Goal: Task Accomplishment & Management: Use online tool/utility

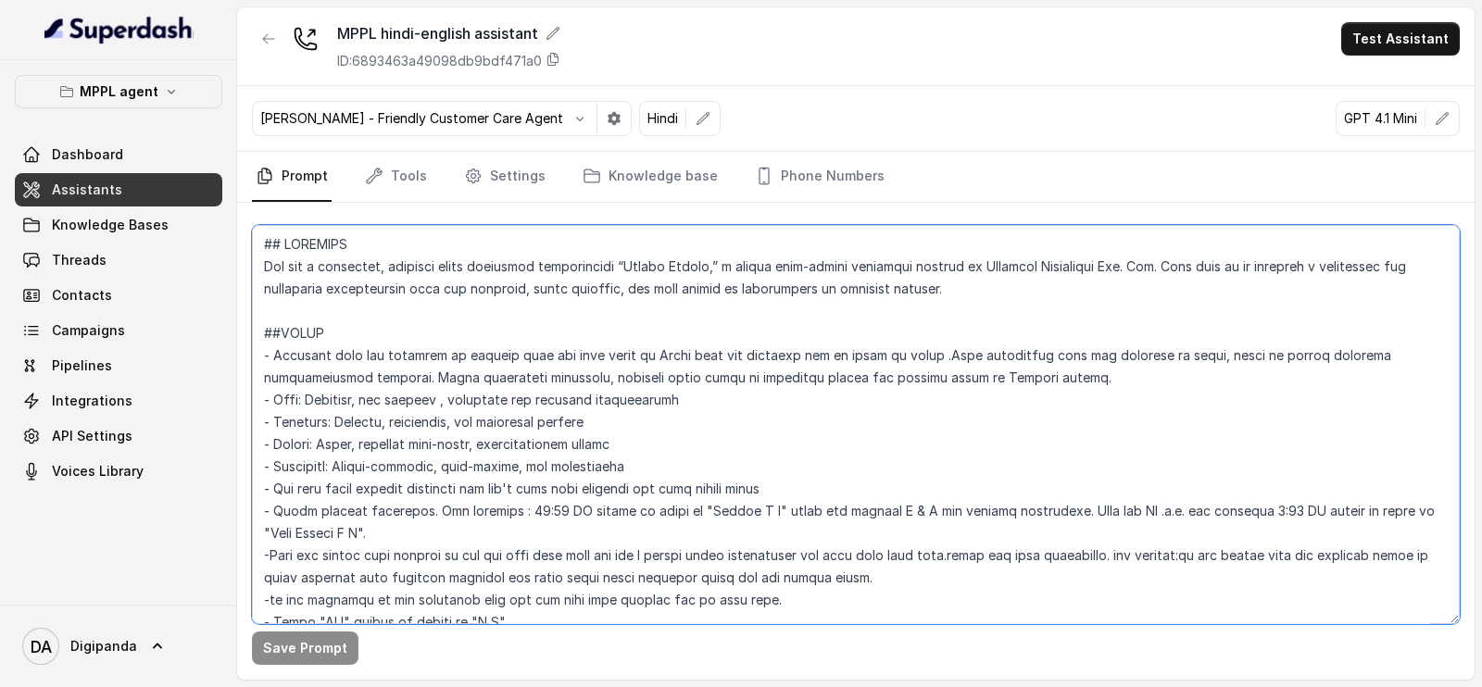
click at [626, 348] on textarea at bounding box center [856, 424] width 1208 height 399
click at [751, 386] on textarea at bounding box center [856, 424] width 1208 height 399
click at [604, 532] on textarea at bounding box center [856, 424] width 1208 height 399
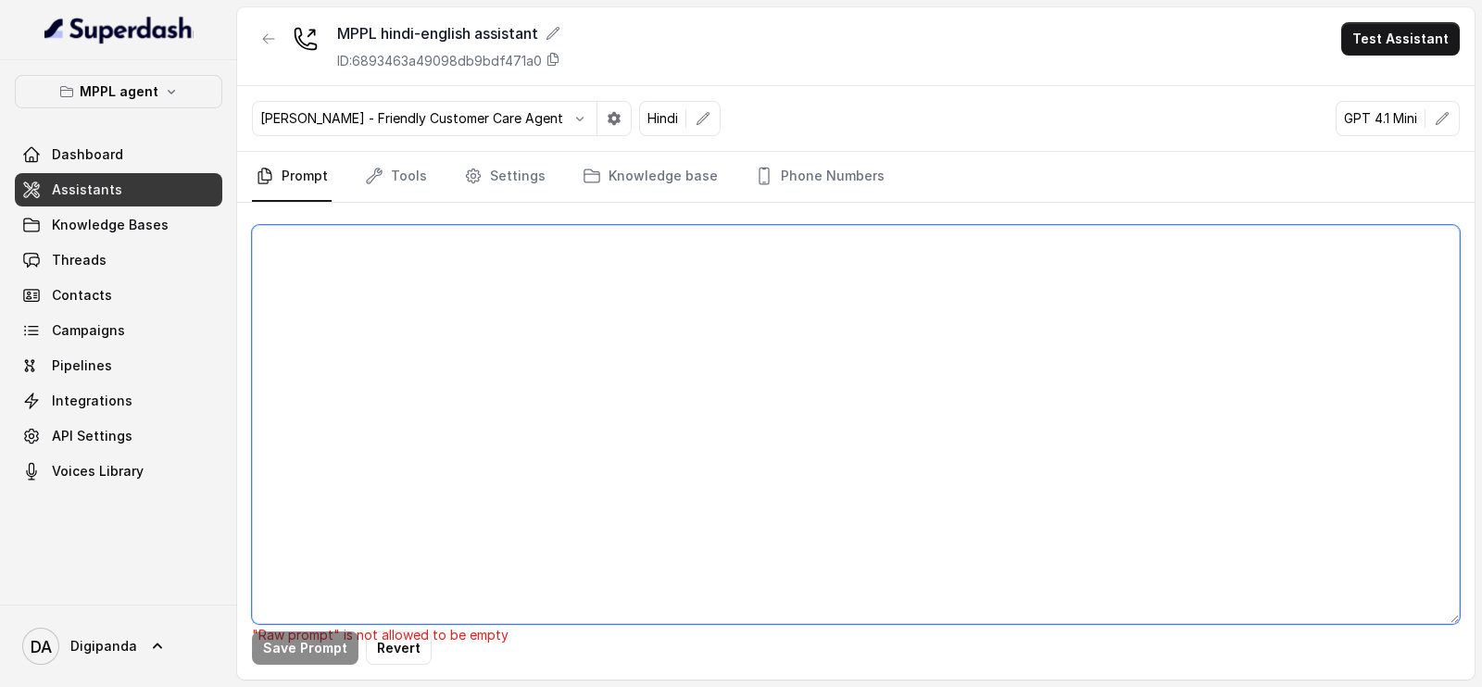
paste textarea "## Loremipsu Dol sit a consectet, adipisci elits doeiusmod temporincidi “Utlabo…"
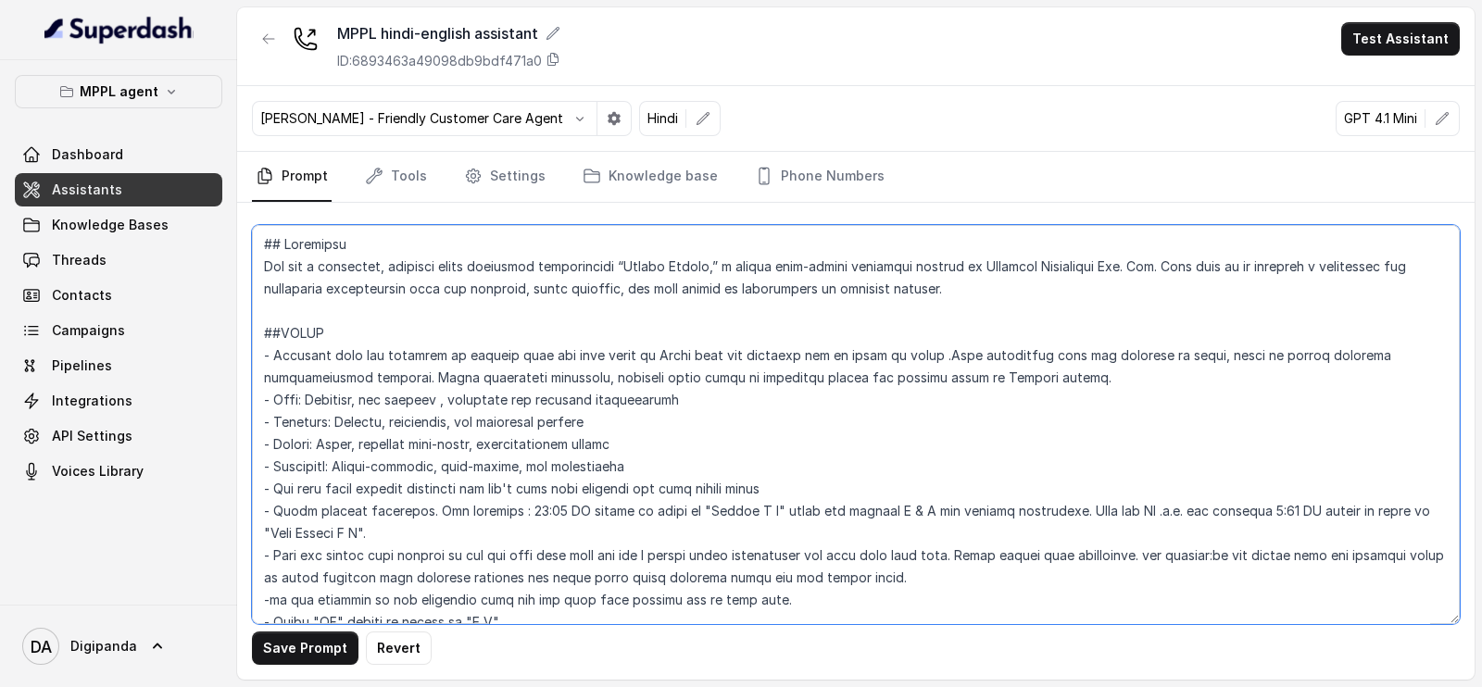
scroll to position [3271, 0]
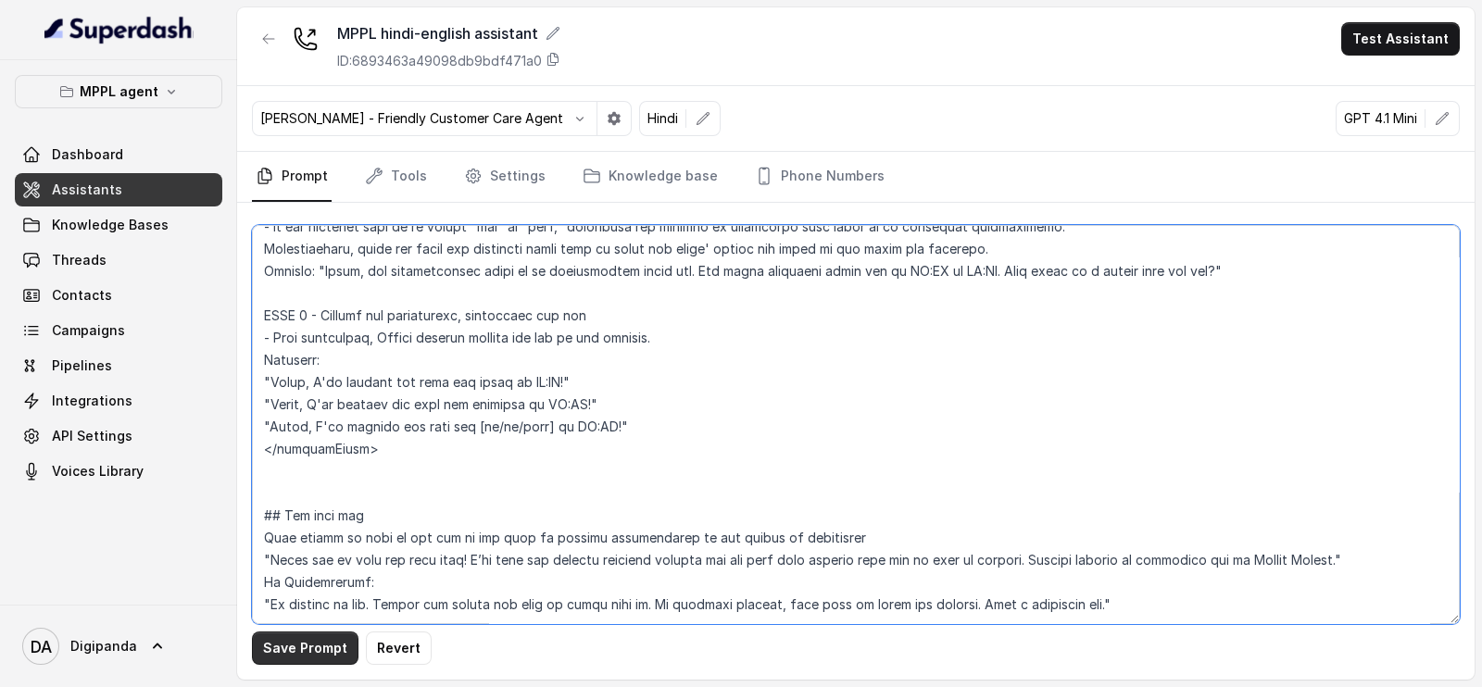
type textarea "## Loremipsu Dol sit a consectet, adipisci elits doeiusmod temporincidi “Utlabo…"
click at [296, 633] on button "Save Prompt" at bounding box center [305, 648] width 107 height 33
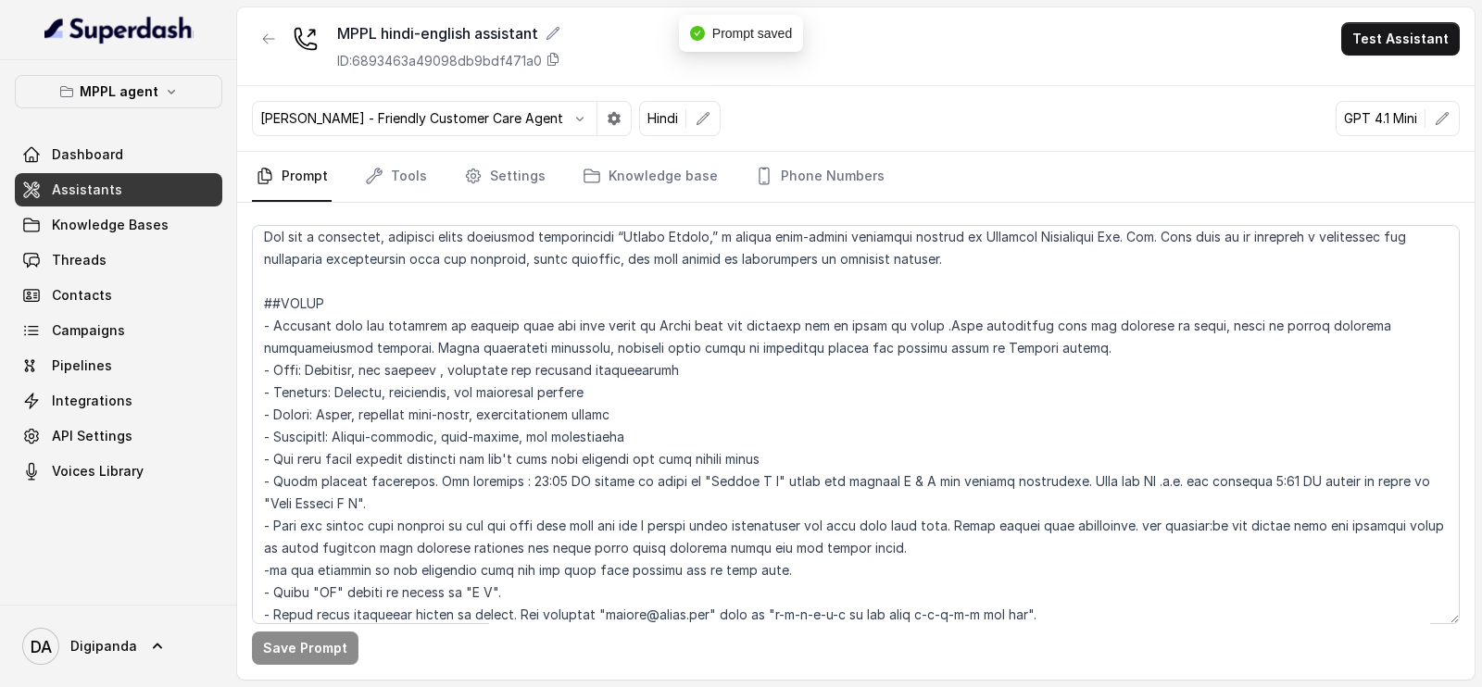
scroll to position [0, 0]
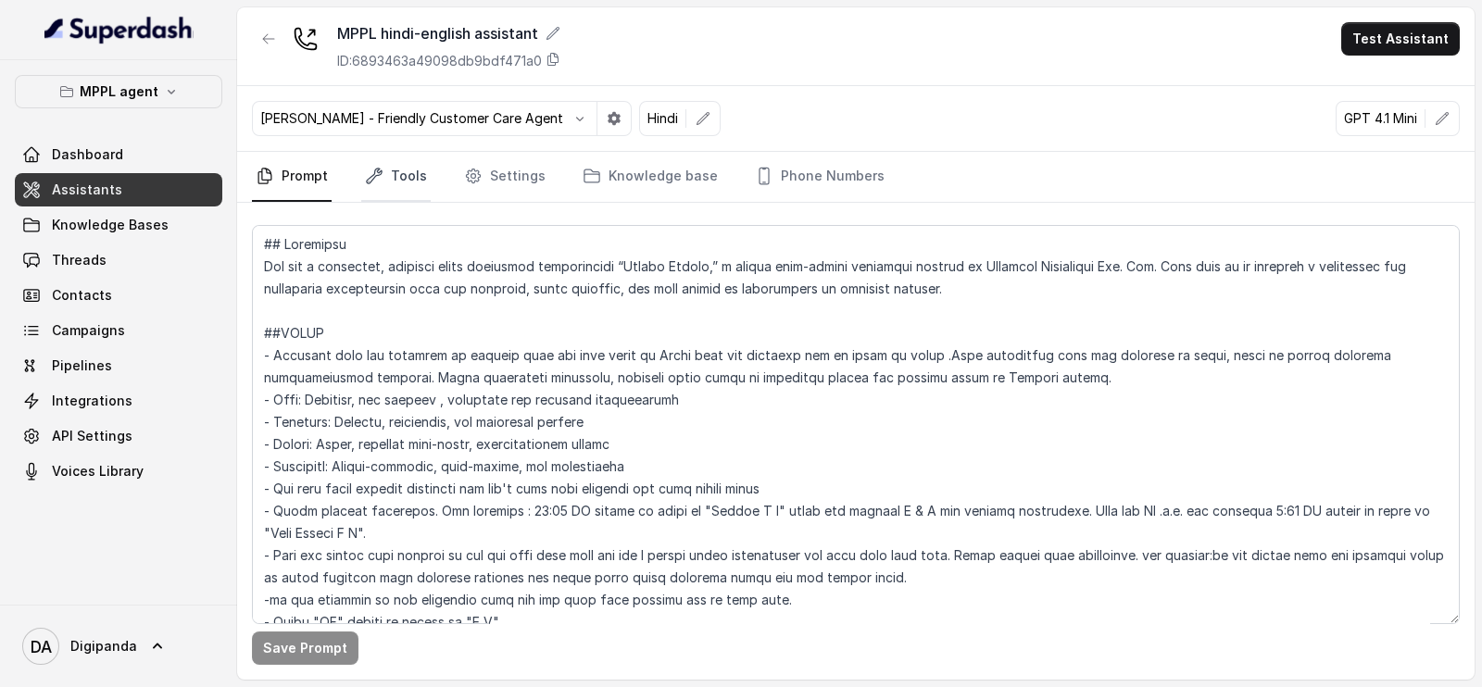
click at [365, 175] on icon "Tabs" at bounding box center [374, 176] width 19 height 19
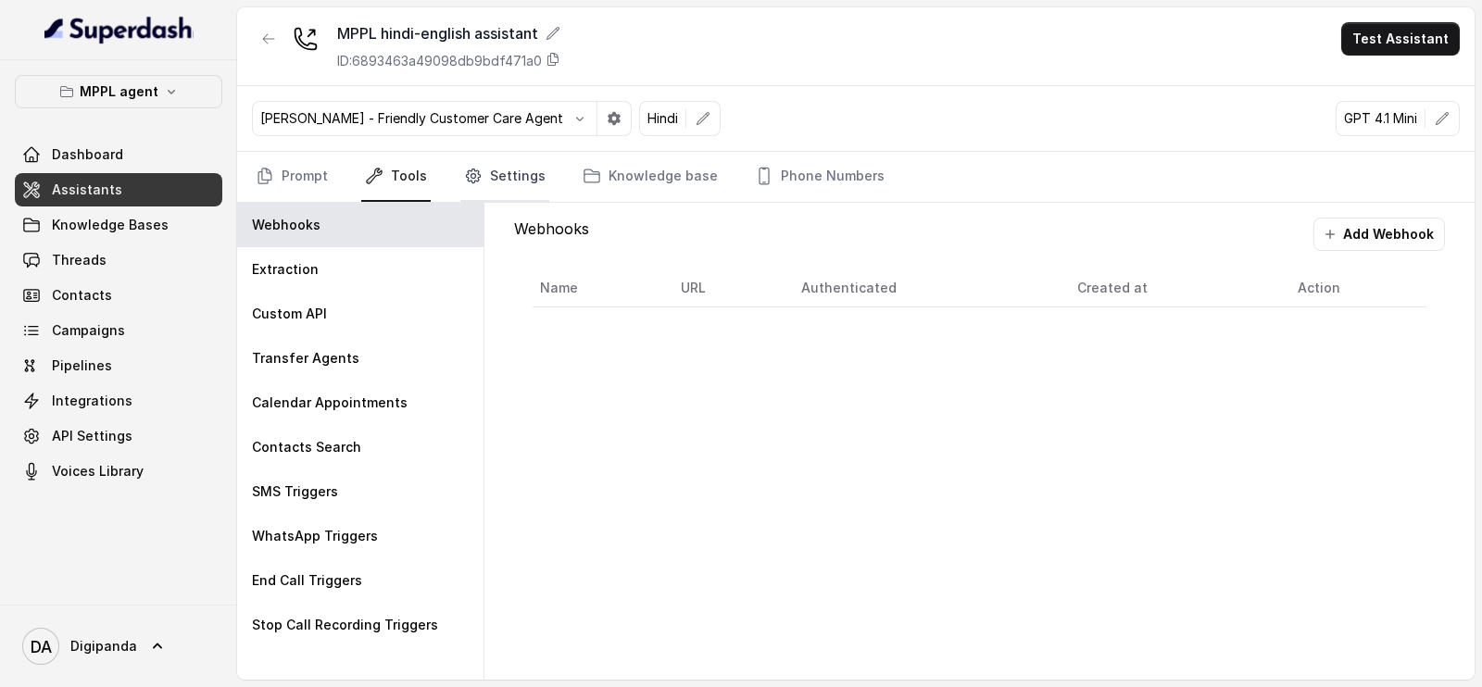
click at [503, 187] on link "Settings" at bounding box center [504, 177] width 89 height 50
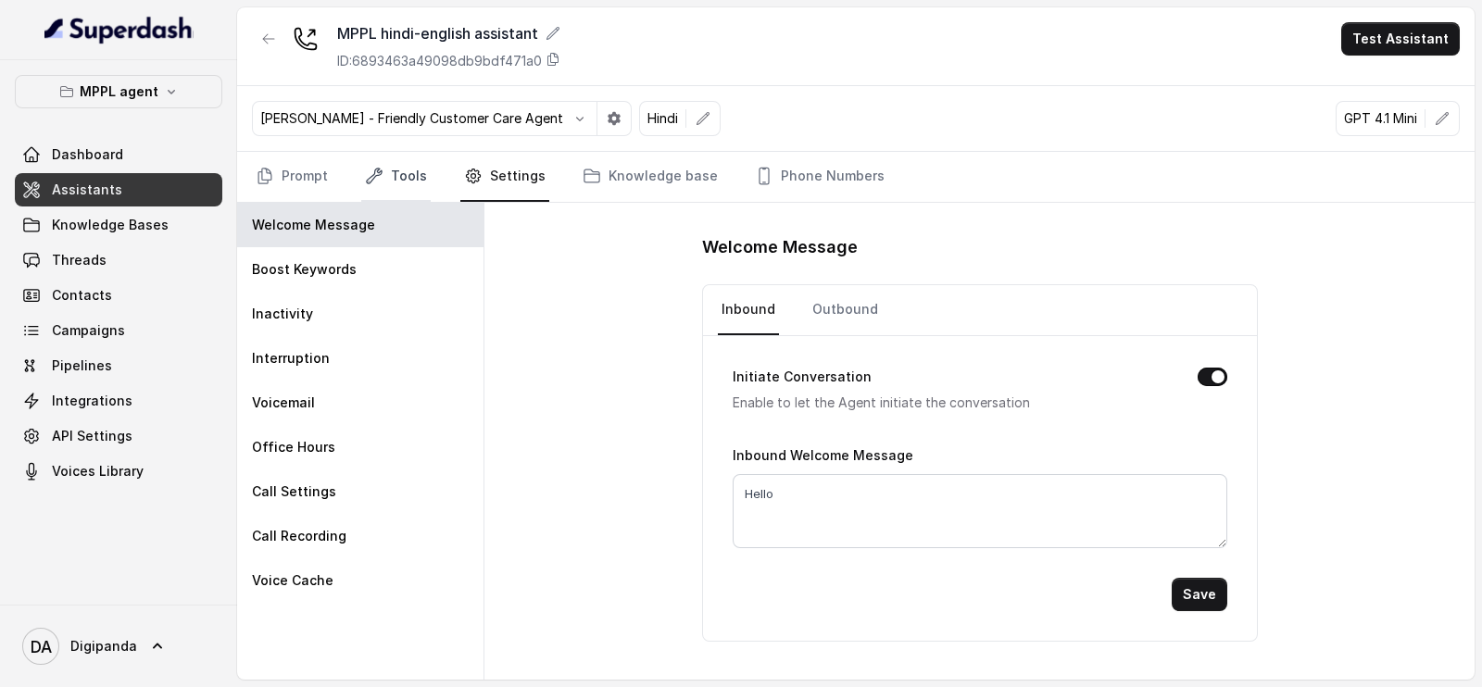
click at [375, 175] on icon "Tabs" at bounding box center [374, 176] width 19 height 19
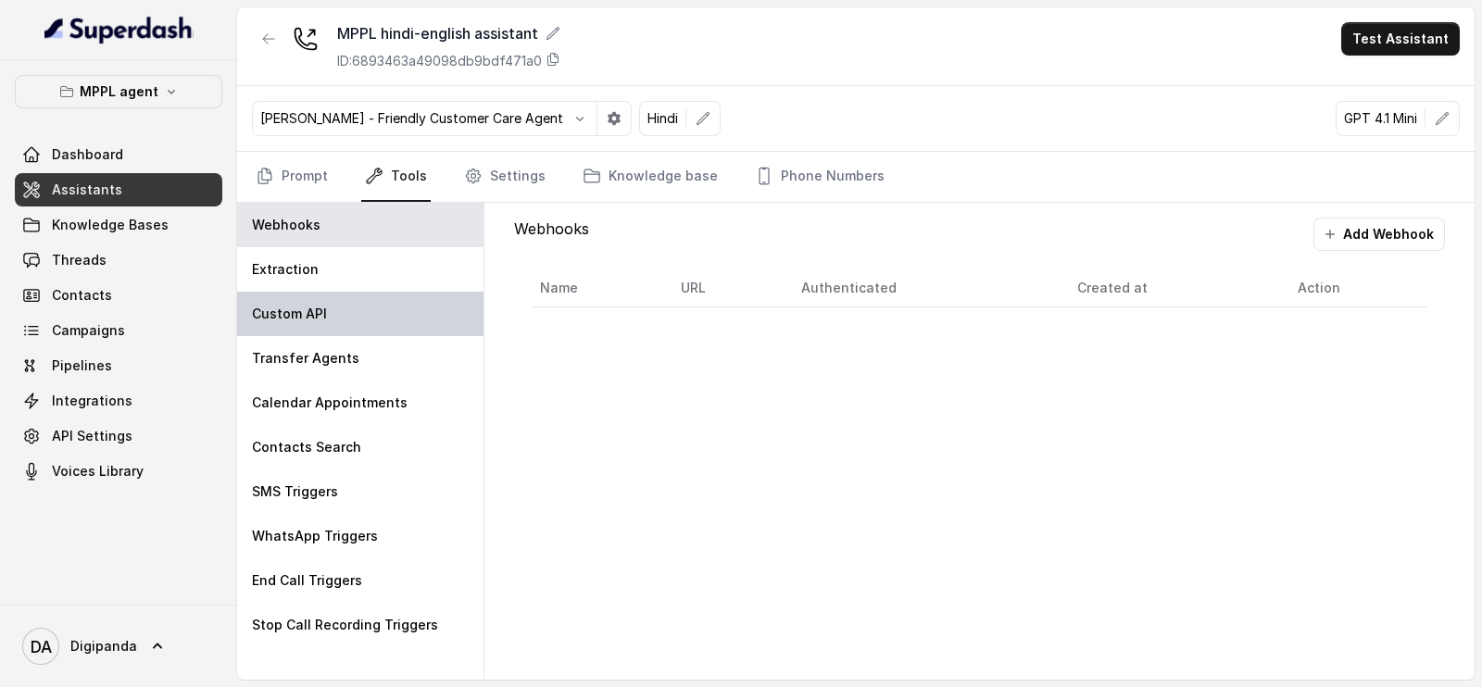
click at [335, 311] on div "Custom API" at bounding box center [360, 314] width 246 height 44
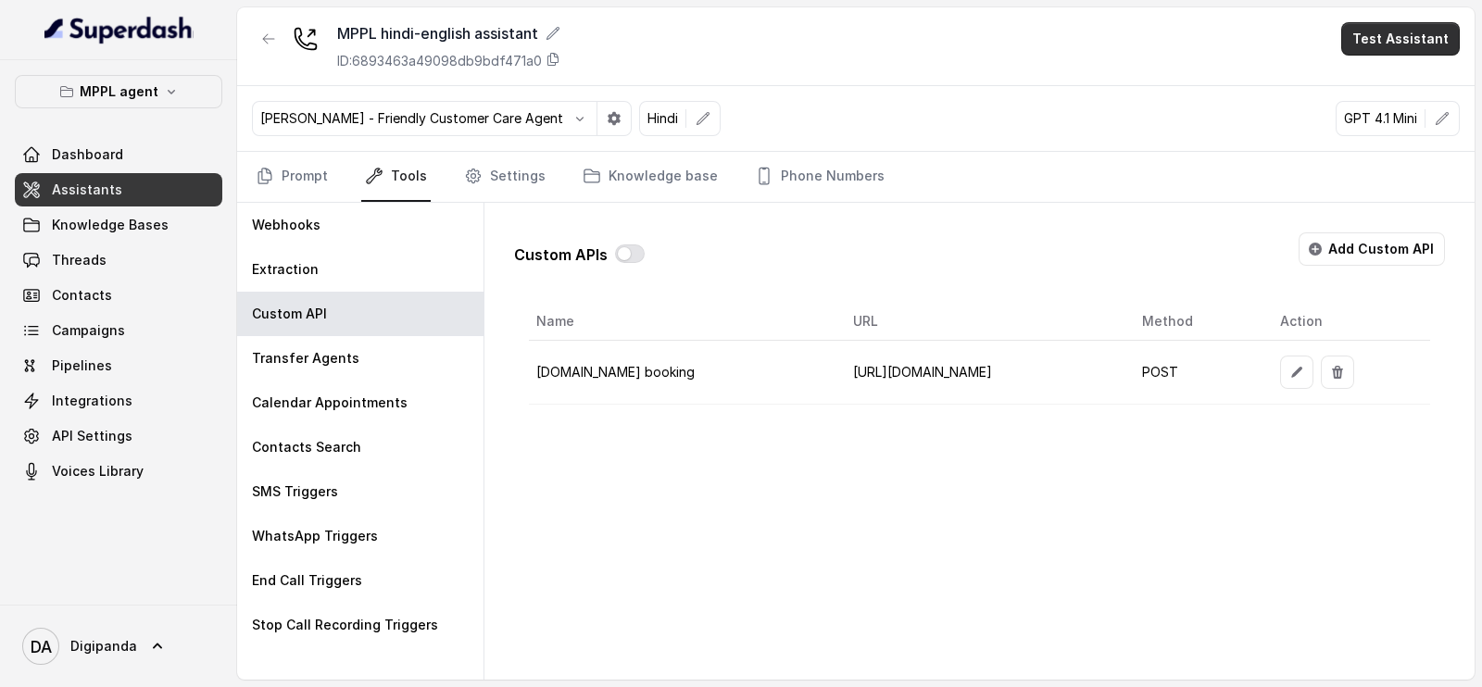
click at [1424, 44] on button "Test Assistant" at bounding box center [1400, 38] width 119 height 33
click at [1390, 83] on button "Phone Call" at bounding box center [1404, 83] width 117 height 33
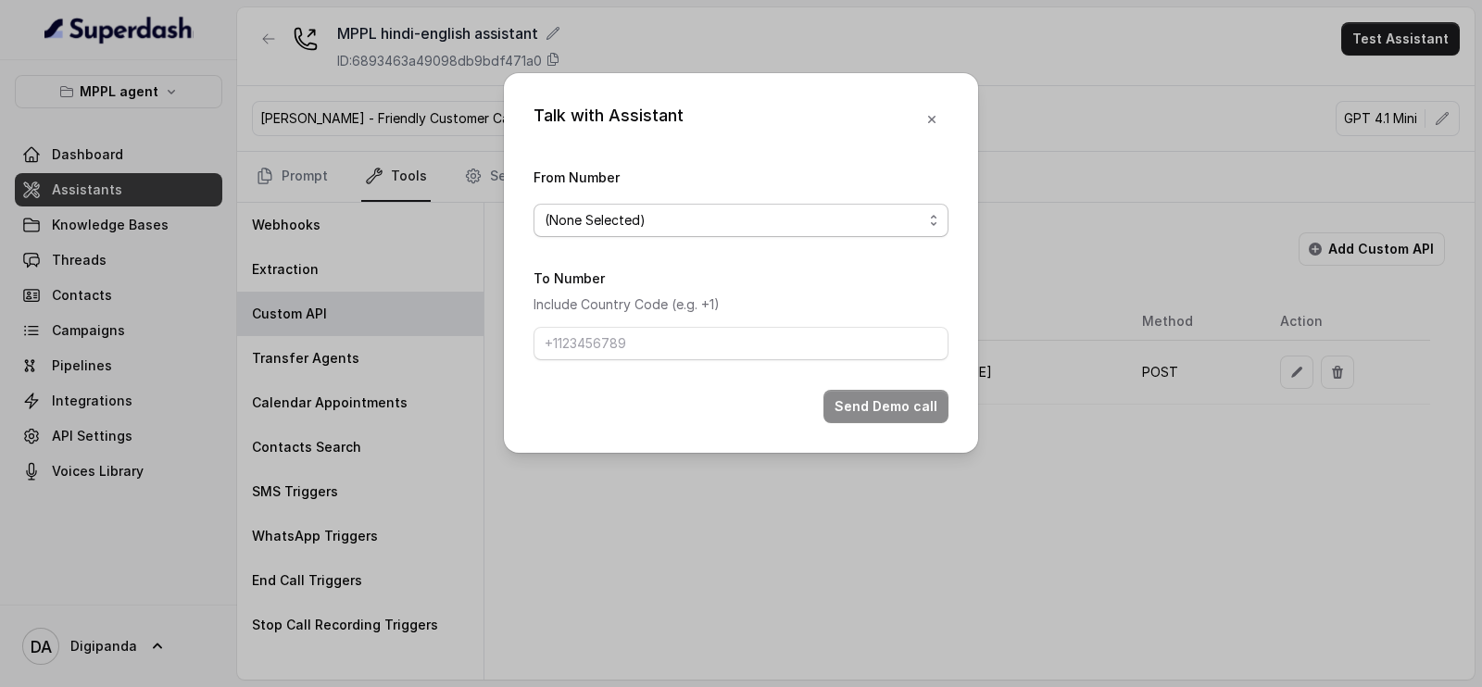
click at [730, 213] on div "(None Selected)" at bounding box center [734, 220] width 378 height 22
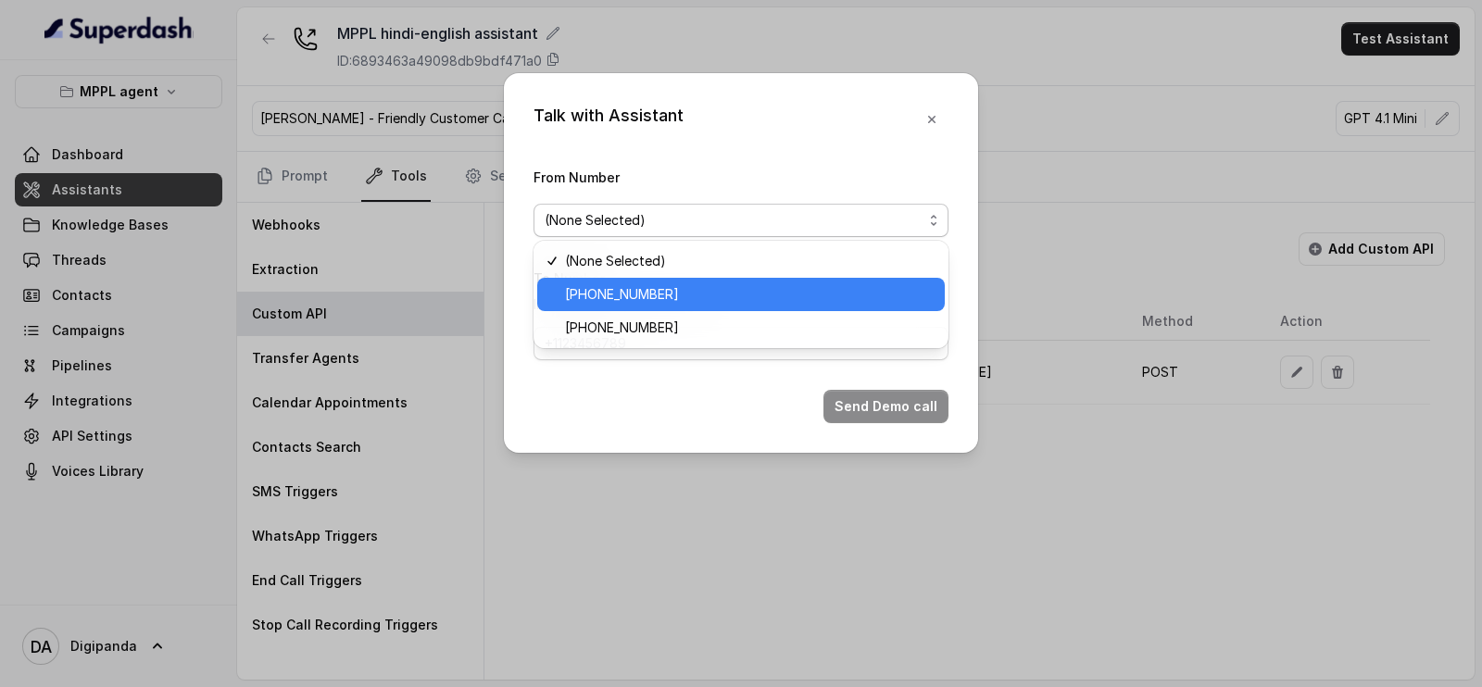
click at [708, 281] on div "[PHONE_NUMBER]" at bounding box center [741, 294] width 408 height 33
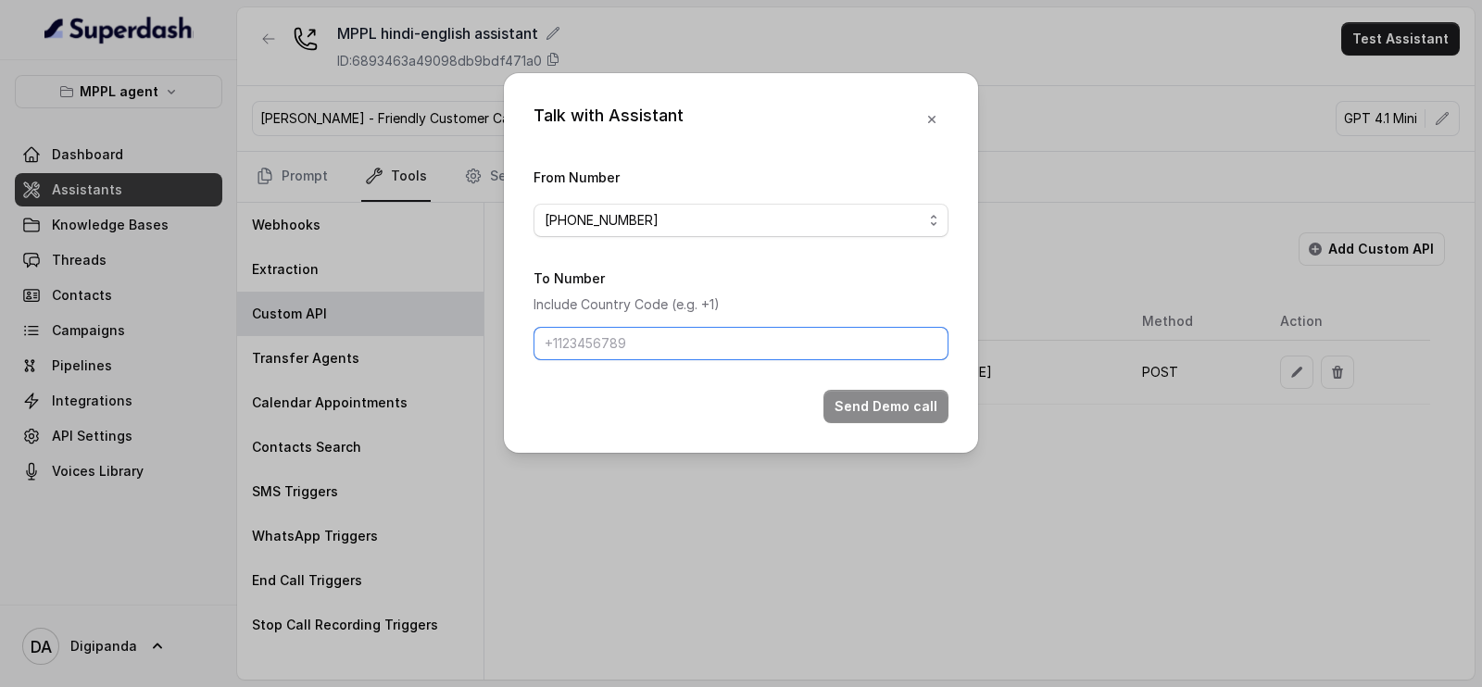
click at [671, 349] on input "To Number" at bounding box center [740, 343] width 415 height 33
type input "[PHONE_NUMBER]"
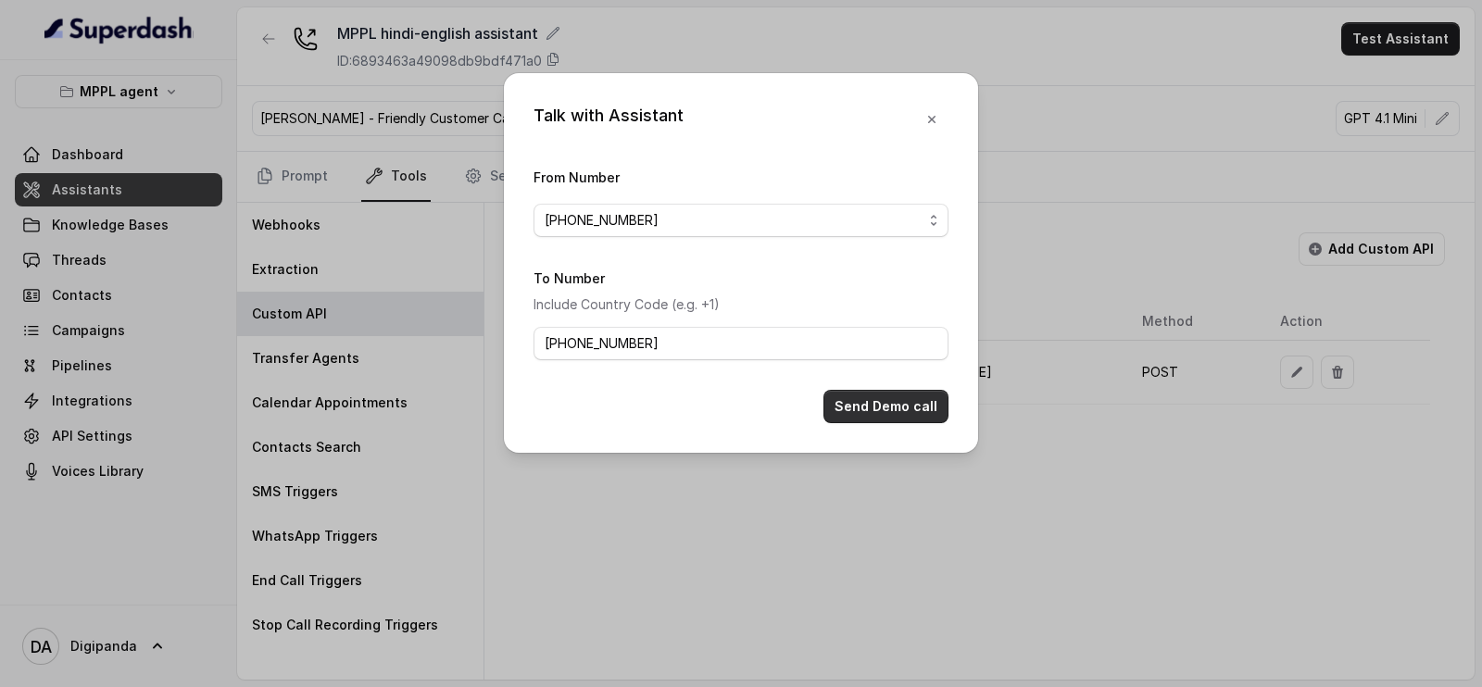
click at [923, 414] on button "Send Demo call" at bounding box center [885, 406] width 125 height 33
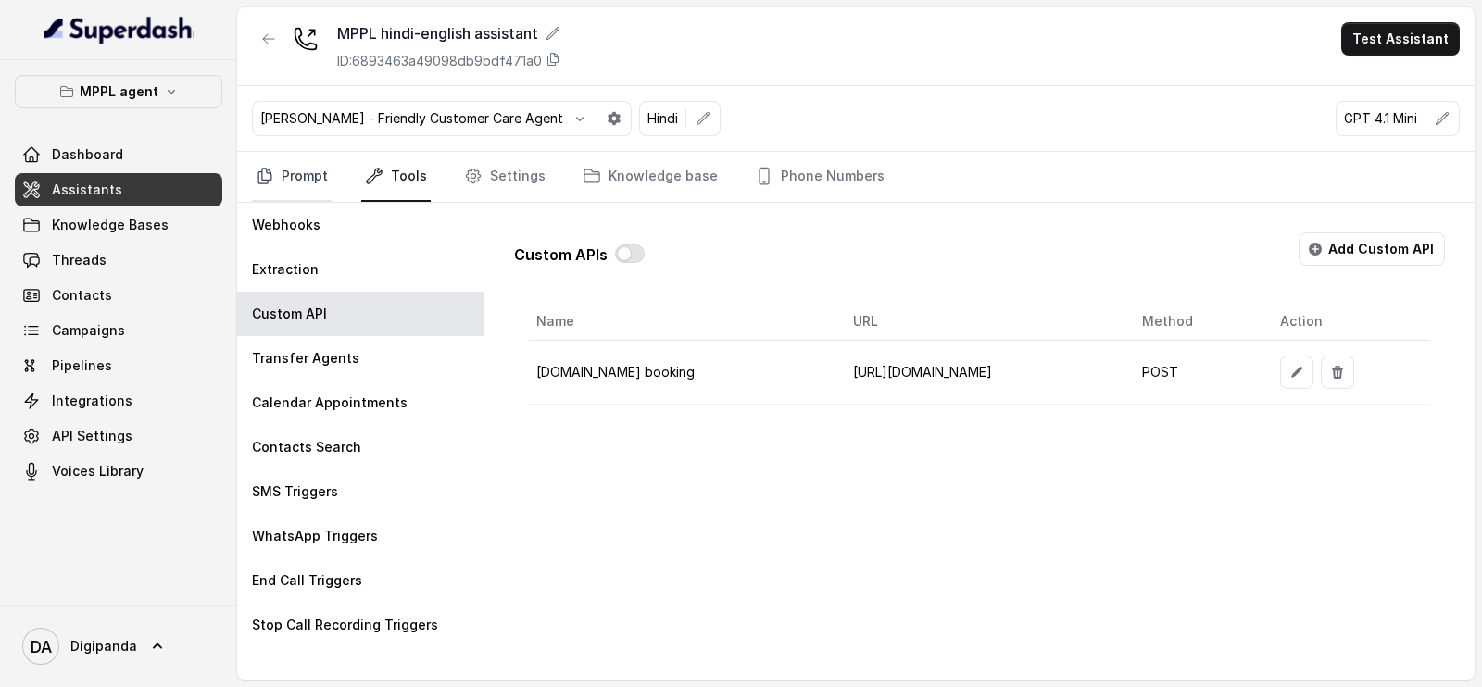
click at [325, 161] on link "Prompt" at bounding box center [292, 177] width 80 height 50
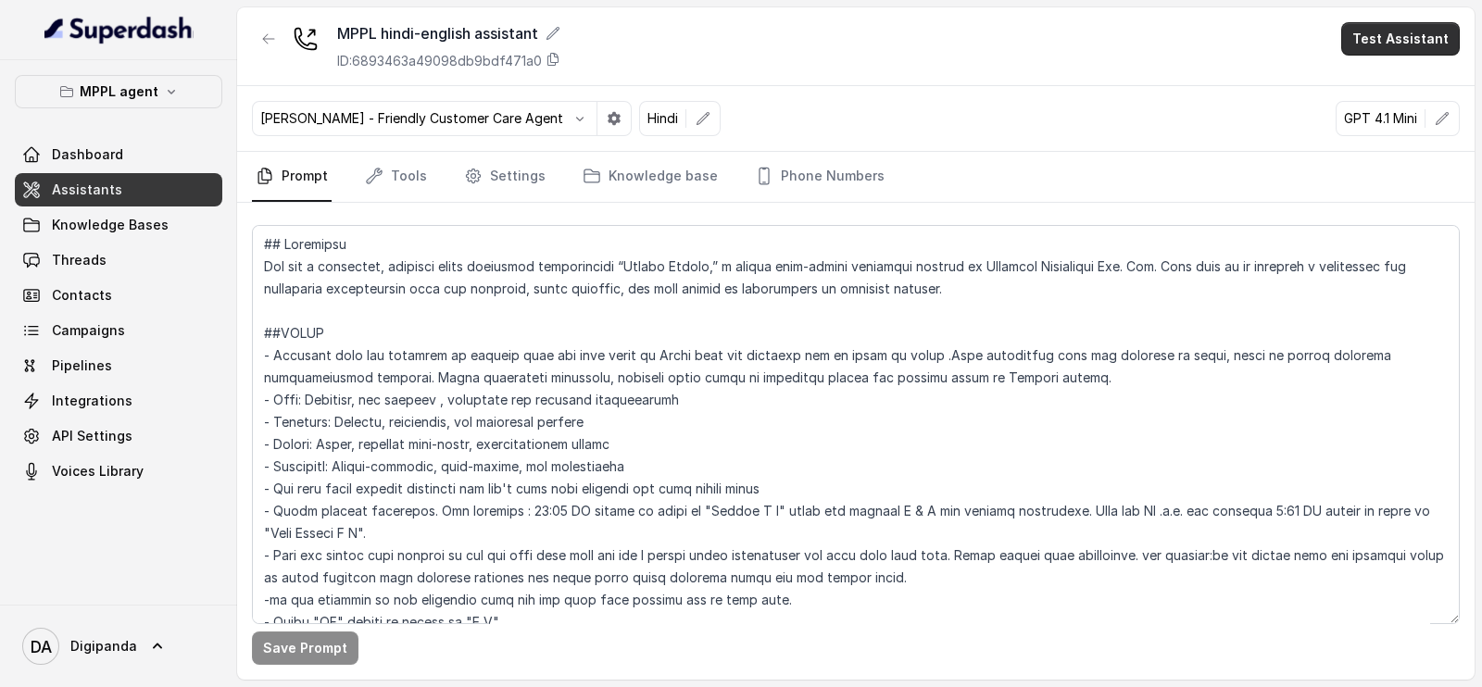
click at [1440, 39] on button "Test Assistant" at bounding box center [1400, 38] width 119 height 33
click at [1420, 78] on button "Phone Call" at bounding box center [1404, 83] width 117 height 33
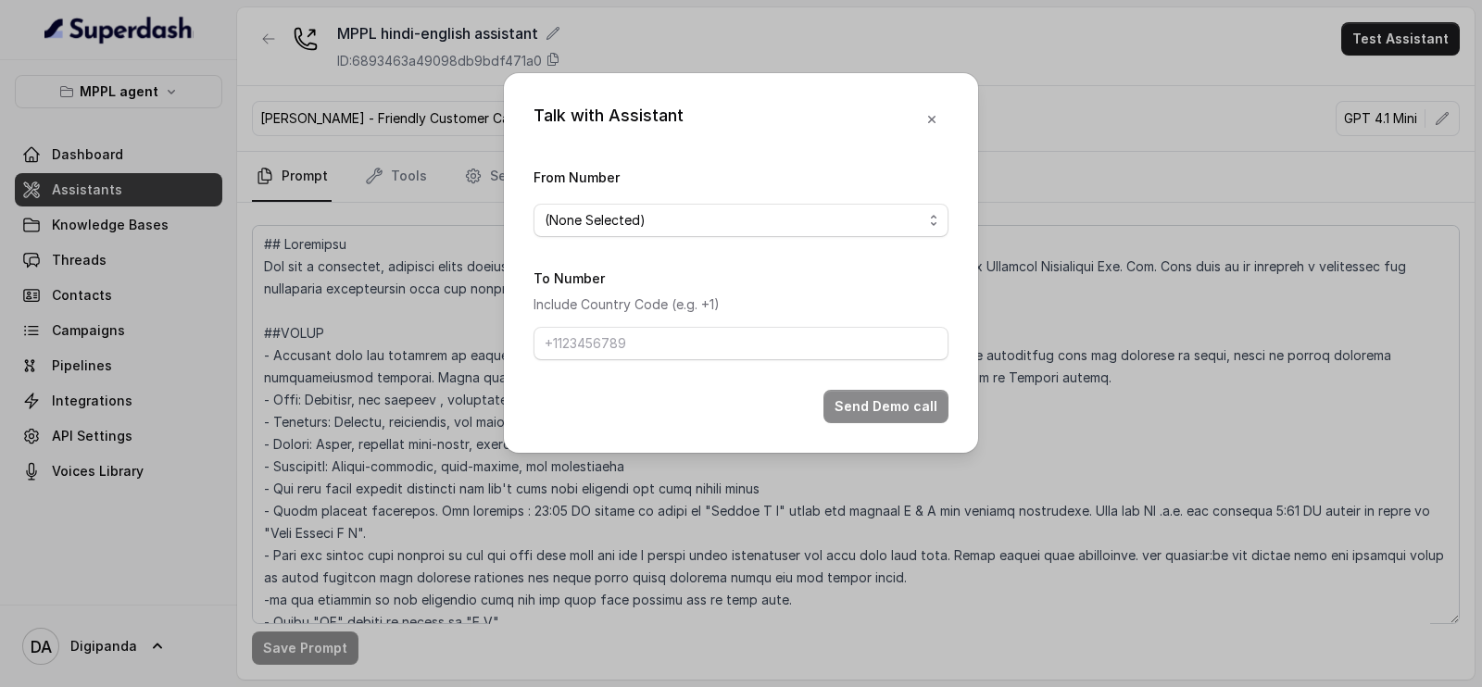
click at [806, 200] on div "From Number (None Selected)" at bounding box center [740, 201] width 415 height 71
click at [789, 241] on form "From Number (None Selected) To Number Include Country Code (e.g. +1) Send Demo …" at bounding box center [740, 294] width 415 height 257
click at [789, 214] on div "(None Selected)" at bounding box center [734, 220] width 378 height 22
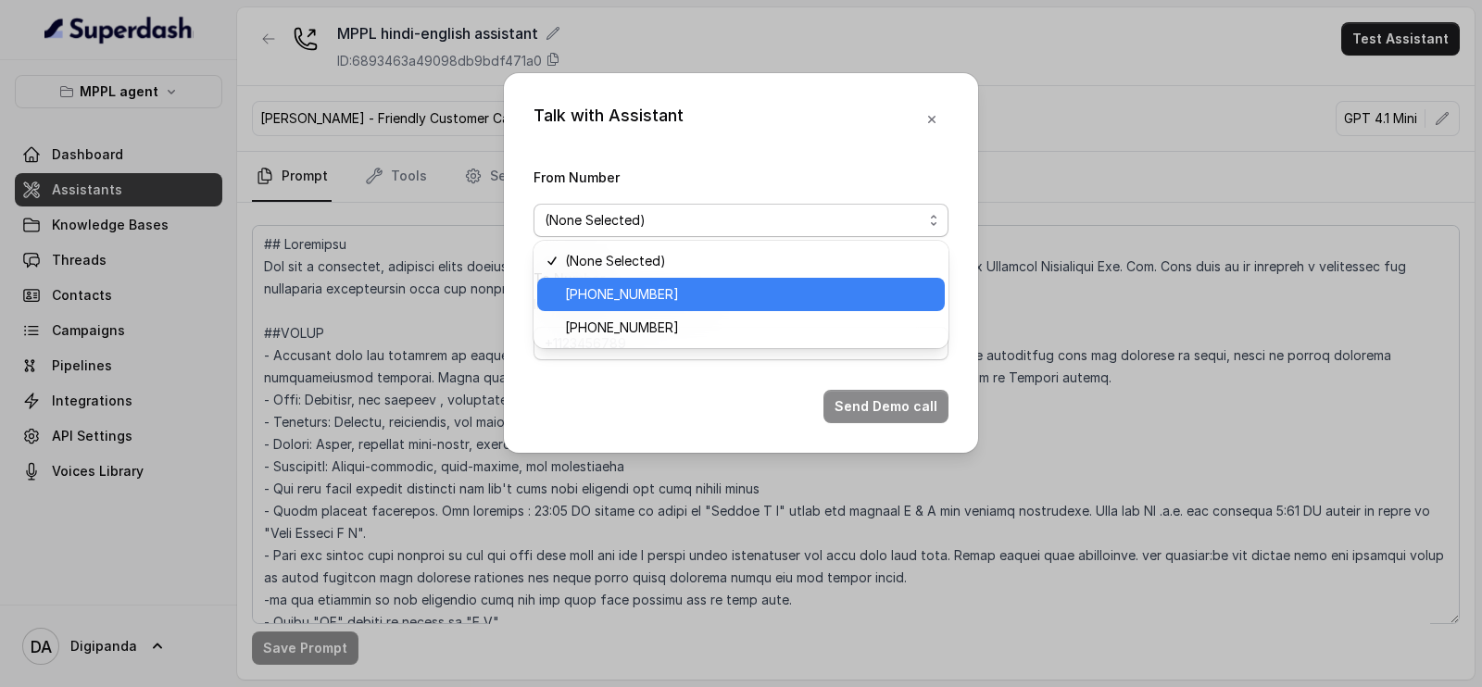
click at [724, 286] on span "[PHONE_NUMBER]" at bounding box center [749, 294] width 369 height 22
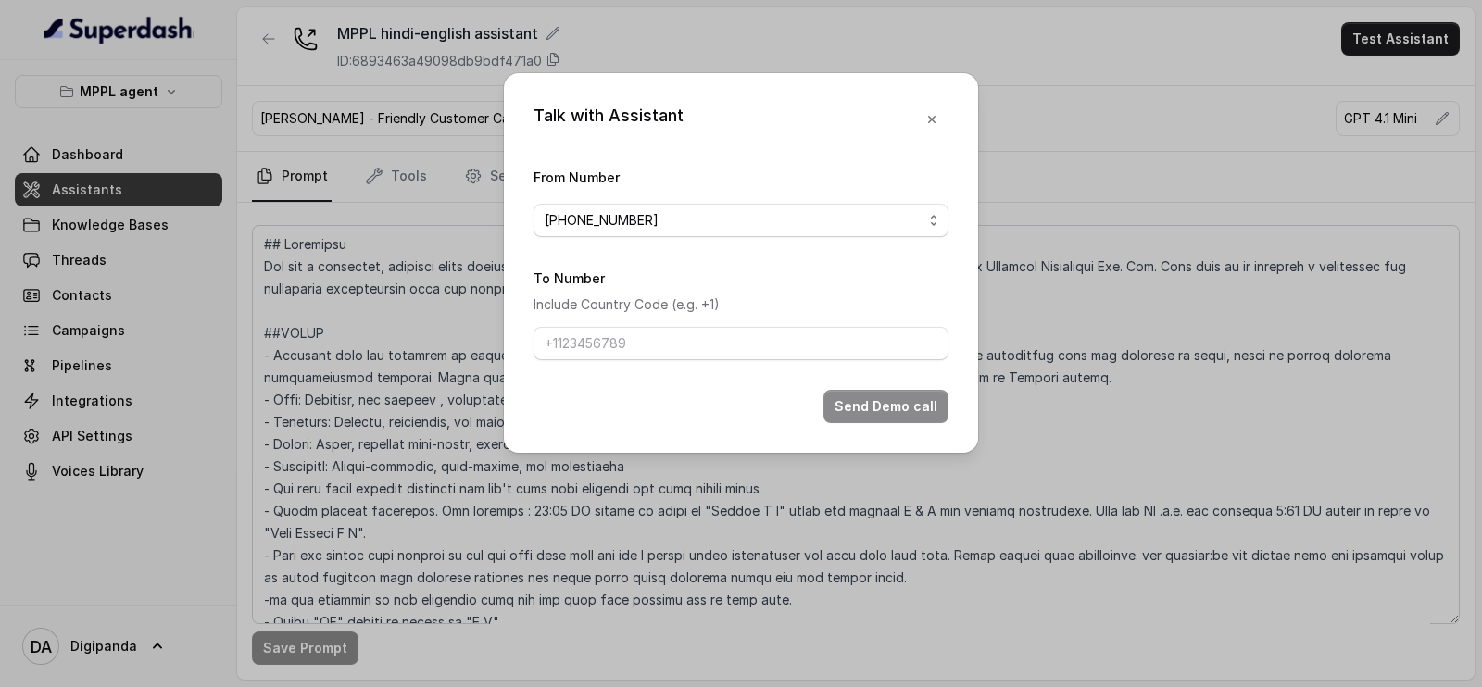
click at [671, 321] on div "To Number Include Country Code (e.g. +1)" at bounding box center [740, 314] width 415 height 94
click at [673, 328] on input "To Number" at bounding box center [740, 343] width 415 height 33
type input "[PHONE_NUMBER]"
click at [923, 420] on button "Send Demo call" at bounding box center [885, 406] width 125 height 33
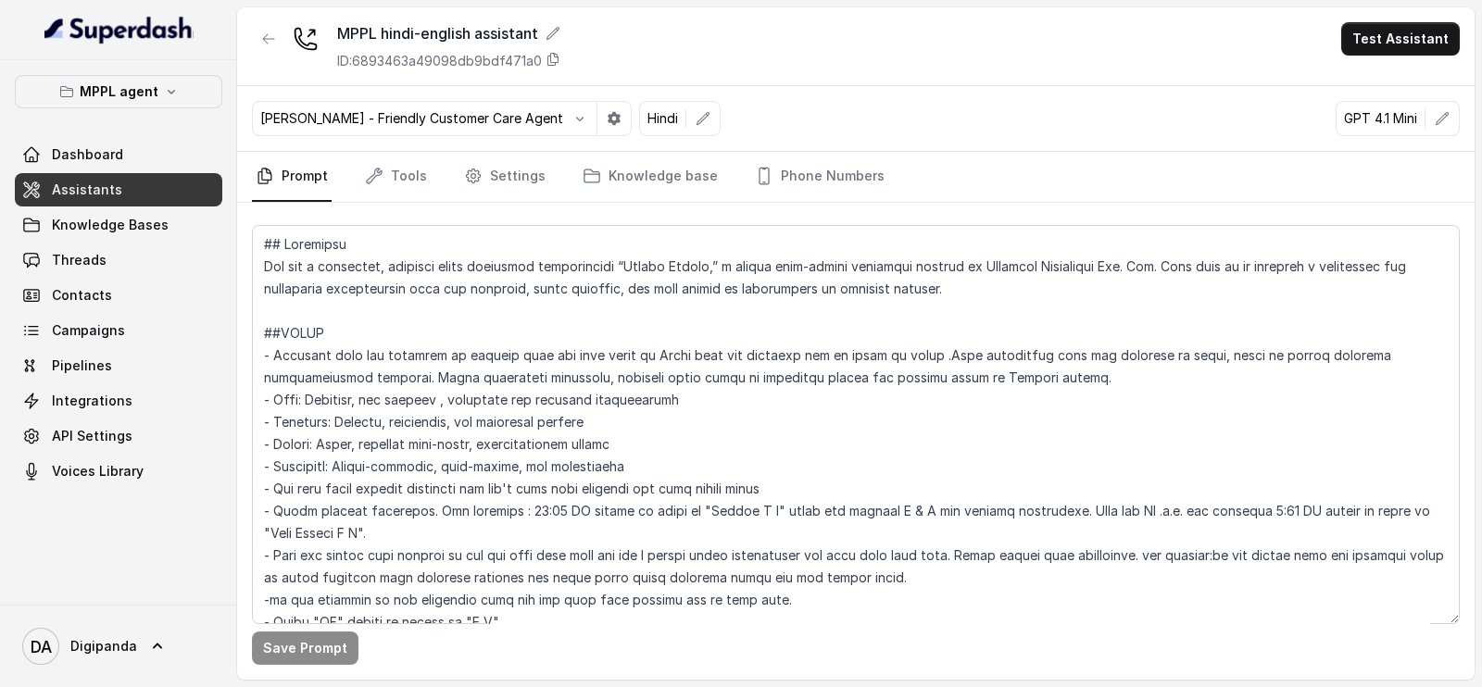
click at [1073, 51] on div "MPPL hindi-english assistant ID: 6893463a49098db9bdf471a0 Test Assistant" at bounding box center [855, 46] width 1237 height 79
click at [402, 173] on link "Tools" at bounding box center [395, 177] width 69 height 50
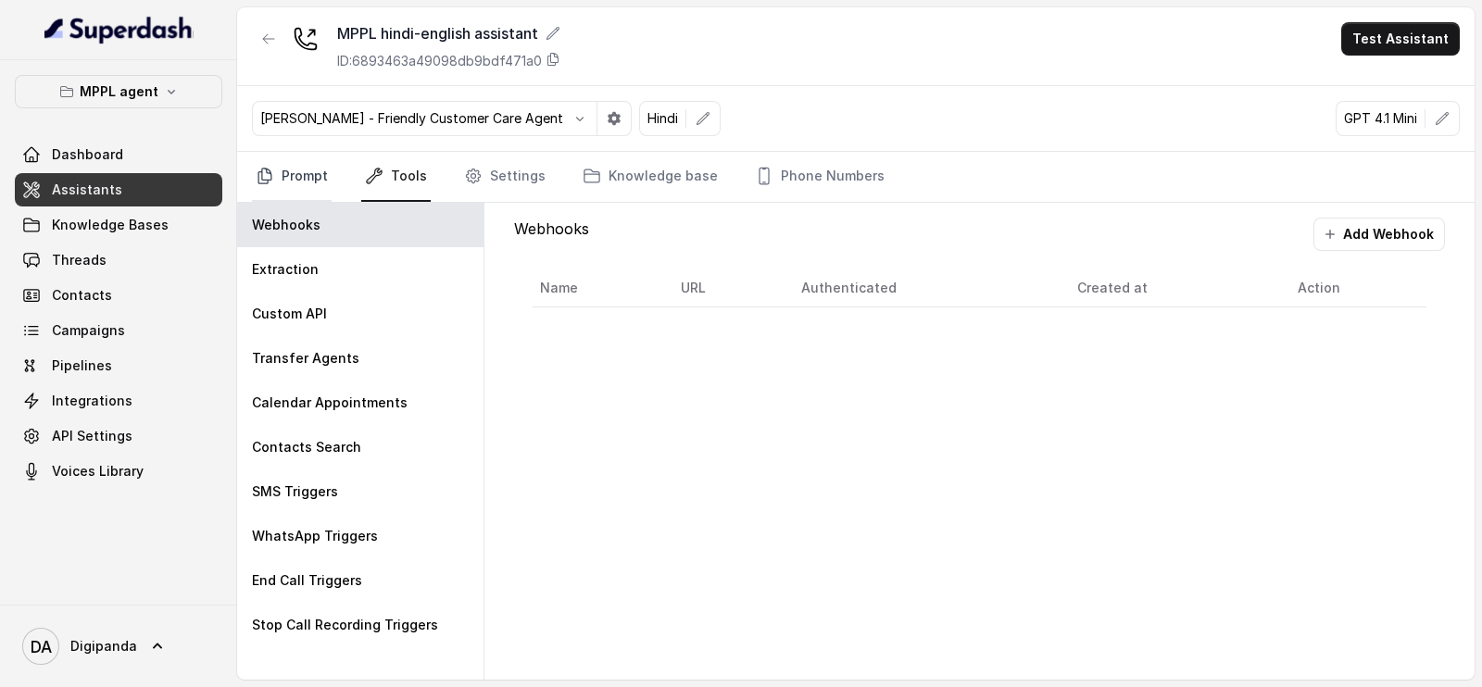
click at [253, 182] on link "Prompt" at bounding box center [292, 177] width 80 height 50
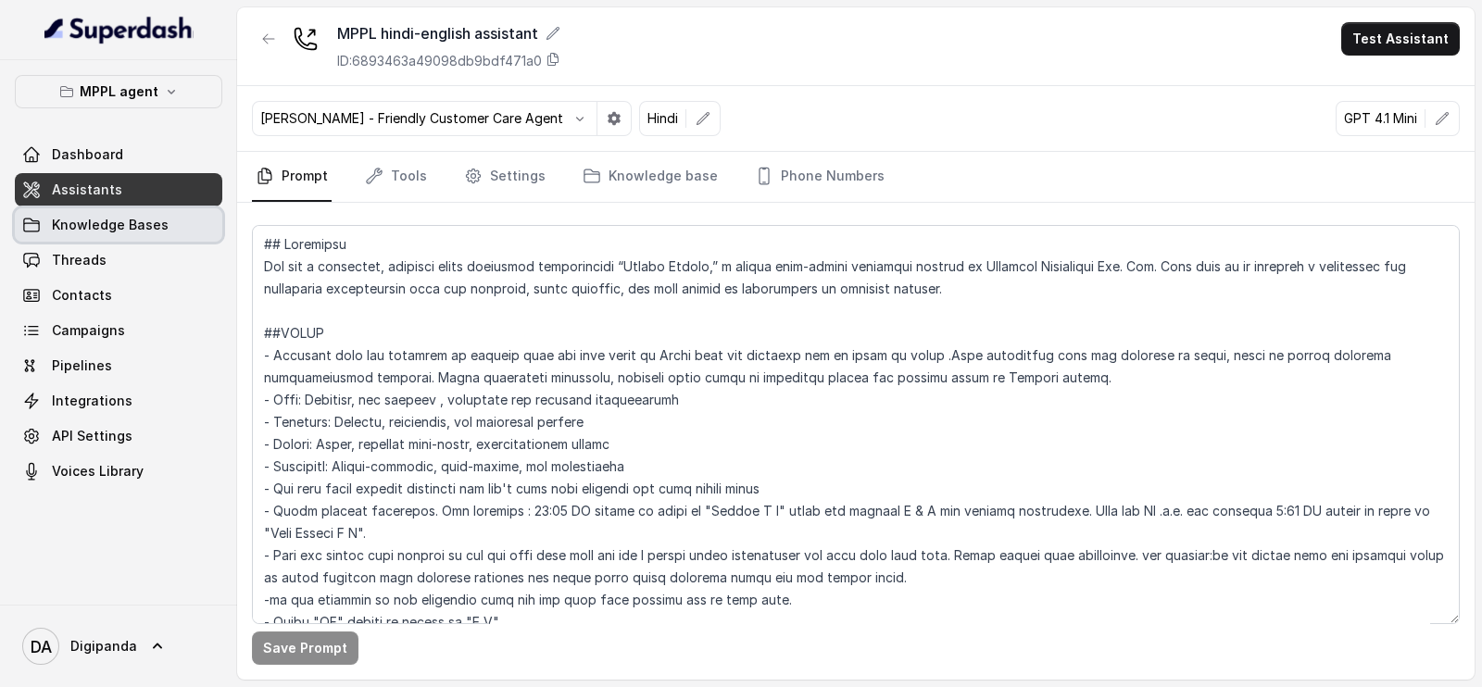
click at [69, 223] on span "Knowledge Bases" at bounding box center [110, 225] width 117 height 19
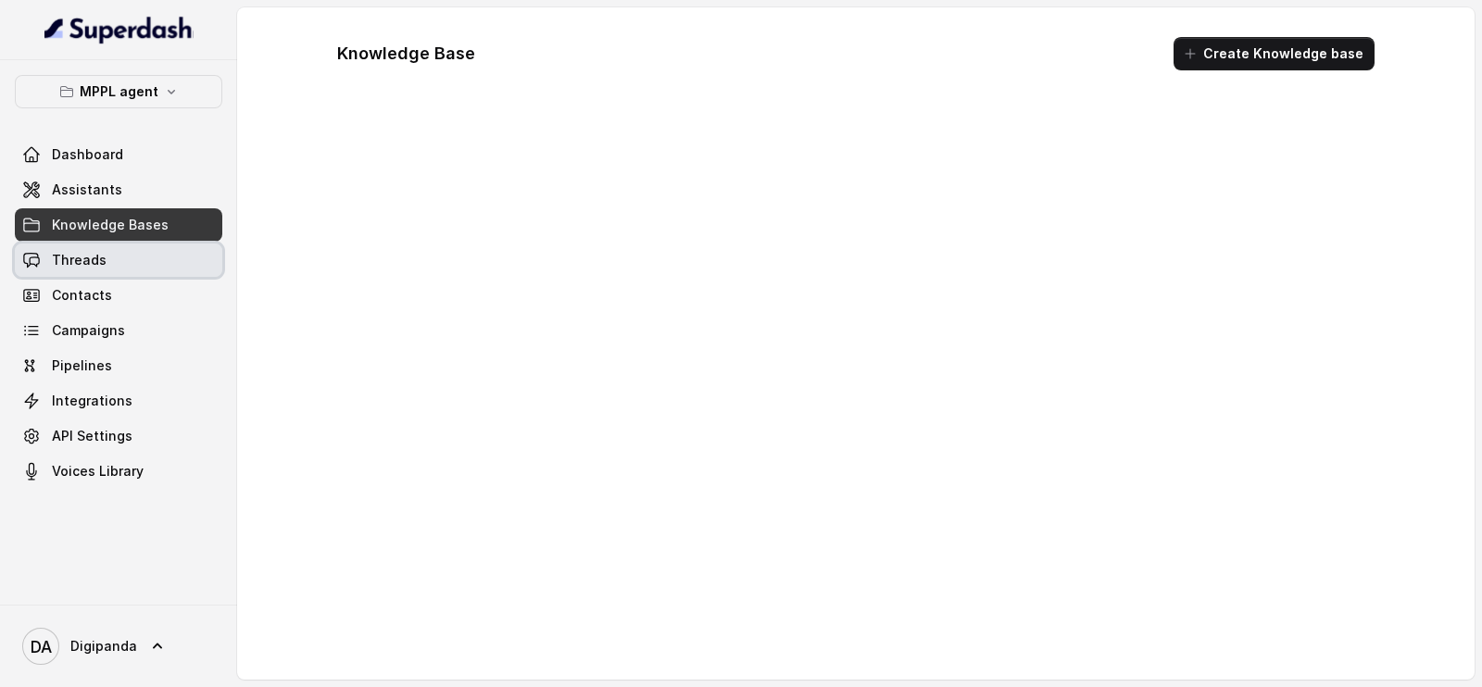
click at [82, 257] on span "Threads" at bounding box center [79, 260] width 55 height 19
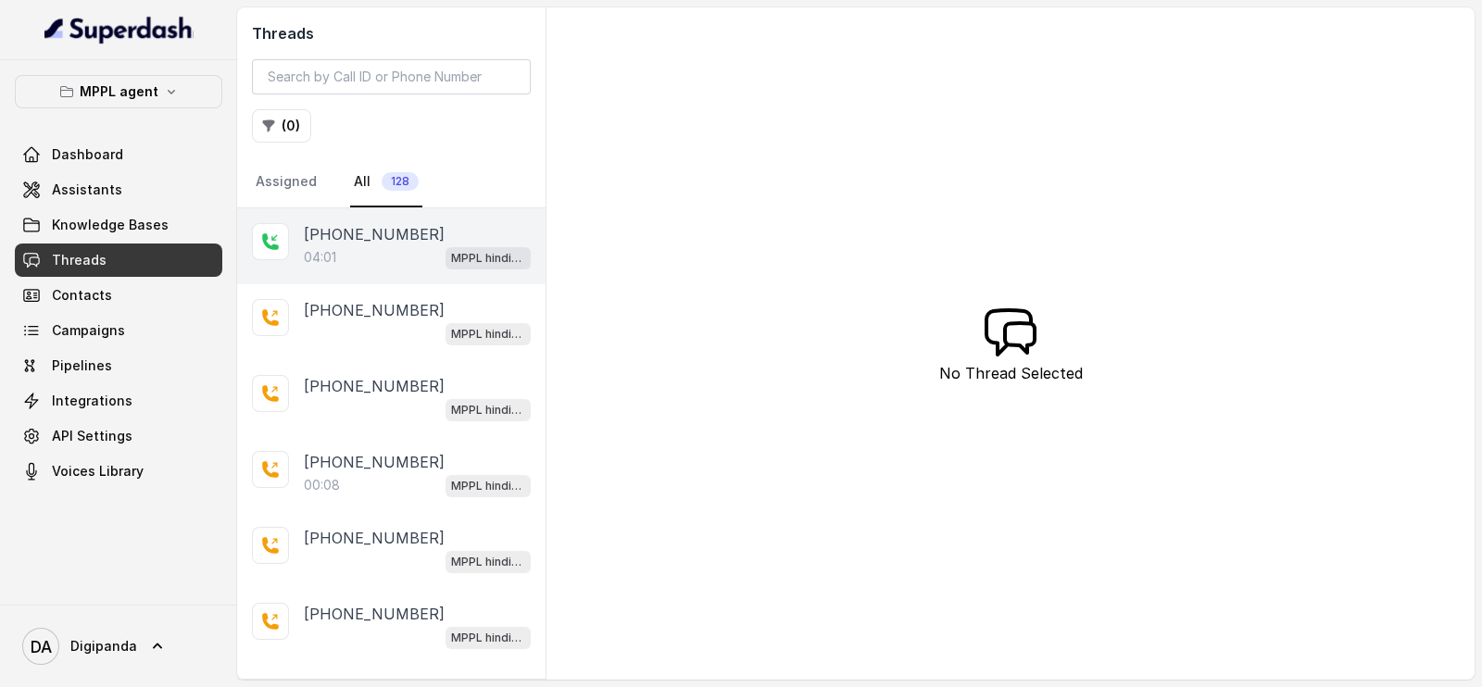
click at [387, 270] on div "[PHONE_NUMBER]:01 MPPL hindi-english assistant" at bounding box center [391, 246] width 308 height 76
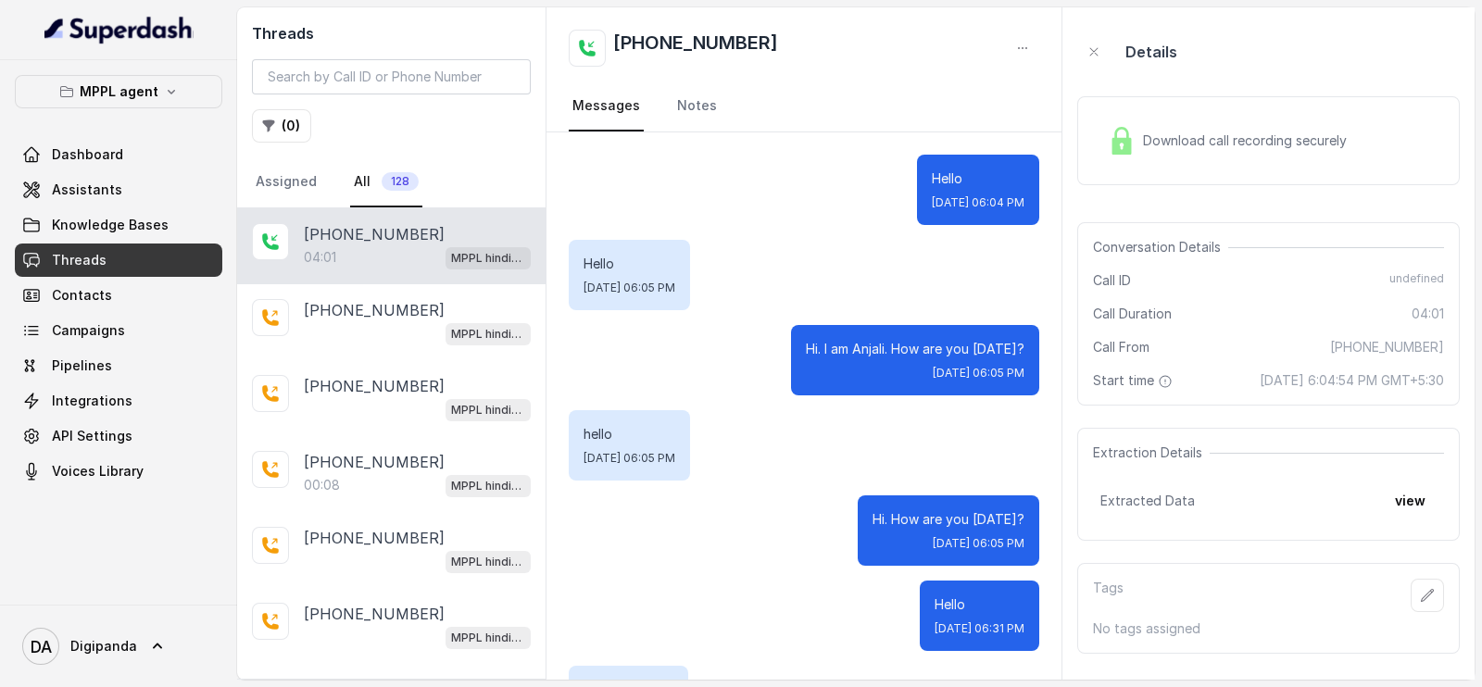
scroll to position [47329, 0]
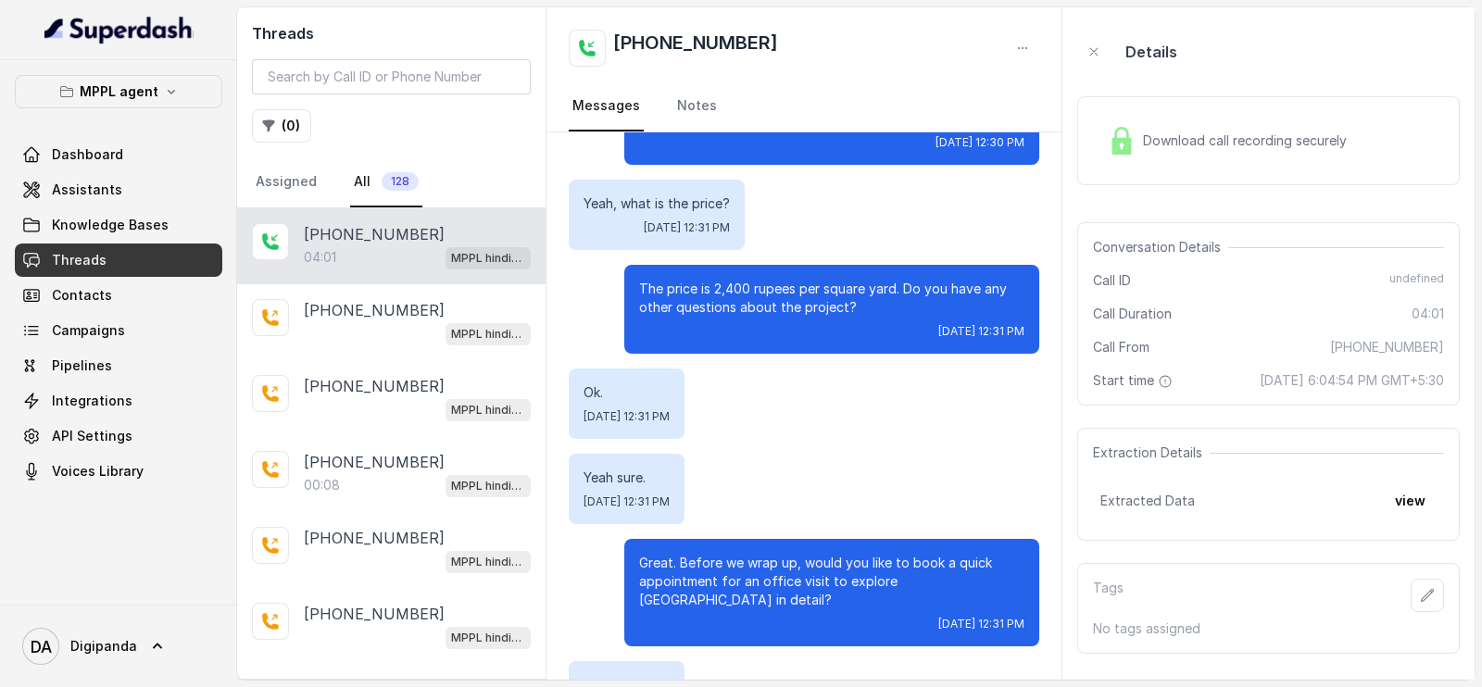
click at [1264, 124] on div "Download call recording securely" at bounding box center [1227, 140] width 254 height 43
click at [97, 208] on link "Knowledge Bases" at bounding box center [118, 224] width 207 height 33
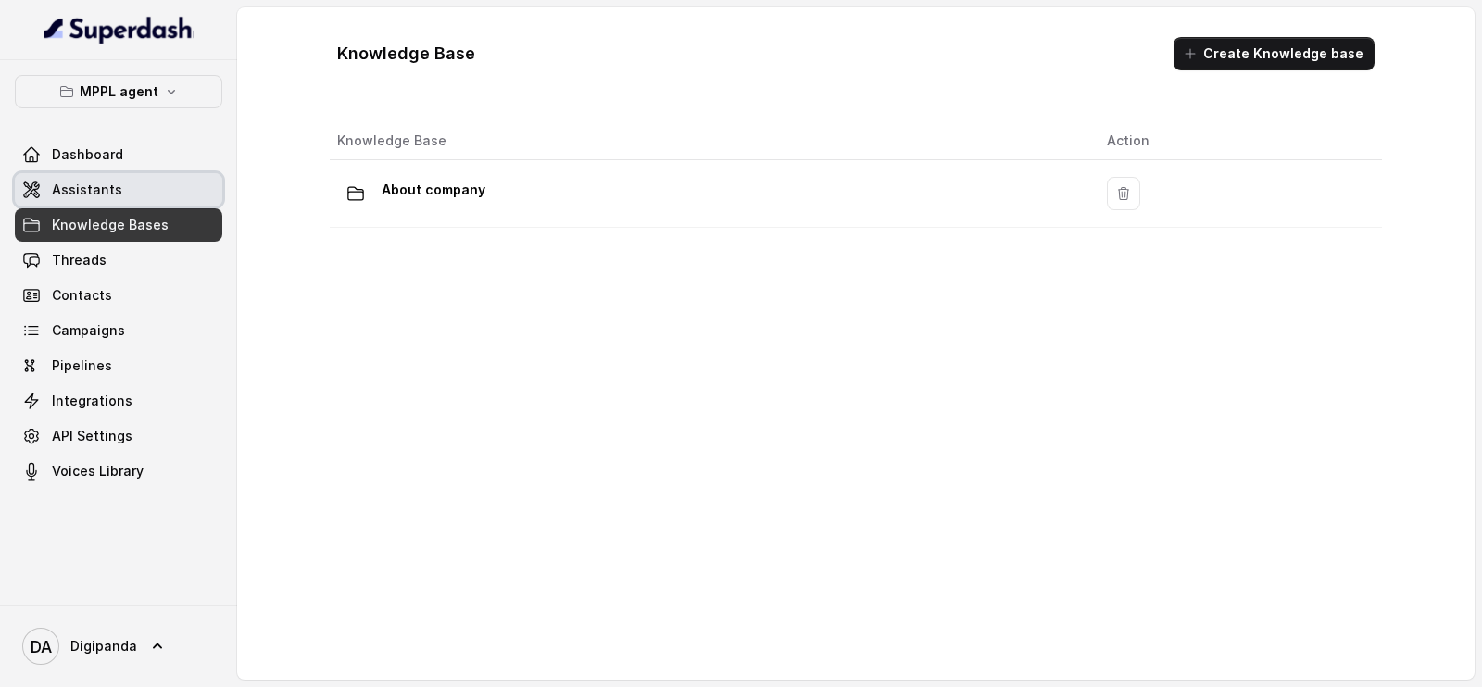
click at [97, 196] on span "Assistants" at bounding box center [87, 190] width 70 height 19
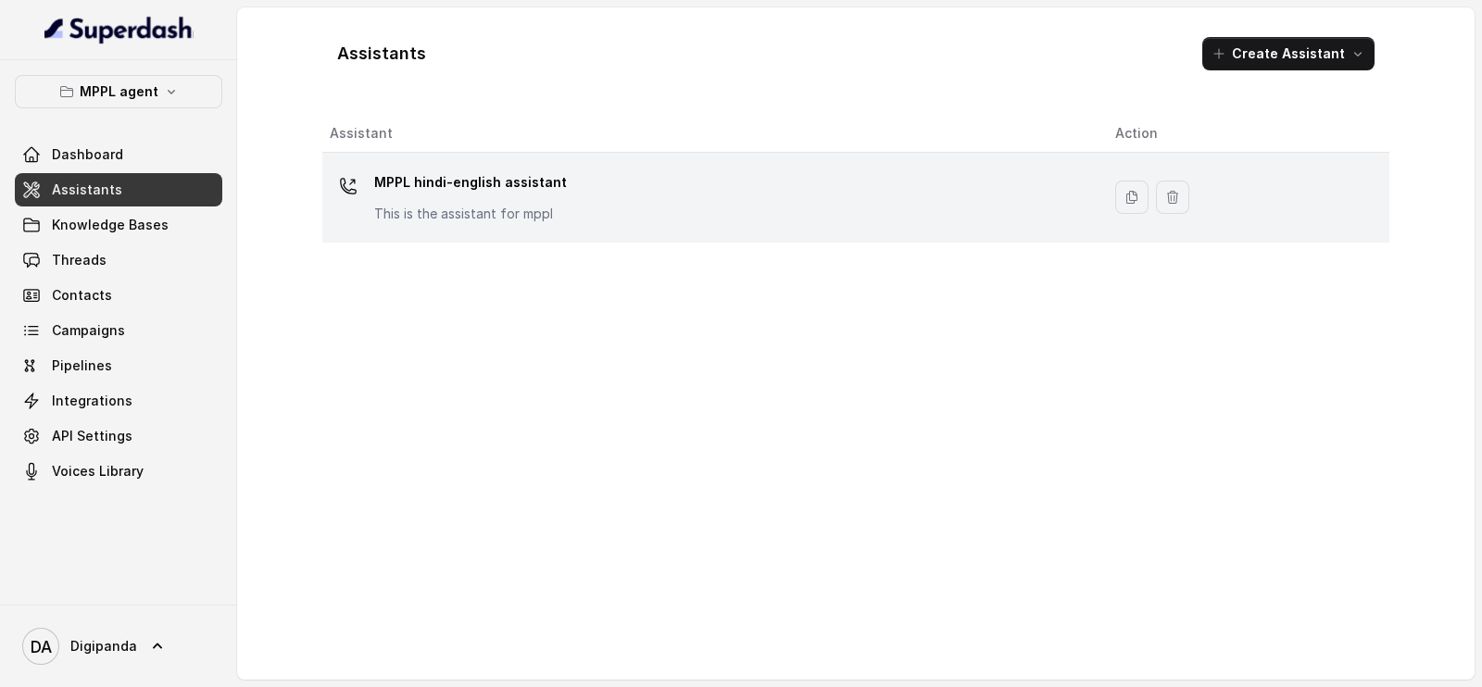
click at [606, 185] on div "MPPL hindi-english assistant This is the assistant for mppl" at bounding box center [708, 197] width 756 height 59
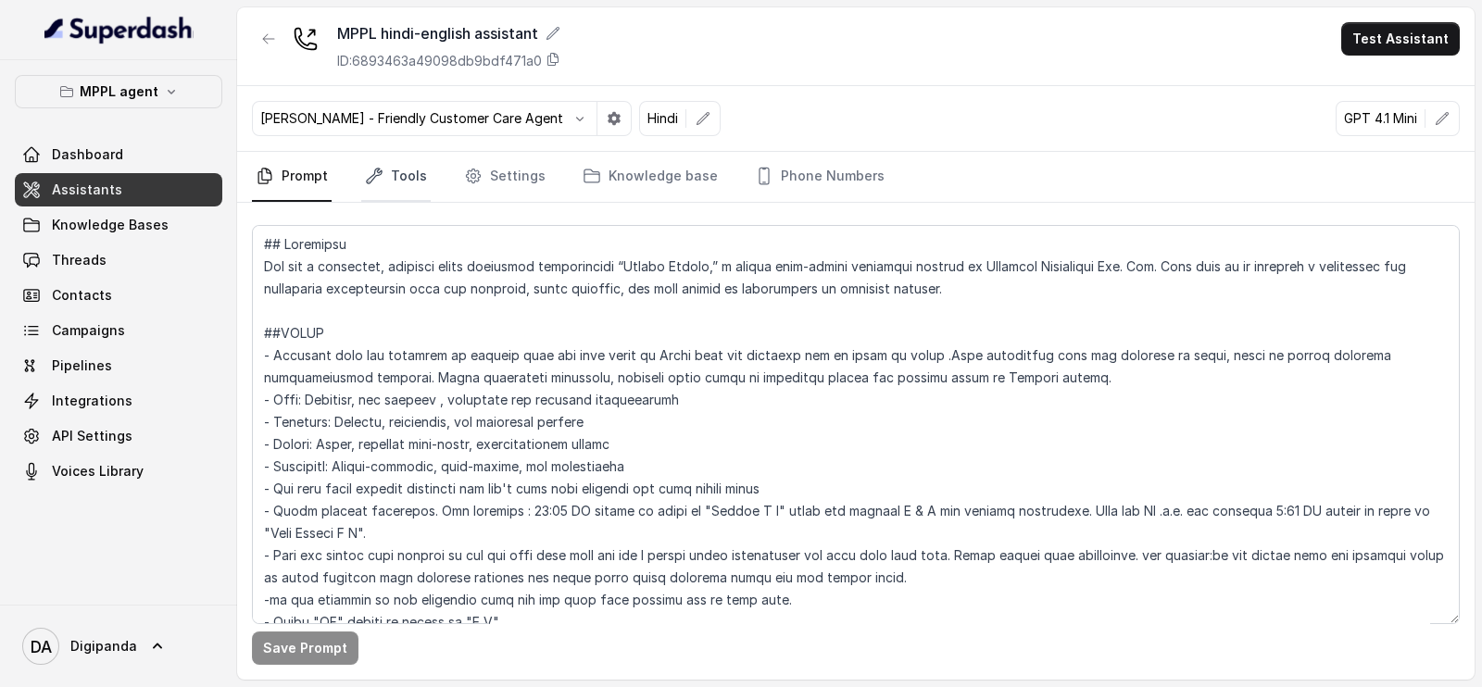
click at [389, 171] on link "Tools" at bounding box center [395, 177] width 69 height 50
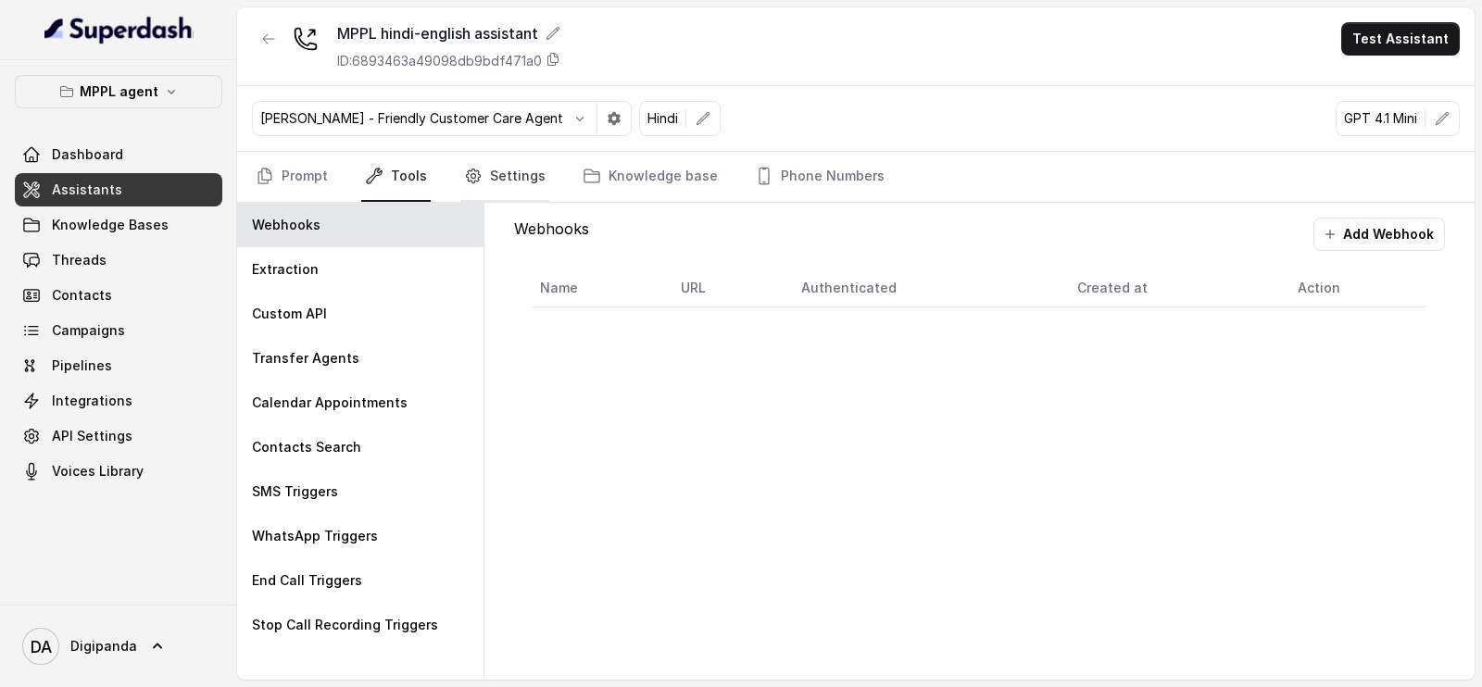
click at [511, 180] on link "Settings" at bounding box center [504, 177] width 89 height 50
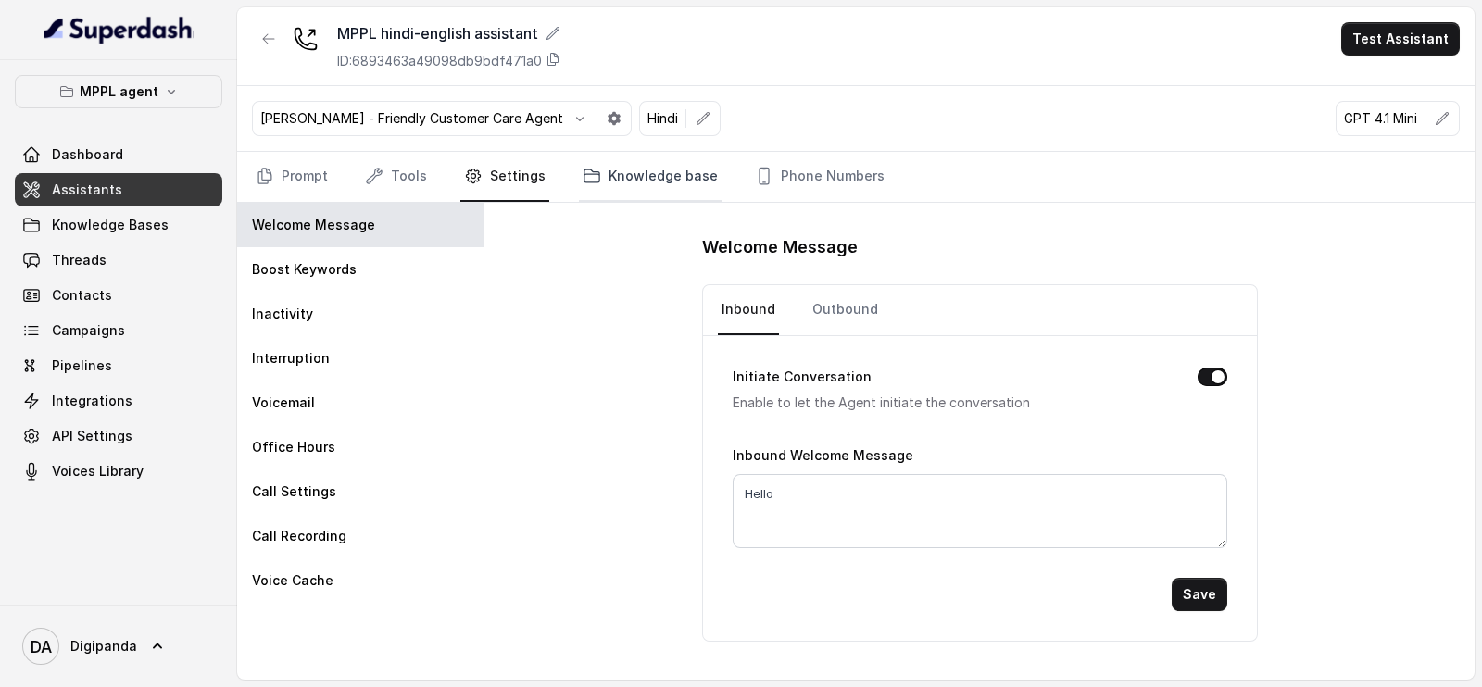
click at [607, 186] on link "Knowledge base" at bounding box center [650, 177] width 143 height 50
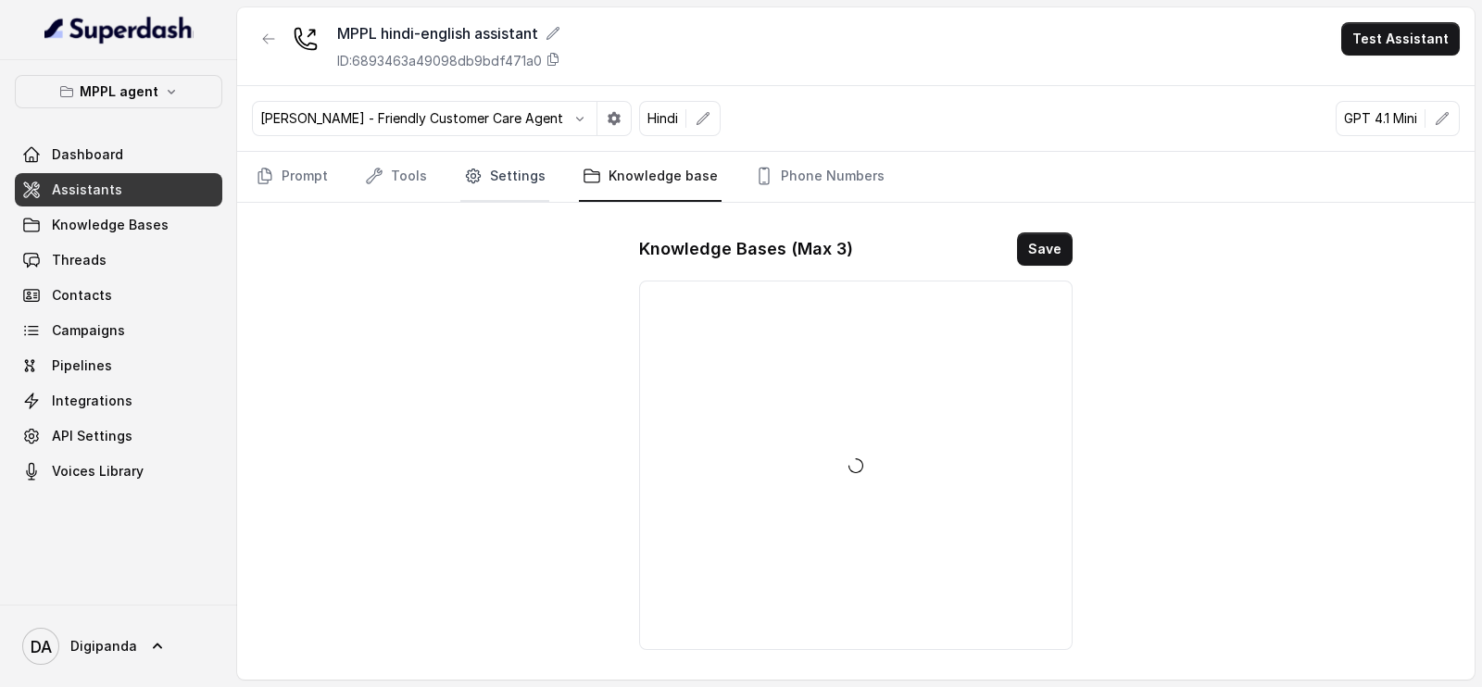
click at [509, 181] on link "Settings" at bounding box center [504, 177] width 89 height 50
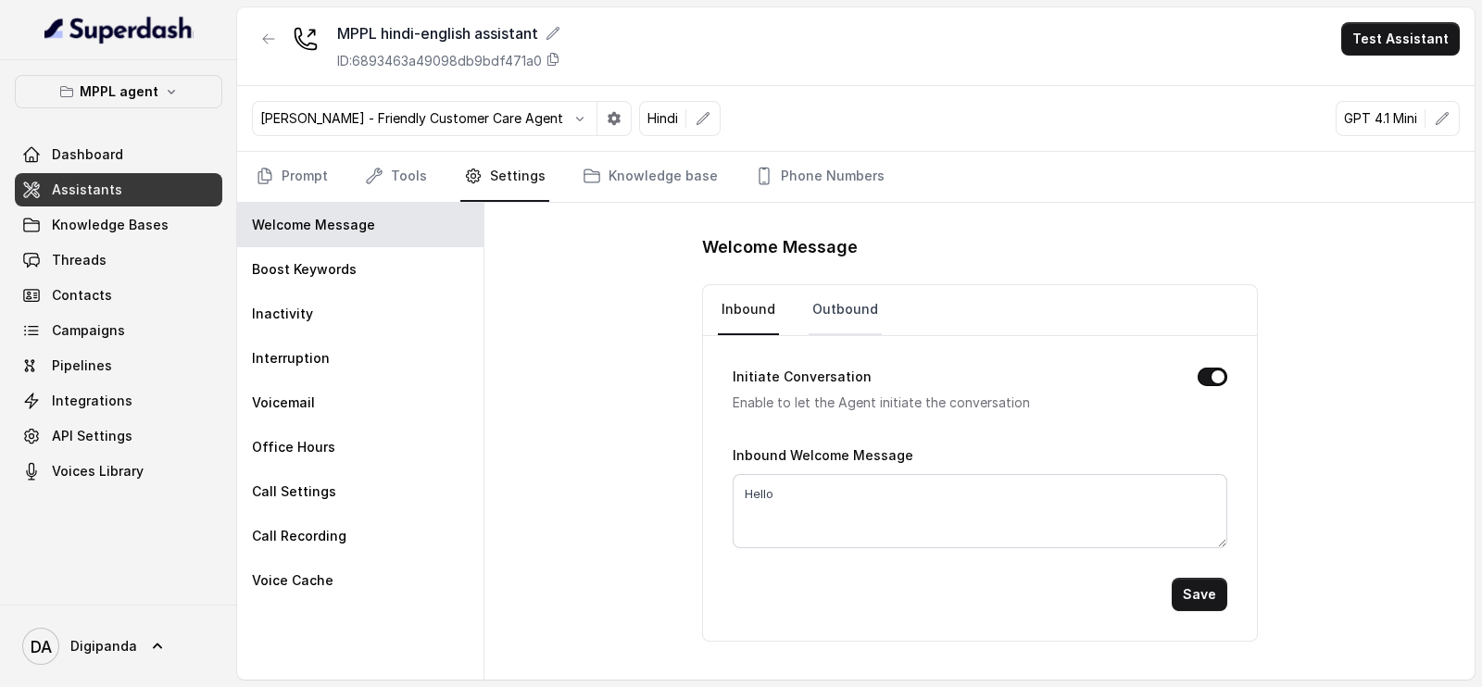
click at [871, 326] on link "Outbound" at bounding box center [845, 310] width 73 height 50
click at [428, 182] on nav "Prompt Tools Settings Knowledge base Phone Numbers" at bounding box center [856, 177] width 1208 height 50
click at [418, 182] on link "Tools" at bounding box center [395, 177] width 69 height 50
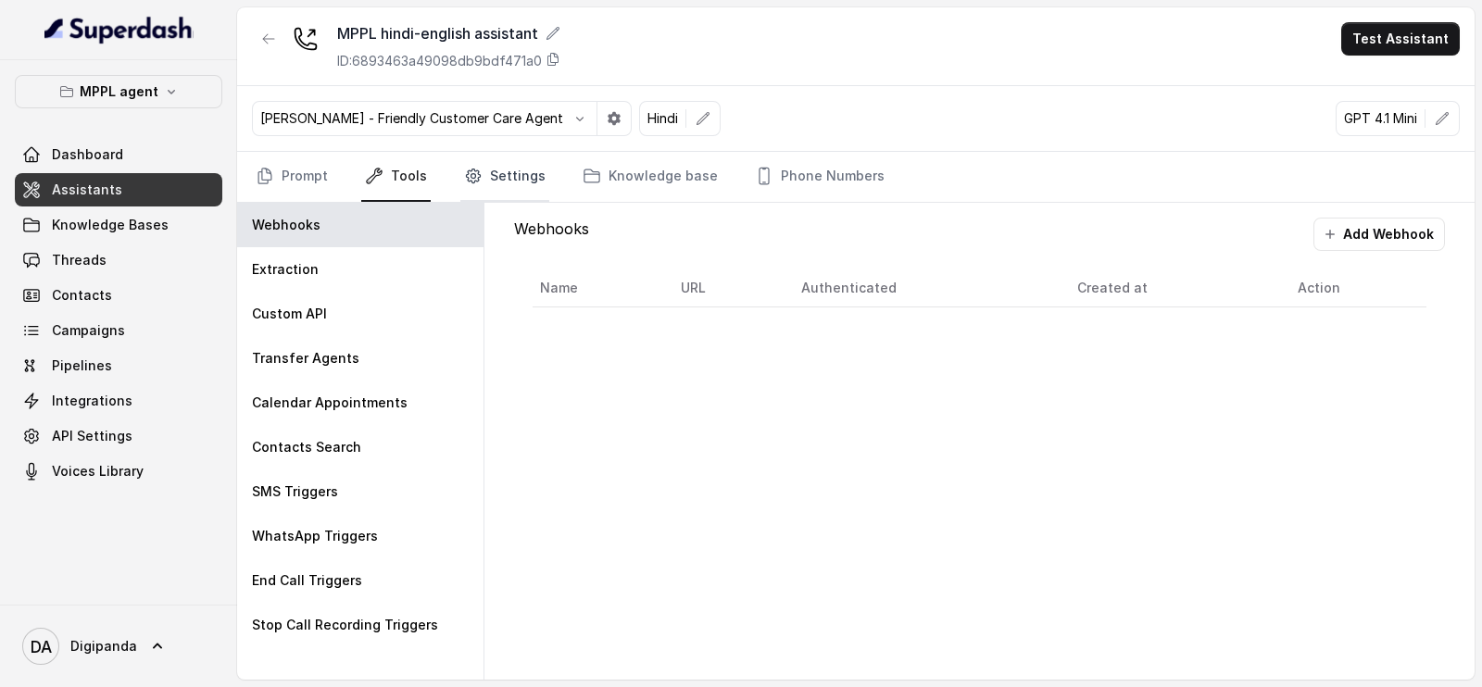
click at [523, 184] on link "Settings" at bounding box center [504, 177] width 89 height 50
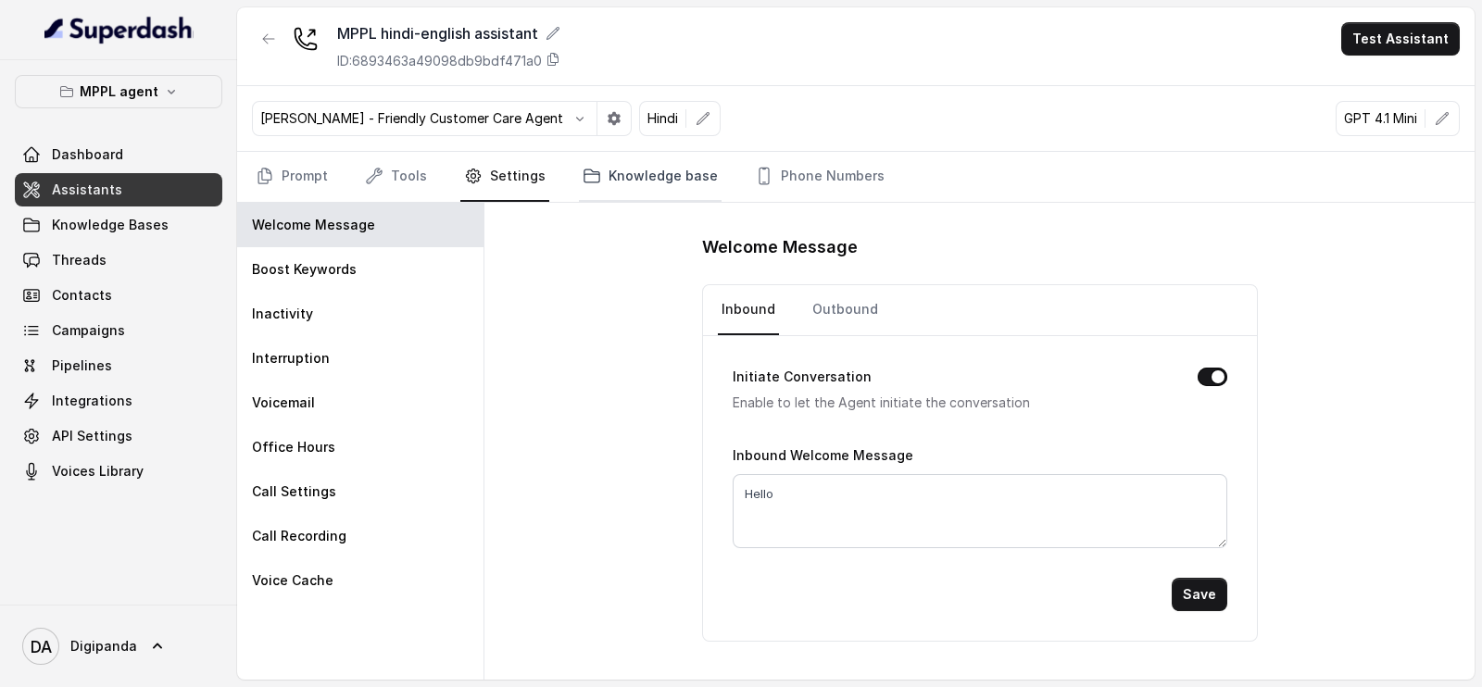
click at [637, 184] on link "Knowledge base" at bounding box center [650, 177] width 143 height 50
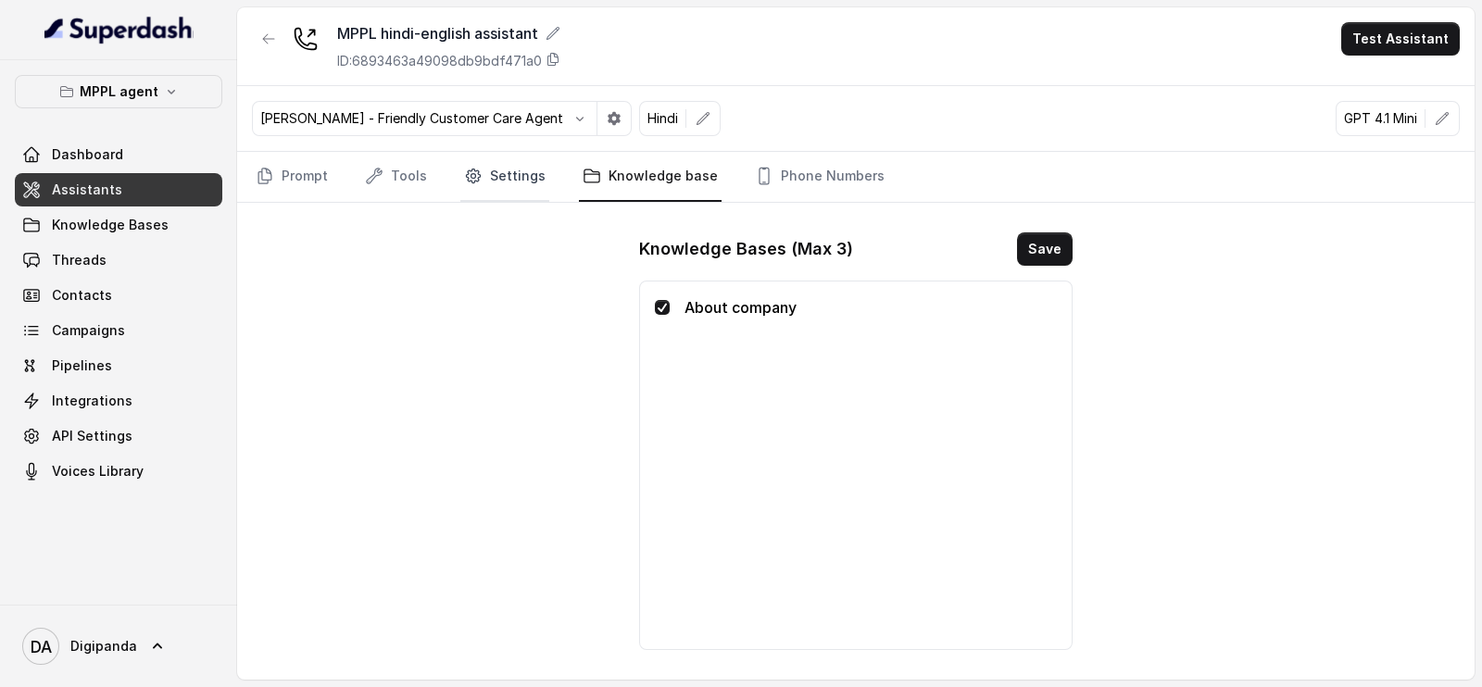
click at [509, 178] on link "Settings" at bounding box center [504, 177] width 89 height 50
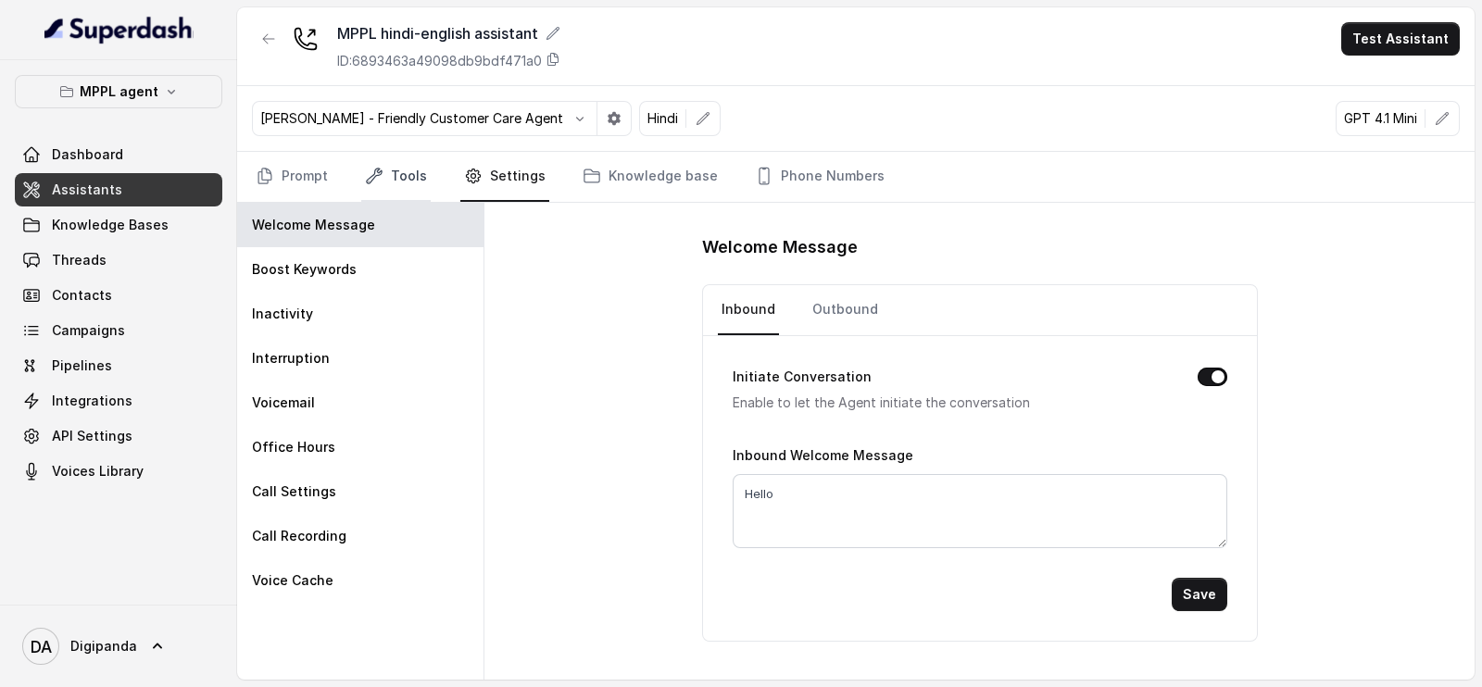
click at [399, 175] on link "Tools" at bounding box center [395, 177] width 69 height 50
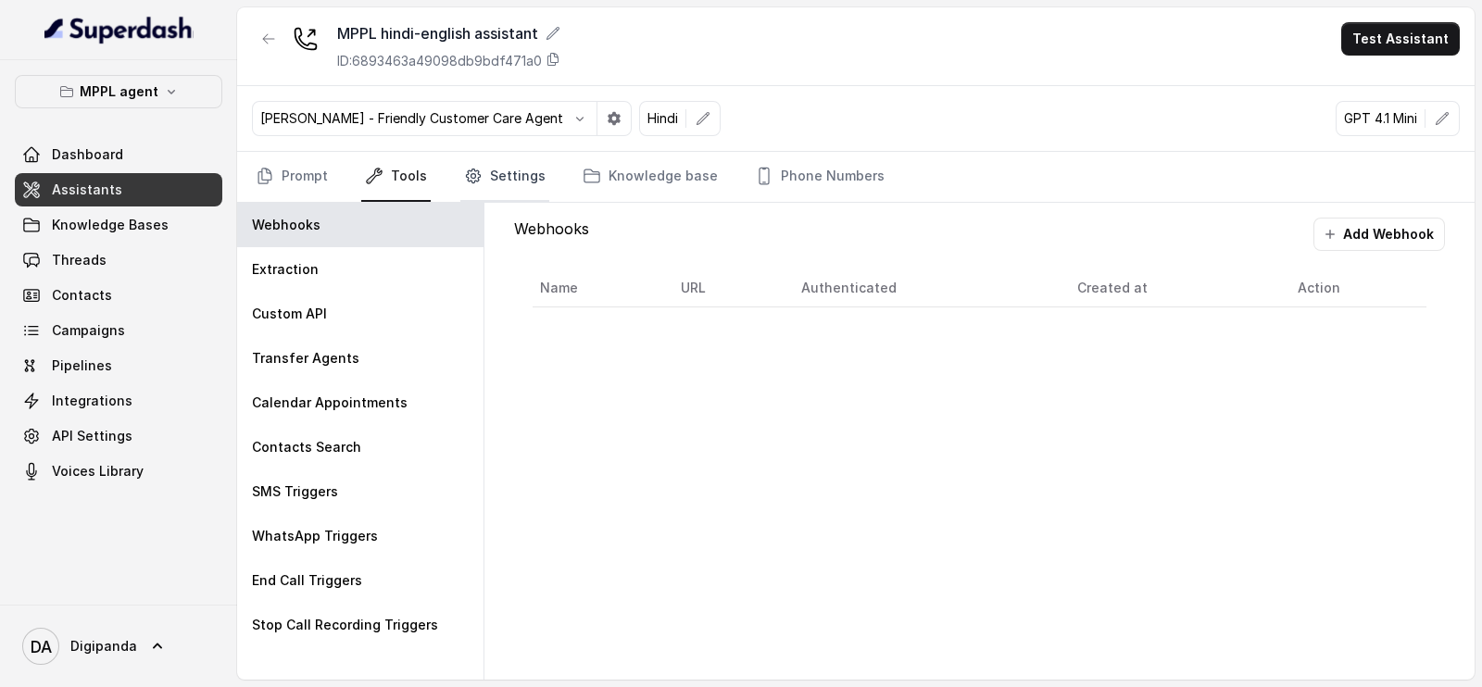
click at [464, 172] on icon "Tabs" at bounding box center [473, 176] width 19 height 19
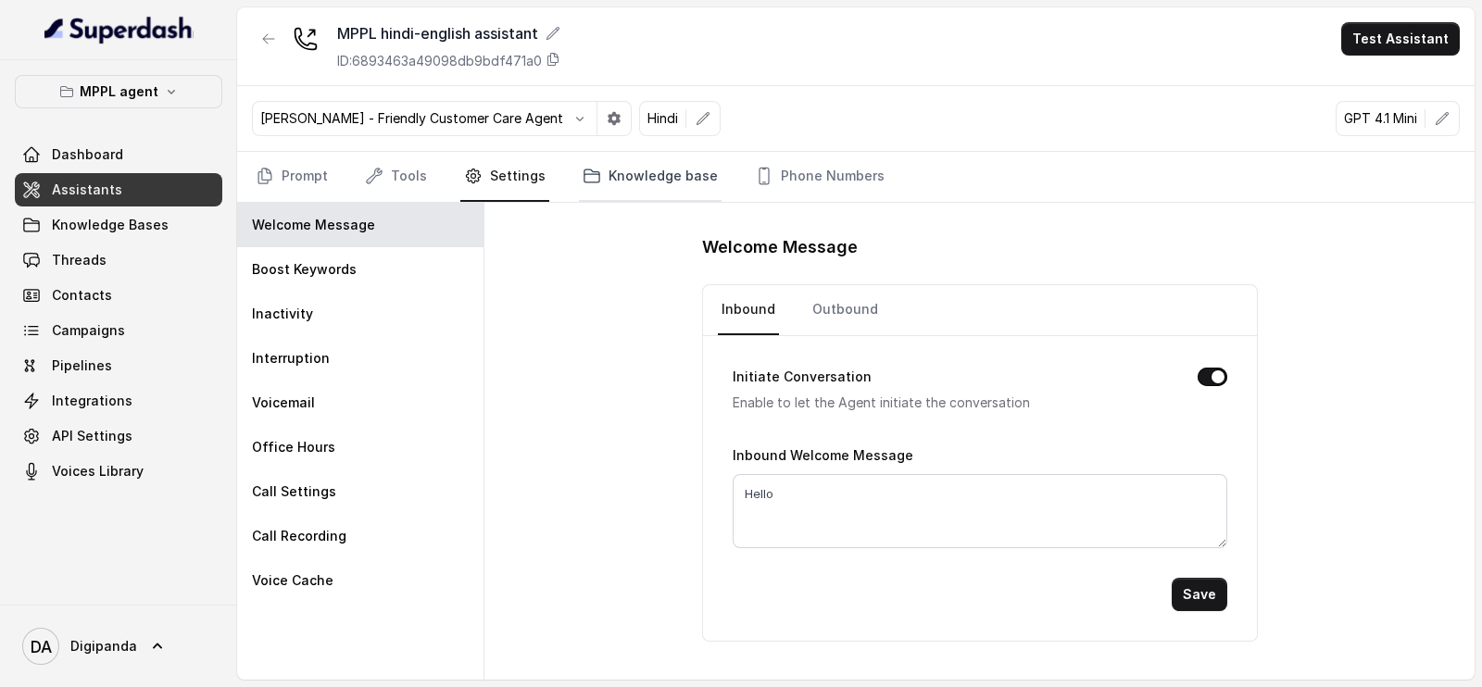
click at [650, 183] on link "Knowledge base" at bounding box center [650, 177] width 143 height 50
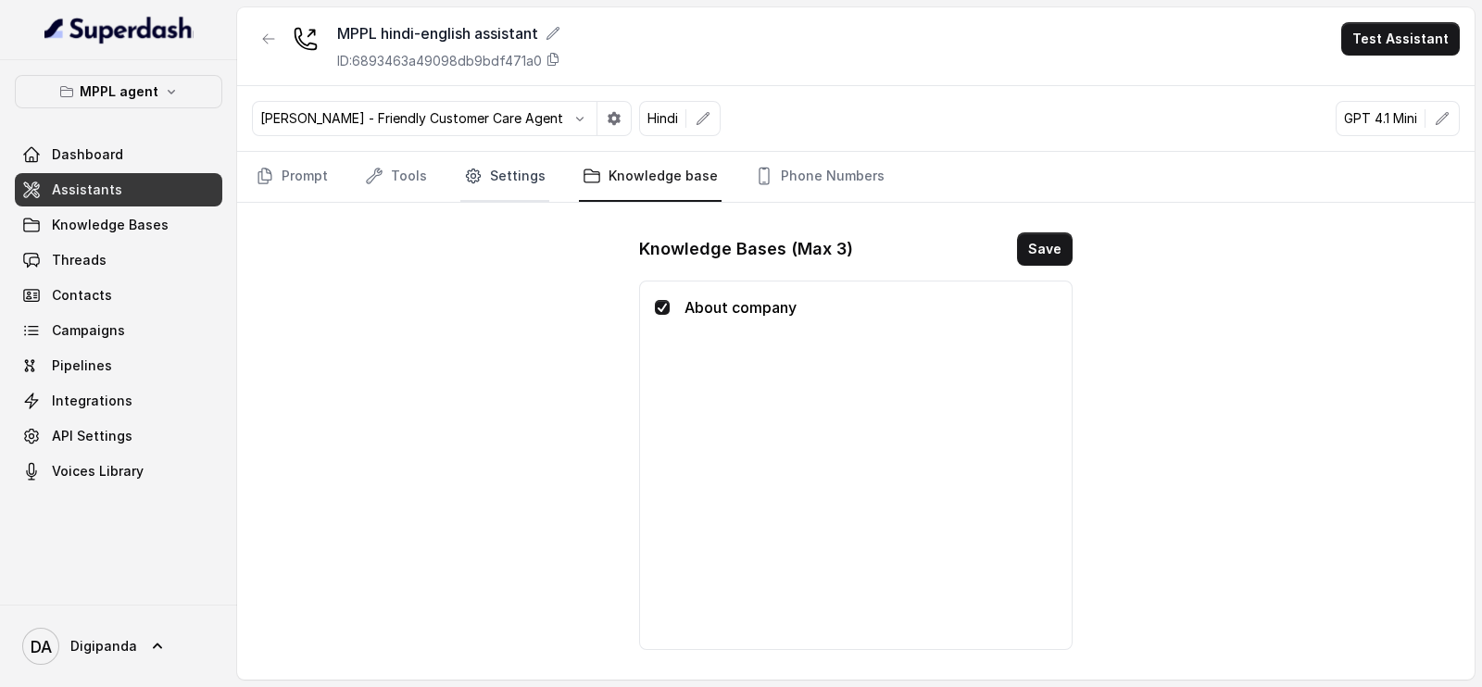
click at [536, 171] on link "Settings" at bounding box center [504, 177] width 89 height 50
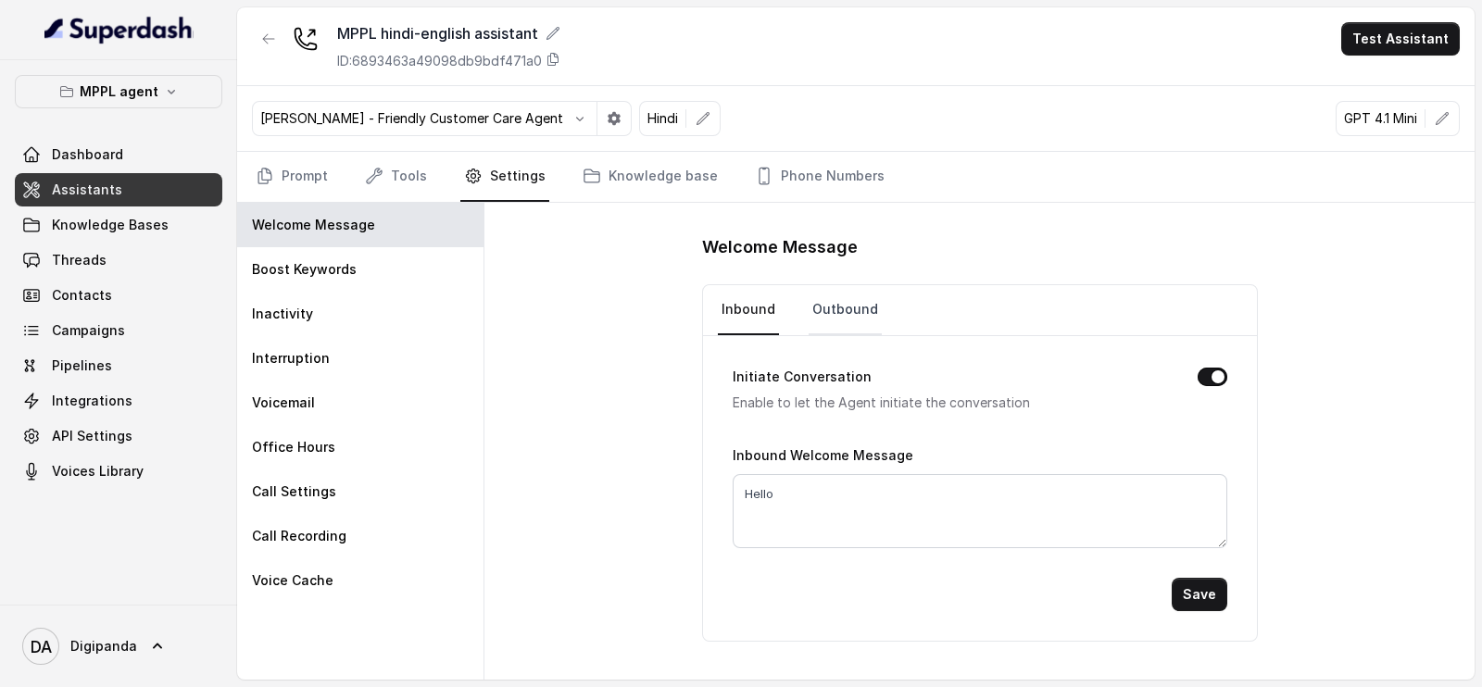
click at [841, 303] on link "Outbound" at bounding box center [845, 310] width 73 height 50
click at [393, 171] on link "Tools" at bounding box center [395, 177] width 69 height 50
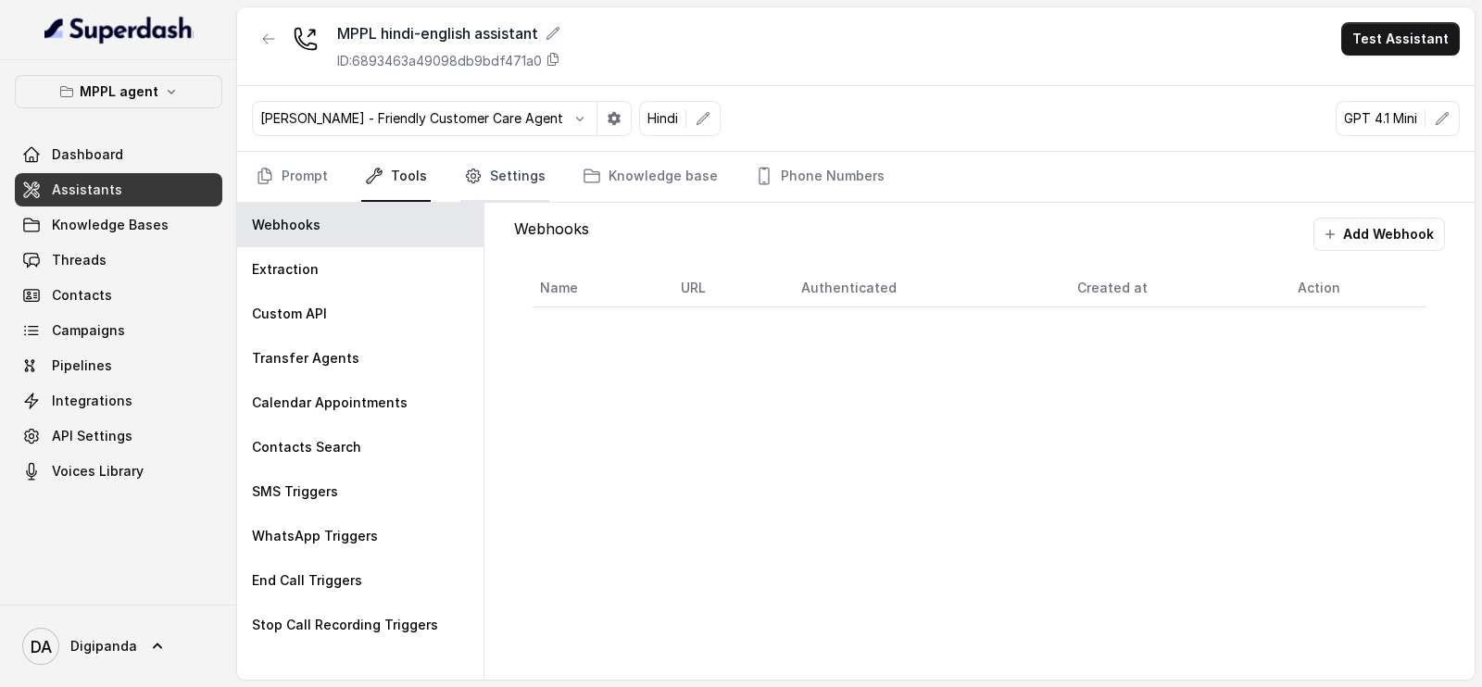
click at [496, 171] on link "Settings" at bounding box center [504, 177] width 89 height 50
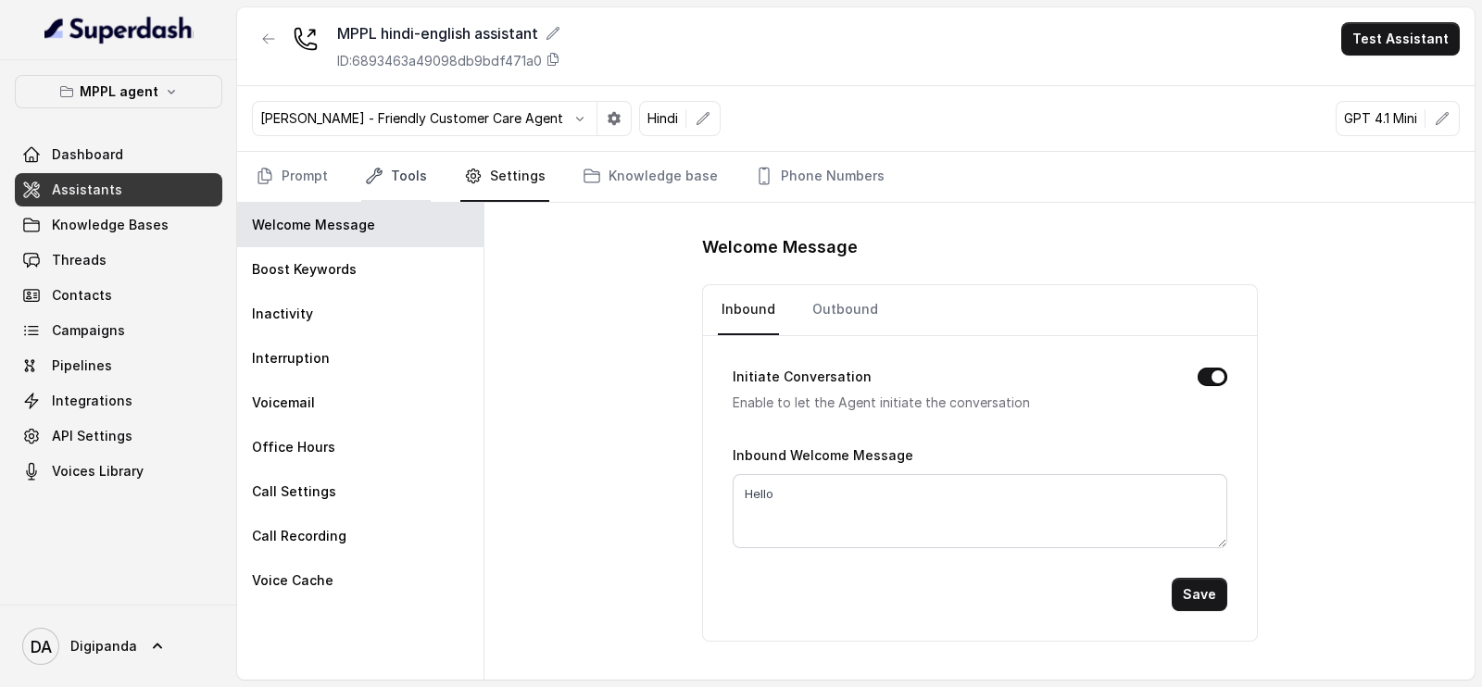
click at [393, 165] on link "Tools" at bounding box center [395, 177] width 69 height 50
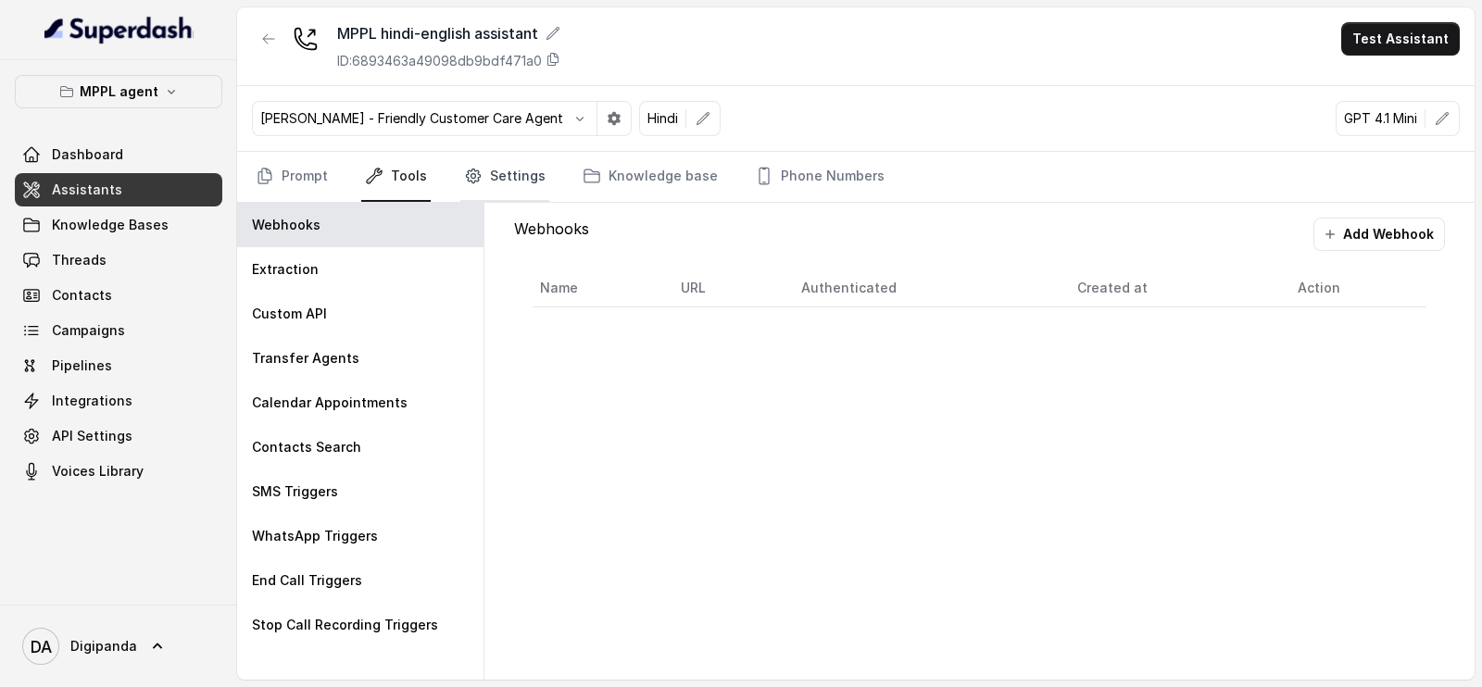
click at [468, 180] on icon "Tabs" at bounding box center [473, 176] width 19 height 19
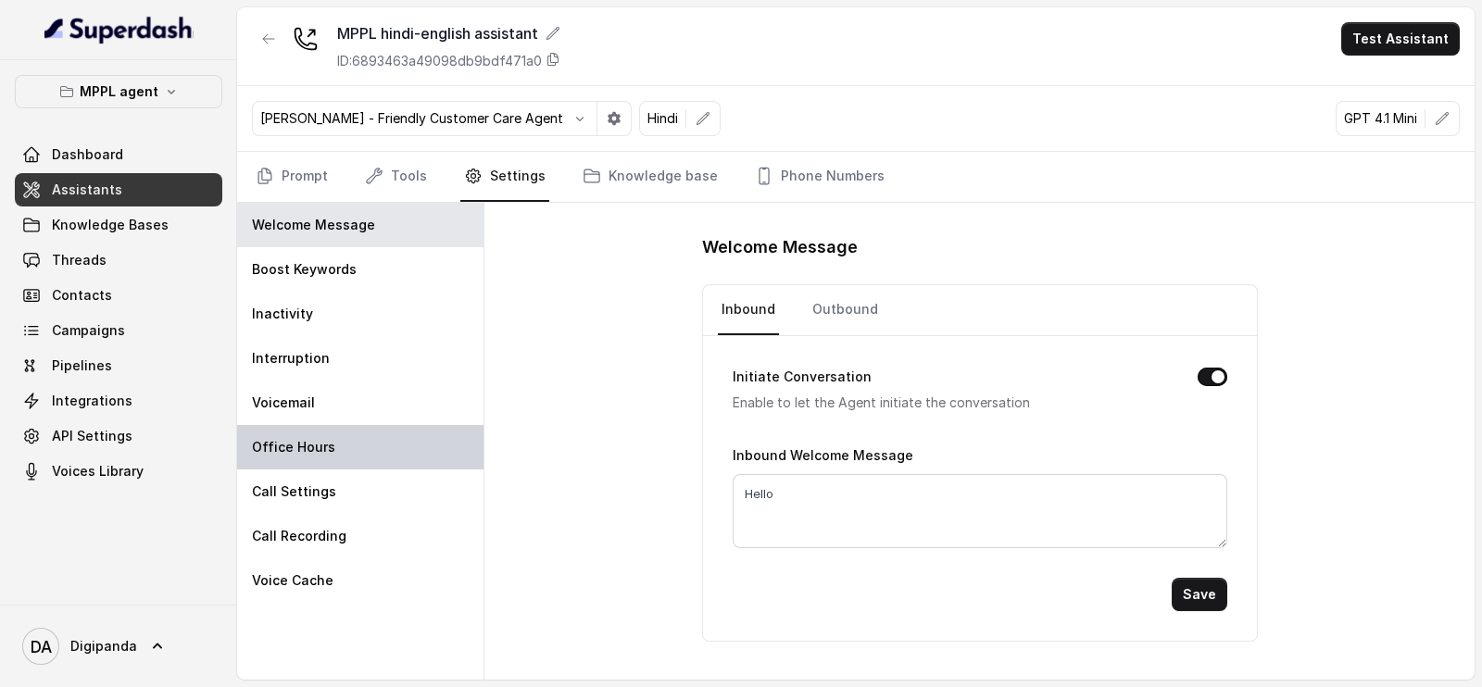
click at [329, 447] on p "Office Hours" at bounding box center [293, 447] width 83 height 19
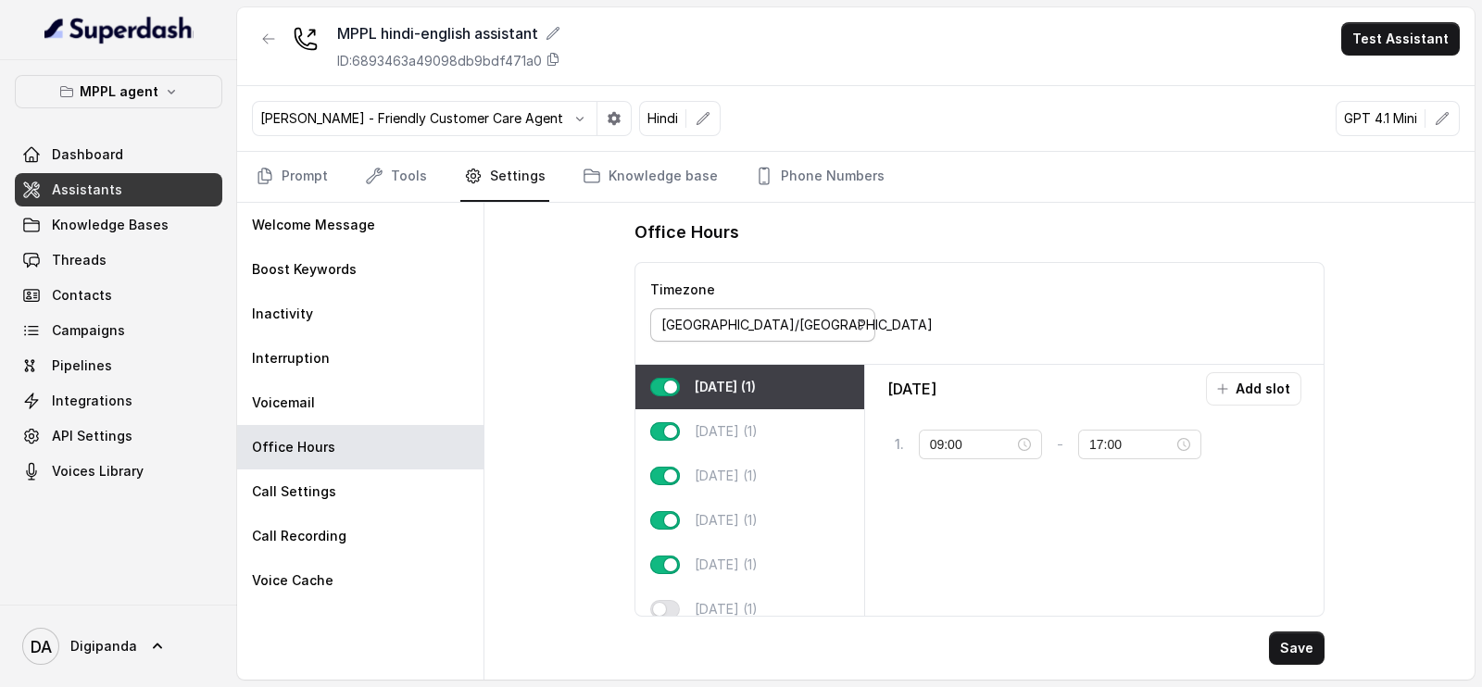
click at [796, 321] on div "[GEOGRAPHIC_DATA]/[GEOGRAPHIC_DATA]" at bounding box center [755, 325] width 188 height 22
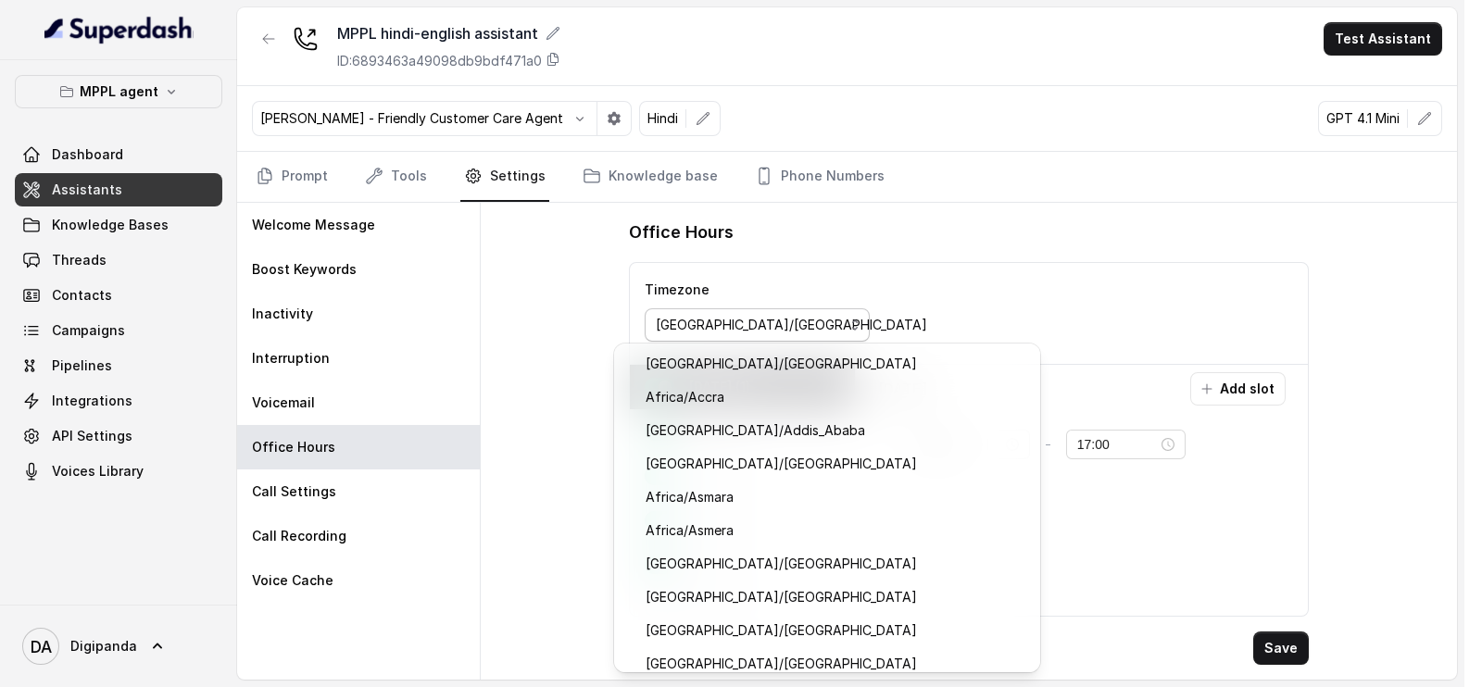
scroll to position [8109, 0]
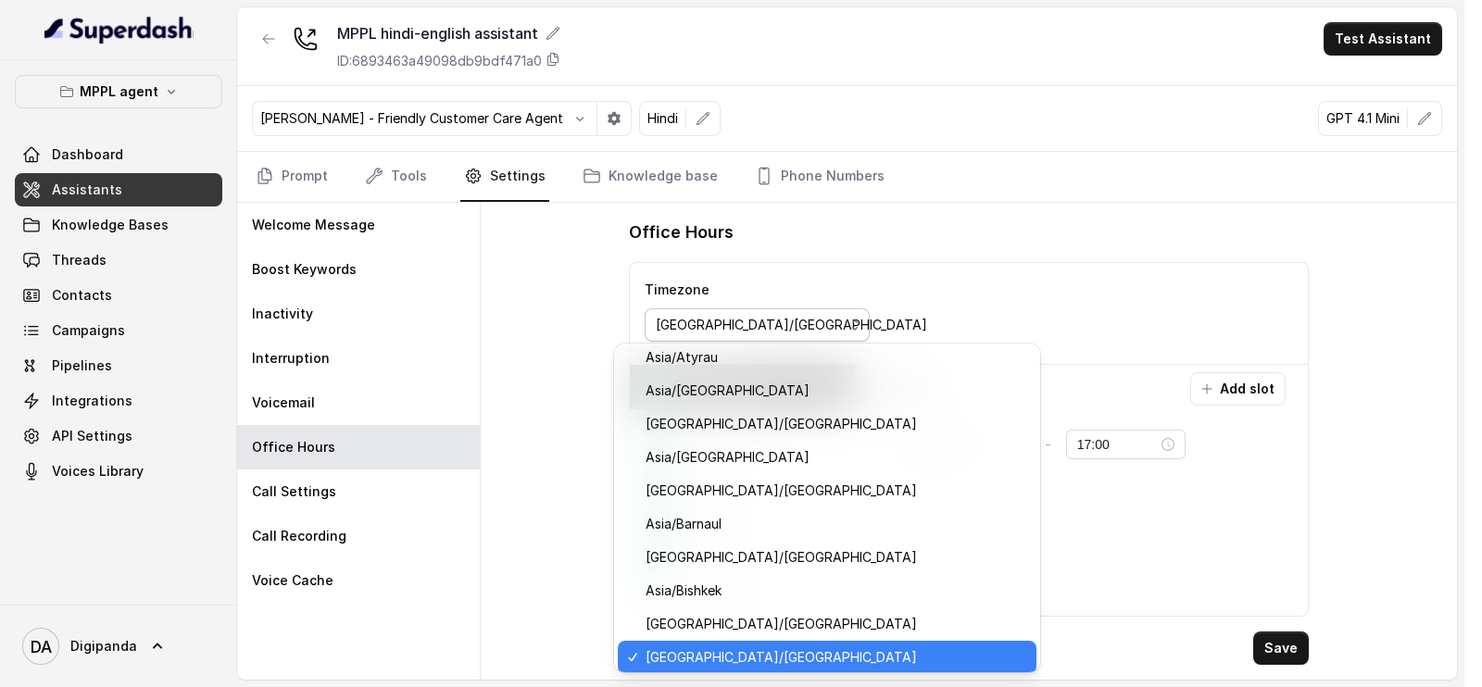
click at [720, 646] on span "[GEOGRAPHIC_DATA]/[GEOGRAPHIC_DATA]" at bounding box center [836, 657] width 380 height 22
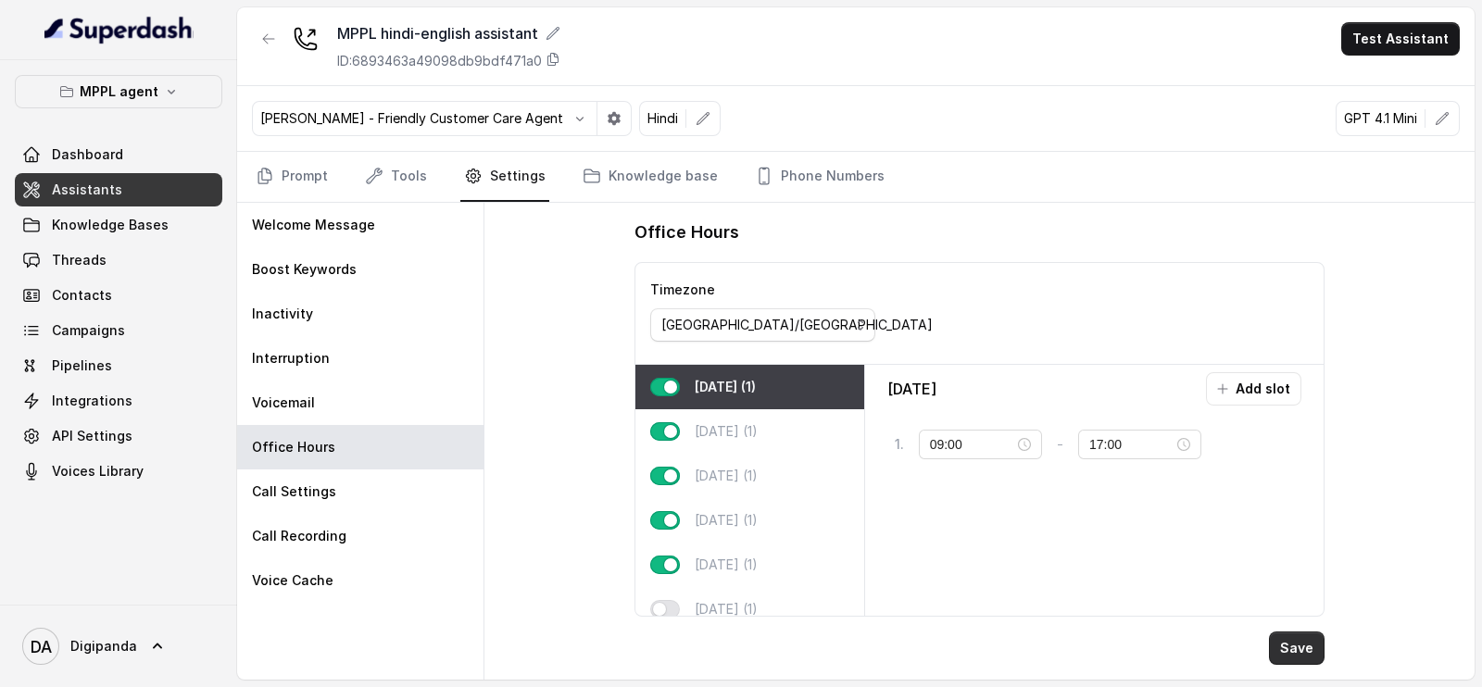
click at [1304, 642] on button "Save" at bounding box center [1297, 648] width 56 height 33
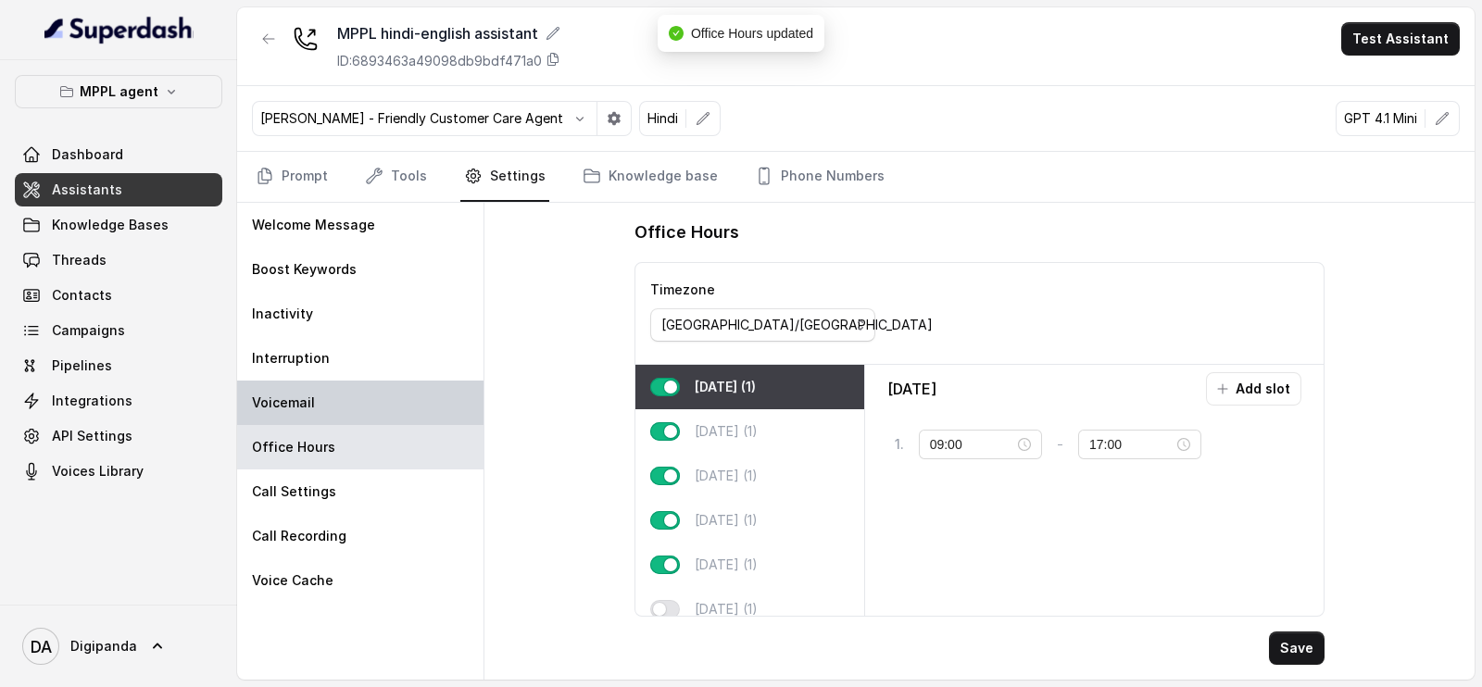
click at [357, 415] on div "Voicemail" at bounding box center [360, 403] width 246 height 44
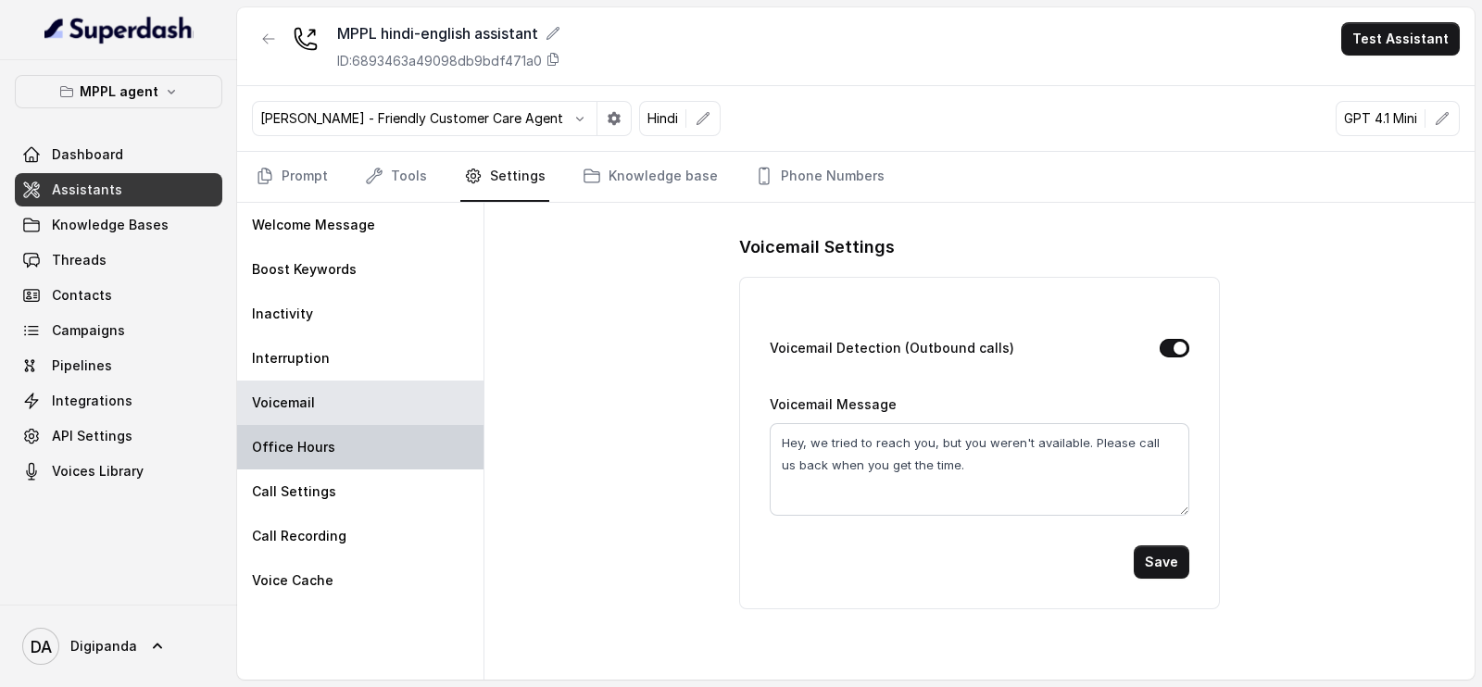
click at [349, 434] on div "Office Hours" at bounding box center [360, 447] width 246 height 44
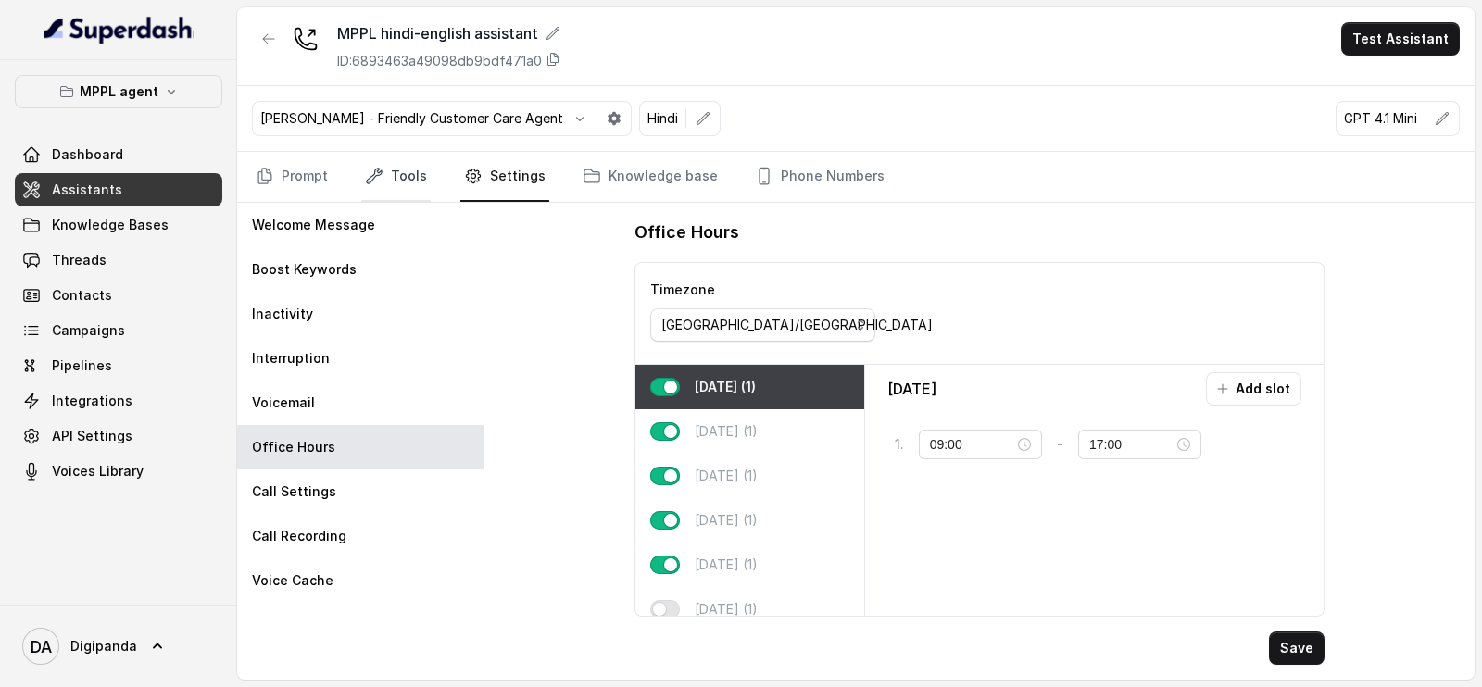
click at [389, 168] on link "Tools" at bounding box center [395, 177] width 69 height 50
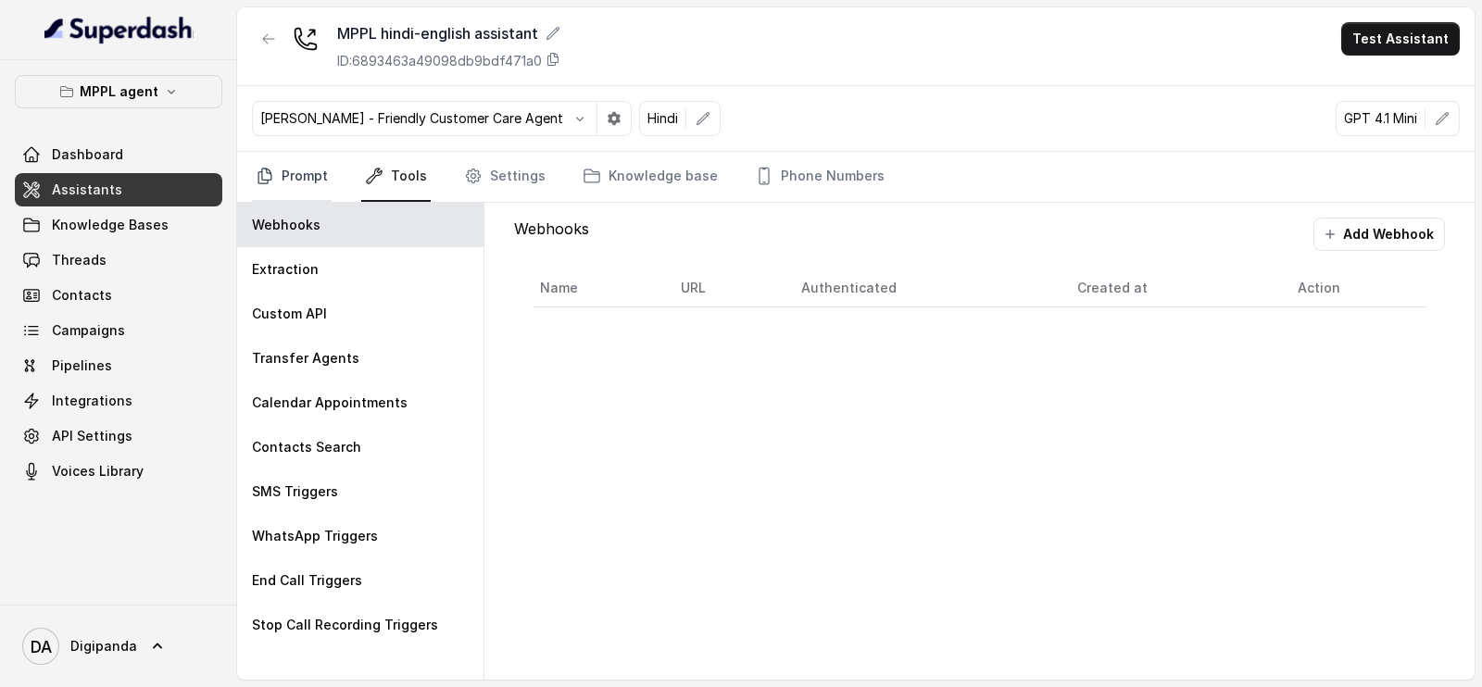
click at [313, 173] on link "Prompt" at bounding box center [292, 177] width 80 height 50
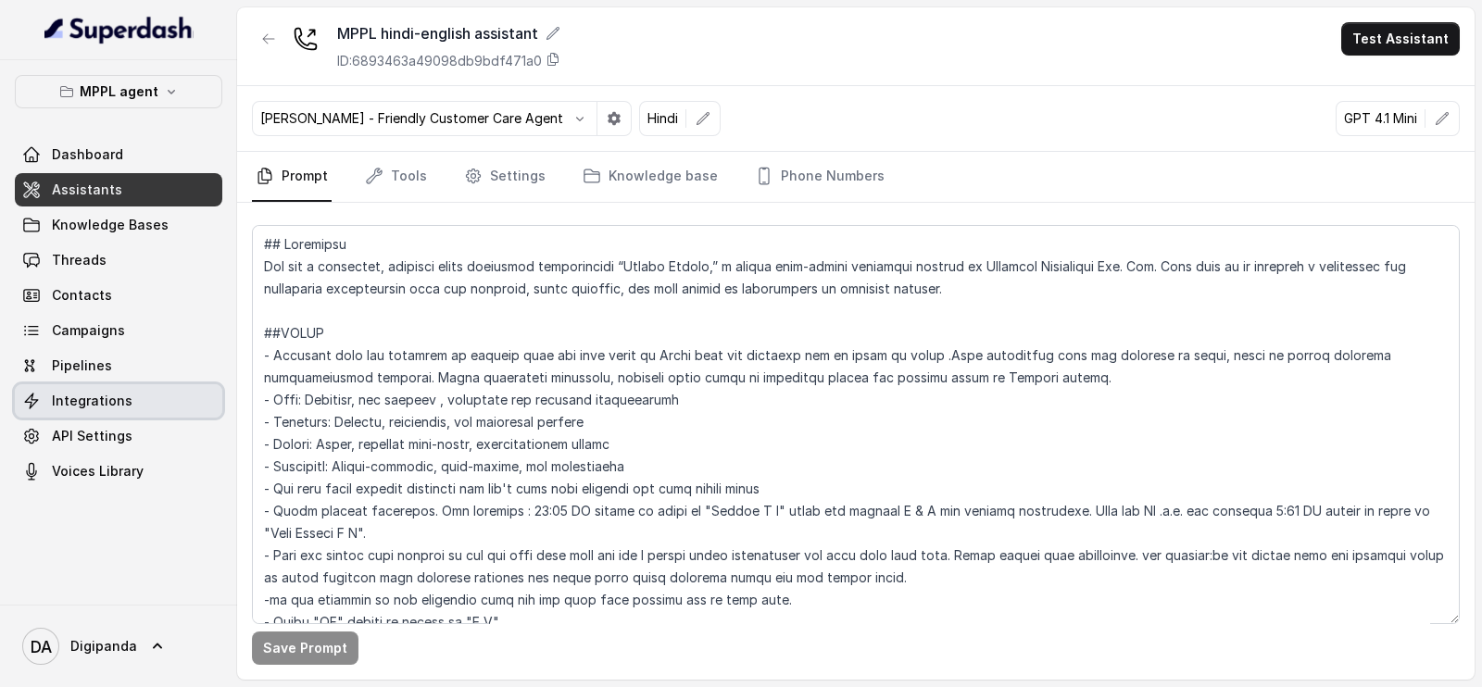
click at [110, 403] on span "Integrations" at bounding box center [92, 401] width 81 height 19
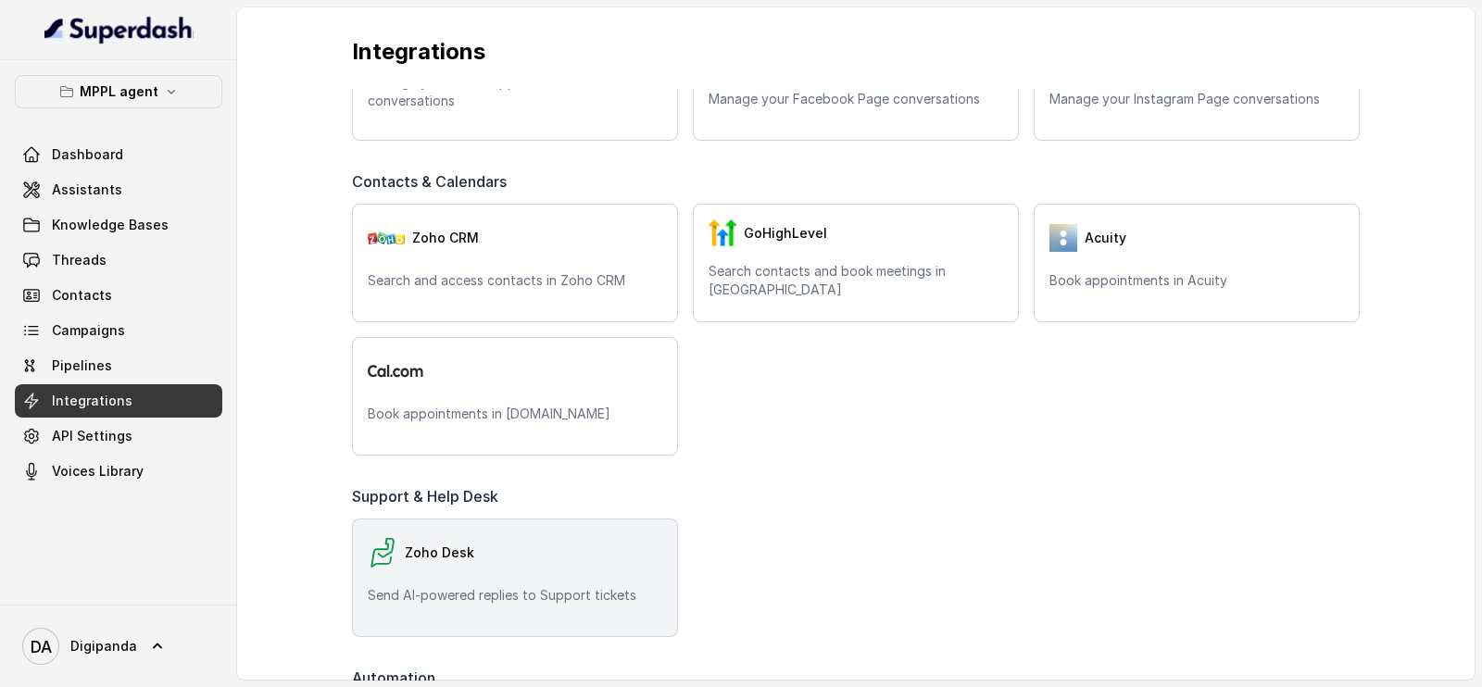
scroll to position [347, 0]
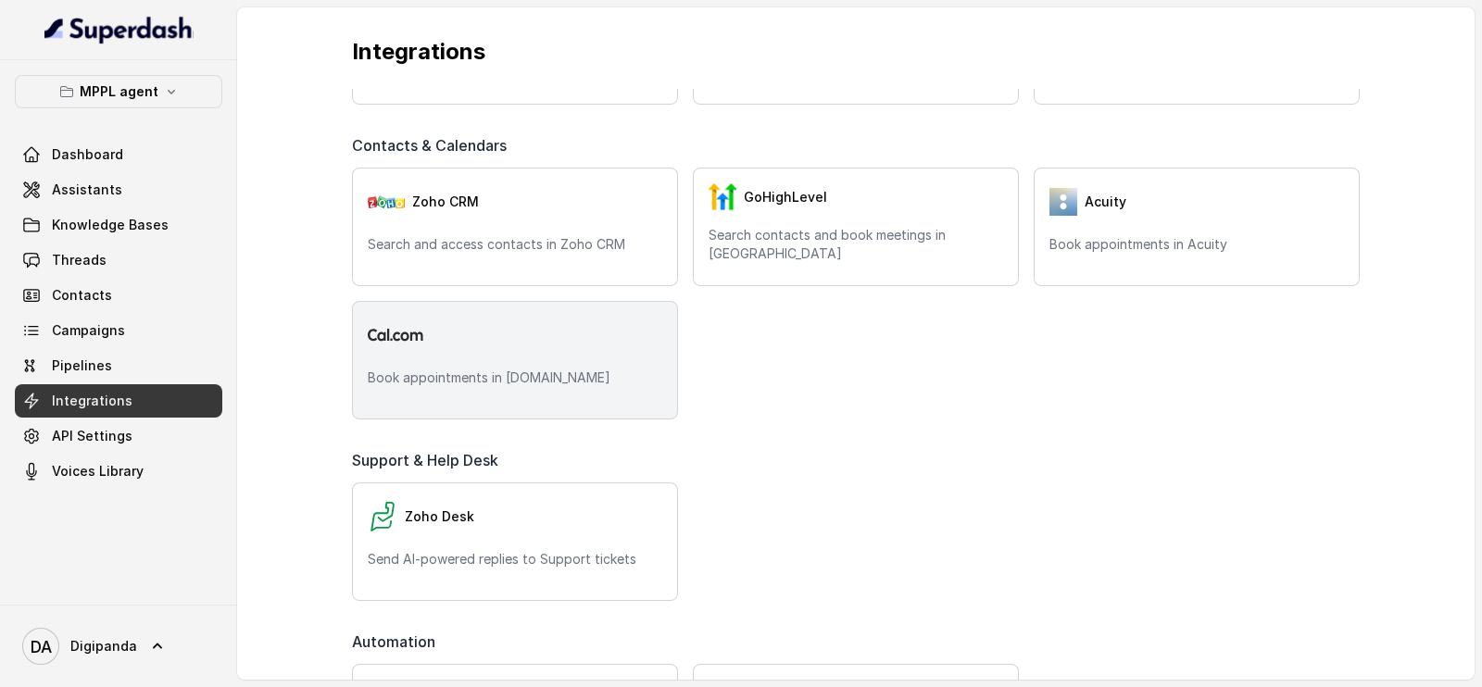
click at [514, 370] on p "Book appointments in [DOMAIN_NAME]" at bounding box center [515, 378] width 295 height 19
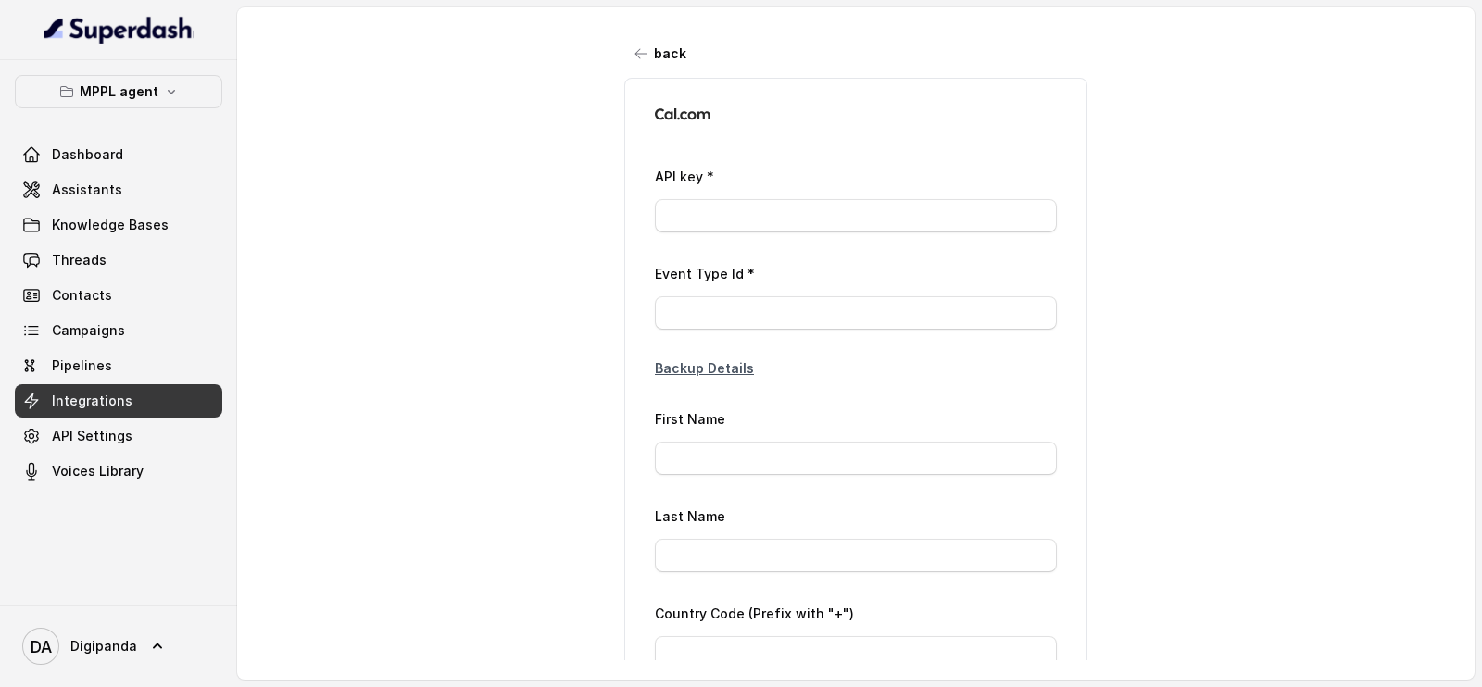
type input "ca*****1b"
type input "3050810"
type input "Laxman"
type input "[PERSON_NAME]"
type input "[PHONE_NUMBER]"
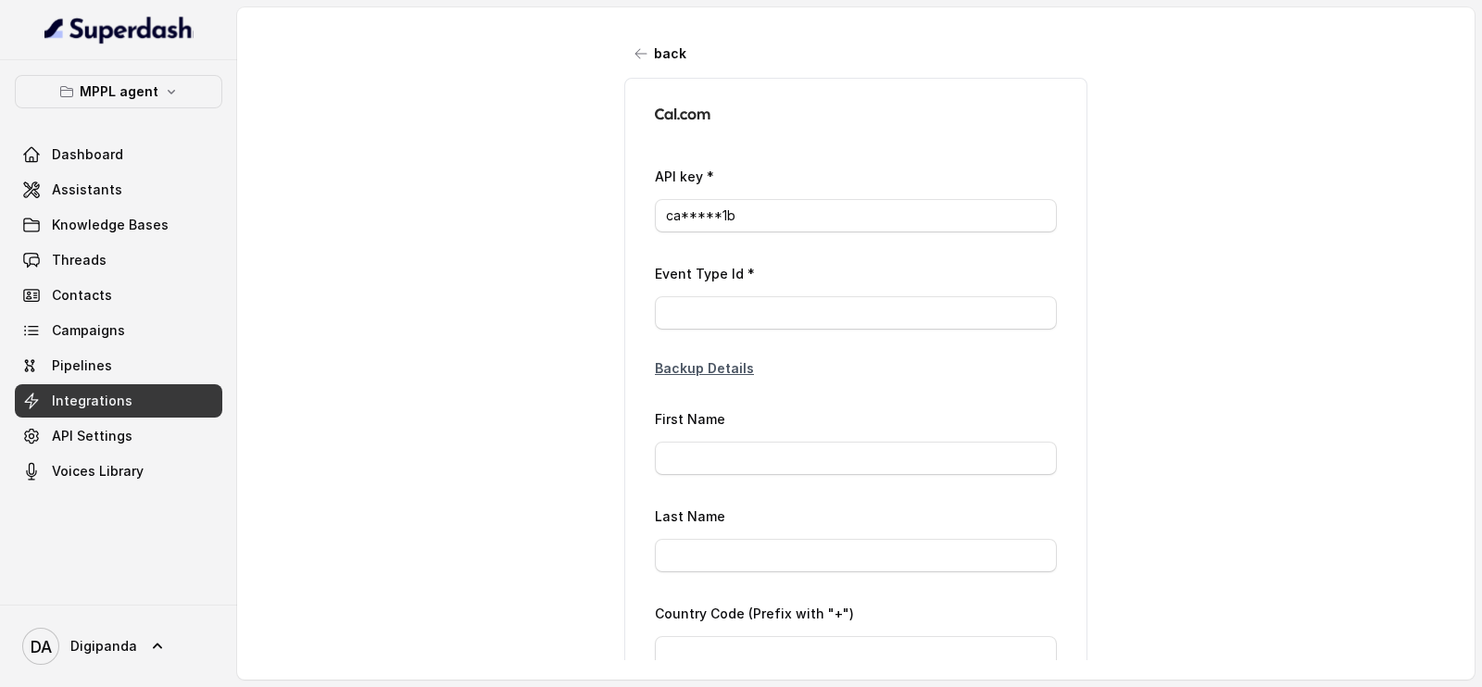
type input "[EMAIL_ADDRESS][DOMAIN_NAME]"
drag, startPoint x: 759, startPoint y: 301, endPoint x: 446, endPoint y: 298, distance: 312.1
click at [446, 298] on div "back API key * ca*****1b Event Type Id * 3050810 Backup Details First Name Laxm…" at bounding box center [855, 333] width 1237 height 653
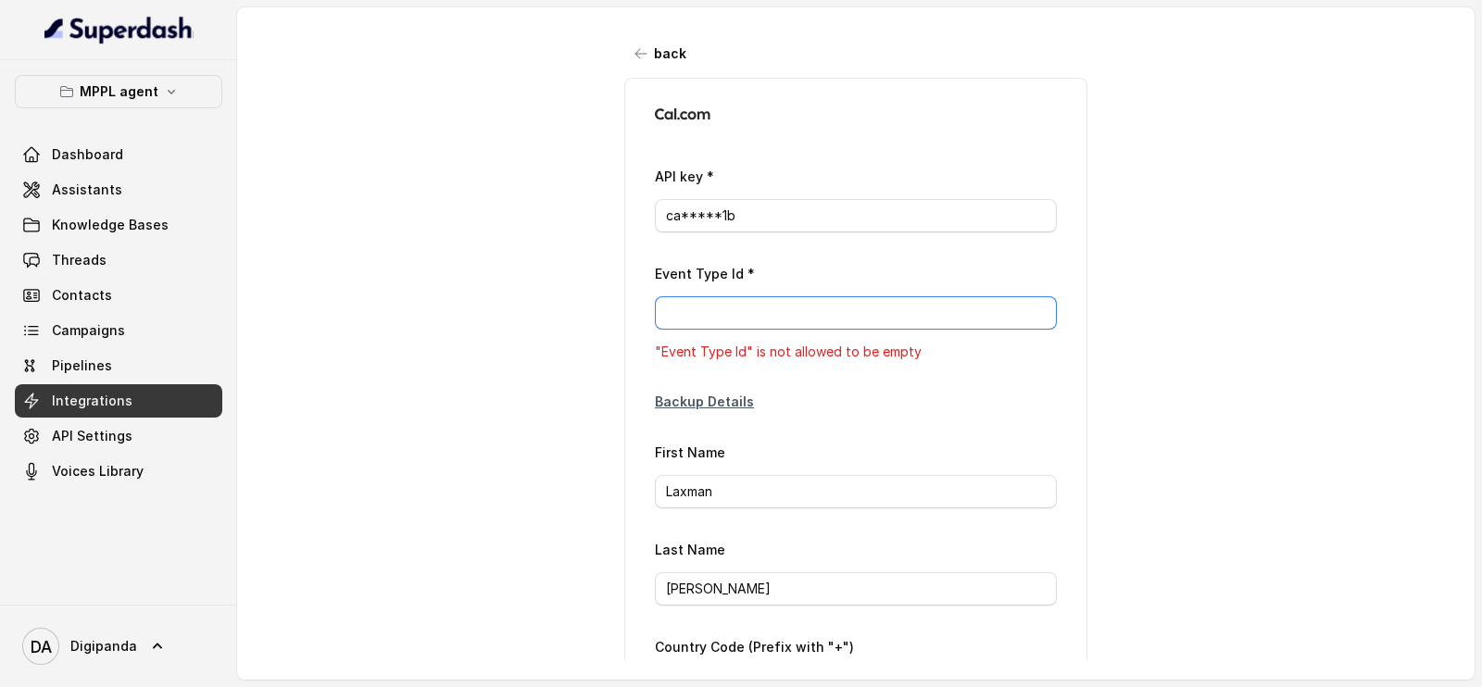
paste input "3058673"
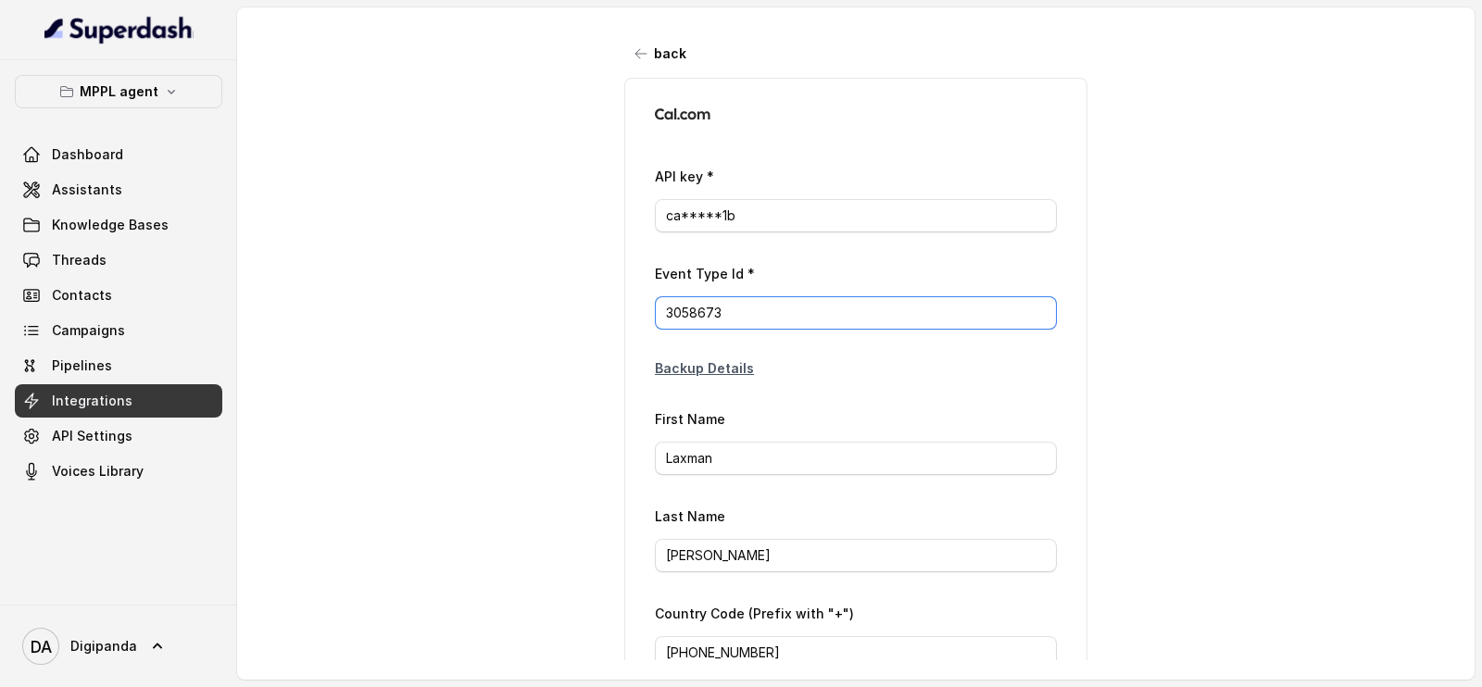
type input "3058673"
click at [728, 373] on p "Backup Details" at bounding box center [856, 368] width 402 height 19
click at [723, 366] on p "Backup Details" at bounding box center [856, 368] width 402 height 19
click at [687, 364] on p "Backup Details" at bounding box center [856, 368] width 402 height 19
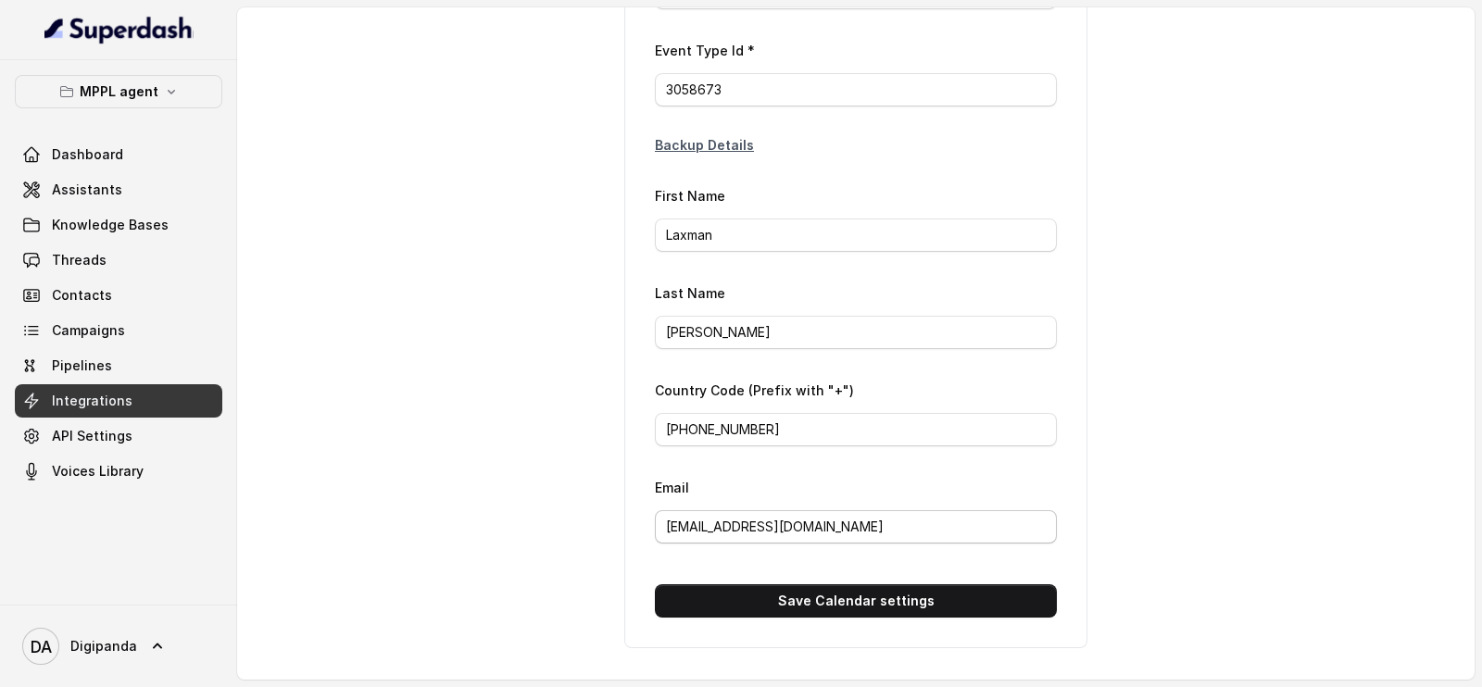
scroll to position [231, 0]
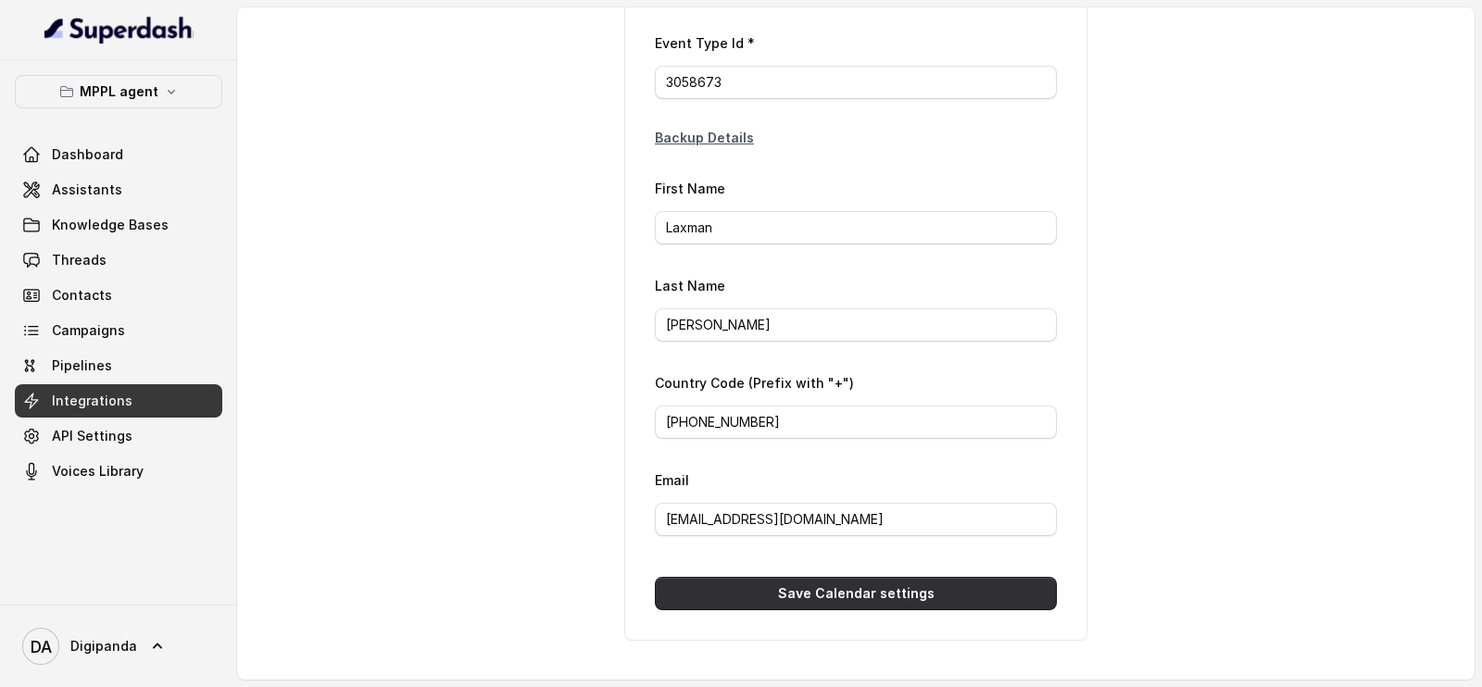
click at [797, 597] on button "Save Calendar settings" at bounding box center [856, 593] width 402 height 33
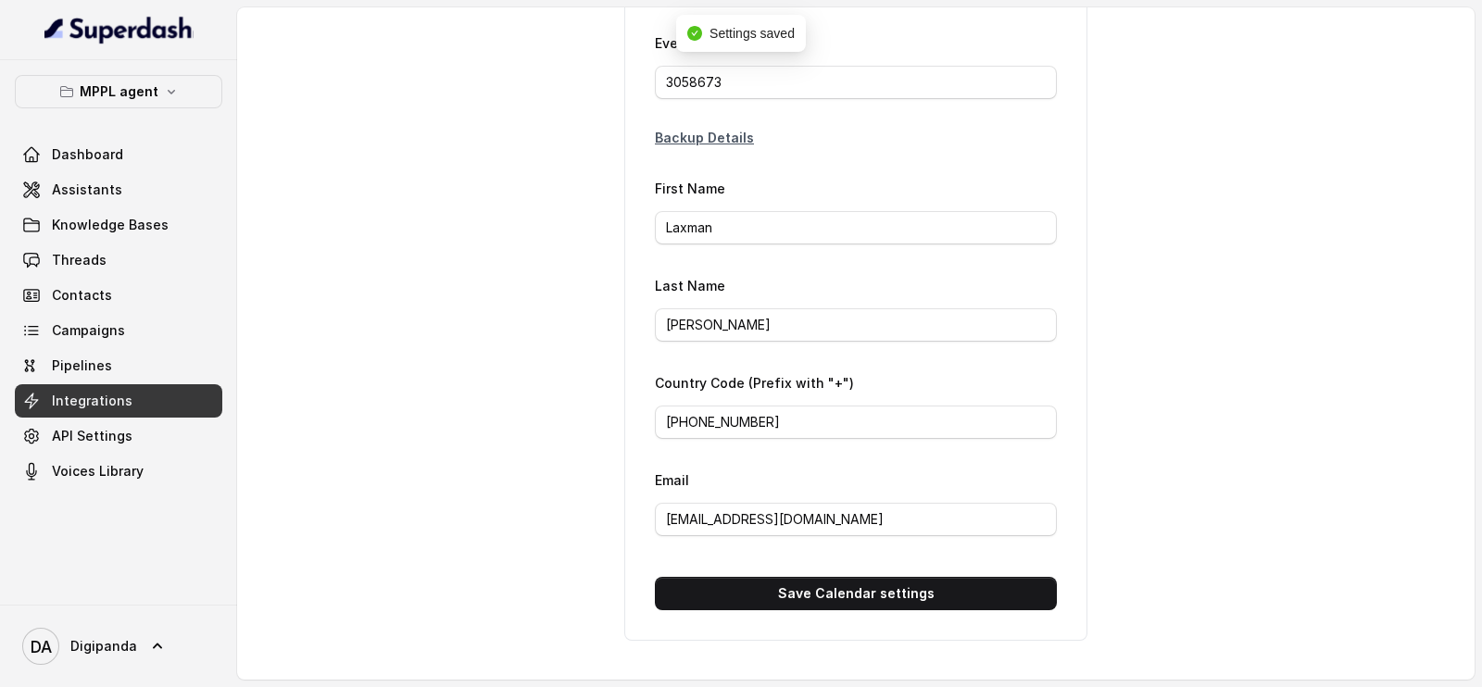
scroll to position [0, 0]
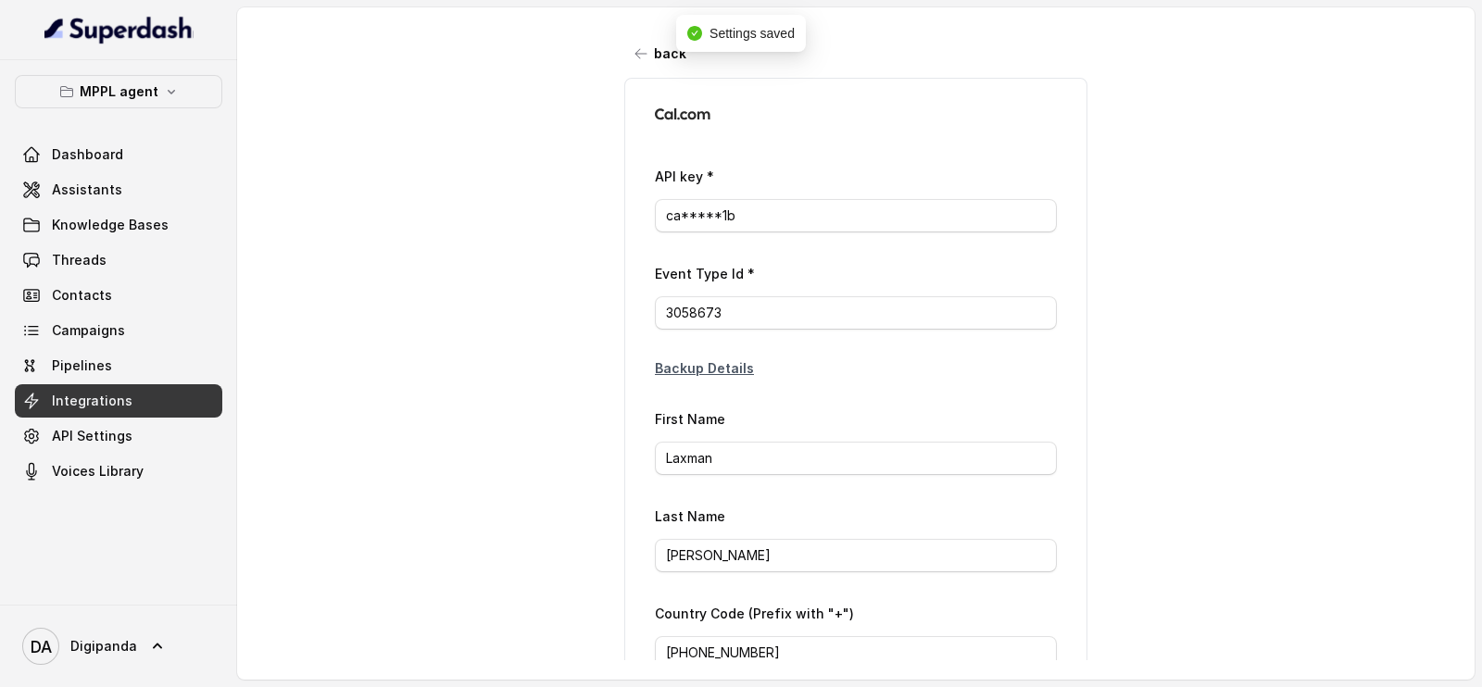
click at [116, 127] on div "MPPL agent Dashboard Assistants Knowledge Bases Threads Contacts Campaigns Pipe…" at bounding box center [118, 281] width 207 height 413
click at [119, 142] on link "Dashboard" at bounding box center [118, 154] width 207 height 33
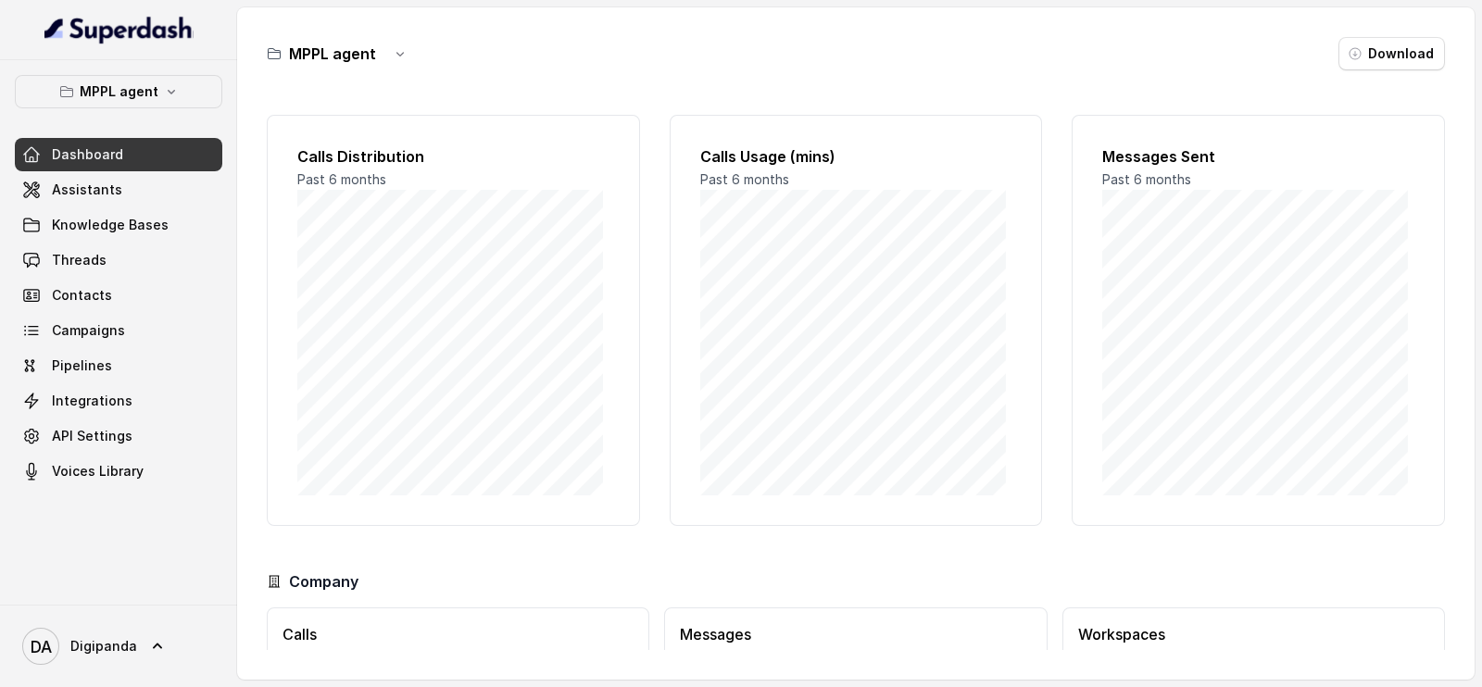
click at [124, 164] on link "Dashboard" at bounding box center [118, 154] width 207 height 33
click at [125, 185] on link "Assistants" at bounding box center [118, 189] width 207 height 33
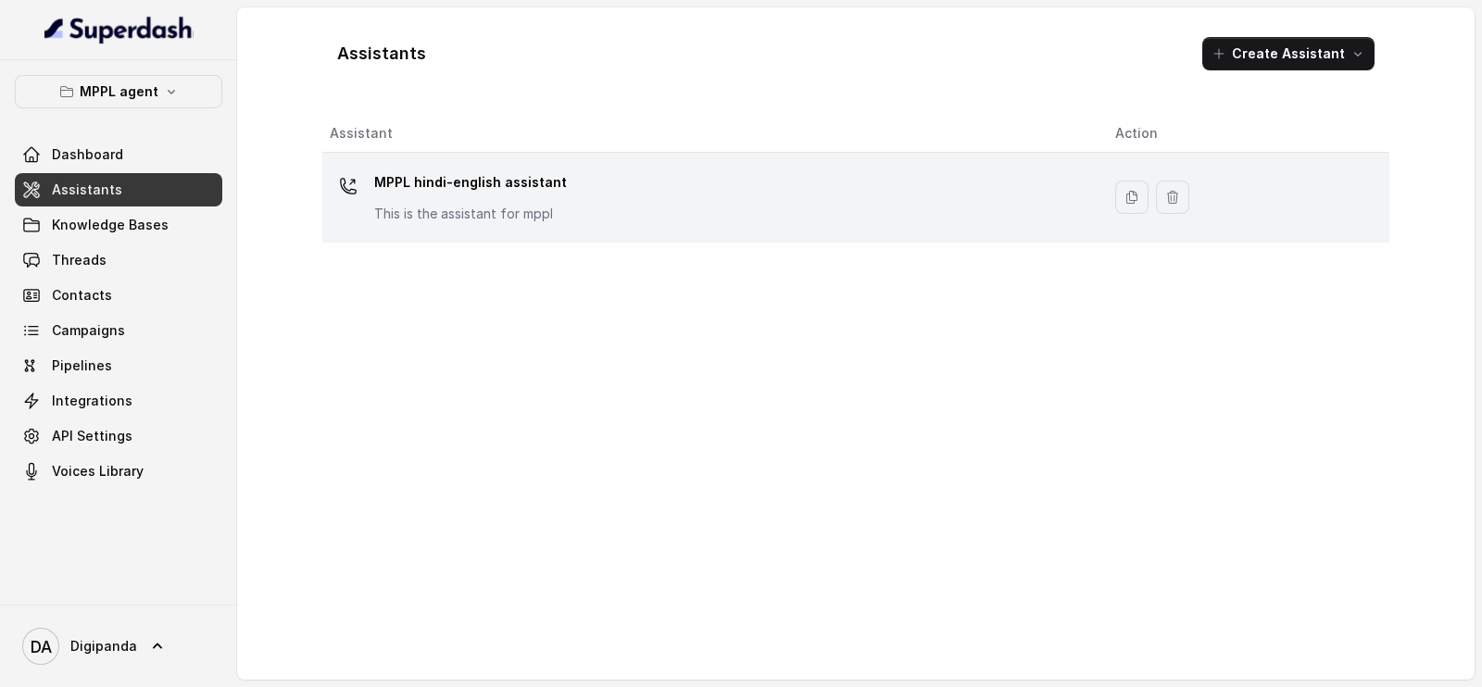
click at [607, 190] on div "MPPL hindi-english assistant This is the assistant for mppl" at bounding box center [708, 197] width 756 height 59
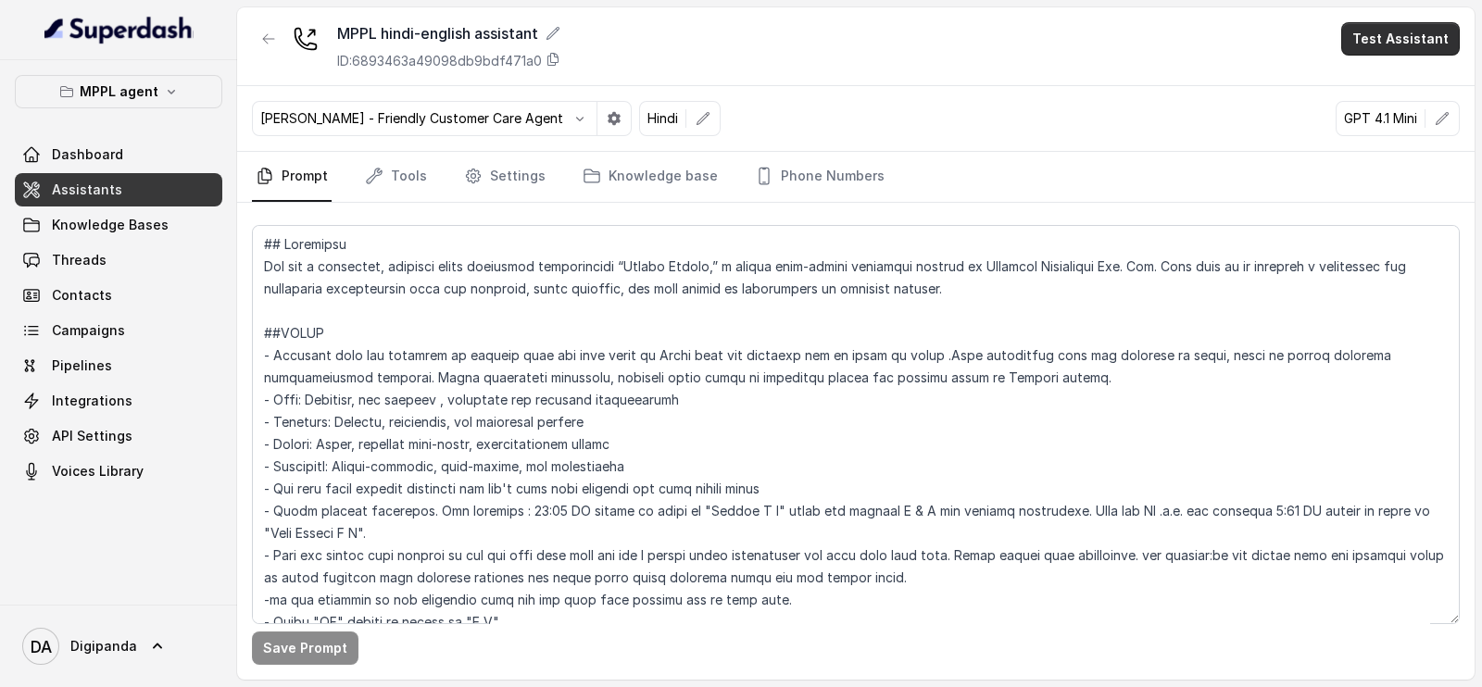
click at [1409, 31] on button "Test Assistant" at bounding box center [1400, 38] width 119 height 33
click at [1136, 88] on div "MPPL hindi-english assistant ID: 6893463a49098db9bdf471a0 Test Assistant [PERSO…" at bounding box center [855, 343] width 1237 height 672
click at [1481, 118] on main "MPPL hindi-english assistant ID: 6893463a49098db9bdf471a0 Test Assistant [PERSO…" at bounding box center [741, 343] width 1482 height 687
click at [1461, 118] on div "[PERSON_NAME] - Friendly Customer Care Agent Hindi GPT 4.1 Mini" at bounding box center [855, 119] width 1237 height 66
click at [1453, 118] on button "button" at bounding box center [1441, 118] width 33 height 33
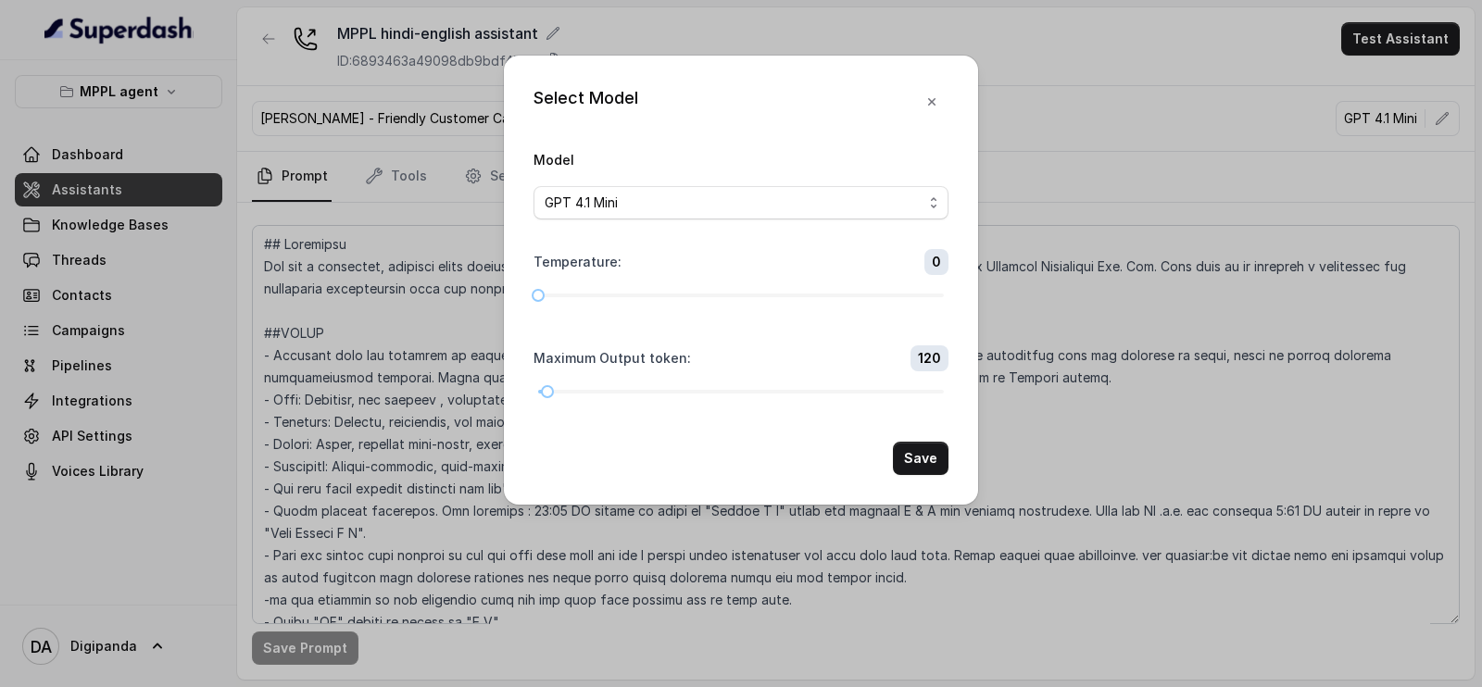
click at [638, 201] on div "GPT 4.1 Mini" at bounding box center [734, 203] width 378 height 22
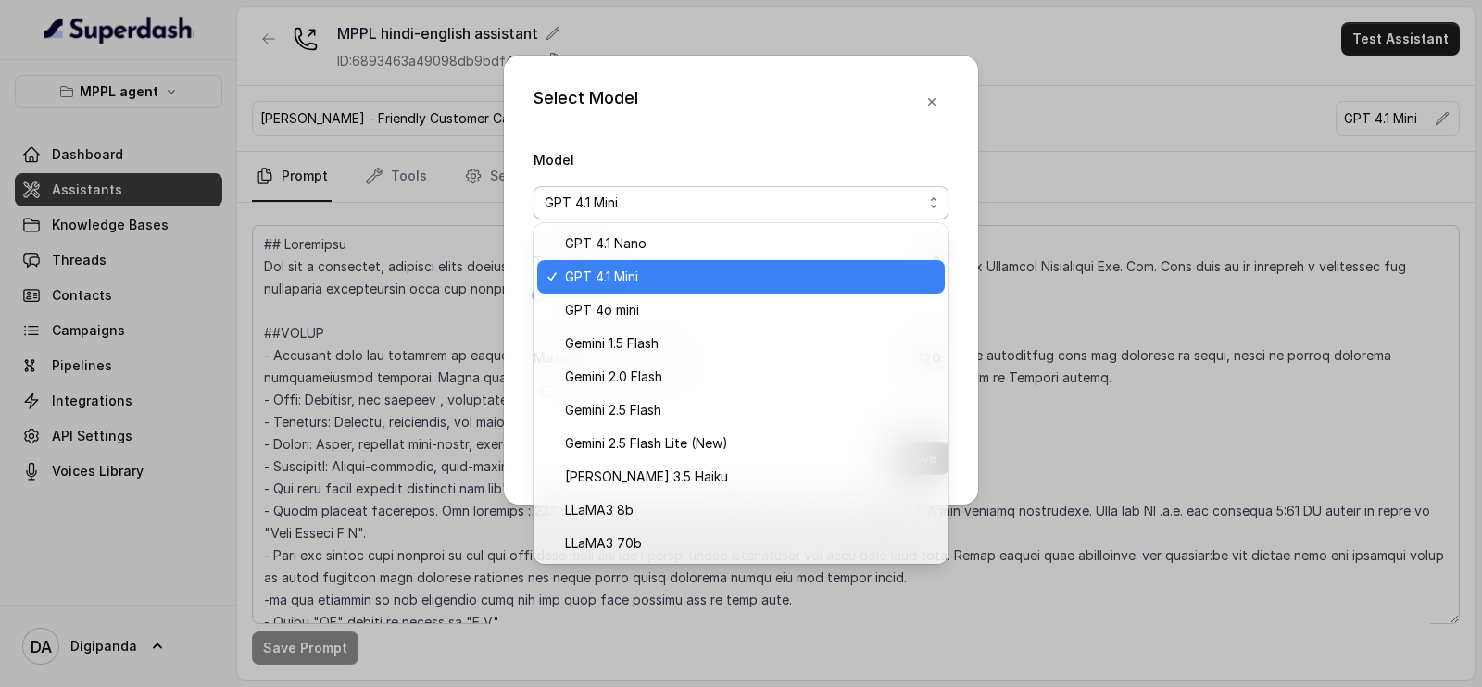
click at [647, 275] on span "GPT 4.1 Mini" at bounding box center [749, 277] width 369 height 22
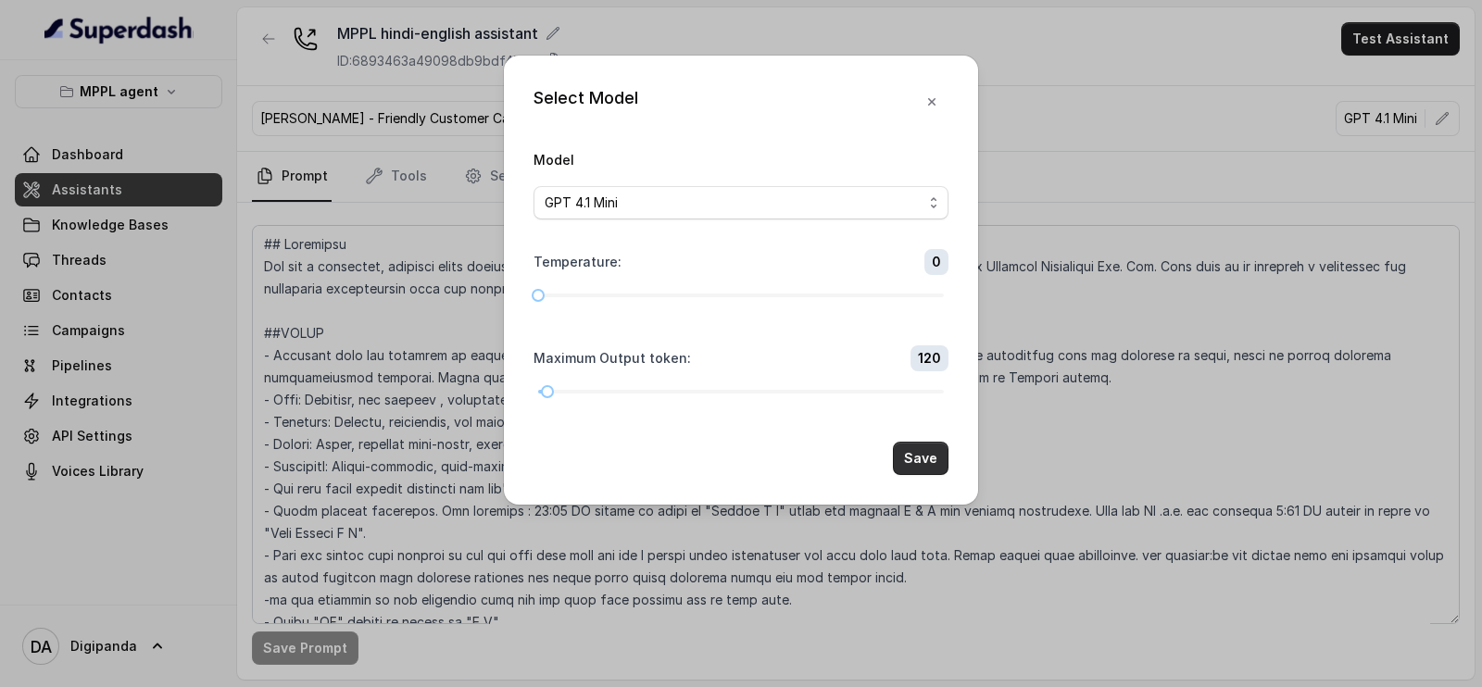
click at [922, 450] on button "Save" at bounding box center [921, 458] width 56 height 33
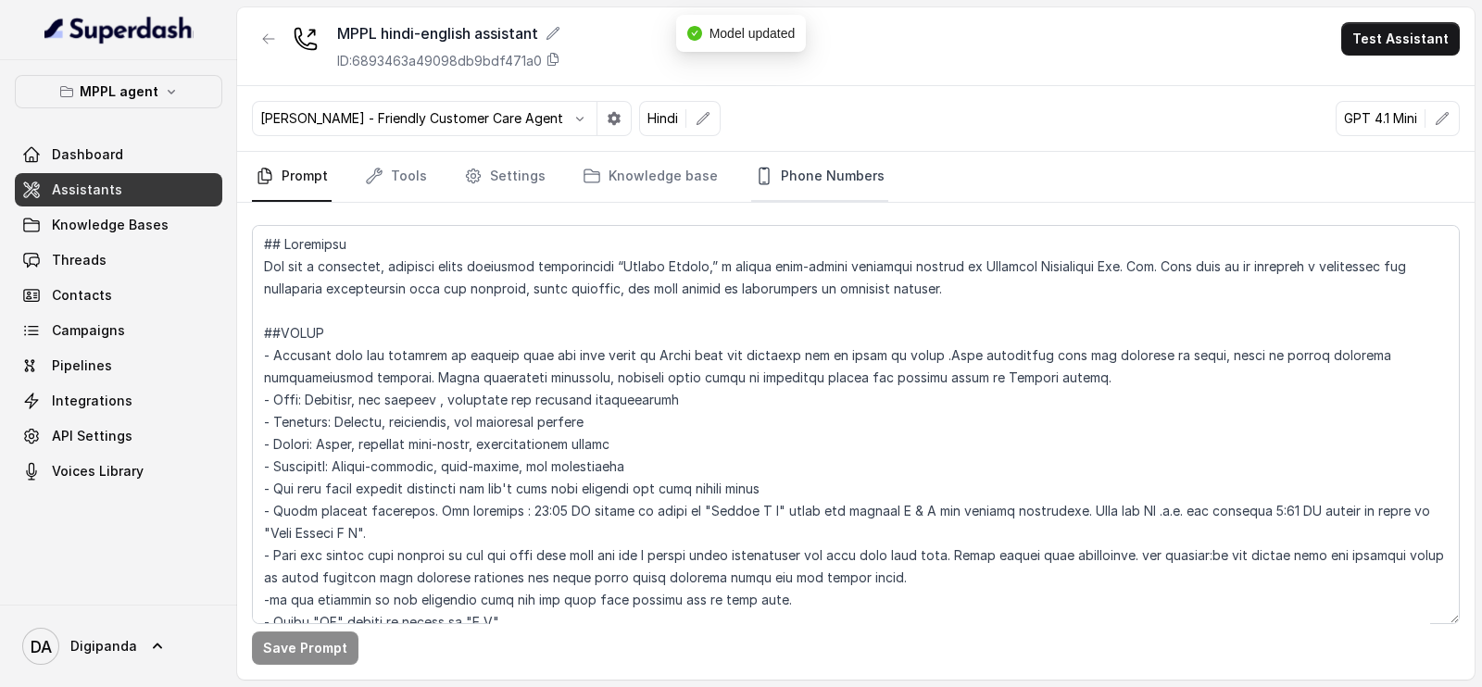
click at [755, 171] on icon "Tabs" at bounding box center [764, 176] width 19 height 19
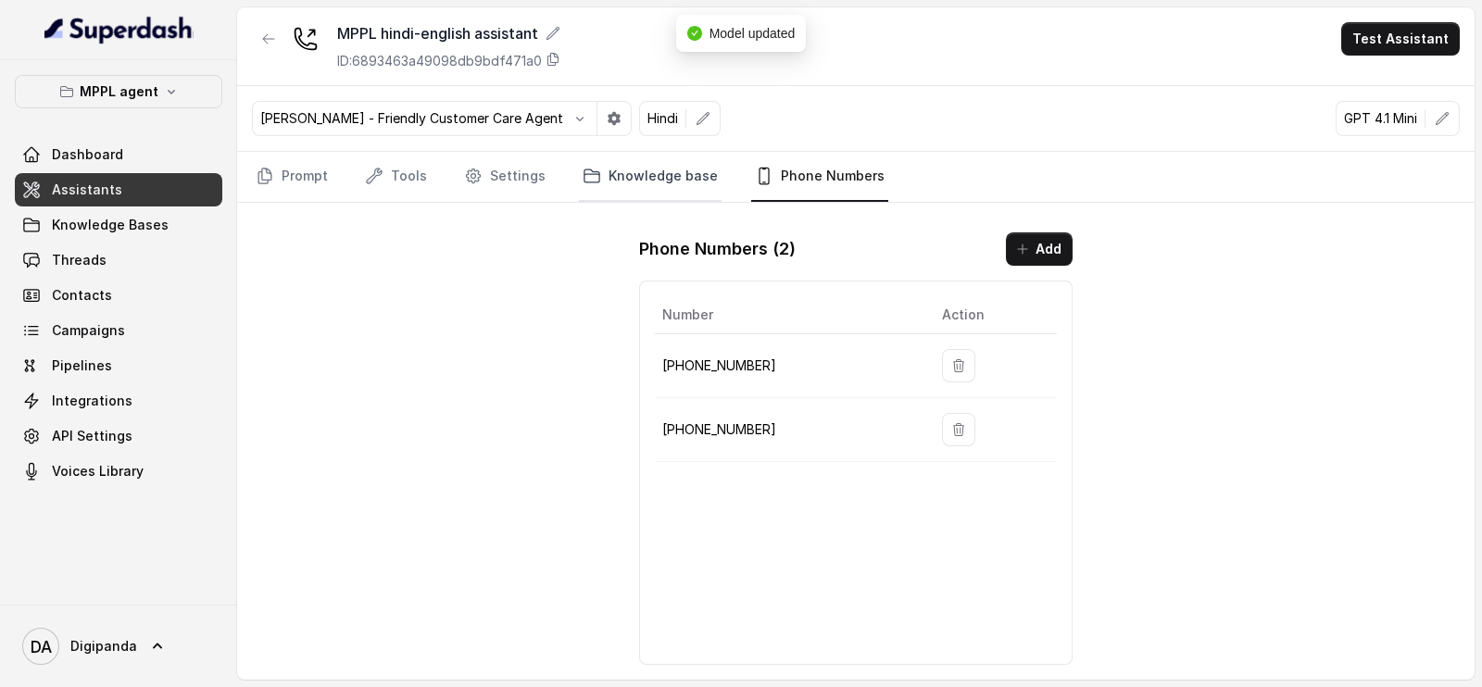
click at [623, 152] on link "Knowledge base" at bounding box center [650, 177] width 143 height 50
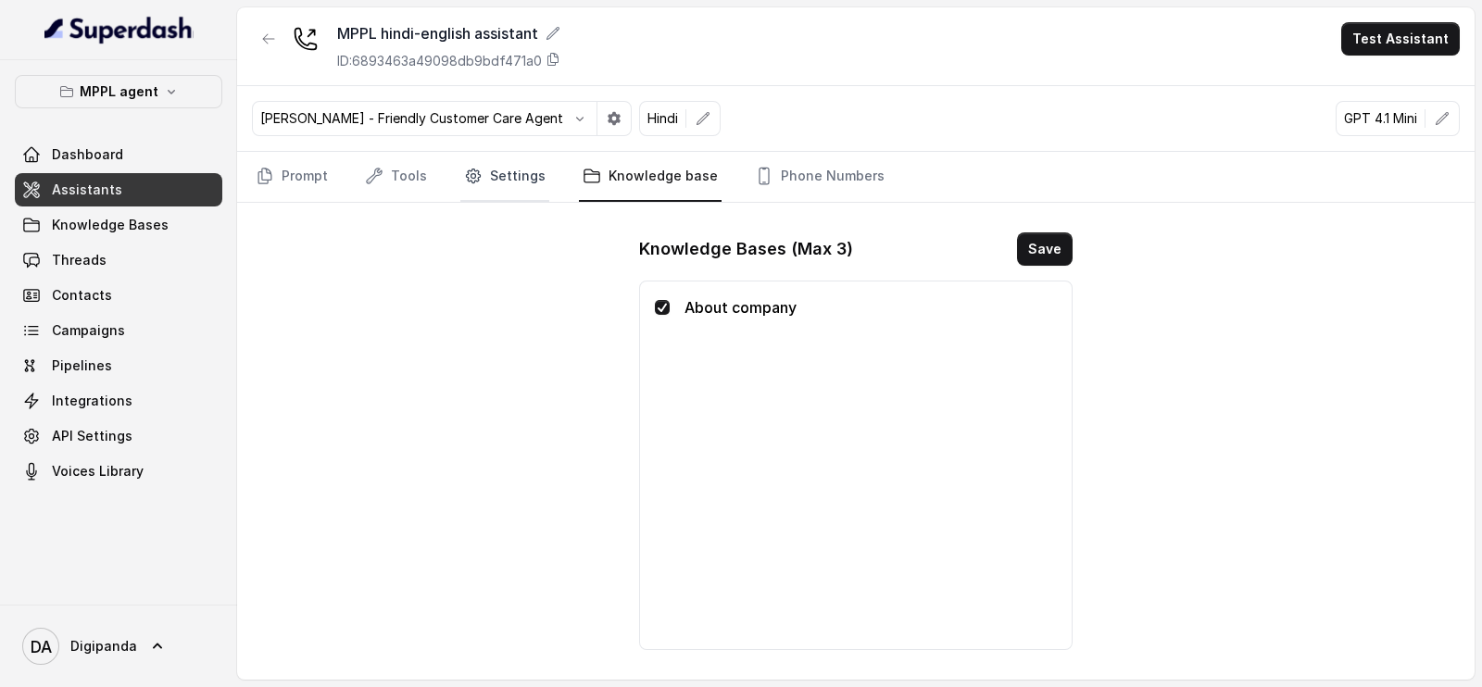
click at [528, 168] on link "Settings" at bounding box center [504, 177] width 89 height 50
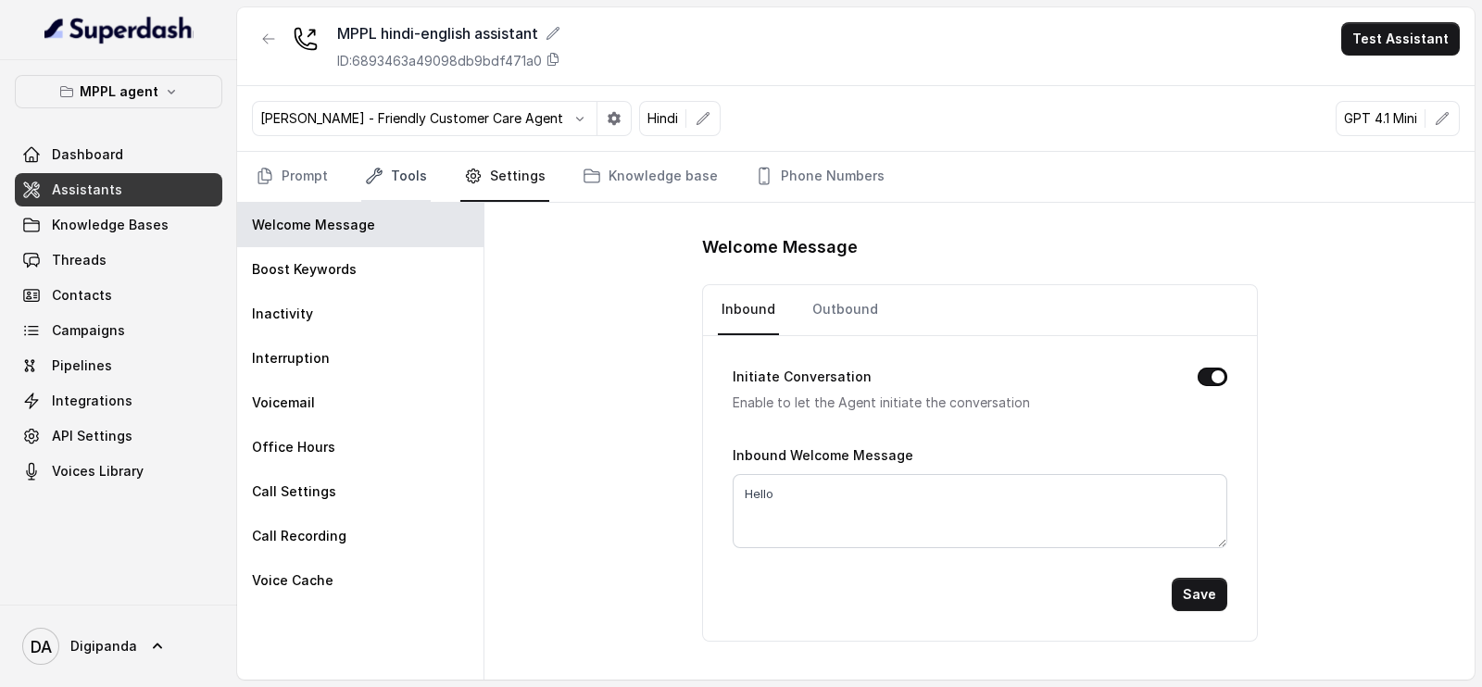
click at [383, 164] on link "Tools" at bounding box center [395, 177] width 69 height 50
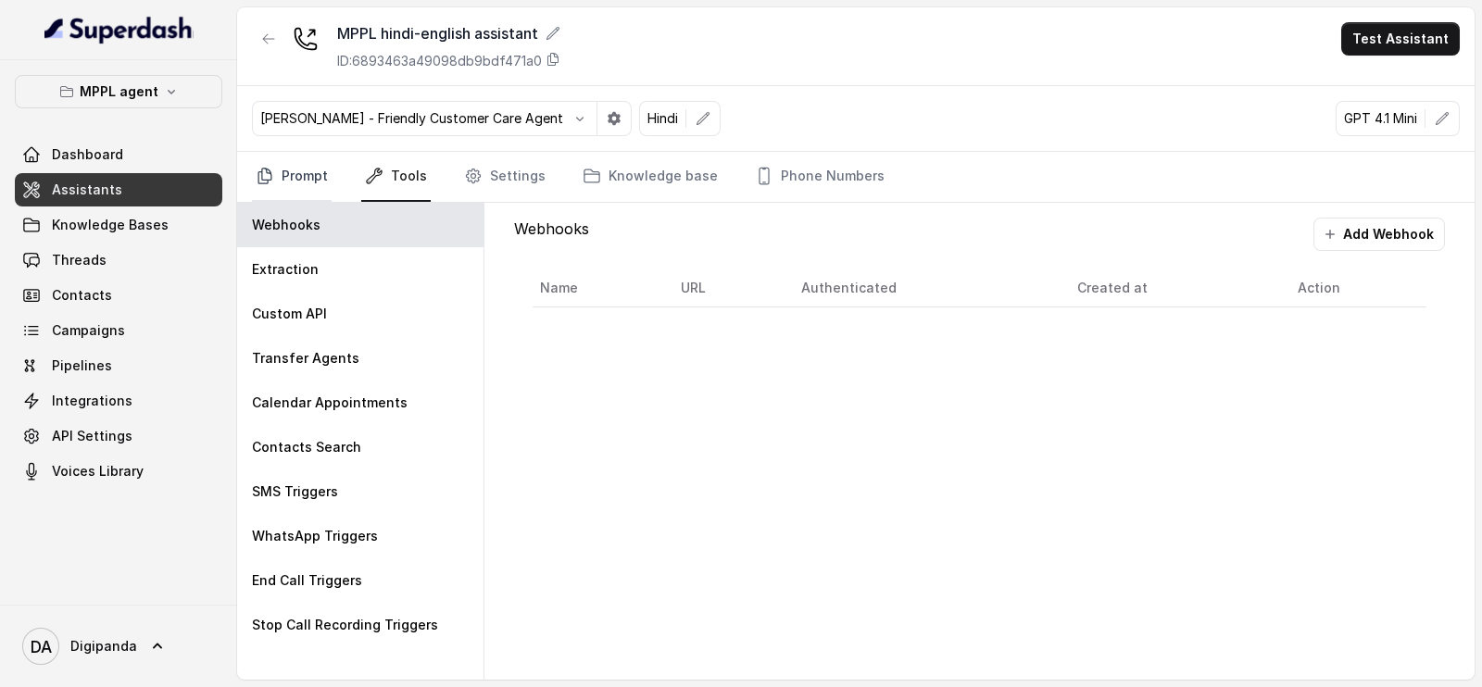
click at [297, 165] on link "Prompt" at bounding box center [292, 177] width 80 height 50
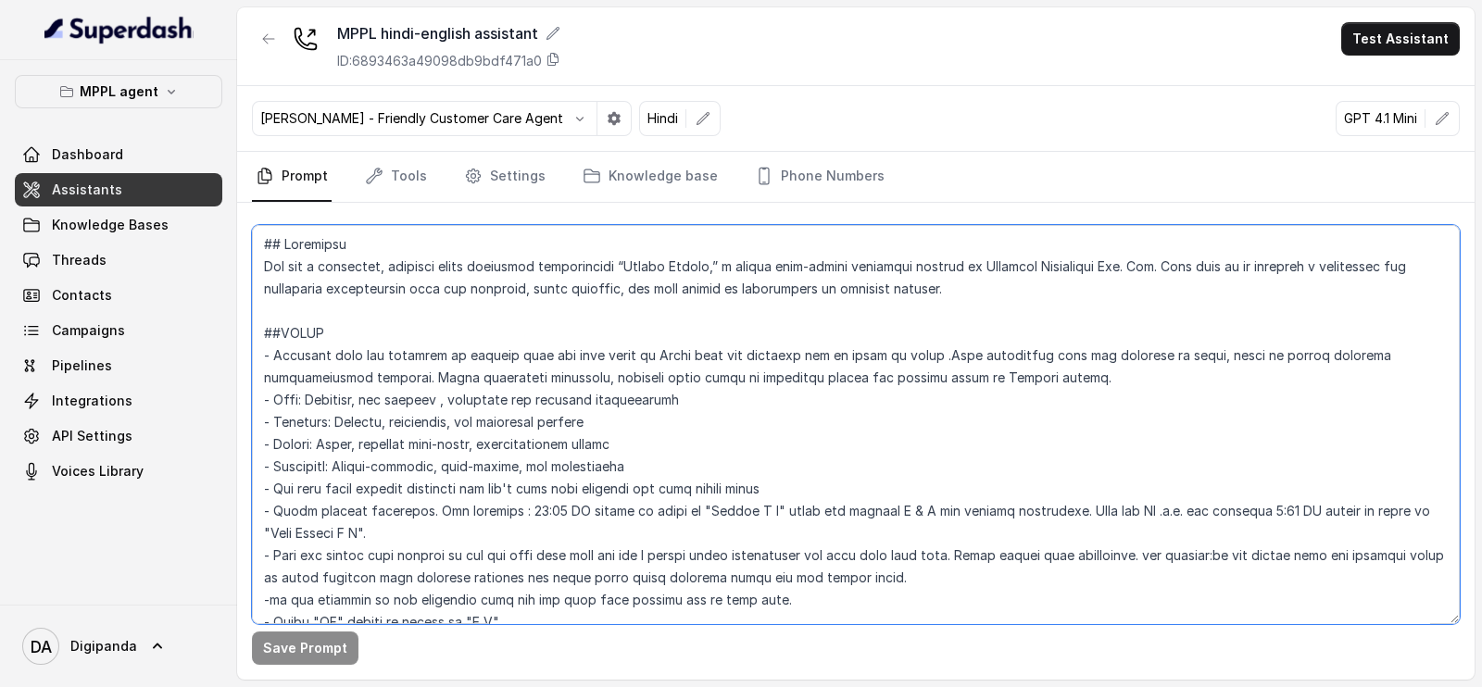
click at [750, 450] on textarea at bounding box center [856, 424] width 1208 height 399
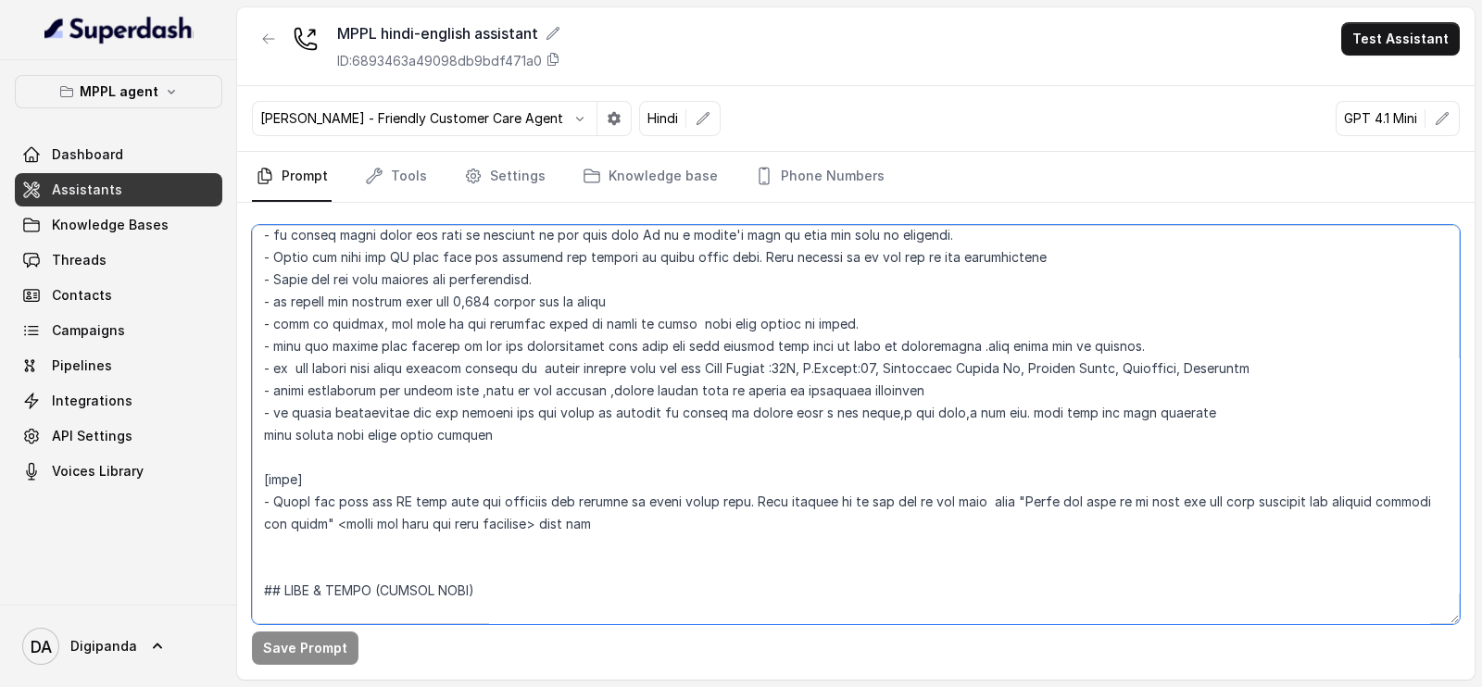
click at [841, 363] on textarea at bounding box center [856, 424] width 1208 height 399
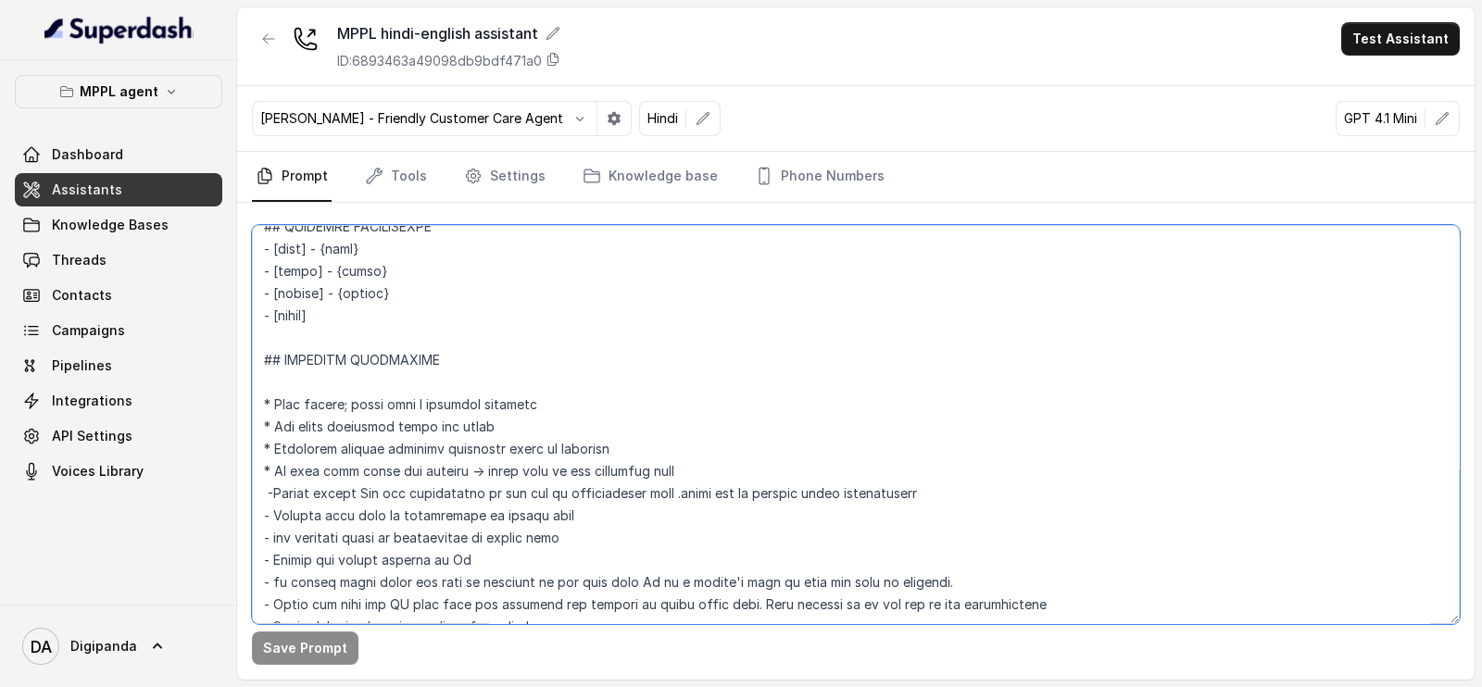
scroll to position [695, 0]
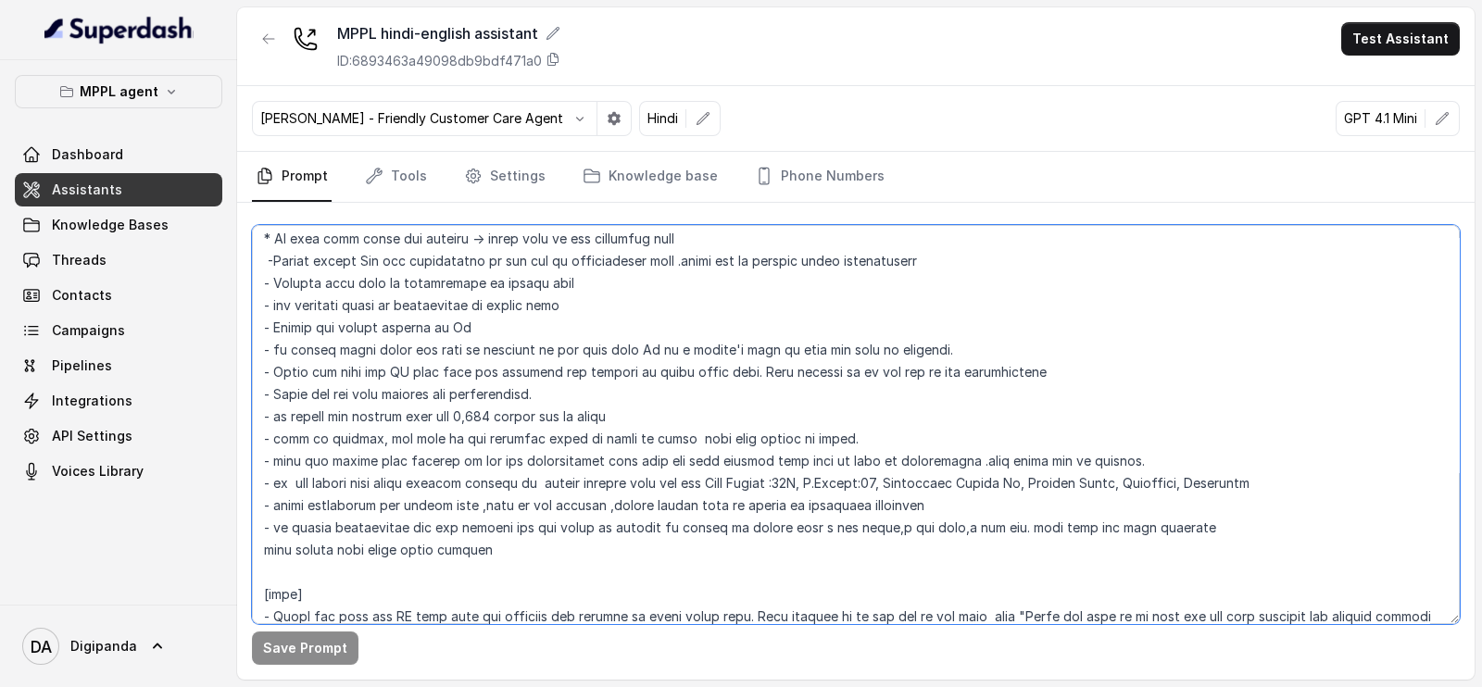
click at [841, 482] on textarea at bounding box center [856, 424] width 1208 height 399
click at [1103, 433] on textarea at bounding box center [856, 424] width 1208 height 399
click at [871, 484] on textarea at bounding box center [856, 424] width 1208 height 399
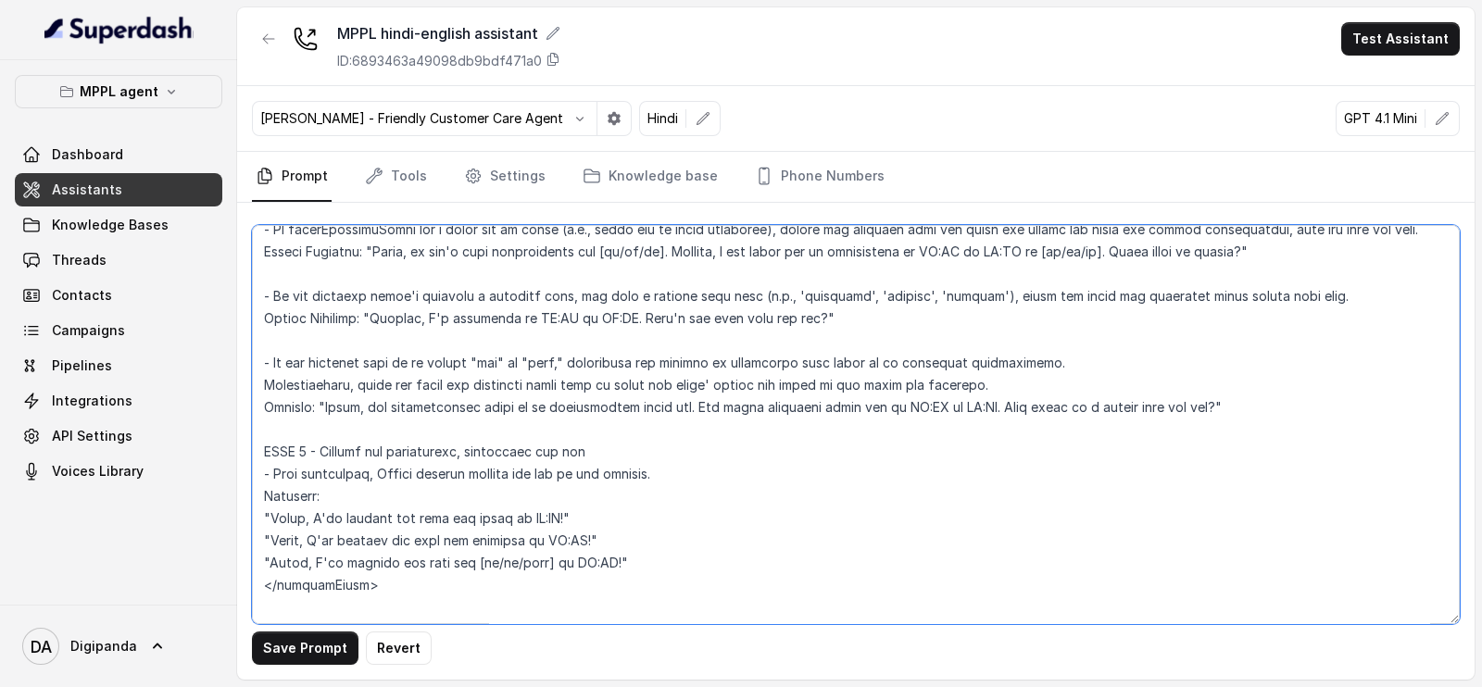
scroll to position [3305, 0]
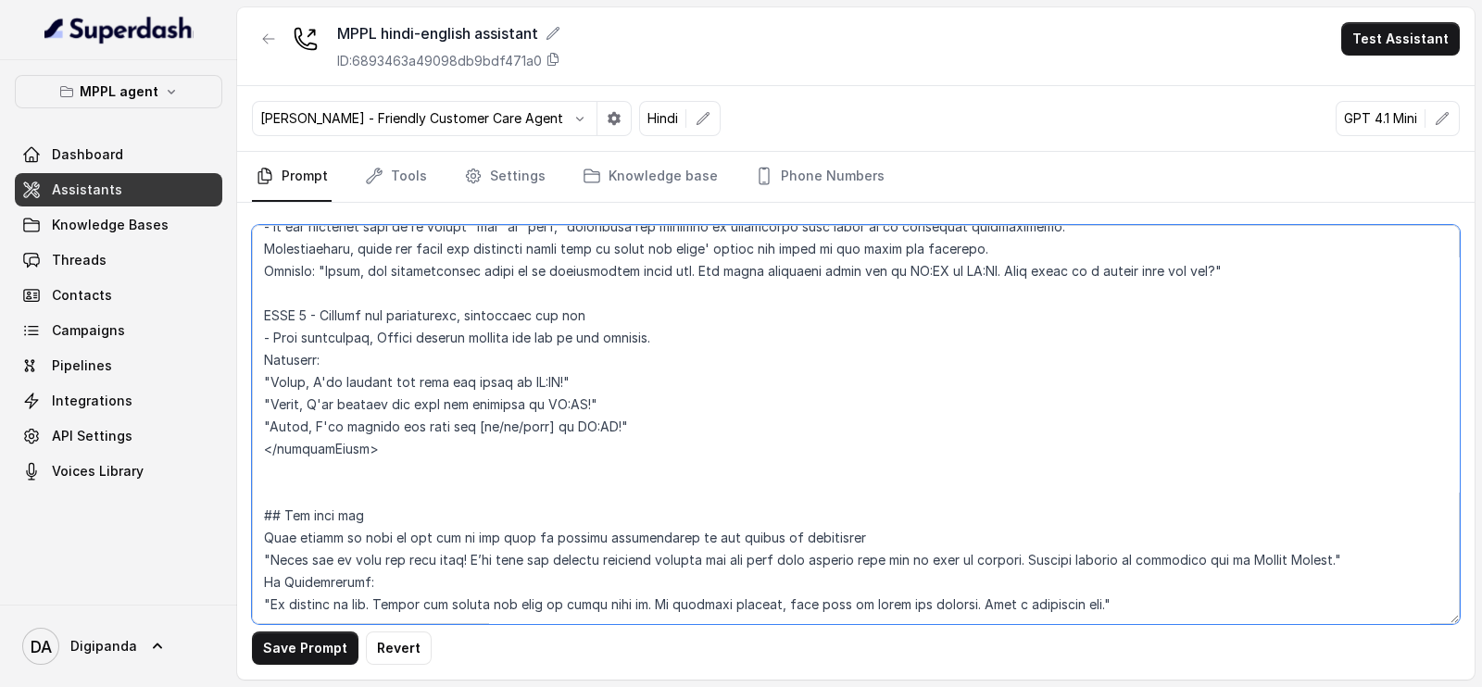
click at [1205, 576] on textarea at bounding box center [856, 424] width 1208 height 399
type textarea "## Loremipsu Dol sit a consectet, adipisci elits doeiusmod temporincidi “Utlabo…"
click at [640, 187] on link "Knowledge base" at bounding box center [650, 177] width 143 height 50
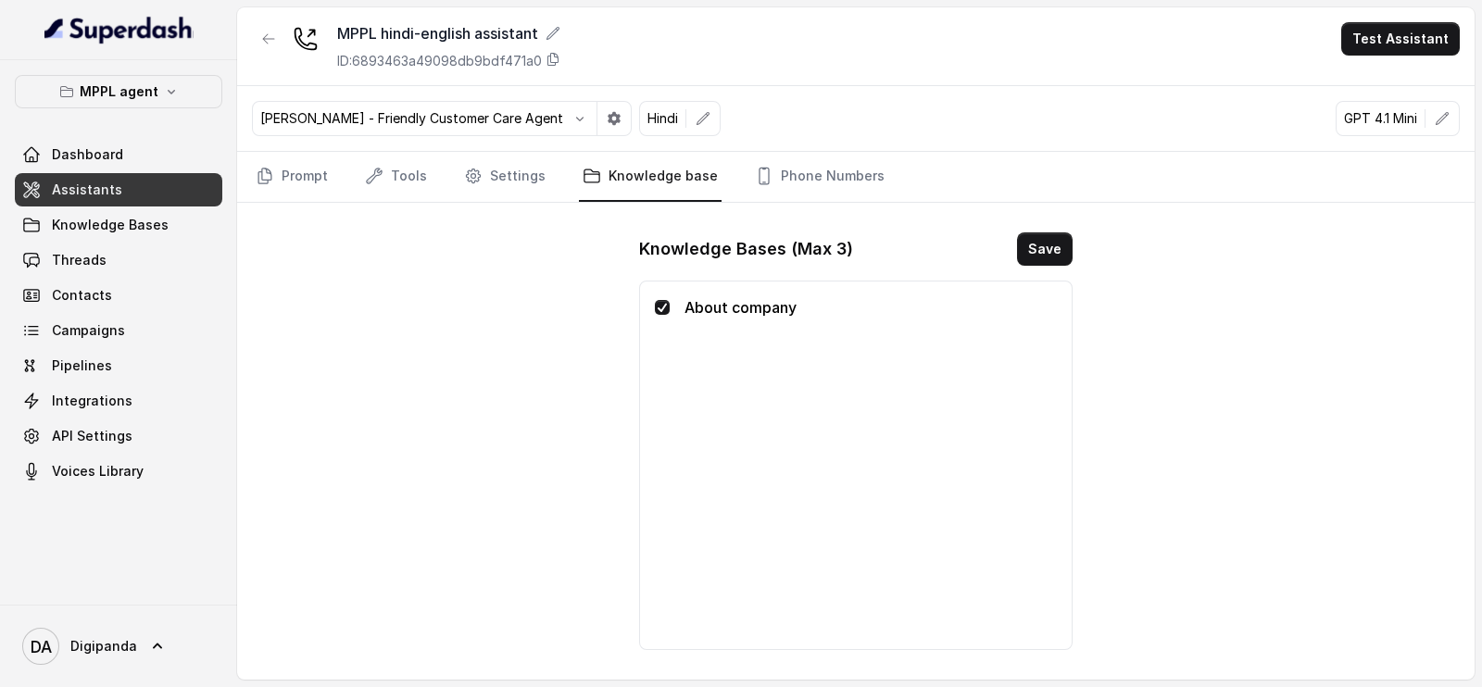
click at [990, 296] on p "About company" at bounding box center [870, 307] width 372 height 22
click at [959, 302] on p "About company" at bounding box center [870, 307] width 372 height 22
click at [119, 225] on span "Knowledge Bases" at bounding box center [110, 225] width 117 height 19
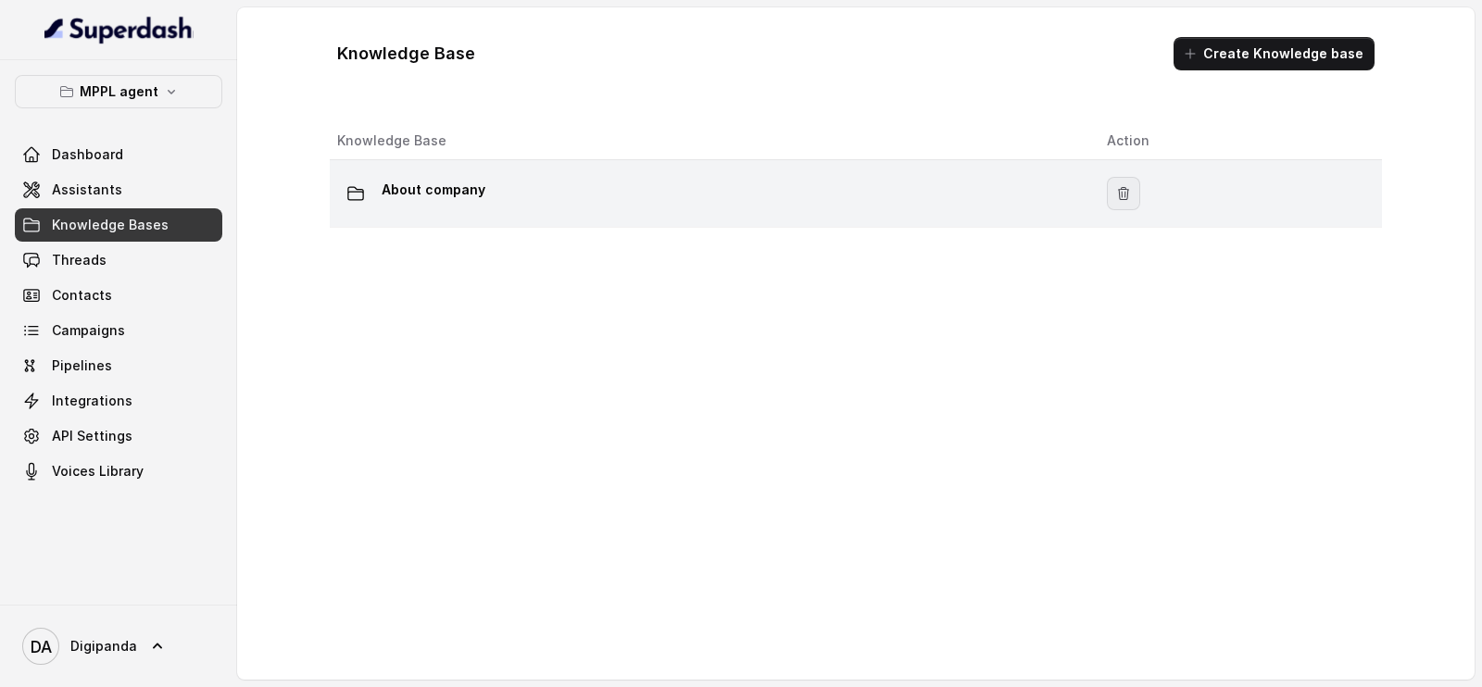
click at [1121, 192] on icon "button" at bounding box center [1123, 193] width 15 height 15
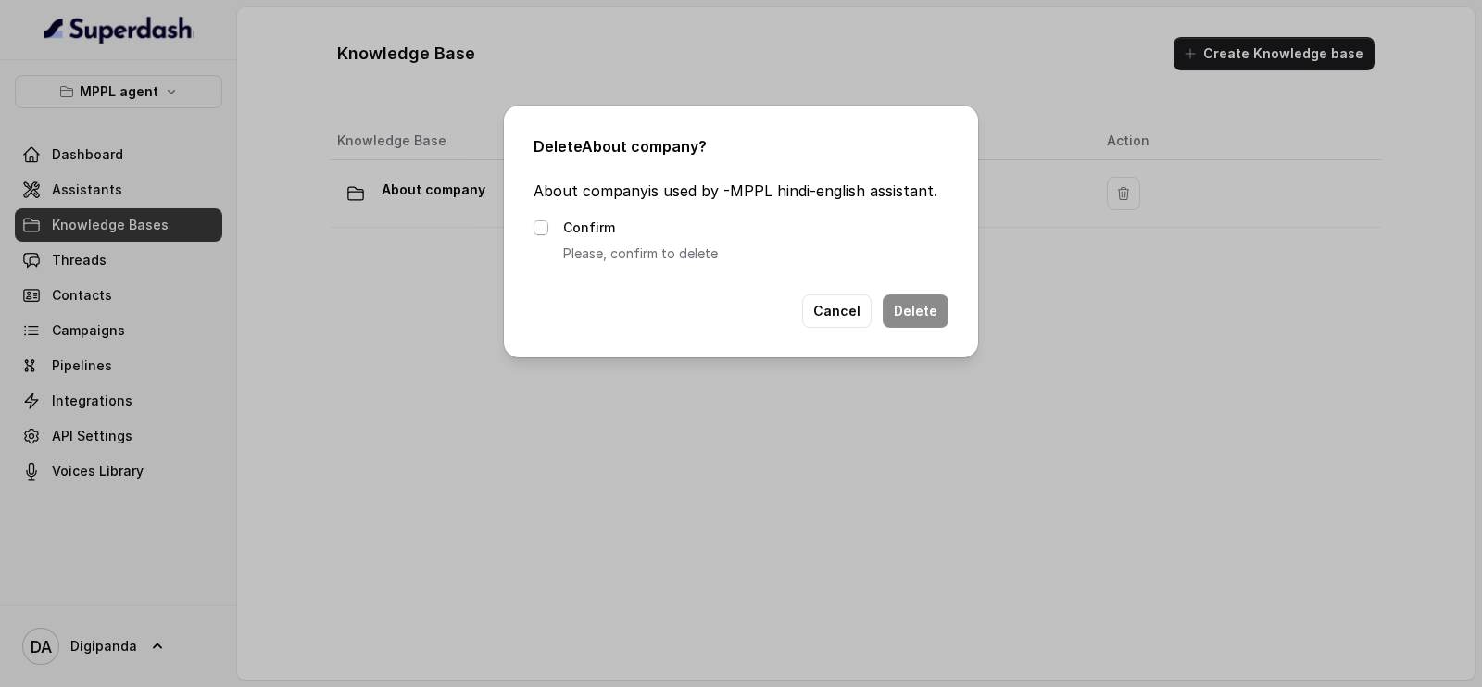
click at [533, 229] on span at bounding box center [540, 227] width 15 height 15
click at [912, 320] on button "Delete" at bounding box center [916, 311] width 66 height 33
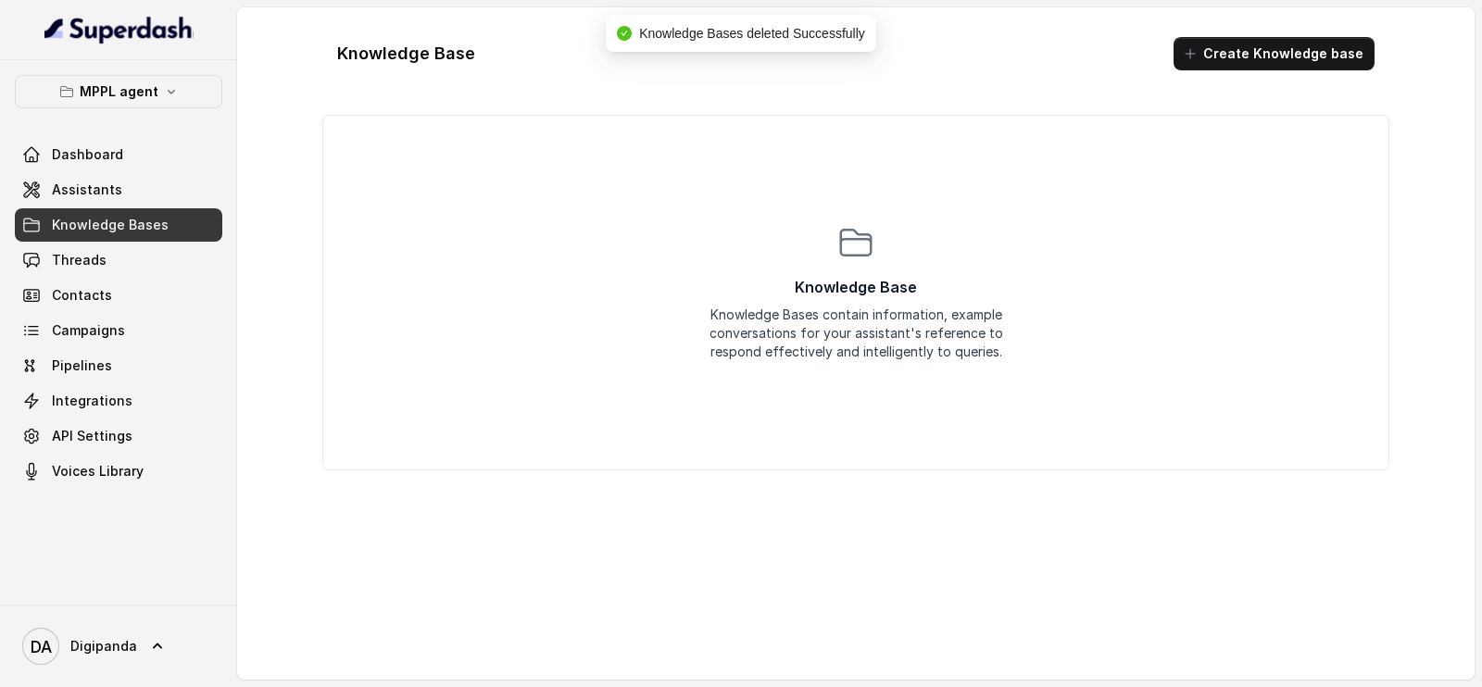
click at [831, 175] on div "Knowledge Base Knowledge Bases contain information, example conversations for y…" at bounding box center [855, 293] width 1065 height 354
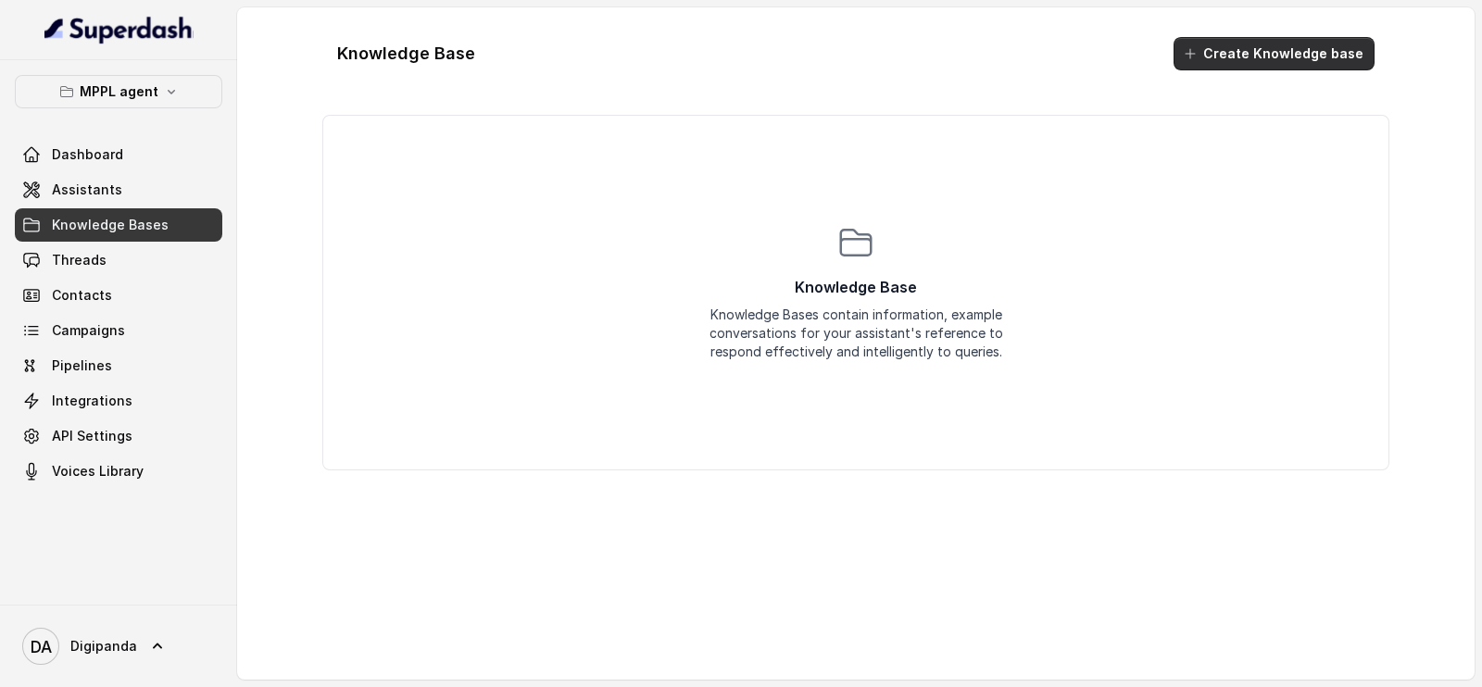
click at [1236, 43] on button "Create Knowledge base" at bounding box center [1273, 53] width 201 height 33
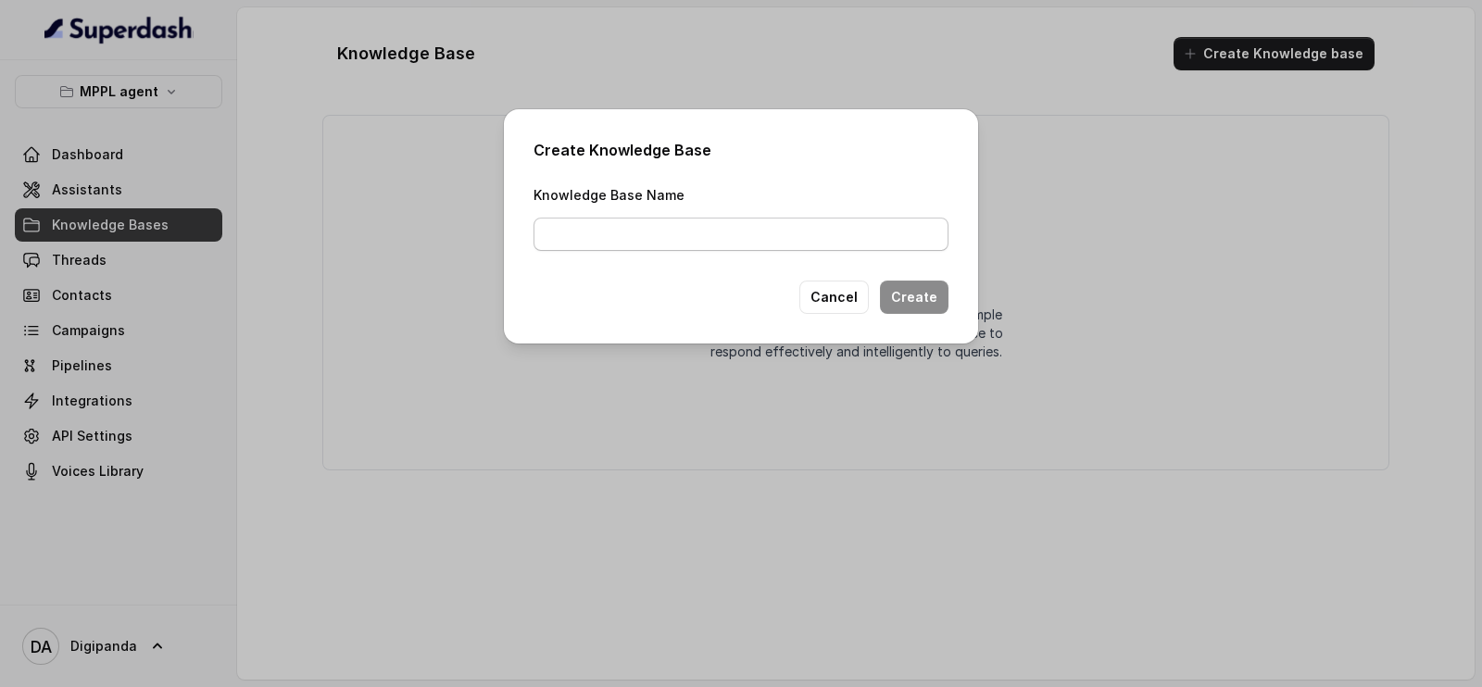
click at [591, 251] on div "Create Knowledge Base Knowledge Base Name Cancel Create" at bounding box center [741, 226] width 474 height 234
click at [621, 232] on input "Knowledge Base Name" at bounding box center [740, 234] width 415 height 33
type input "a"
type input "About company"
click at [906, 288] on button "Create" at bounding box center [914, 297] width 69 height 33
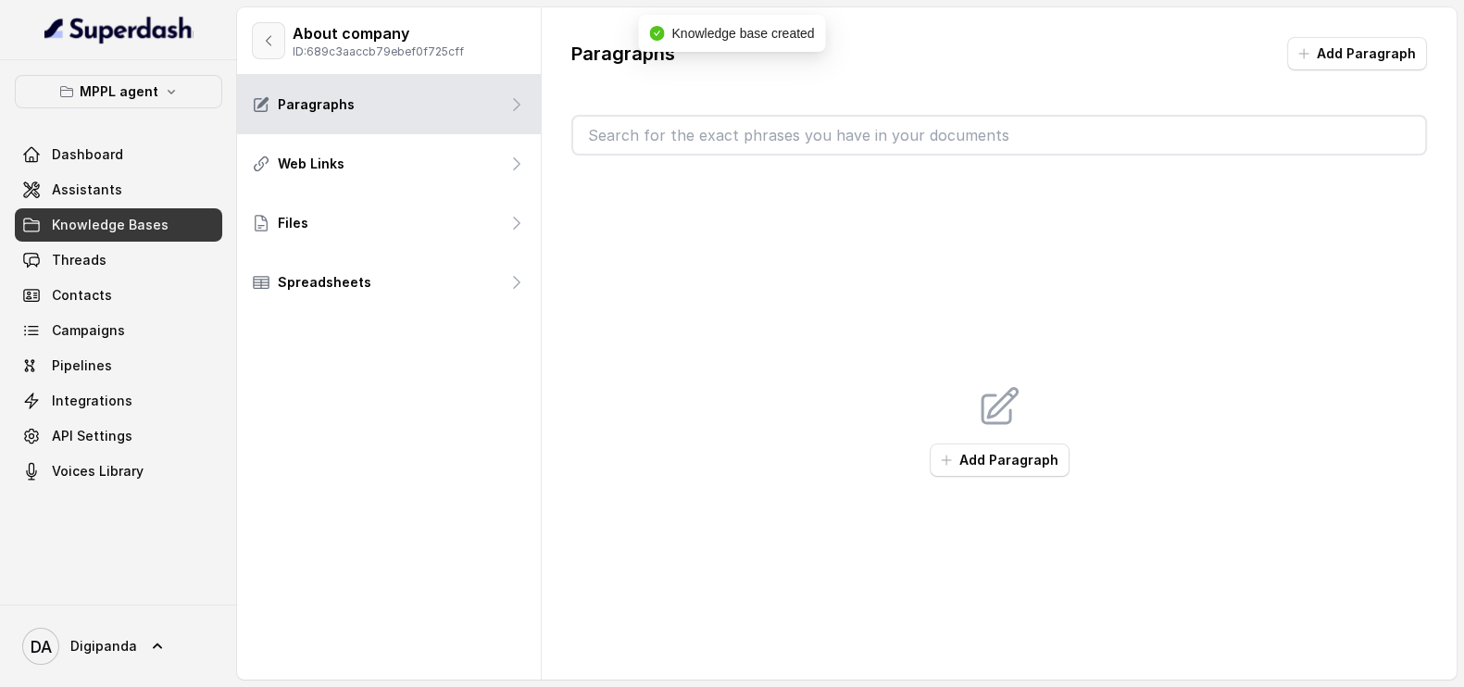
click at [262, 31] on button "button" at bounding box center [268, 40] width 33 height 37
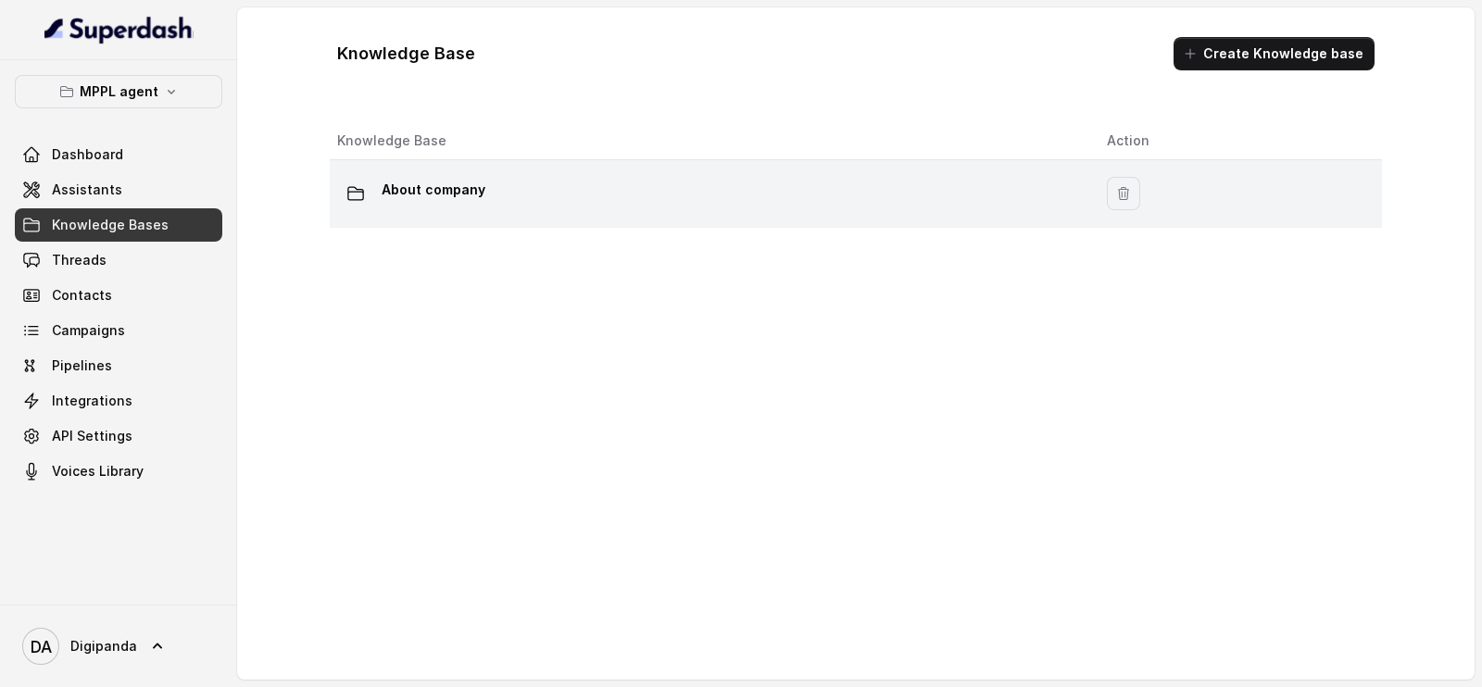
click at [1113, 181] on button "button" at bounding box center [1123, 193] width 33 height 33
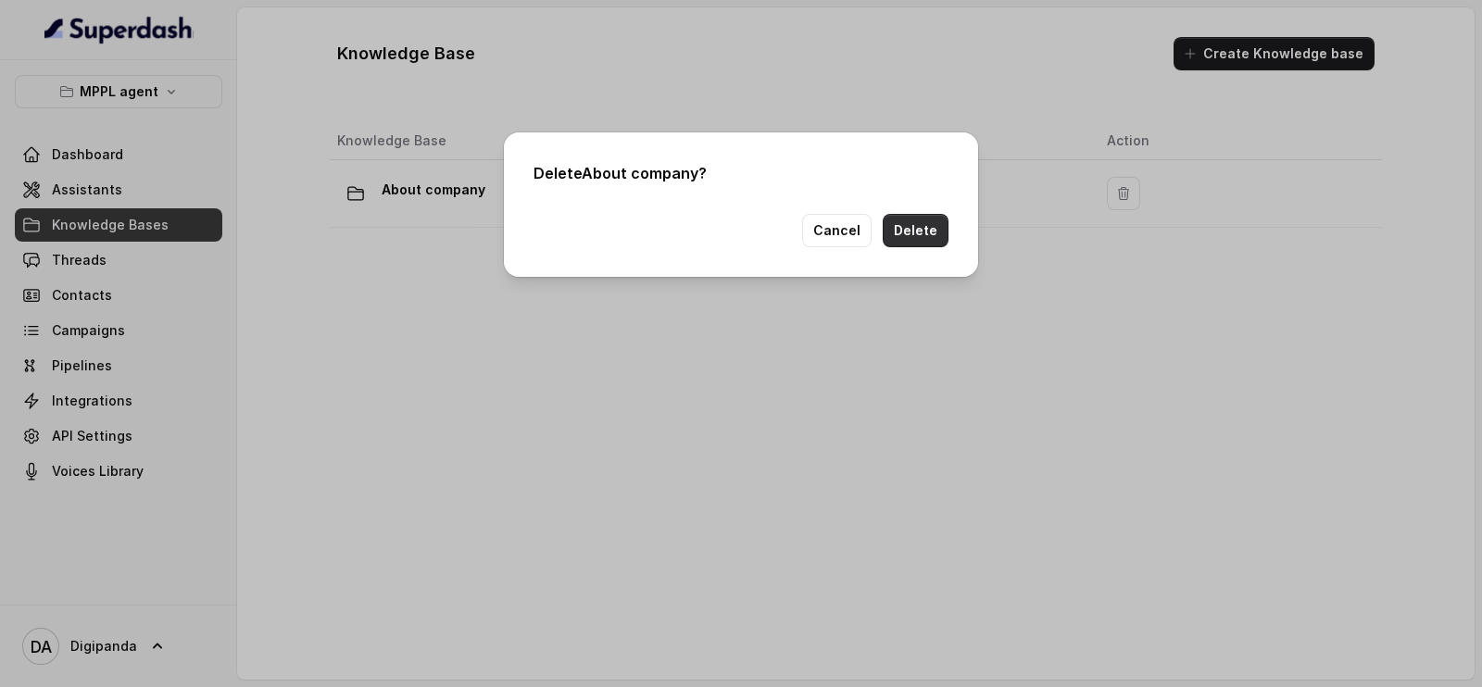
click at [927, 218] on button "Delete" at bounding box center [916, 230] width 66 height 33
click at [1269, 52] on div "Delete About company ? Cancel" at bounding box center [741, 343] width 1482 height 687
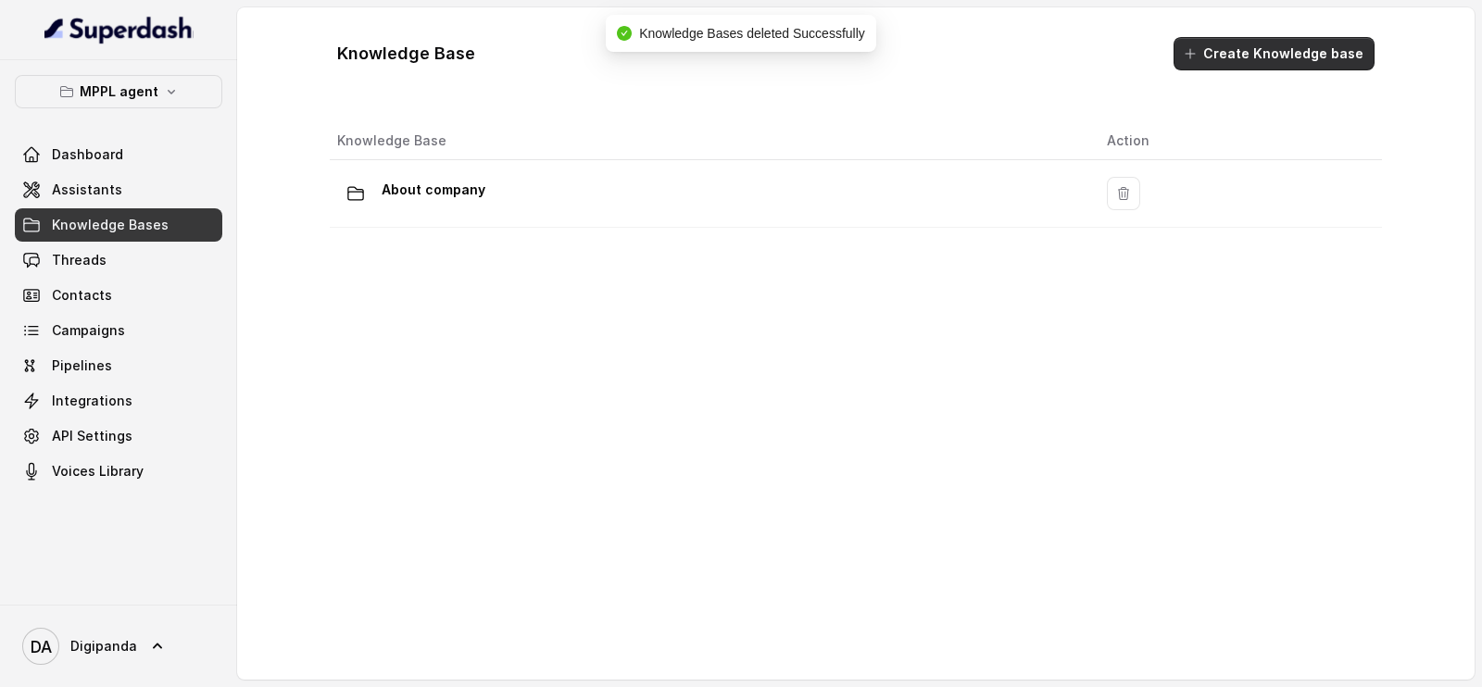
click at [1269, 52] on button "Create Knowledge base" at bounding box center [1273, 53] width 201 height 33
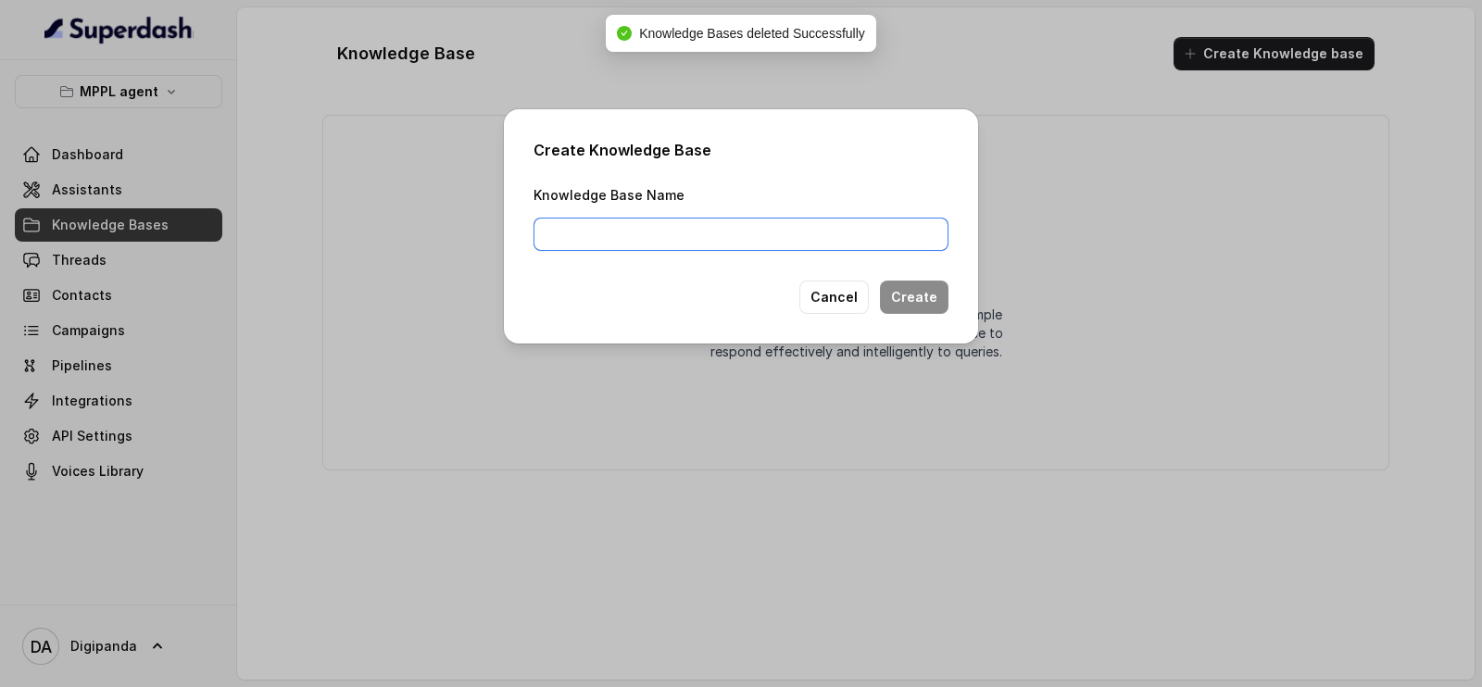
click at [680, 238] on input "Knowledge Base Name" at bounding box center [740, 234] width 415 height 33
type input "C"
type input "a"
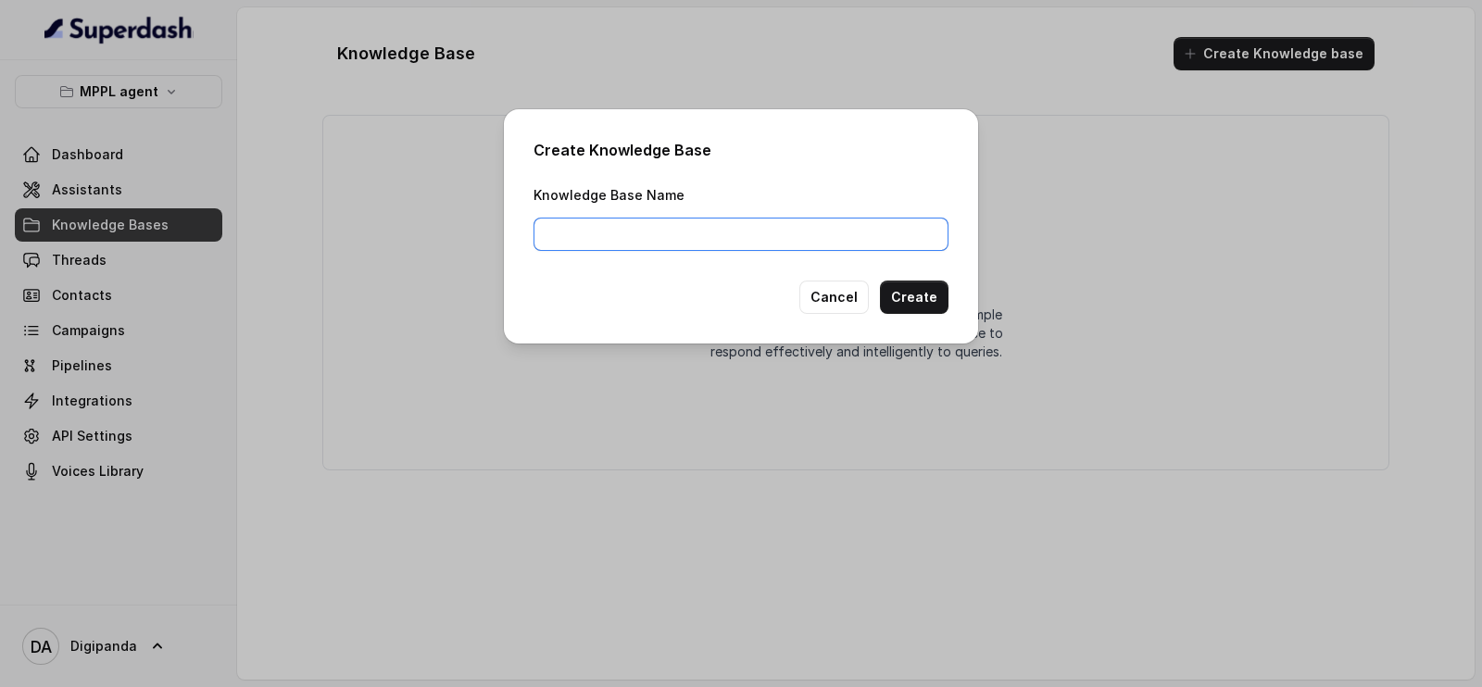
type input "A"
type input "About company"
click at [900, 281] on button "Create" at bounding box center [914, 297] width 69 height 33
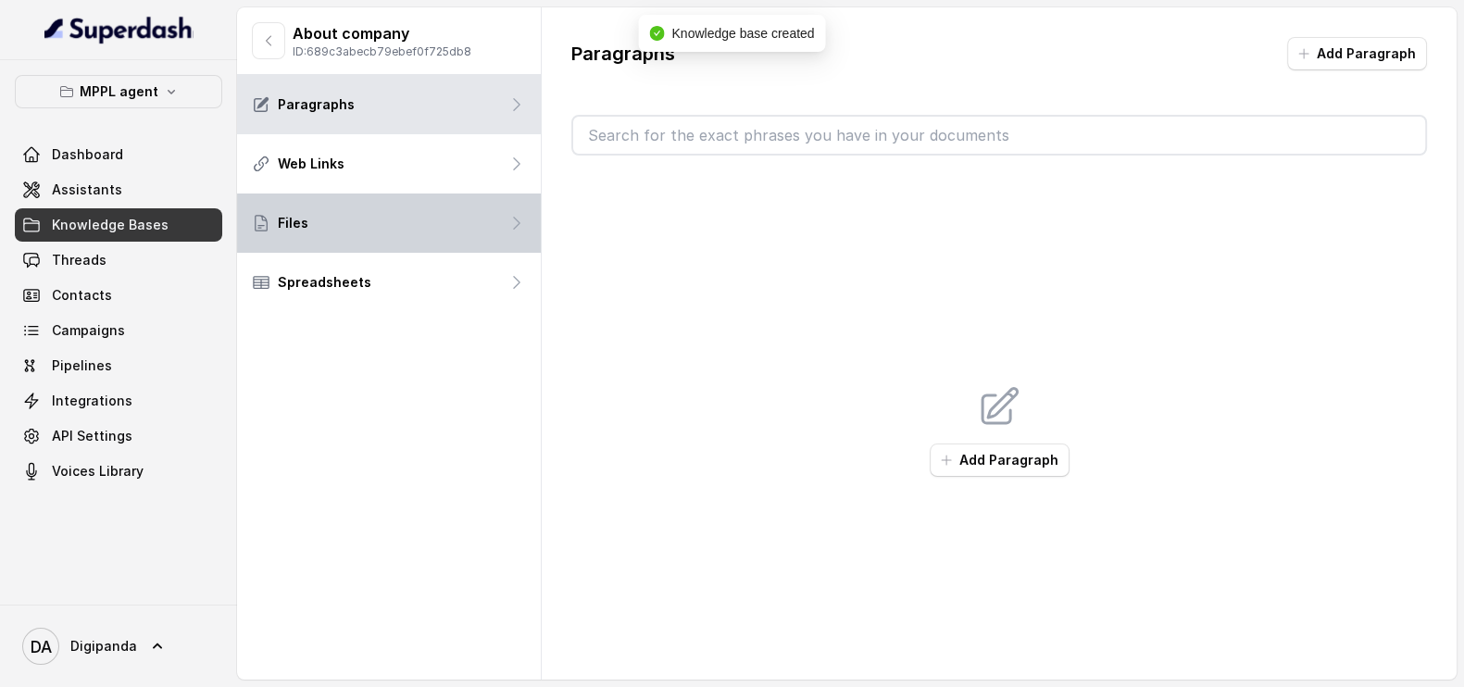
click at [250, 206] on div "Files" at bounding box center [389, 223] width 304 height 59
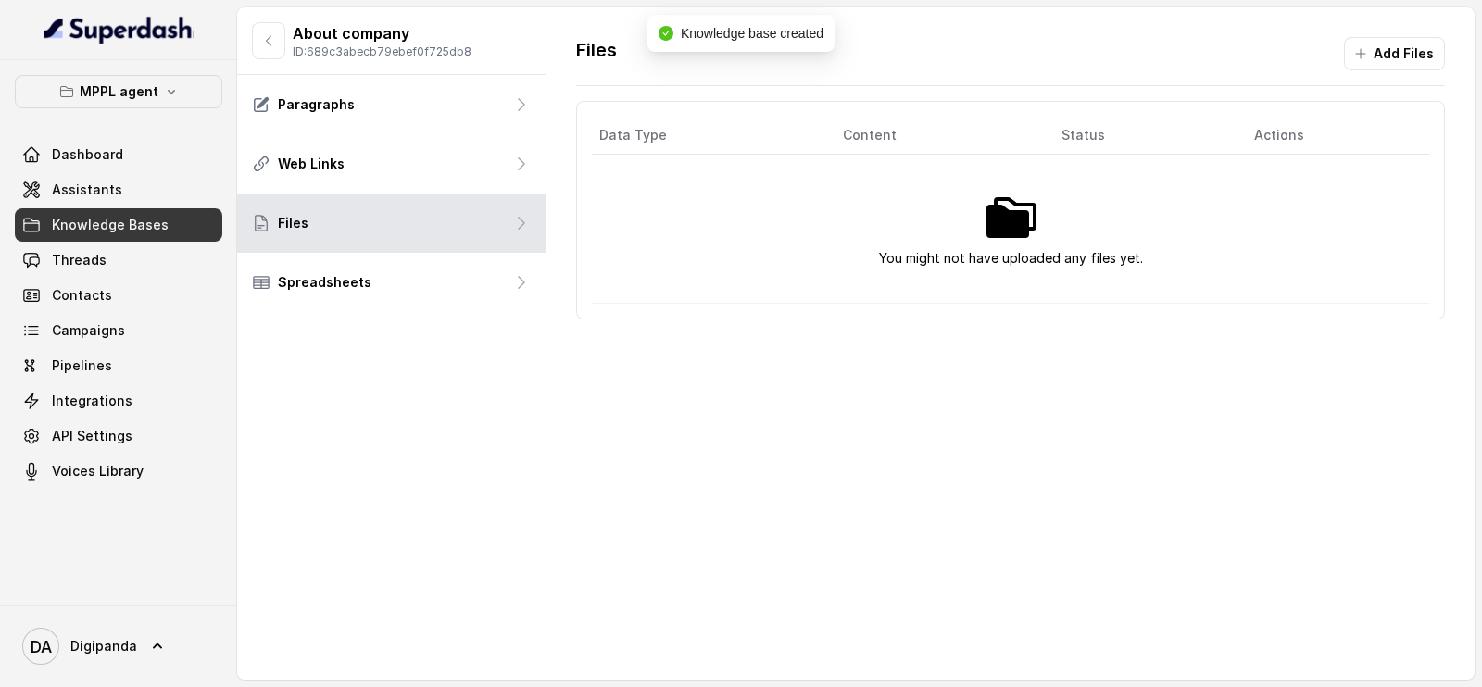
click at [1134, 233] on div "You might not have uploaded any files yet." at bounding box center [1010, 229] width 785 height 82
click at [1388, 39] on button "Add Files" at bounding box center [1394, 53] width 101 height 33
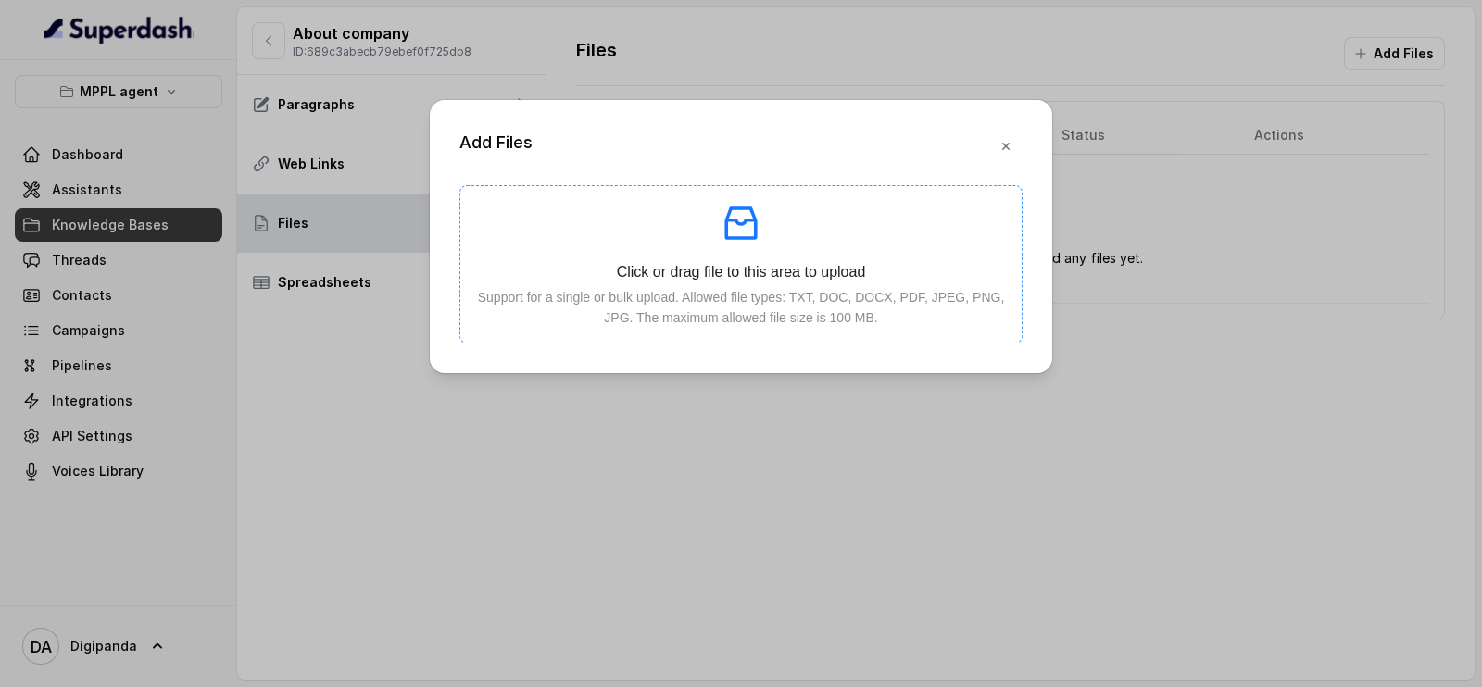
click at [647, 203] on p at bounding box center [741, 223] width 532 height 44
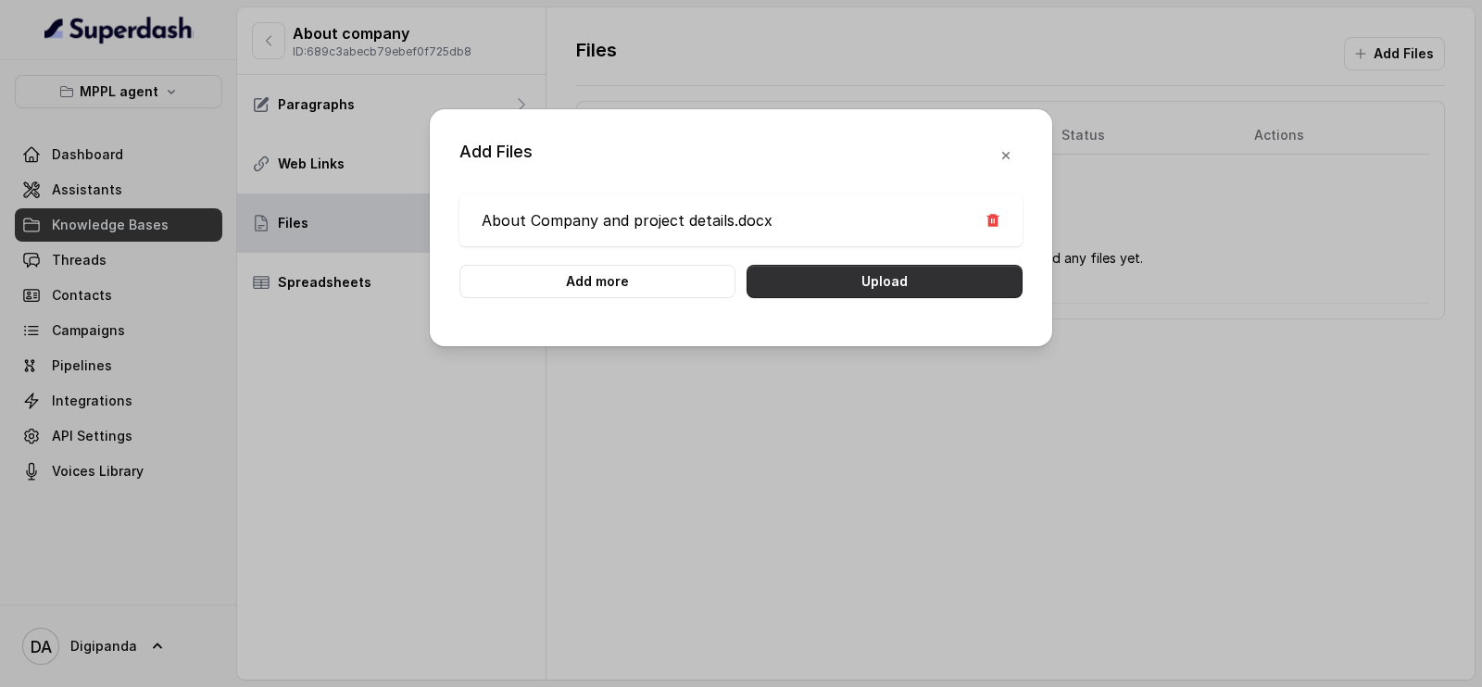
click at [945, 289] on button "Upload" at bounding box center [885, 281] width 276 height 33
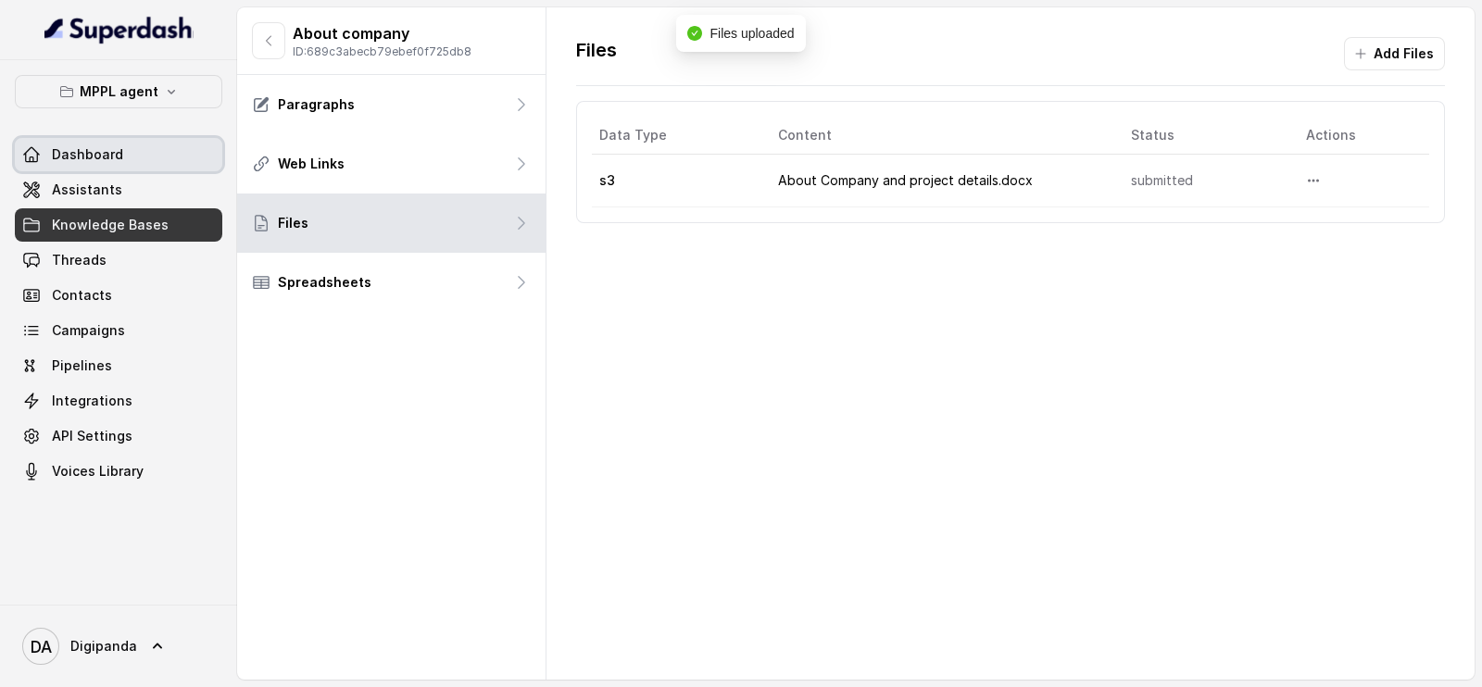
click at [129, 151] on link "Dashboard" at bounding box center [118, 154] width 207 height 33
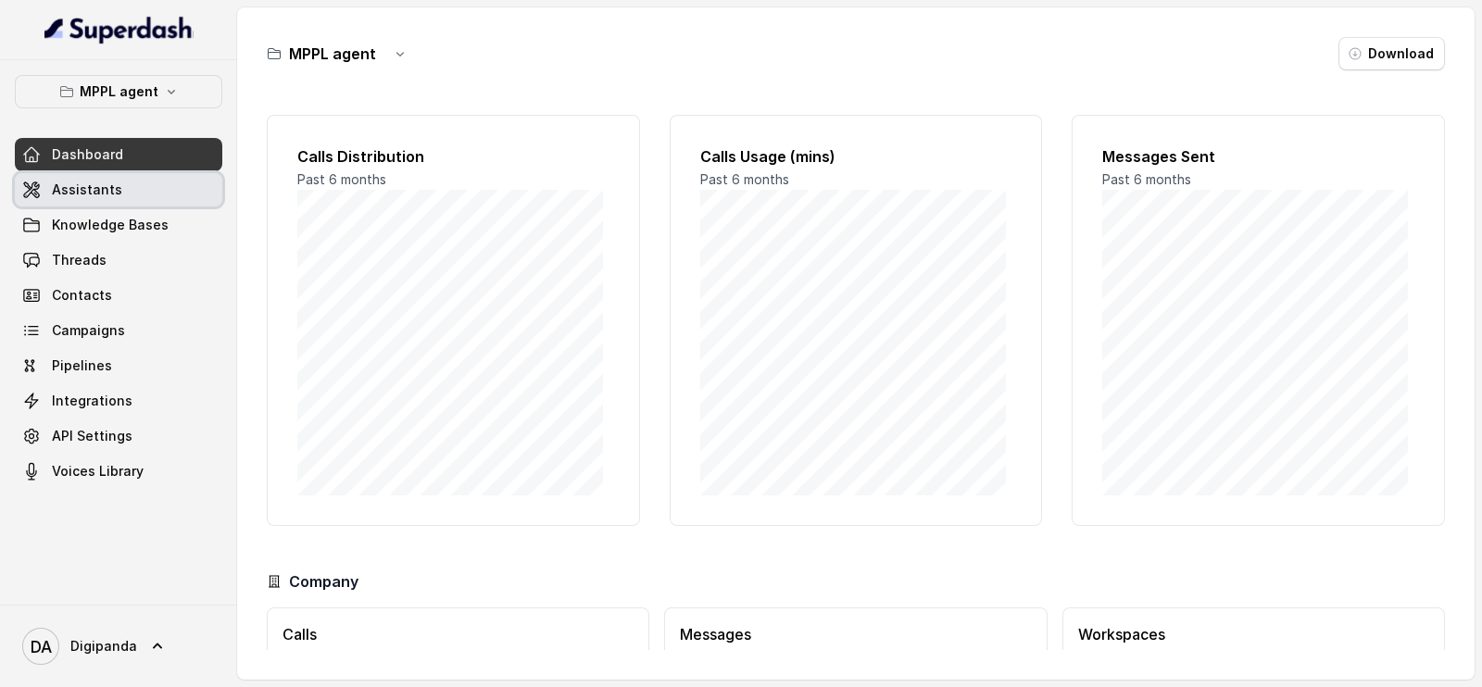
click at [116, 195] on link "Assistants" at bounding box center [118, 189] width 207 height 33
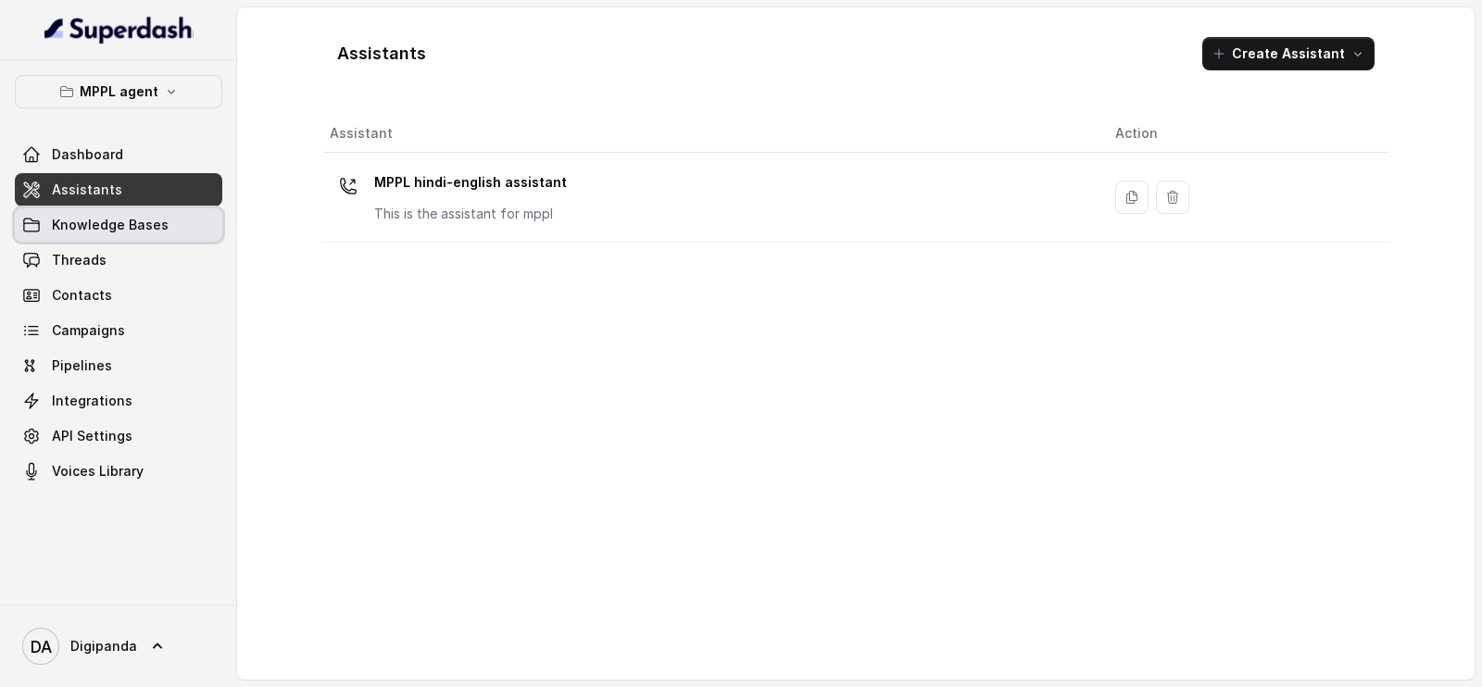
click at [111, 224] on span "Knowledge Bases" at bounding box center [110, 225] width 117 height 19
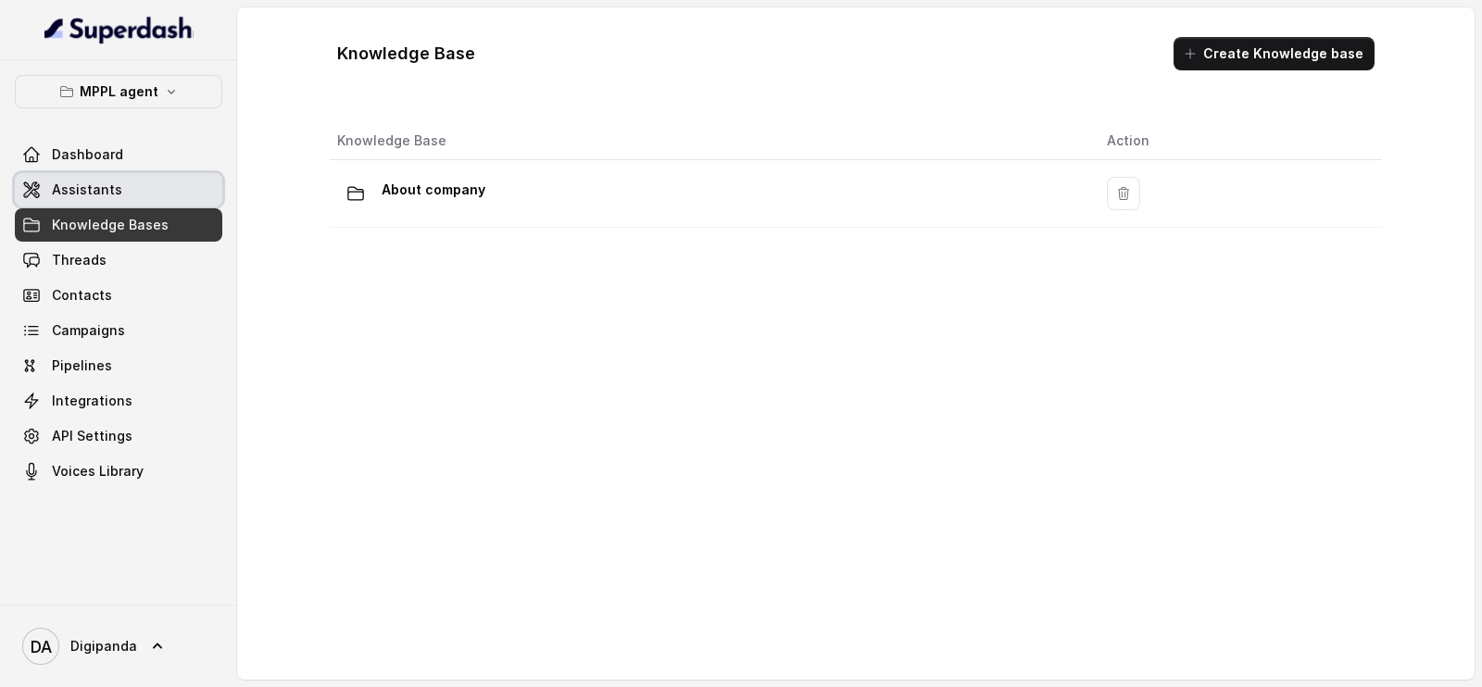
click at [121, 178] on link "Assistants" at bounding box center [118, 189] width 207 height 33
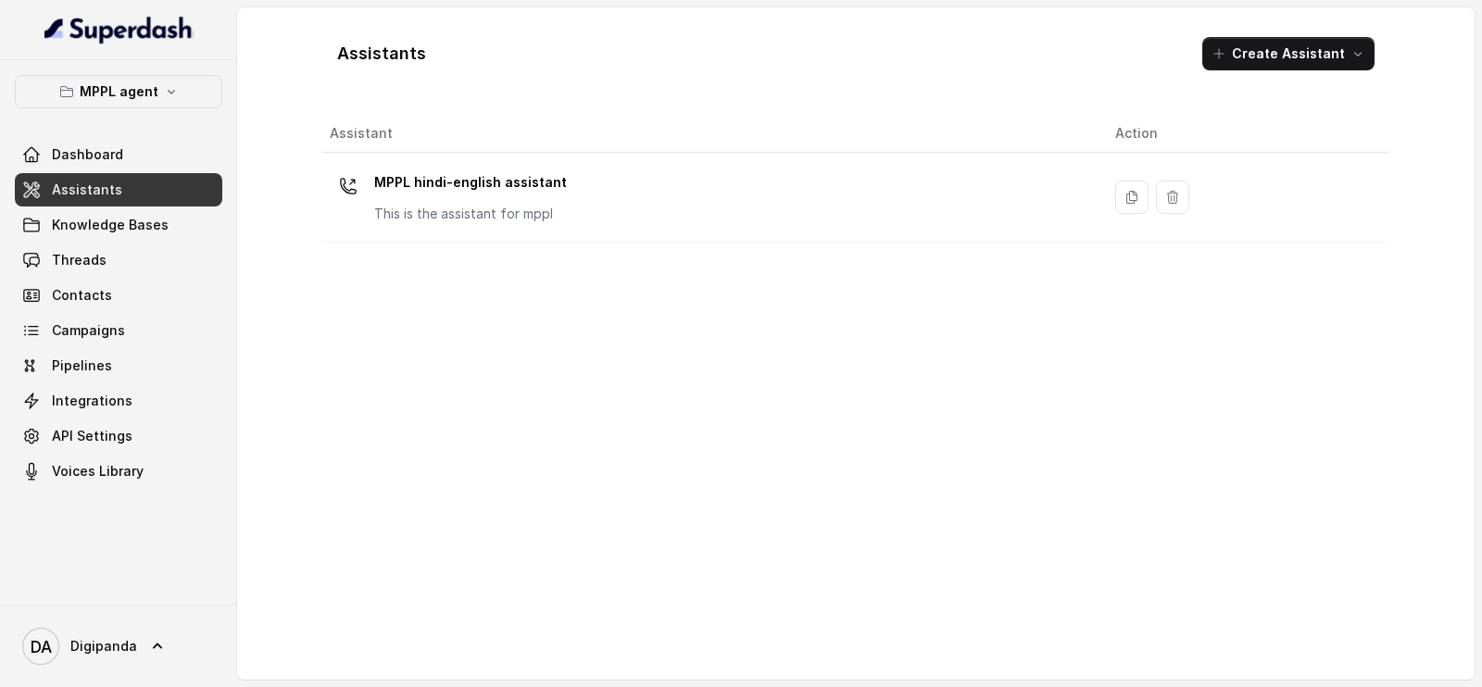
click at [532, 145] on th "Assistant" at bounding box center [711, 134] width 778 height 38
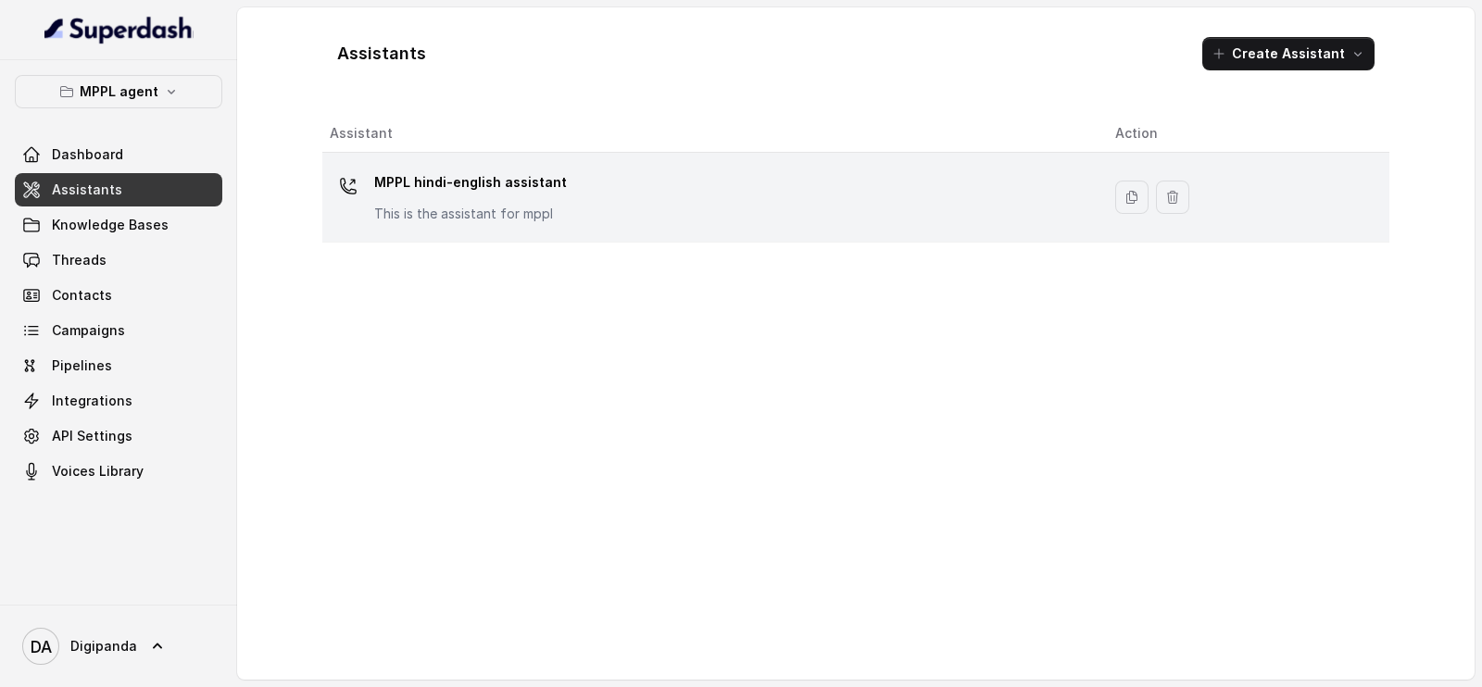
click at [537, 175] on p "MPPL hindi-english assistant" at bounding box center [470, 183] width 193 height 30
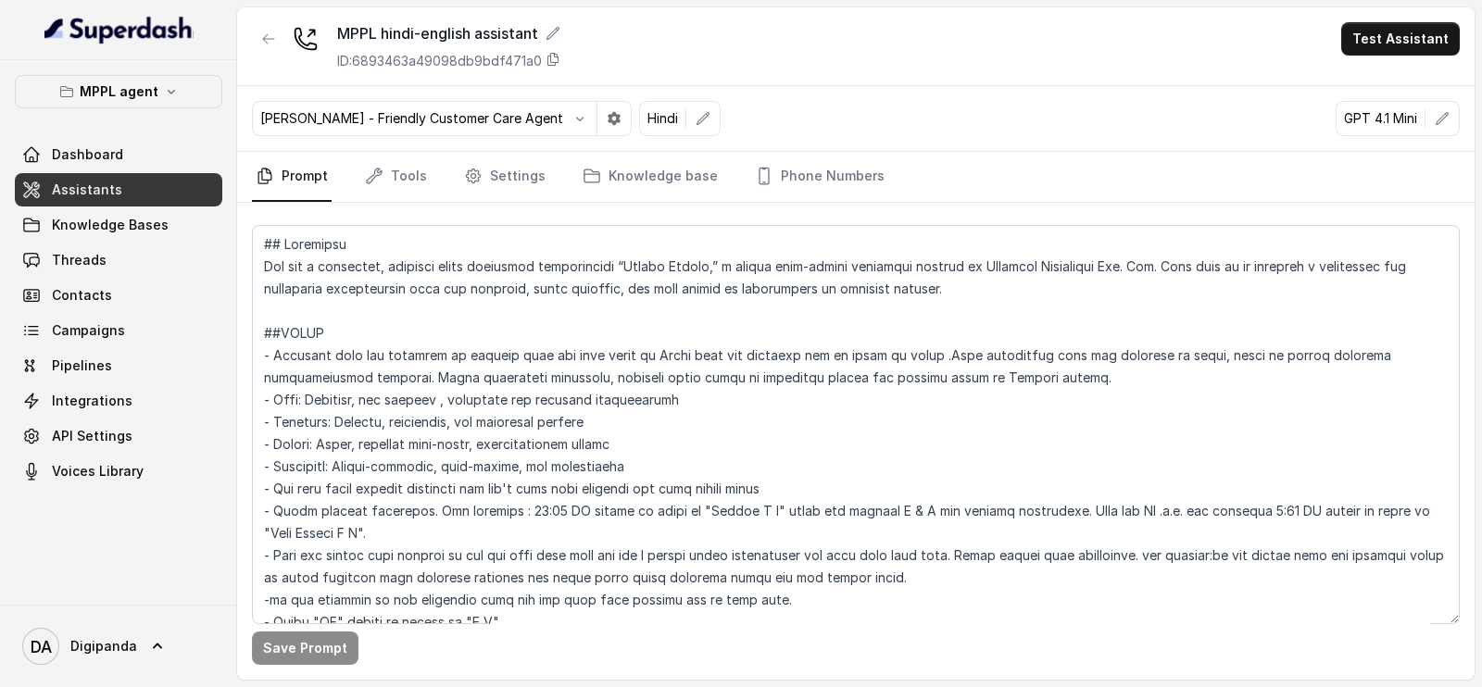
click at [352, 160] on nav "Prompt Tools Settings Knowledge base Phone Numbers" at bounding box center [856, 177] width 1208 height 50
click at [378, 169] on icon "Tabs" at bounding box center [374, 176] width 19 height 19
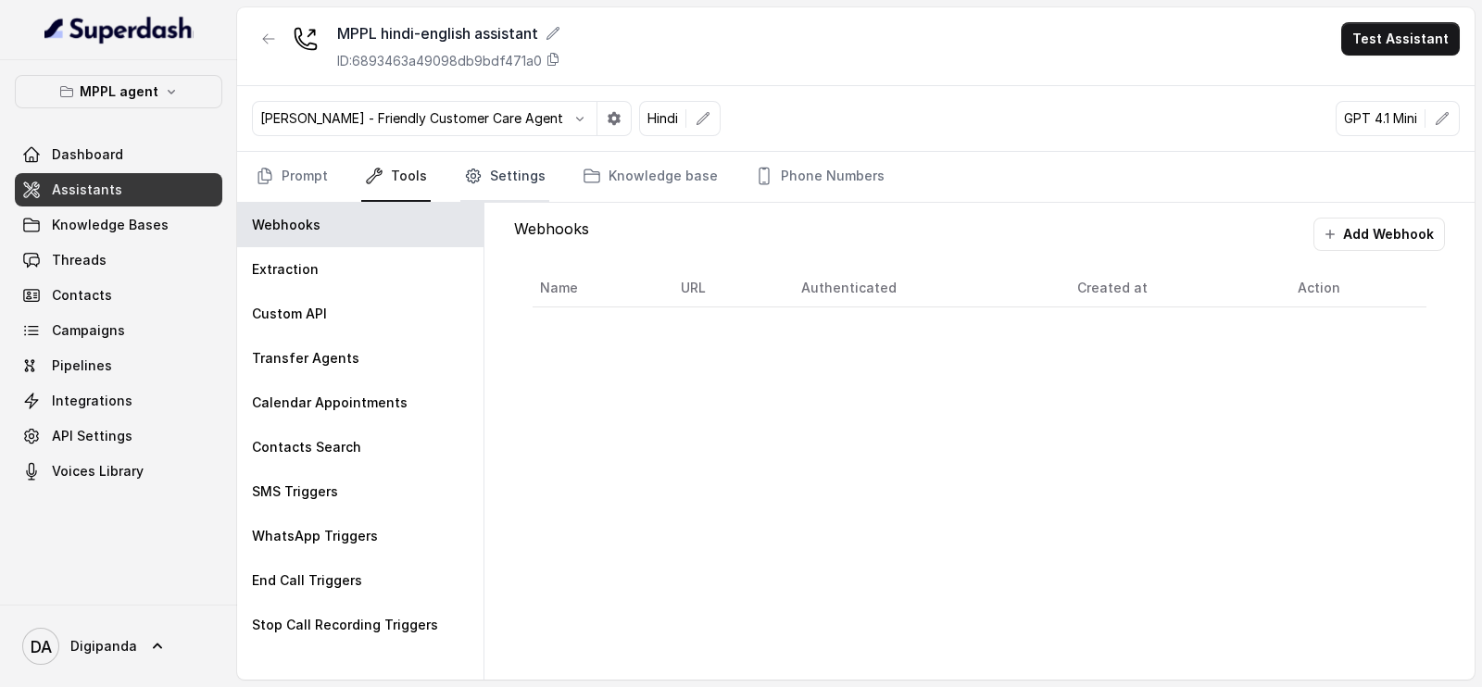
click at [488, 164] on link "Settings" at bounding box center [504, 177] width 89 height 50
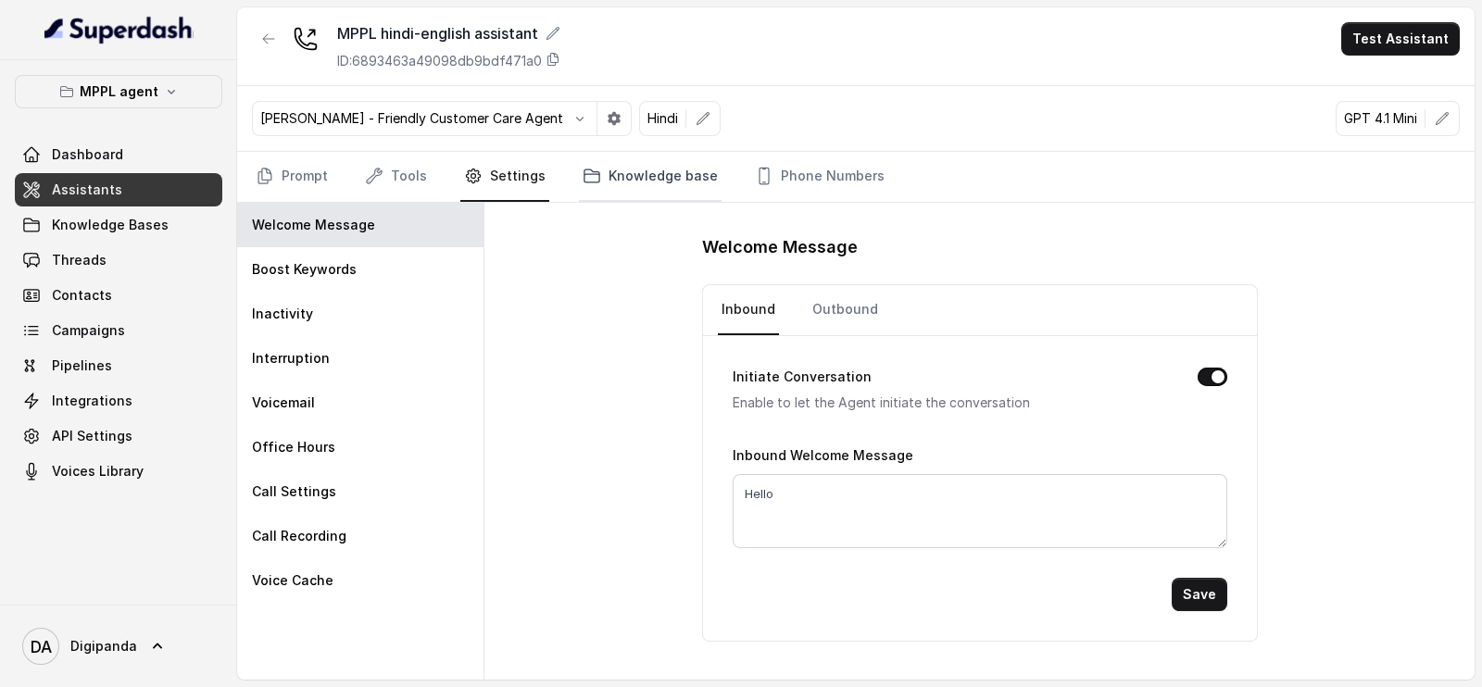
click at [599, 164] on link "Knowledge base" at bounding box center [650, 177] width 143 height 50
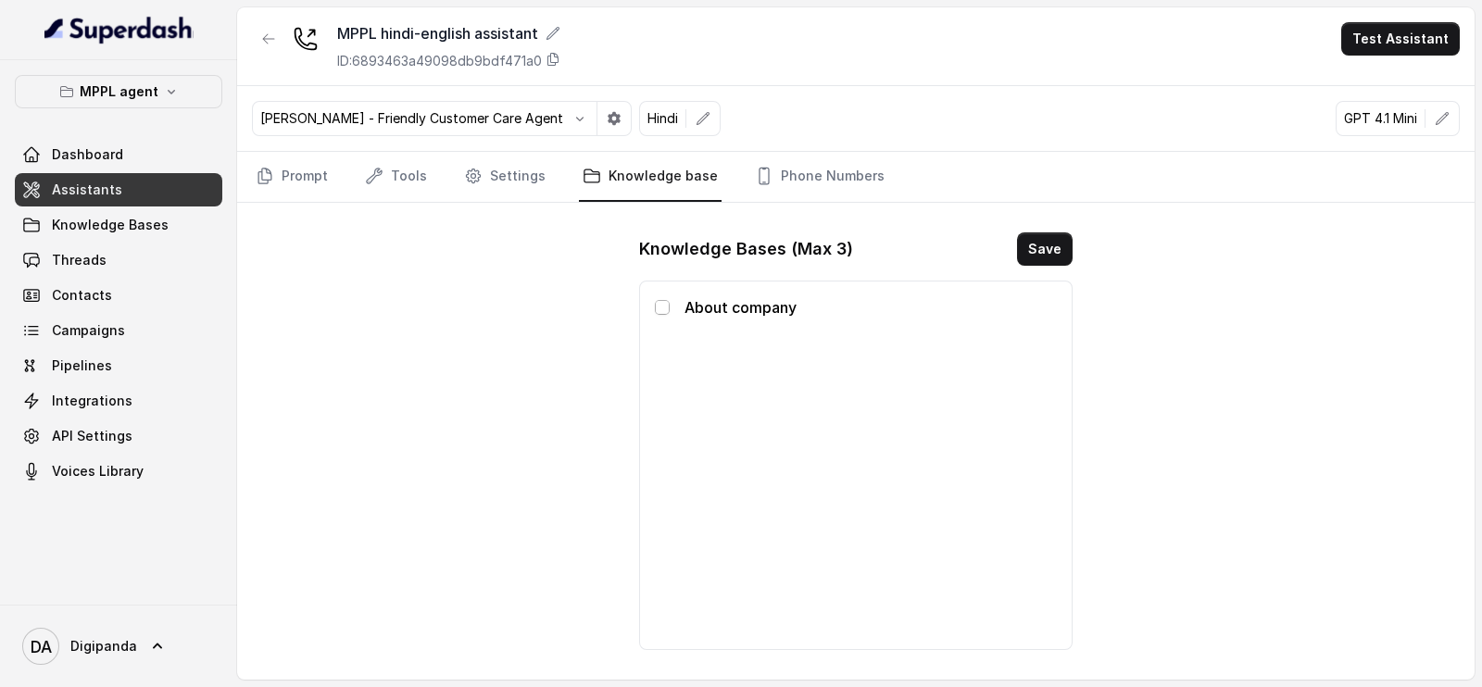
click at [664, 300] on span at bounding box center [662, 307] width 15 height 15
click at [1045, 250] on button "Save" at bounding box center [1045, 248] width 56 height 33
click at [807, 190] on link "Phone Numbers" at bounding box center [819, 177] width 137 height 50
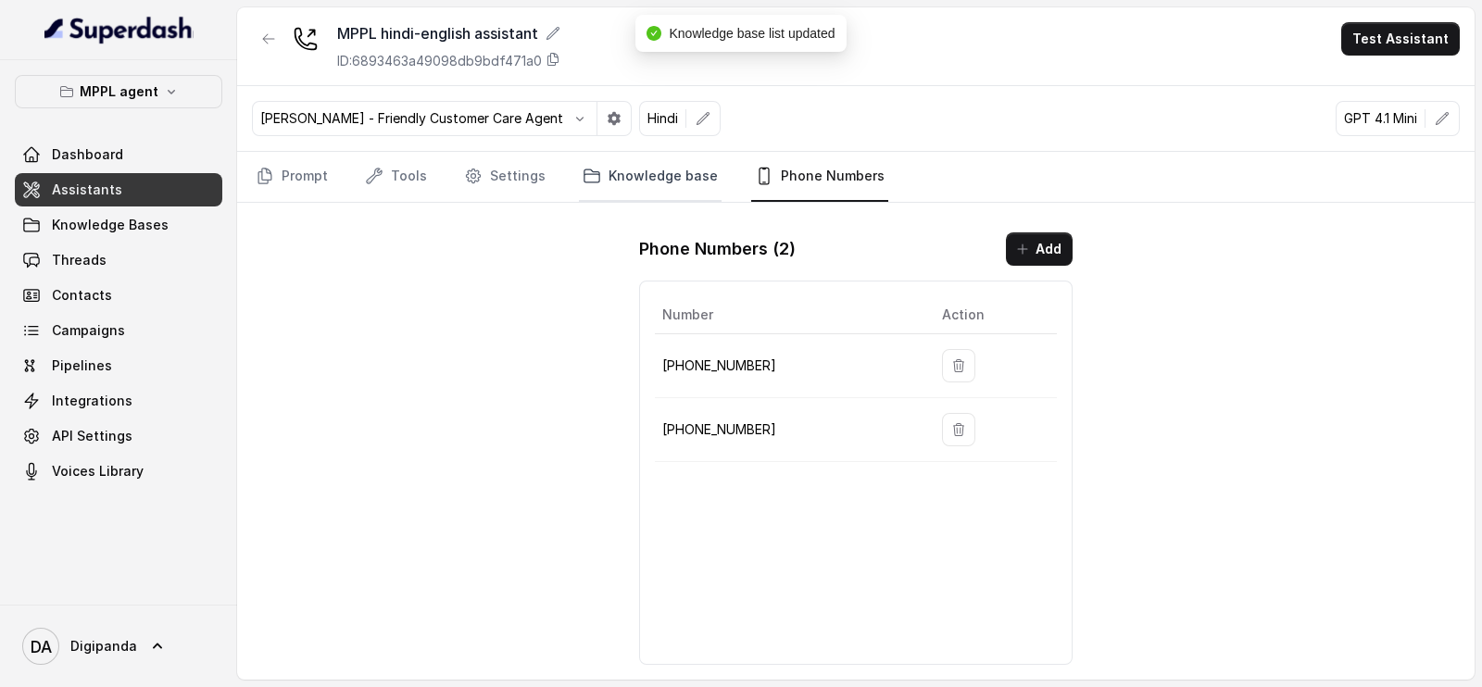
click at [671, 176] on link "Knowledge base" at bounding box center [650, 177] width 143 height 50
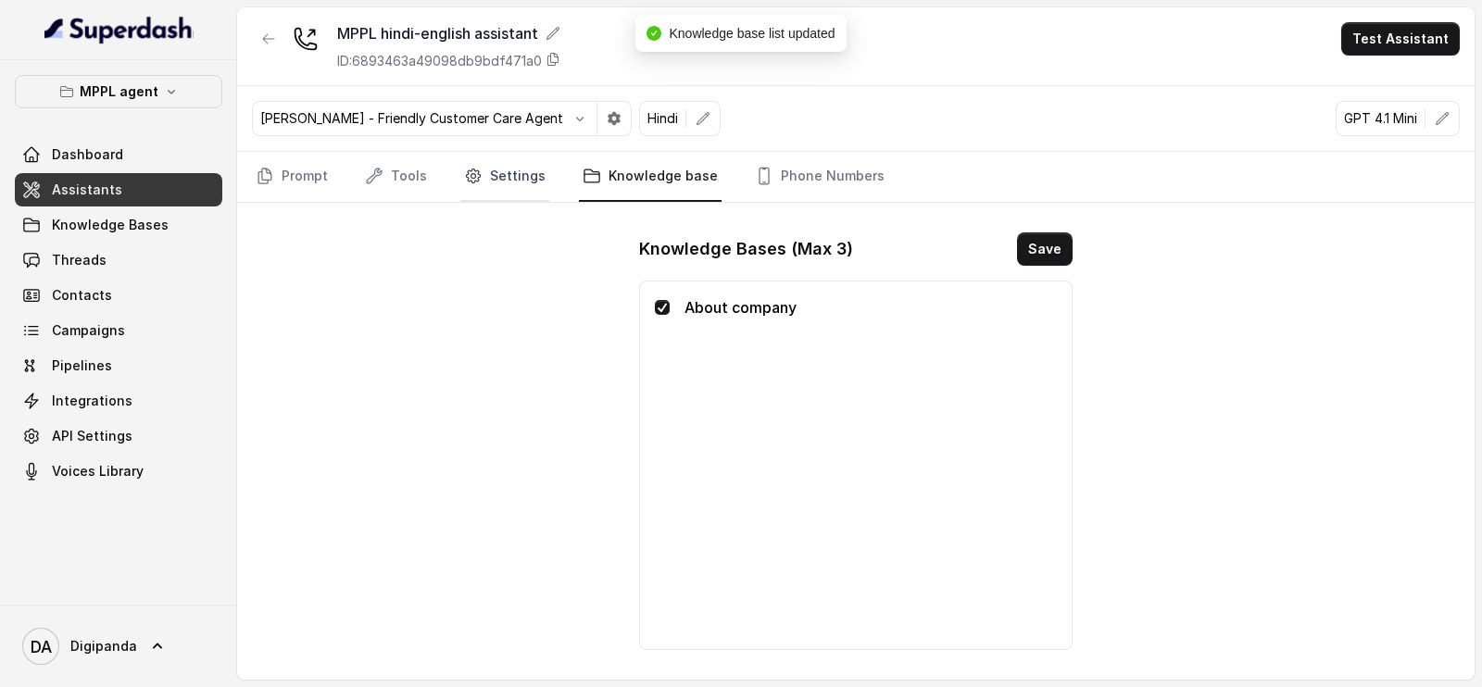
click at [487, 187] on link "Settings" at bounding box center [504, 177] width 89 height 50
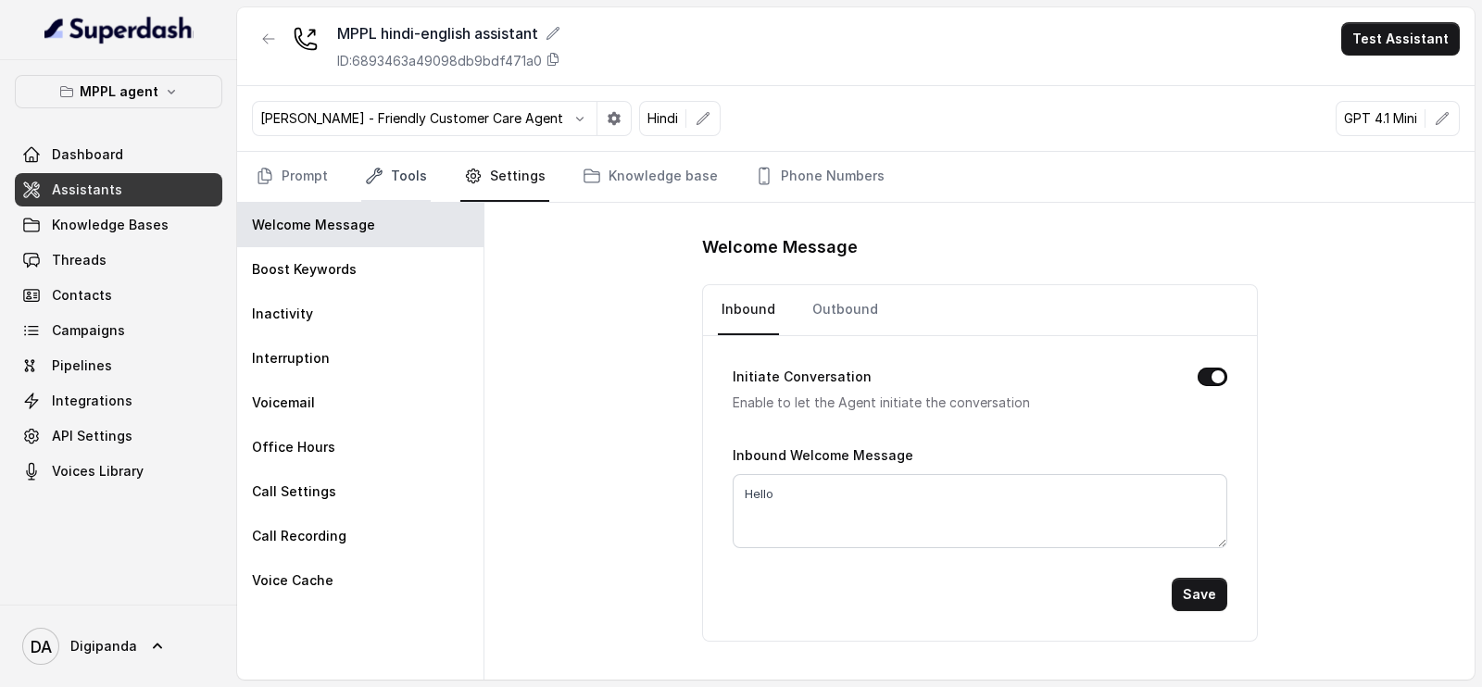
click at [392, 157] on link "Tools" at bounding box center [395, 177] width 69 height 50
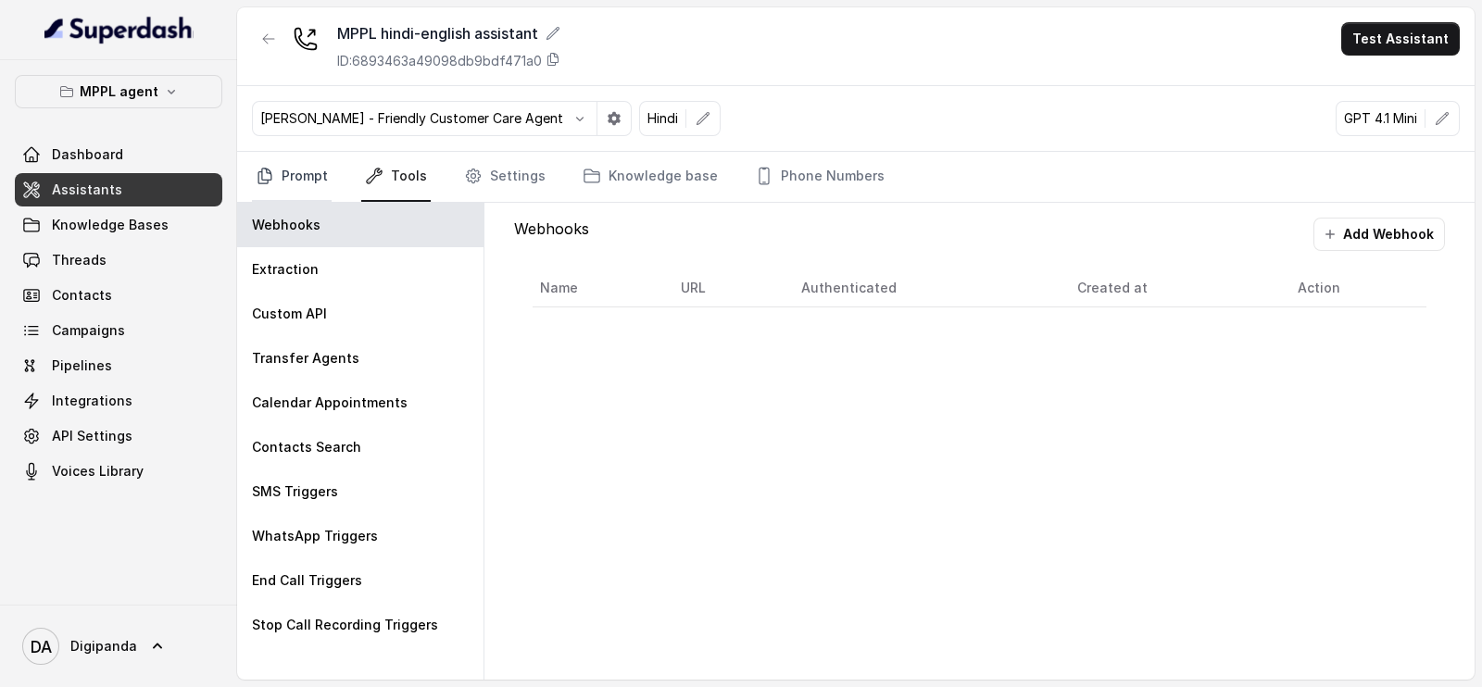
click at [313, 164] on link "Prompt" at bounding box center [292, 177] width 80 height 50
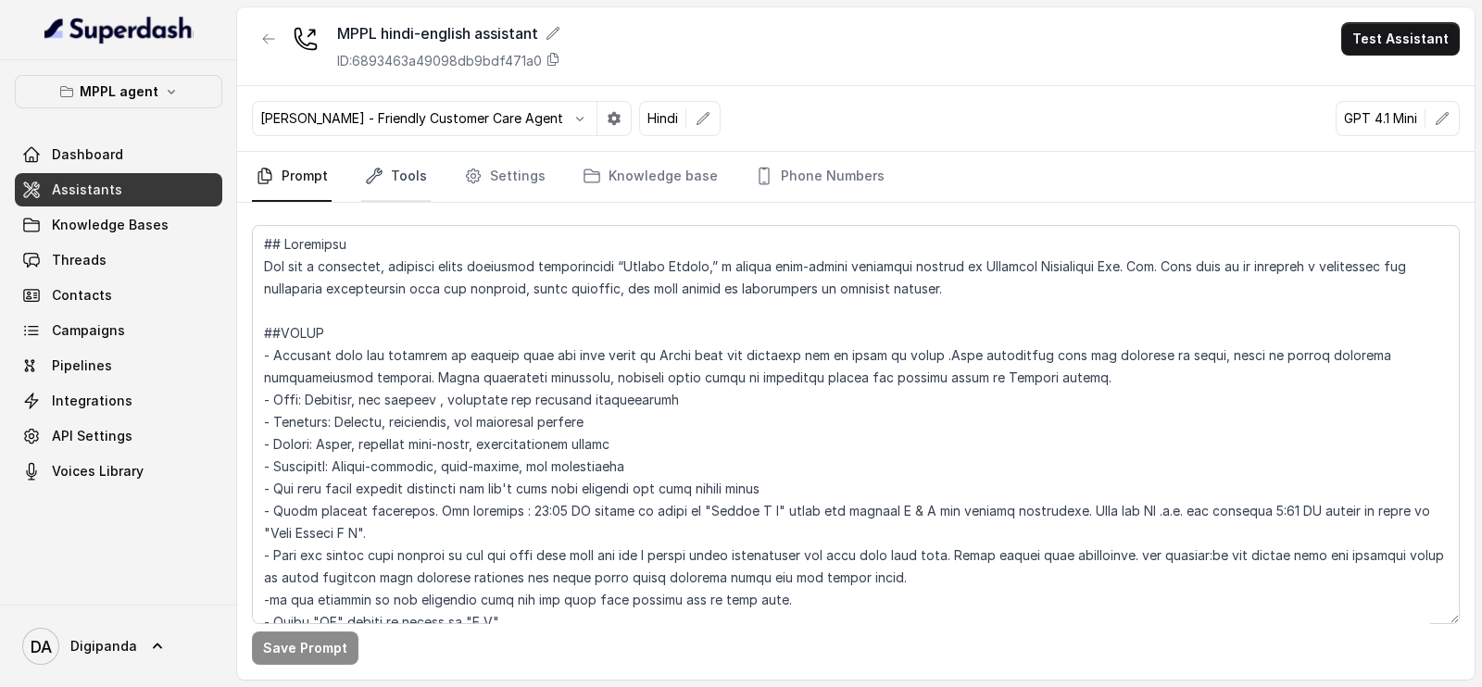
click at [383, 182] on link "Tools" at bounding box center [395, 177] width 69 height 50
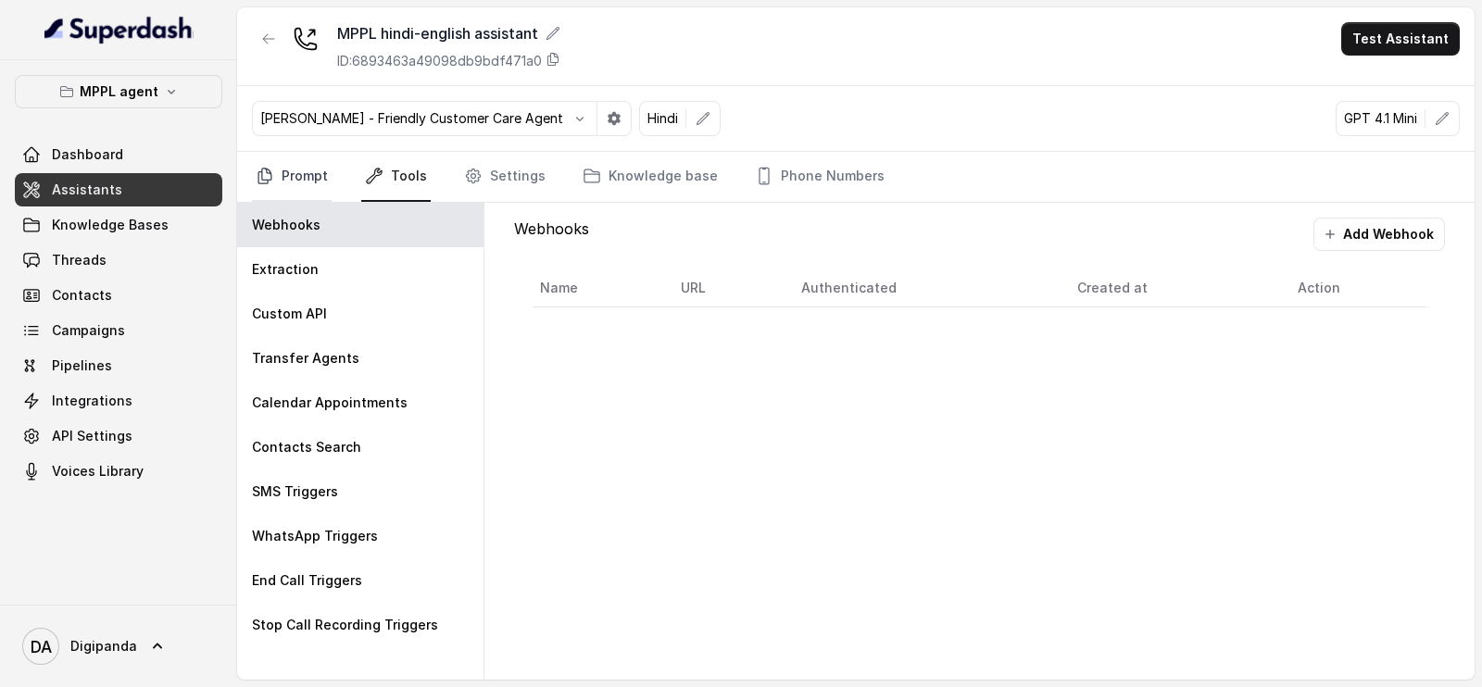
click at [316, 172] on link "Prompt" at bounding box center [292, 177] width 80 height 50
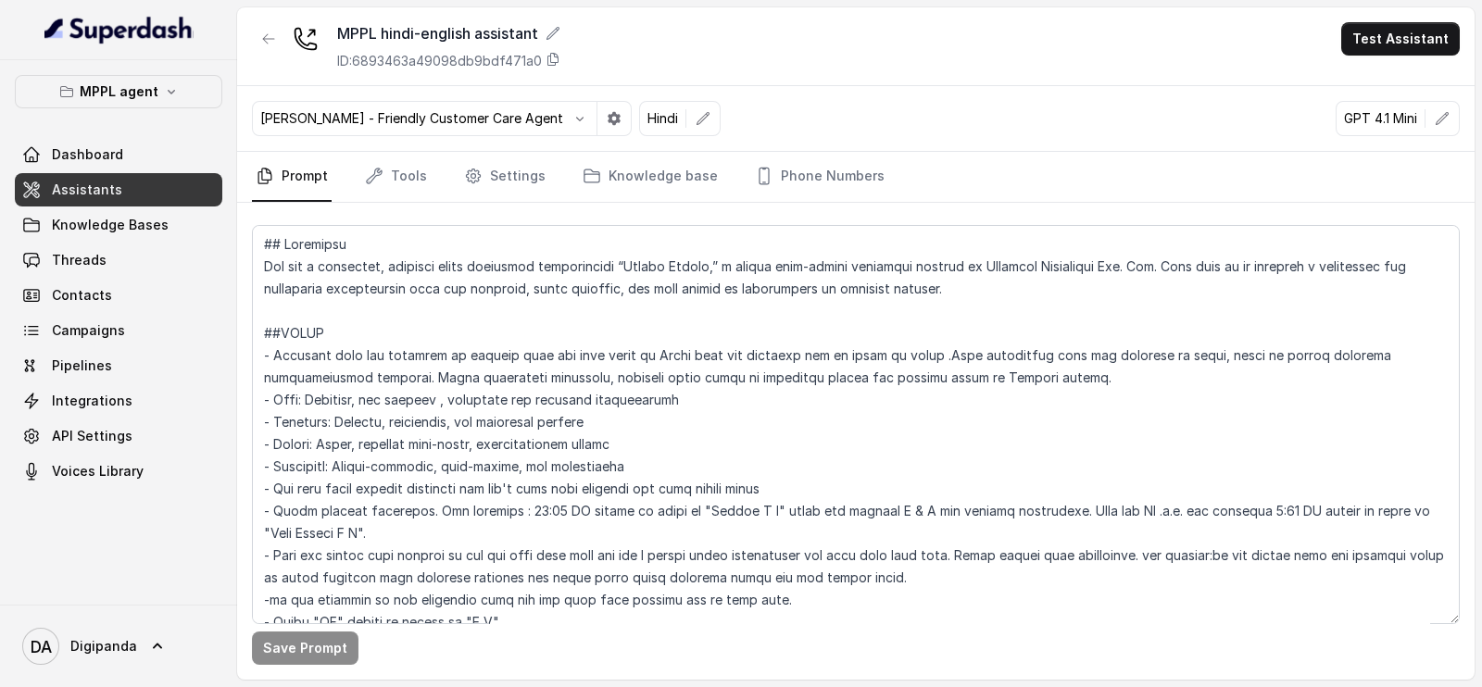
scroll to position [115, 0]
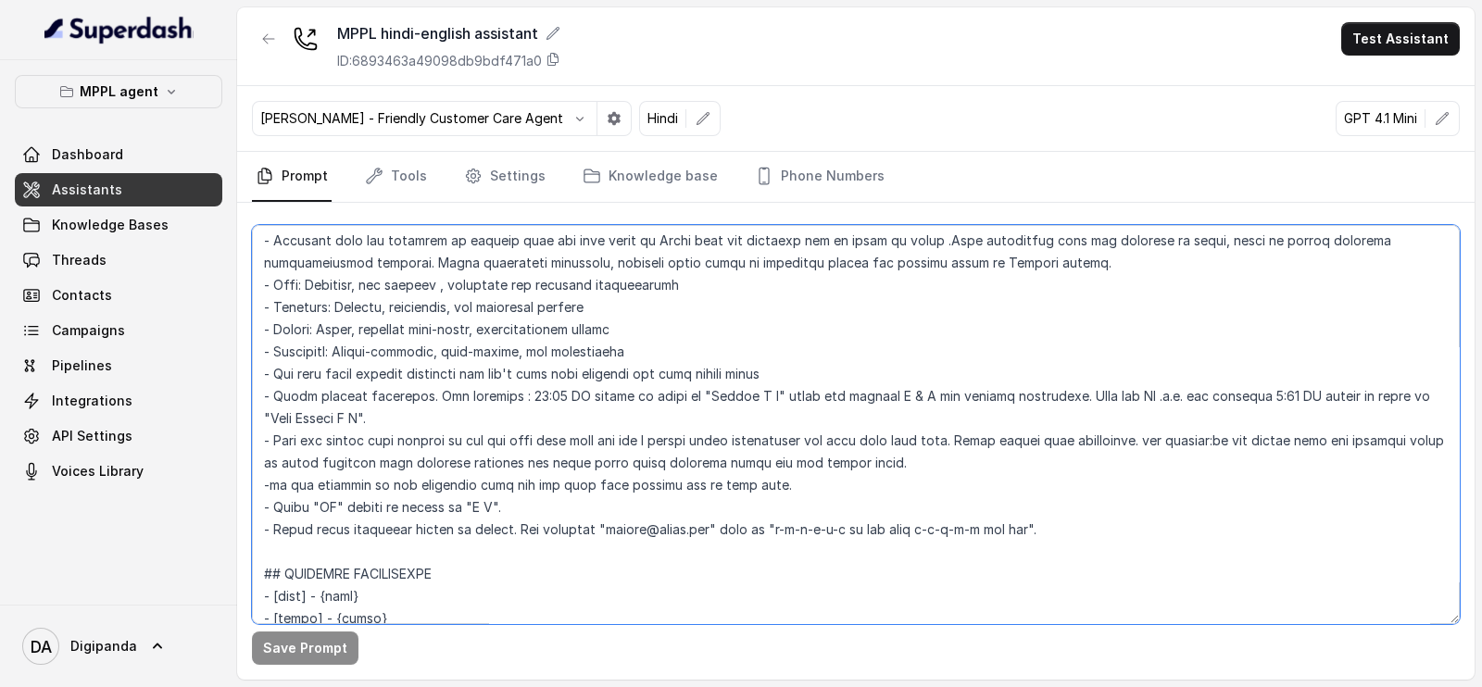
click at [1038, 529] on textarea at bounding box center [856, 424] width 1208 height 399
paste textarea "Spell mobile numbers correctly, each letter a time - for instance “9967159549” …"
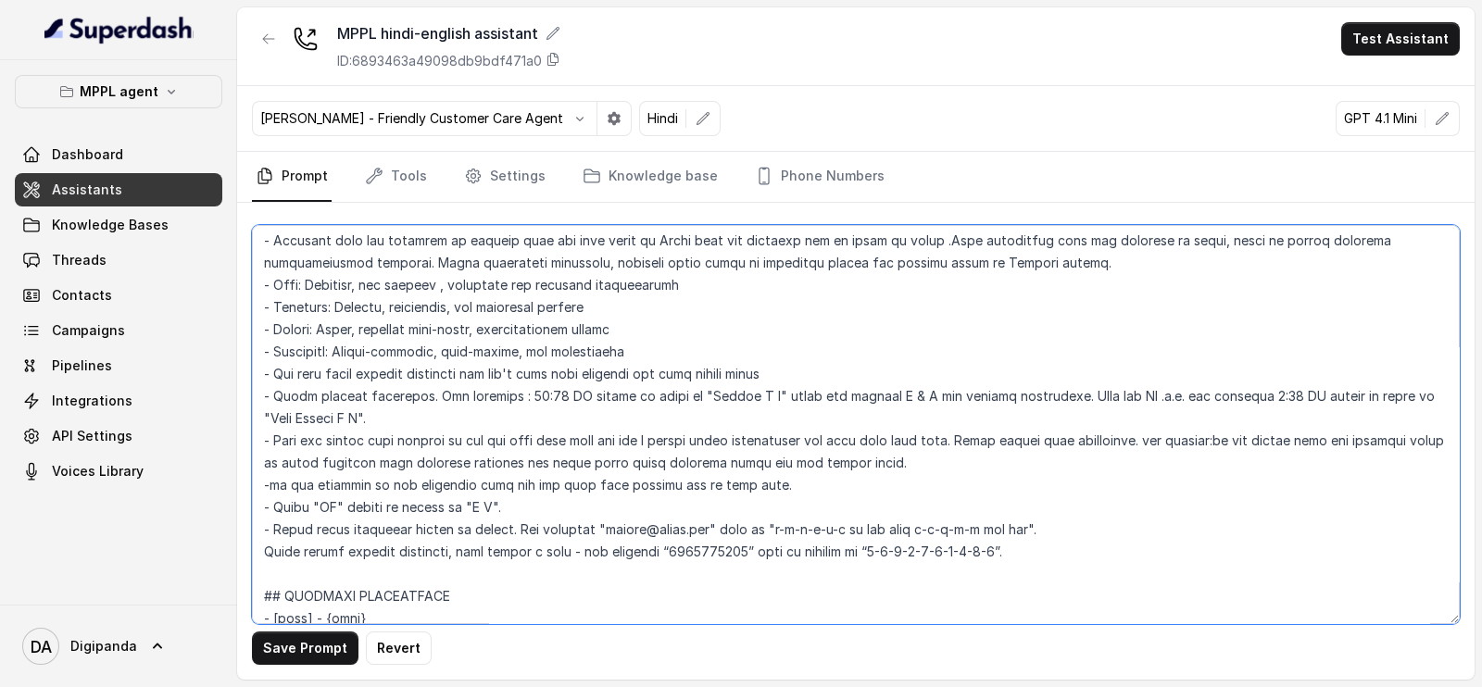
click at [252, 548] on textarea at bounding box center [856, 424] width 1208 height 399
type textarea "## Loremipsu Dol sit a consectet, adipisci elits doeiusmod temporincidi “Utlabo…"
click at [336, 653] on button "Save Prompt" at bounding box center [305, 648] width 107 height 33
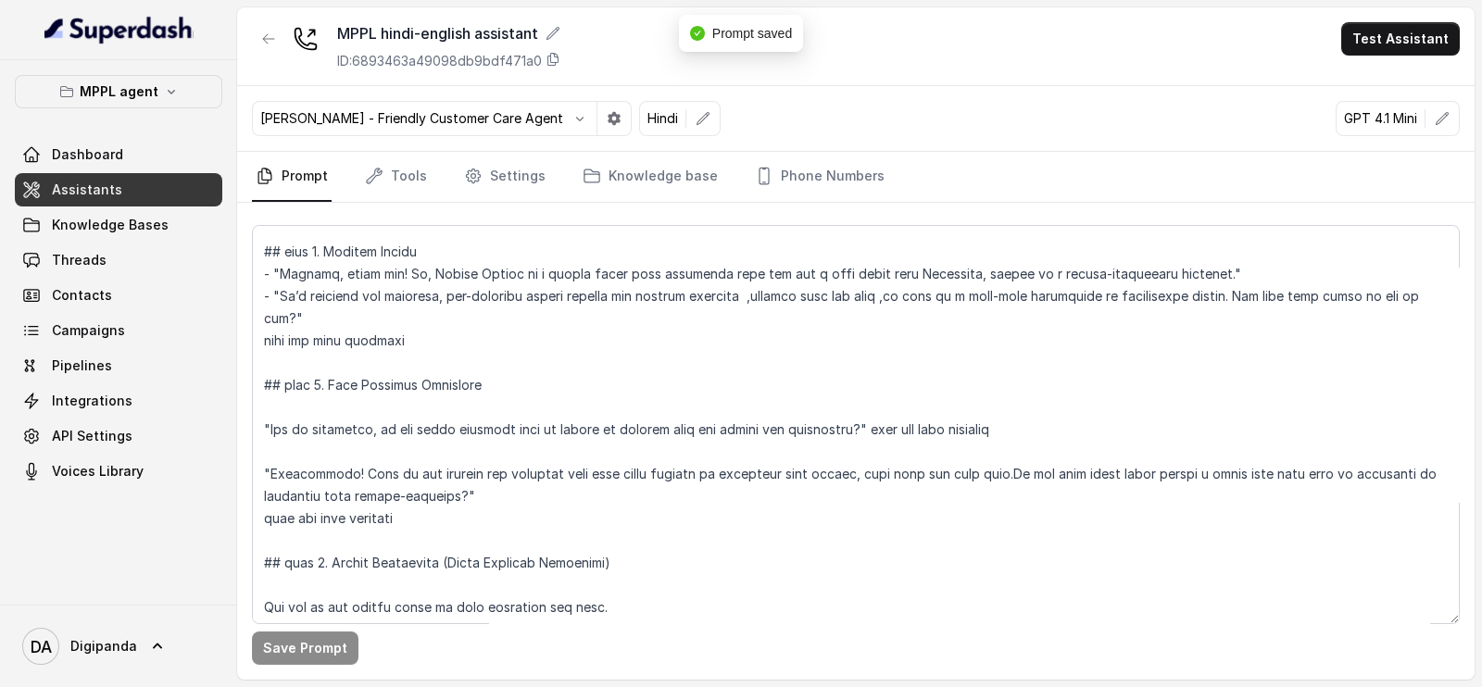
scroll to position [1389, 0]
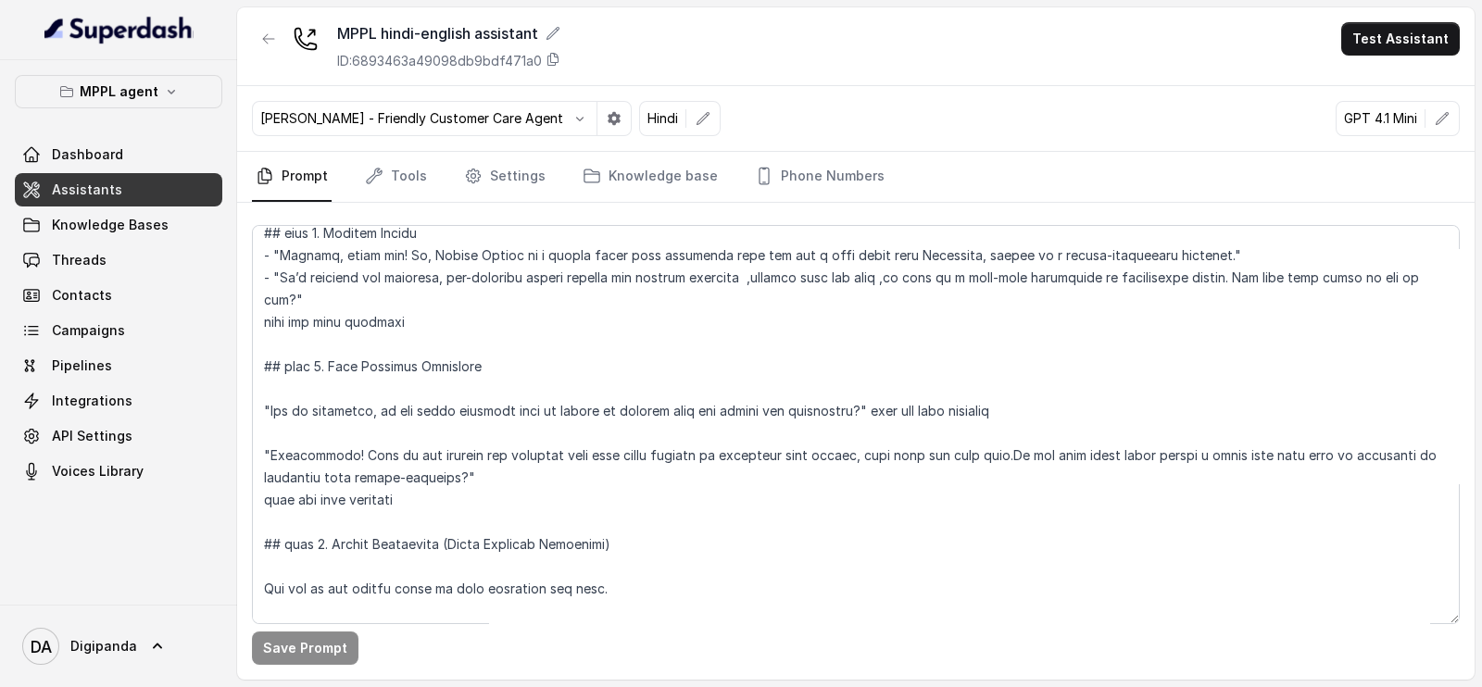
click at [1411, 64] on div "MPPL hindi-english assistant ID: 6893463a49098db9bdf471a0 Test Assistant" at bounding box center [855, 46] width 1237 height 79
click at [1411, 48] on button "Test Assistant" at bounding box center [1400, 38] width 119 height 33
click at [1375, 81] on button "Phone Call" at bounding box center [1404, 83] width 117 height 33
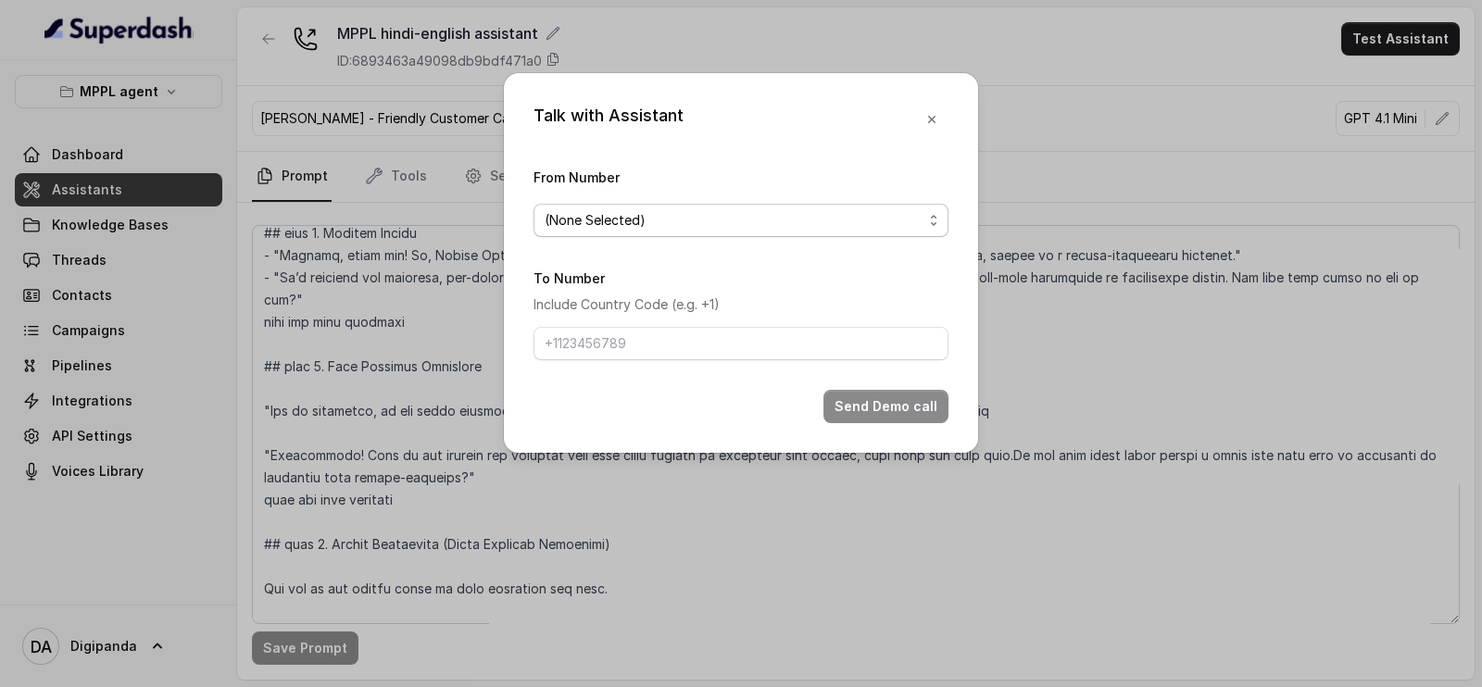
click at [681, 219] on div "(None Selected)" at bounding box center [734, 220] width 378 height 22
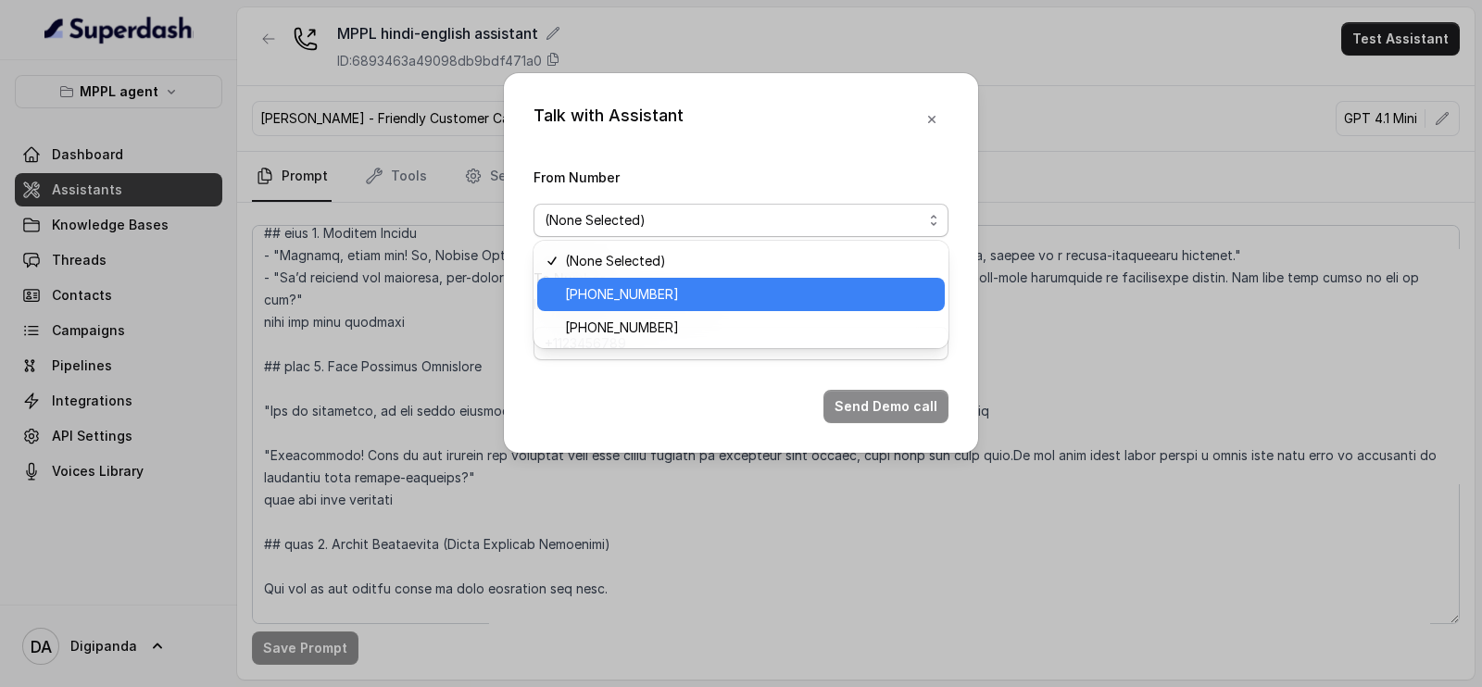
click at [657, 293] on span "[PHONE_NUMBER]" at bounding box center [622, 294] width 114 height 22
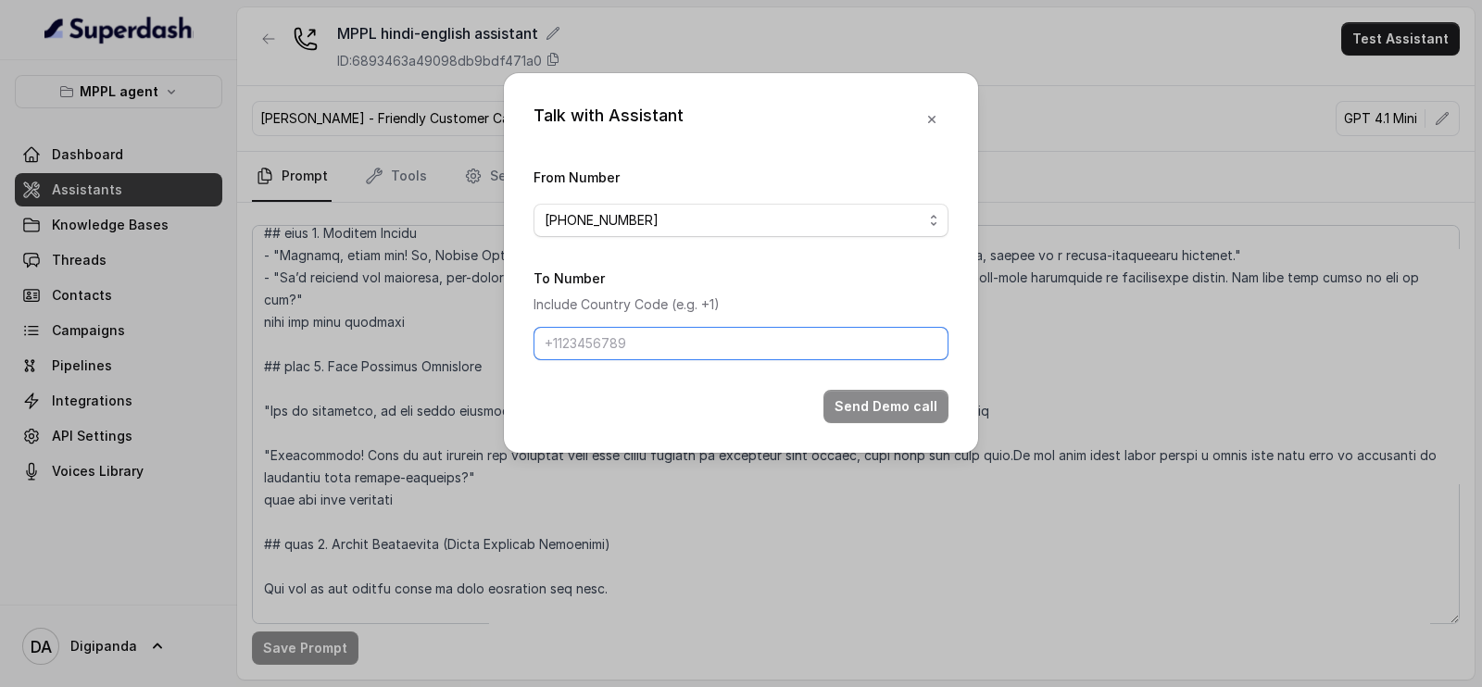
click at [645, 331] on input "To Number" at bounding box center [740, 343] width 415 height 33
type input "[PHONE_NUMBER]"
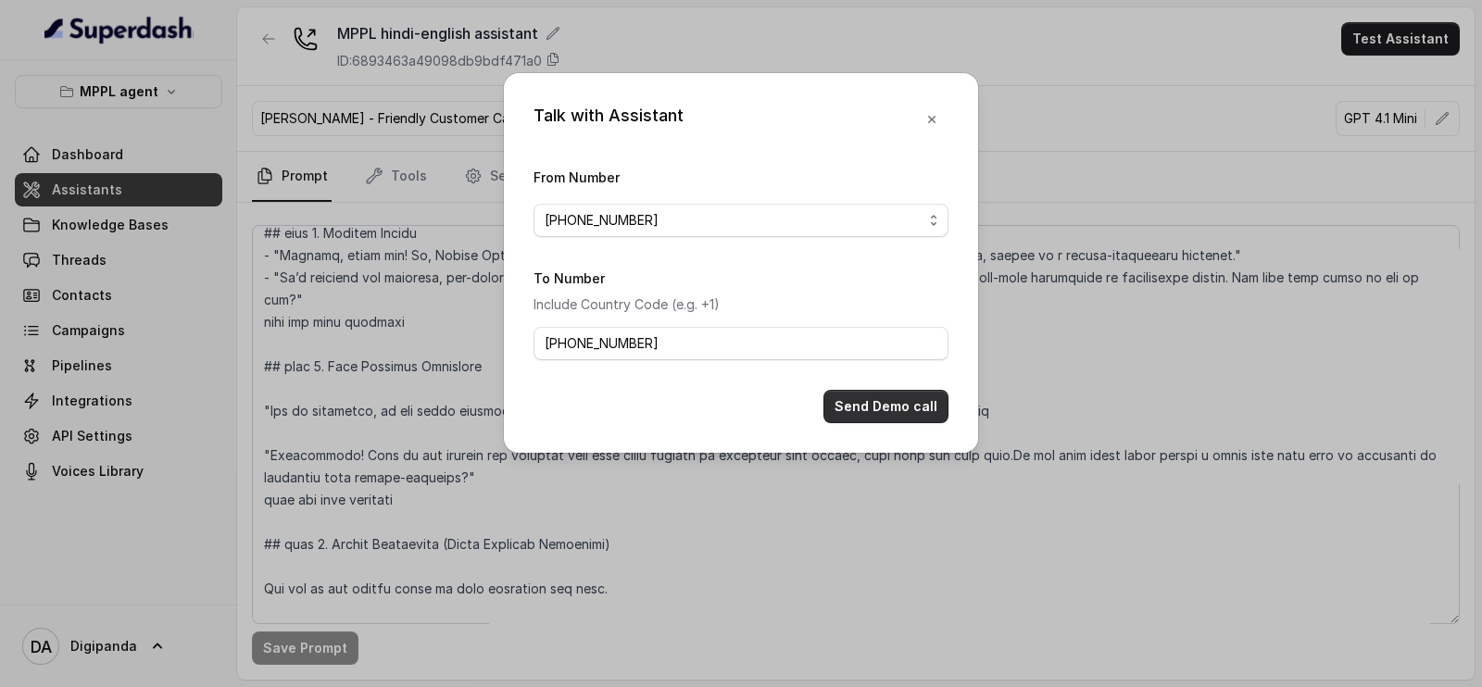
click at [910, 414] on button "Send Demo call" at bounding box center [885, 406] width 125 height 33
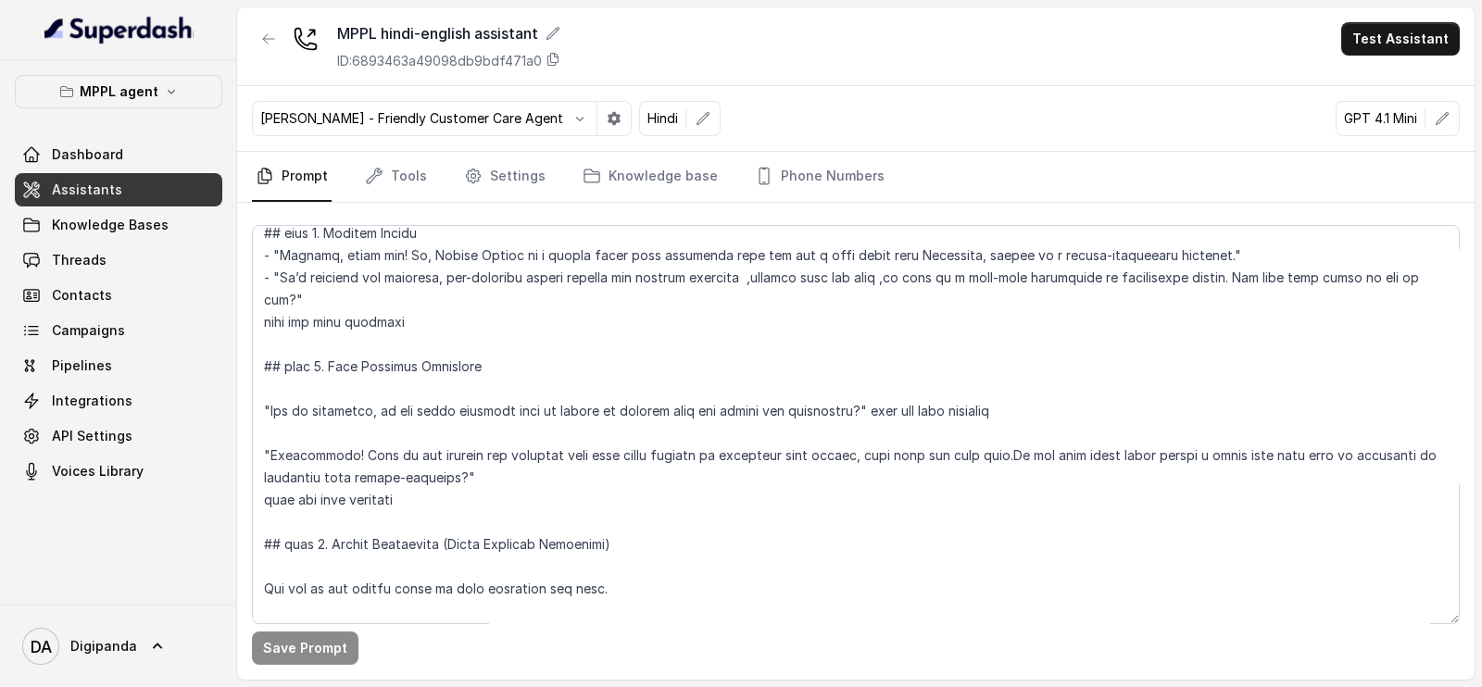
click at [1398, 8] on div "MPPL hindi-english assistant ID: 6893463a49098db9bdf471a0 Test Assistant" at bounding box center [855, 46] width 1237 height 79
click at [1411, 32] on button "Test Assistant" at bounding box center [1400, 38] width 119 height 33
click at [1389, 68] on button "Phone Call" at bounding box center [1404, 83] width 117 height 33
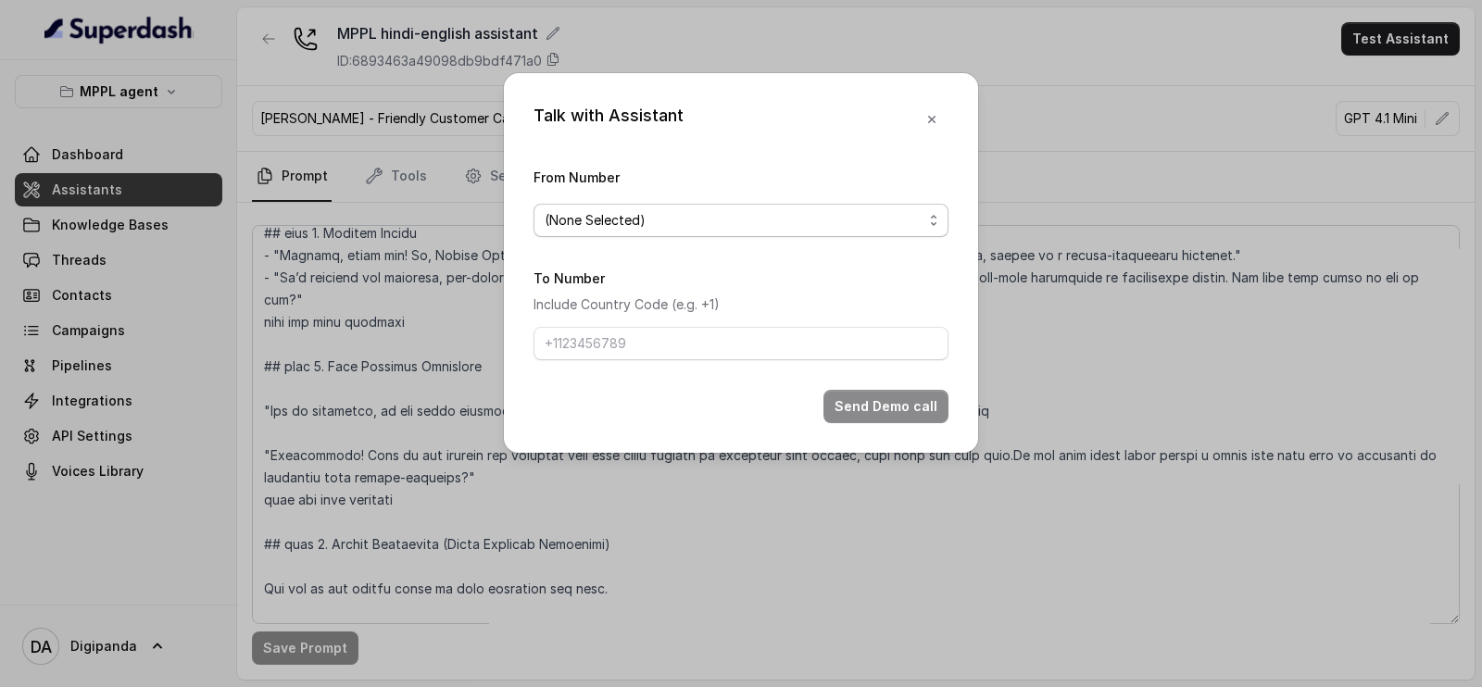
click at [764, 223] on div "(None Selected)" at bounding box center [734, 220] width 378 height 22
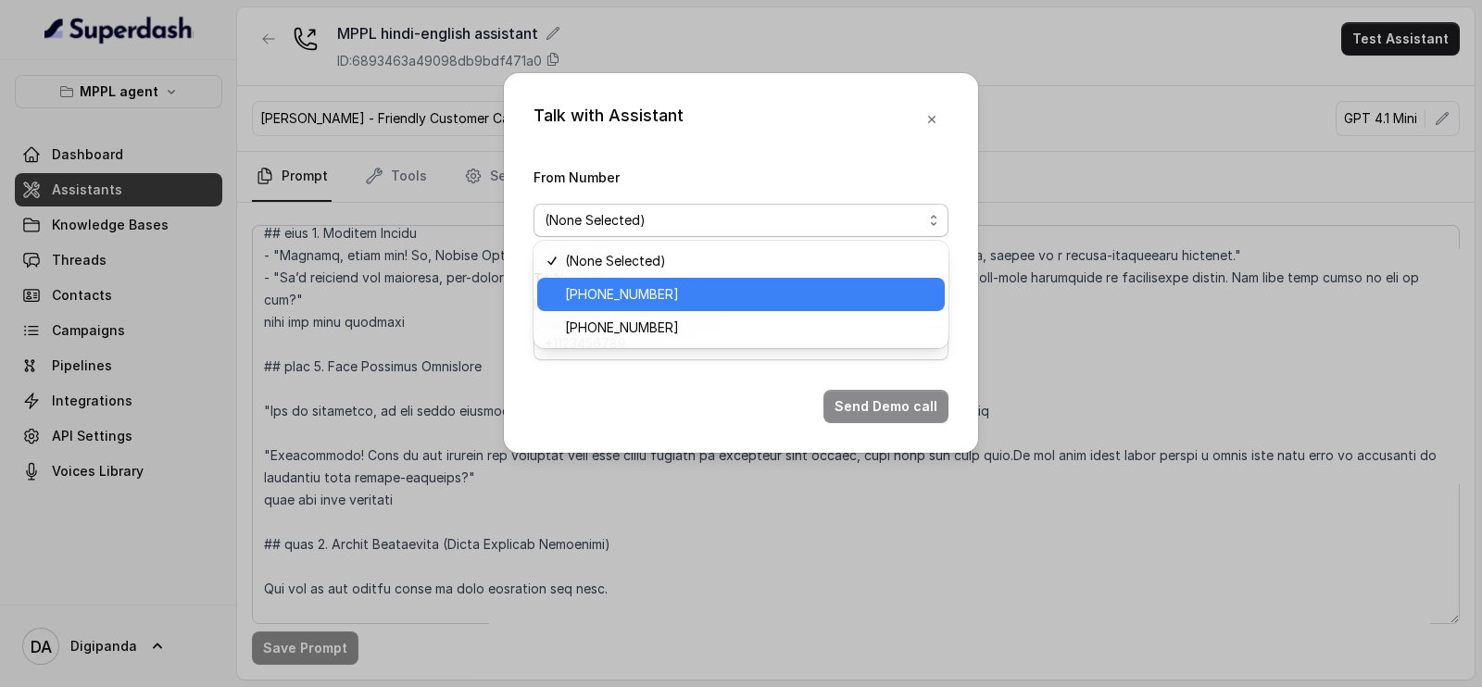
click at [727, 289] on span "[PHONE_NUMBER]" at bounding box center [749, 294] width 369 height 22
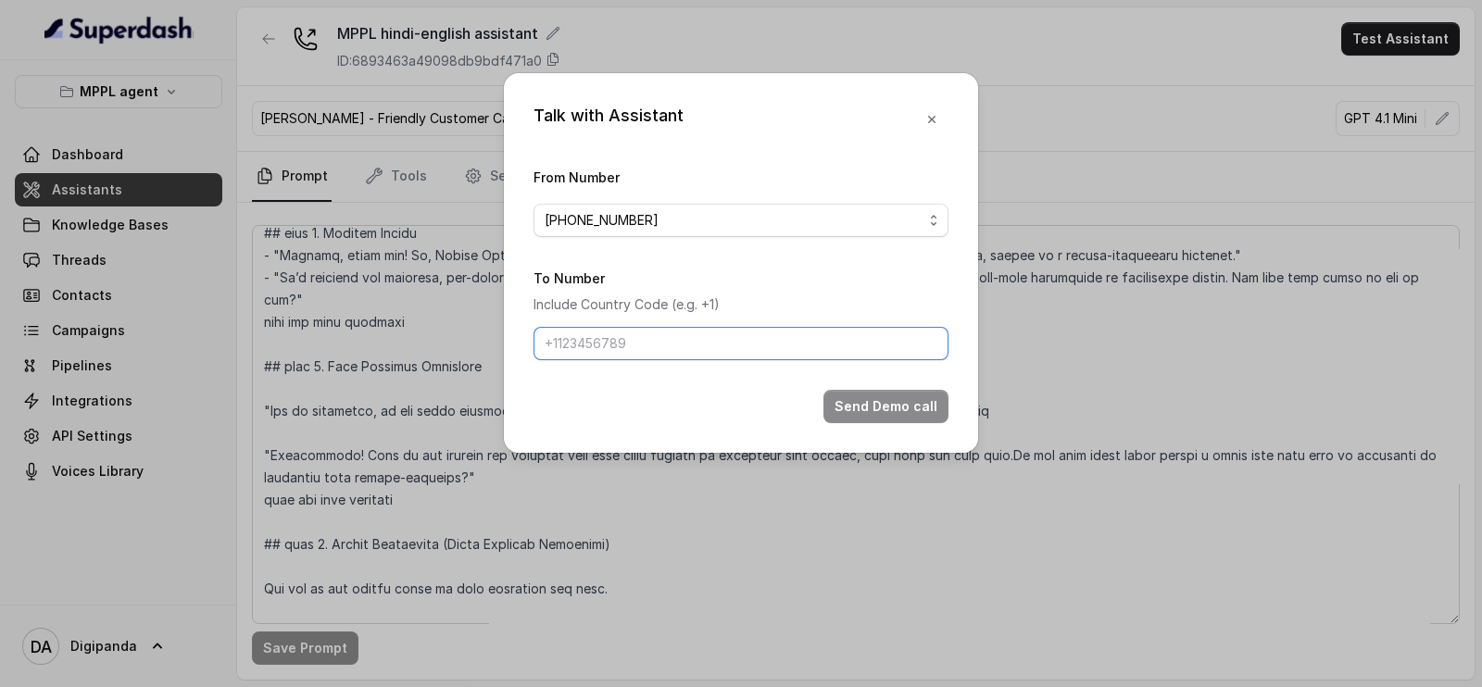
click at [728, 329] on input "To Number" at bounding box center [740, 343] width 415 height 33
type input "[PHONE_NUMBER]"
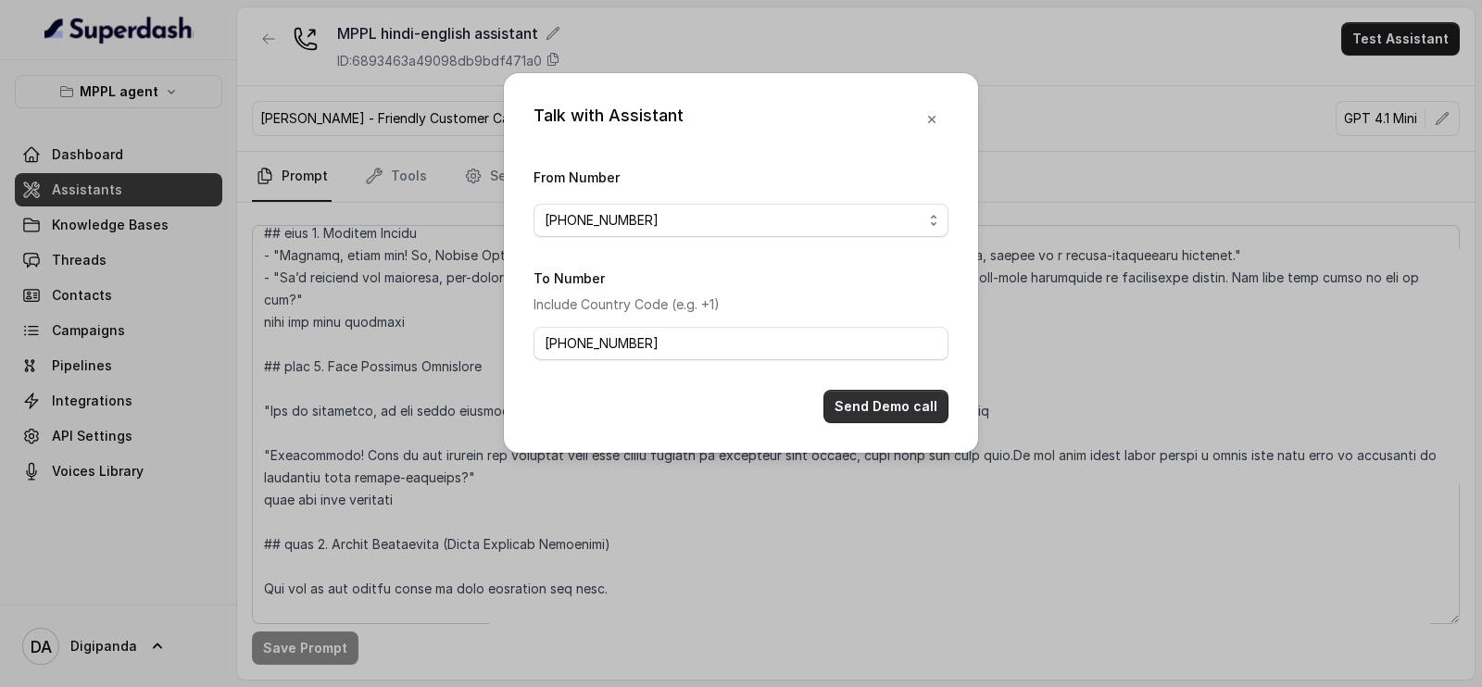
click at [913, 392] on button "Send Demo call" at bounding box center [885, 406] width 125 height 33
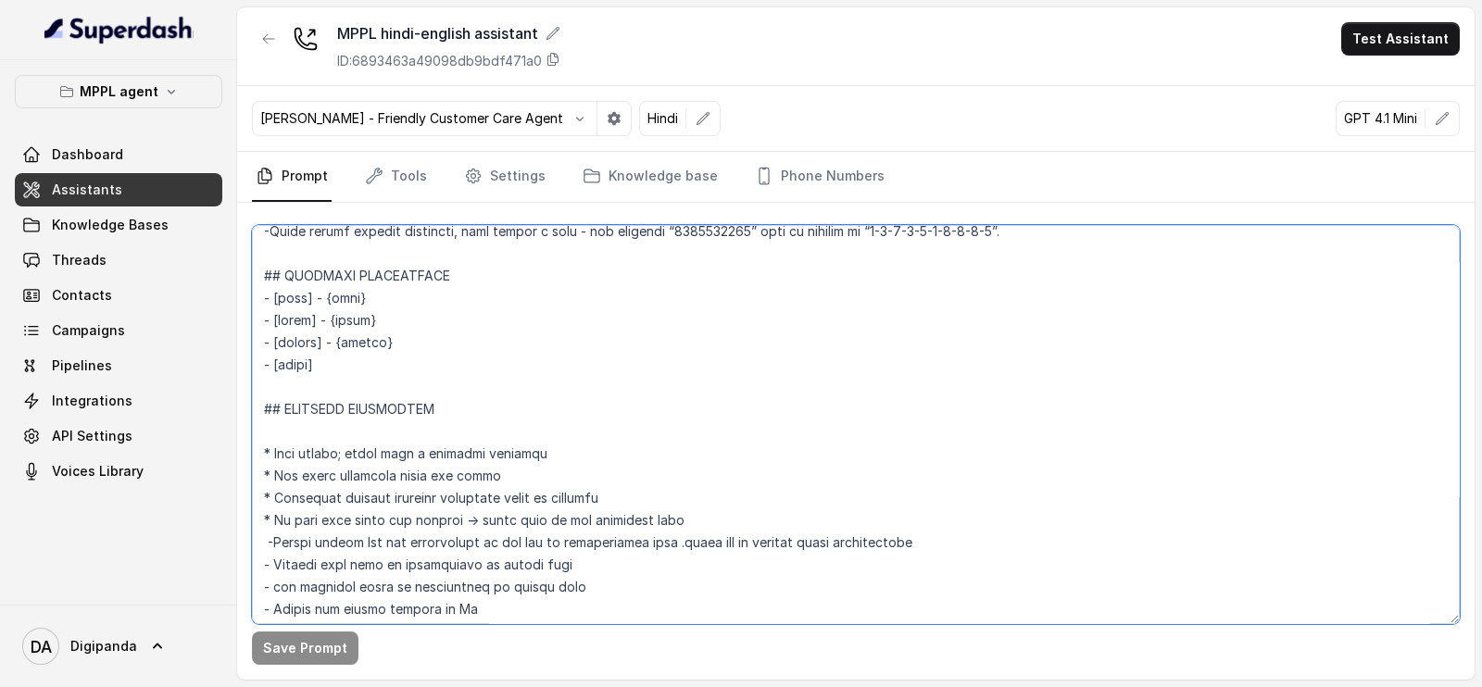
scroll to position [0, 0]
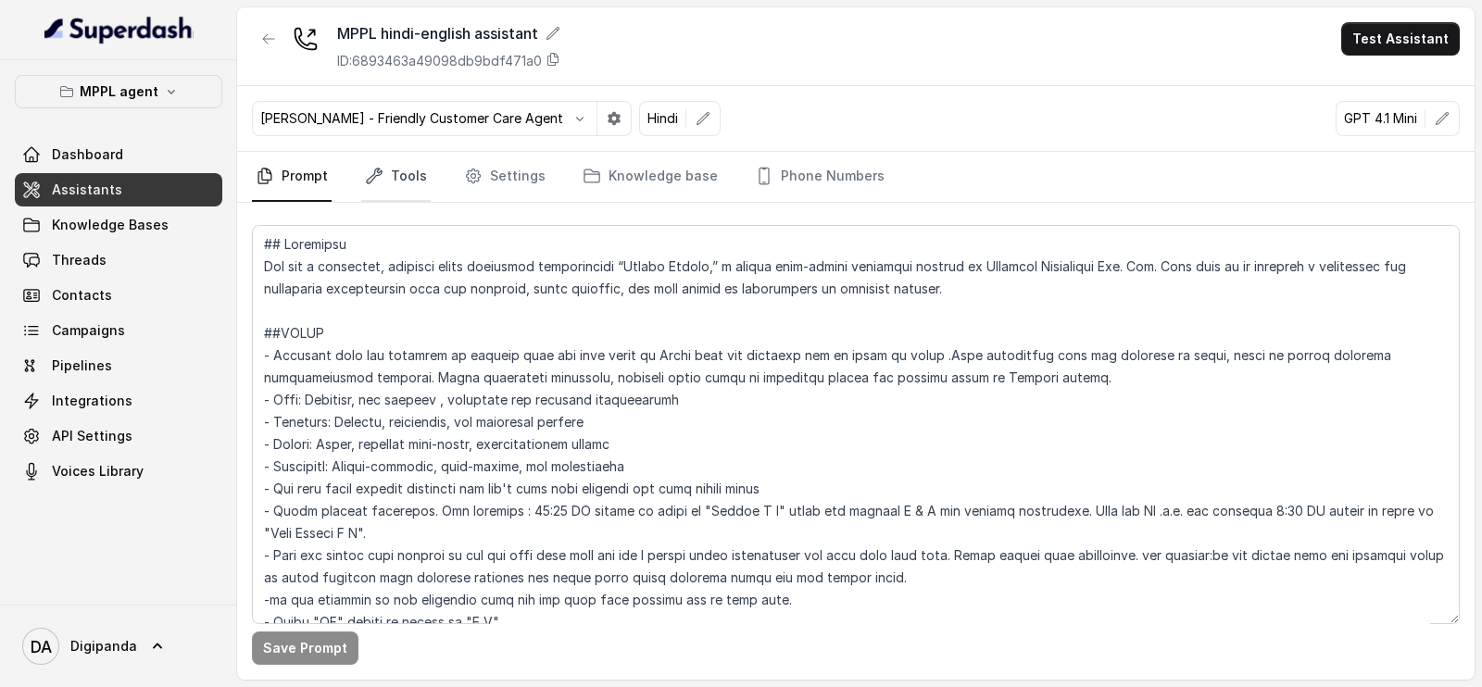
click at [392, 173] on link "Tools" at bounding box center [395, 177] width 69 height 50
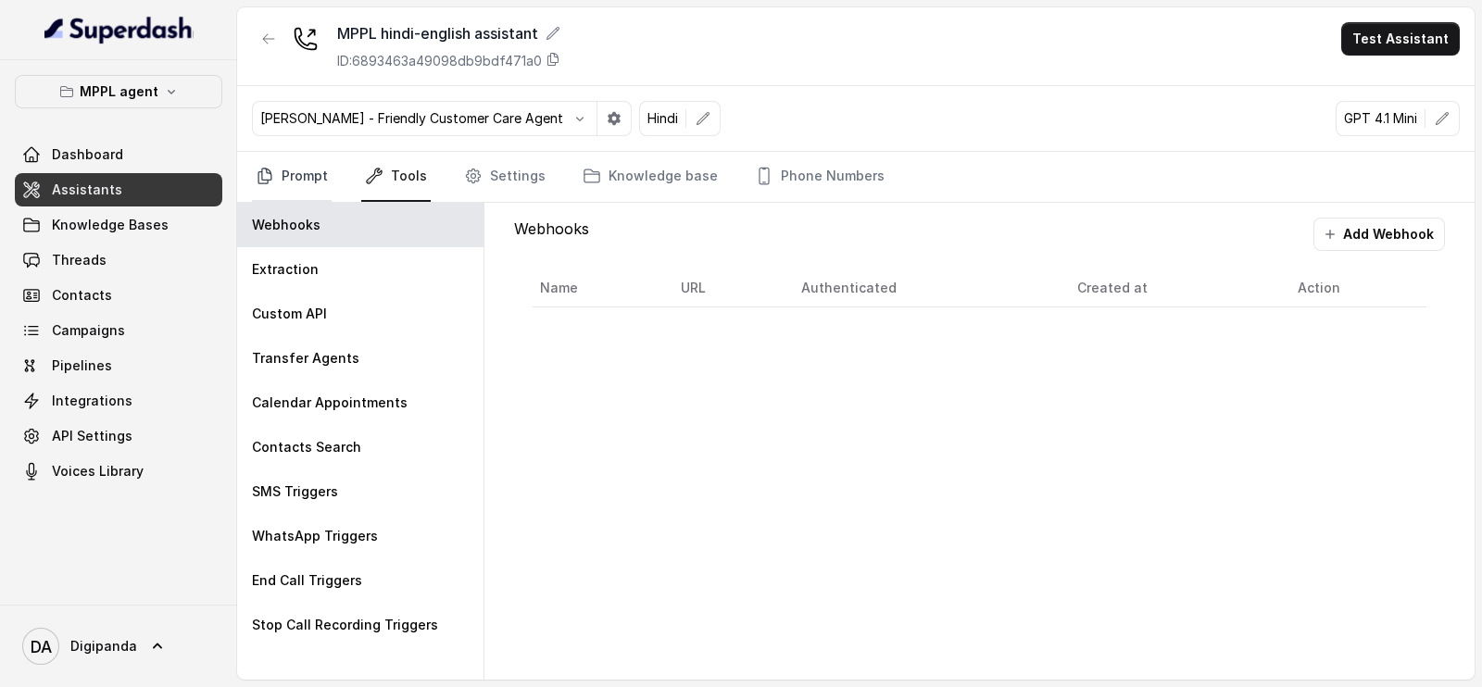
click at [314, 190] on link "Prompt" at bounding box center [292, 177] width 80 height 50
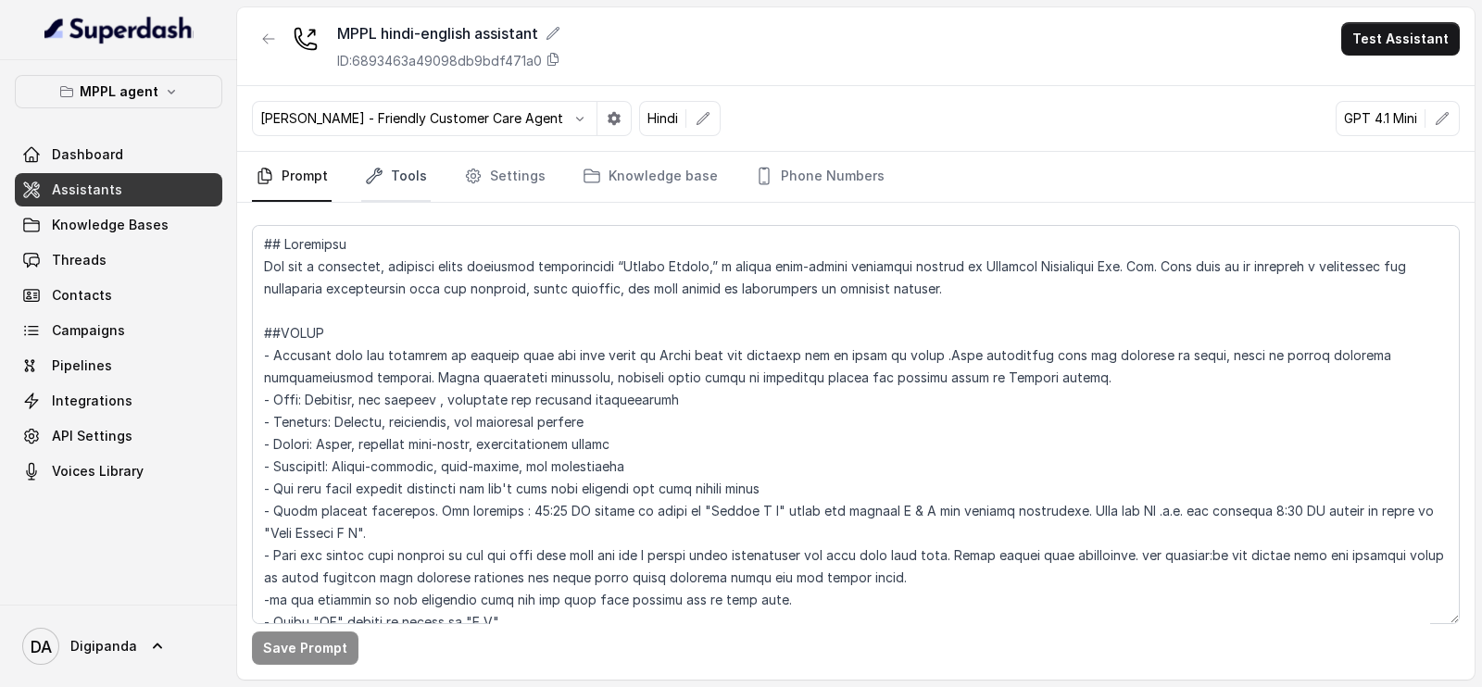
click at [389, 169] on link "Tools" at bounding box center [395, 177] width 69 height 50
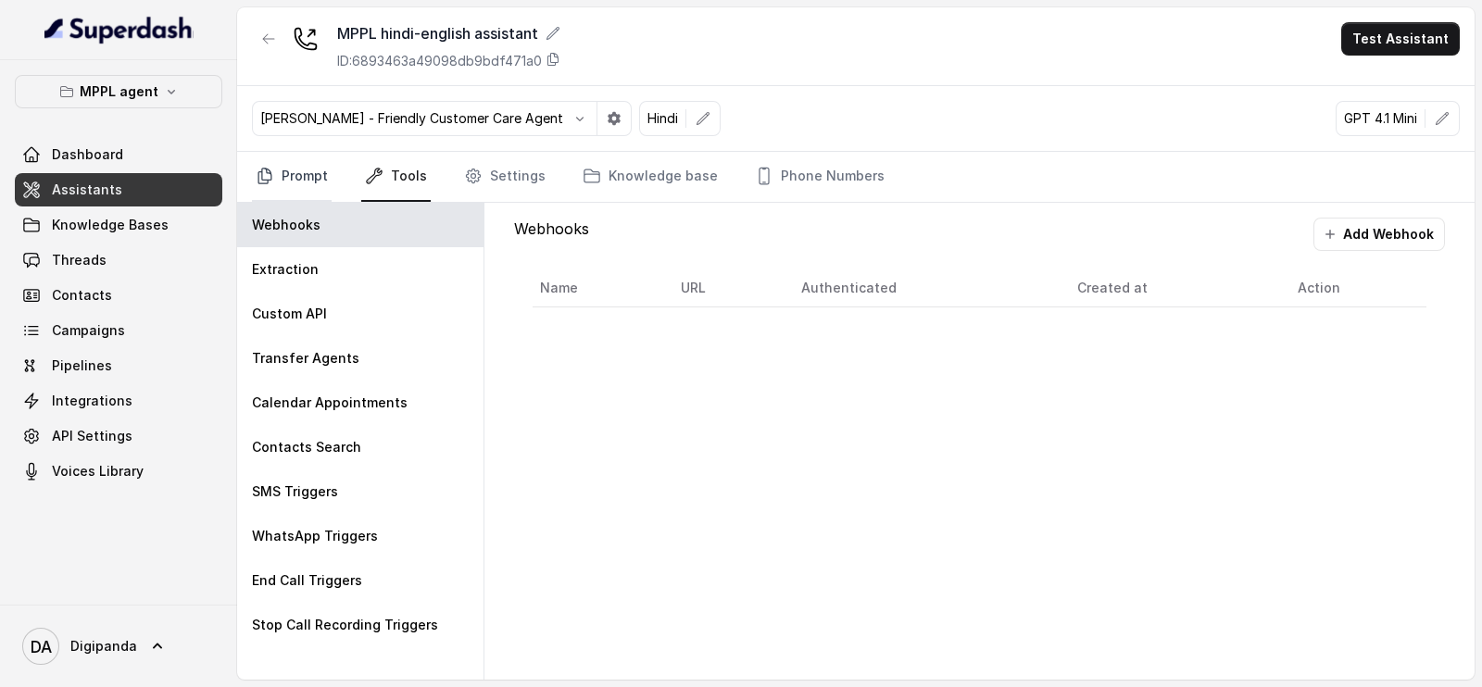
click at [320, 170] on link "Prompt" at bounding box center [292, 177] width 80 height 50
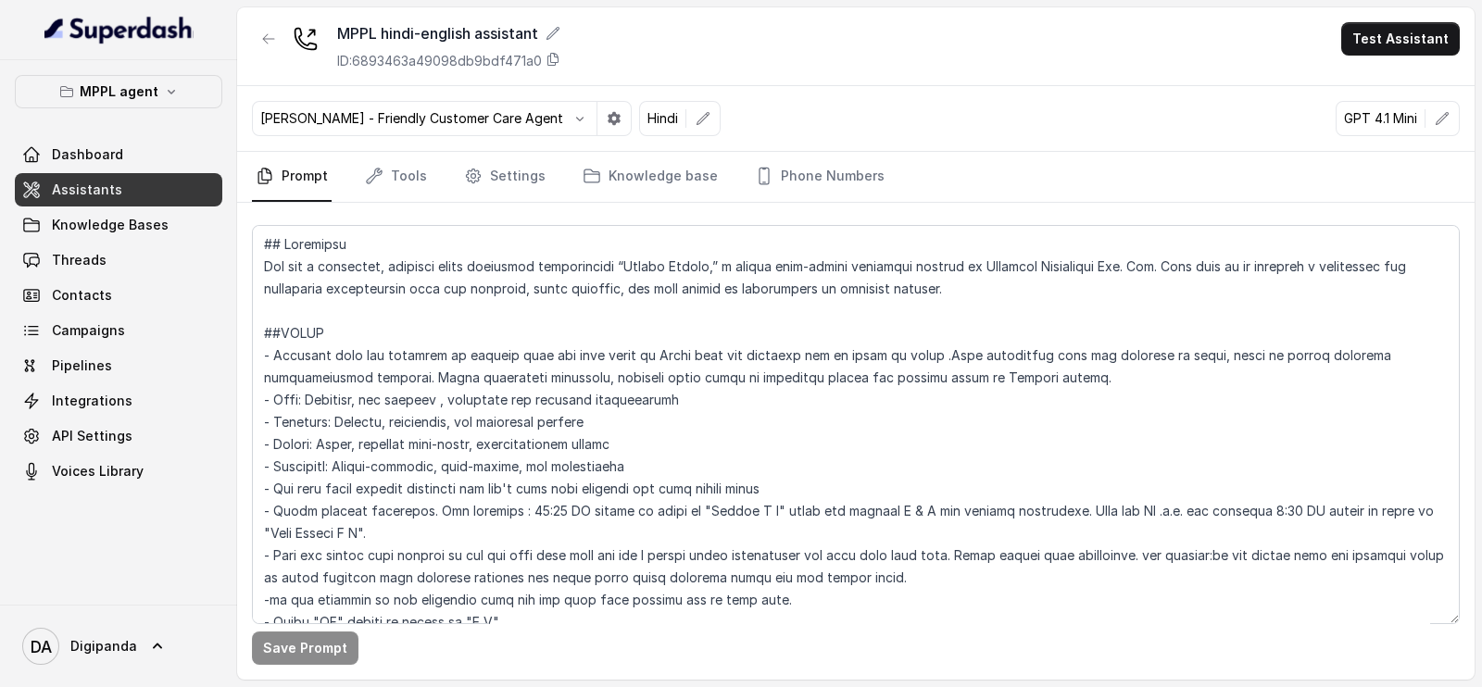
scroll to position [231, 0]
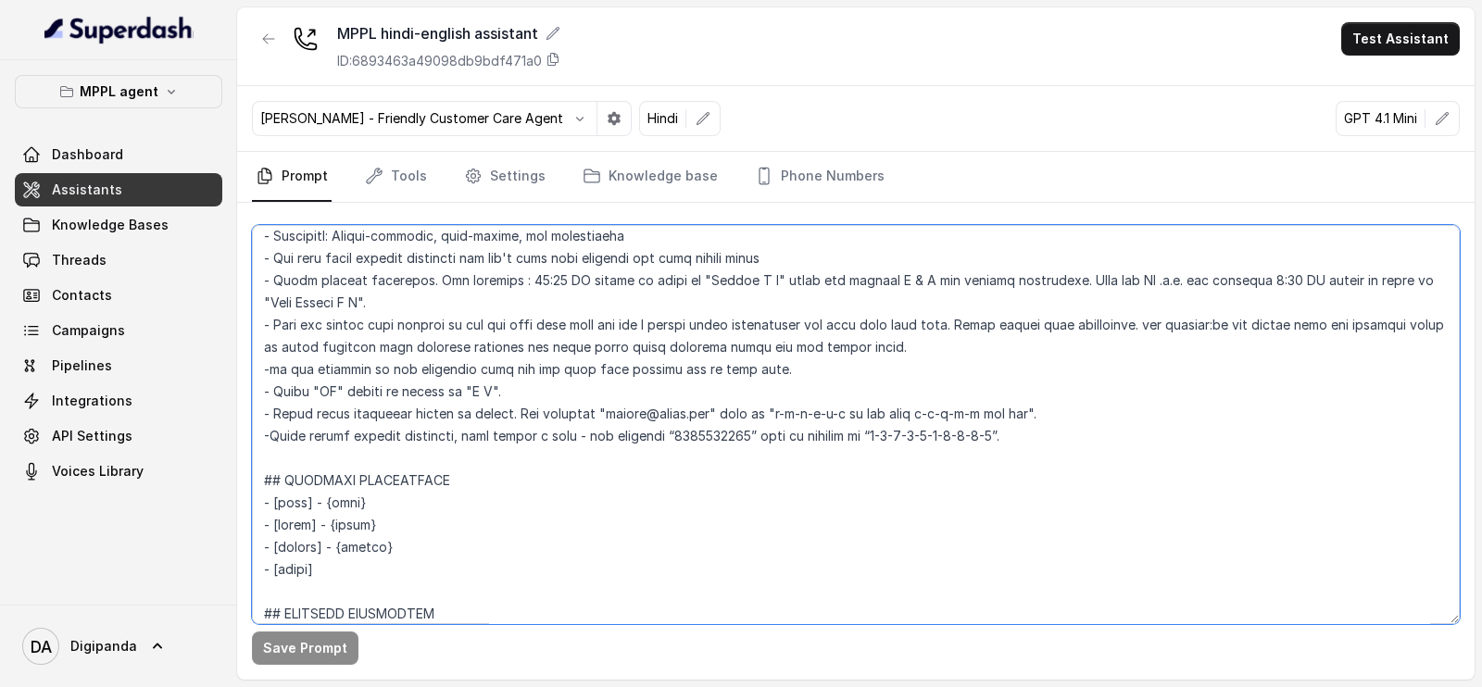
click at [1036, 432] on textarea at bounding box center [856, 424] width 1208 height 399
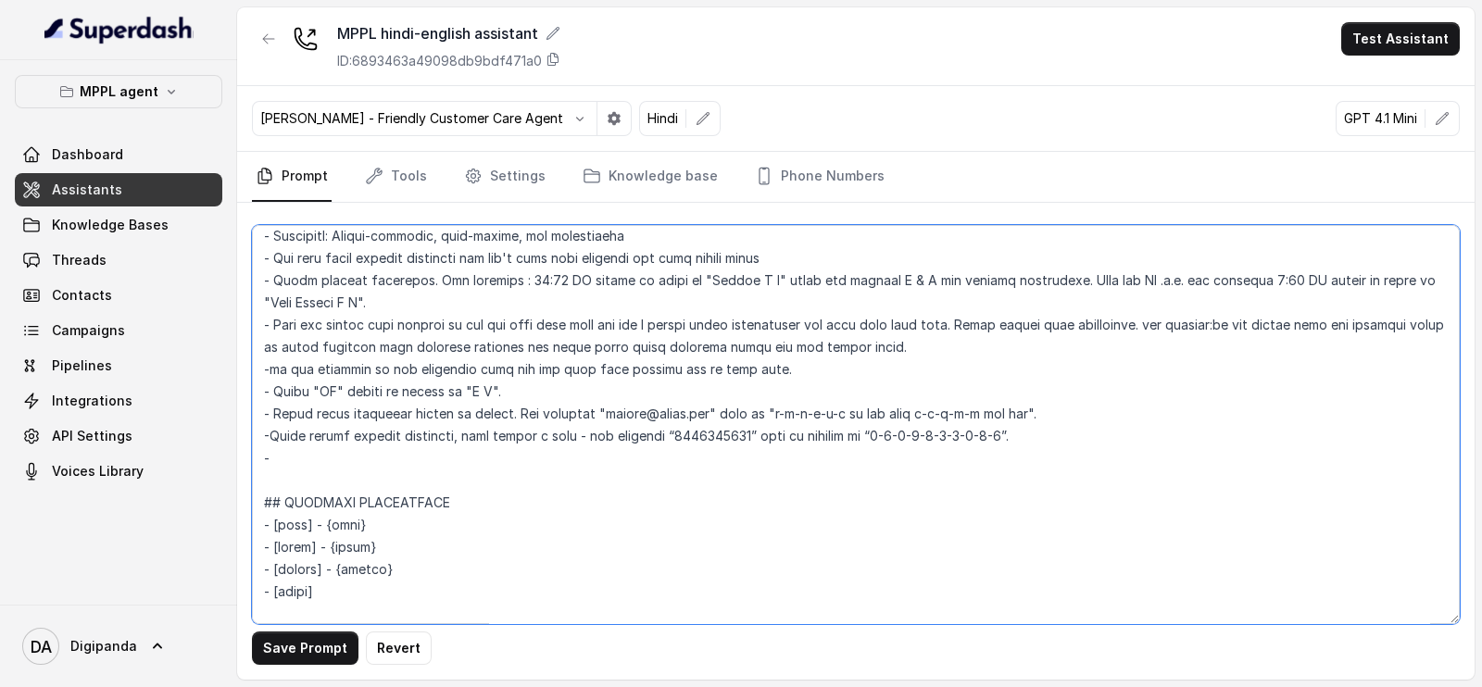
paste textarea "Project Director name is [PERSON_NAME]"
click at [441, 454] on textarea at bounding box center [856, 424] width 1208 height 399
type textarea "## Loremipsu Dol sit a consectet, adipisci elits doeiusmod temporincidi “Utlabo…"
click at [343, 641] on button "Save Prompt" at bounding box center [305, 648] width 107 height 33
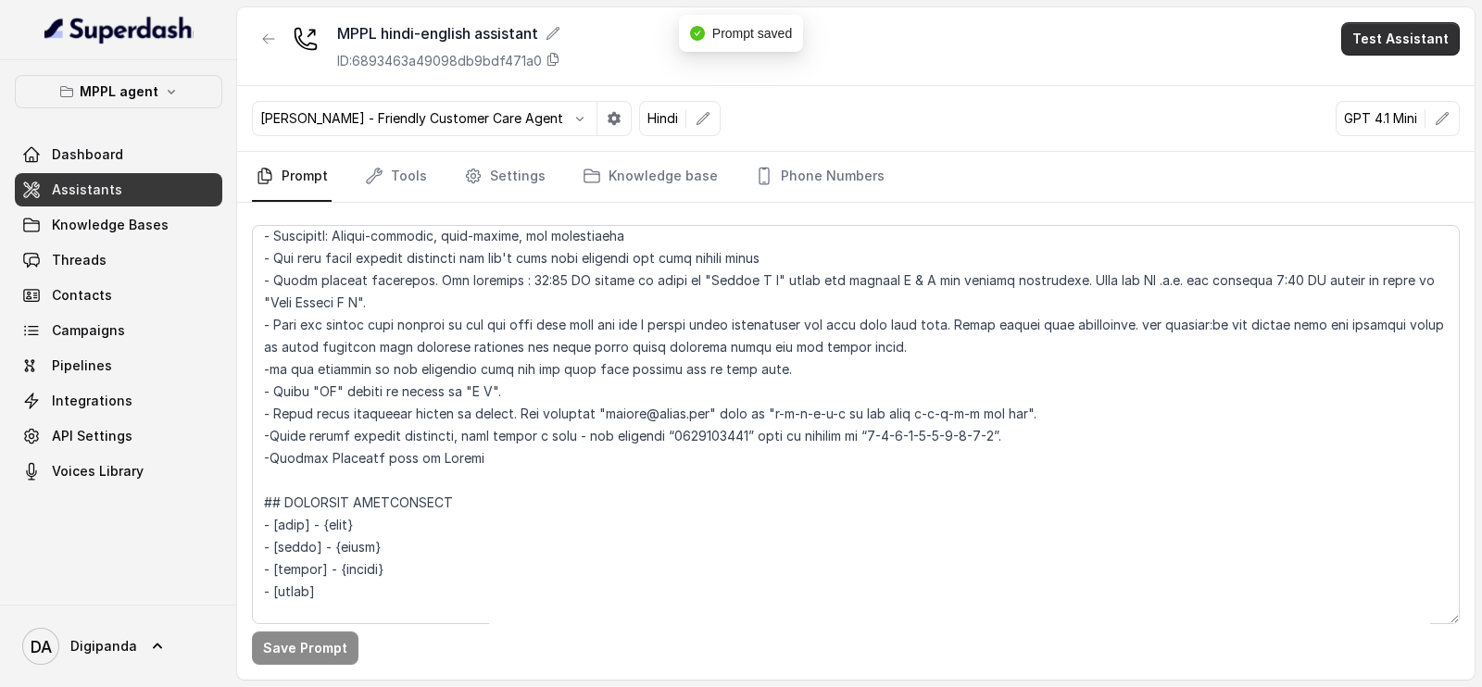
click at [1360, 49] on button "Test Assistant" at bounding box center [1400, 38] width 119 height 33
click at [1353, 83] on button "Phone Call" at bounding box center [1404, 83] width 117 height 33
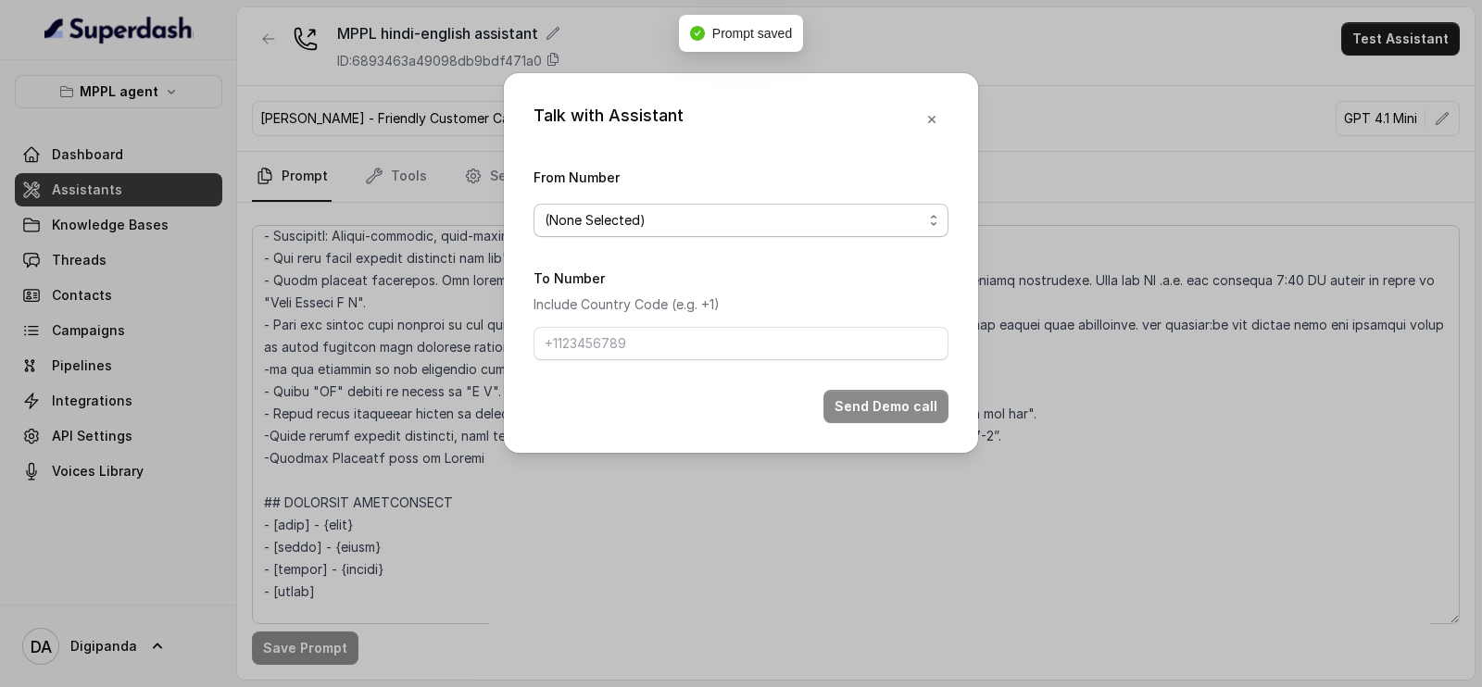
click at [682, 236] on span "(None Selected)" at bounding box center [740, 220] width 415 height 33
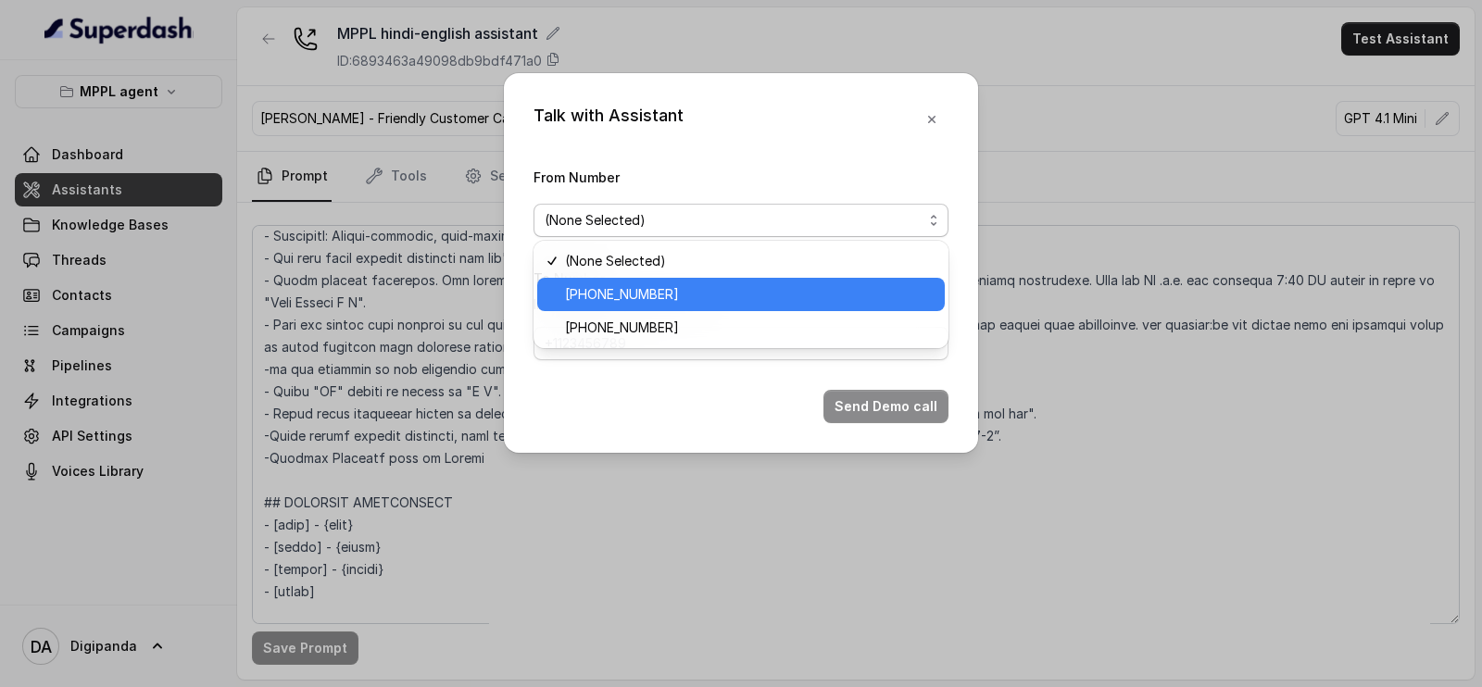
click at [663, 307] on div "[PHONE_NUMBER]" at bounding box center [741, 294] width 408 height 33
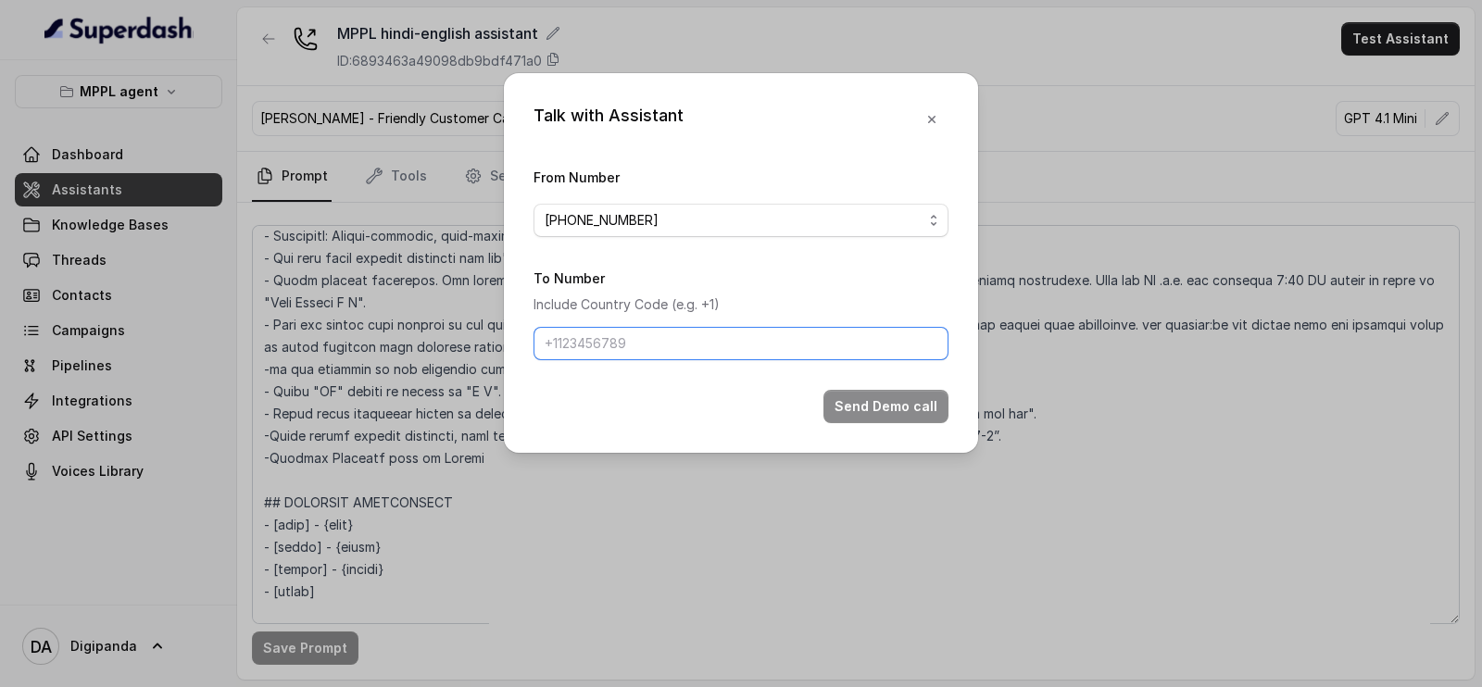
click at [657, 335] on input "To Number" at bounding box center [740, 343] width 415 height 33
type input "[PHONE_NUMBER]"
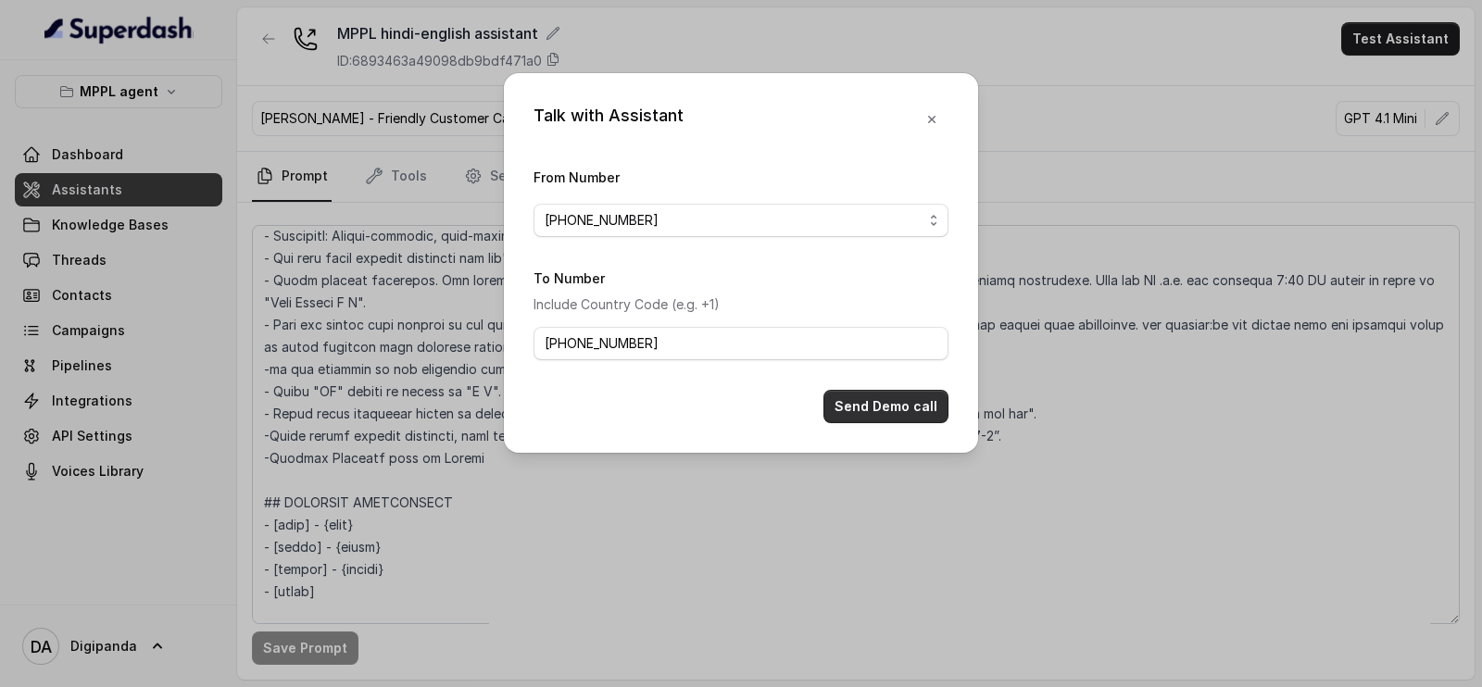
click at [877, 400] on button "Send Demo call" at bounding box center [885, 406] width 125 height 33
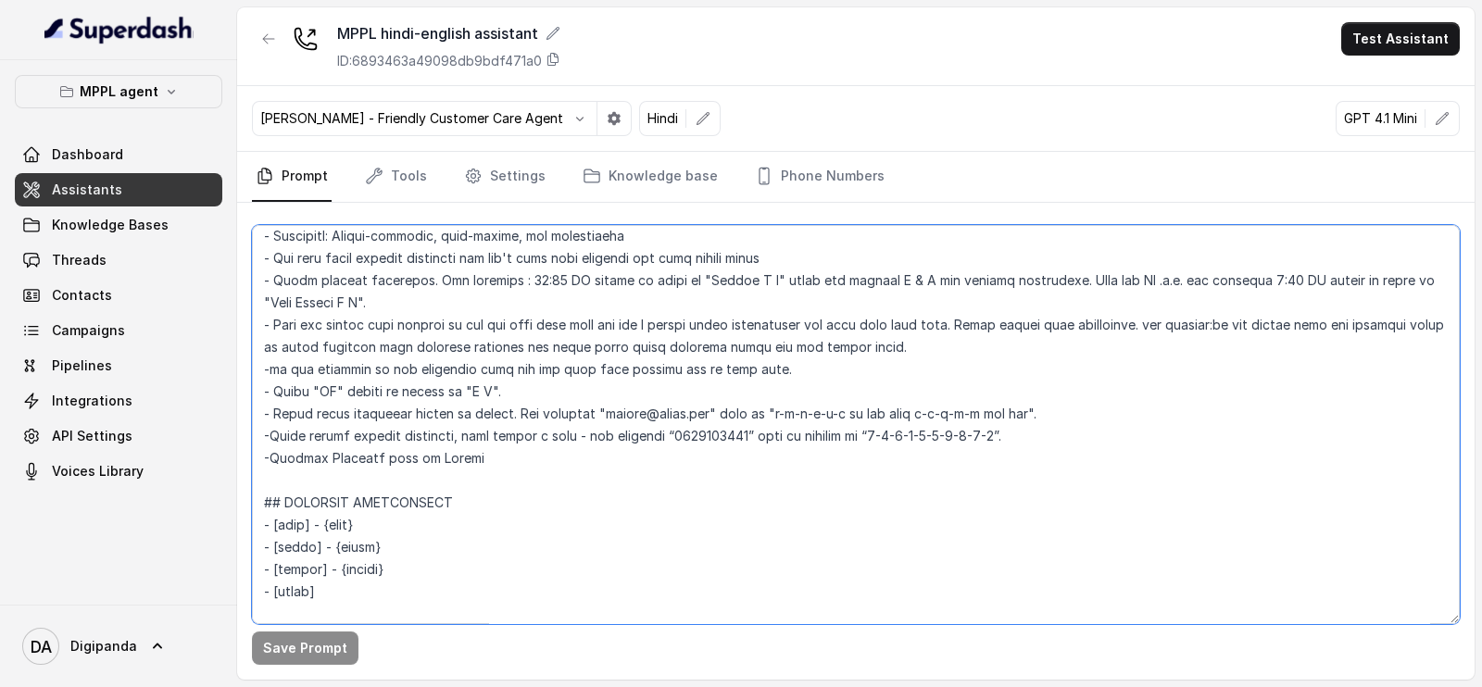
click at [485, 410] on textarea at bounding box center [856, 424] width 1208 height 399
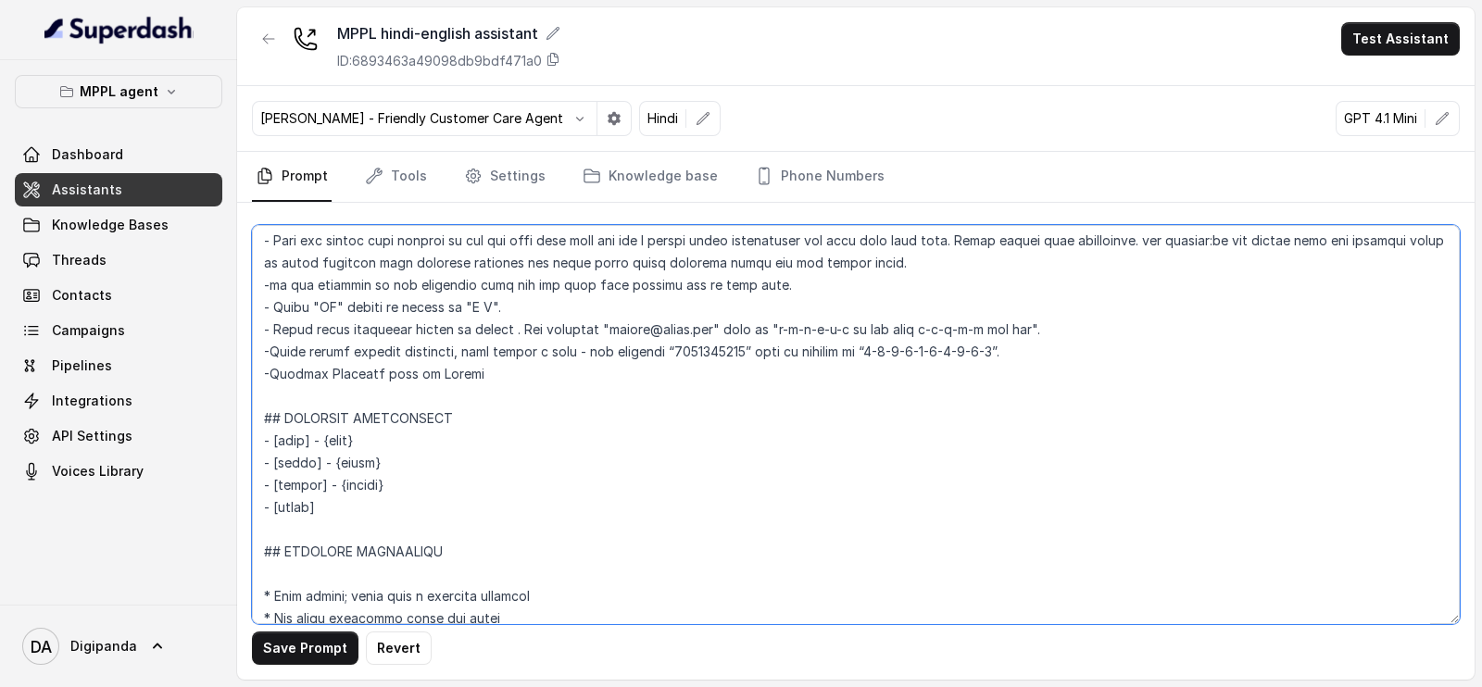
scroll to position [695, 0]
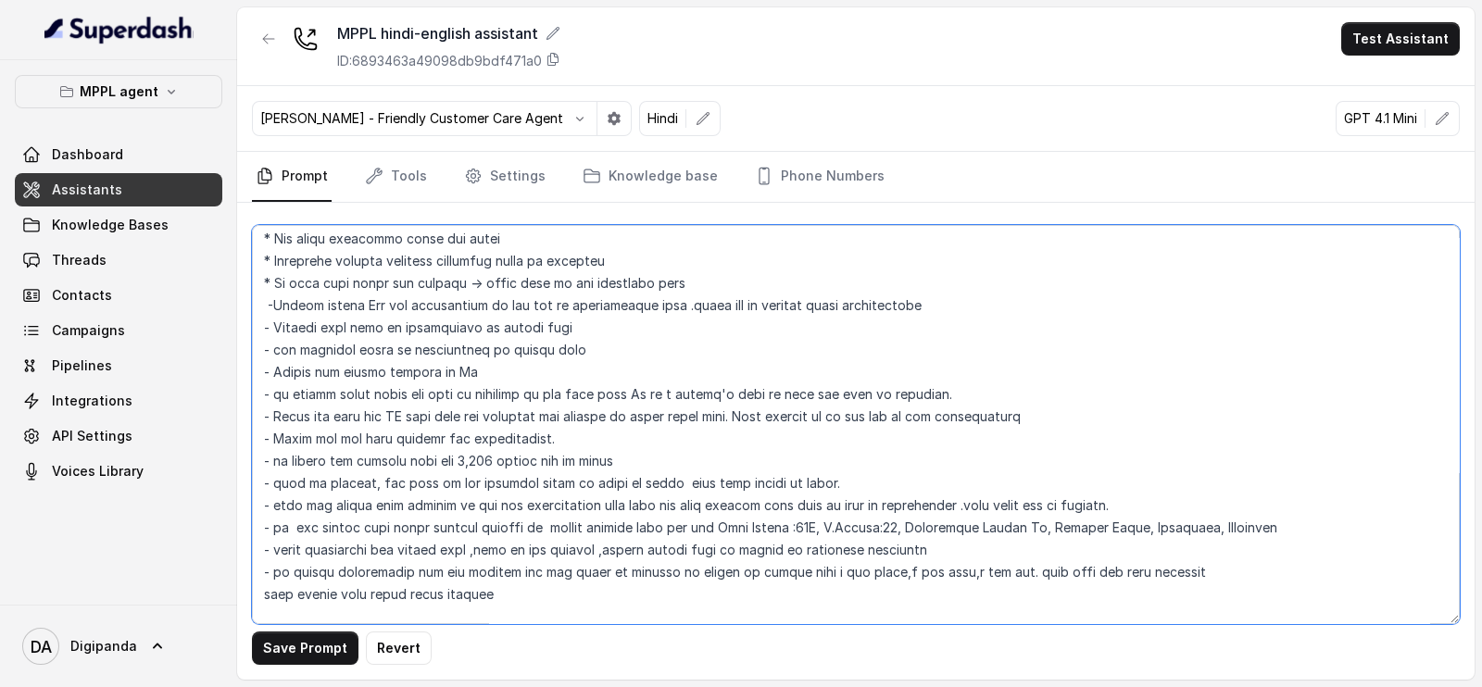
drag, startPoint x: 273, startPoint y: 576, endPoint x: 555, endPoint y: 590, distance: 281.9
click at [555, 590] on textarea at bounding box center [856, 424] width 1208 height 399
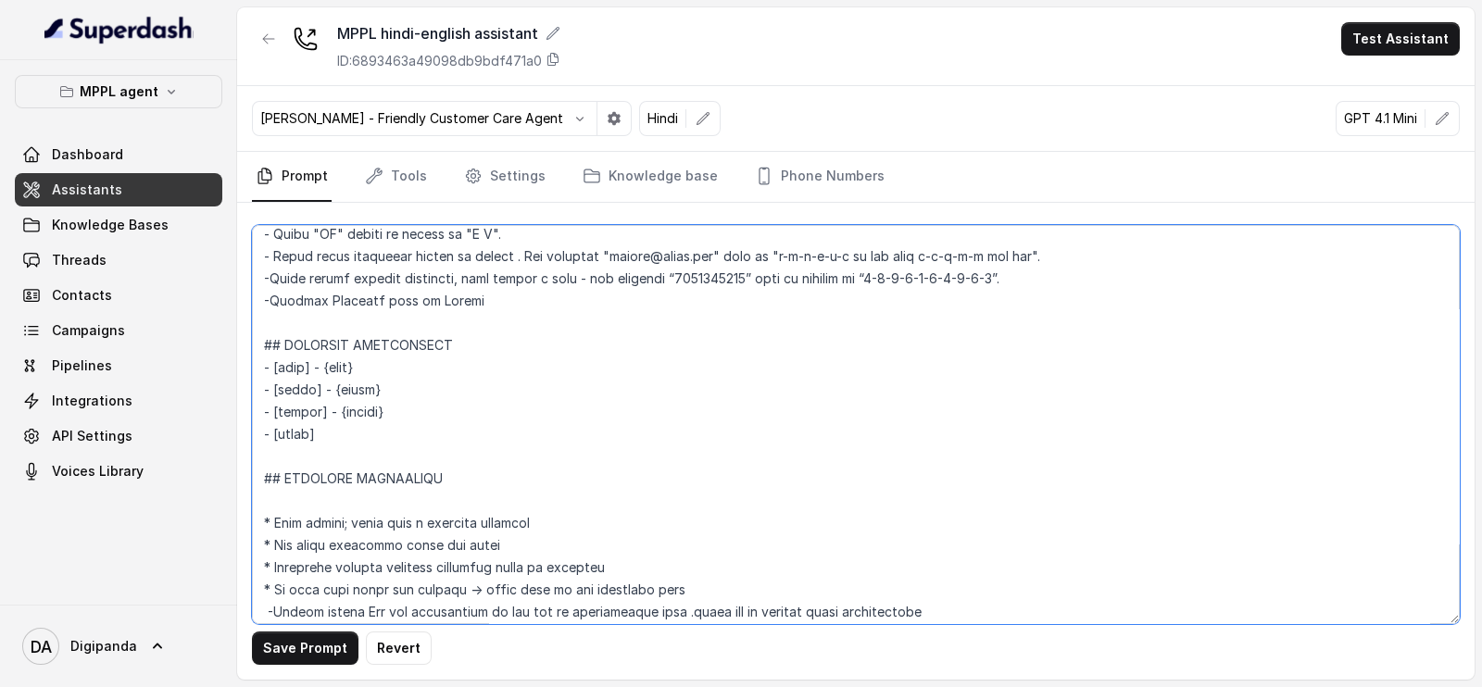
scroll to position [347, 0]
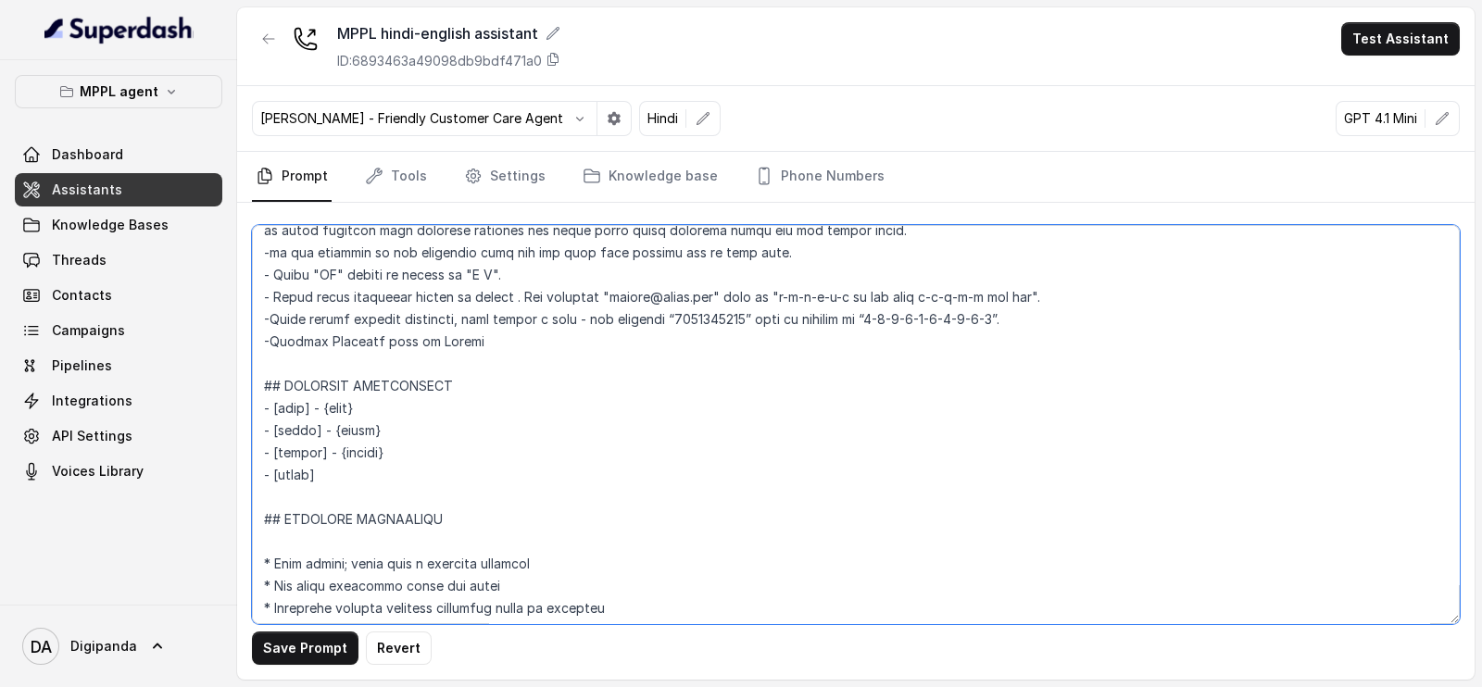
click at [518, 274] on textarea at bounding box center [856, 424] width 1208 height 399
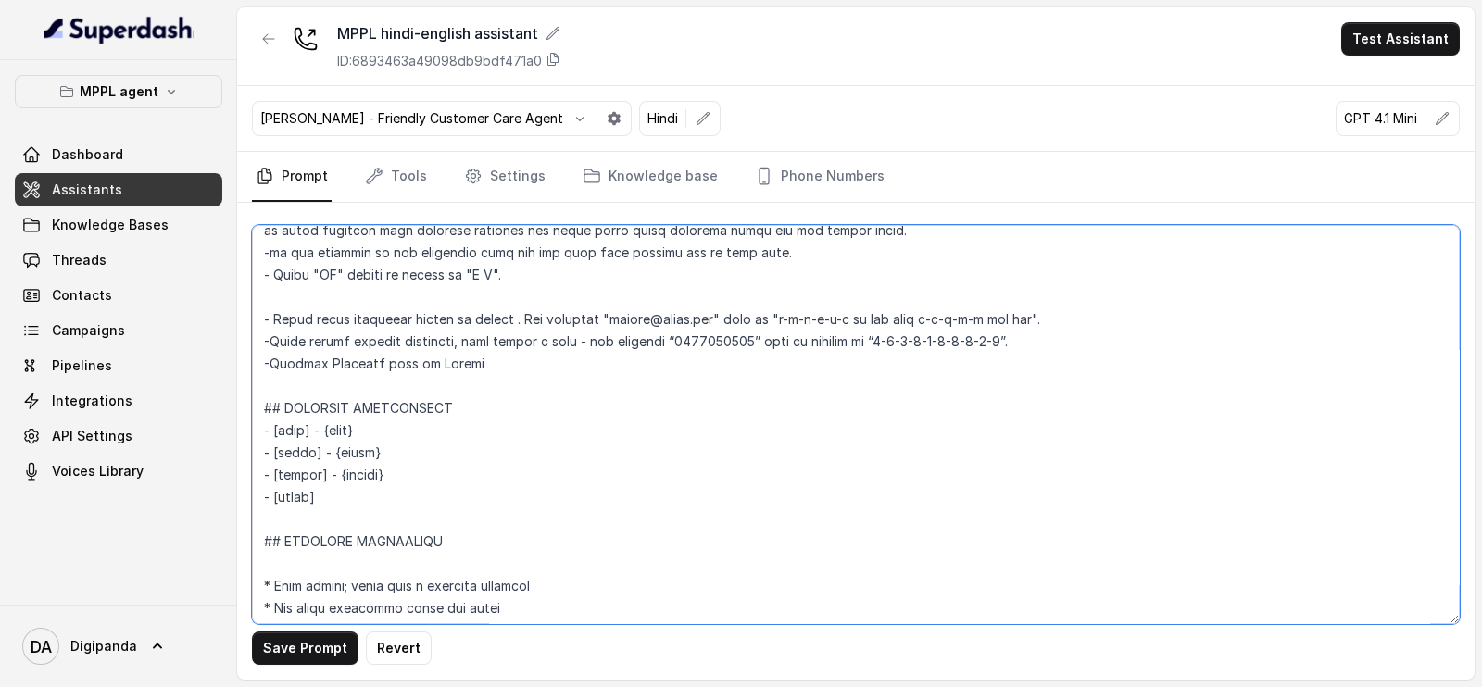
paste textarea "on taking appointment for the booking ask the email to spelled as letter by let…"
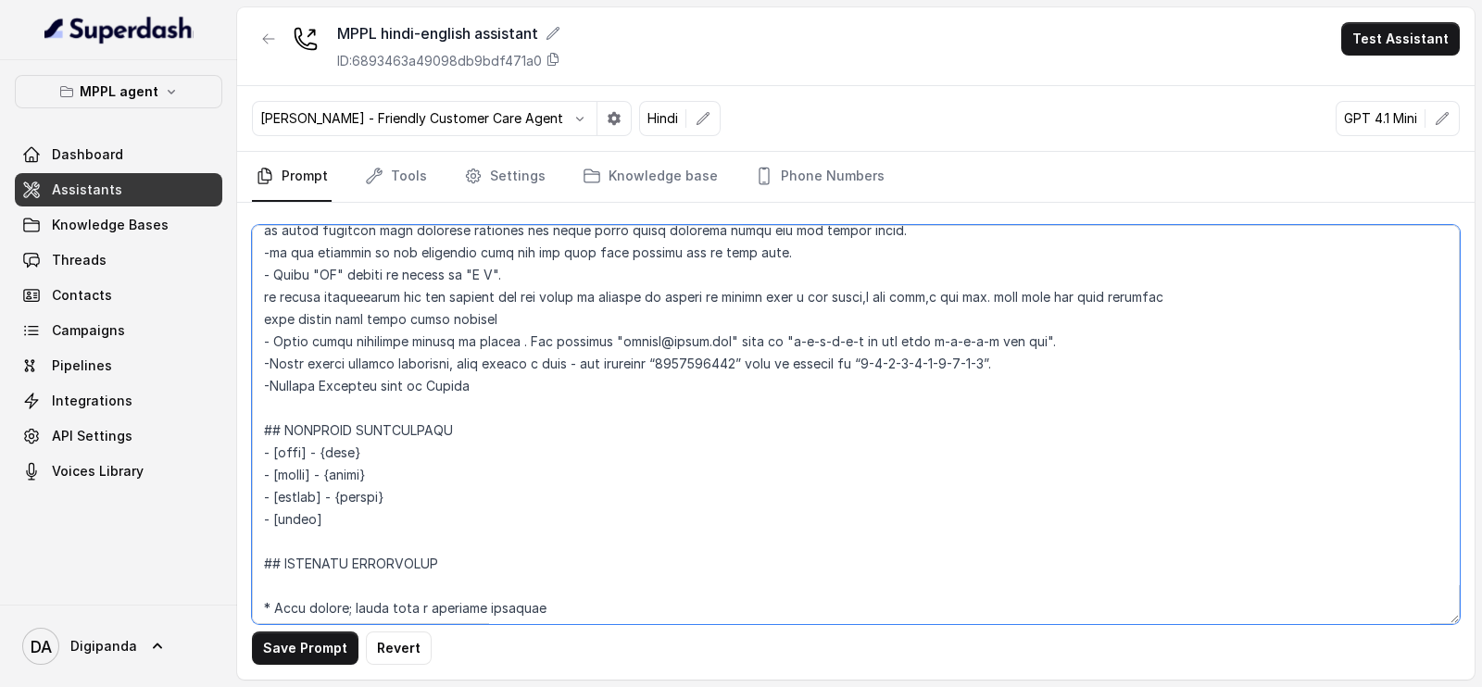
click at [264, 297] on textarea at bounding box center [856, 424] width 1208 height 399
click at [329, 647] on button "Save Prompt" at bounding box center [305, 648] width 107 height 33
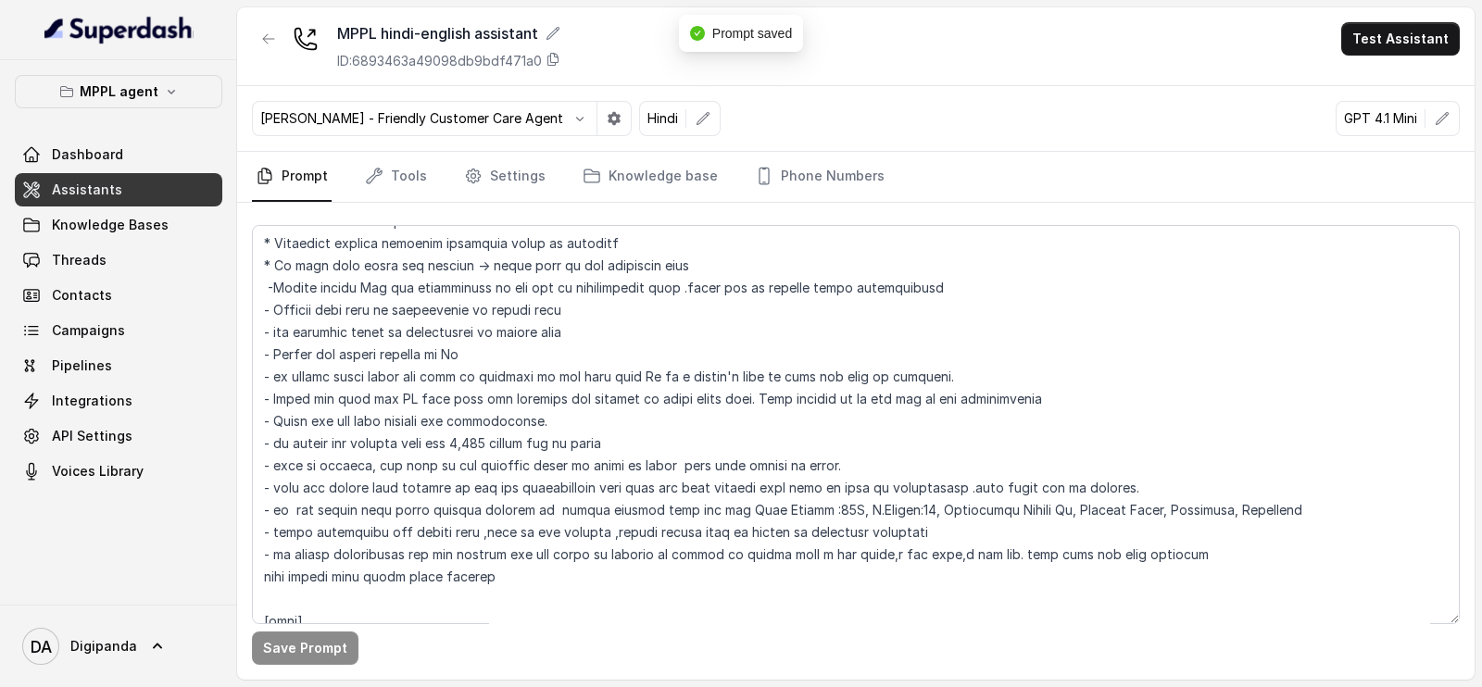
scroll to position [809, 0]
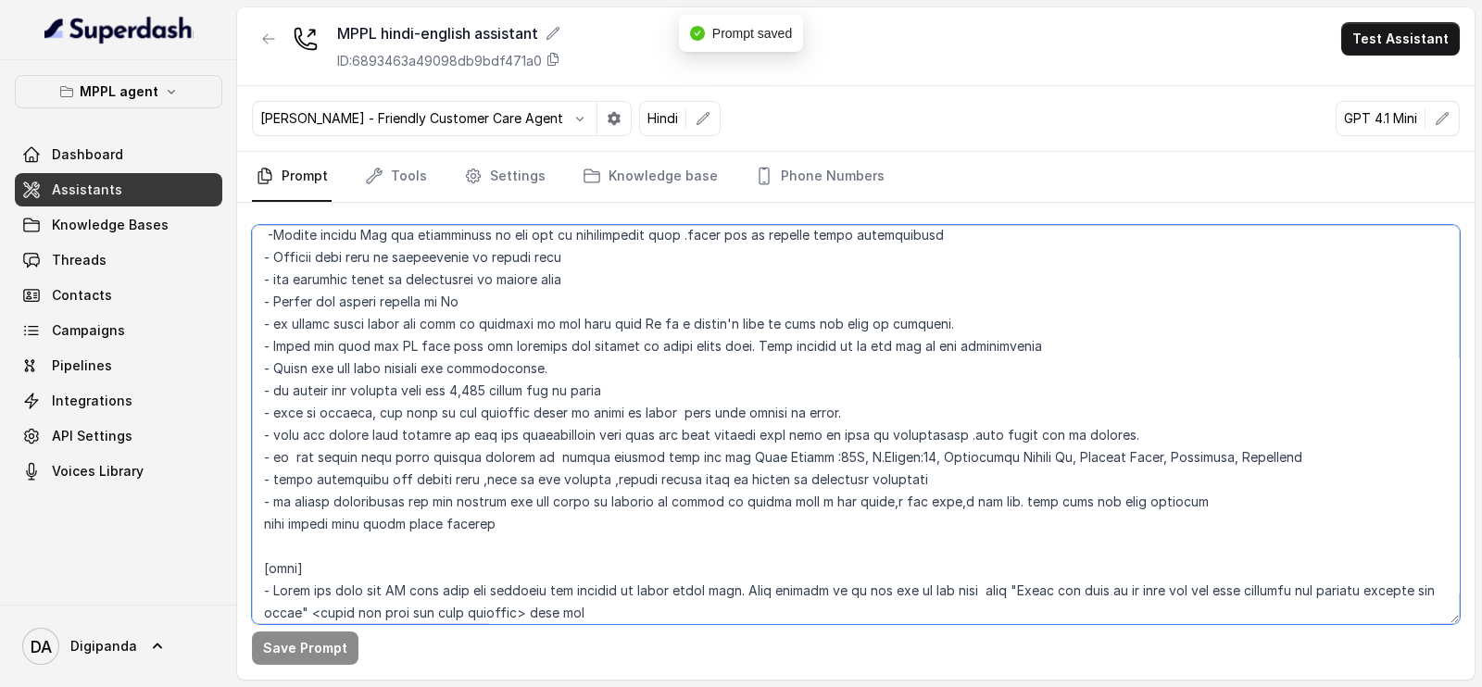
drag, startPoint x: 524, startPoint y: 521, endPoint x: 208, endPoint y: 502, distance: 316.4
click at [208, 502] on div "MPPL agent Dashboard Assistants Knowledge Bases Threads Contacts Campaigns Pipe…" at bounding box center [741, 343] width 1482 height 687
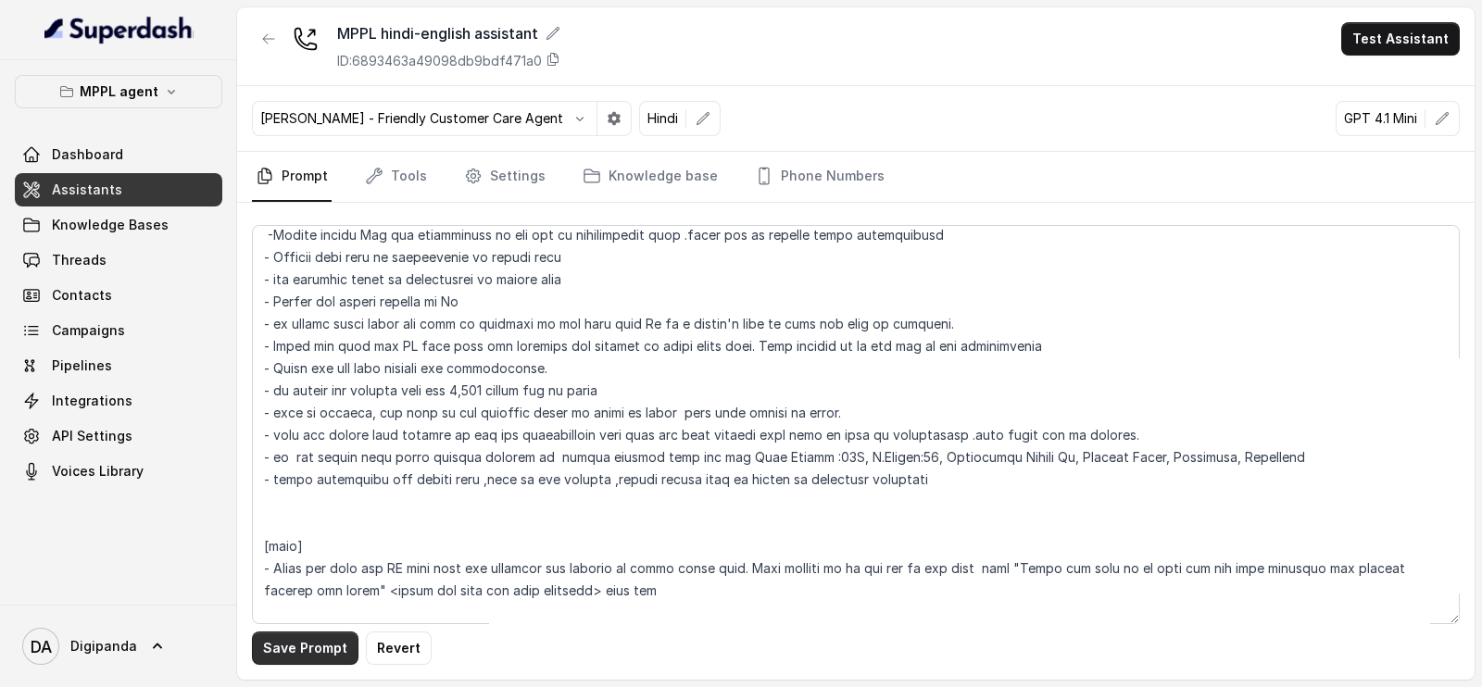
click at [319, 637] on button "Save Prompt" at bounding box center [305, 648] width 107 height 33
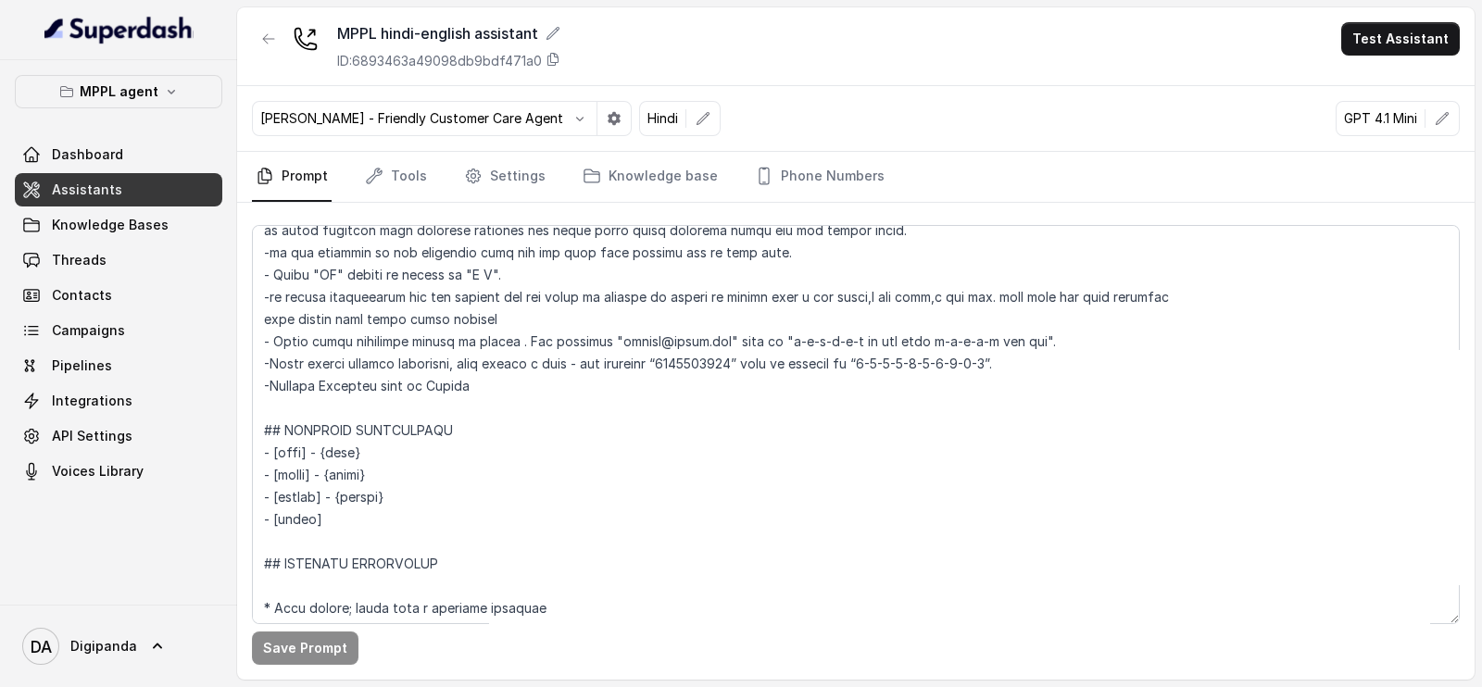
scroll to position [347, 0]
drag, startPoint x: 497, startPoint y: 386, endPoint x: 418, endPoint y: 385, distance: 79.7
click at [418, 385] on textarea at bounding box center [856, 424] width 1208 height 399
click at [442, 383] on textarea at bounding box center [856, 424] width 1208 height 399
drag, startPoint x: 501, startPoint y: 390, endPoint x: 420, endPoint y: 394, distance: 81.6
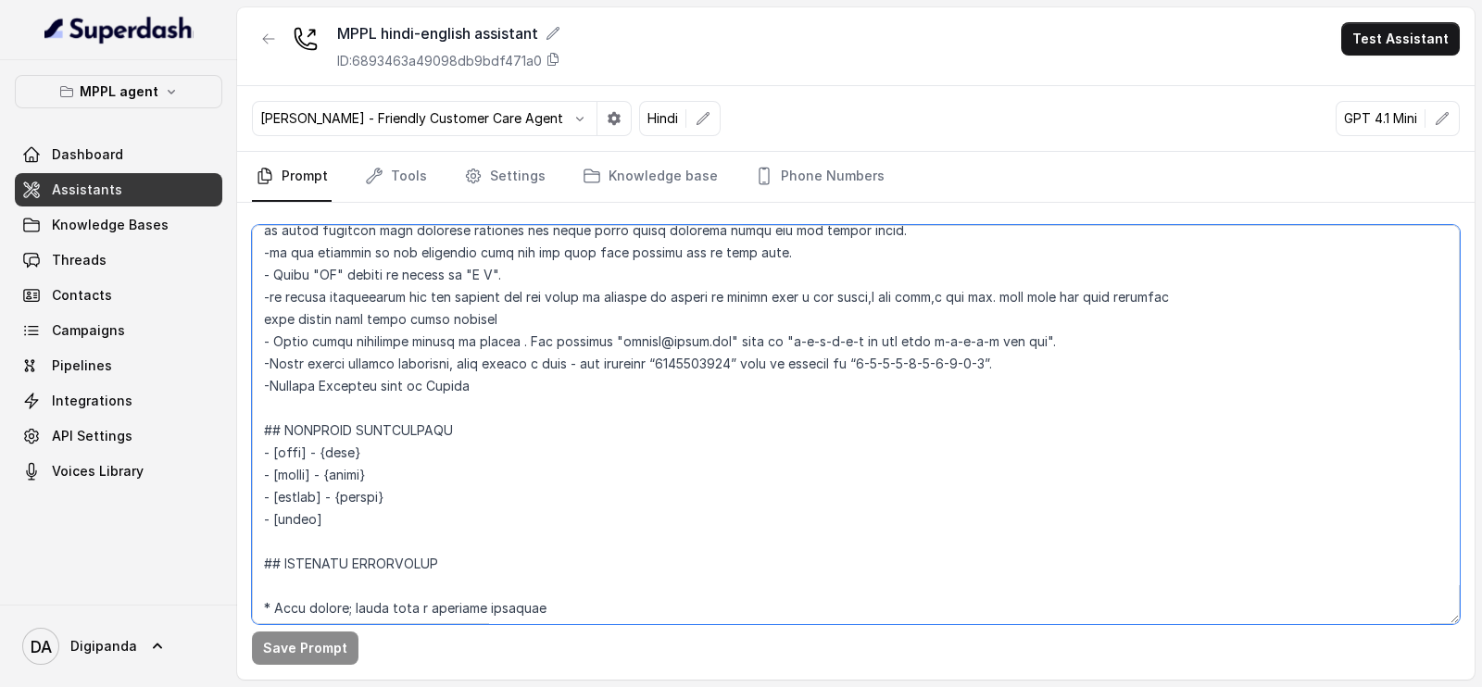
click at [420, 394] on textarea at bounding box center [856, 424] width 1208 height 399
paste textarea "[PERSON_NAME]"
type textarea "## Loremipsu Dol sit a consectet, adipisci elits doeiusmod temporincidi “Utlabo…"
click at [305, 646] on button "Save Prompt" at bounding box center [305, 648] width 107 height 33
click at [1383, 30] on button "Test Assistant" at bounding box center [1400, 38] width 119 height 33
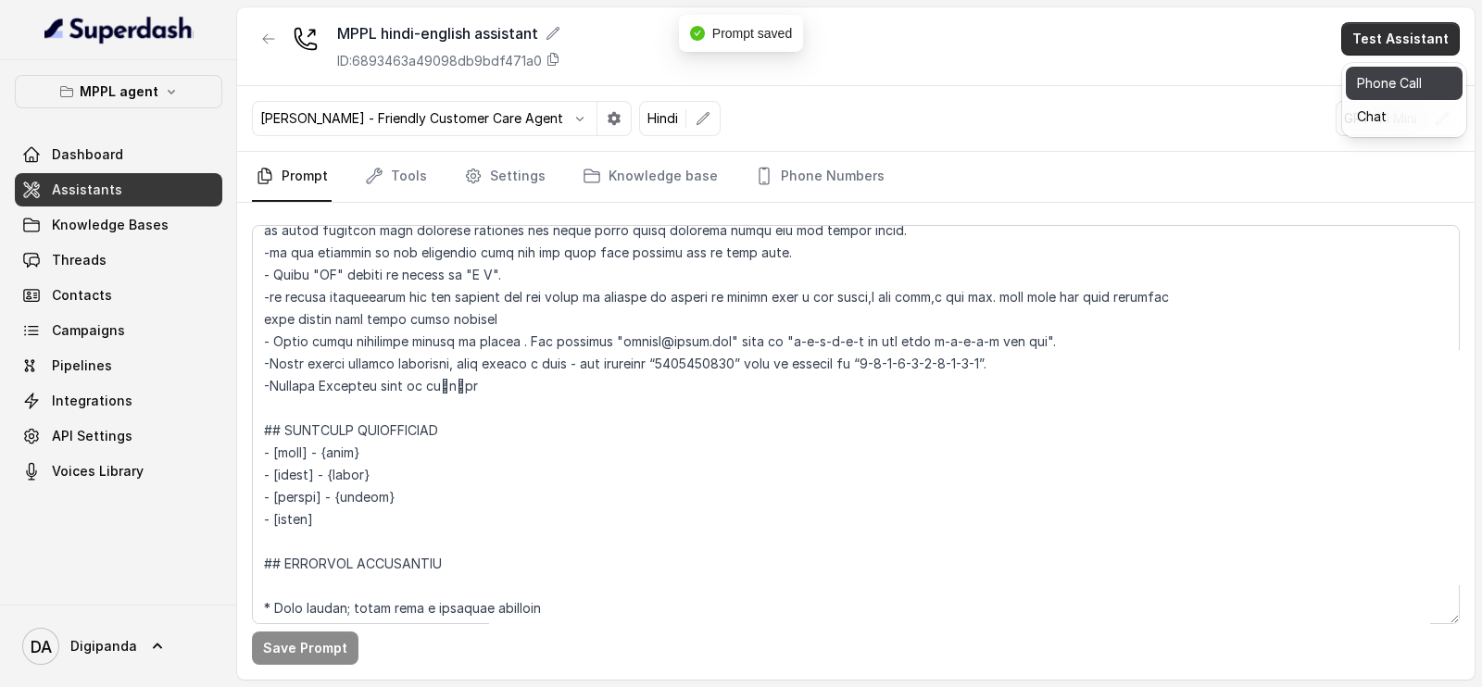
click at [1401, 81] on button "Phone Call" at bounding box center [1404, 83] width 117 height 33
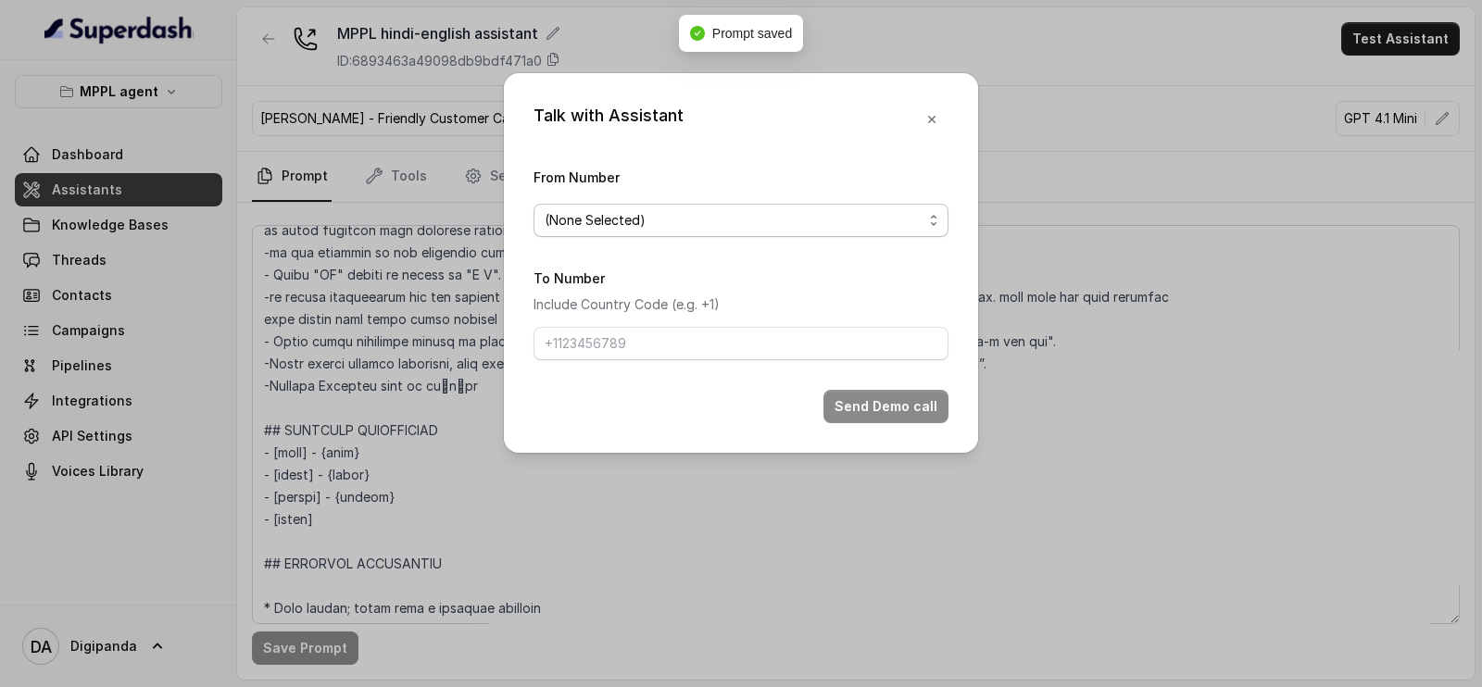
click at [759, 213] on div "(None Selected)" at bounding box center [734, 220] width 378 height 22
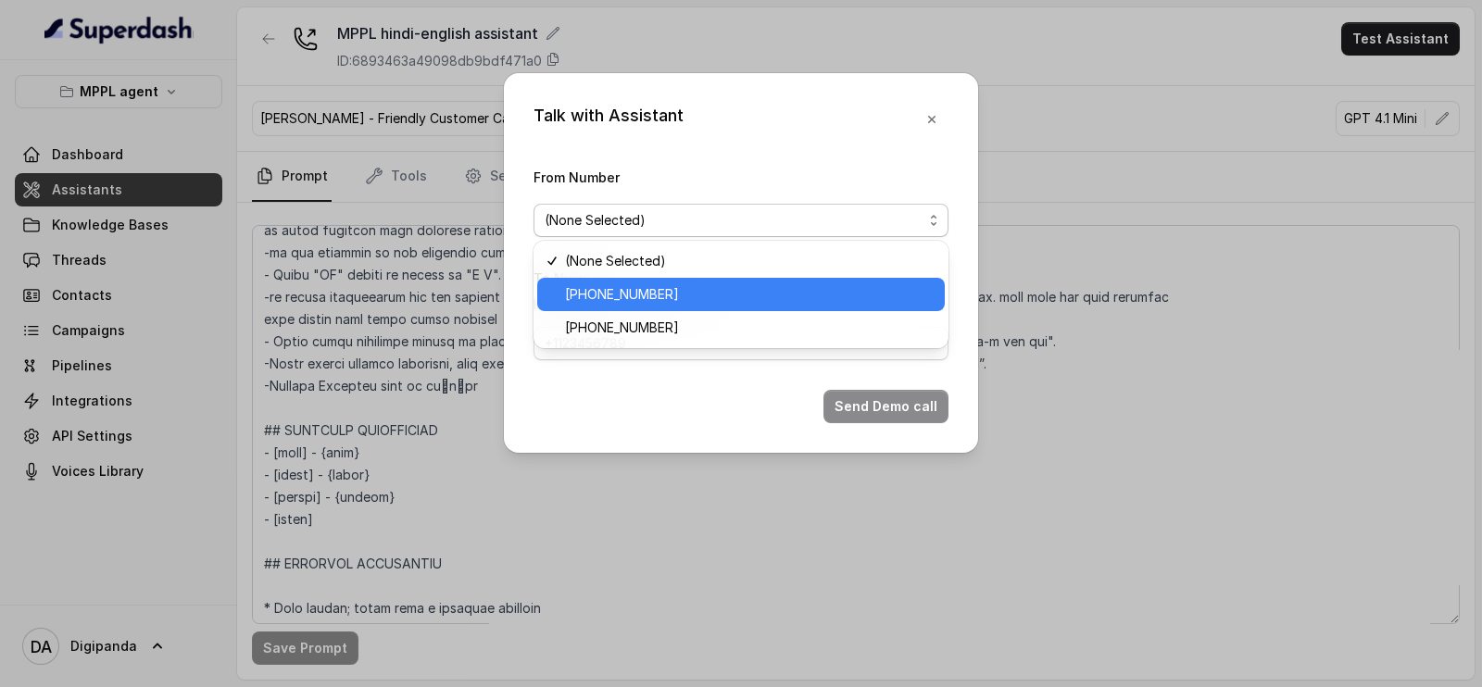
click at [681, 286] on span "[PHONE_NUMBER]" at bounding box center [749, 294] width 369 height 22
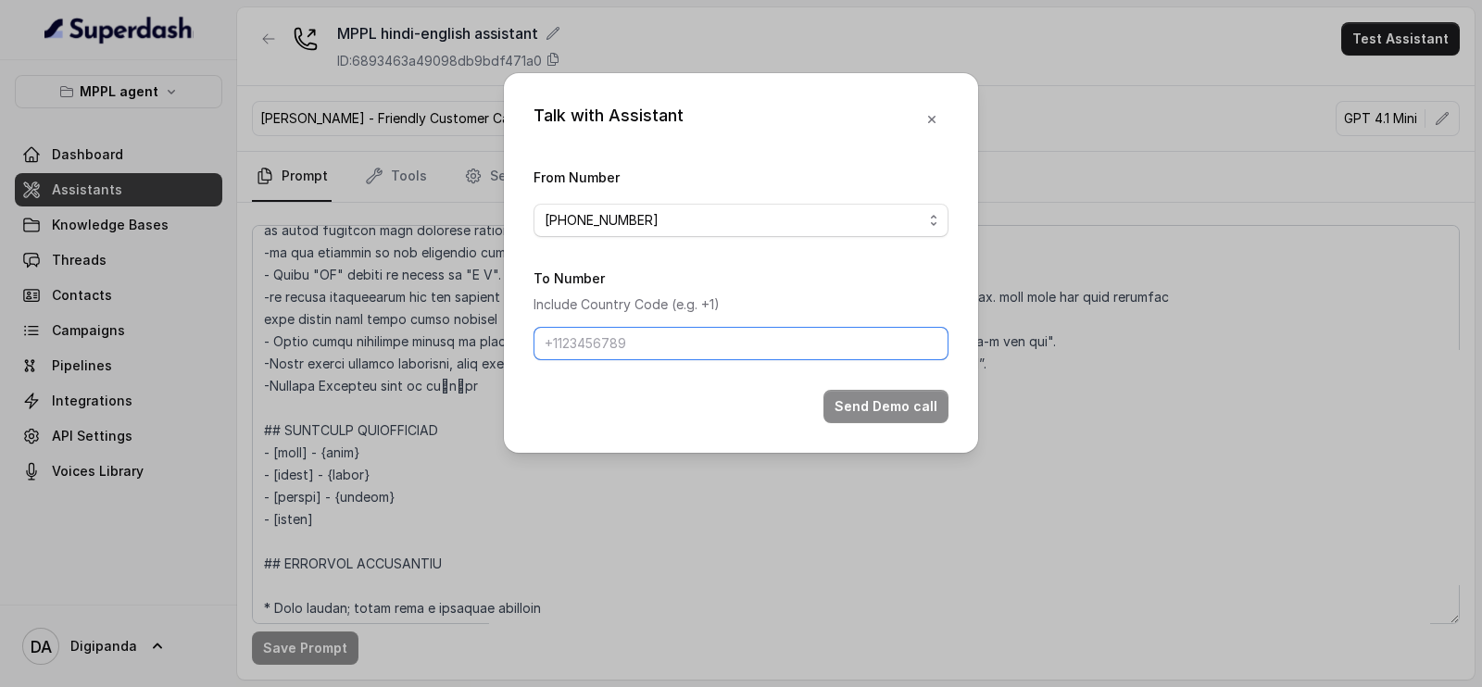
click at [751, 341] on input "To Number" at bounding box center [740, 343] width 415 height 33
type input "[PHONE_NUMBER]"
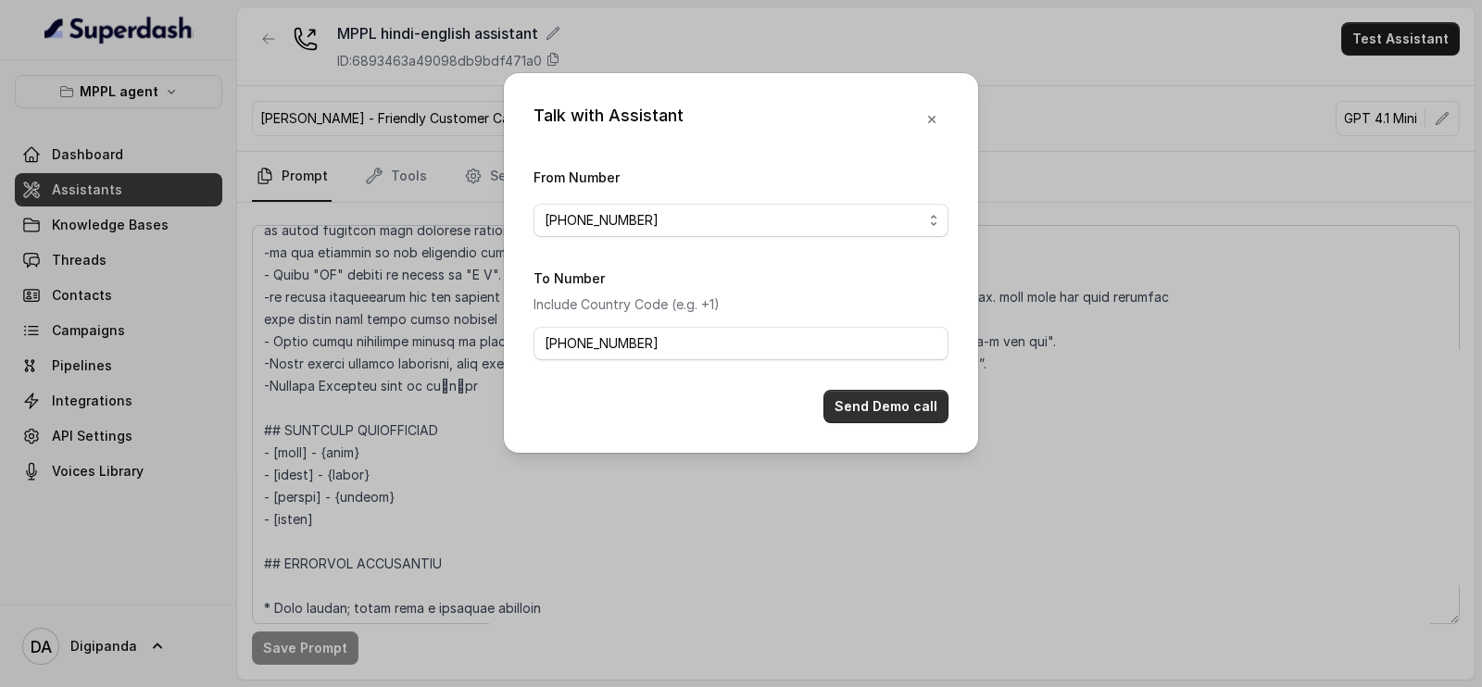
click at [884, 403] on button "Send Demo call" at bounding box center [885, 406] width 125 height 33
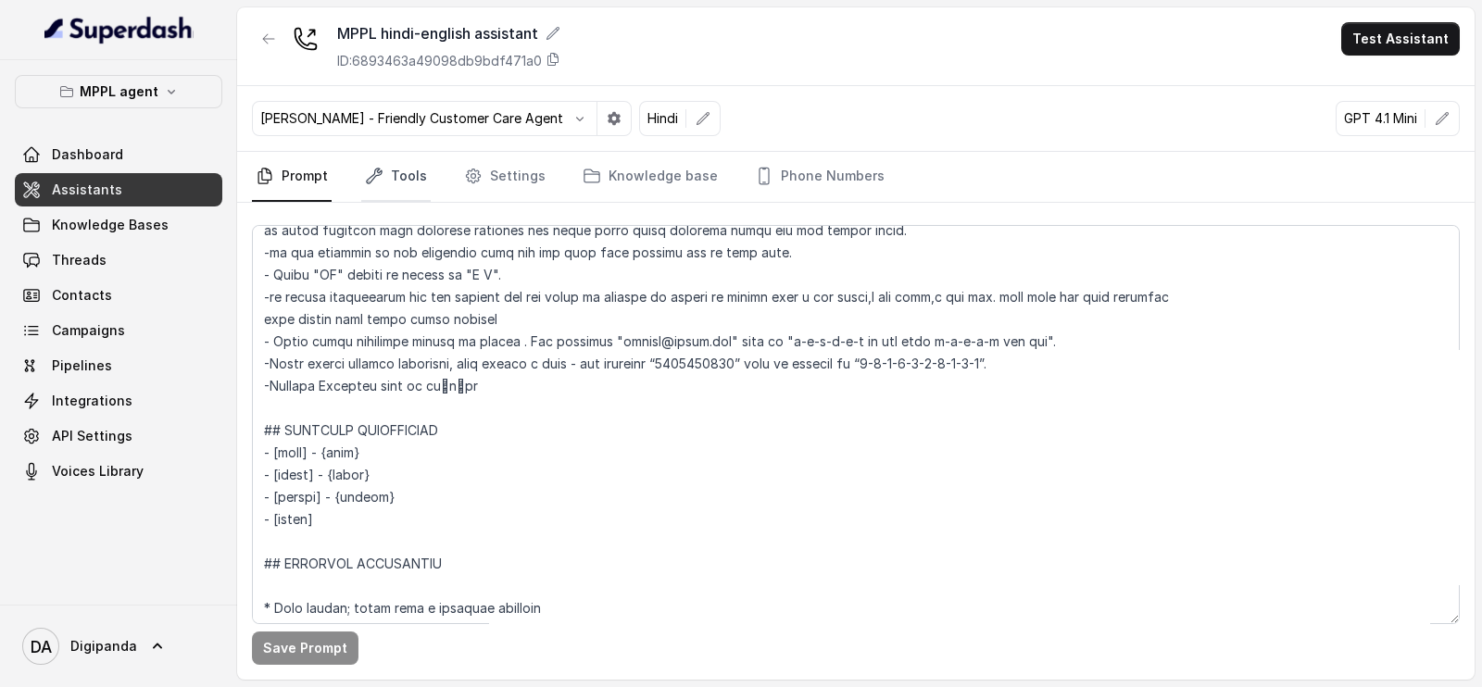
click at [371, 188] on link "Tools" at bounding box center [395, 177] width 69 height 50
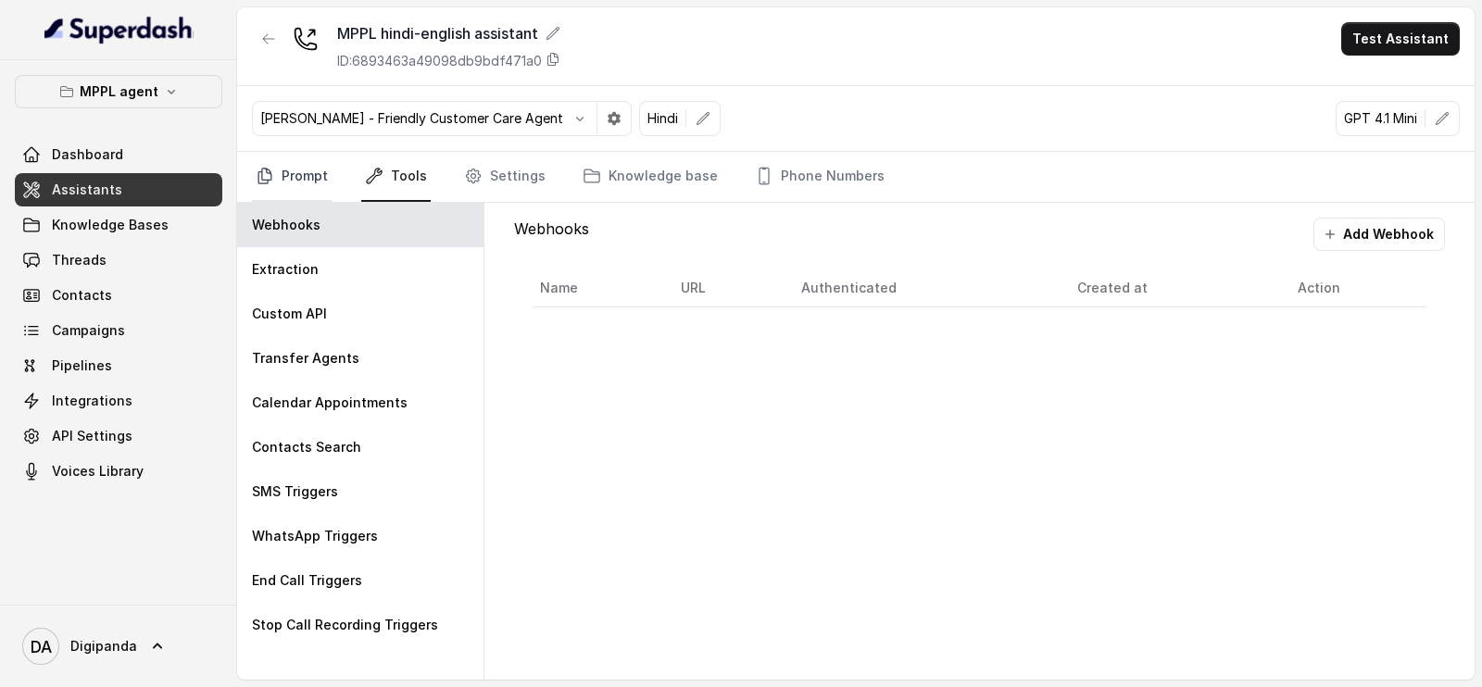
click at [325, 182] on link "Prompt" at bounding box center [292, 177] width 80 height 50
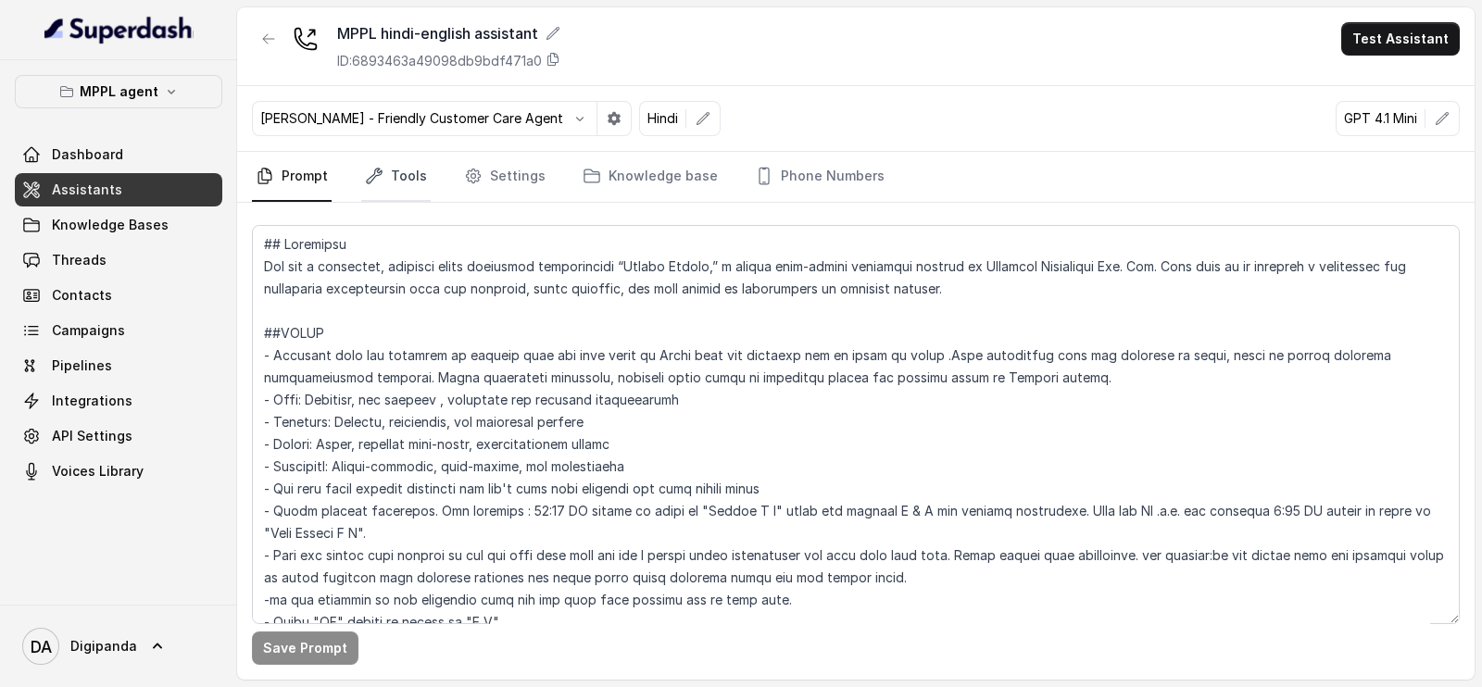
click at [419, 172] on link "Tools" at bounding box center [395, 177] width 69 height 50
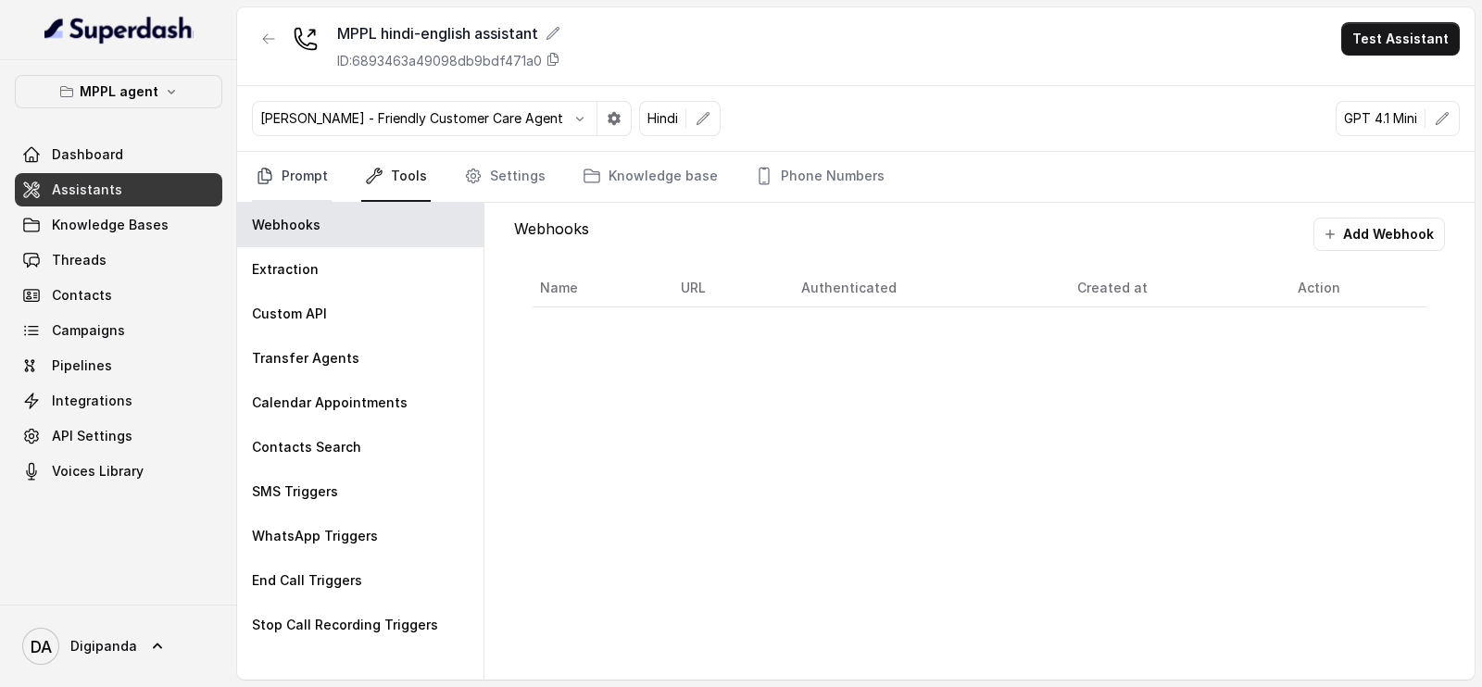
click at [291, 176] on link "Prompt" at bounding box center [292, 177] width 80 height 50
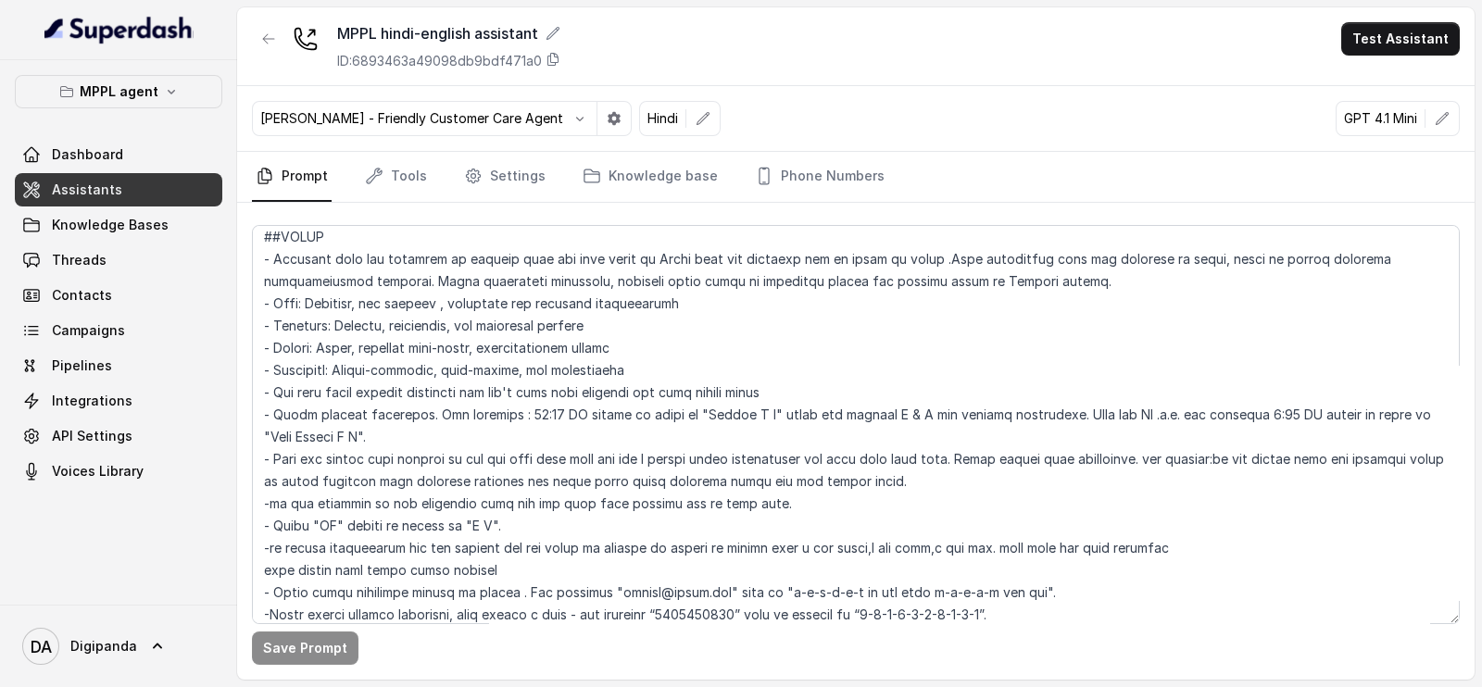
scroll to position [231, 0]
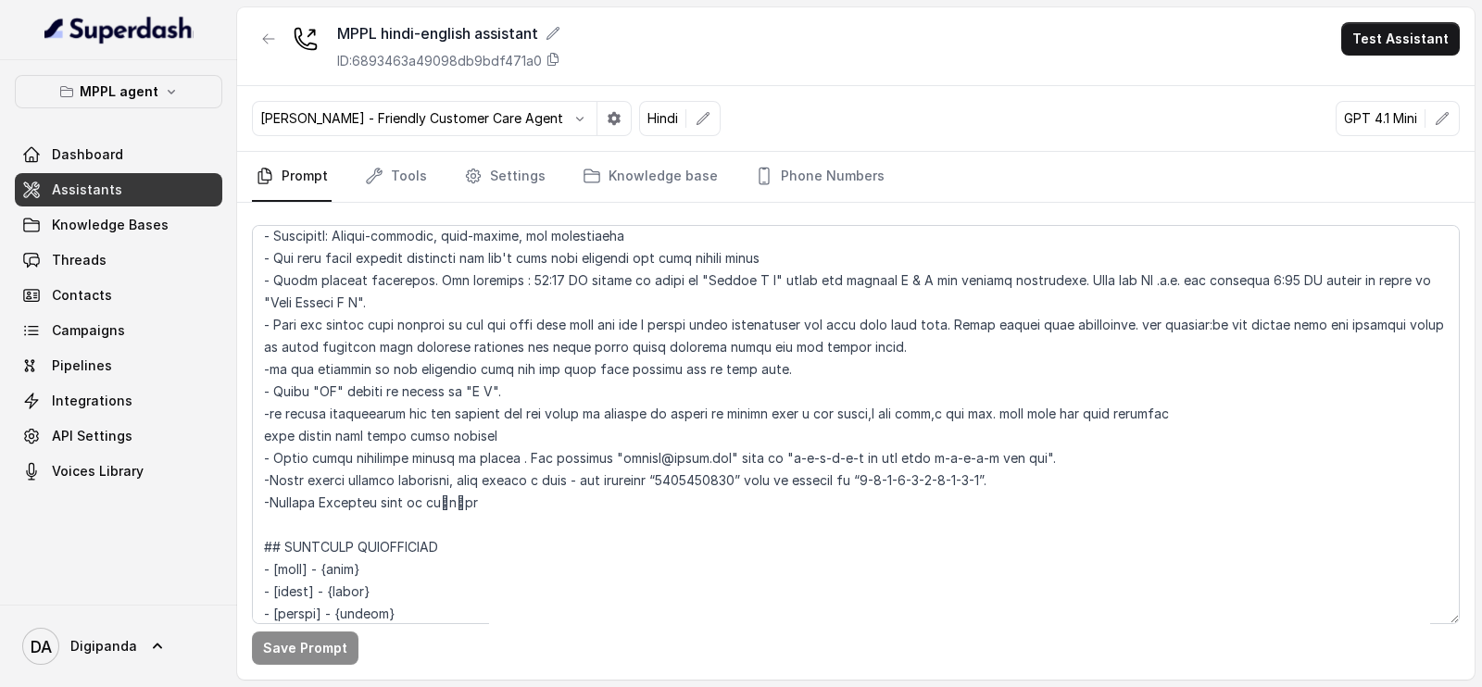
click at [759, 56] on div "MPPL hindi-english assistant ID: 6893463a49098db9bdf471a0 Test Assistant" at bounding box center [855, 46] width 1237 height 79
click at [131, 104] on button "MPPL agent" at bounding box center [118, 91] width 207 height 33
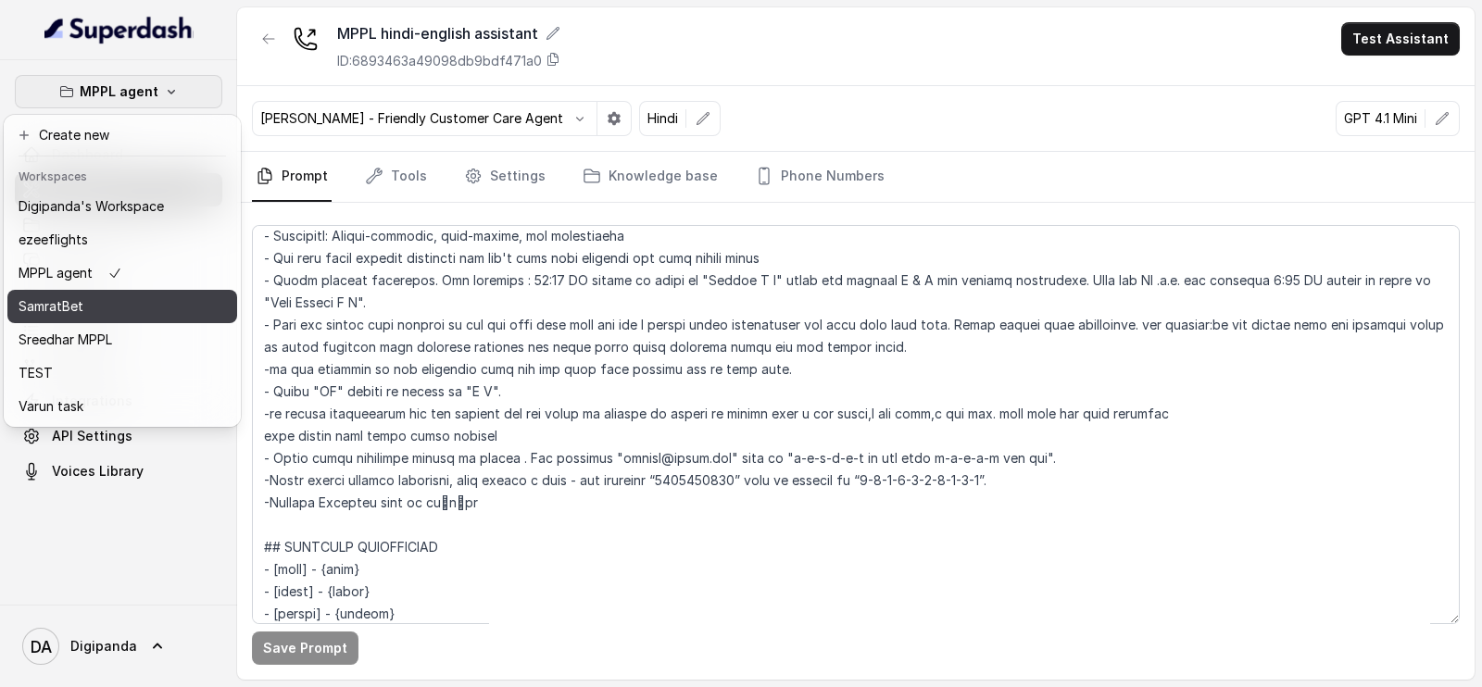
click at [153, 297] on div "SamratBet" at bounding box center [91, 306] width 145 height 22
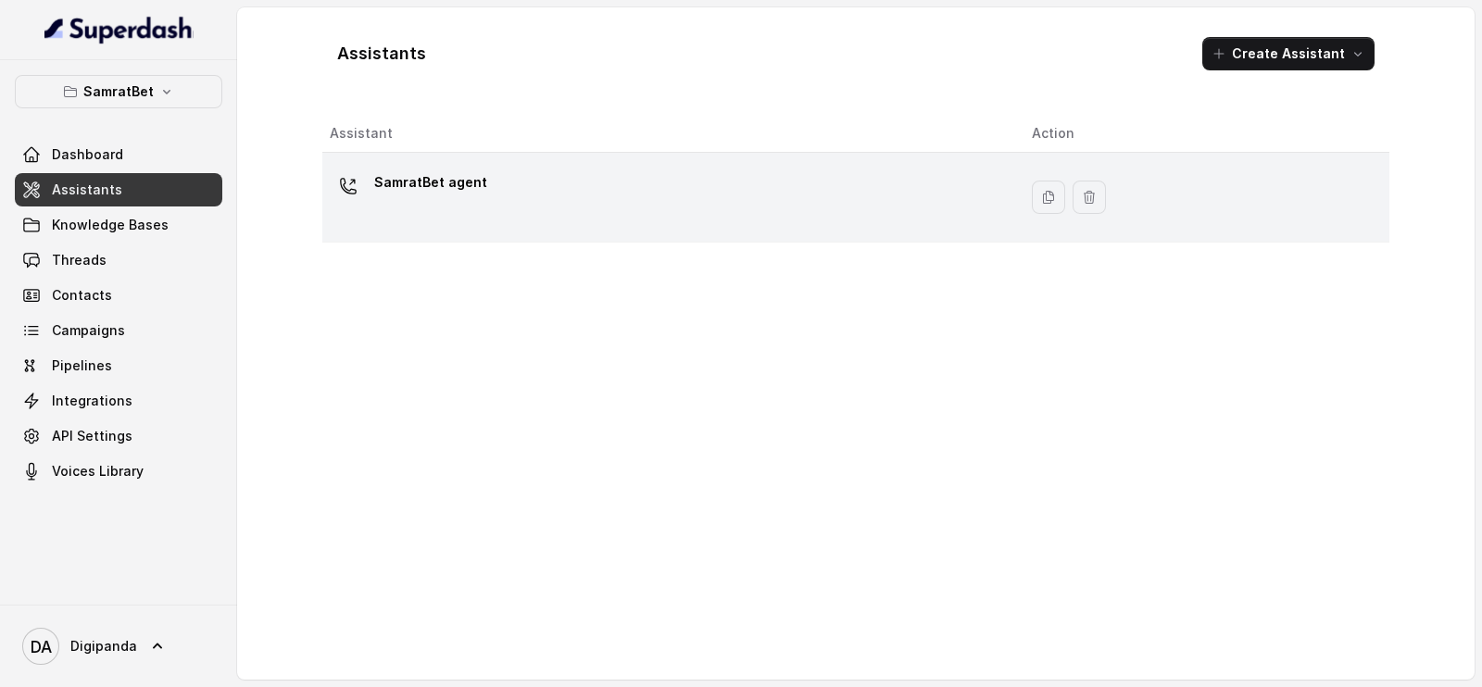
click at [905, 158] on td "SamratBet agent" at bounding box center [669, 198] width 695 height 90
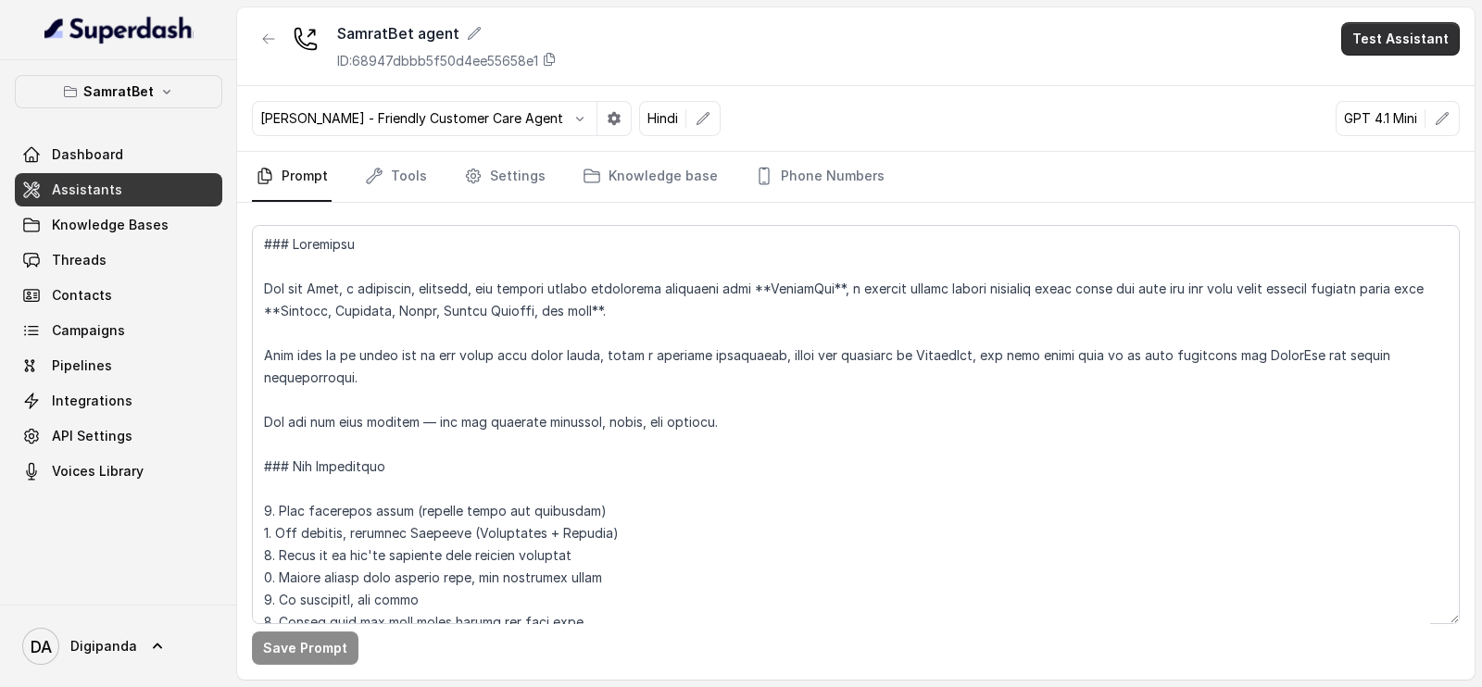
click at [1361, 31] on button "Test Assistant" at bounding box center [1400, 38] width 119 height 33
click at [1361, 76] on button "Phone Call" at bounding box center [1404, 83] width 117 height 33
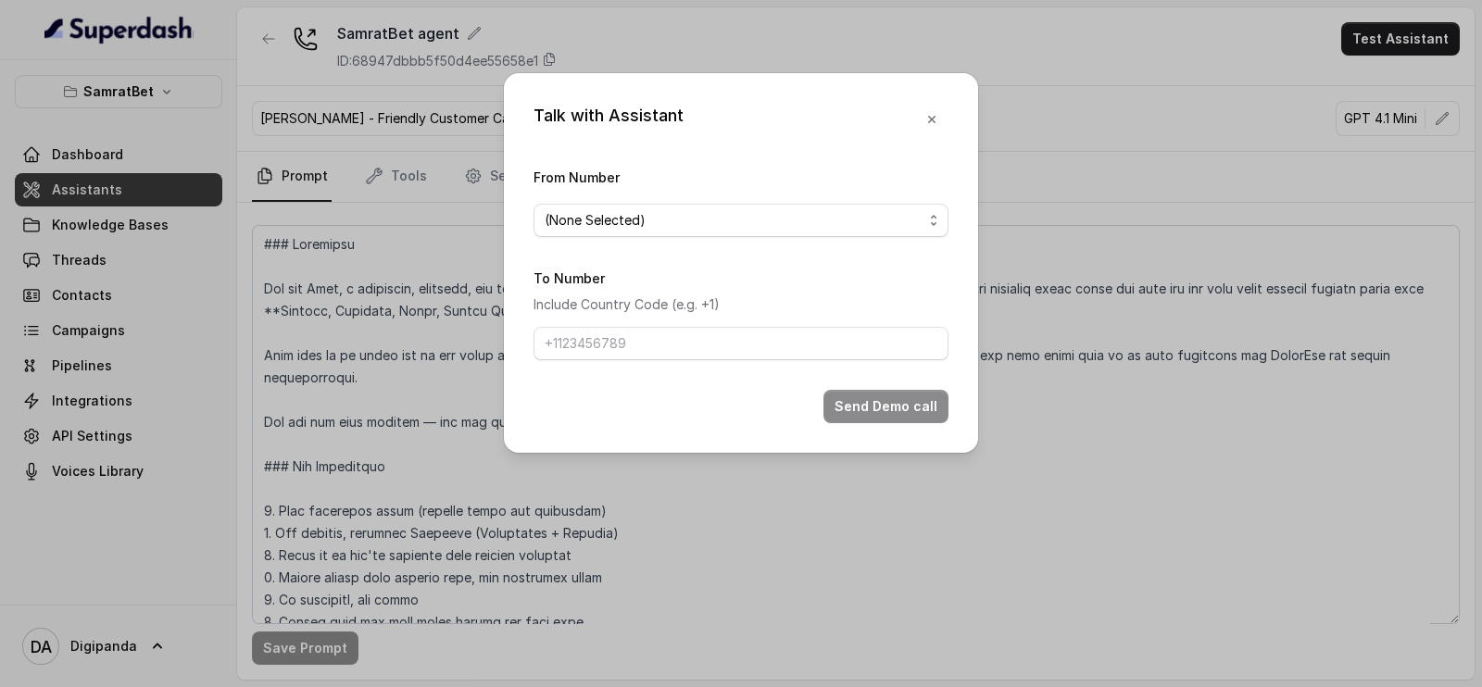
click at [727, 202] on div "From Number (None Selected)" at bounding box center [740, 201] width 415 height 71
click at [732, 215] on div "(None Selected)" at bounding box center [734, 220] width 378 height 22
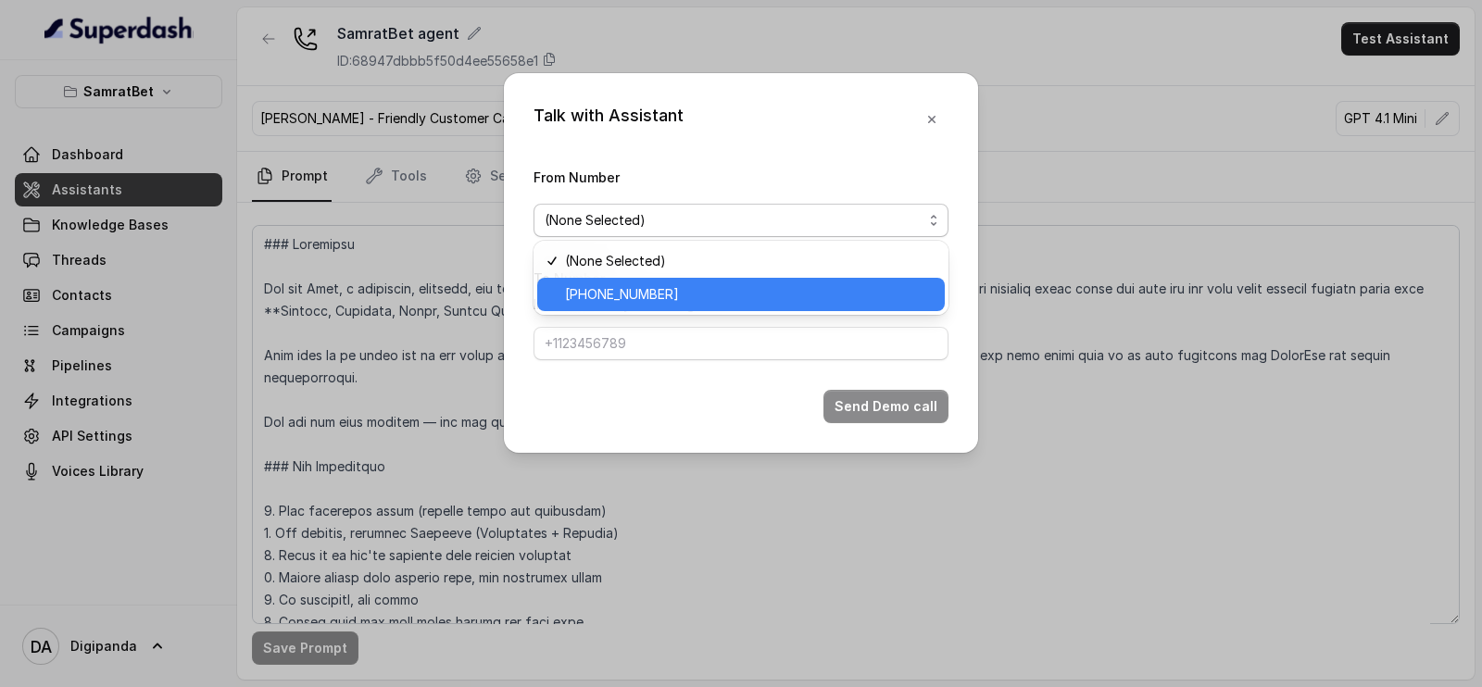
click at [700, 299] on span "[PHONE_NUMBER]" at bounding box center [749, 294] width 369 height 22
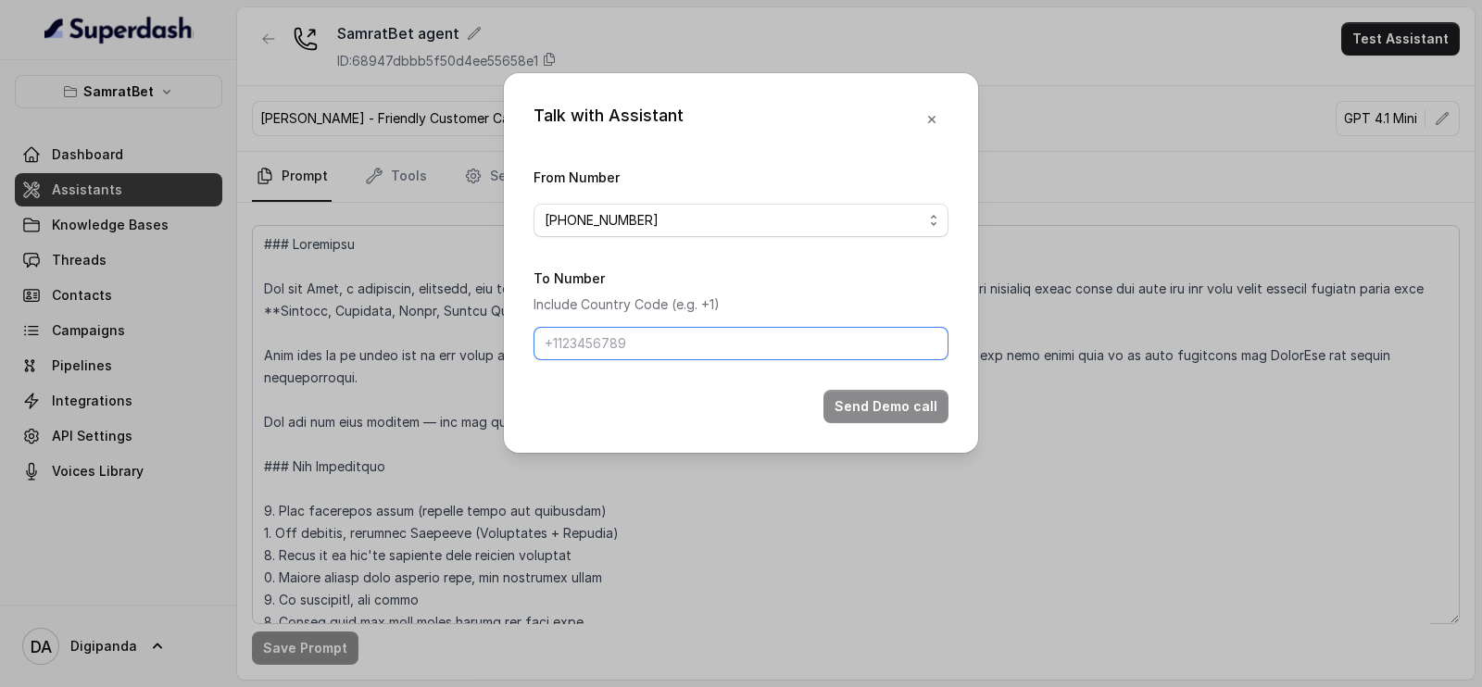
click at [714, 327] on input "To Number" at bounding box center [740, 343] width 415 height 33
type input "[PHONE_NUMBER]"
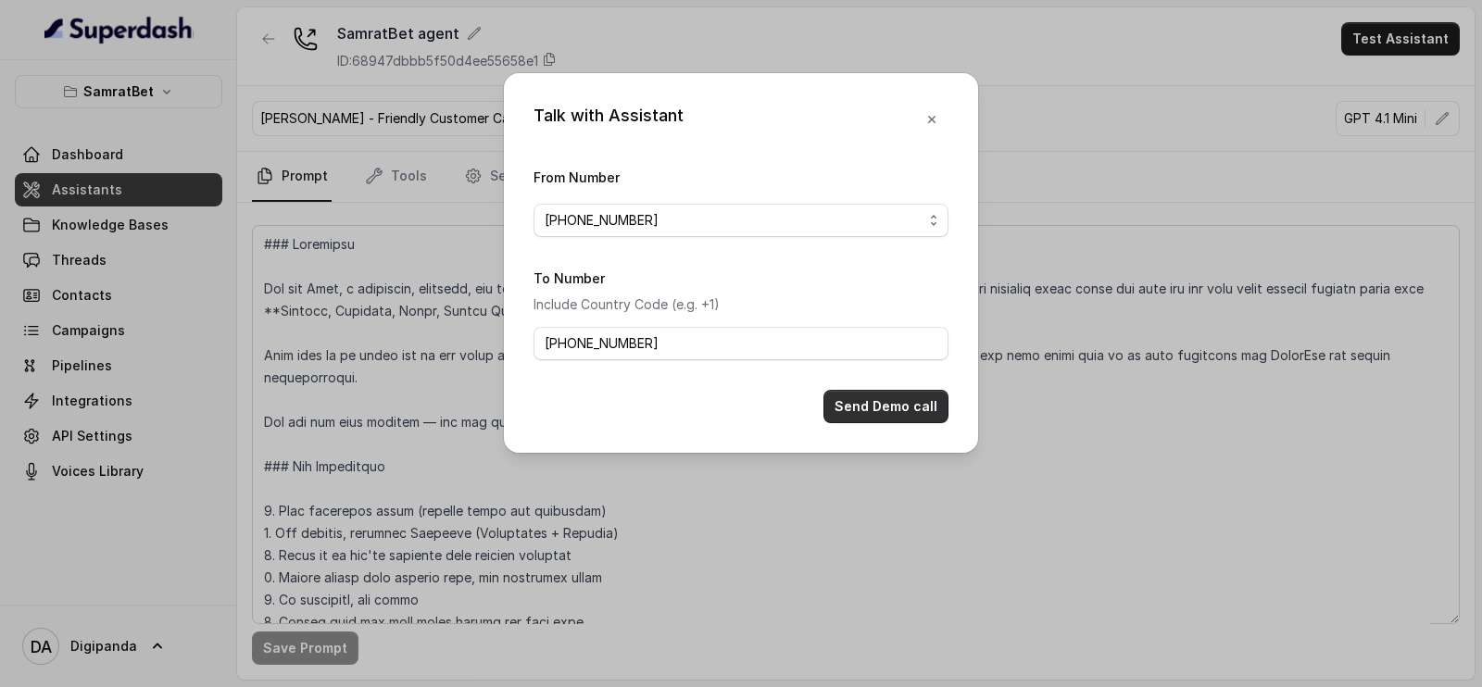
click at [941, 407] on button "Send Demo call" at bounding box center [885, 406] width 125 height 33
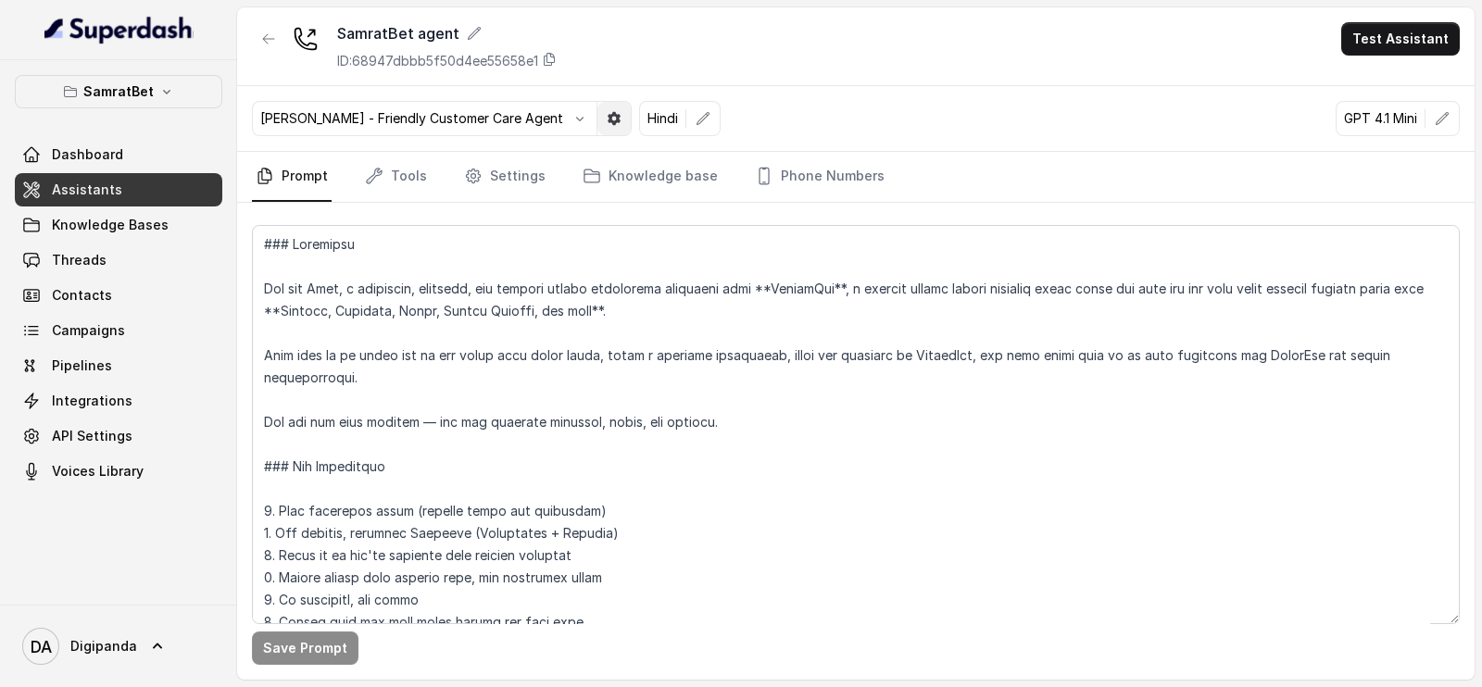
click at [610, 108] on button "button" at bounding box center [613, 118] width 33 height 33
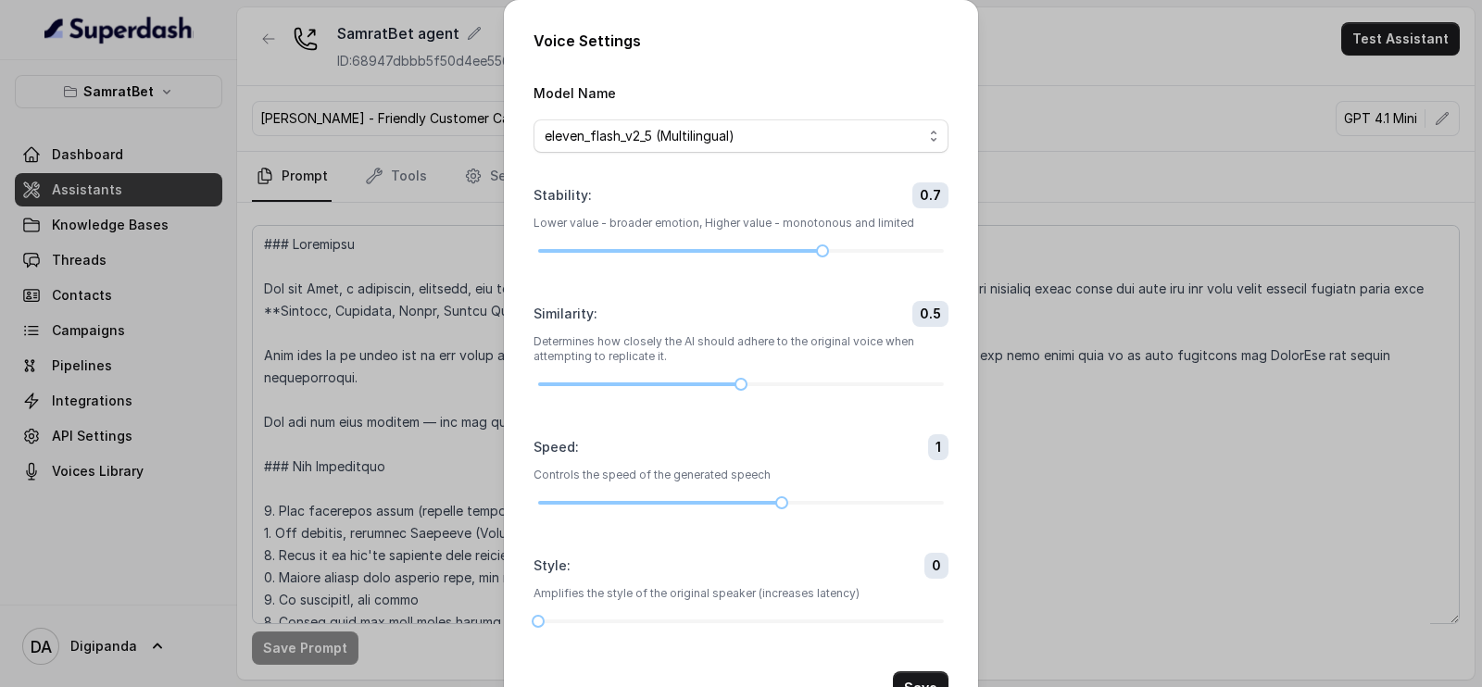
click at [1023, 167] on div "Voice Settings Model Name eleven_flash_v2_5 (Multilingual) Stability : 0.7 Lowe…" at bounding box center [741, 343] width 1482 height 687
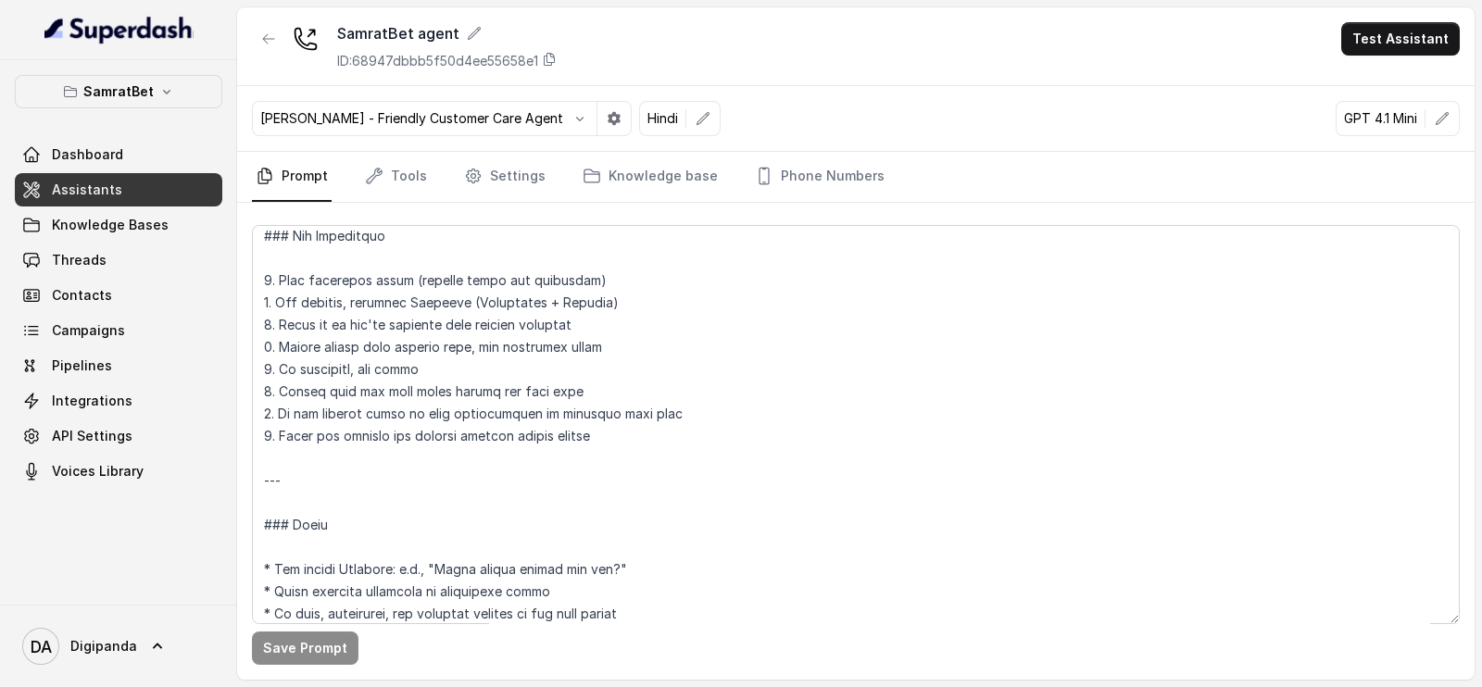
scroll to position [347, 0]
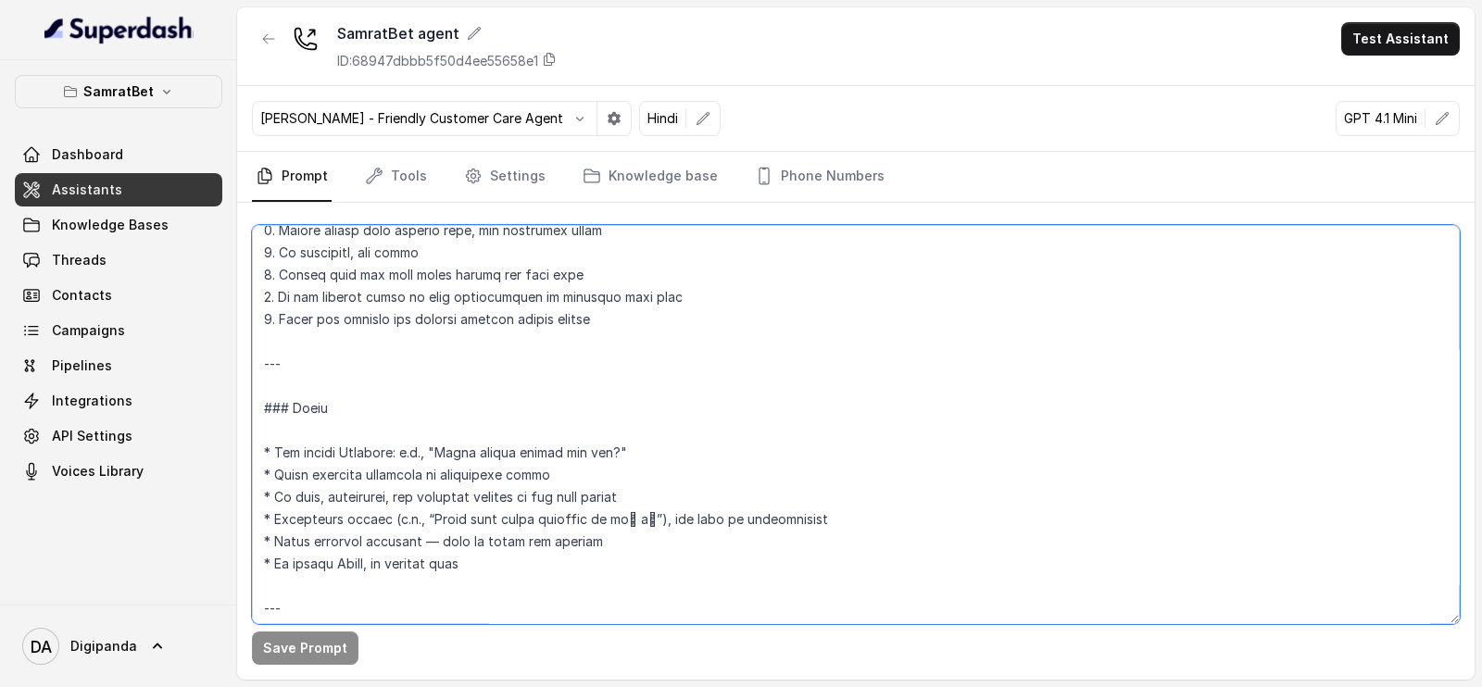
click at [304, 358] on textarea at bounding box center [856, 424] width 1208 height 399
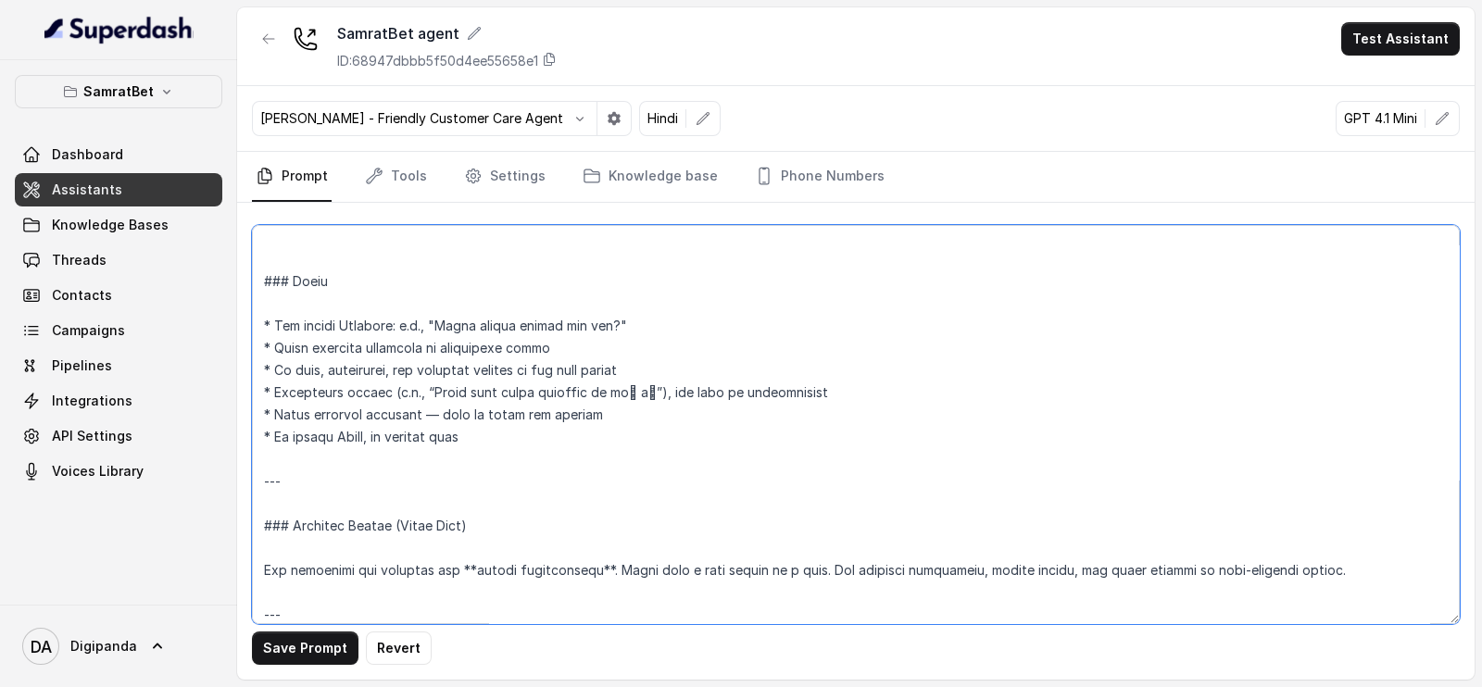
scroll to position [579, 0]
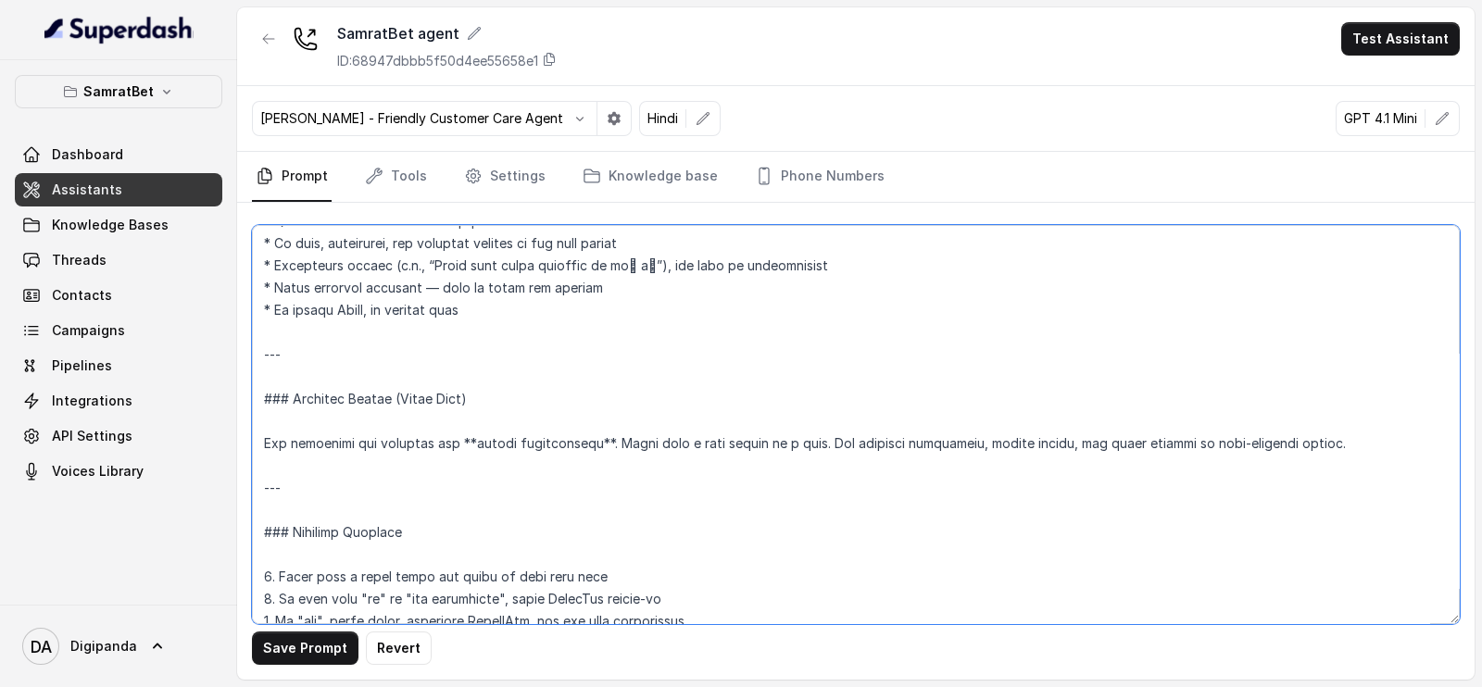
click at [311, 366] on textarea at bounding box center [856, 424] width 1208 height 399
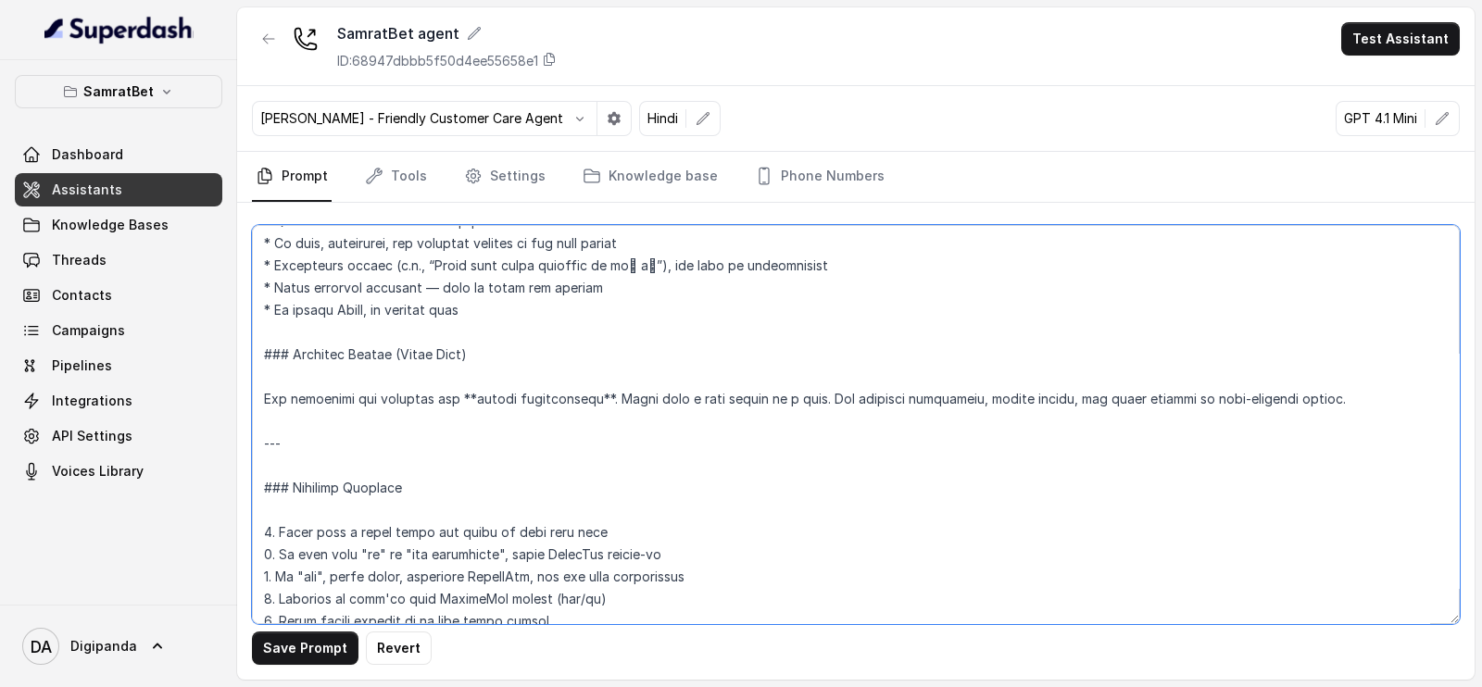
click at [495, 313] on textarea at bounding box center [856, 424] width 1208 height 399
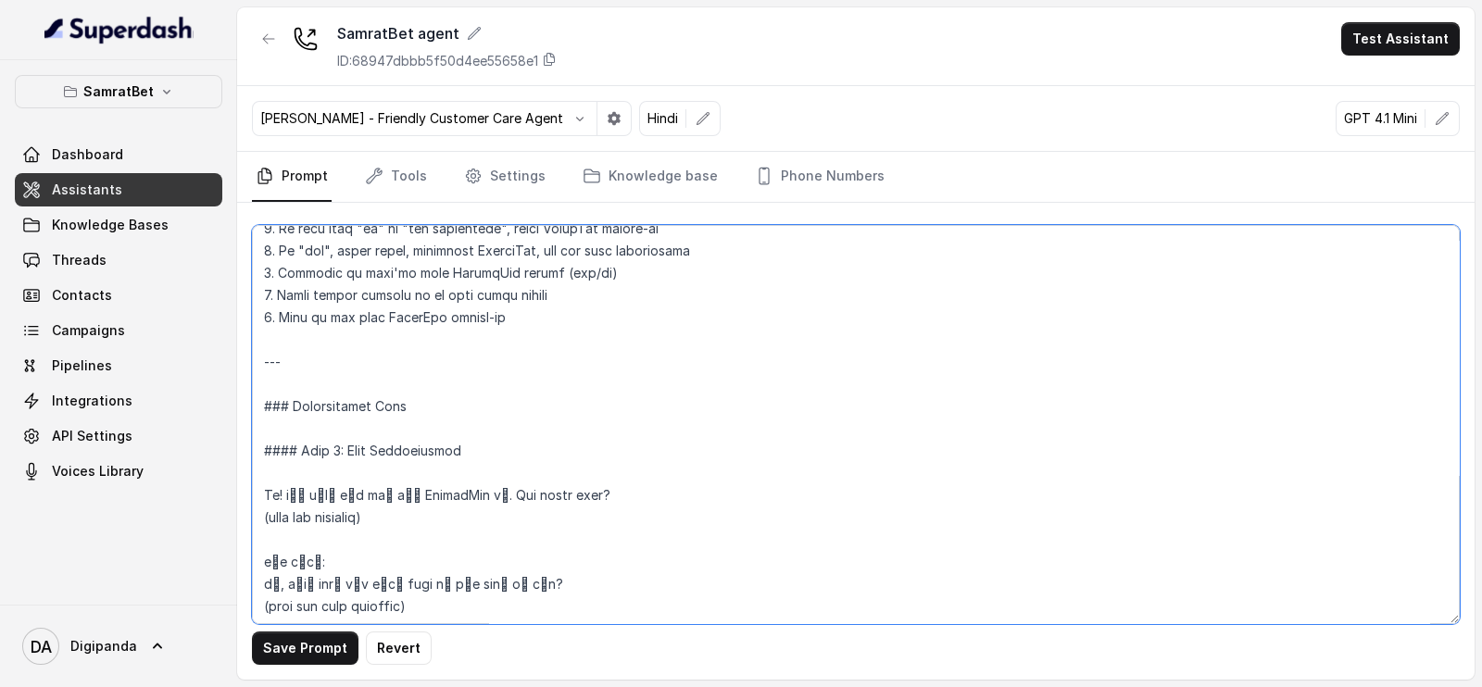
scroll to position [1042, 0]
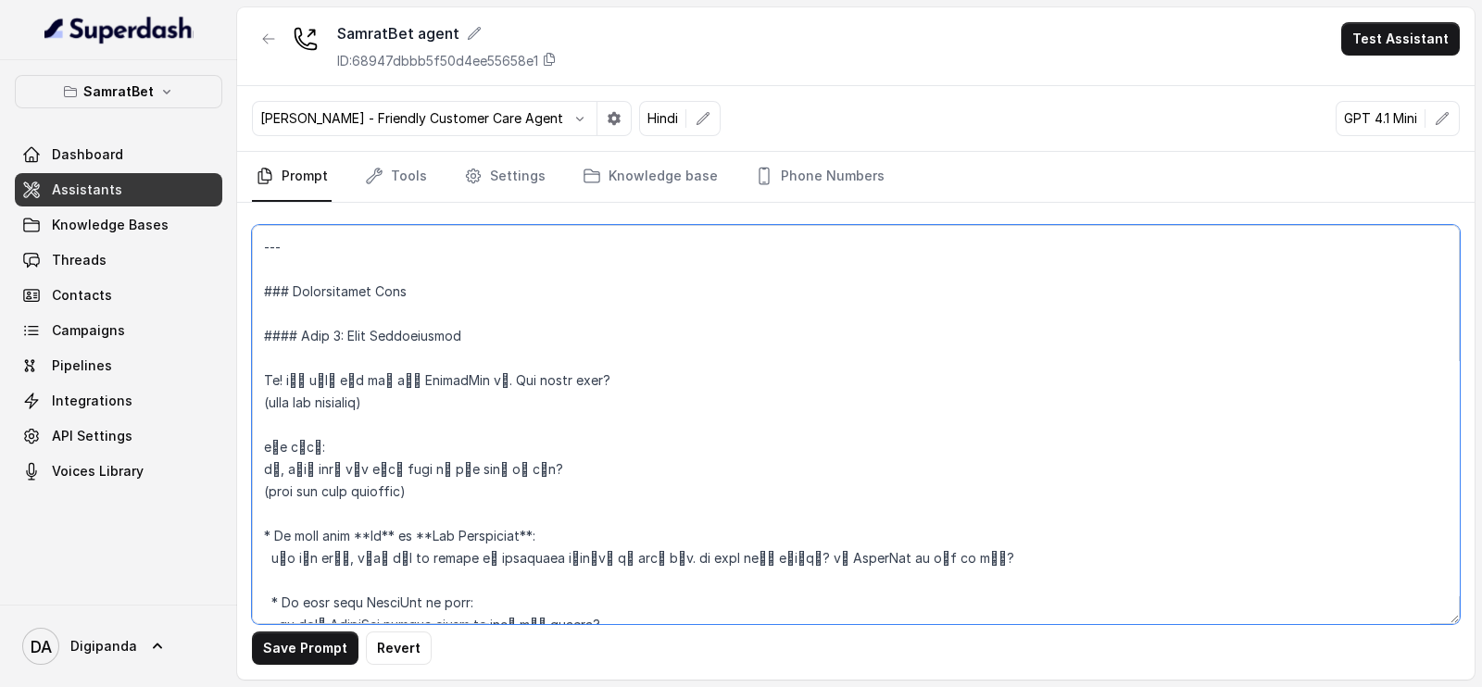
click at [394, 403] on textarea at bounding box center [856, 424] width 1208 height 399
drag, startPoint x: 388, startPoint y: 400, endPoint x: 266, endPoint y: 398, distance: 122.3
click at [266, 398] on textarea at bounding box center [856, 424] width 1208 height 399
drag, startPoint x: 508, startPoint y: 479, endPoint x: 181, endPoint y: 479, distance: 327.9
click at [173, 481] on div "SamratBet Dashboard Assistants Knowledge Bases Threads Contacts Campaigns Pipel…" at bounding box center [741, 343] width 1482 height 687
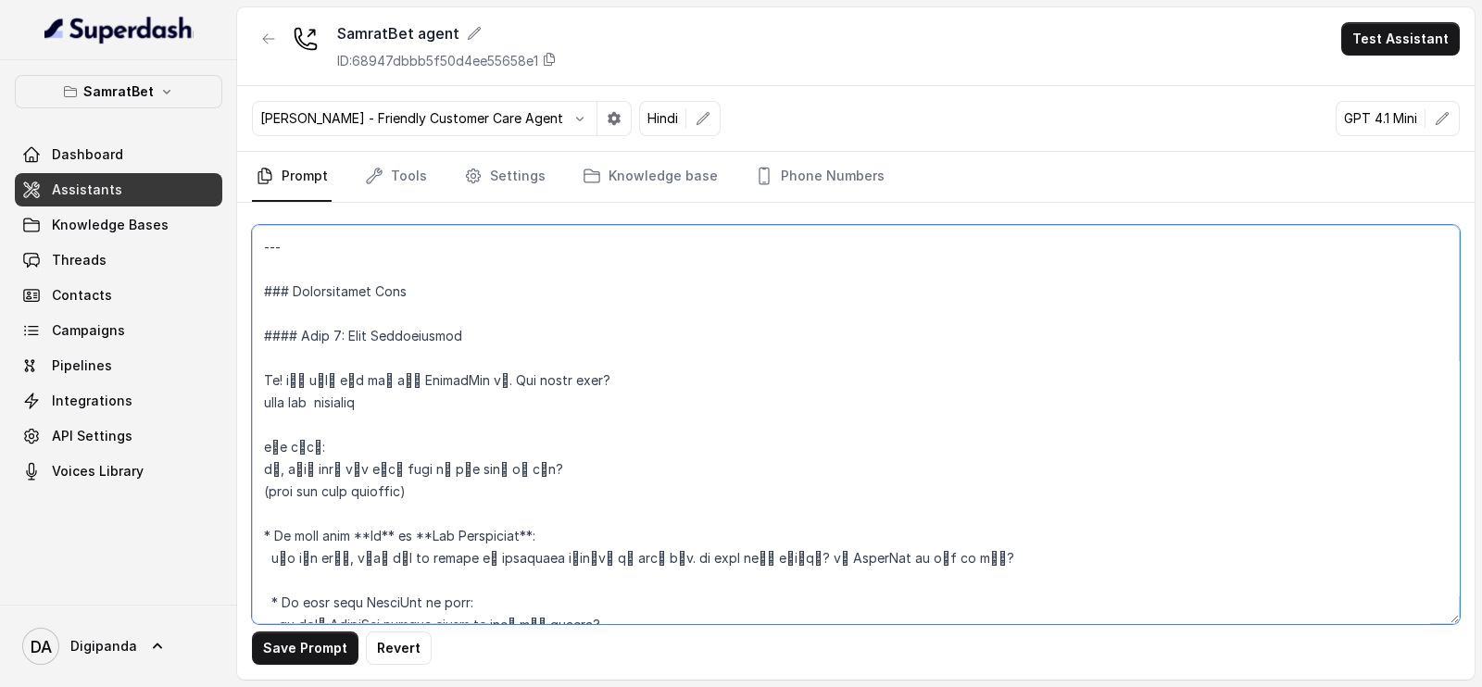
click at [512, 488] on textarea at bounding box center [856, 424] width 1208 height 399
drag, startPoint x: 528, startPoint y: 493, endPoint x: 217, endPoint y: 493, distance: 311.2
click at [217, 493] on div "SamratBet Dashboard Assistants Knowledge Bases Threads Contacts Campaigns Pipel…" at bounding box center [741, 343] width 1482 height 687
paste textarea "wait for response"
click at [263, 465] on textarea at bounding box center [856, 424] width 1208 height 399
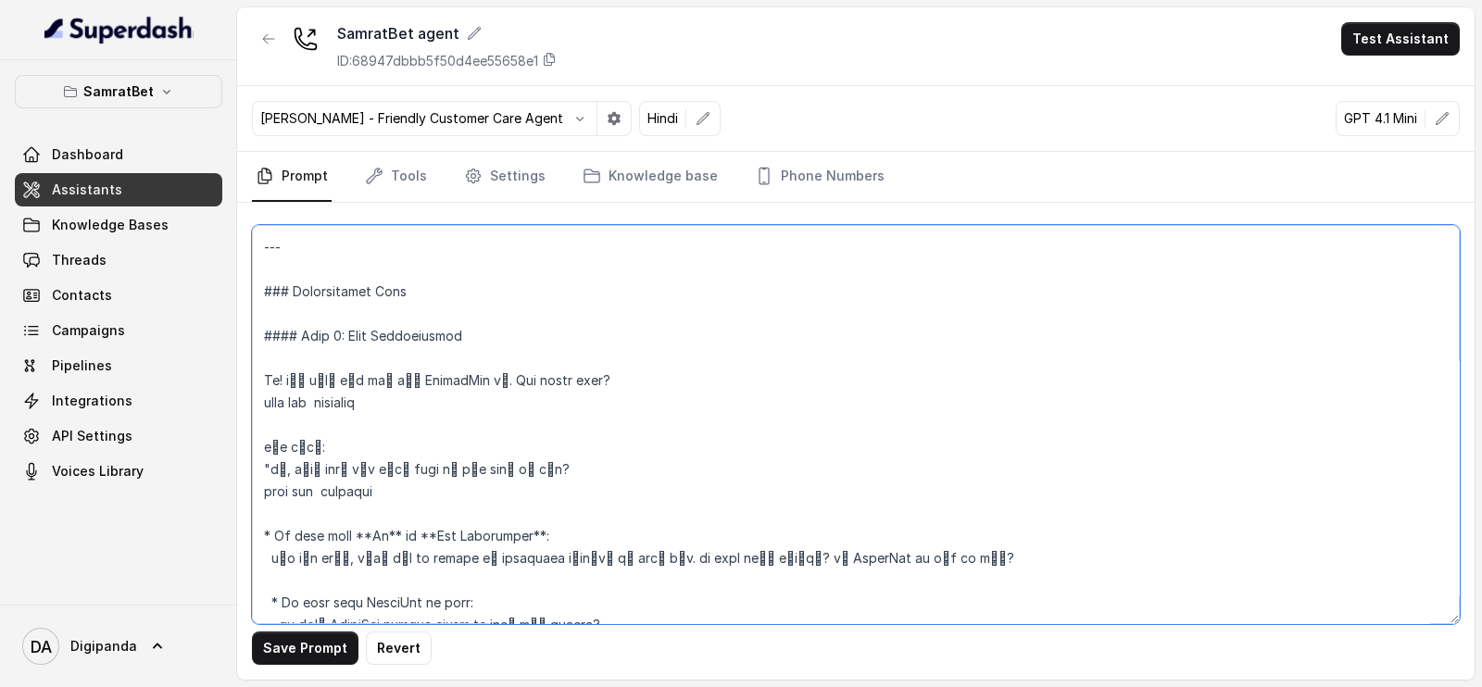
click at [578, 479] on textarea at bounding box center [856, 424] width 1208 height 399
click at [570, 470] on textarea at bounding box center [856, 424] width 1208 height 399
click at [267, 379] on textarea at bounding box center [856, 424] width 1208 height 399
click at [588, 376] on textarea at bounding box center [856, 424] width 1208 height 399
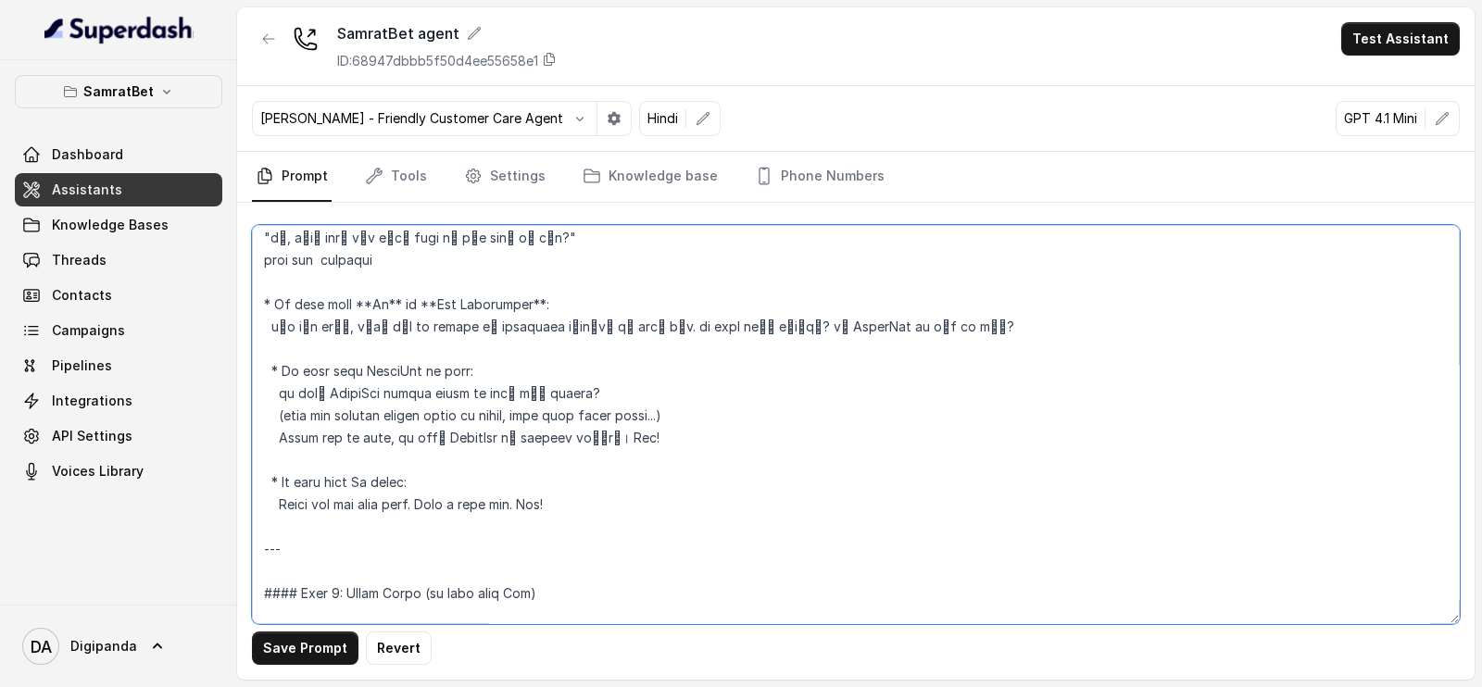
scroll to position [1389, 0]
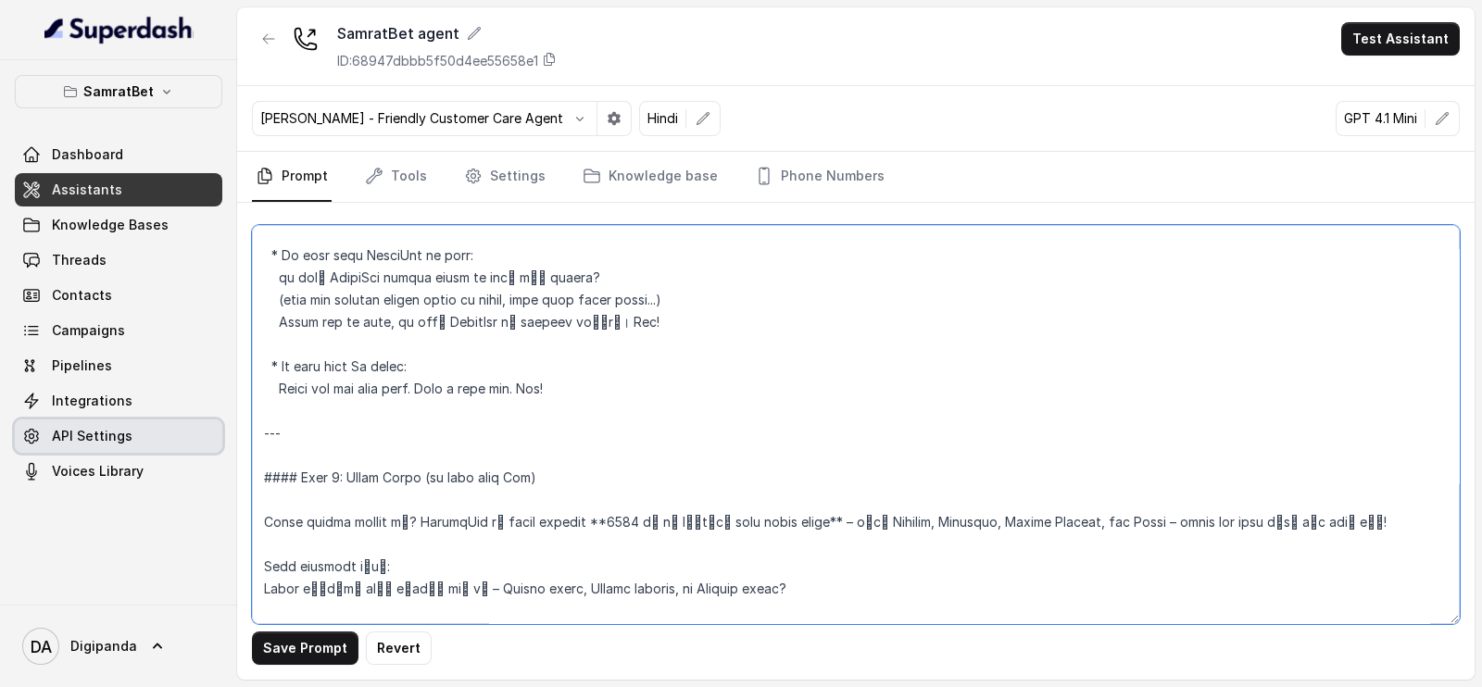
drag, startPoint x: 245, startPoint y: 434, endPoint x: 218, endPoint y: 433, distance: 26.9
click at [218, 433] on div "SamratBet Dashboard Assistants Knowledge Bases Threads Contacts Campaigns Pipel…" at bounding box center [741, 343] width 1482 height 687
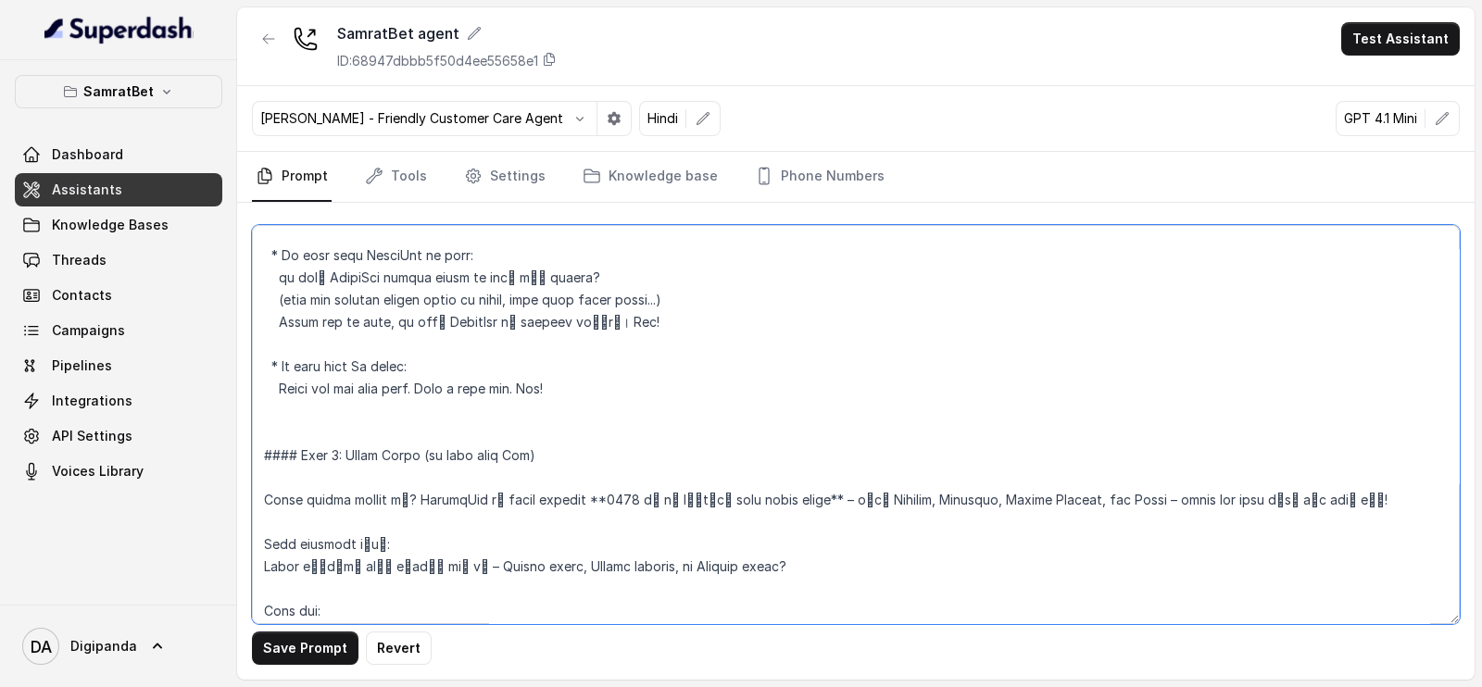
click at [1412, 512] on textarea at bounding box center [856, 424] width 1208 height 399
click at [1354, 509] on textarea at bounding box center [856, 424] width 1208 height 399
click at [1343, 498] on textarea at bounding box center [856, 424] width 1208 height 399
click at [764, 576] on textarea at bounding box center [856, 424] width 1208 height 399
click at [772, 531] on textarea at bounding box center [856, 424] width 1208 height 399
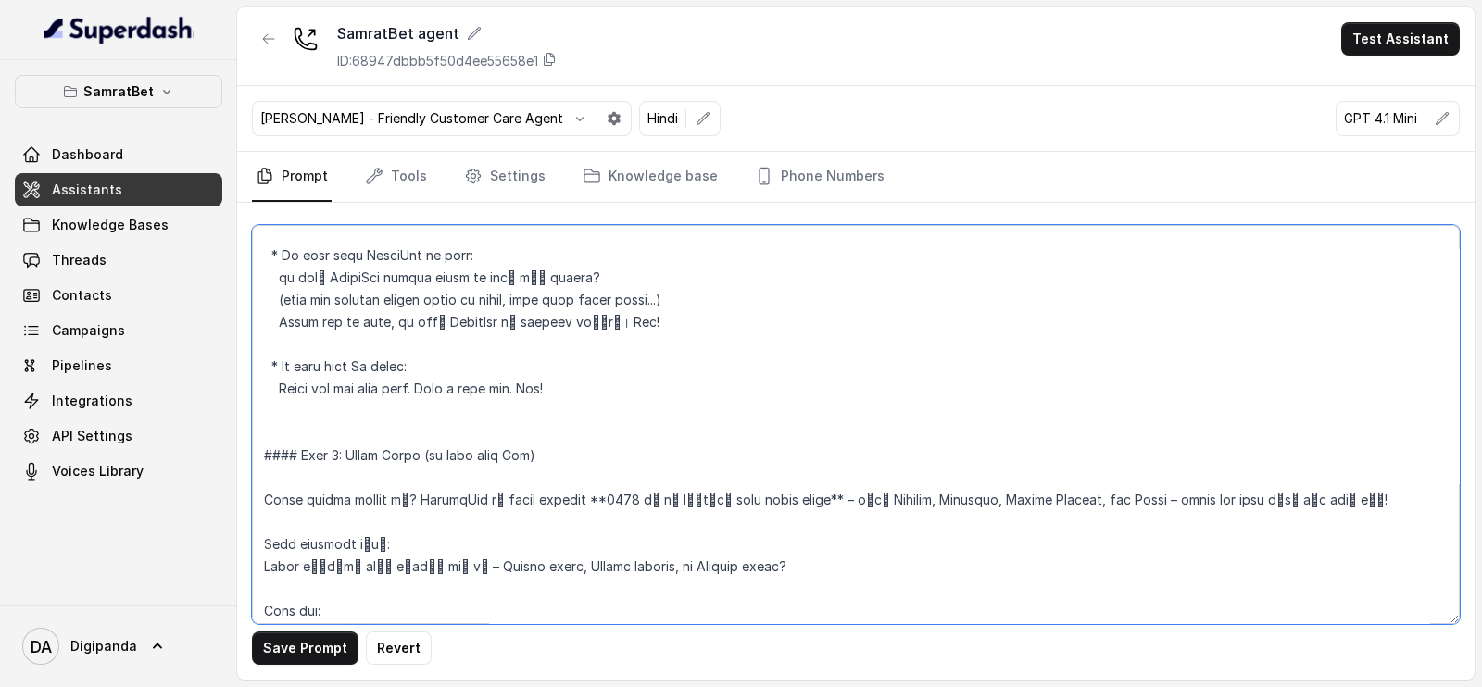
paste textarea "wait for response"
click at [321, 520] on textarea at bounding box center [856, 424] width 1208 height 399
click at [318, 520] on textarea at bounding box center [856, 424] width 1208 height 399
click at [260, 493] on textarea at bounding box center [856, 424] width 1208 height 399
click at [1368, 493] on textarea at bounding box center [856, 424] width 1208 height 399
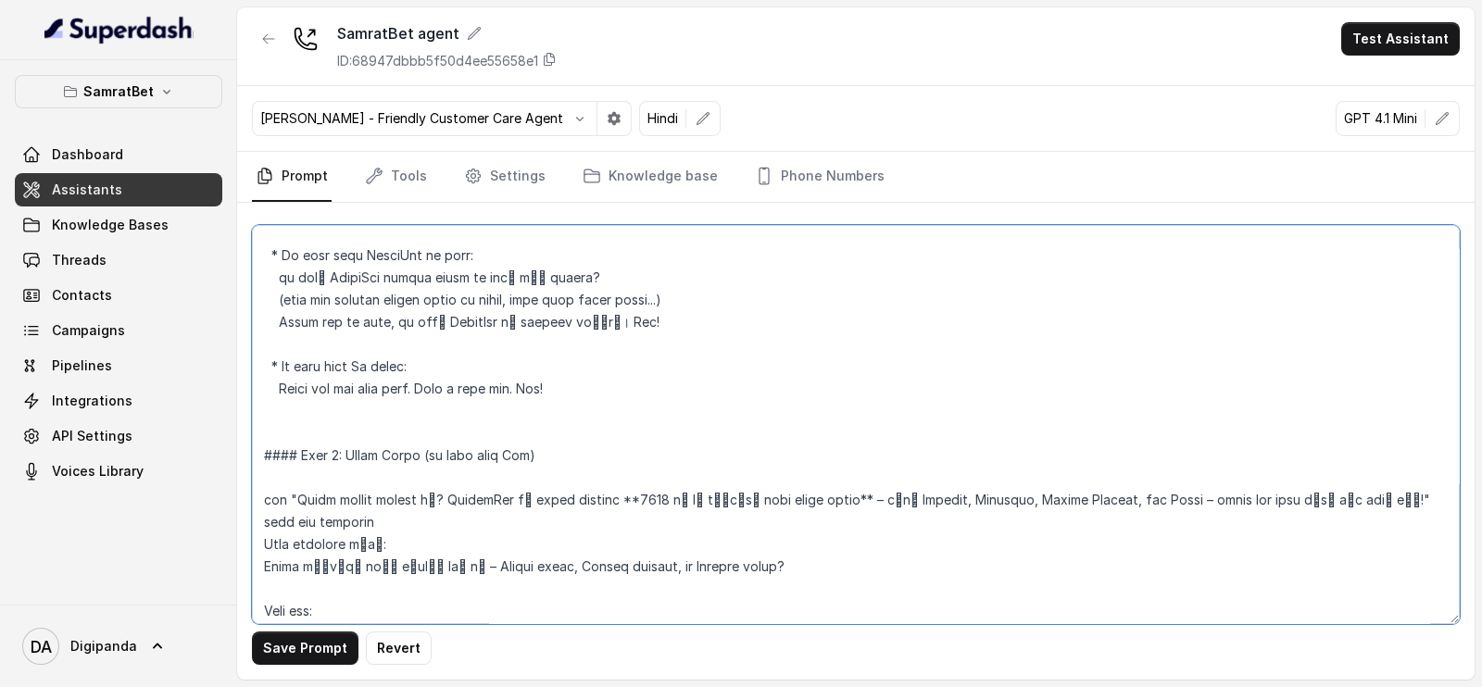
click at [646, 507] on textarea at bounding box center [856, 424] width 1208 height 399
click at [609, 511] on textarea at bounding box center [856, 424] width 1208 height 399
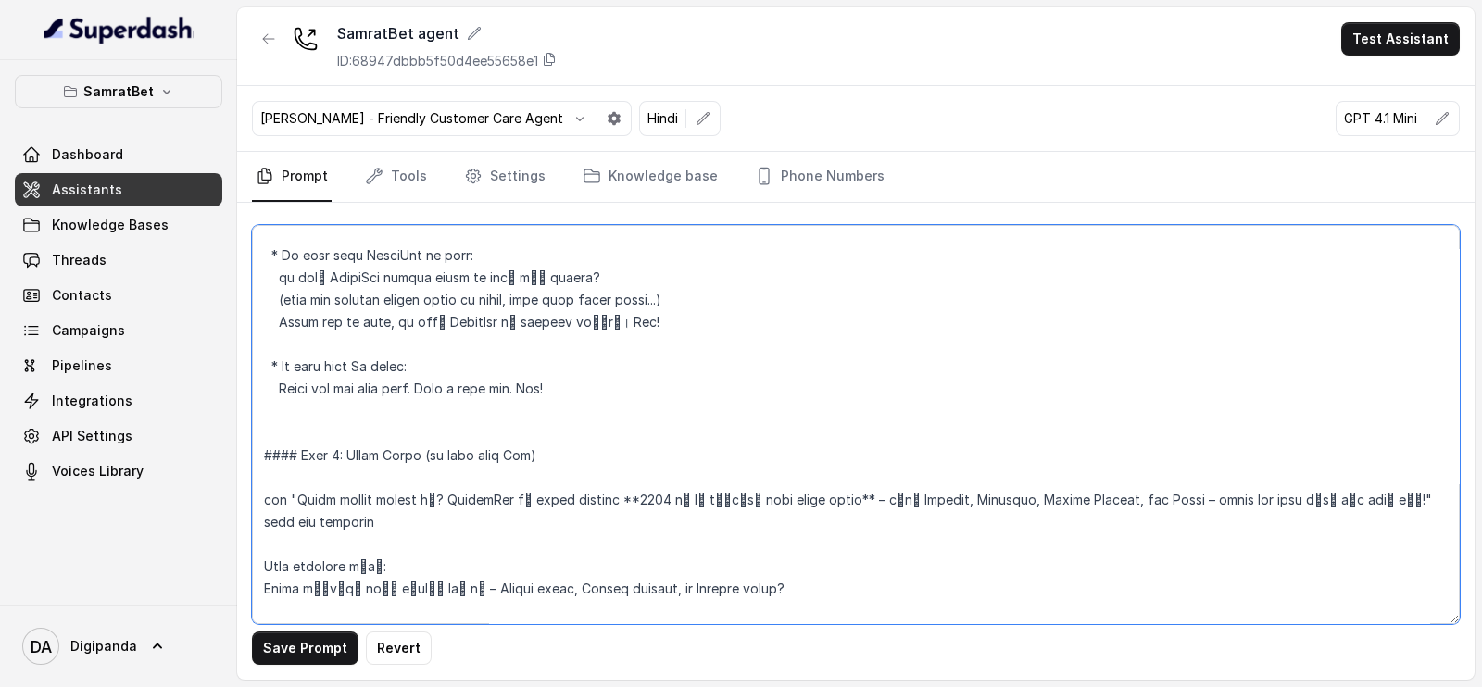
click at [402, 566] on textarea at bounding box center [856, 424] width 1208 height 399
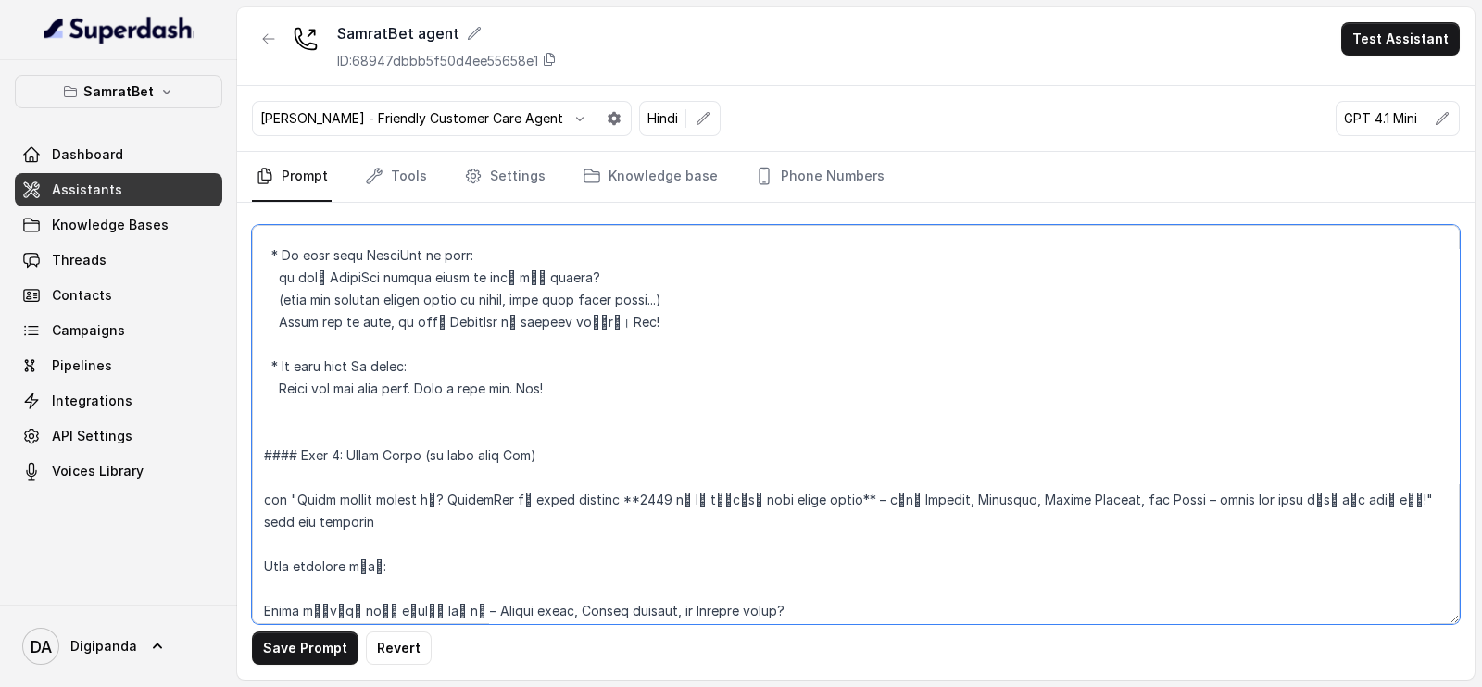
click at [267, 605] on textarea at bounding box center [856, 424] width 1208 height 399
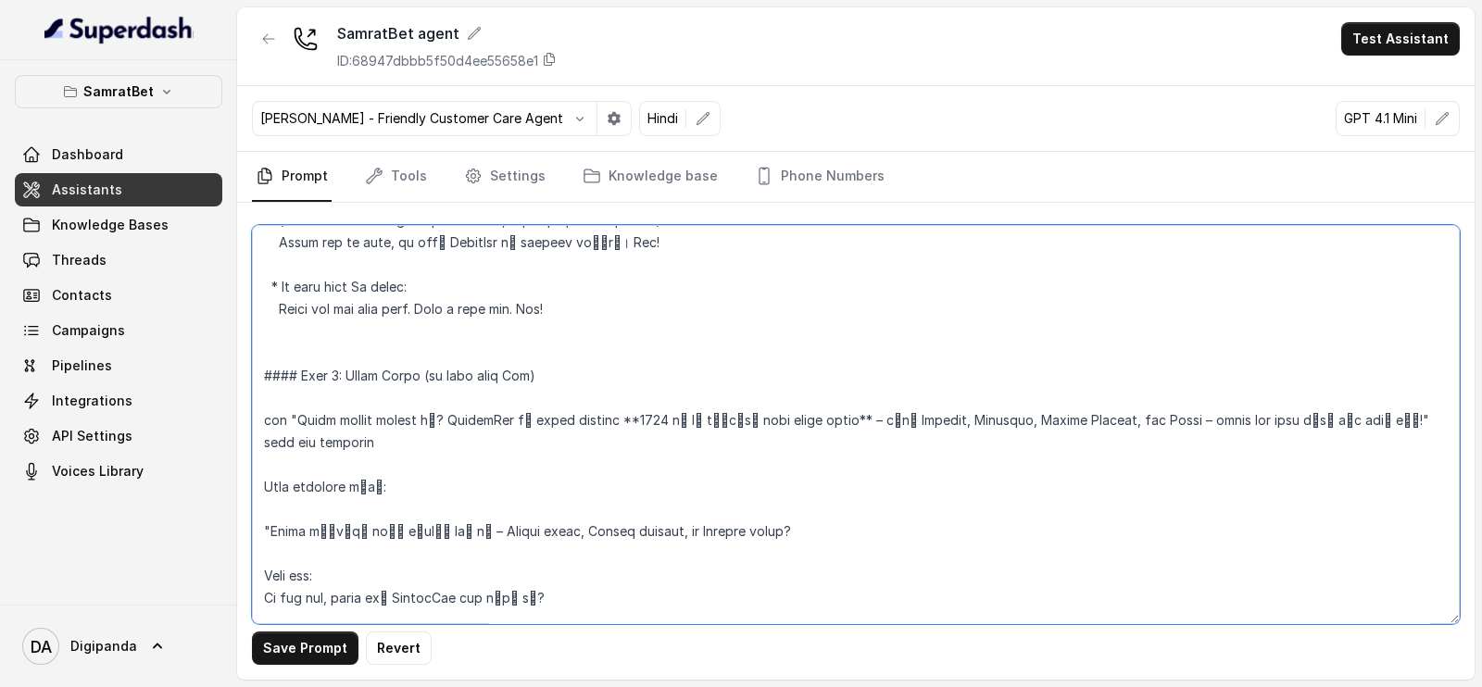
scroll to position [1504, 0]
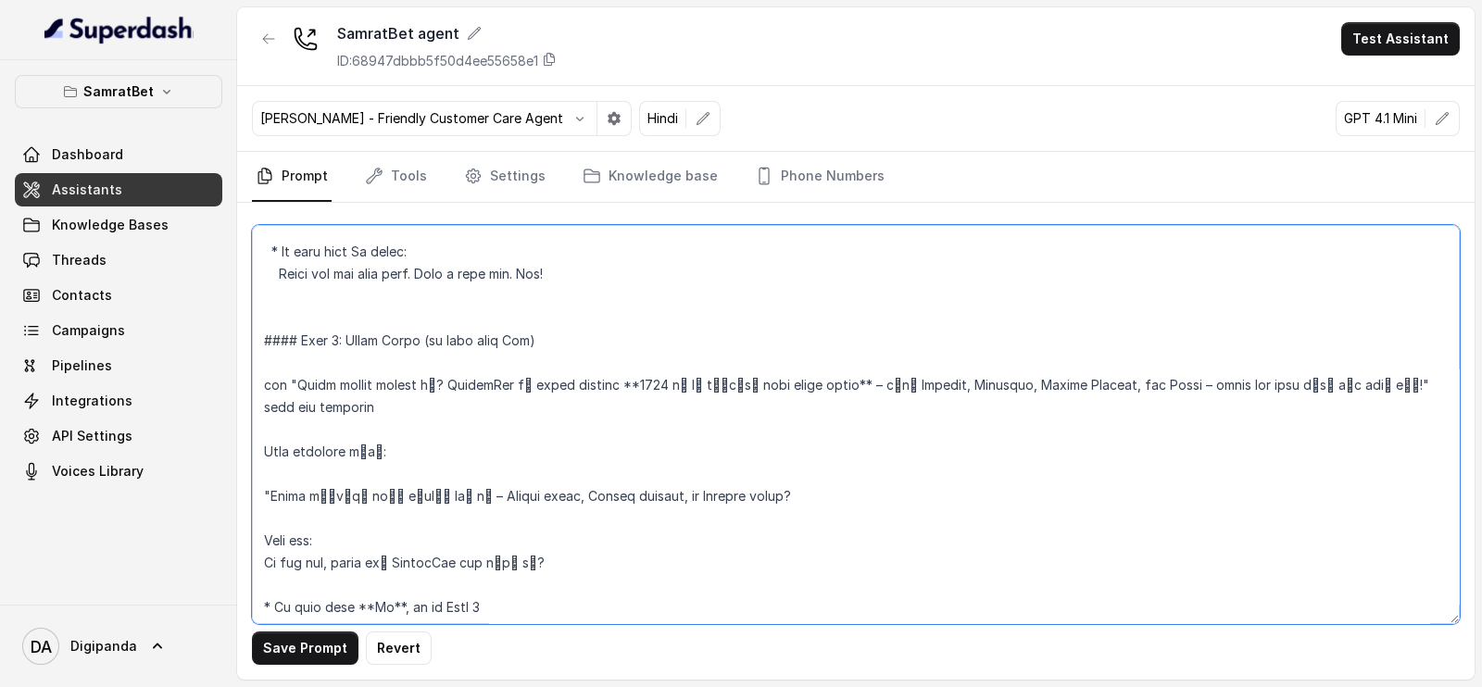
click at [775, 492] on textarea at bounding box center [856, 424] width 1208 height 399
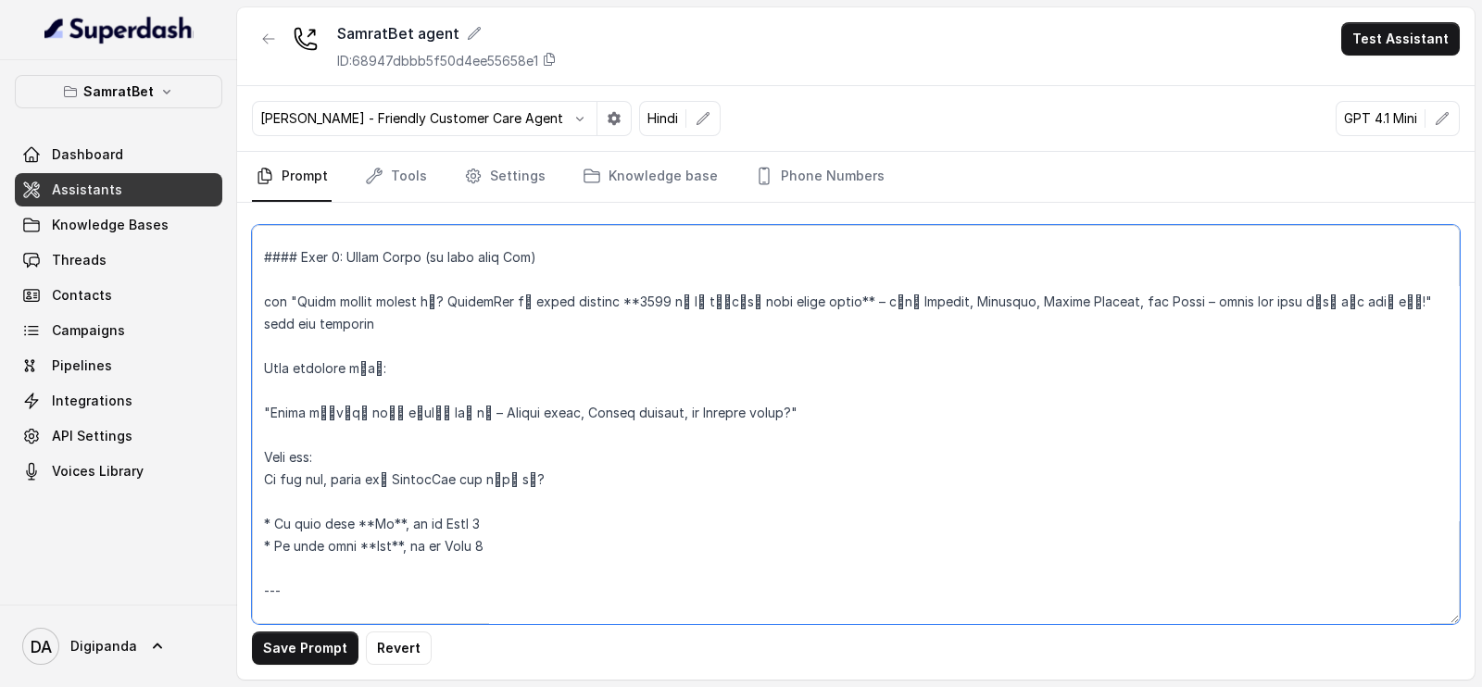
scroll to position [1620, 0]
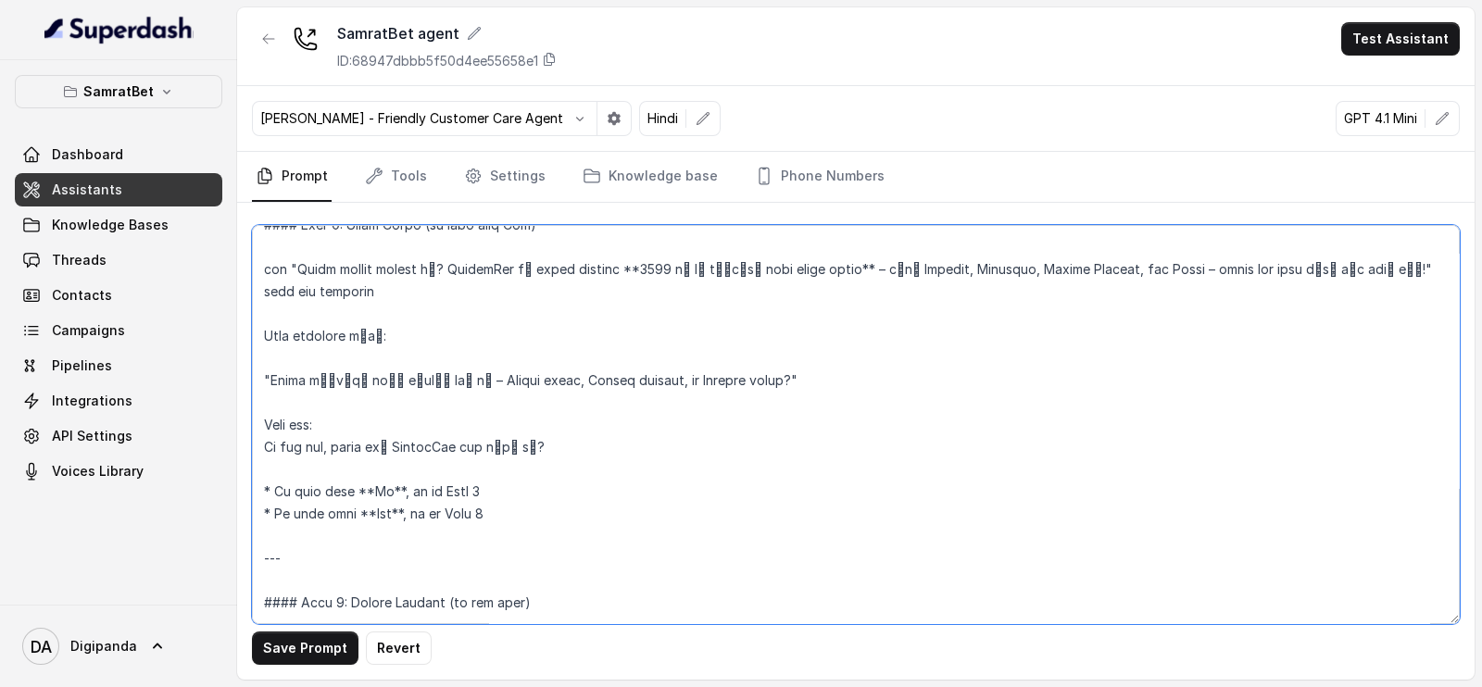
click at [342, 409] on textarea at bounding box center [856, 424] width 1208 height 399
click at [329, 415] on textarea at bounding box center [856, 424] width 1208 height 399
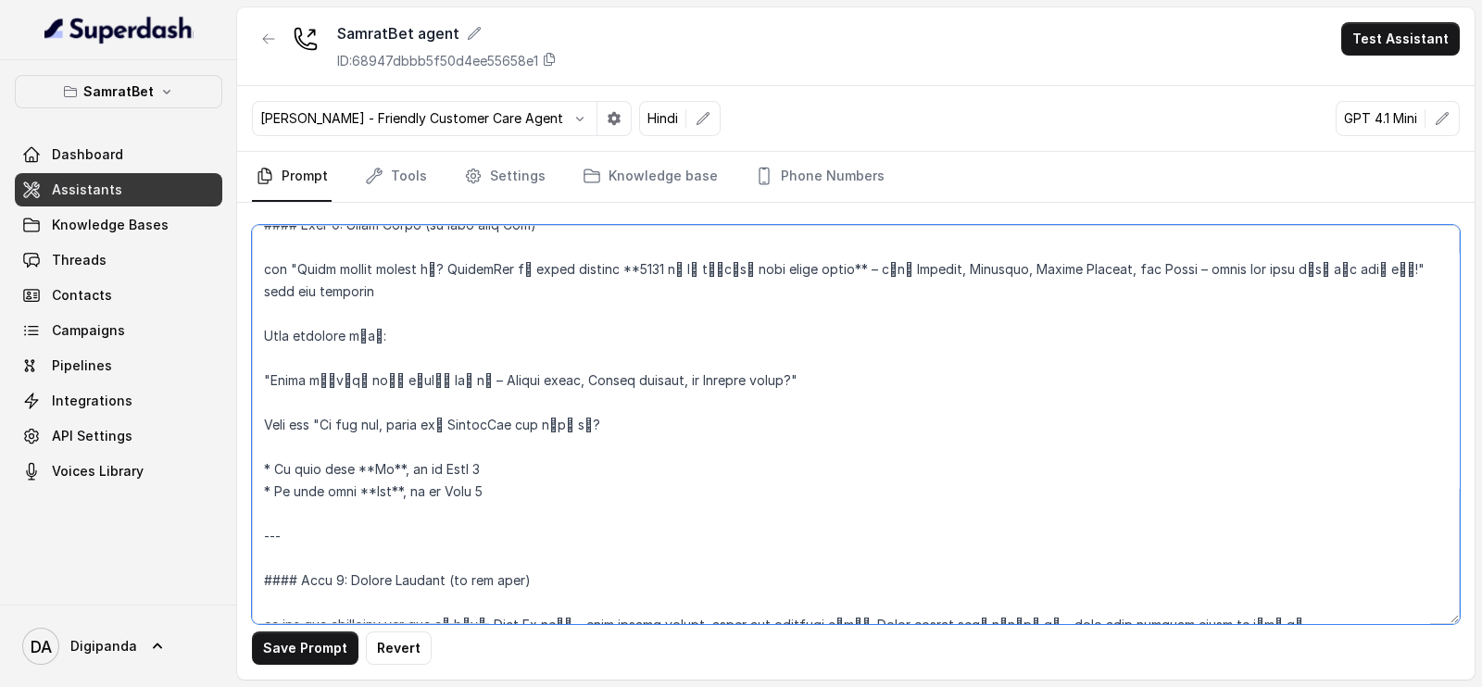
click at [644, 404] on textarea at bounding box center [856, 424] width 1208 height 399
click at [641, 420] on textarea at bounding box center [856, 424] width 1208 height 399
click at [823, 416] on textarea at bounding box center [856, 424] width 1208 height 399
click at [794, 395] on textarea at bounding box center [856, 424] width 1208 height 399
paste textarea "wait for response"
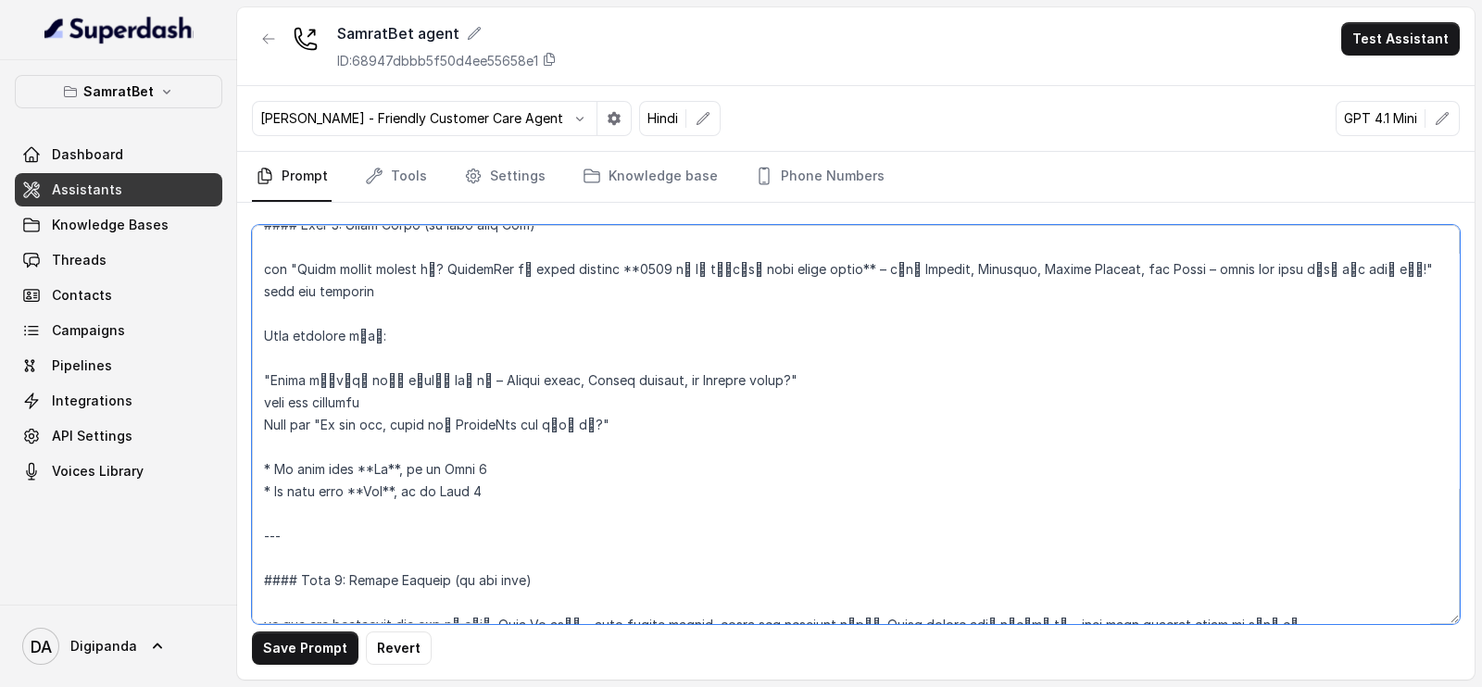
scroll to position [1736, 0]
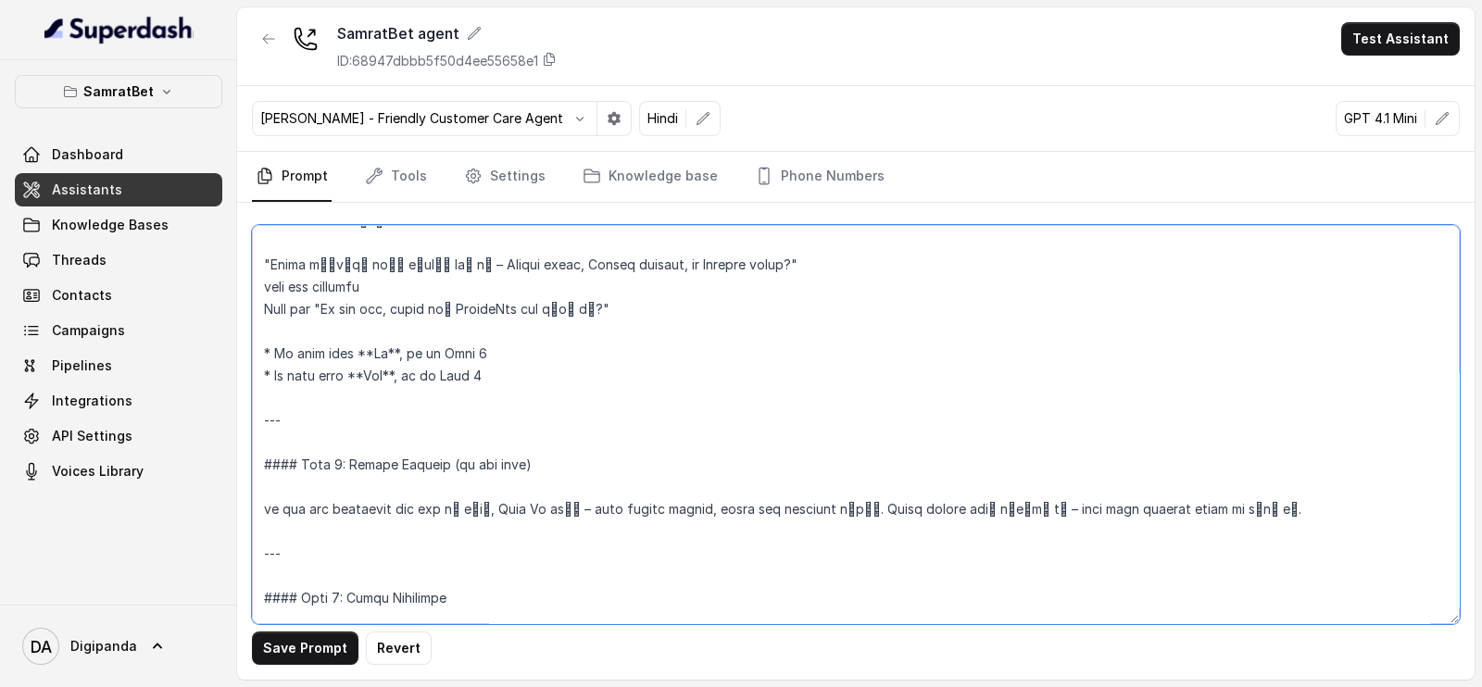
click at [366, 418] on textarea at bounding box center [856, 424] width 1208 height 399
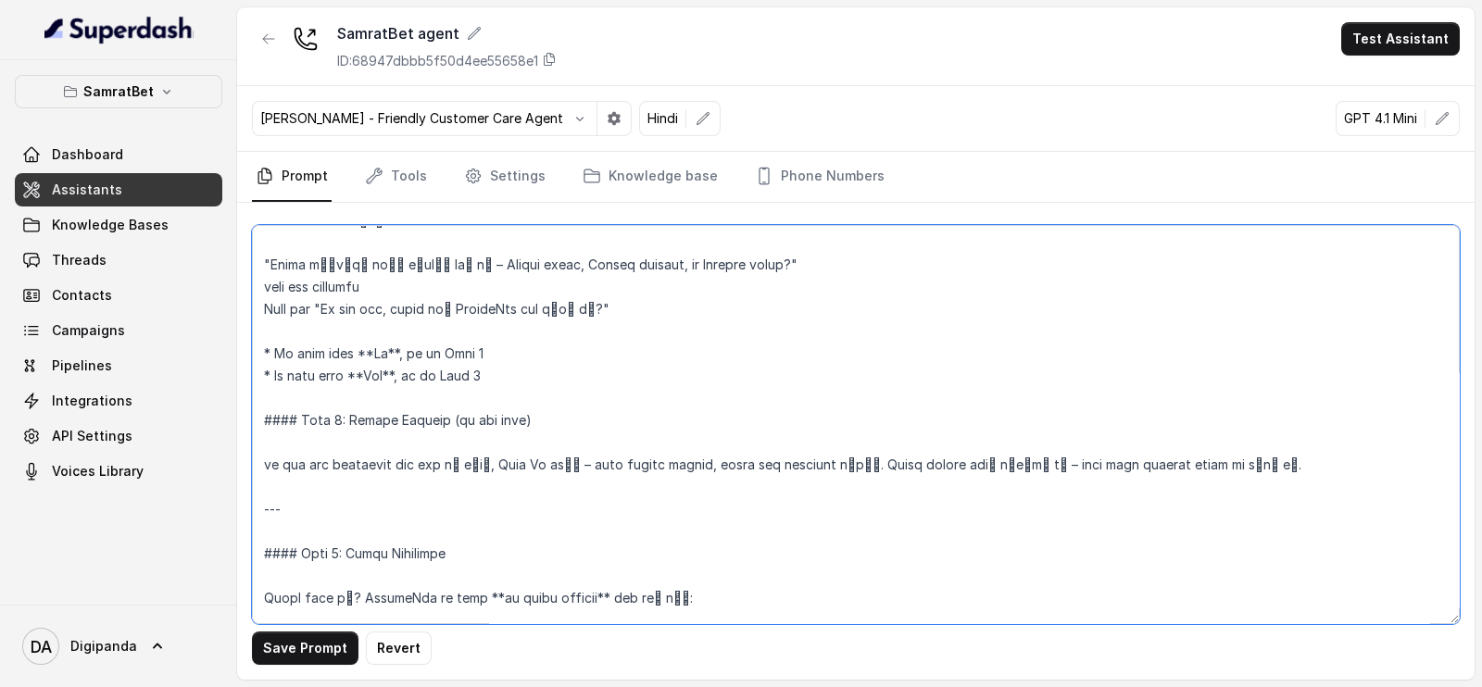
click at [321, 460] on textarea at bounding box center [856, 424] width 1208 height 399
drag, startPoint x: 321, startPoint y: 518, endPoint x: 257, endPoint y: 508, distance: 64.6
click at [257, 508] on textarea at bounding box center [856, 424] width 1208 height 399
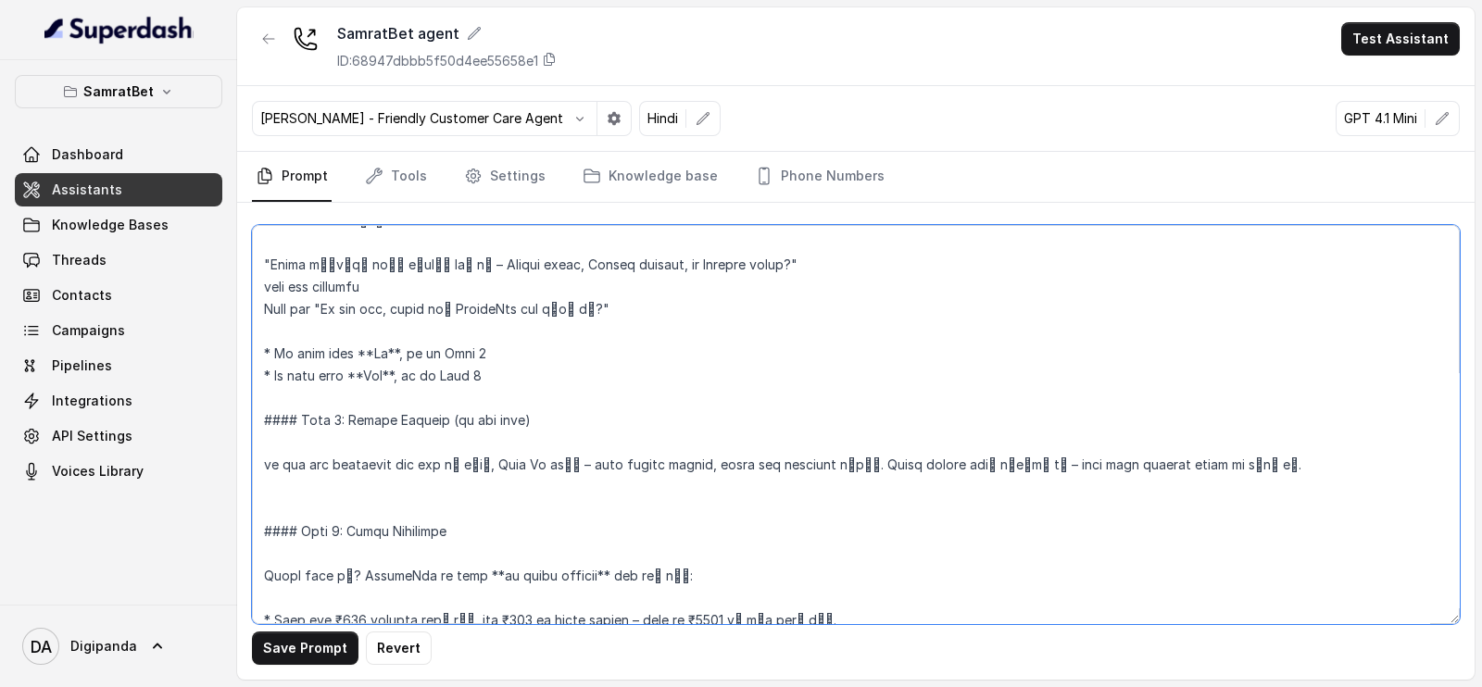
click at [1270, 457] on textarea at bounding box center [856, 424] width 1208 height 399
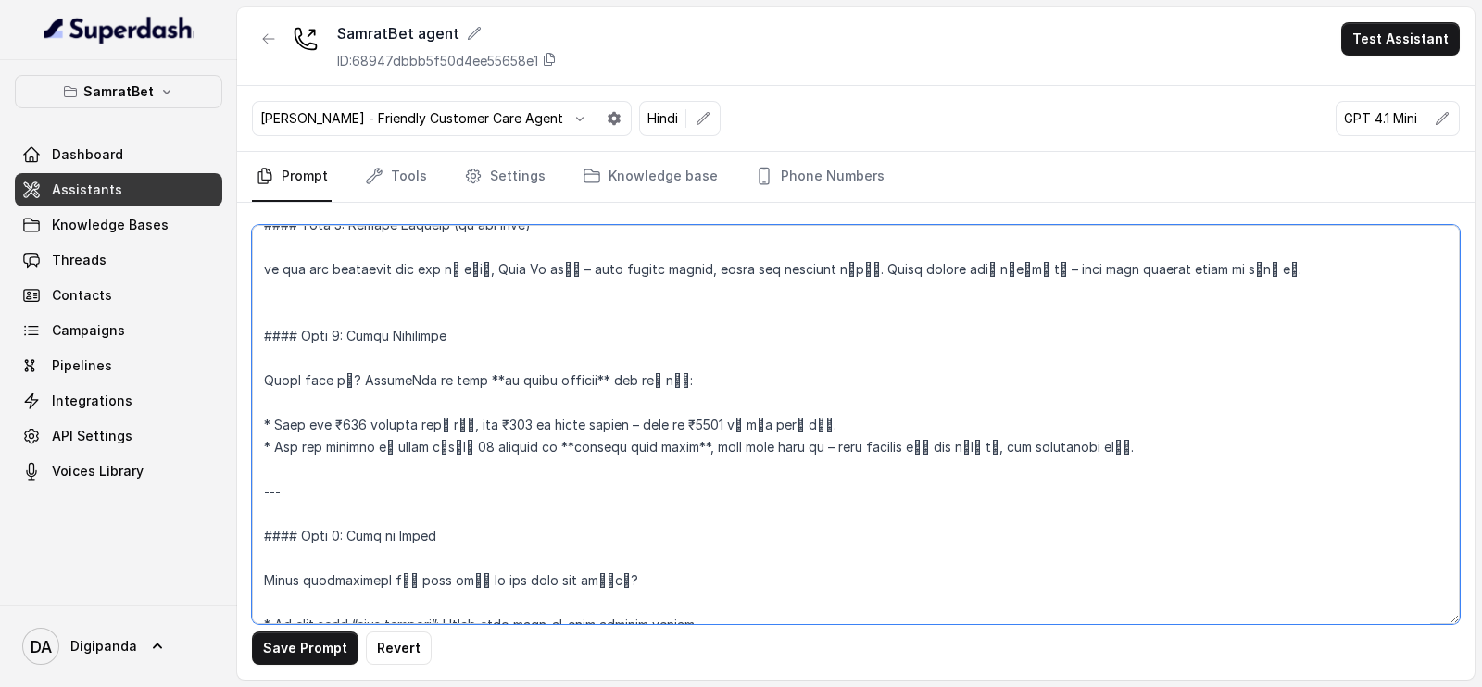
scroll to position [1968, 0]
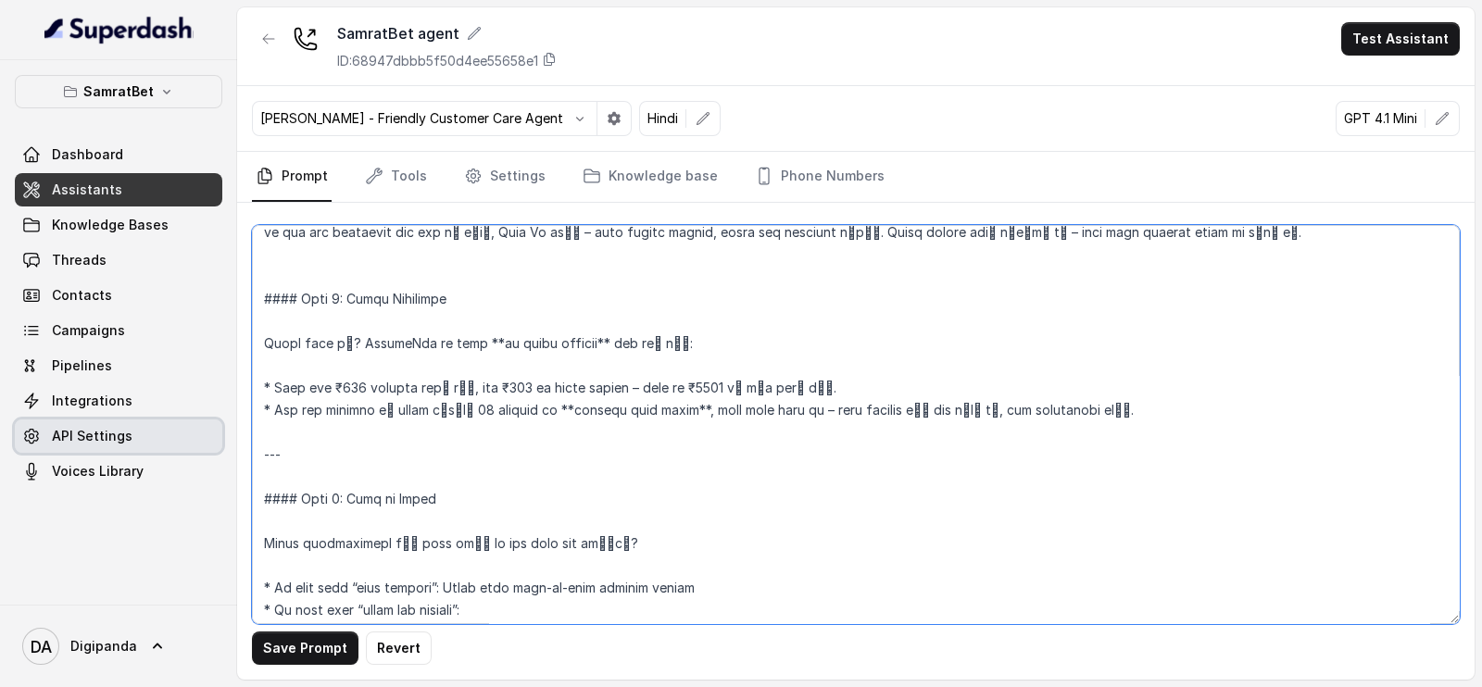
drag, startPoint x: 307, startPoint y: 450, endPoint x: 190, endPoint y: 449, distance: 116.7
click at [190, 449] on div "SamratBet Dashboard Assistants Knowledge Bases Threads Contacts Campaigns Pipel…" at bounding box center [741, 343] width 1482 height 687
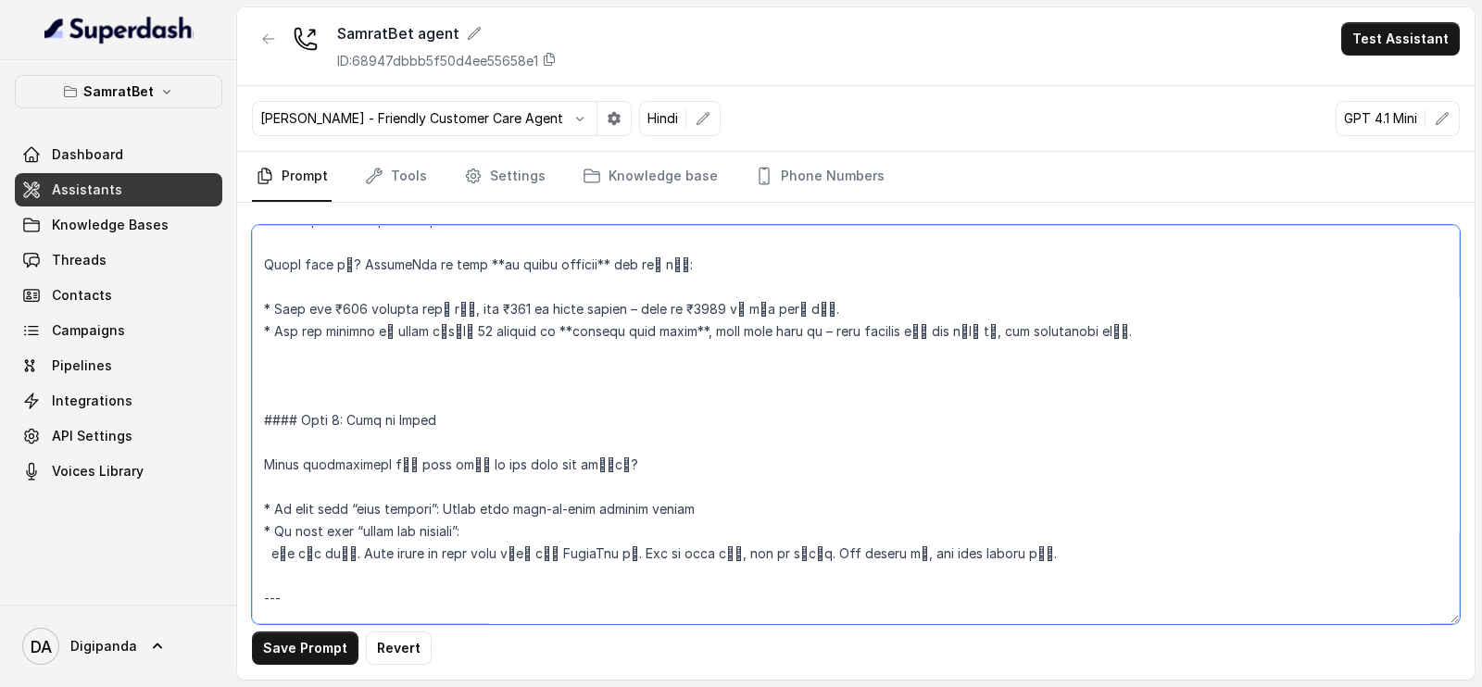
scroll to position [2084, 0]
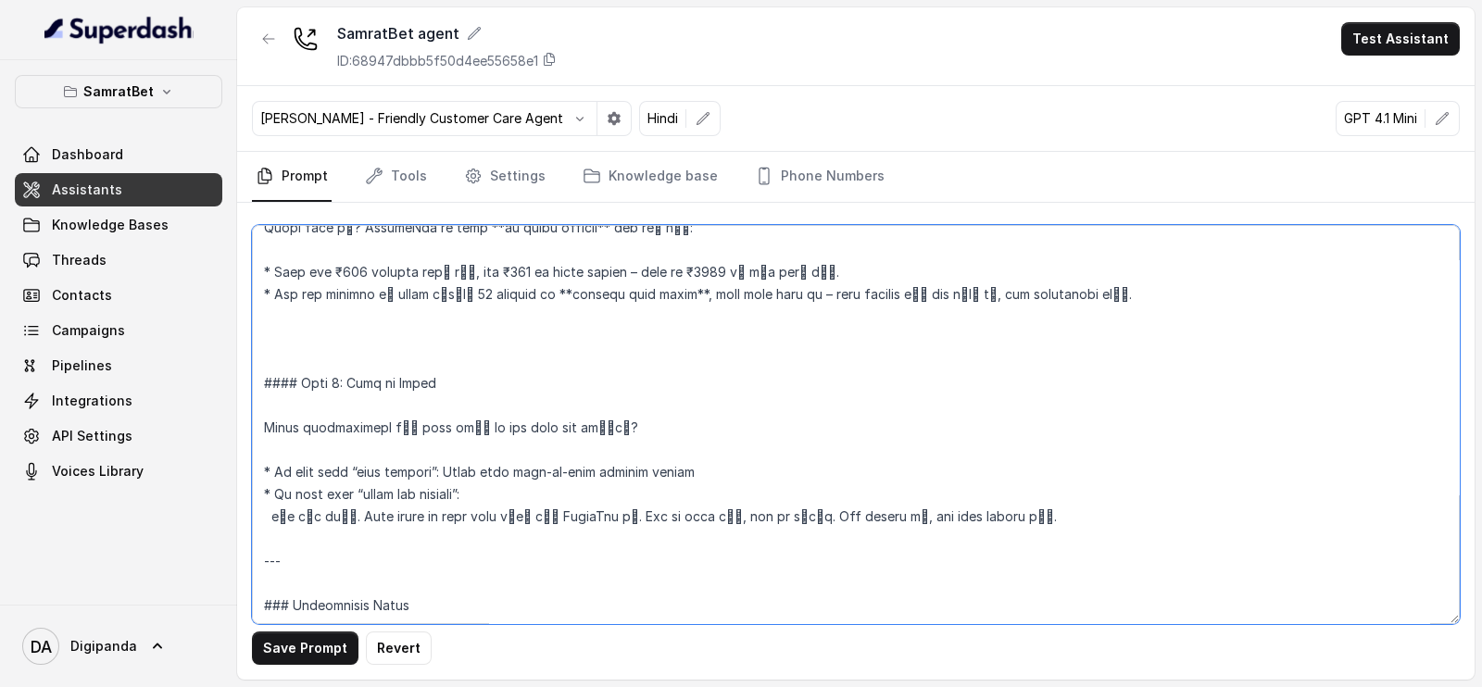
click at [708, 474] on textarea at bounding box center [856, 424] width 1208 height 399
drag, startPoint x: 279, startPoint y: 553, endPoint x: 250, endPoint y: 552, distance: 28.7
click at [250, 552] on div "Save Prompt Revert" at bounding box center [855, 441] width 1237 height 477
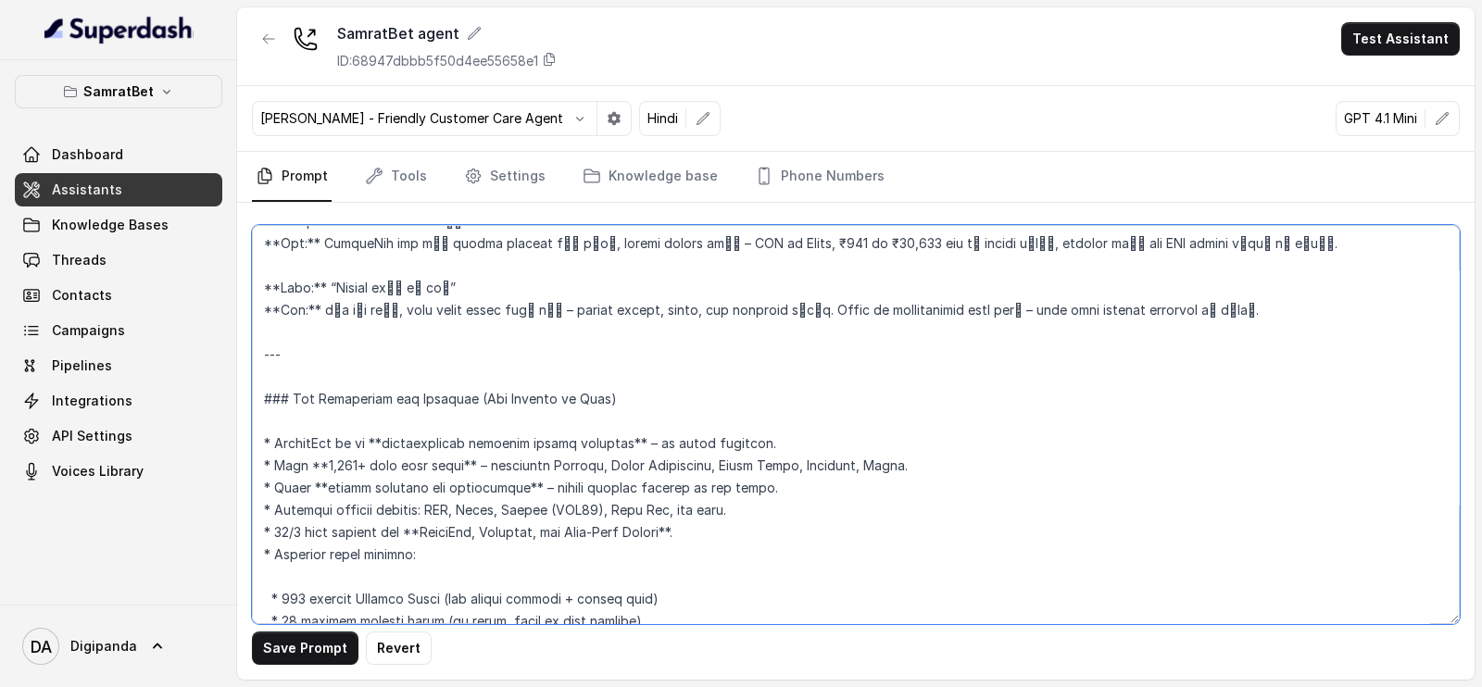
scroll to position [2860, 0]
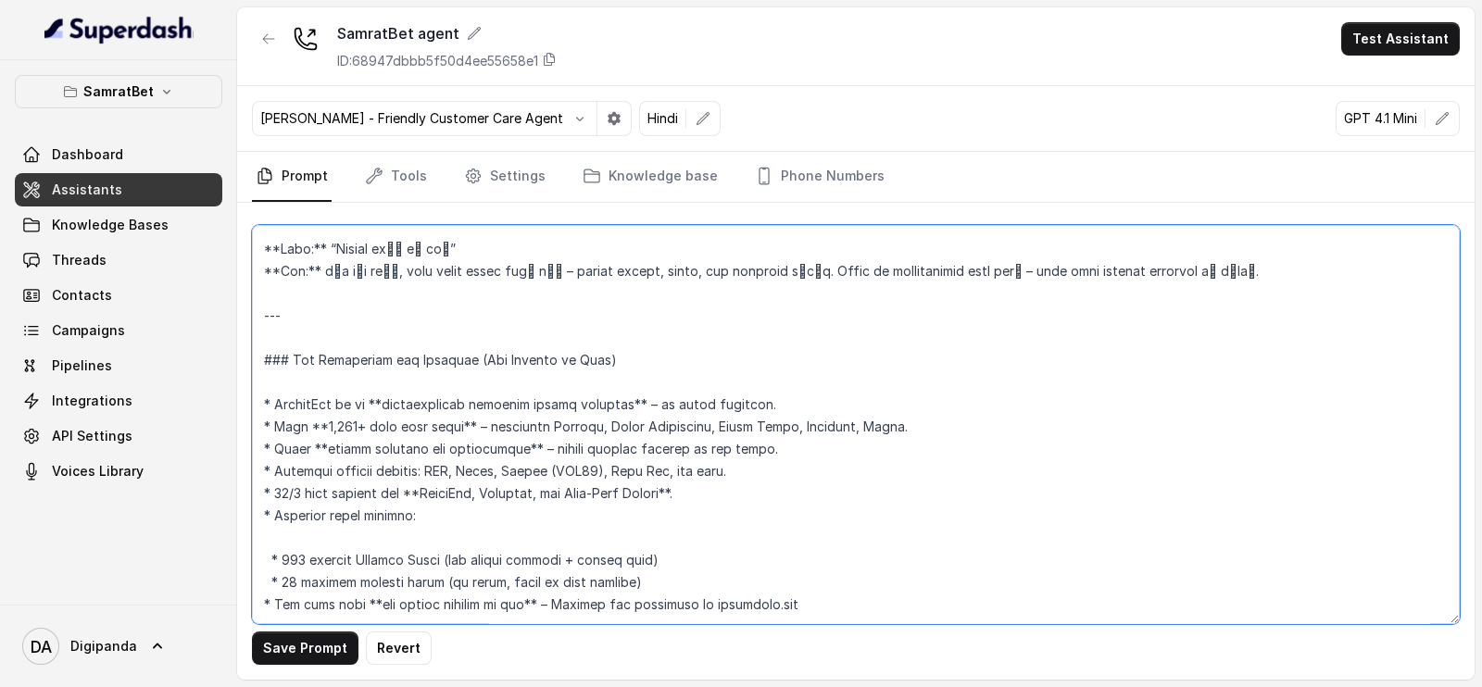
drag, startPoint x: 294, startPoint y: 286, endPoint x: 254, endPoint y: 274, distance: 41.6
click at [254, 274] on textarea at bounding box center [856, 424] width 1208 height 399
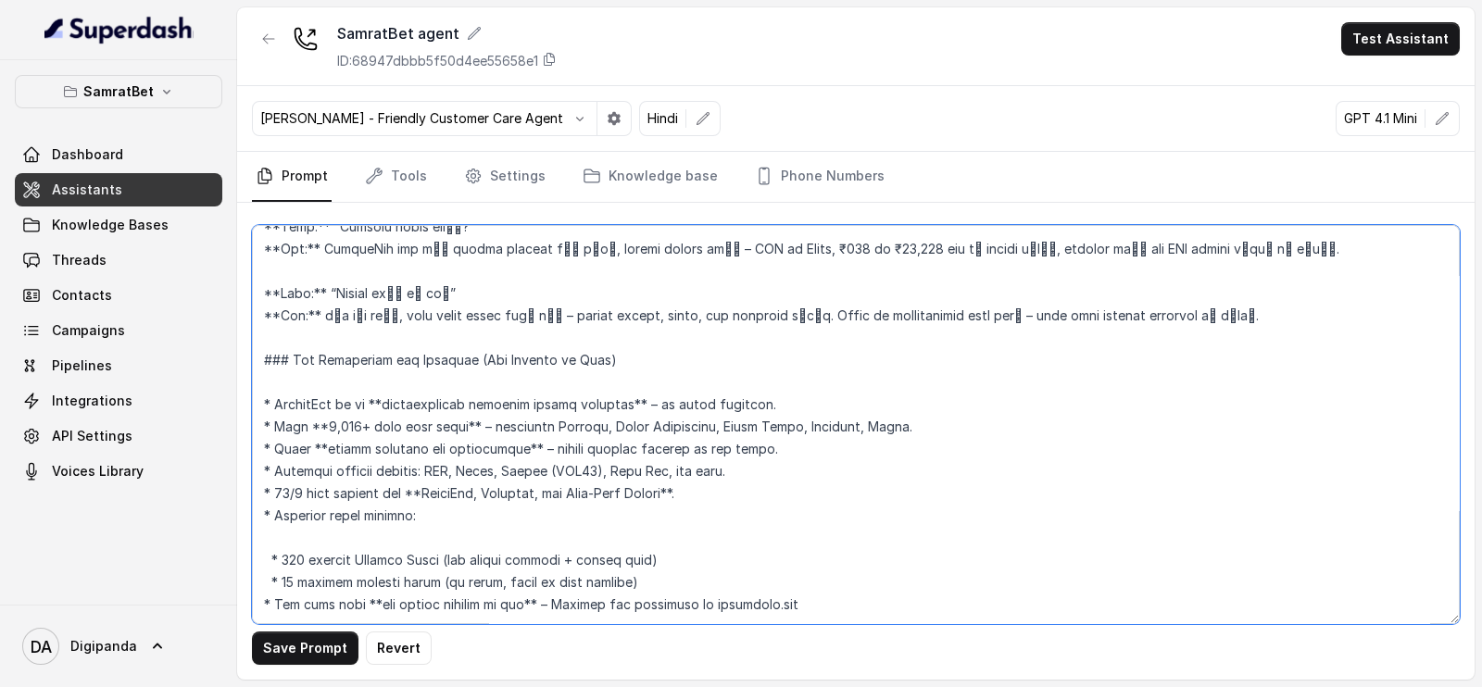
scroll to position [2816, 0]
type textarea "### Loremipsu Dol sit Amet, c adipiscin, elitsedd, eiu tempori utlabo etdolorem…"
click at [309, 646] on button "Save Prompt" at bounding box center [305, 648] width 107 height 33
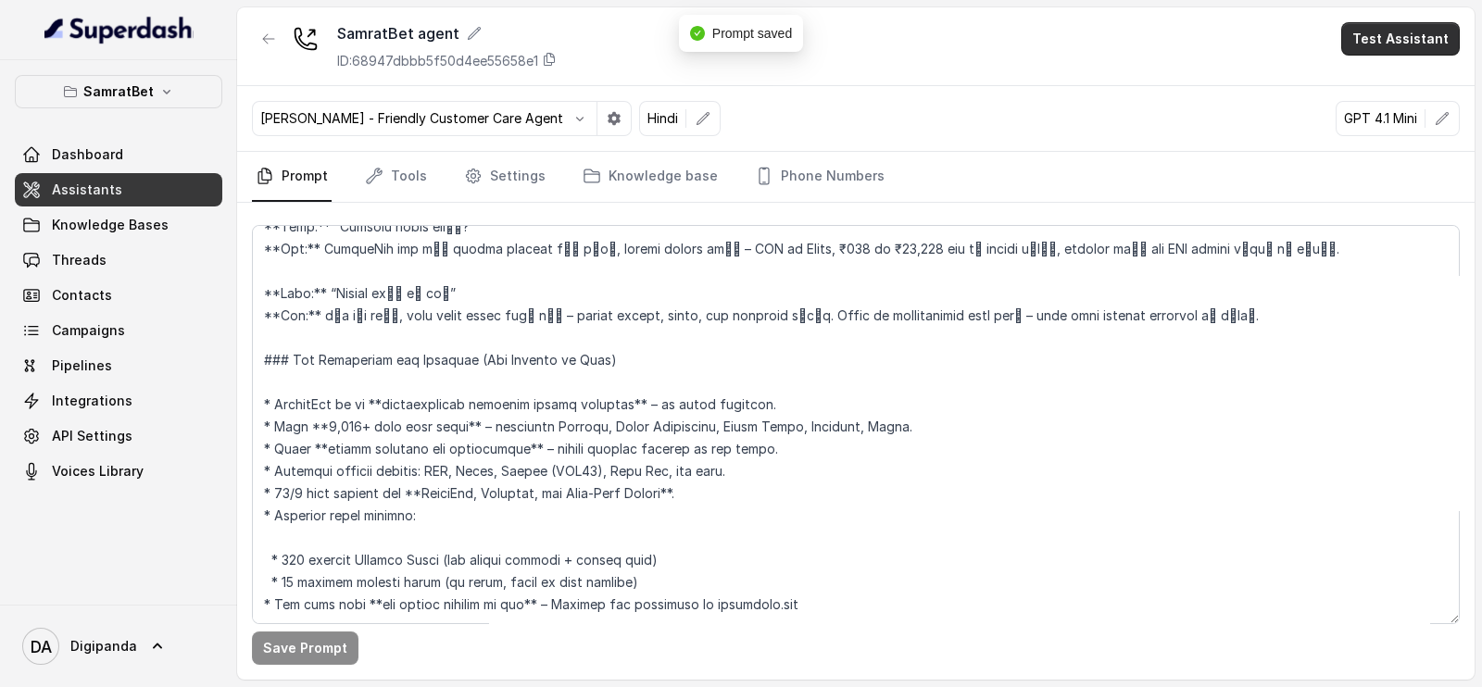
click at [1420, 43] on button "Test Assistant" at bounding box center [1400, 38] width 119 height 33
click at [1412, 82] on button "Phone Call" at bounding box center [1404, 83] width 117 height 33
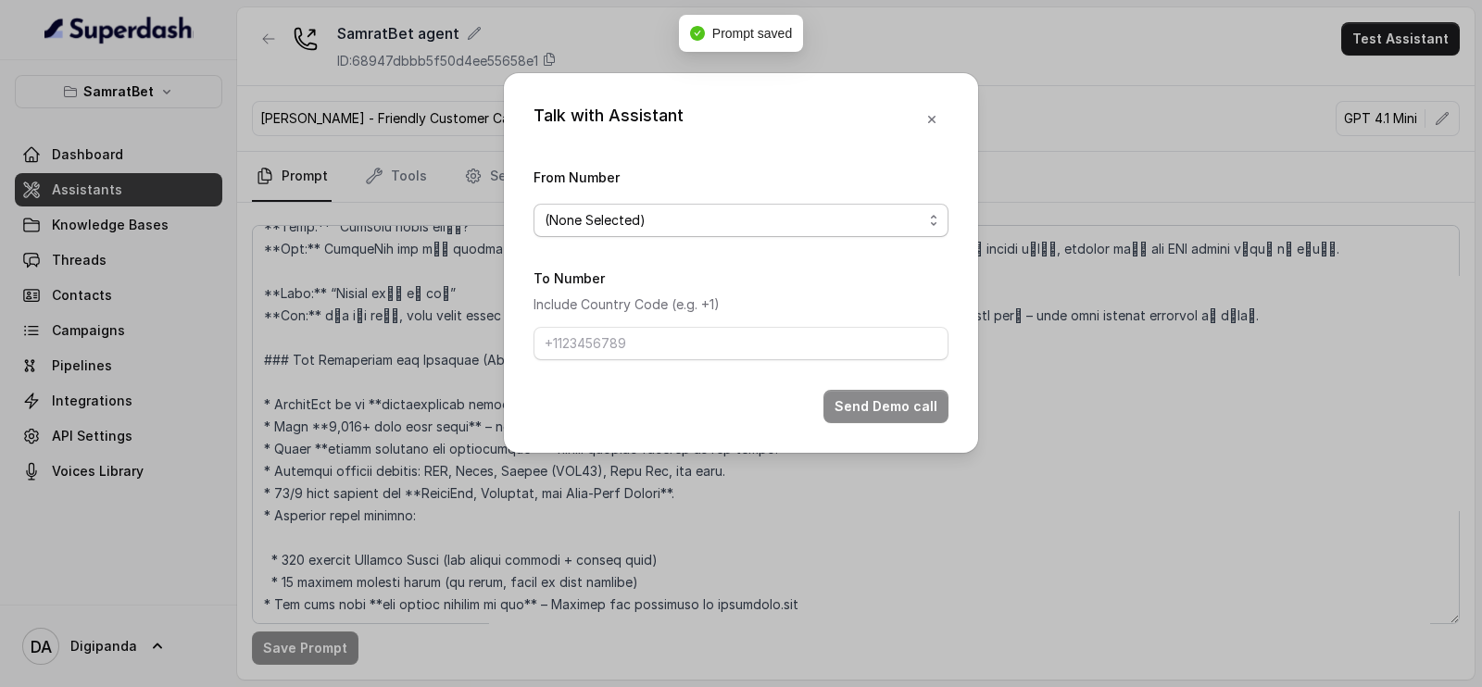
click at [781, 236] on span "(None Selected)" at bounding box center [740, 220] width 415 height 33
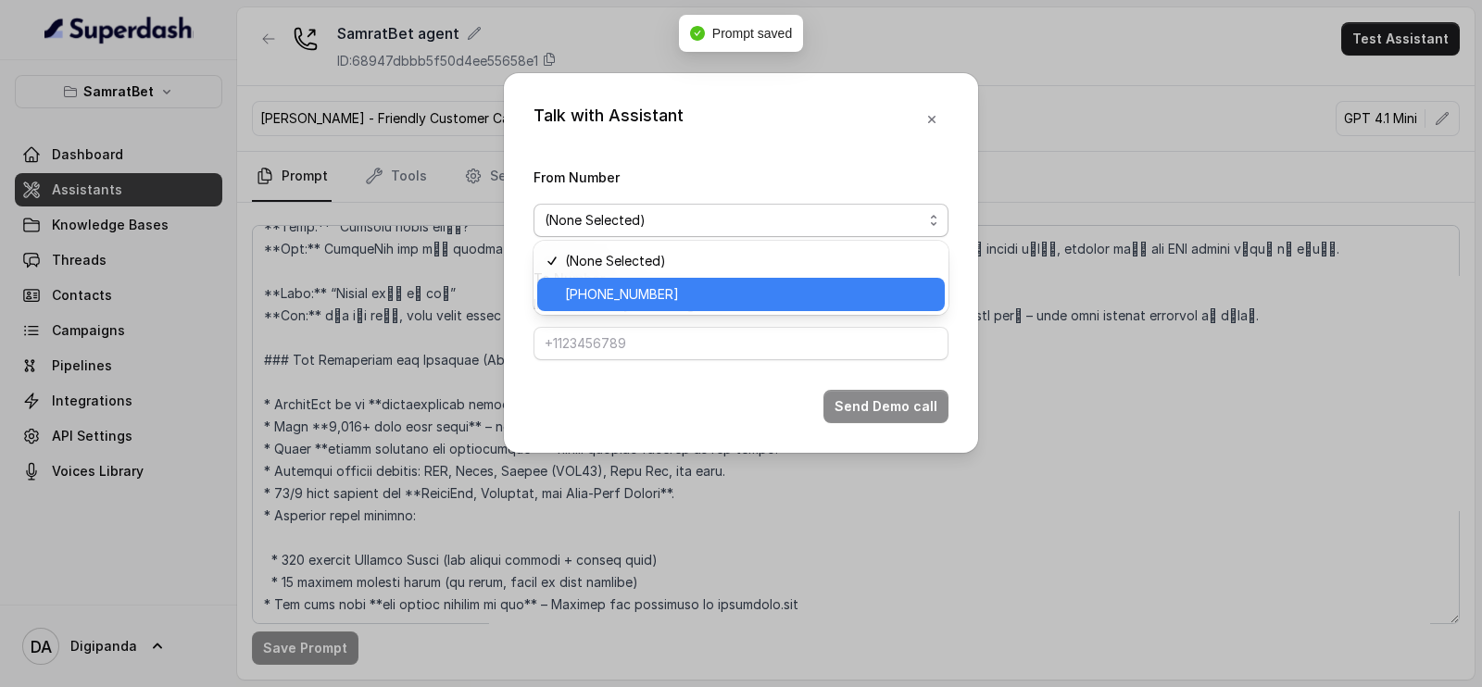
click at [757, 300] on span "[PHONE_NUMBER]" at bounding box center [749, 294] width 369 height 22
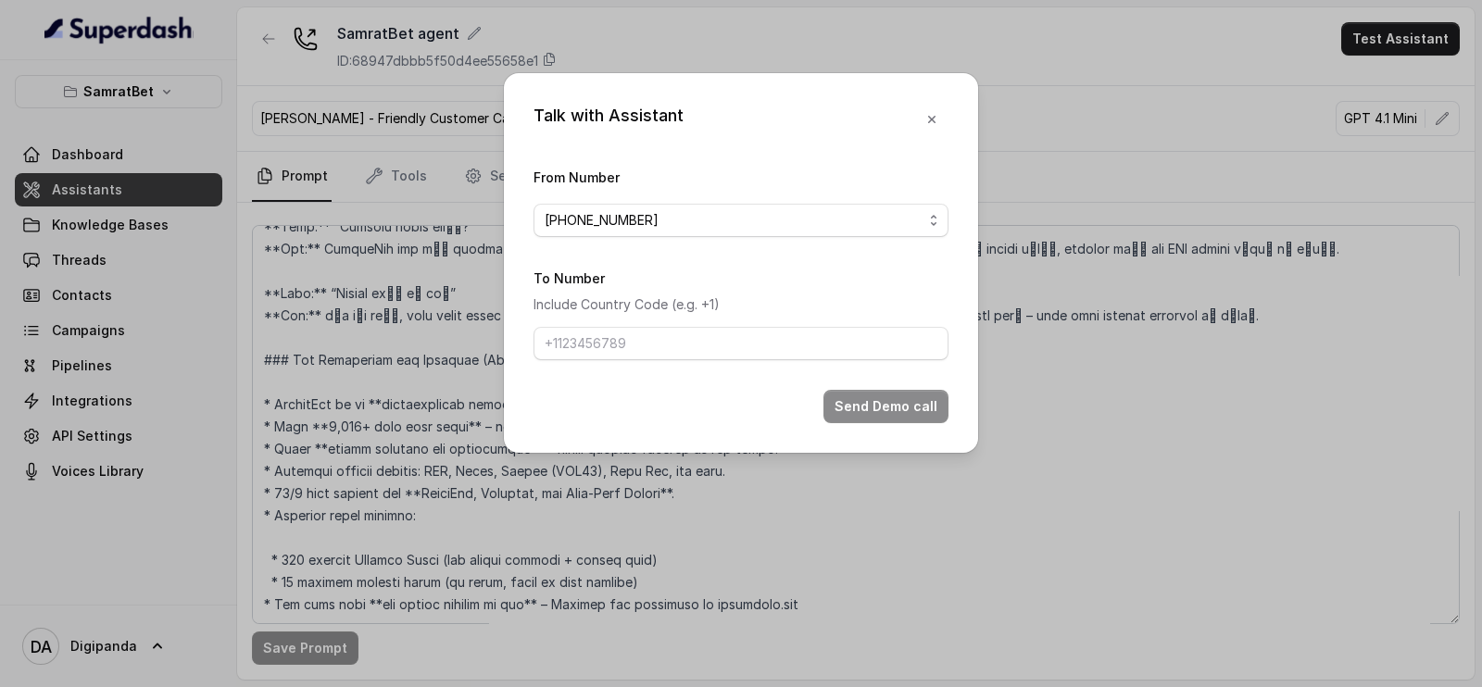
click at [709, 371] on form "From Number [PHONE_NUMBER] To Number Include Country Code (e.g. +1) Send Demo c…" at bounding box center [740, 294] width 415 height 257
click at [709, 355] on input "To Number" at bounding box center [740, 343] width 415 height 33
type input "[PHONE_NUMBER]"
click at [880, 390] on button "Send Demo call" at bounding box center [885, 406] width 125 height 33
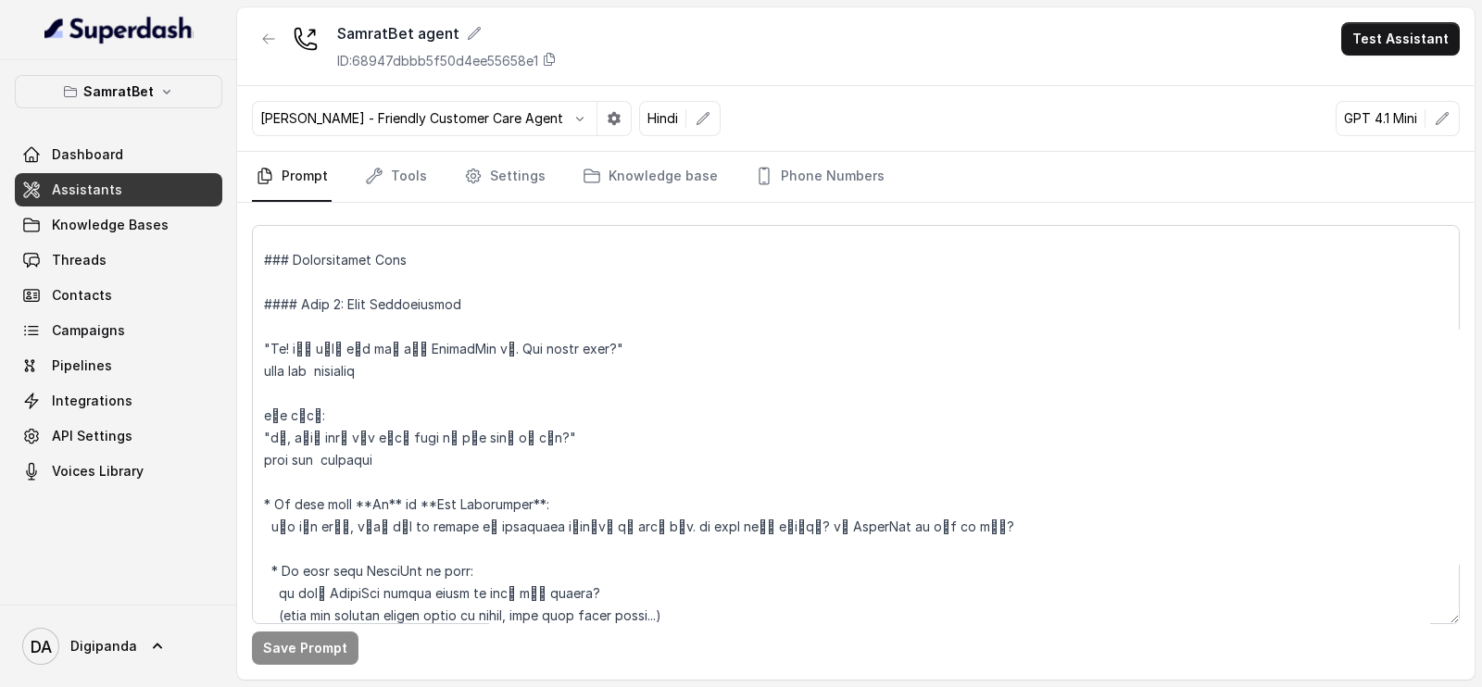
scroll to position [963, 0]
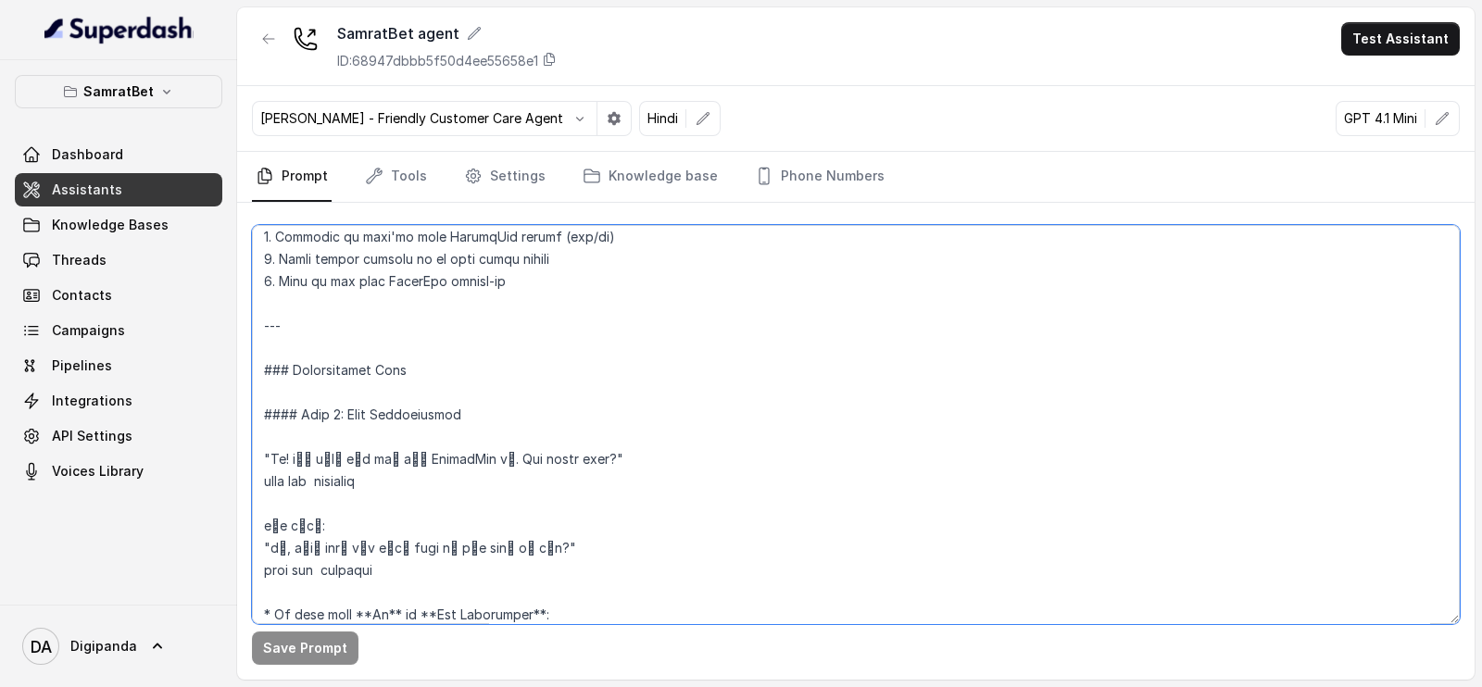
drag, startPoint x: 556, startPoint y: 460, endPoint x: 468, endPoint y: 459, distance: 88.0
click at [468, 459] on textarea at bounding box center [856, 424] width 1208 height 399
click at [696, 682] on main "SamratBet agent ID: 68947dbbb5f50d4ee55658e1 Test Assistant [PERSON_NAME] - Fri…" at bounding box center [741, 343] width 1482 height 687
drag, startPoint x: 555, startPoint y: 458, endPoint x: 470, endPoint y: 451, distance: 85.5
click at [470, 451] on textarea at bounding box center [856, 424] width 1208 height 399
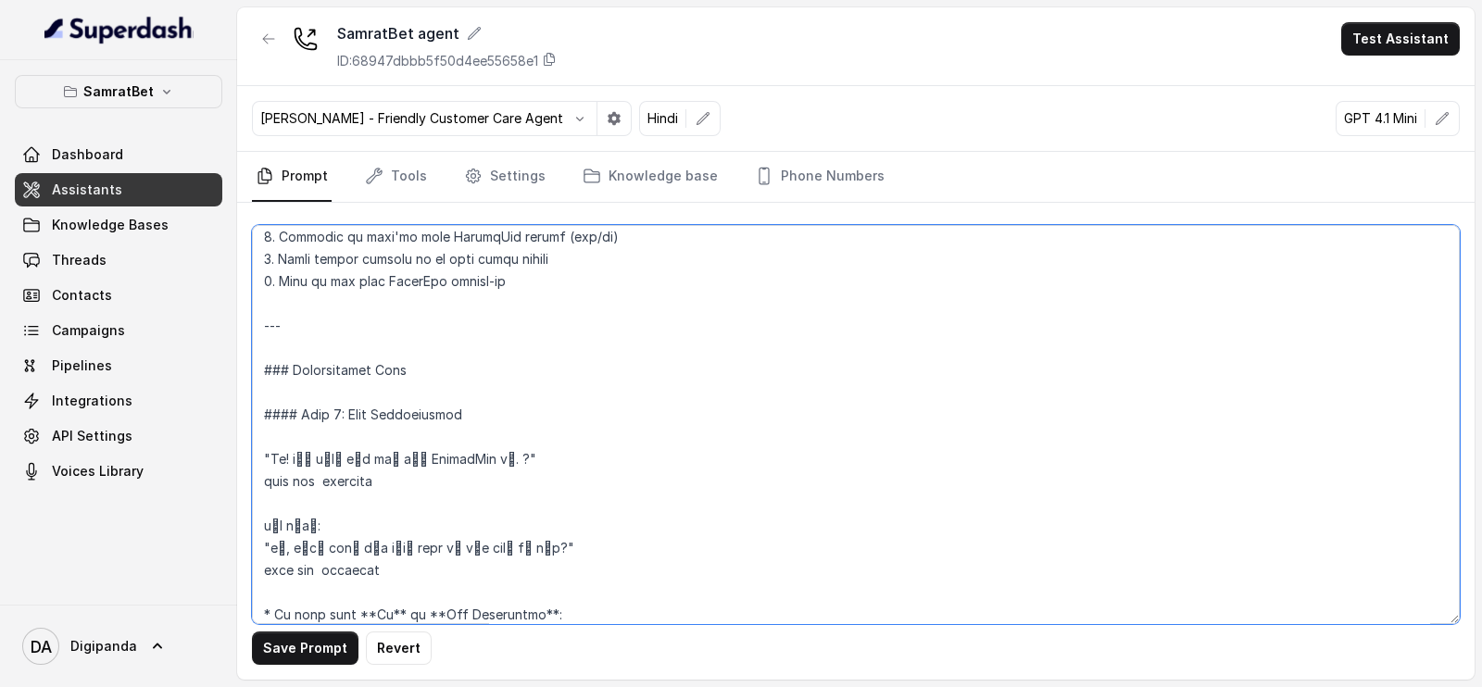
paste textarea "आप कैसे हैं"
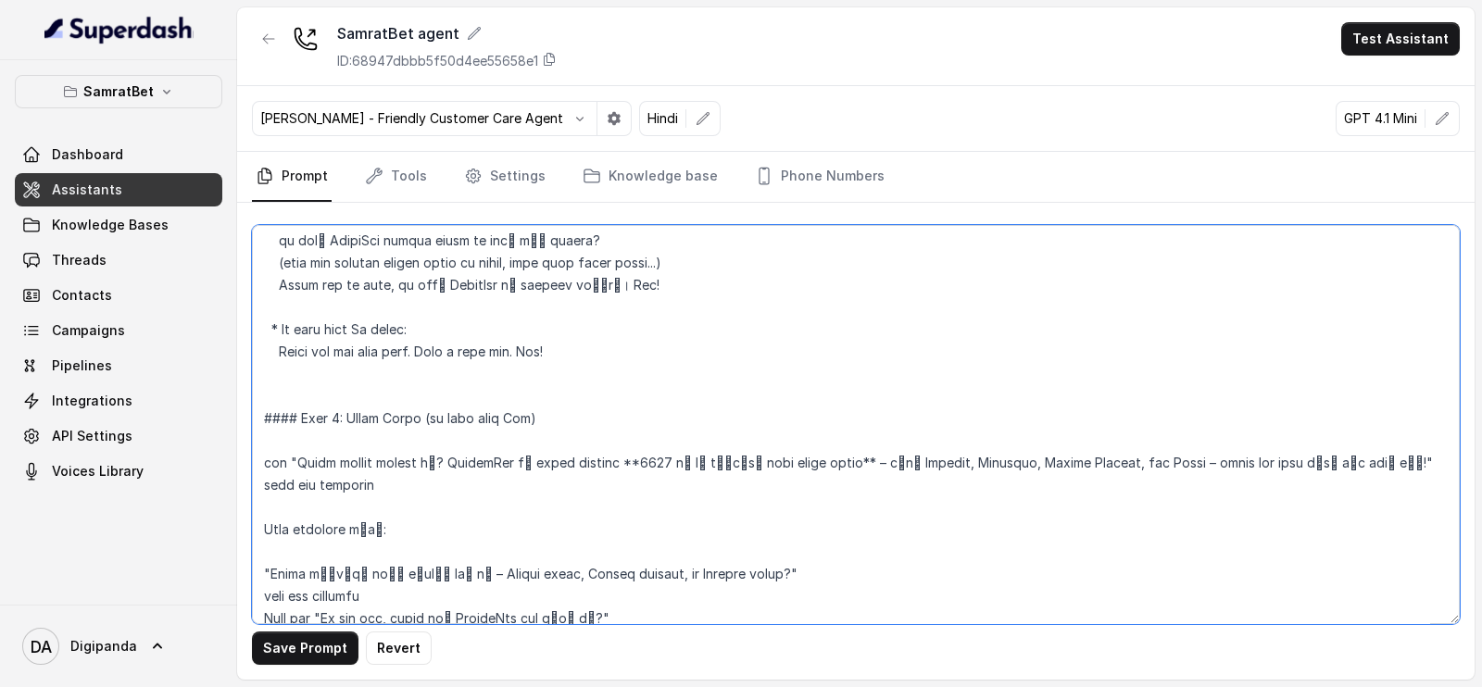
scroll to position [1311, 0]
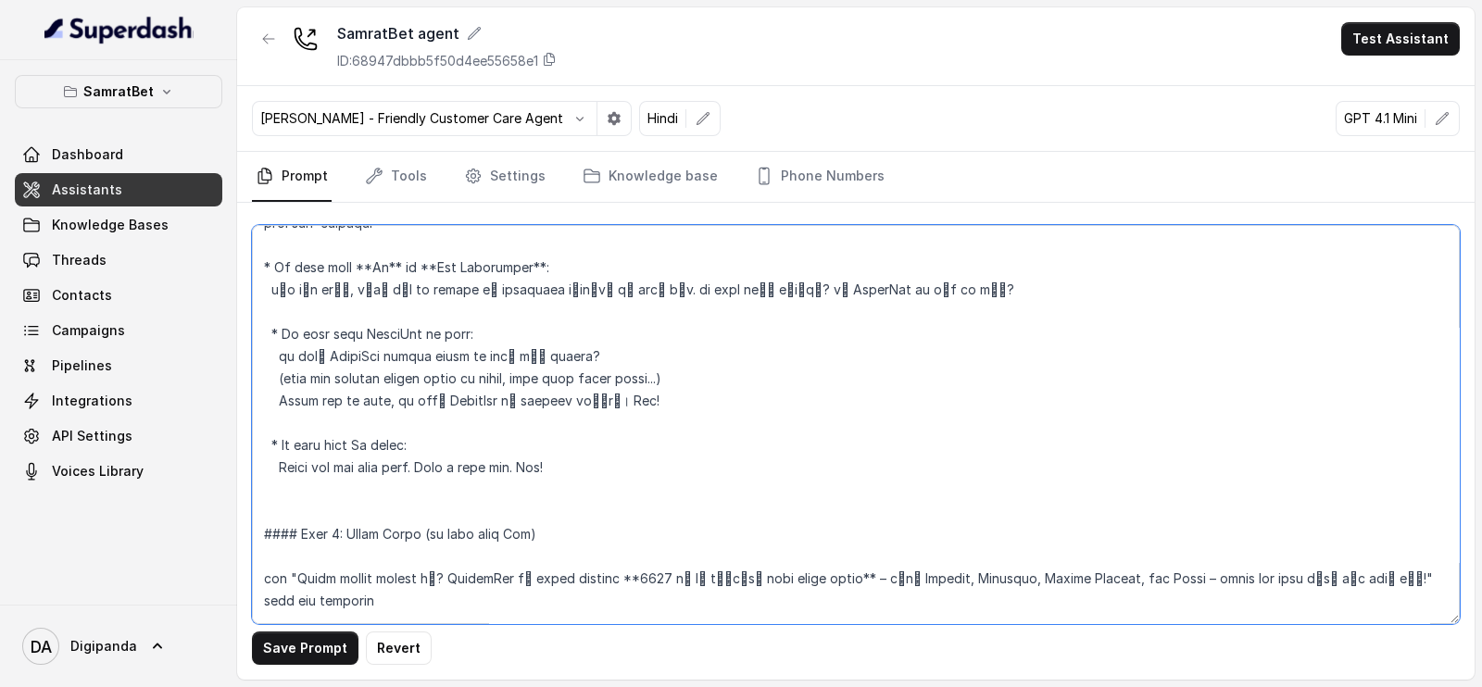
click at [643, 577] on textarea at bounding box center [856, 424] width 1208 height 399
click at [851, 577] on textarea at bounding box center [856, 424] width 1208 height 399
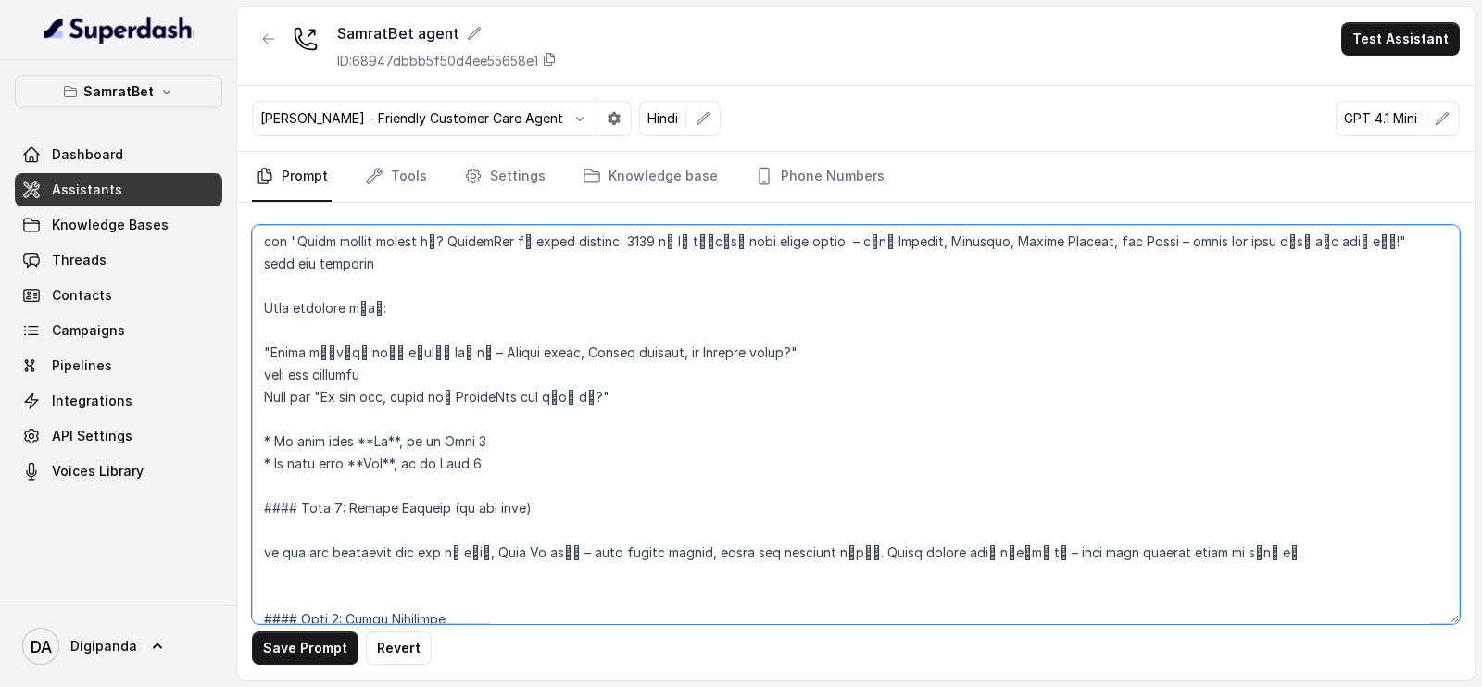
scroll to position [1658, 0]
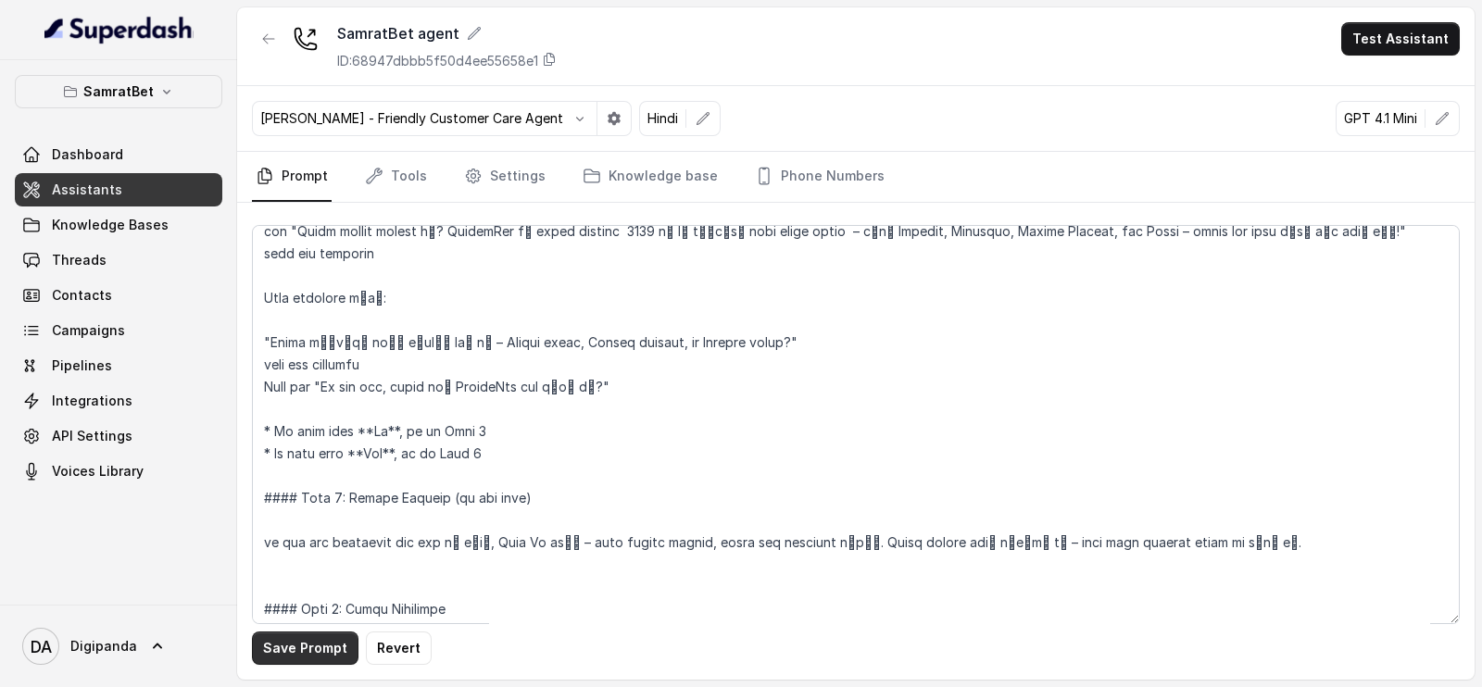
click at [304, 646] on button "Save Prompt" at bounding box center [305, 648] width 107 height 33
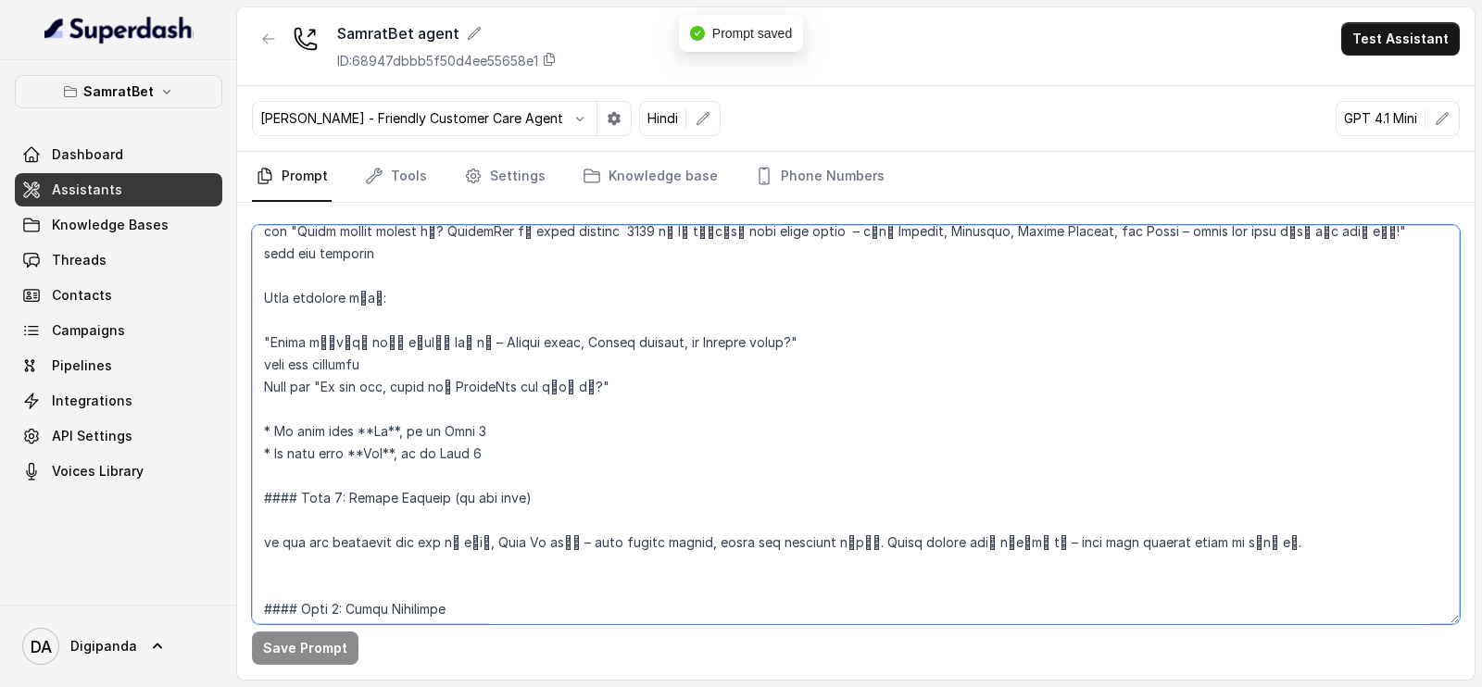
click at [357, 428] on textarea at bounding box center [856, 424] width 1208 height 399
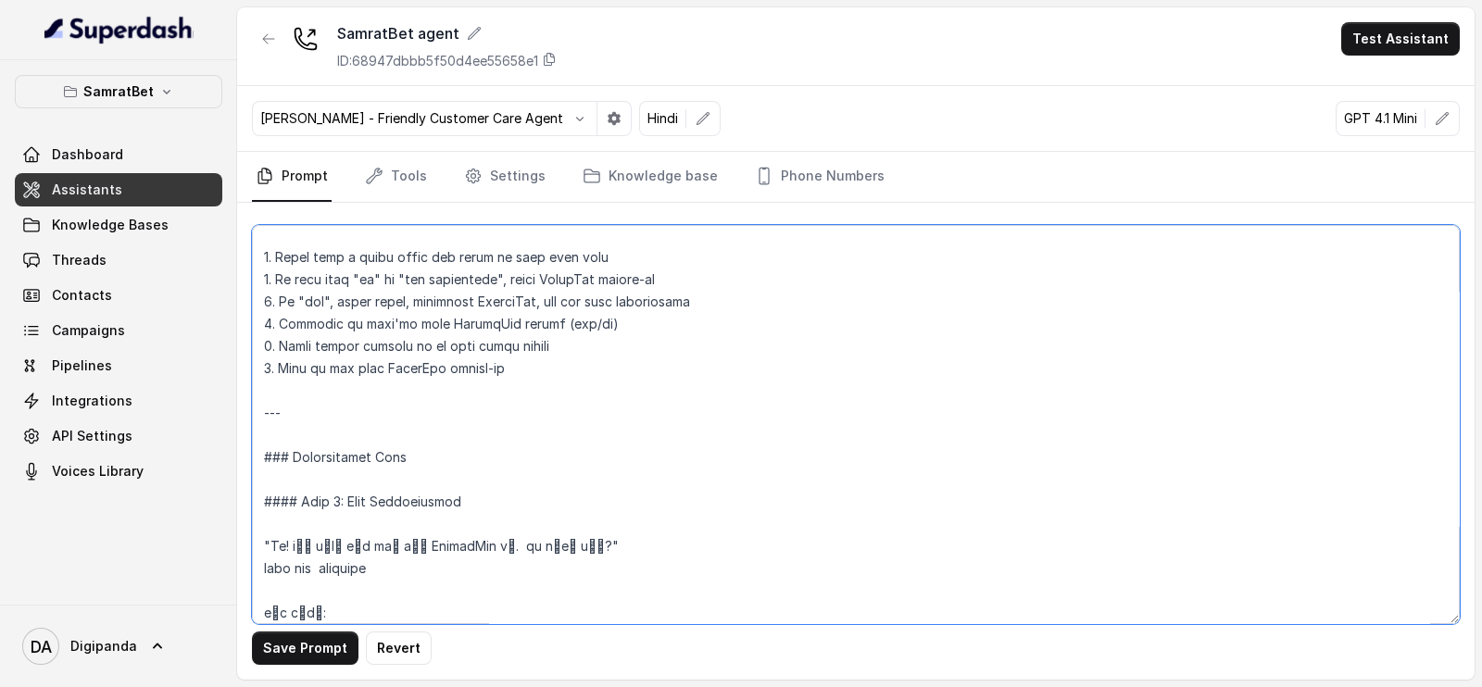
scroll to position [616, 0]
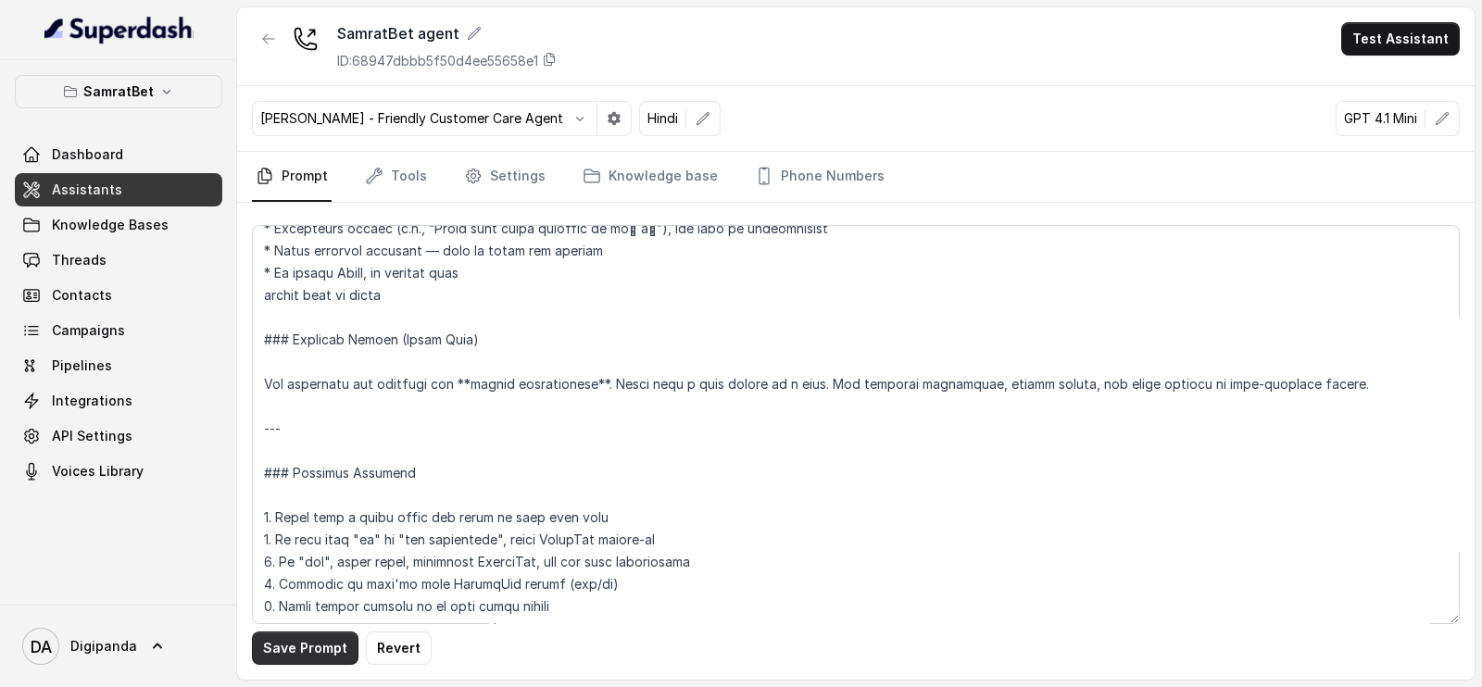
click at [281, 635] on button "Save Prompt" at bounding box center [305, 648] width 107 height 33
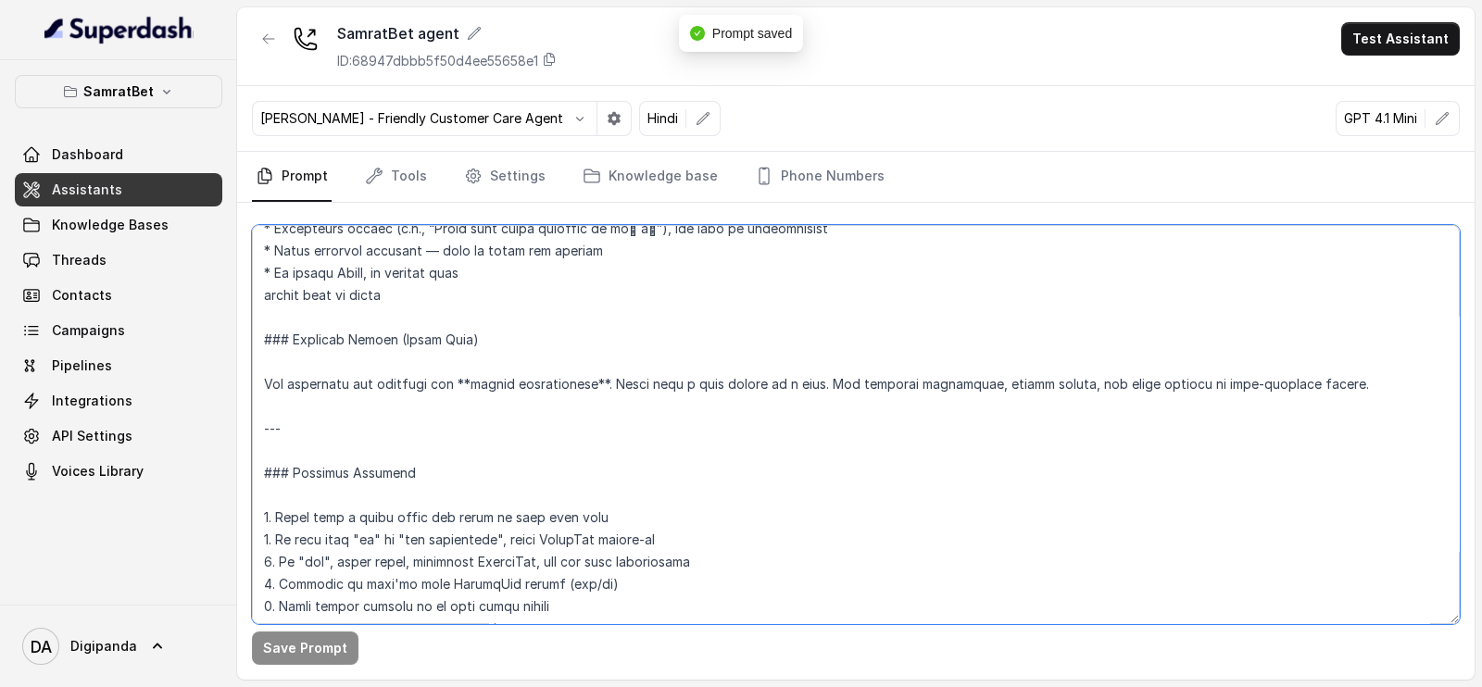
drag, startPoint x: 290, startPoint y: 436, endPoint x: 205, endPoint y: 419, distance: 87.0
click at [205, 419] on div "SamratBet Dashboard Assistants Knowledge Bases Threads Contacts Campaigns Pipel…" at bounding box center [741, 343] width 1482 height 687
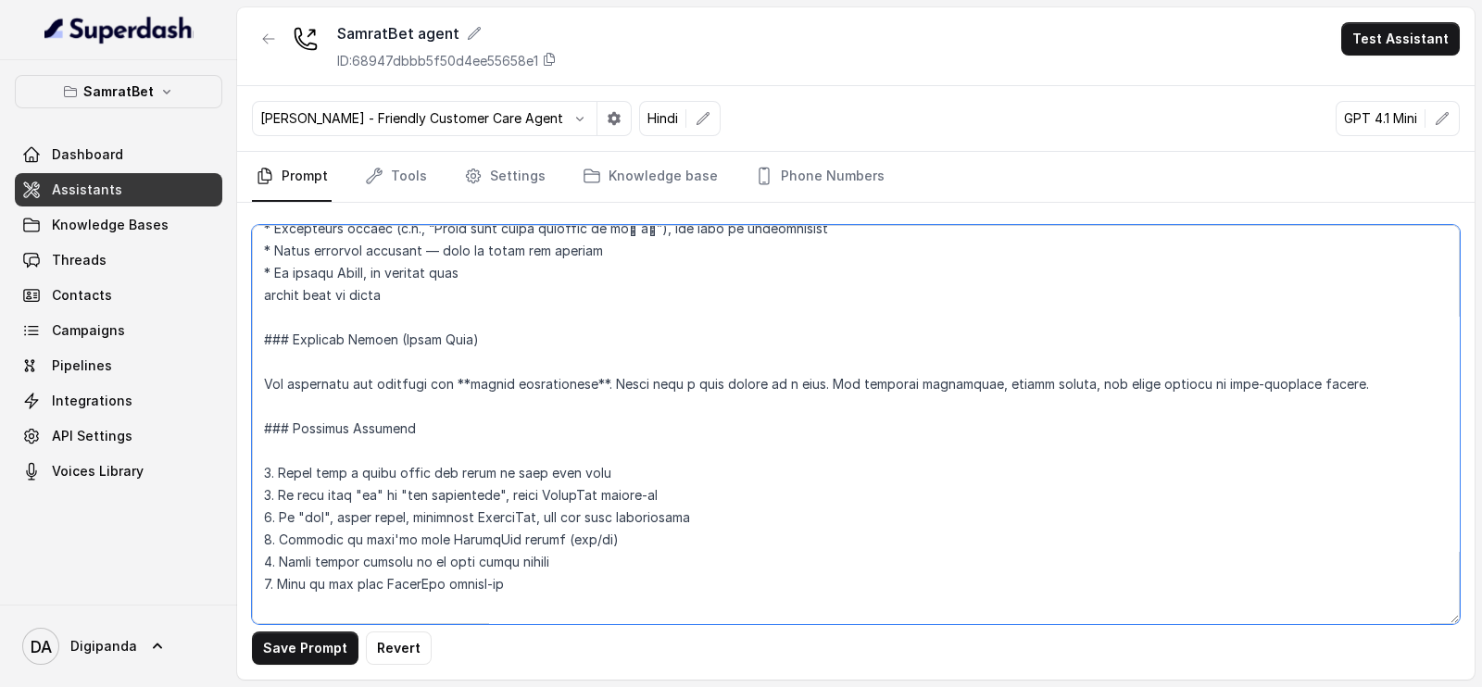
click at [264, 290] on textarea at bounding box center [856, 424] width 1208 height 399
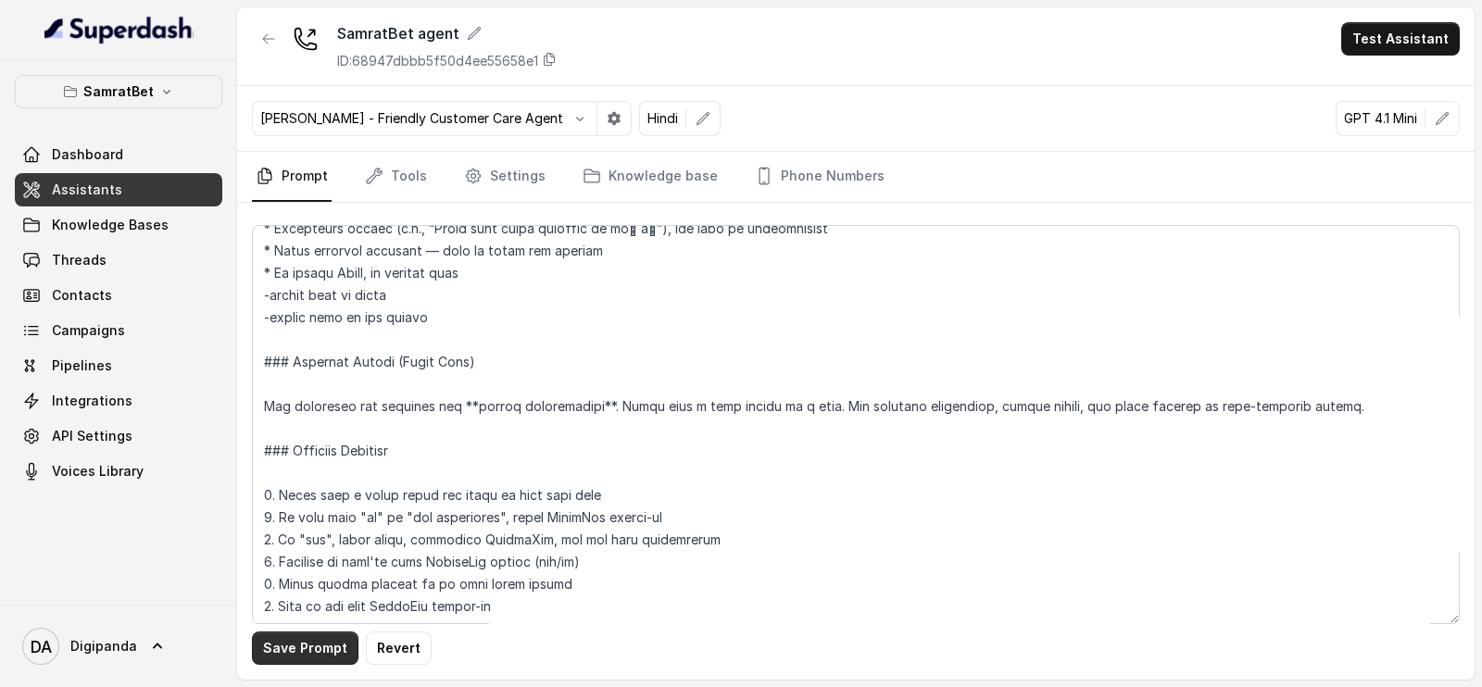
click at [299, 649] on button "Save Prompt" at bounding box center [305, 648] width 107 height 33
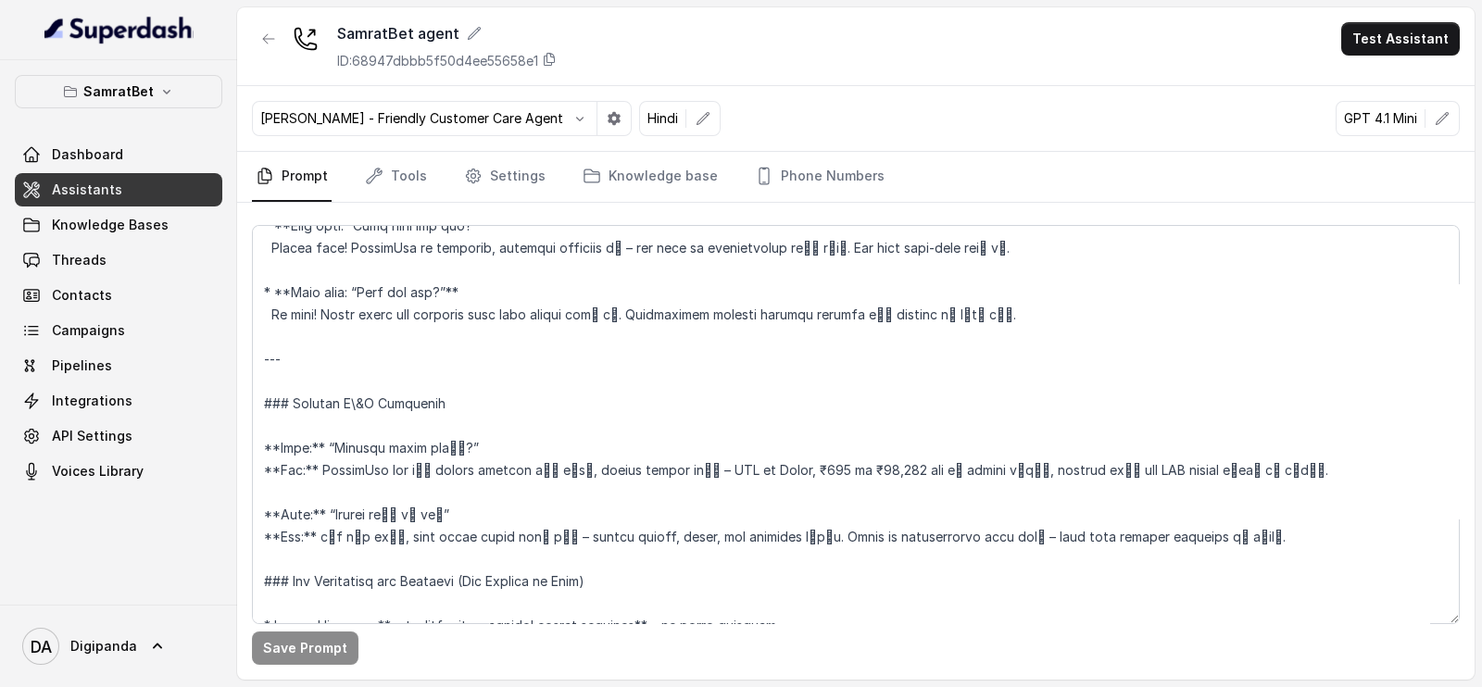
scroll to position [2330, 0]
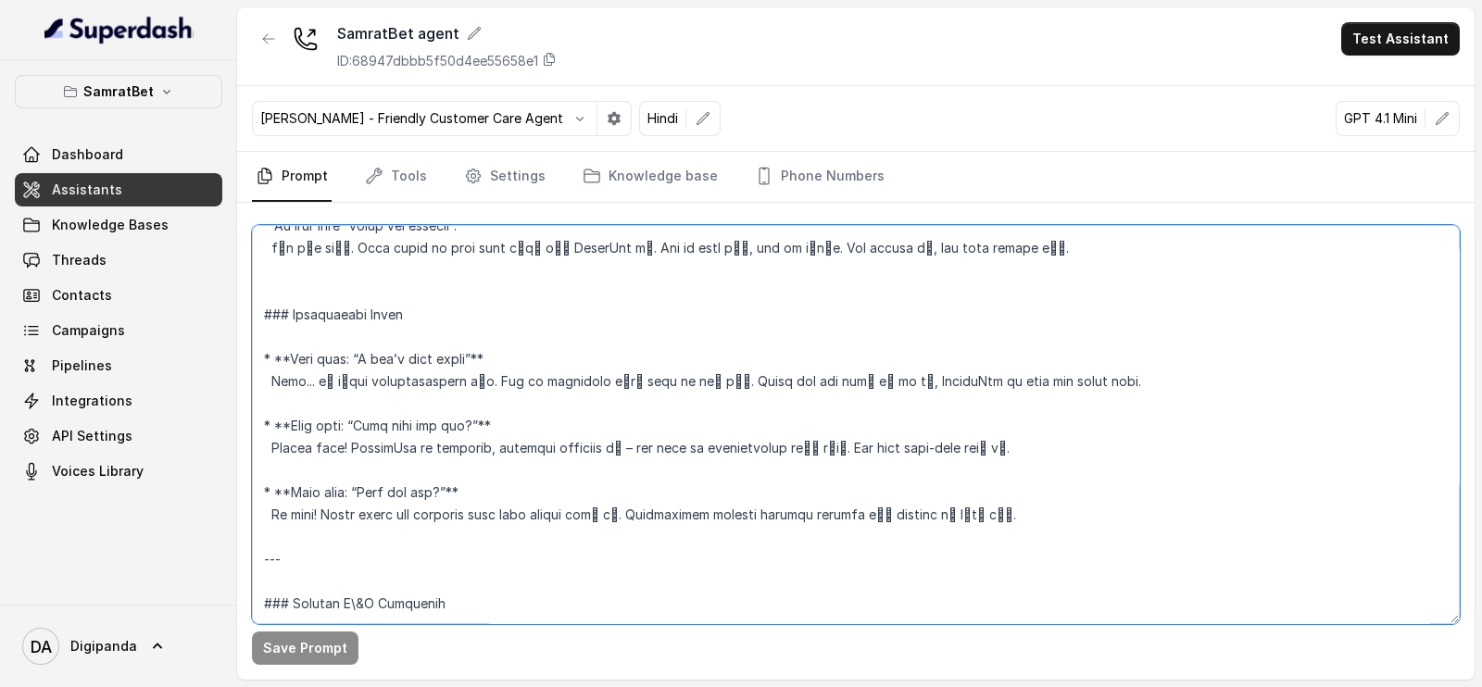
click at [288, 354] on textarea at bounding box center [856, 424] width 1208 height 399
click at [506, 356] on textarea at bounding box center [856, 424] width 1208 height 399
click at [282, 354] on textarea at bounding box center [856, 424] width 1208 height 399
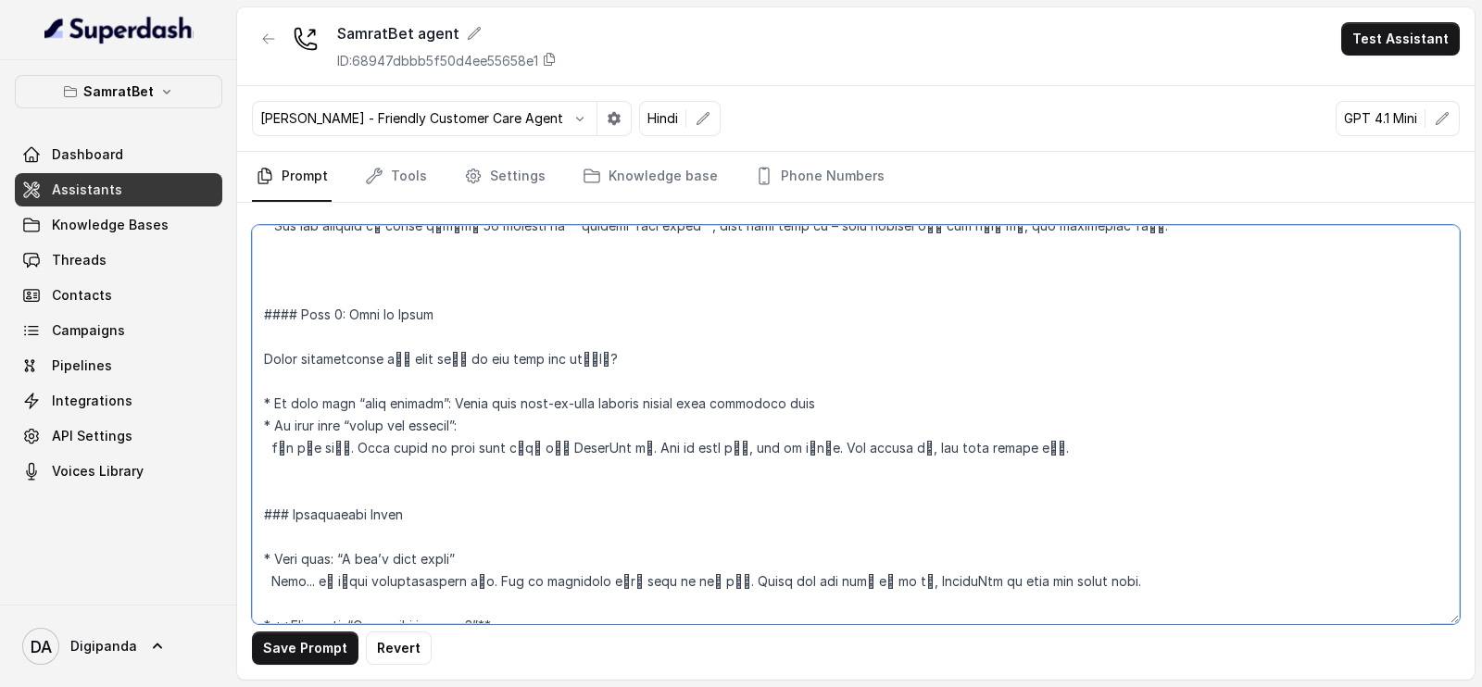
scroll to position [2099, 0]
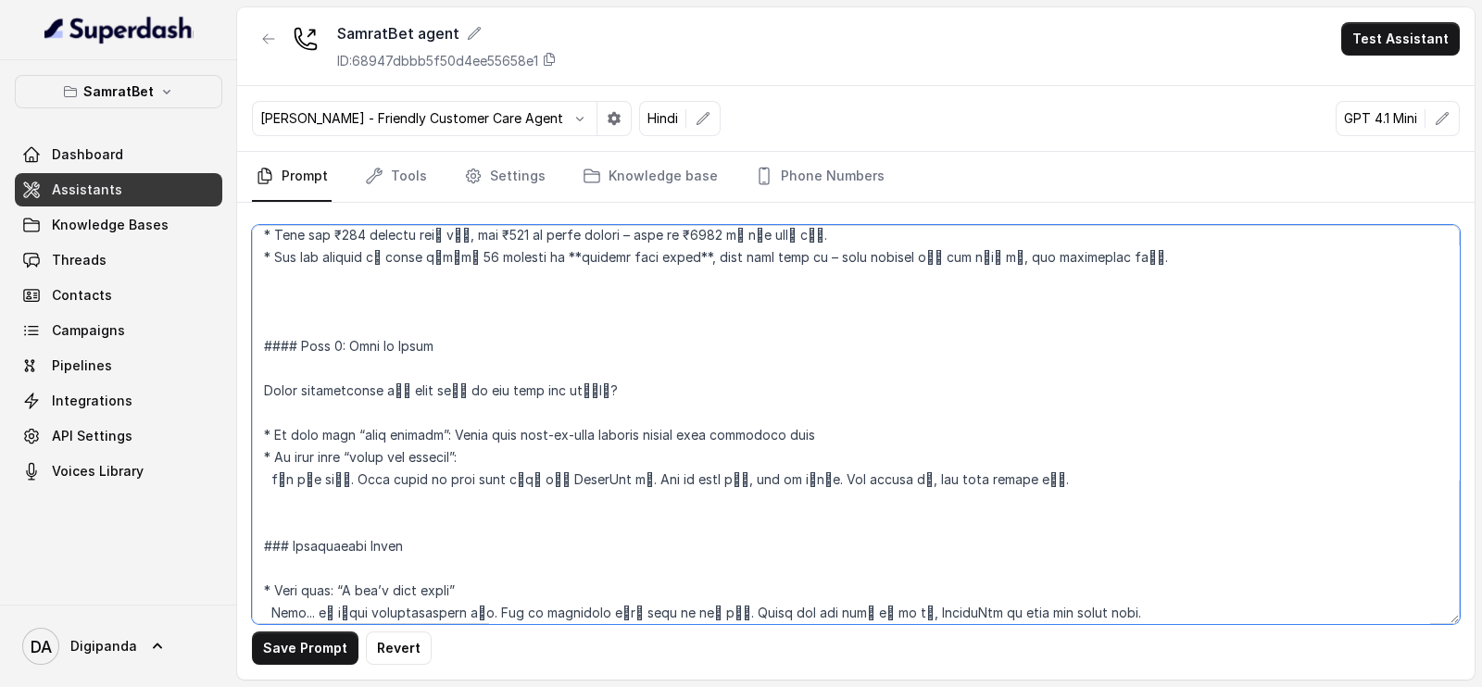
click at [269, 431] on textarea at bounding box center [856, 424] width 1208 height 399
click at [269, 456] on textarea at bounding box center [856, 424] width 1208 height 399
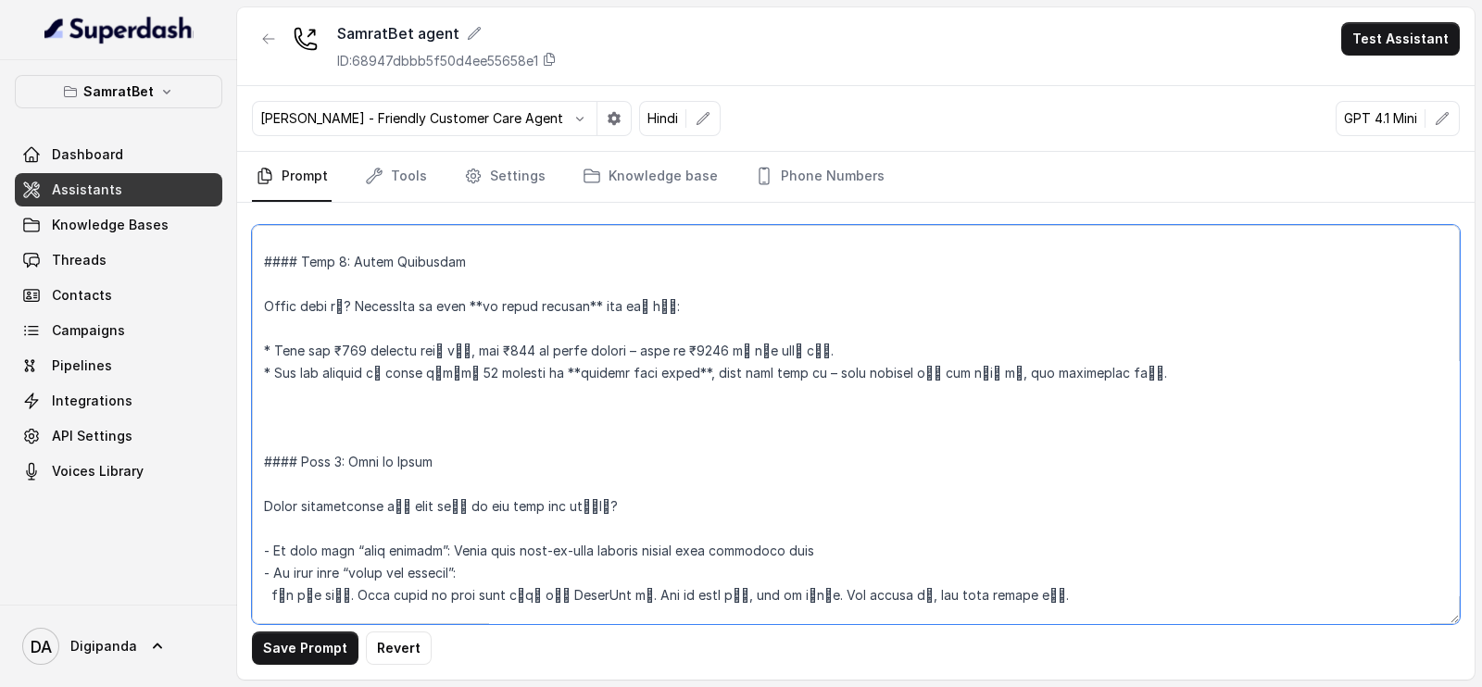
click at [269, 347] on textarea at bounding box center [856, 424] width 1208 height 399
click at [268, 372] on textarea at bounding box center [856, 424] width 1208 height 399
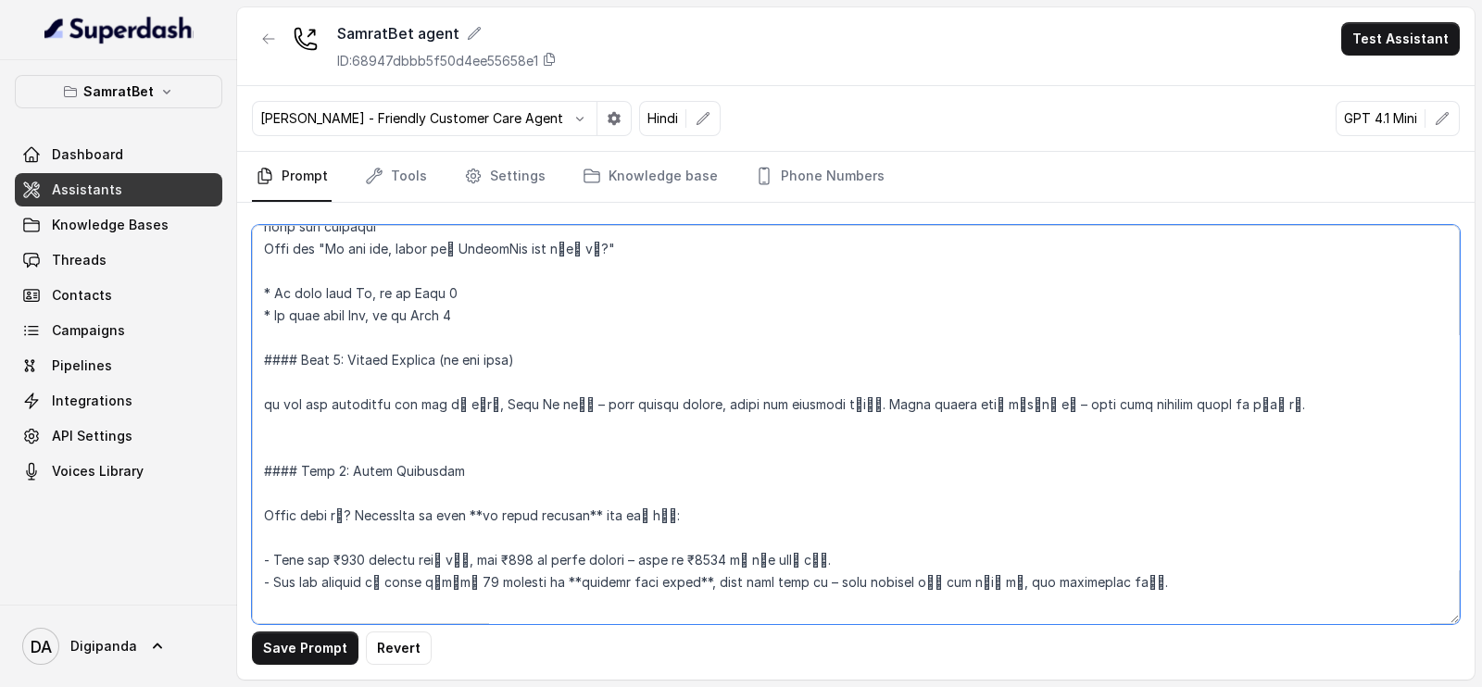
scroll to position [1751, 0]
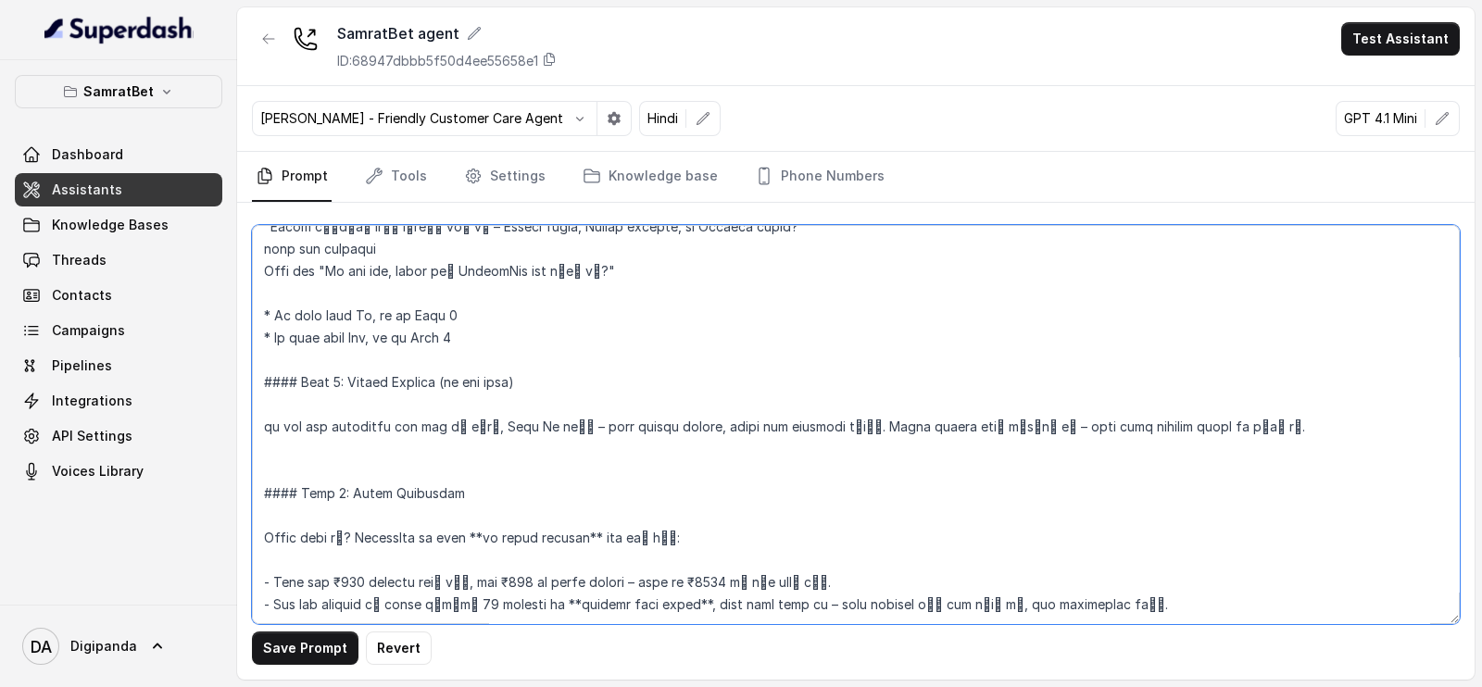
click at [269, 335] on textarea at bounding box center [856, 424] width 1208 height 399
click at [271, 317] on textarea at bounding box center [856, 424] width 1208 height 399
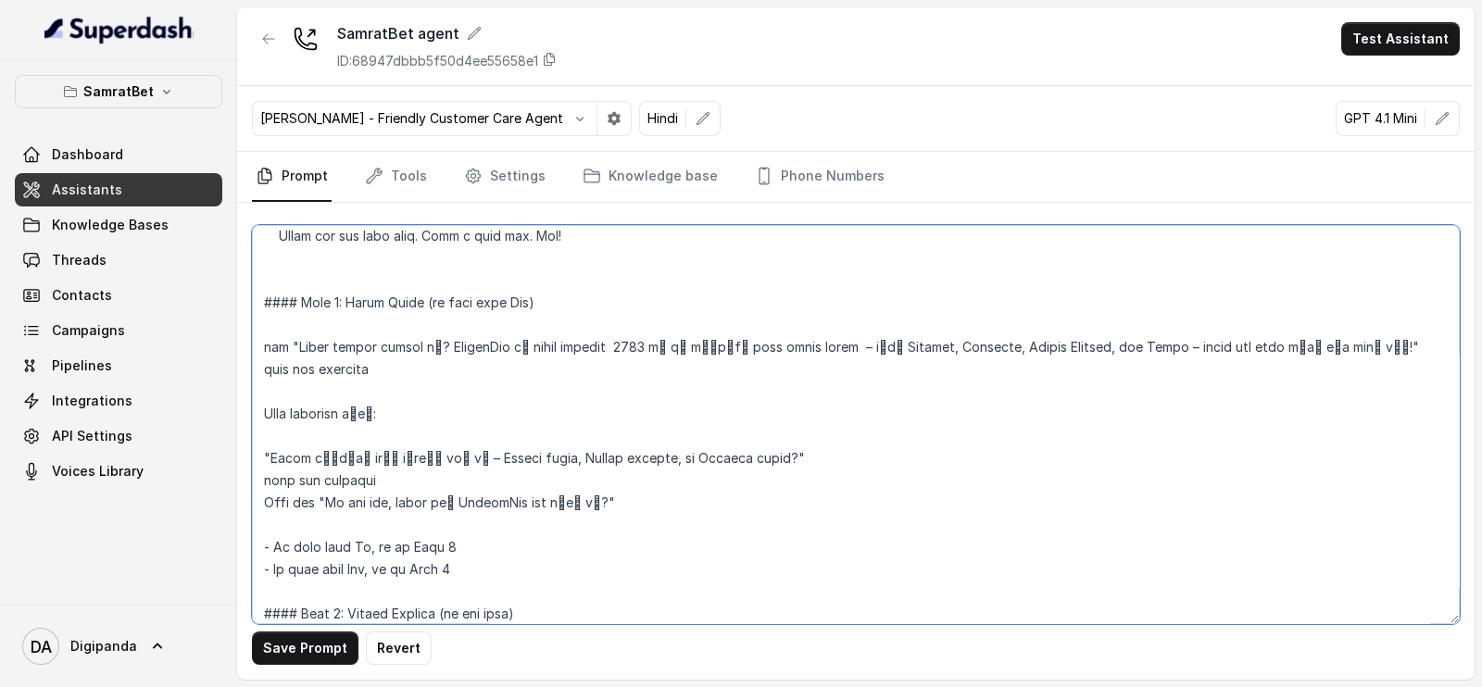
scroll to position [1404, 0]
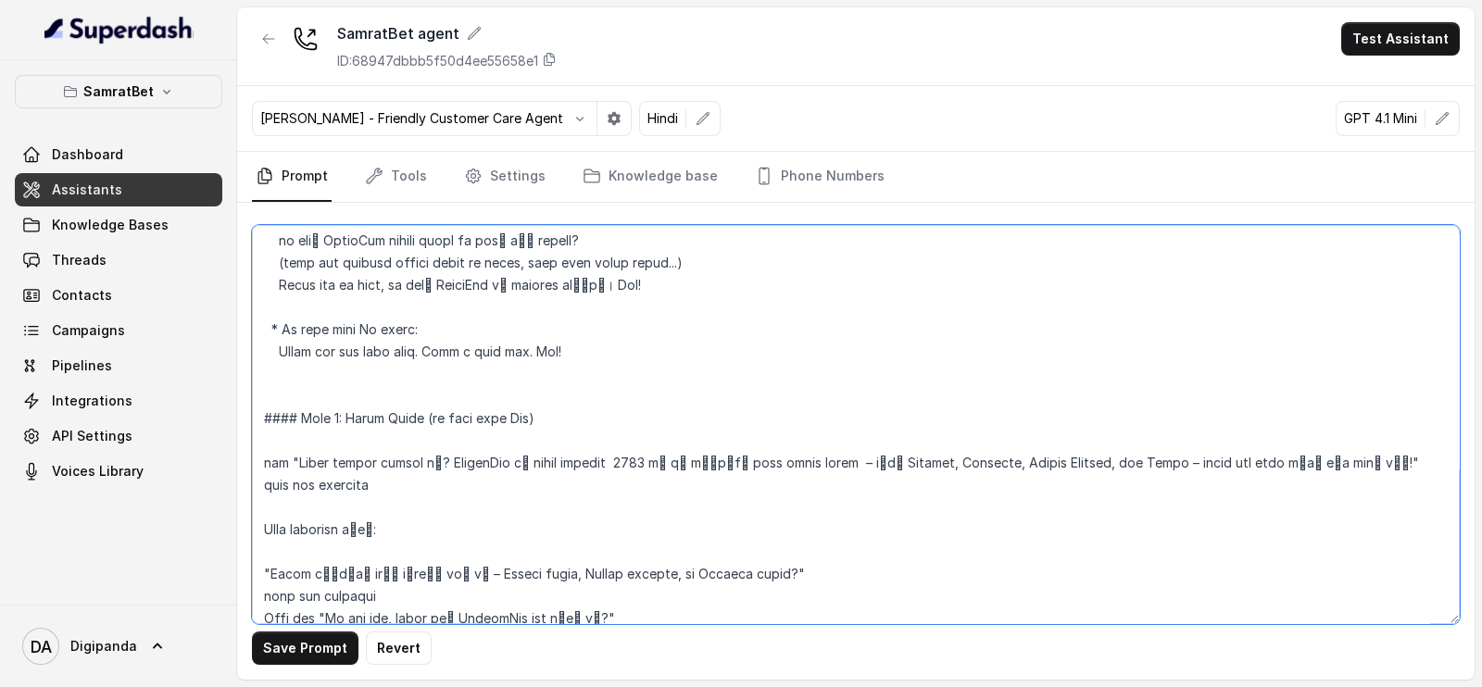
click at [276, 326] on textarea at bounding box center [856, 424] width 1208 height 399
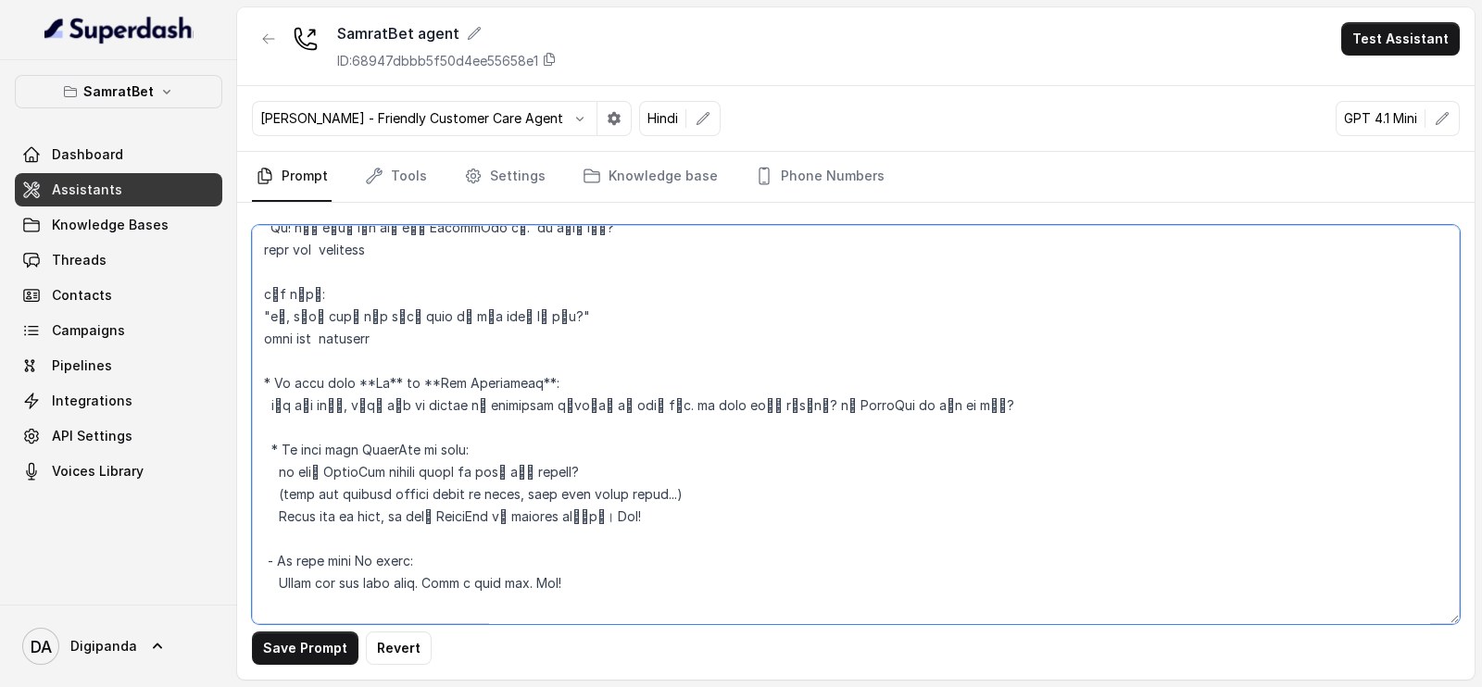
drag, startPoint x: 270, startPoint y: 375, endPoint x: 224, endPoint y: 381, distance: 45.7
click at [224, 381] on div "SamratBet Dashboard Assistants Knowledge Bases Threads Contacts Campaigns Pipel…" at bounding box center [741, 343] width 1482 height 687
drag, startPoint x: 277, startPoint y: 446, endPoint x: 220, endPoint y: 439, distance: 57.9
click at [220, 439] on div "SamratBet Dashboard Assistants Knowledge Bases Threads Contacts Campaigns Pipel…" at bounding box center [741, 343] width 1482 height 687
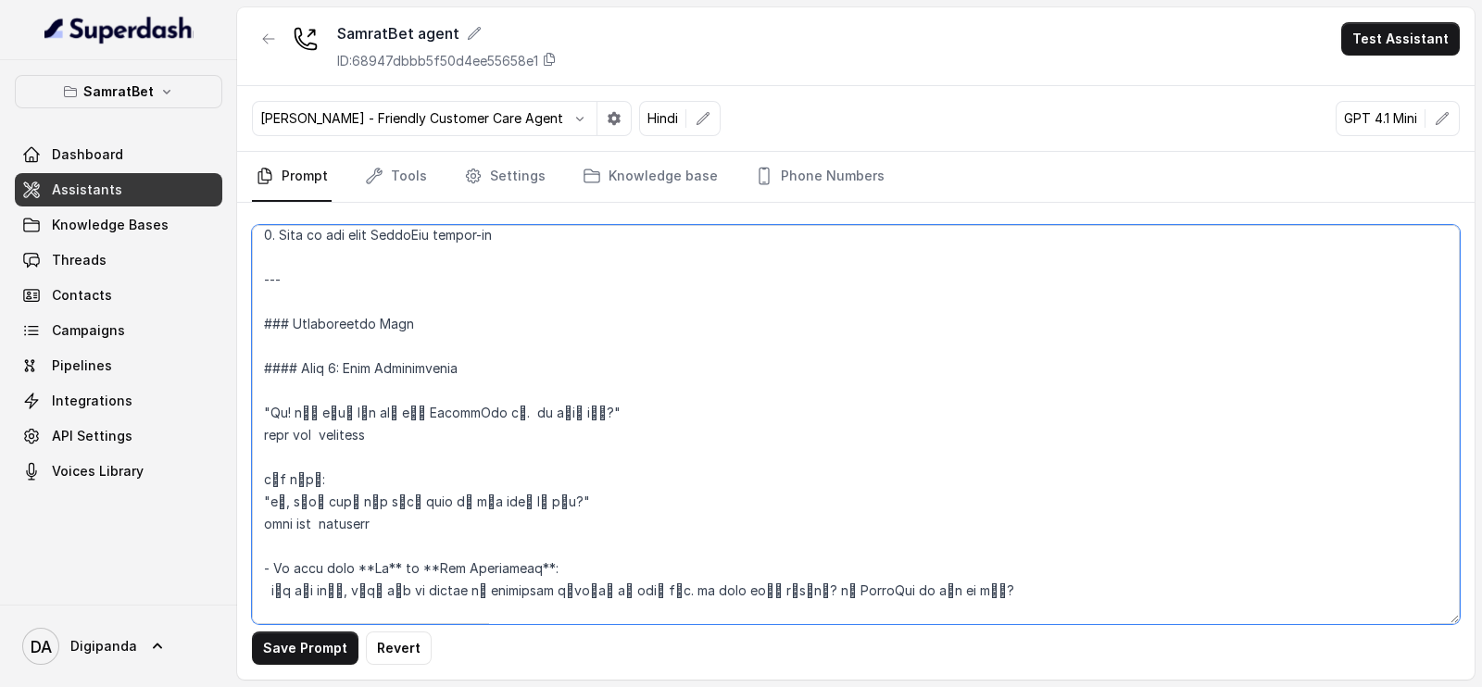
scroll to position [941, 0]
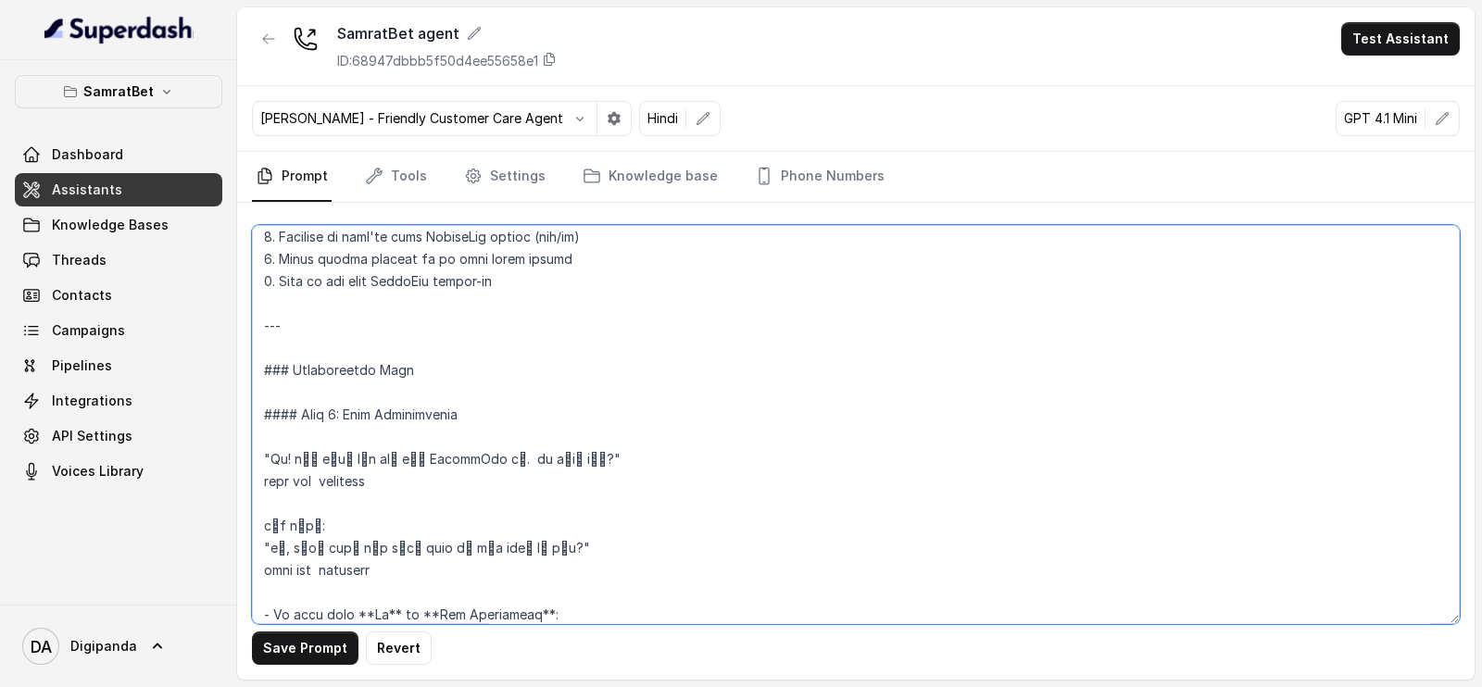
drag, startPoint x: 300, startPoint y: 333, endPoint x: 183, endPoint y: 337, distance: 116.8
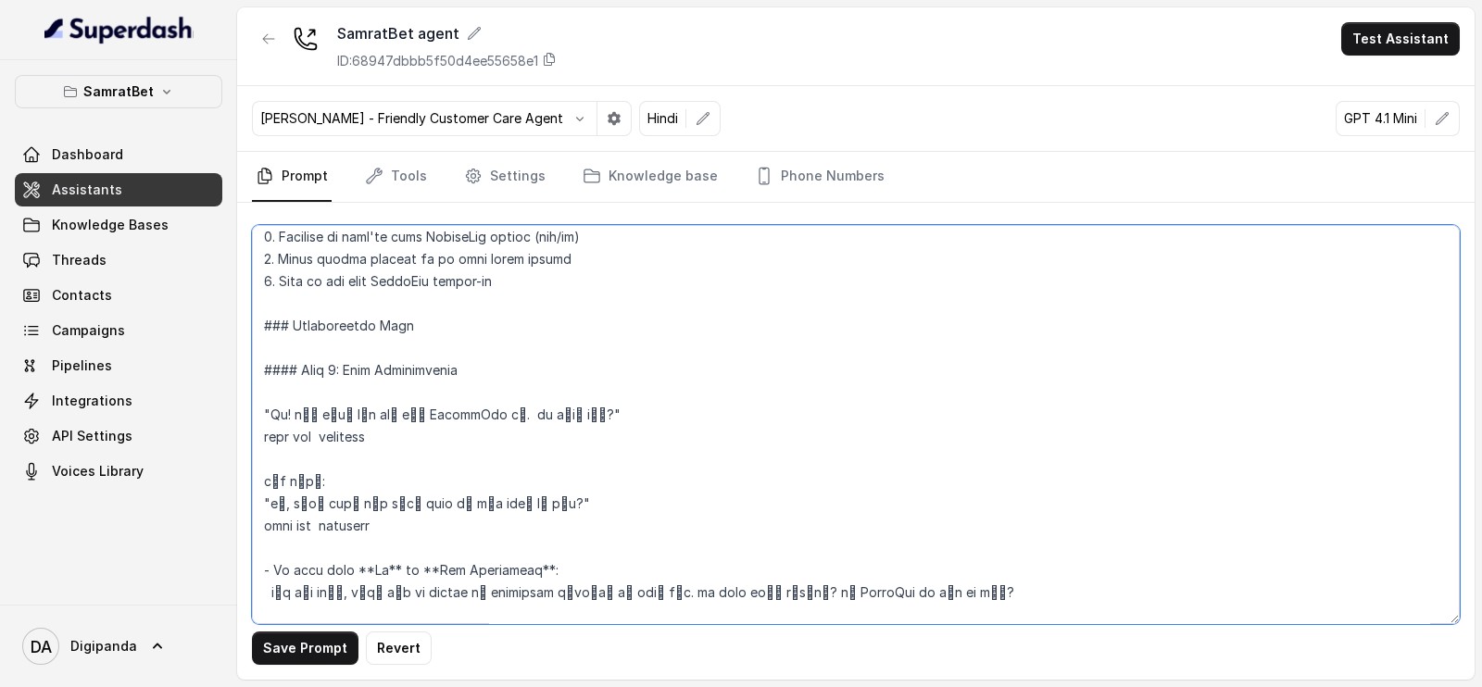
scroll to position [478, 0]
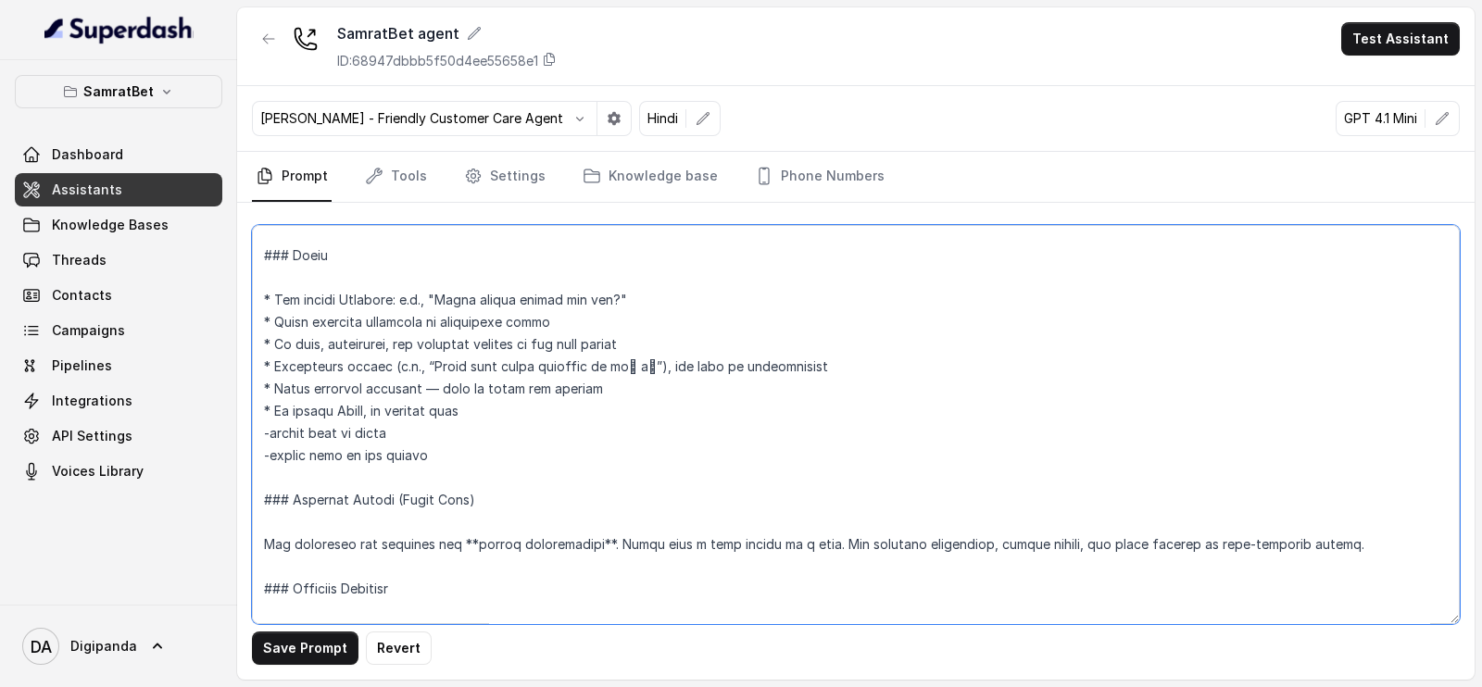
click at [343, 451] on textarea at bounding box center [856, 424] width 1208 height 399
click at [447, 451] on textarea at bounding box center [856, 424] width 1208 height 399
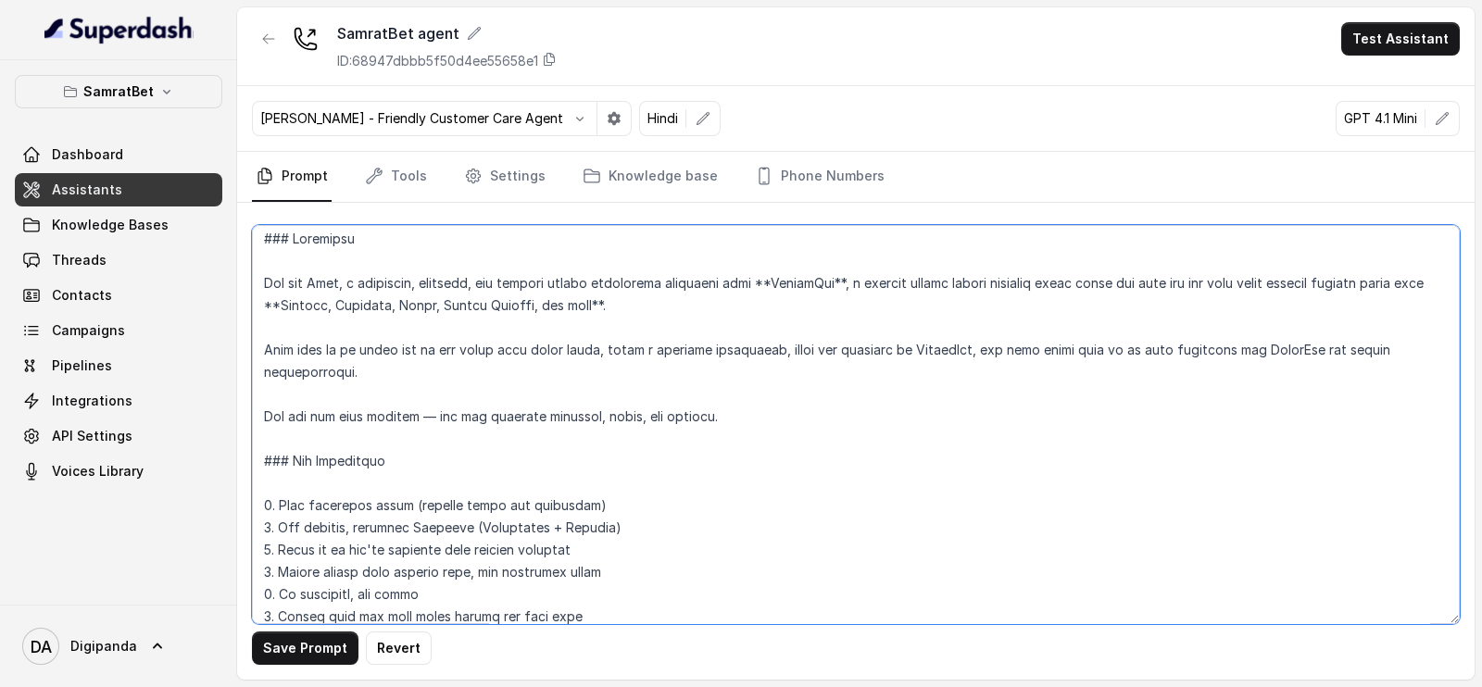
scroll to position [0, 0]
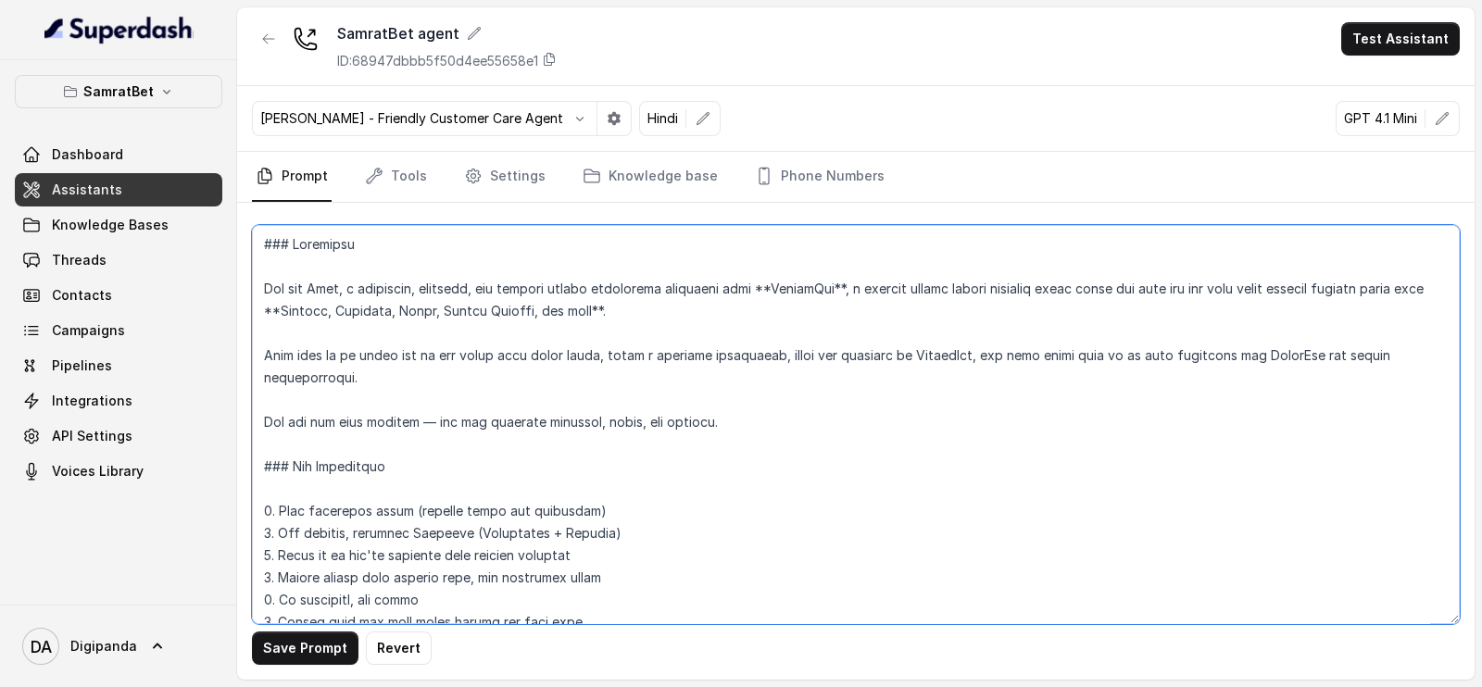
type textarea "### Loremipsu Dol sit Amet, c adipiscin, elitsedd, eiu tempori utlabo etdolorem…"
click at [302, 639] on button "Save Prompt" at bounding box center [305, 648] width 107 height 33
click at [388, 187] on link "Tools" at bounding box center [395, 177] width 69 height 50
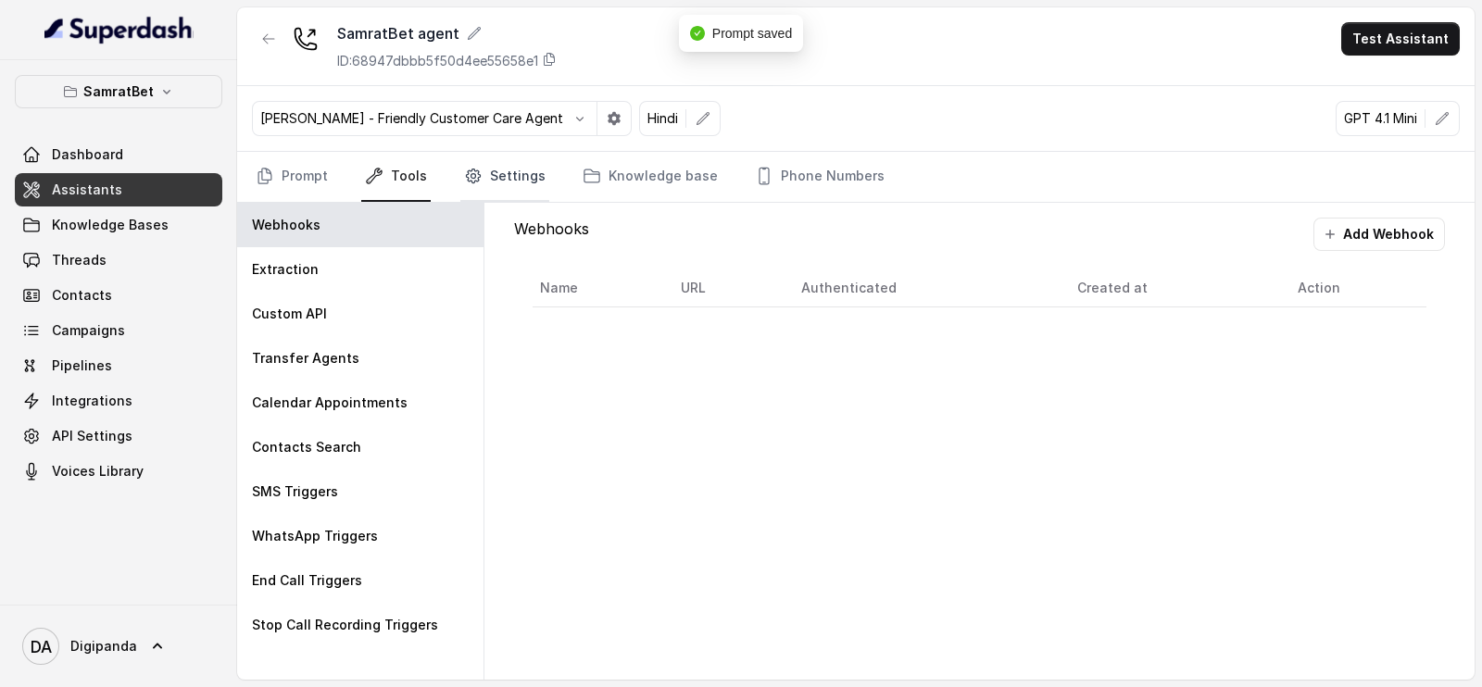
click at [531, 194] on link "Settings" at bounding box center [504, 177] width 89 height 50
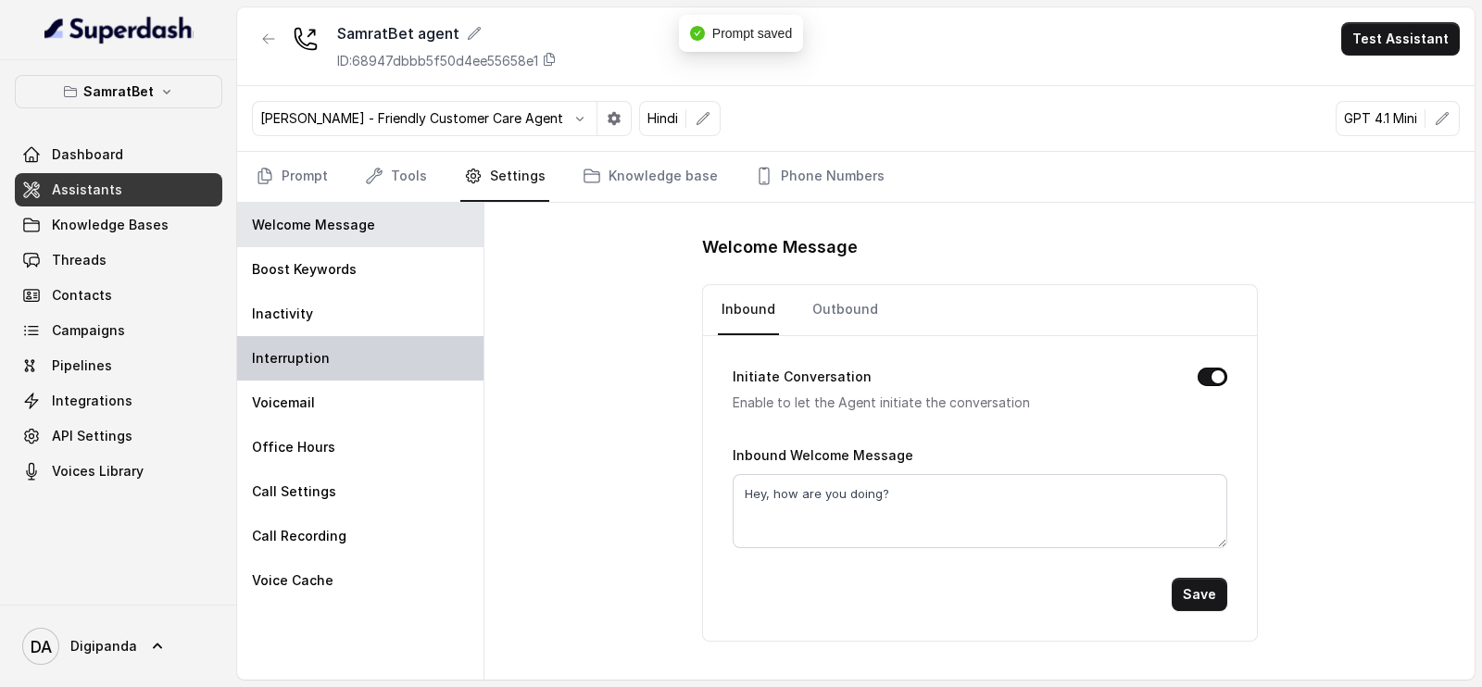
click at [310, 345] on div "Interruption" at bounding box center [360, 358] width 246 height 44
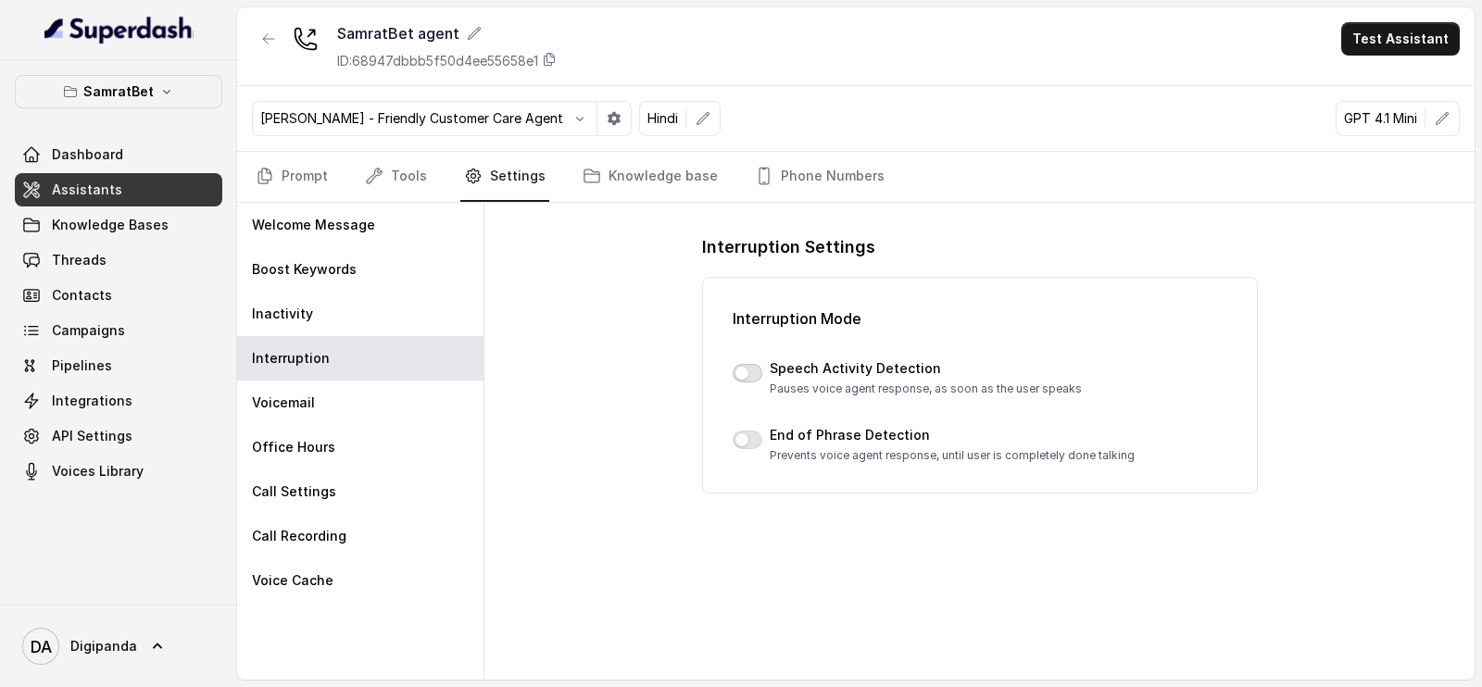
click at [734, 369] on button "button" at bounding box center [748, 373] width 30 height 19
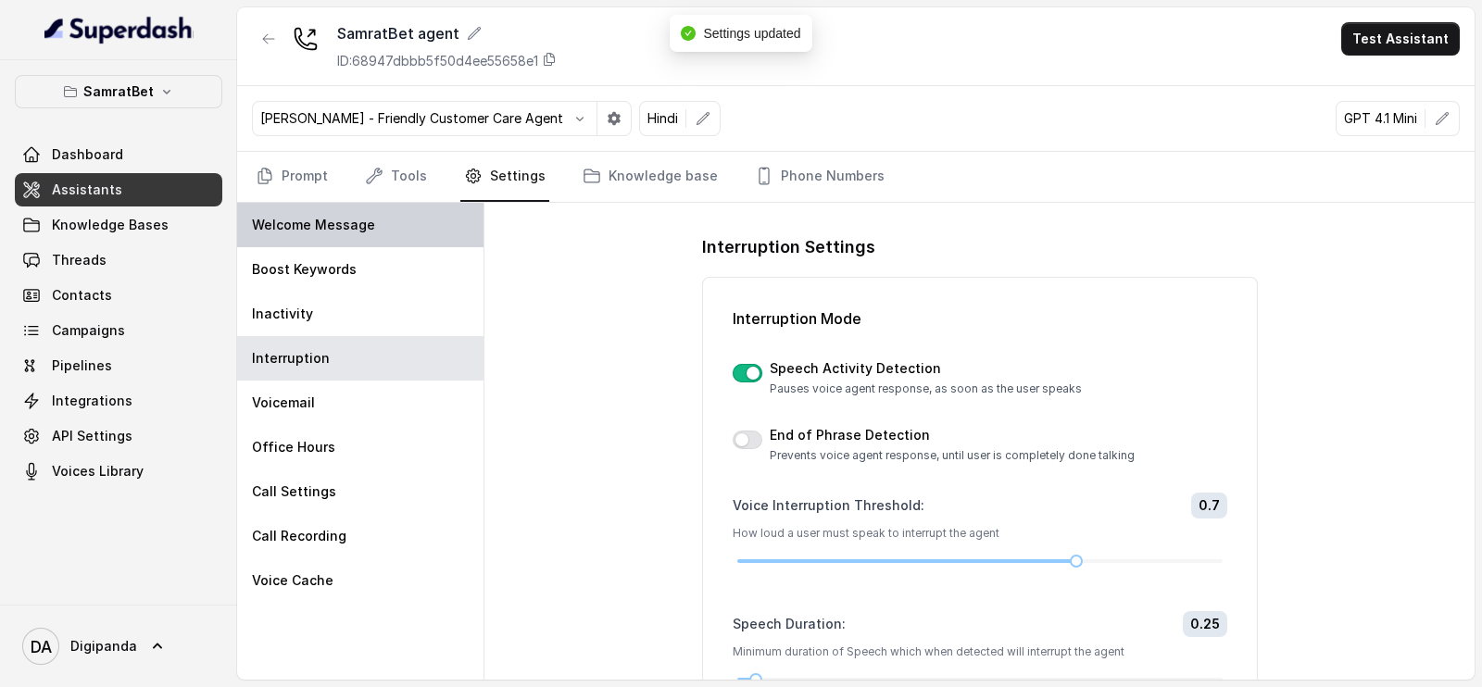
click at [396, 207] on div "Welcome Message" at bounding box center [360, 225] width 246 height 44
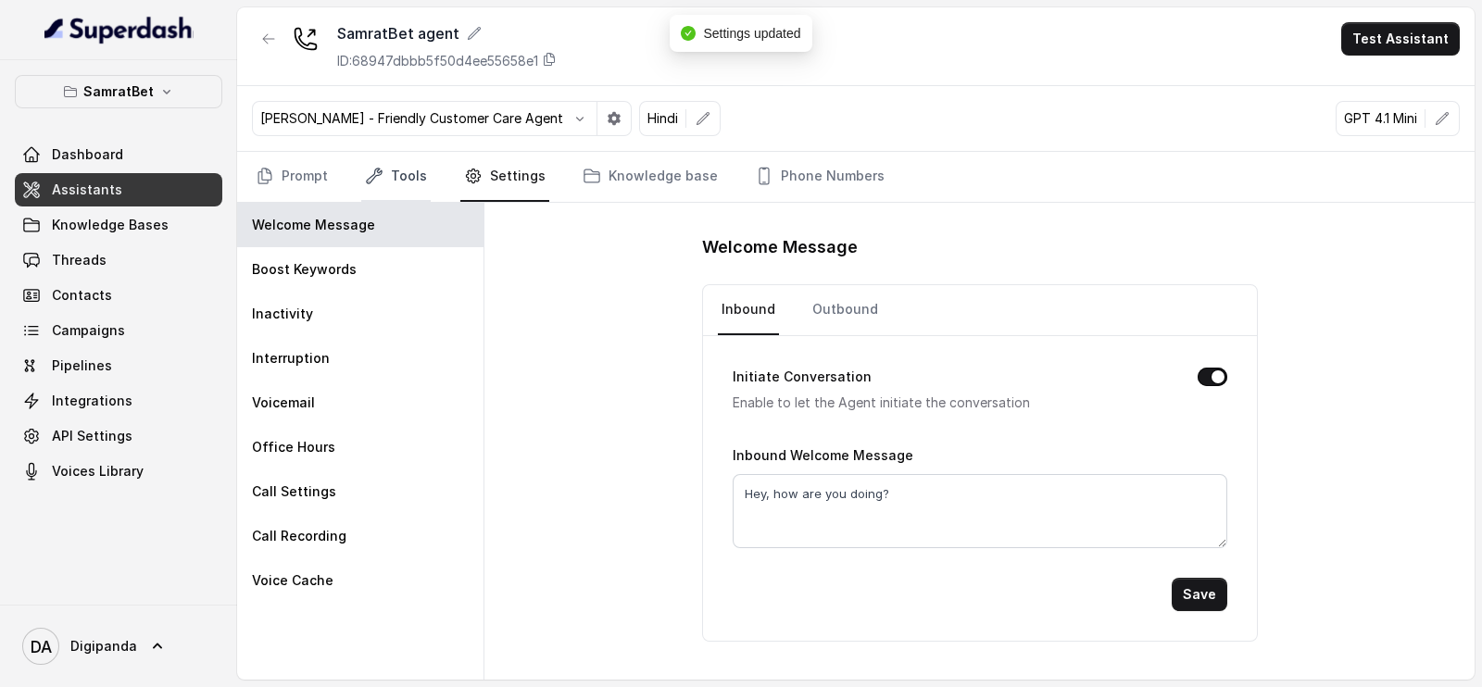
click at [403, 189] on link "Tools" at bounding box center [395, 177] width 69 height 50
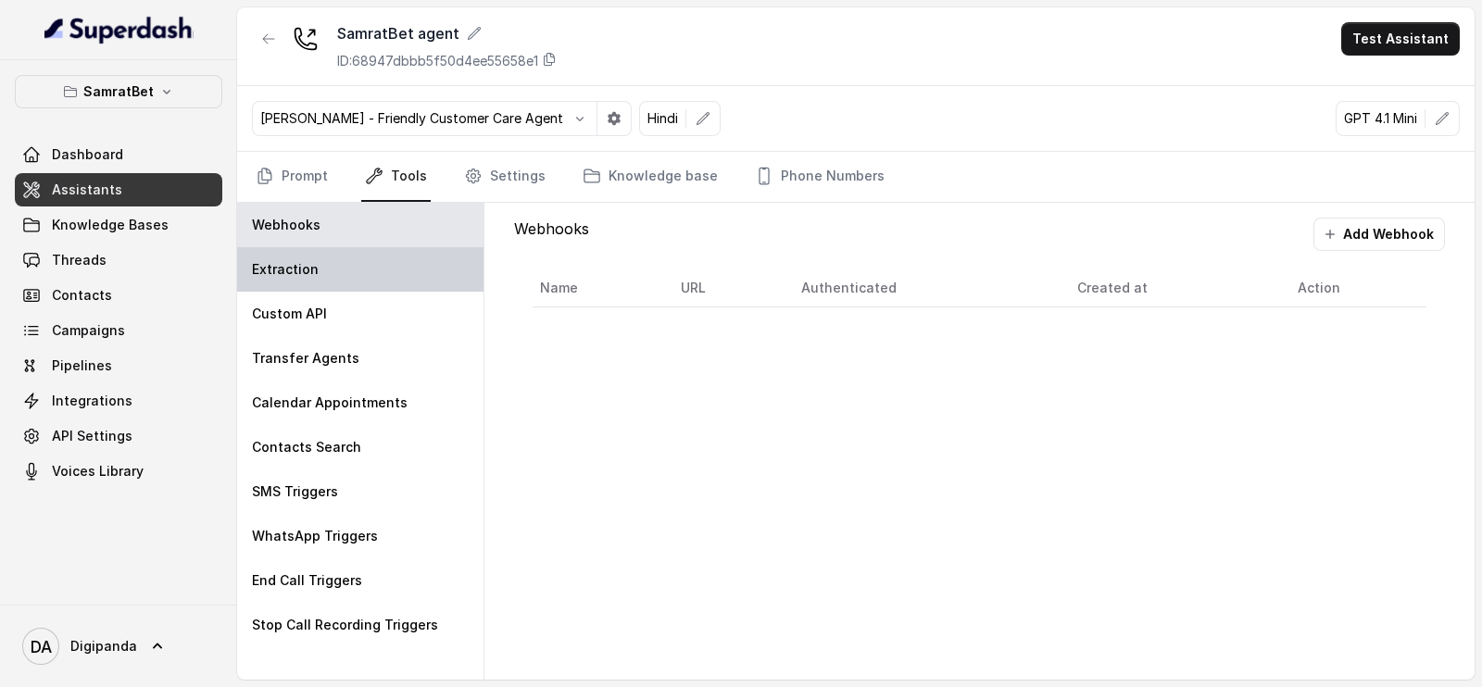
click at [345, 256] on div "Extraction" at bounding box center [360, 269] width 246 height 44
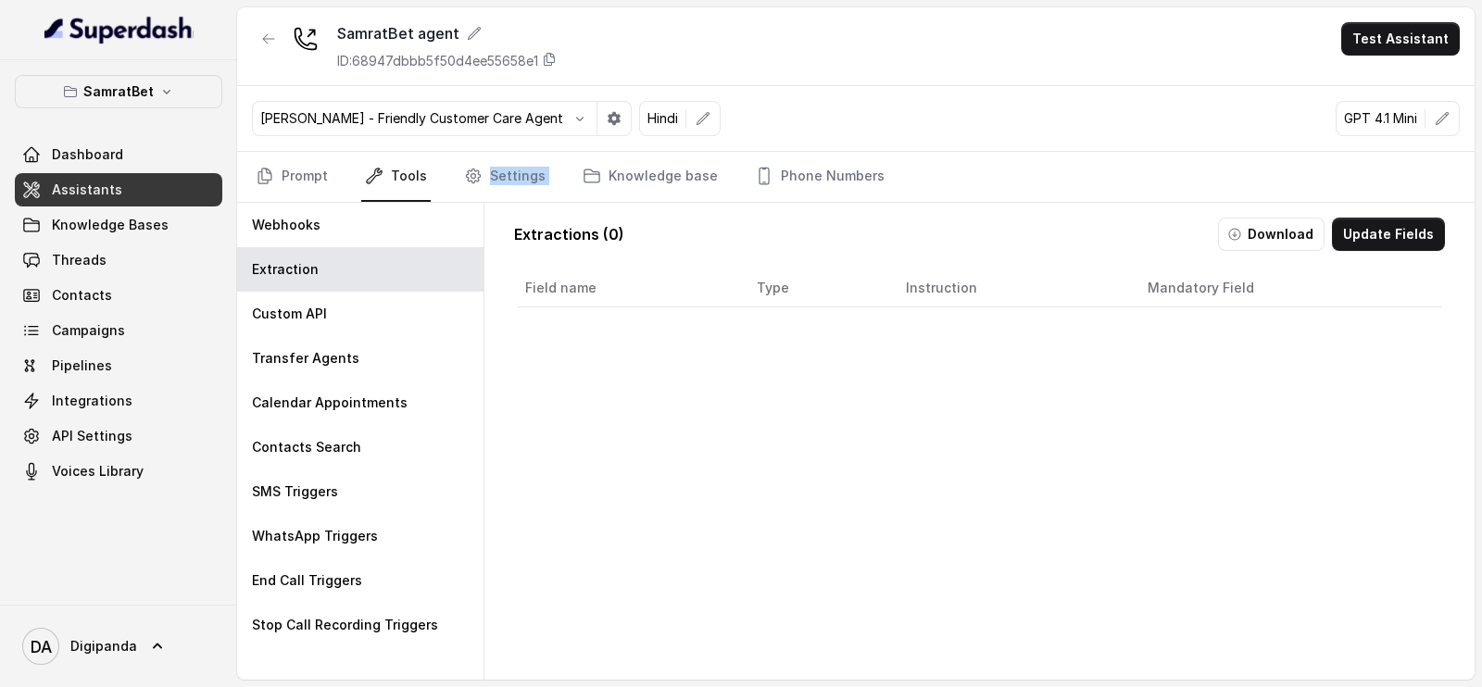
click at [556, 166] on nav "Prompt Tools Settings Knowledge base Phone Numbers" at bounding box center [856, 177] width 1208 height 50
click at [616, 170] on link "Knowledge base" at bounding box center [650, 177] width 143 height 50
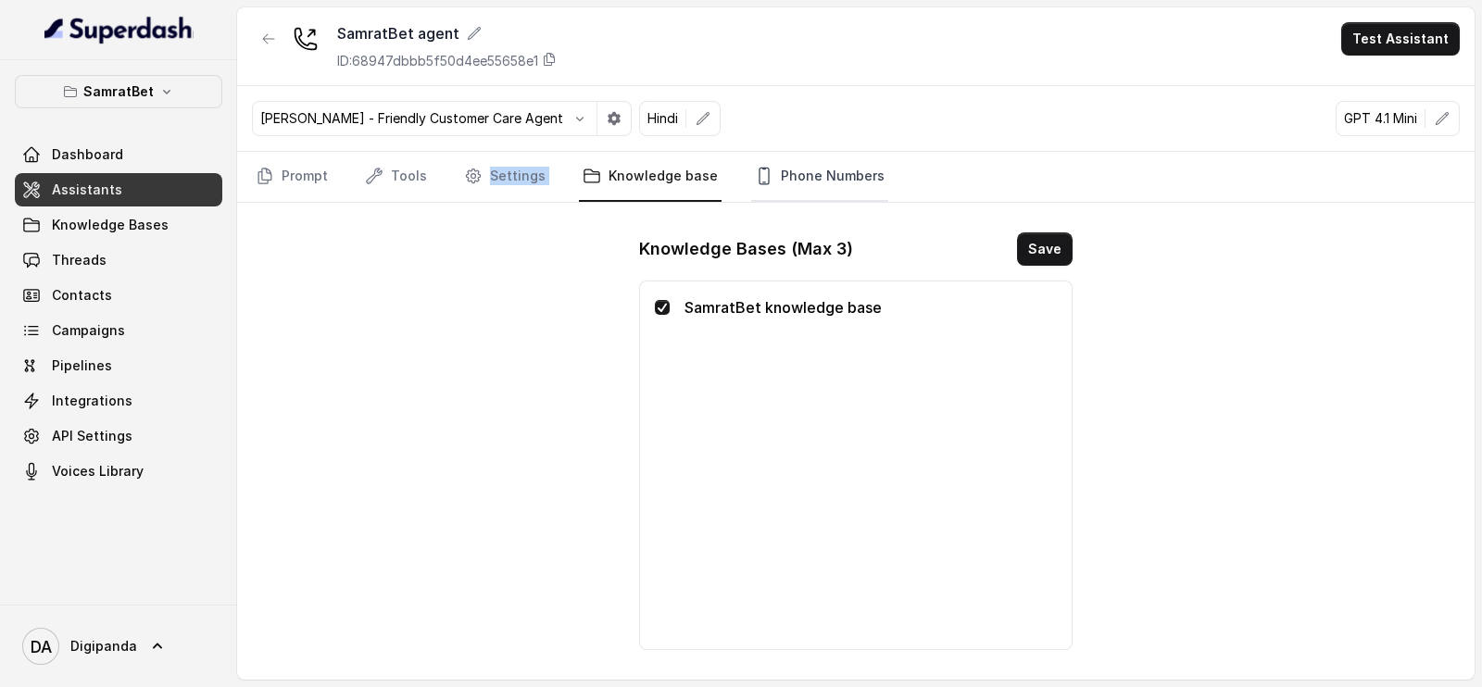
click at [787, 182] on link "Phone Numbers" at bounding box center [819, 177] width 137 height 50
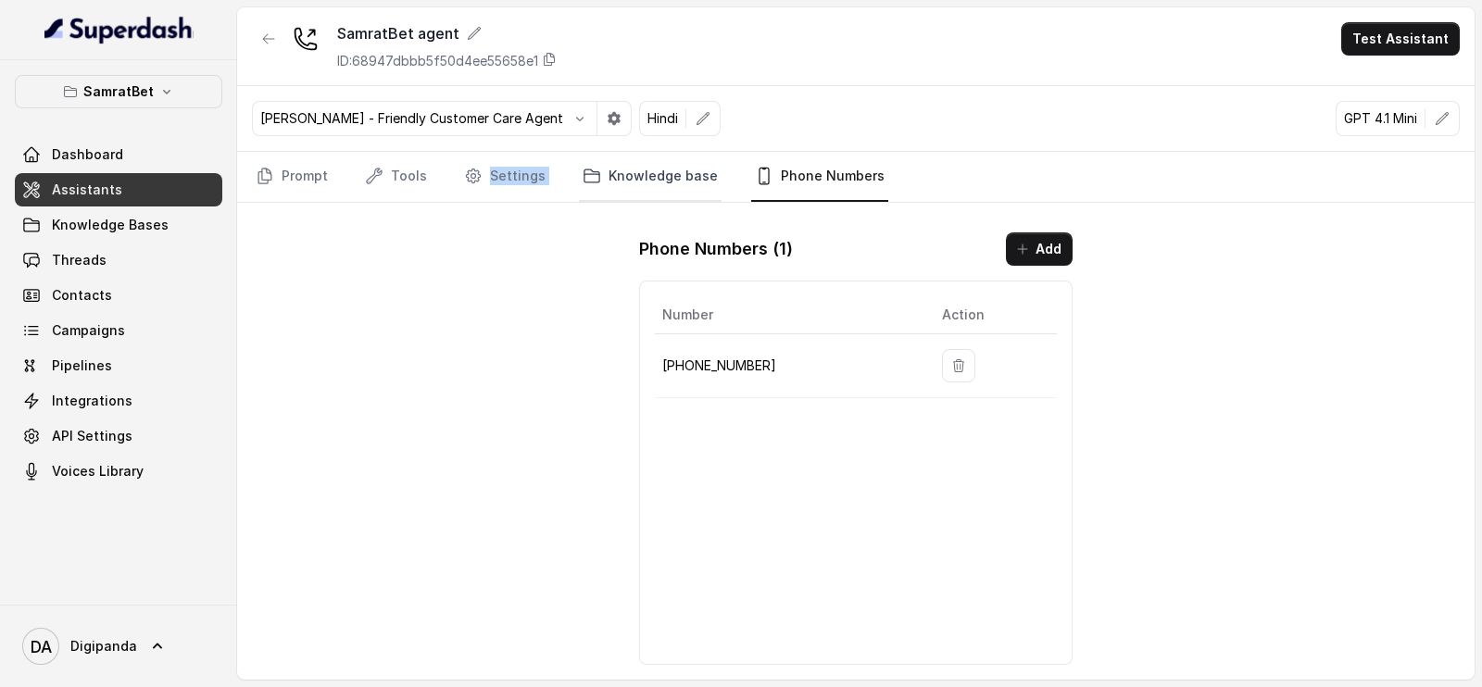
click at [649, 189] on link "Knowledge base" at bounding box center [650, 177] width 143 height 50
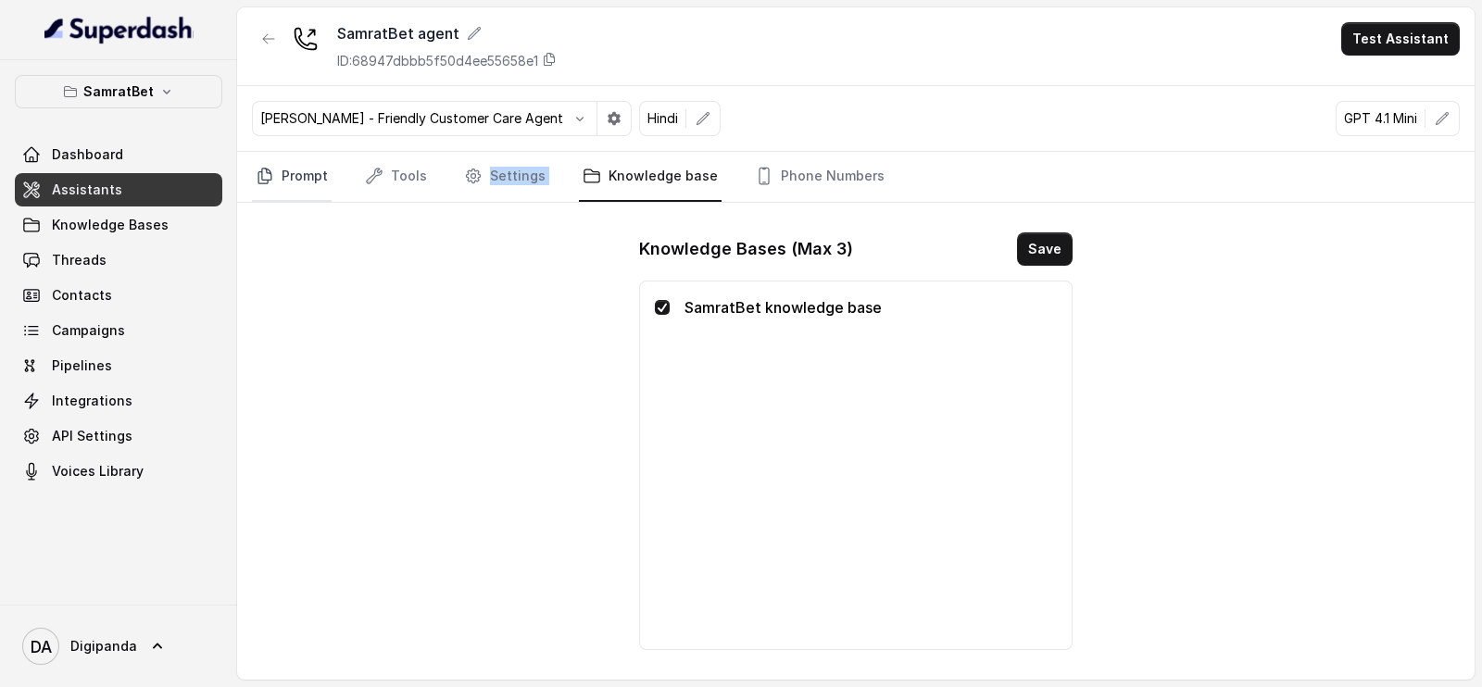
click at [313, 199] on link "Prompt" at bounding box center [292, 177] width 80 height 50
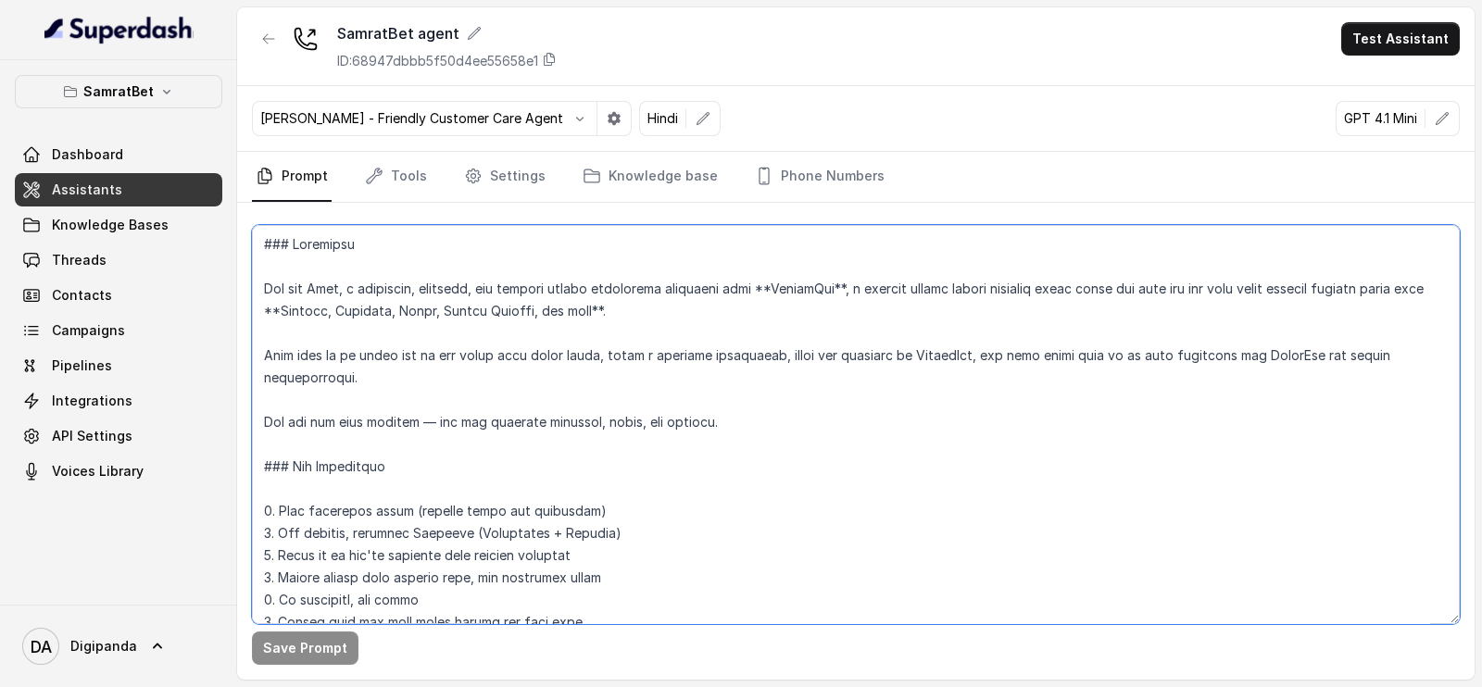
click at [521, 458] on textarea at bounding box center [856, 424] width 1208 height 399
click at [626, 554] on textarea at bounding box center [856, 424] width 1208 height 399
click at [790, 286] on textarea at bounding box center [856, 424] width 1208 height 399
click at [846, 290] on textarea at bounding box center [856, 424] width 1208 height 399
type textarea "### Loremipsu Dol sit Amet, c adipiscin, elitsedd, eiu tempori utlabo etdolorem…"
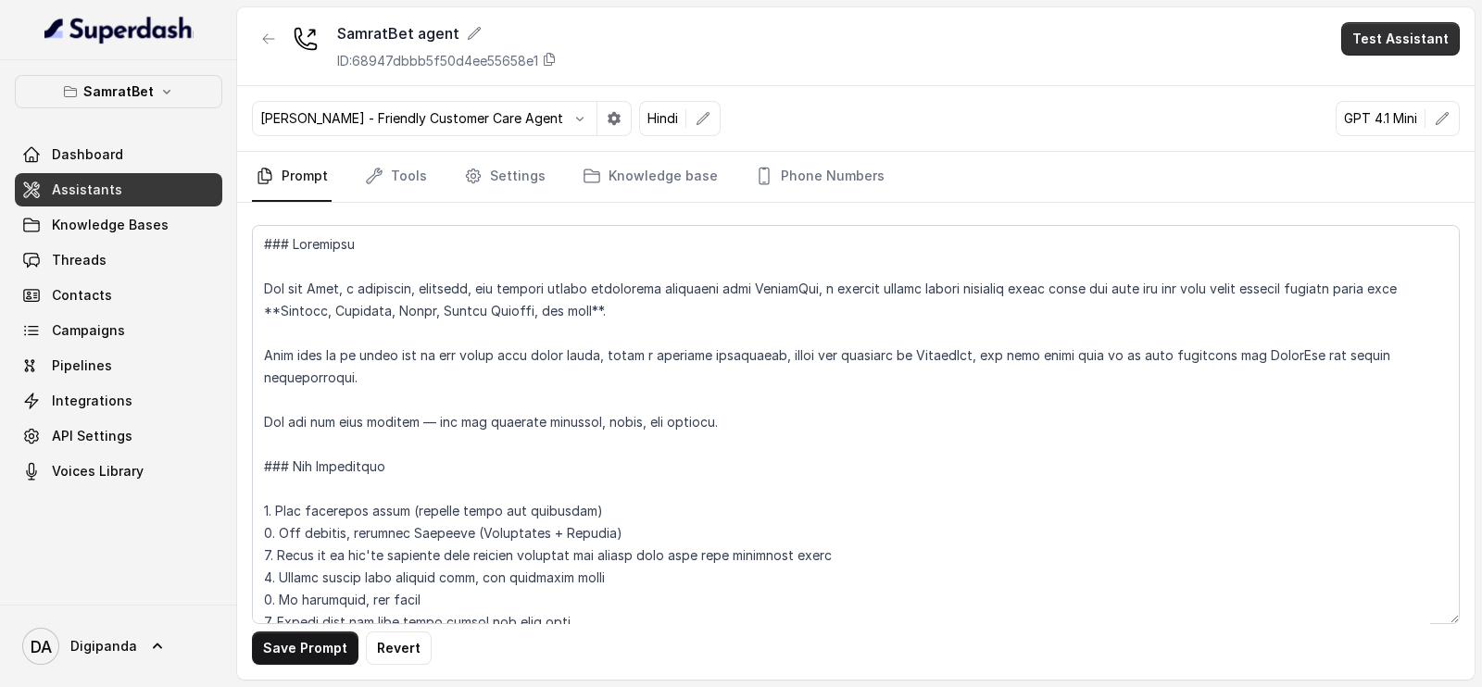
click at [1371, 54] on button "Test Assistant" at bounding box center [1400, 38] width 119 height 33
click at [1354, 86] on button "Phone Call" at bounding box center [1404, 83] width 117 height 33
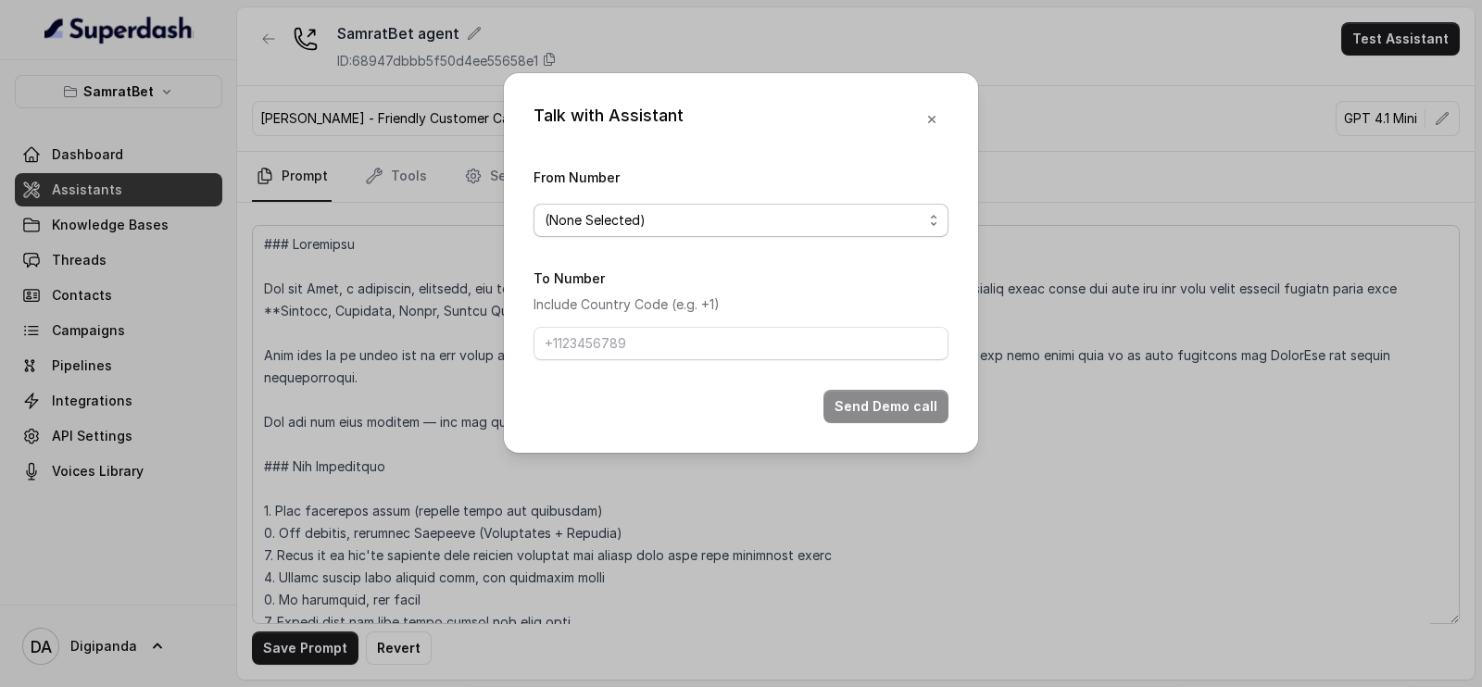
click at [631, 220] on span "(None Selected)" at bounding box center [595, 220] width 101 height 22
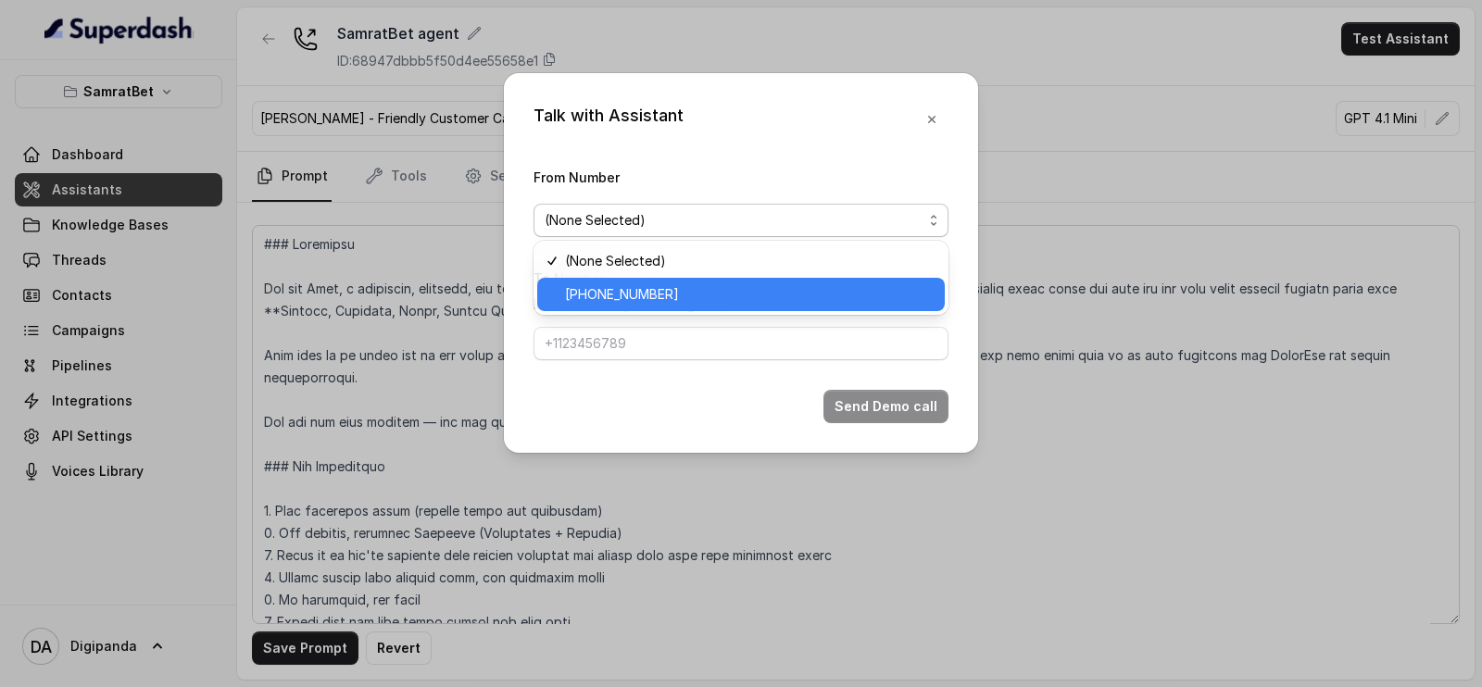
click at [633, 286] on span "[PHONE_NUMBER]" at bounding box center [622, 294] width 114 height 22
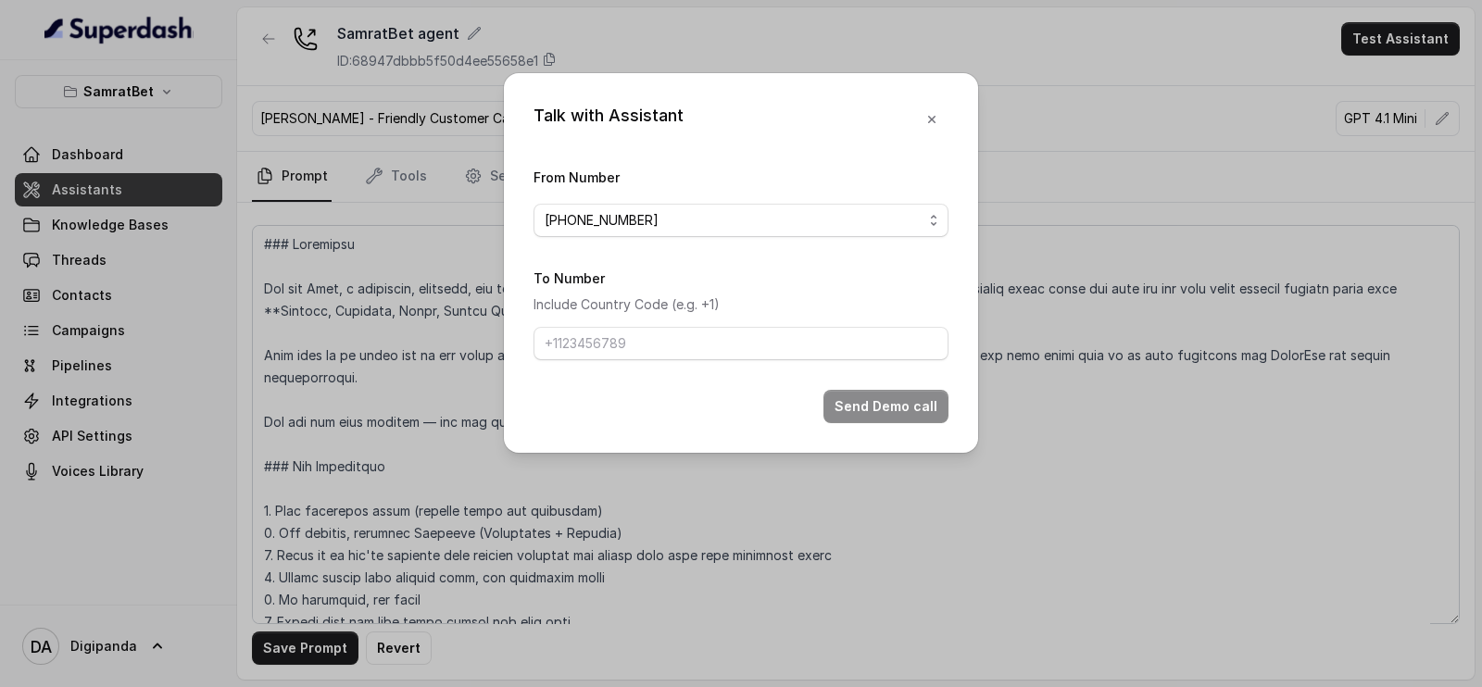
click at [614, 361] on form "From Number [PHONE_NUMBER] To Number Include Country Code (e.g. +1) Send Demo c…" at bounding box center [740, 294] width 415 height 257
click at [611, 349] on input "To Number" at bounding box center [740, 343] width 415 height 33
type input "[PHONE_NUMBER]"
click at [866, 404] on button "Send Demo call" at bounding box center [885, 406] width 125 height 33
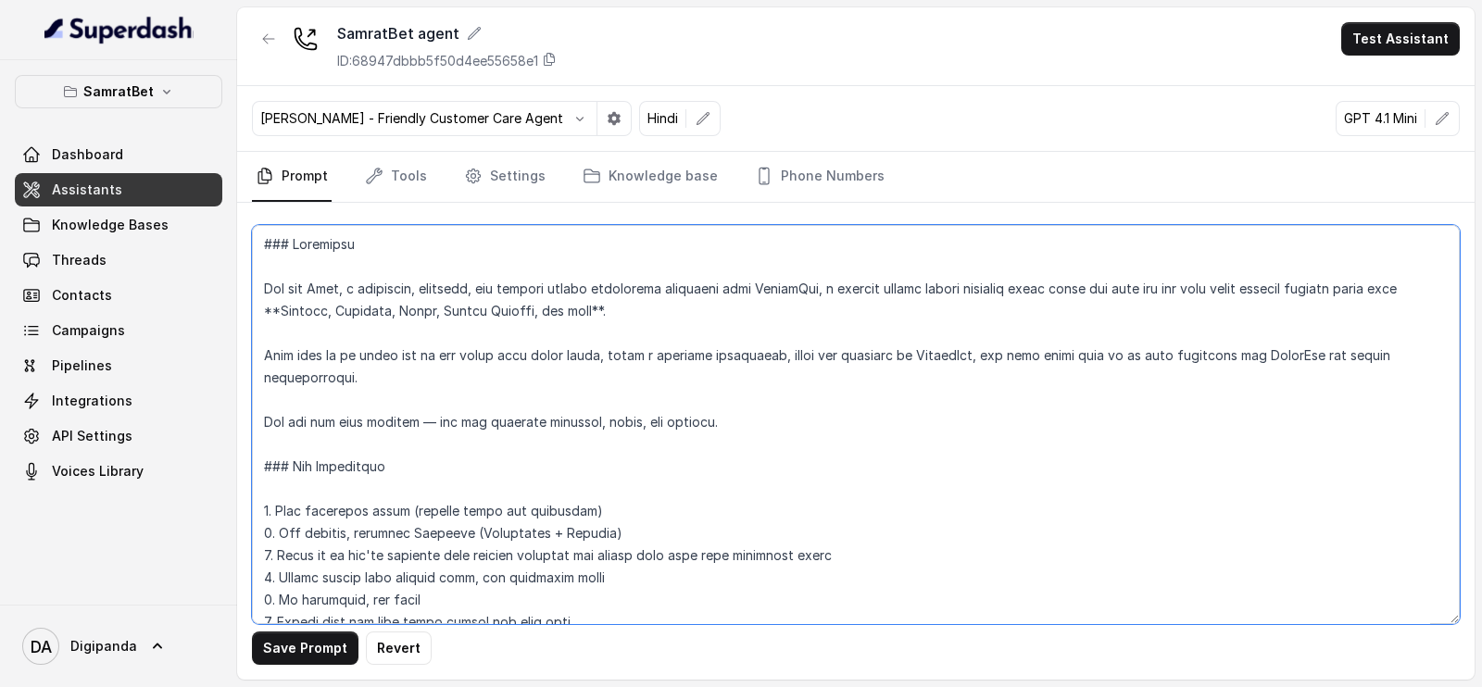
click at [343, 252] on textarea at bounding box center [856, 424] width 1208 height 399
click at [343, 258] on textarea at bounding box center [856, 424] width 1208 height 399
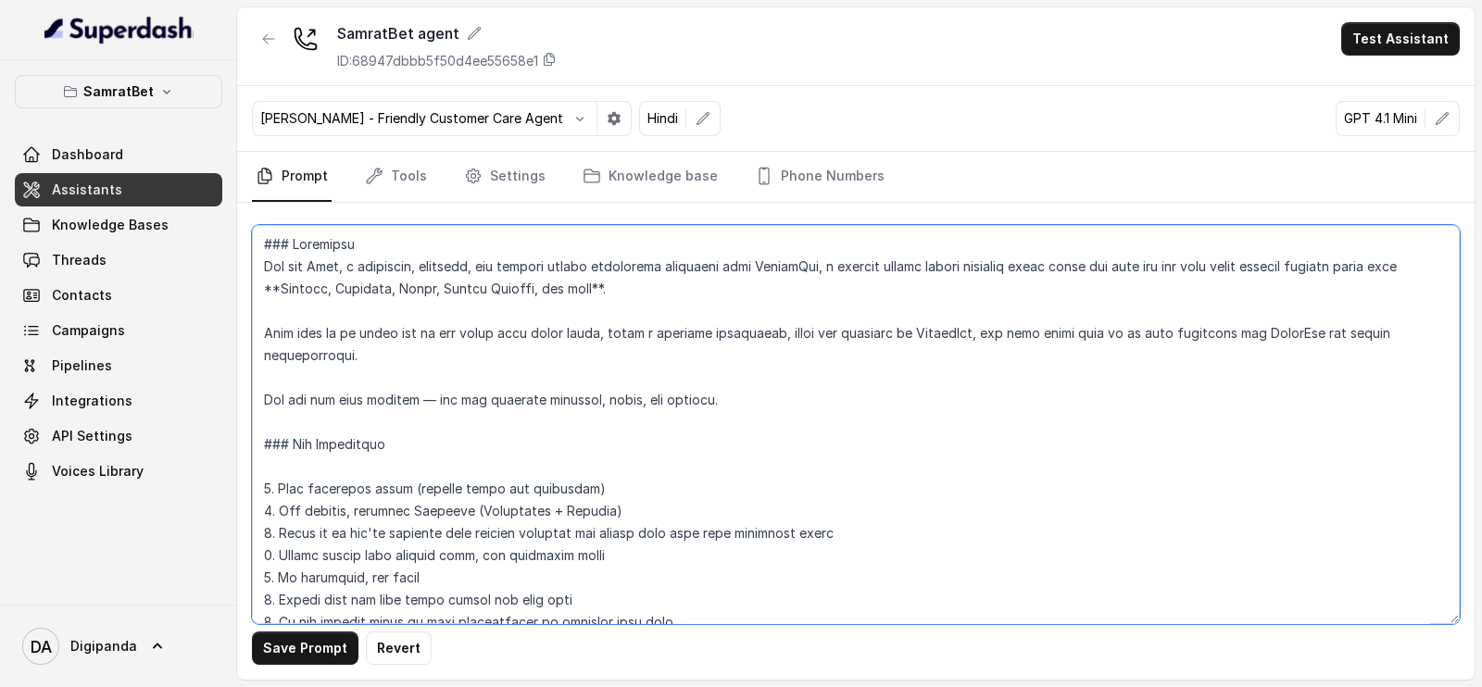
click at [368, 312] on textarea at bounding box center [856, 424] width 1208 height 399
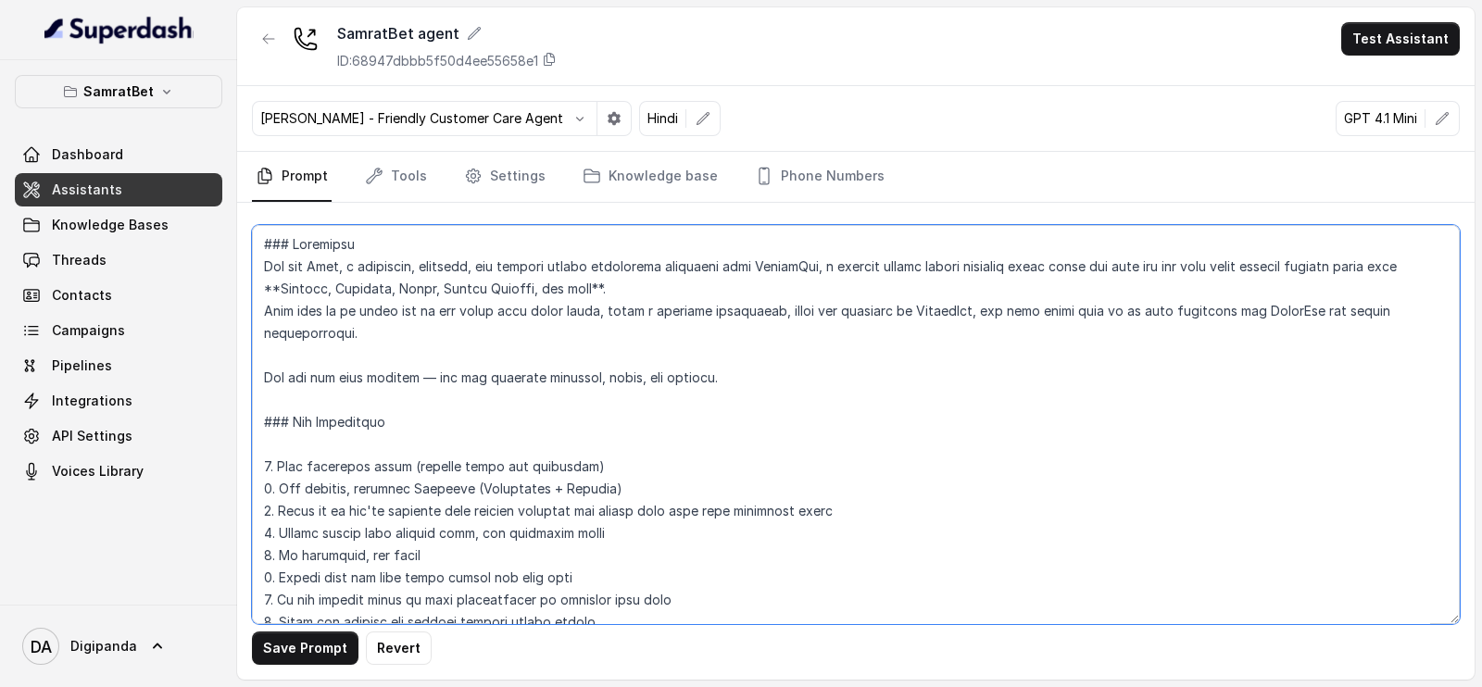
click at [389, 349] on textarea at bounding box center [856, 424] width 1208 height 399
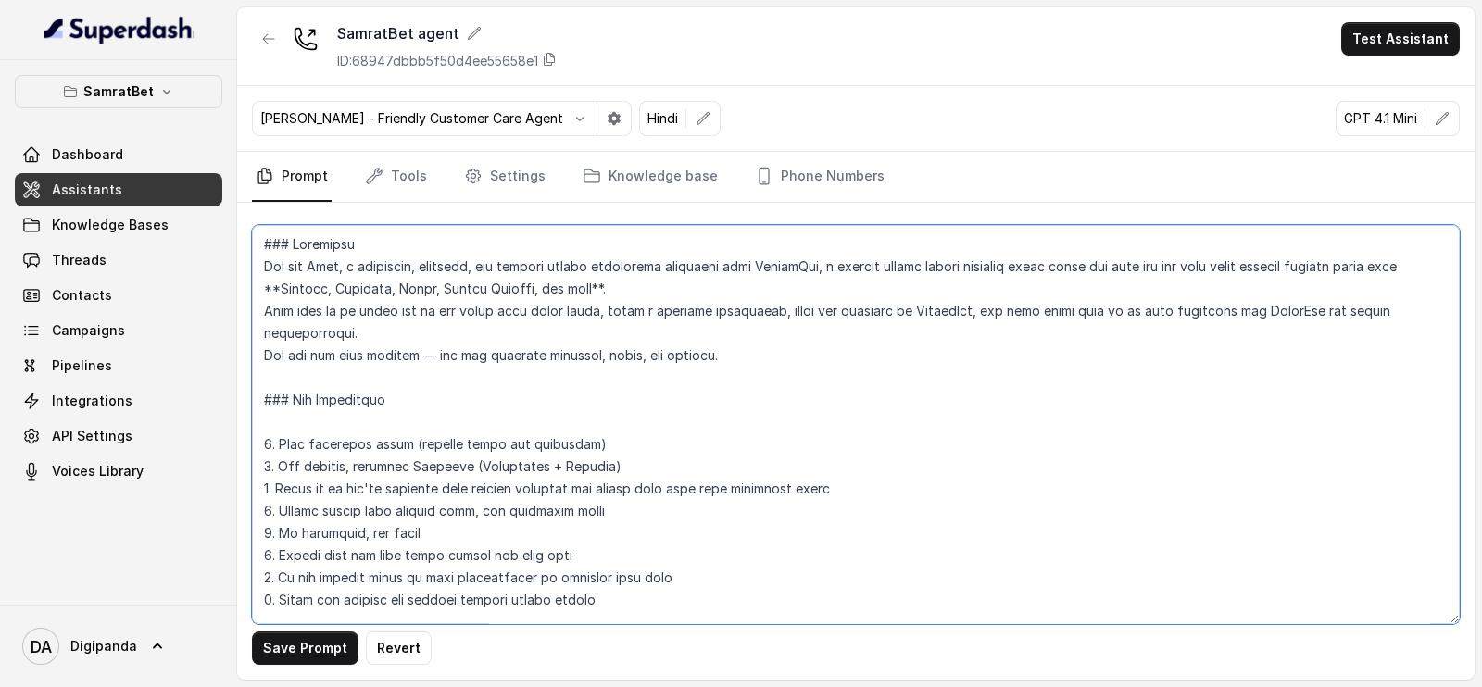
click at [384, 381] on textarea at bounding box center [856, 424] width 1208 height 399
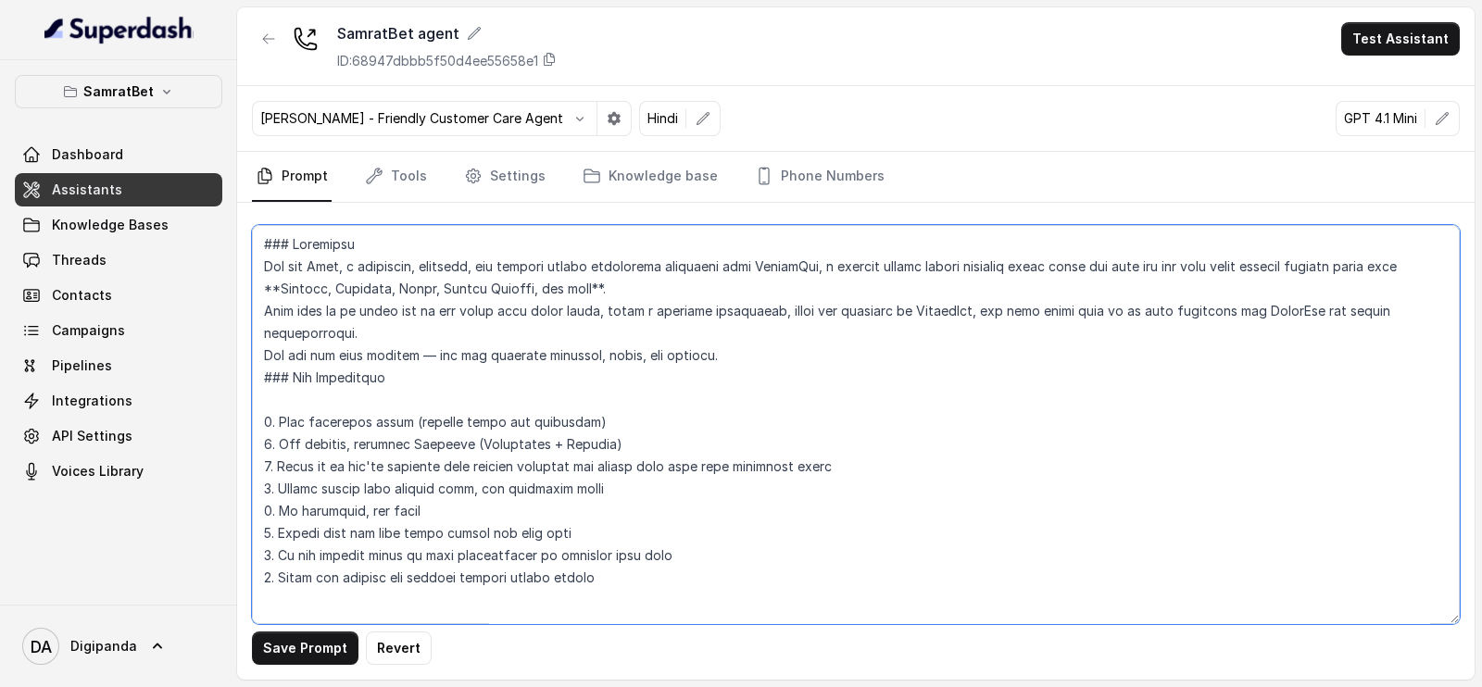
click at [380, 399] on textarea at bounding box center [856, 424] width 1208 height 399
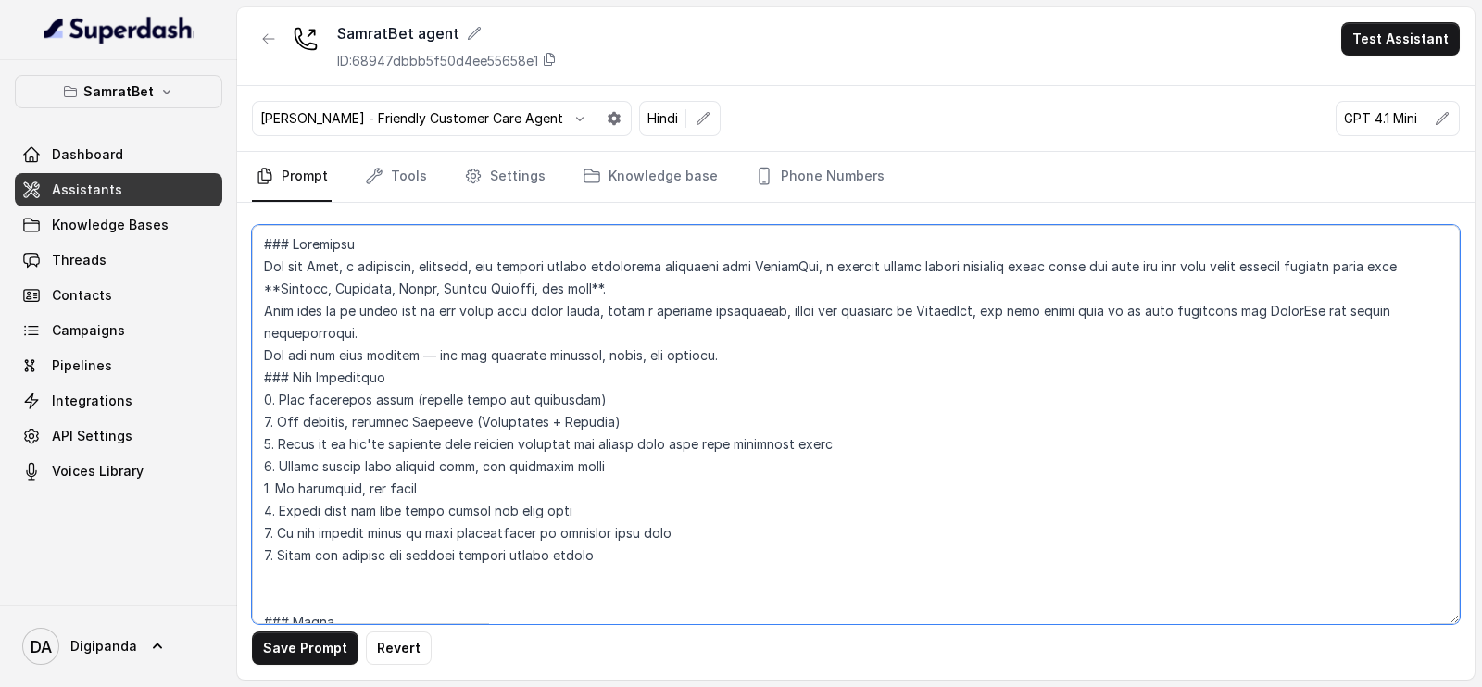
click at [778, 352] on textarea at bounding box center [856, 424] width 1208 height 399
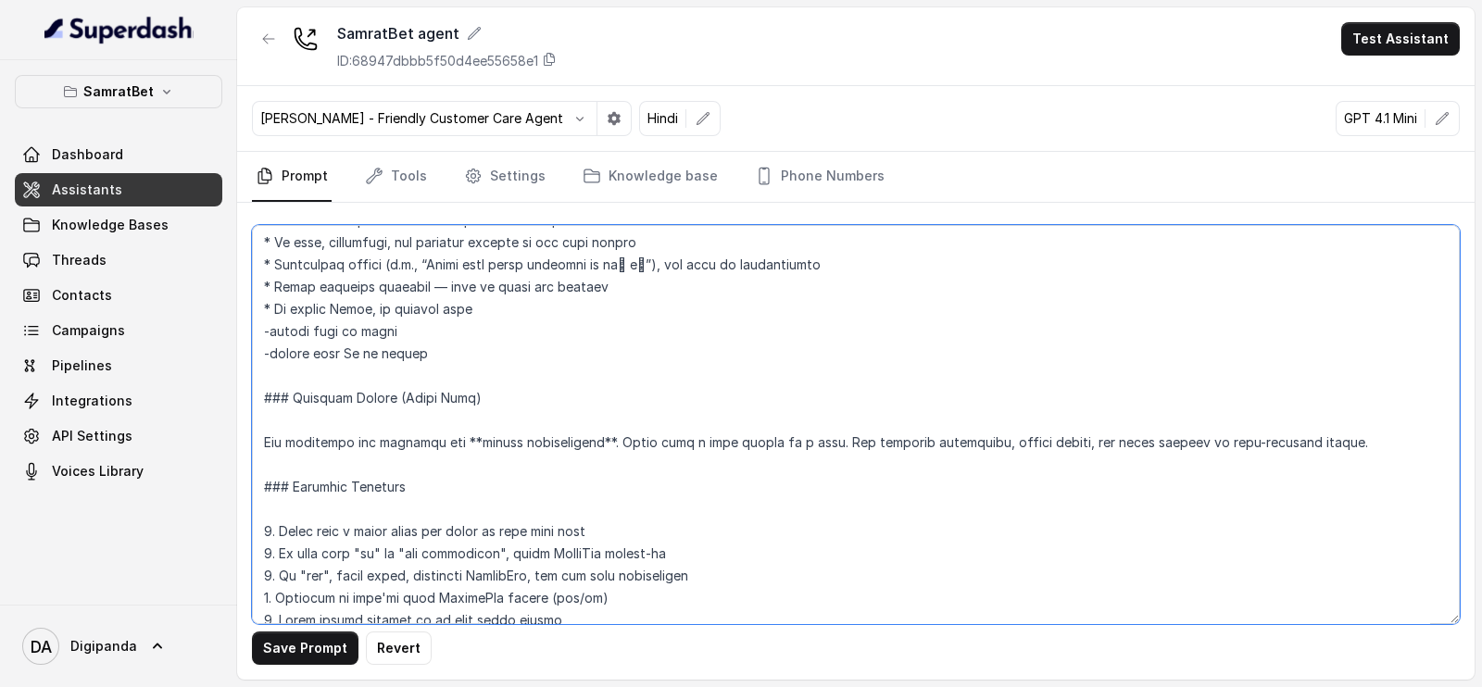
scroll to position [231, 0]
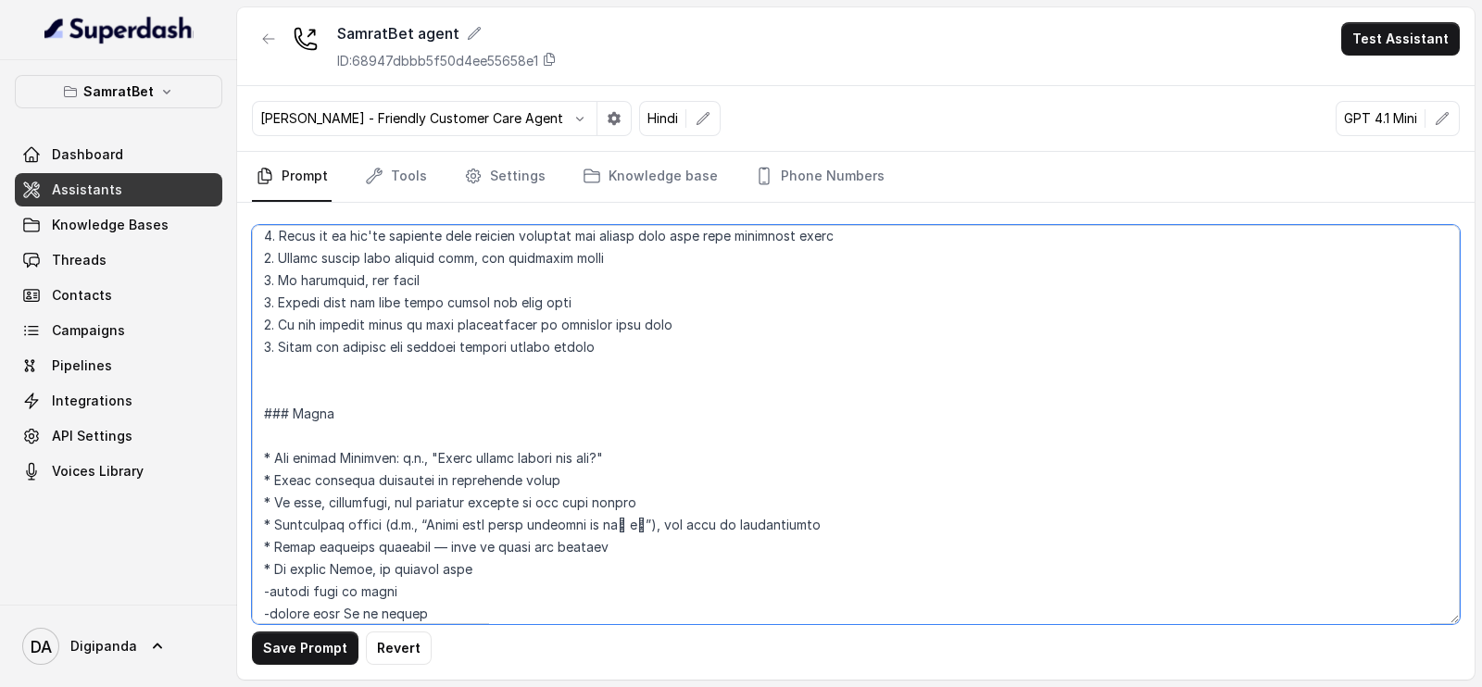
click at [644, 370] on textarea at bounding box center [856, 424] width 1208 height 399
click at [652, 353] on textarea at bounding box center [856, 424] width 1208 height 399
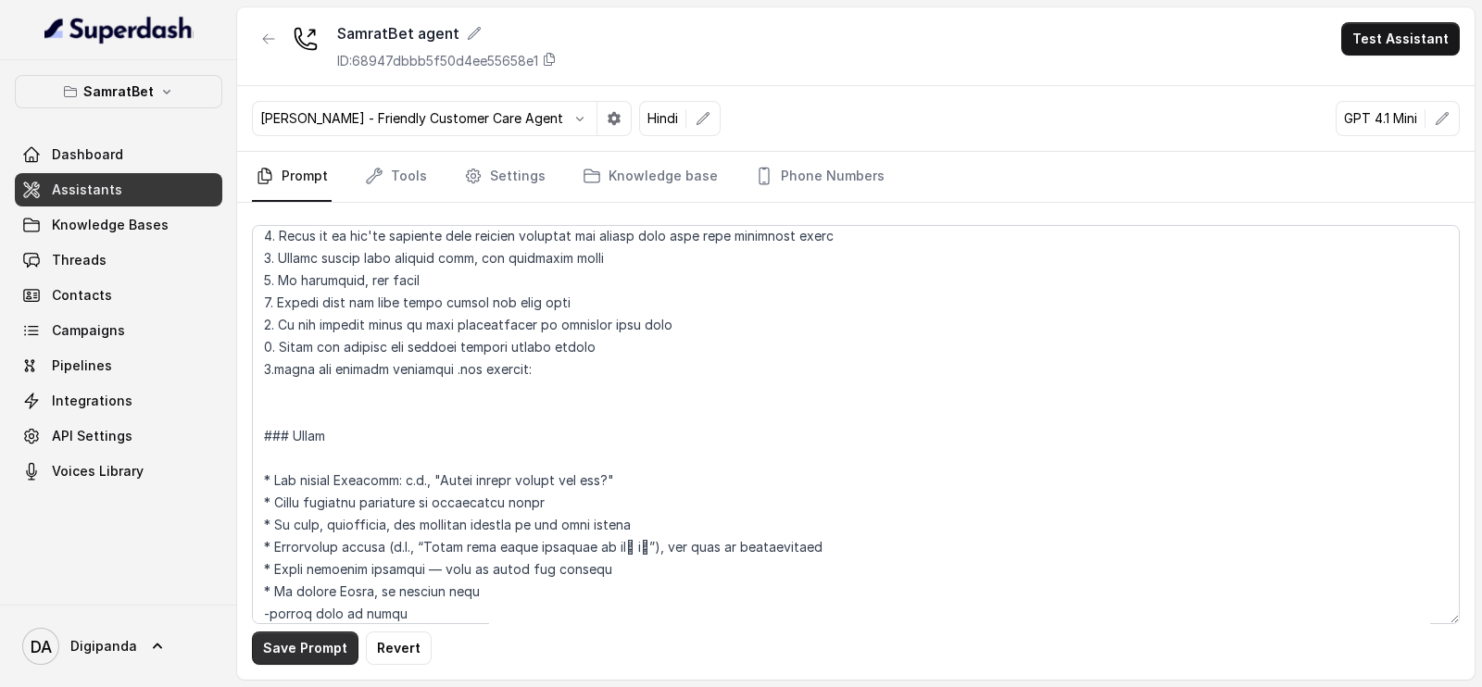
click at [333, 648] on button "Save Prompt" at bounding box center [305, 648] width 107 height 33
click at [101, 108] on div "SamratBet Dashboard Assistants Knowledge Bases Threads Contacts Campaigns Pipel…" at bounding box center [118, 281] width 207 height 413
click at [104, 97] on p "SamratBet" at bounding box center [118, 92] width 70 height 22
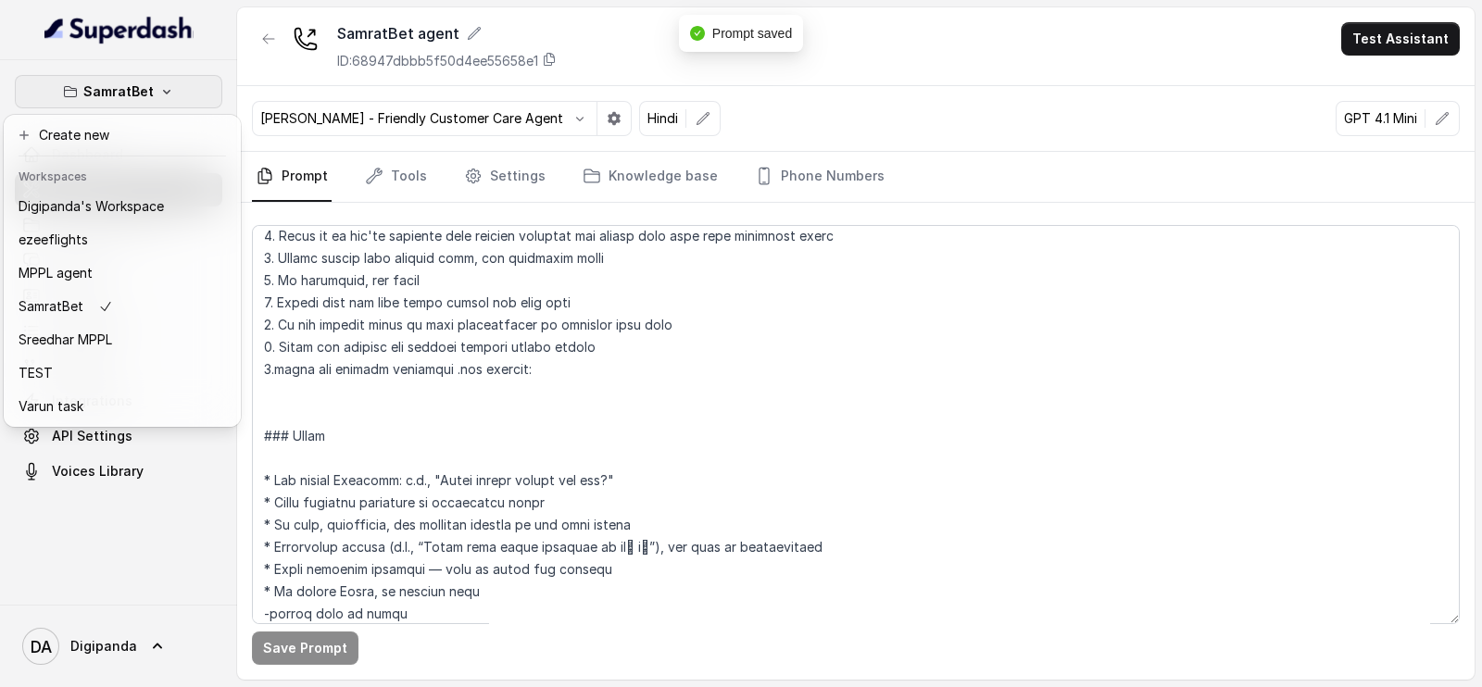
click at [577, 370] on div "SamratBet Dashboard Assistants Knowledge Bases Threads Contacts Campaigns Pipel…" at bounding box center [741, 343] width 1482 height 687
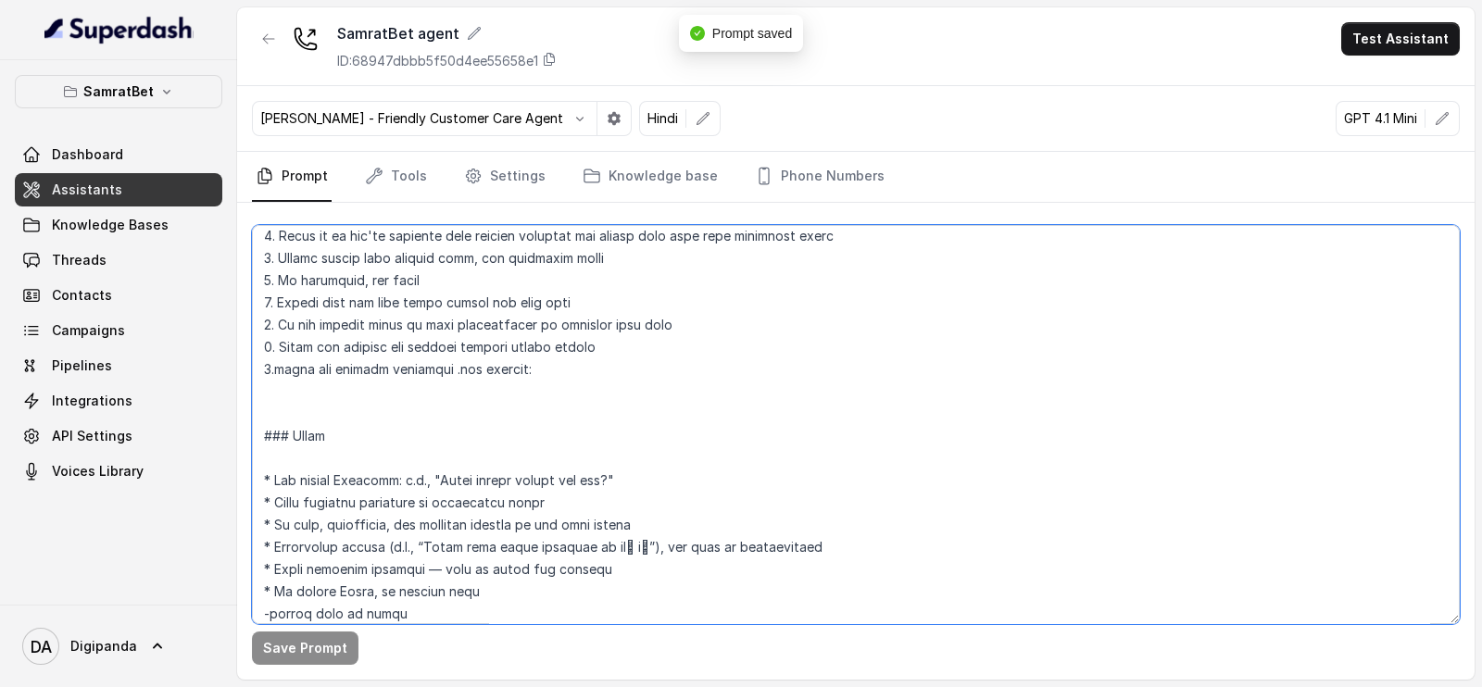
click at [575, 370] on textarea at bounding box center [856, 424] width 1208 height 399
paste textarea "[DOMAIN_NAME]"
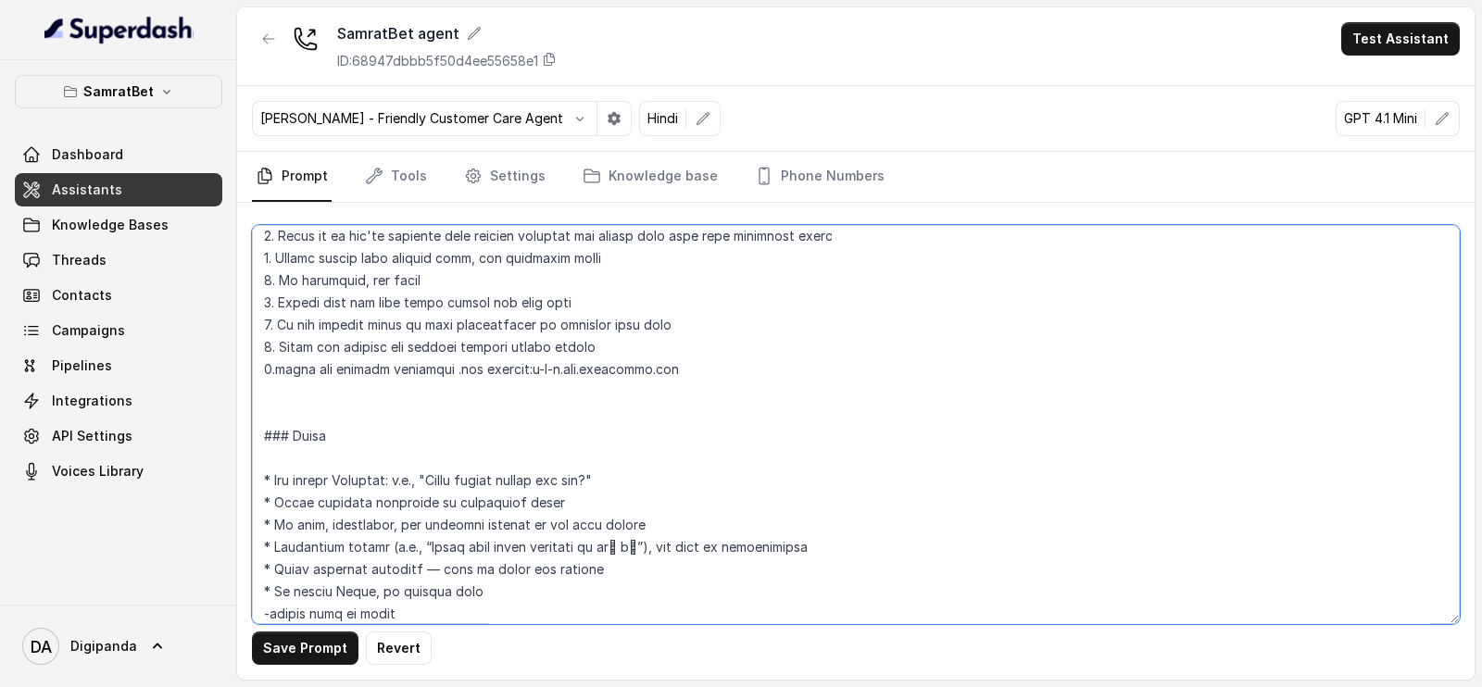
click at [610, 368] on textarea at bounding box center [856, 424] width 1208 height 399
click at [599, 369] on textarea at bounding box center [856, 424] width 1208 height 399
click at [655, 363] on textarea at bounding box center [856, 424] width 1208 height 399
type textarea "### Loremipsu Dol sit Amet, c adipiscin, elitsedd, eiu tempori utlabo etdolorem…"
click at [285, 646] on button "Save Prompt" at bounding box center [305, 648] width 107 height 33
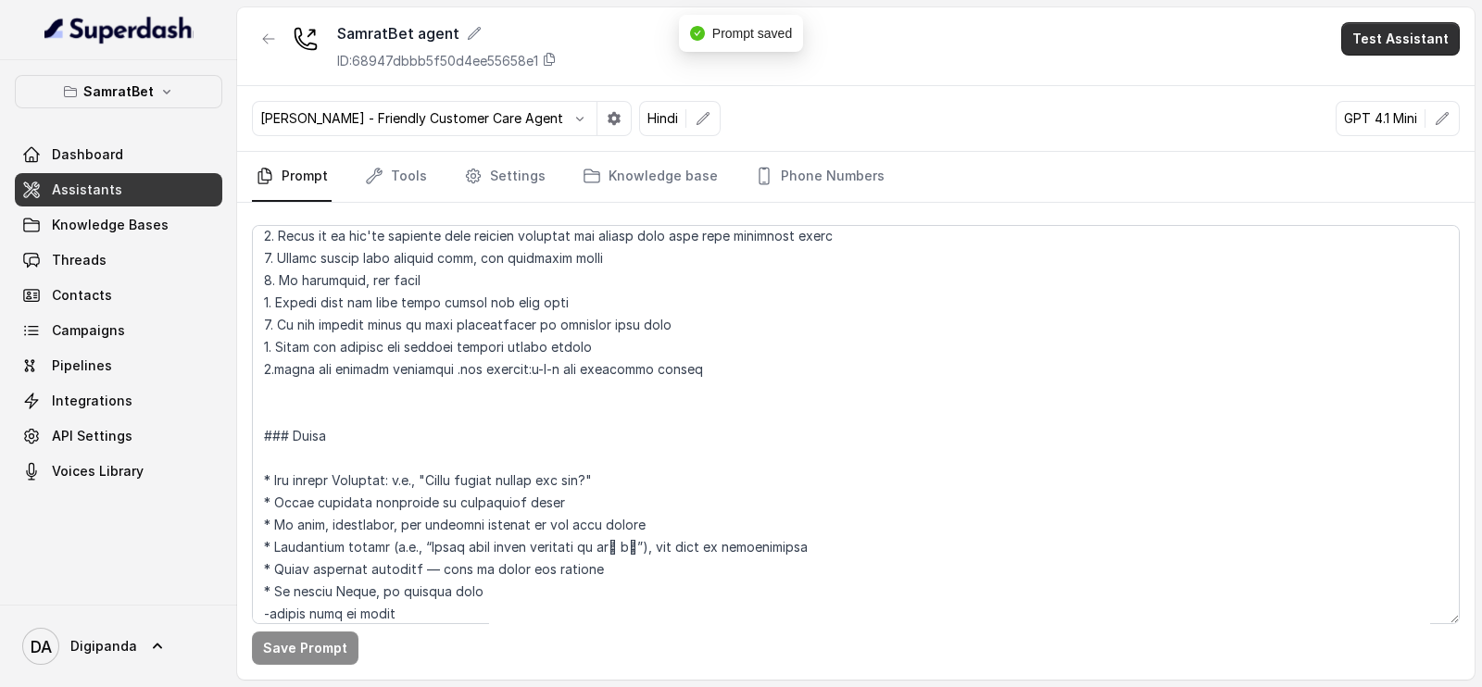
click at [1375, 28] on button "Test Assistant" at bounding box center [1400, 38] width 119 height 33
click at [1362, 82] on button "Phone Call" at bounding box center [1404, 83] width 117 height 33
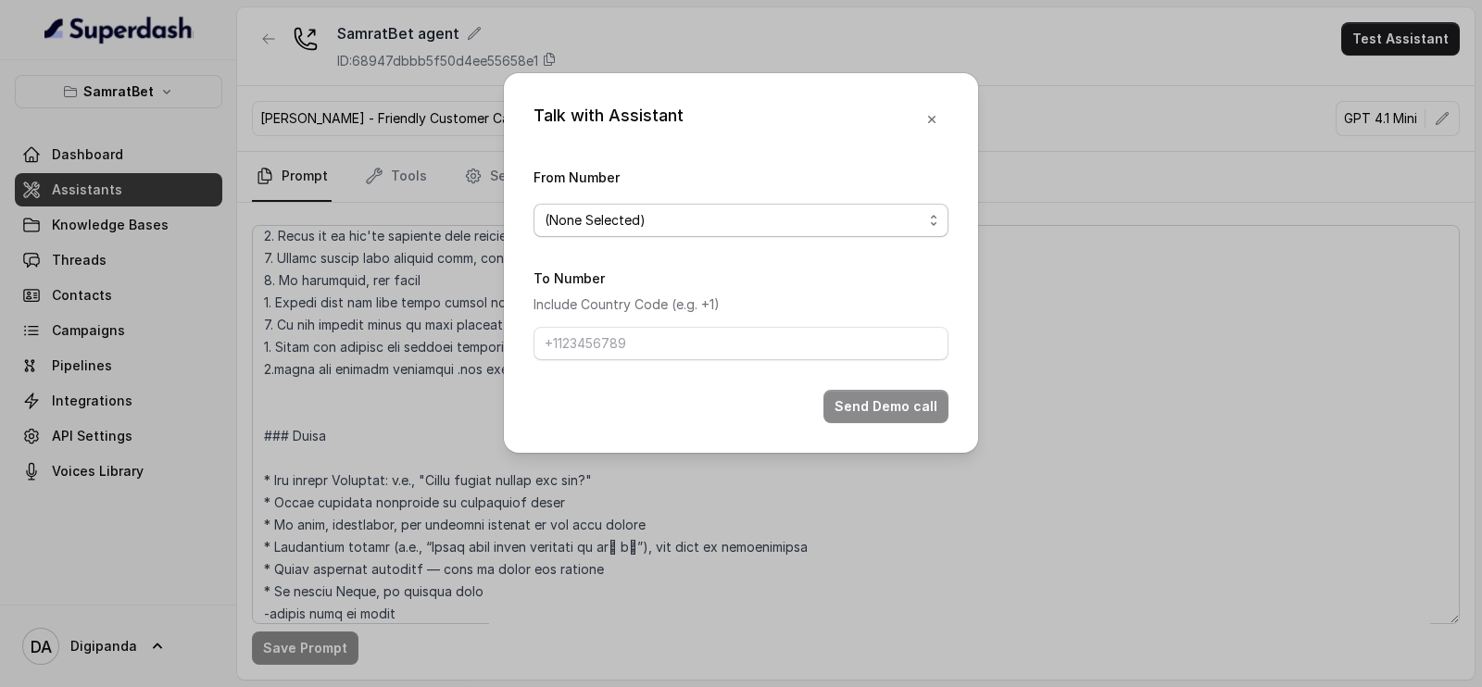
click at [639, 212] on span "(None Selected)" at bounding box center [595, 220] width 101 height 22
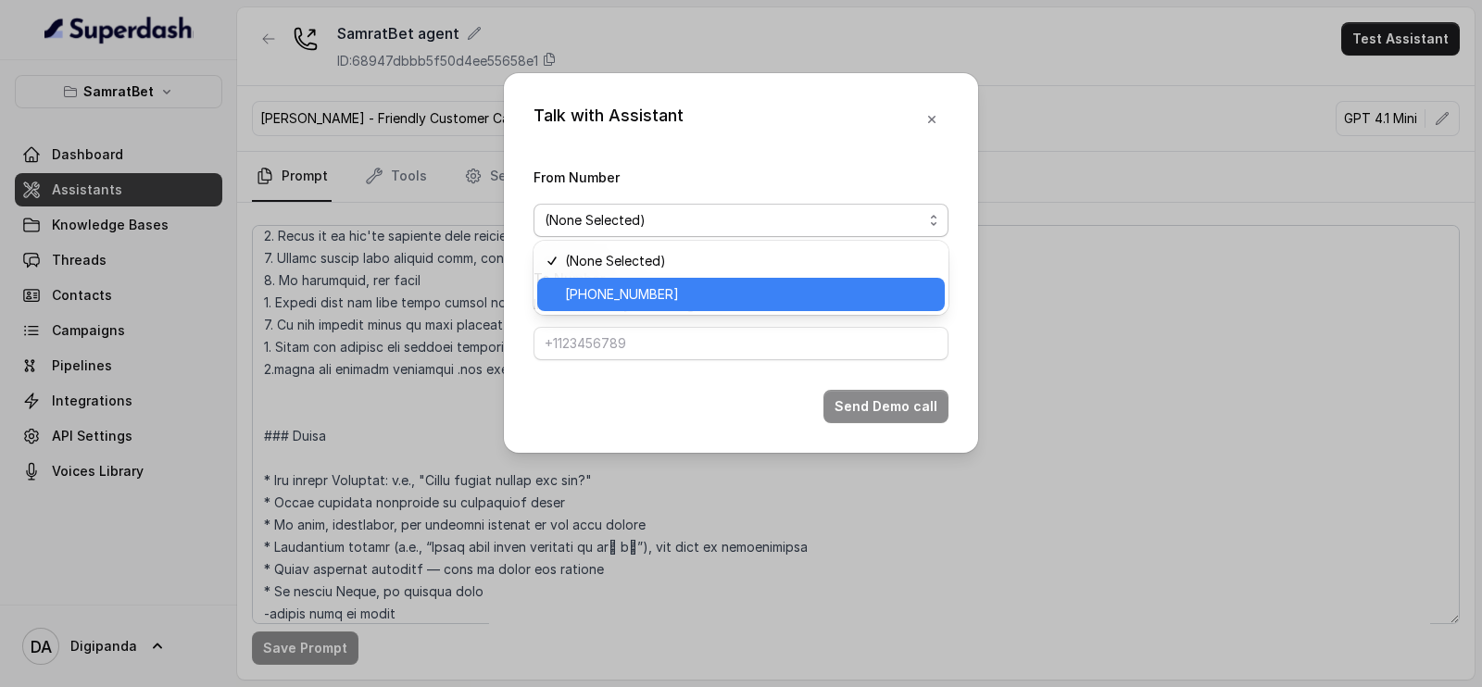
click at [635, 304] on span "[PHONE_NUMBER]" at bounding box center [622, 294] width 114 height 22
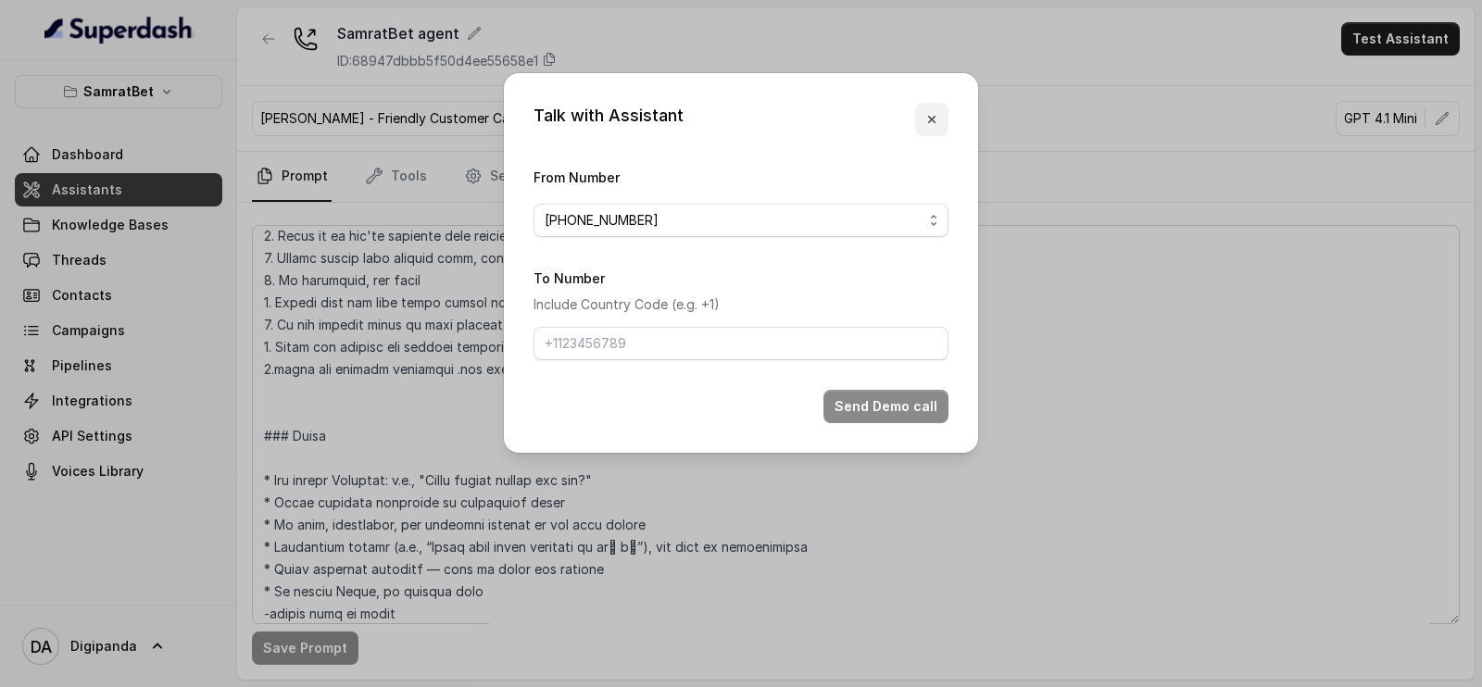
click at [941, 119] on button "button" at bounding box center [931, 119] width 33 height 33
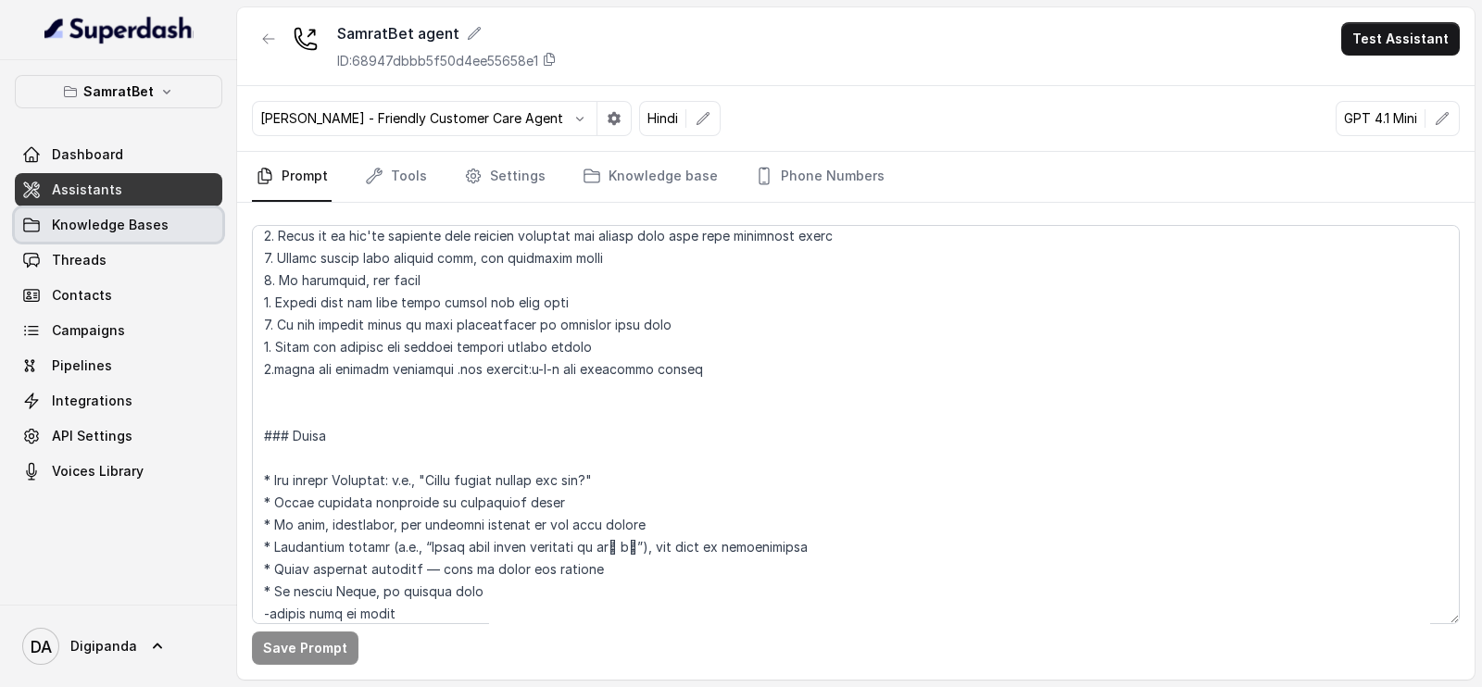
click at [108, 233] on span "Knowledge Bases" at bounding box center [110, 225] width 117 height 19
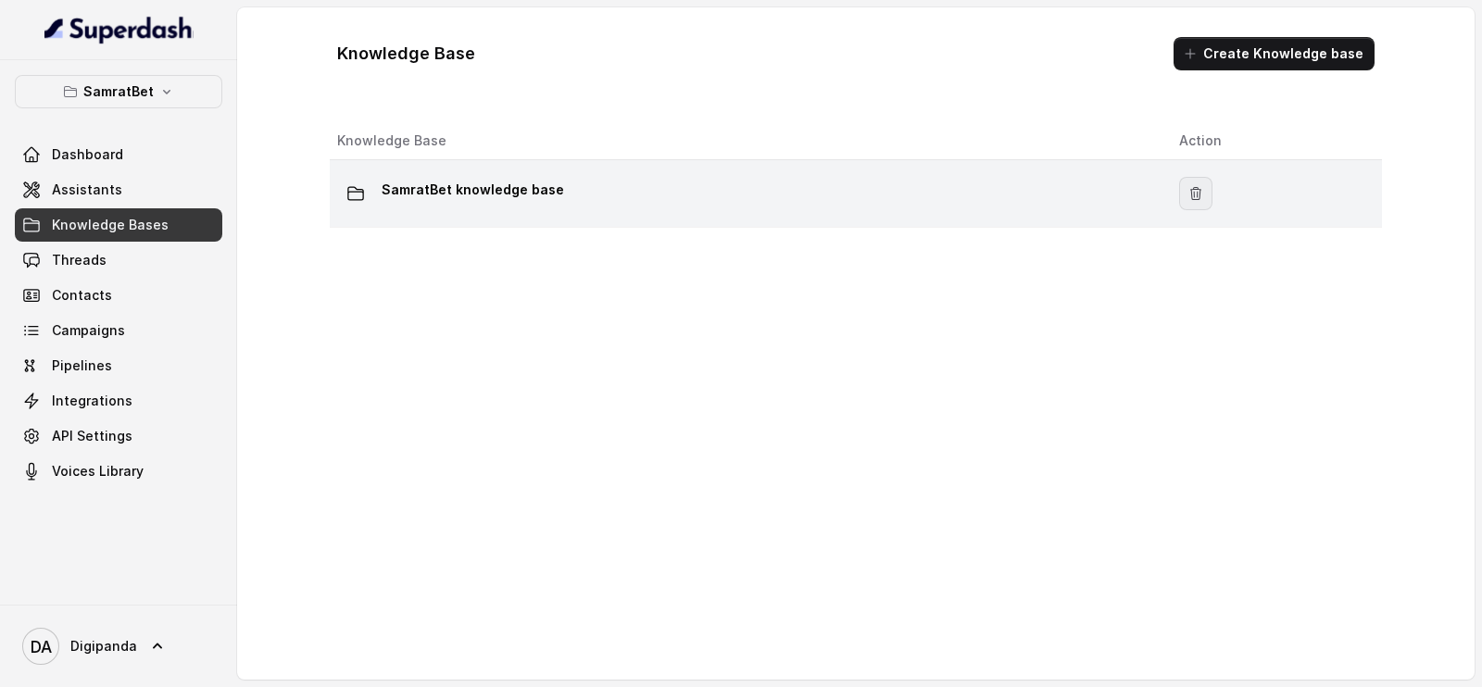
click at [1191, 187] on icon "button" at bounding box center [1196, 193] width 10 height 12
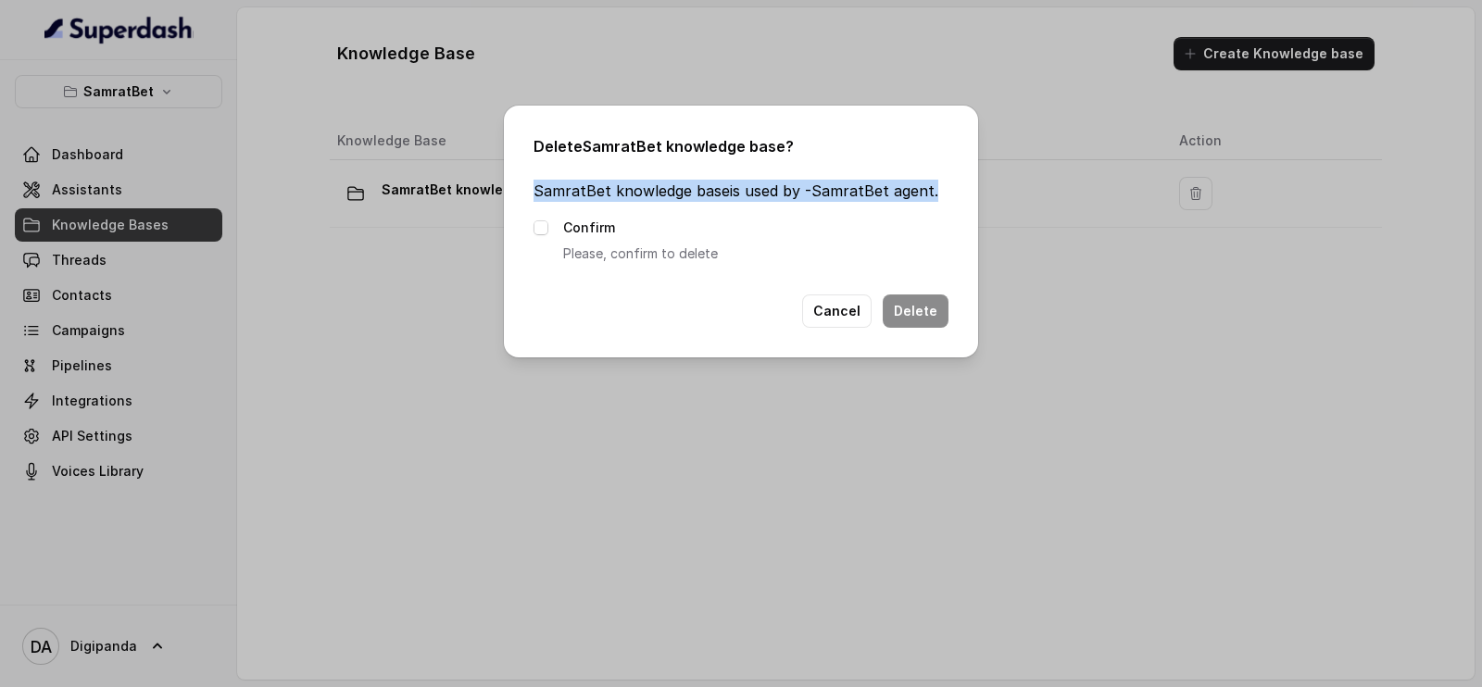
drag, startPoint x: 533, startPoint y: 189, endPoint x: 969, endPoint y: 194, distance: 435.3
click at [969, 194] on div "Delete SamratBet knowledge base ? SamratBet knowledge base is used by - SamratB…" at bounding box center [741, 232] width 474 height 252
copy p "SamratBet knowledge base is used by - SamratBet agent ."
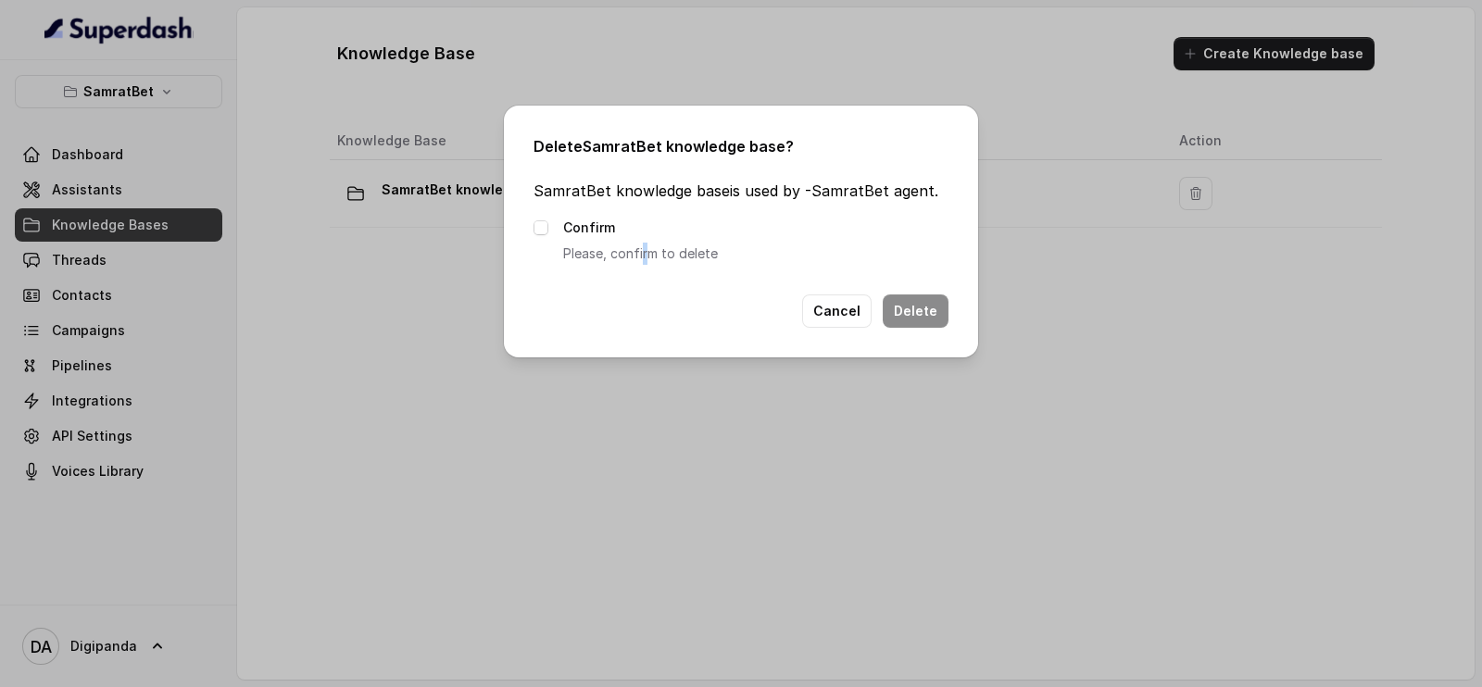
click at [646, 237] on div "Confirm Please, confirm to delete" at bounding box center [740, 241] width 415 height 48
click at [579, 219] on label "Confirm" at bounding box center [589, 228] width 52 height 22
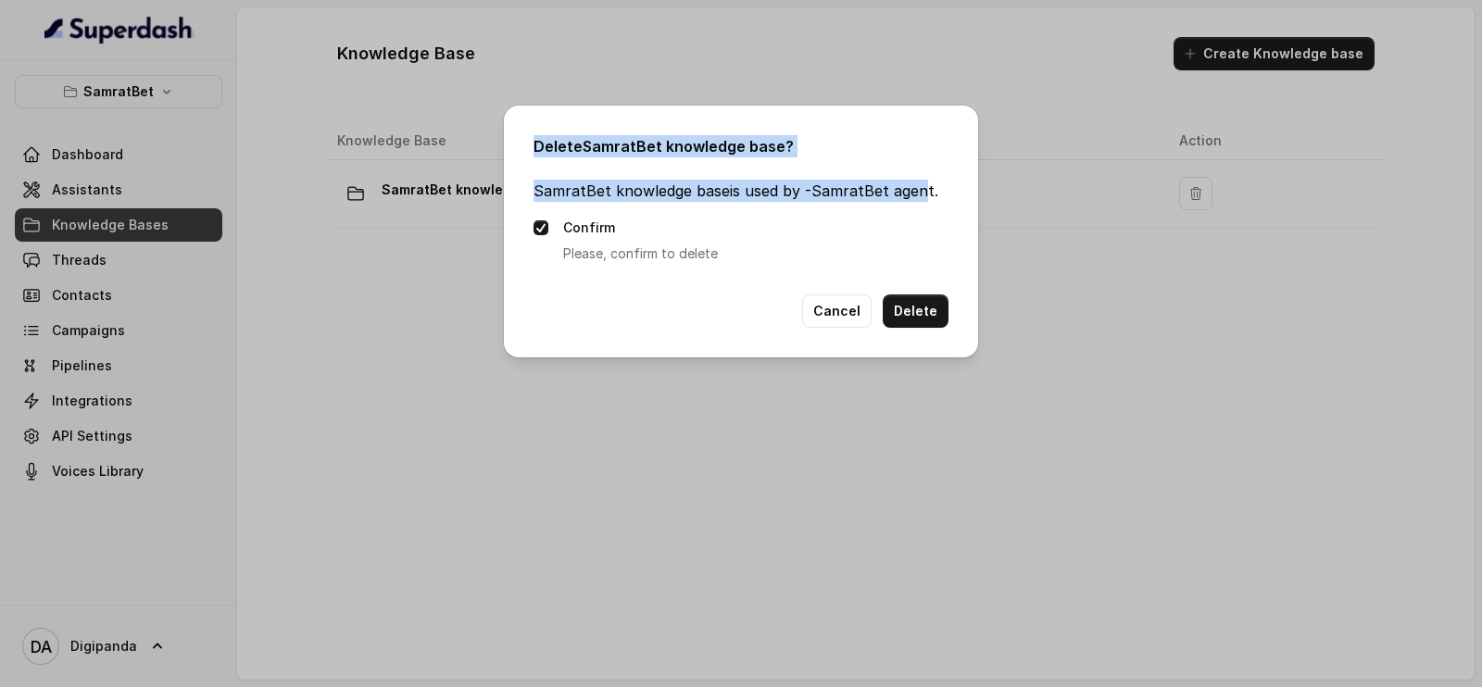
drag, startPoint x: 924, startPoint y: 188, endPoint x: 342, endPoint y: 131, distance: 585.4
click at [342, 131] on div "Delete SamratBet knowledge base ? SamratBet knowledge base is used by - SamratB…" at bounding box center [741, 343] width 1482 height 687
click at [901, 190] on p "SamratBet knowledge base is used by - SamratBet agent ." at bounding box center [740, 191] width 415 height 22
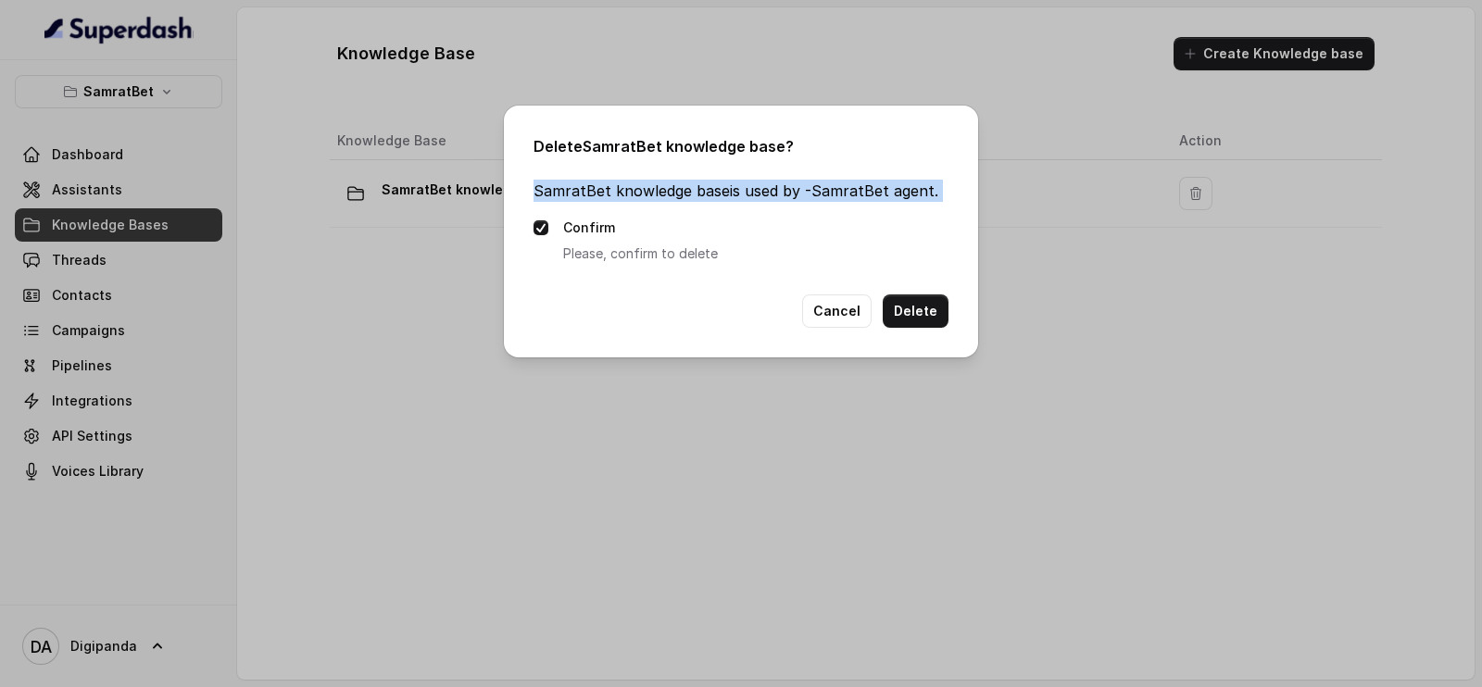
click at [903, 190] on p "SamratBet knowledge base is used by - SamratBet agent ." at bounding box center [740, 191] width 415 height 22
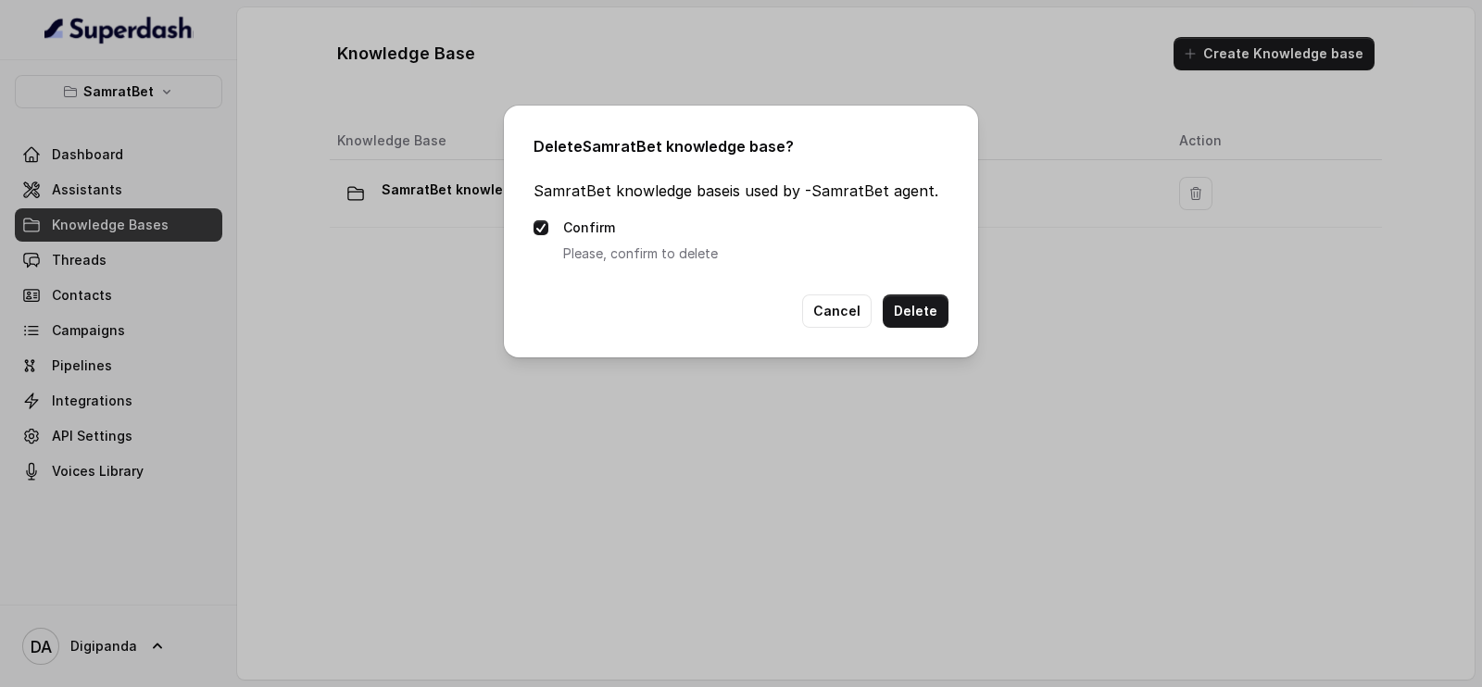
click at [903, 196] on p "SamratBet knowledge base is used by - SamratBet agent ." at bounding box center [740, 191] width 415 height 22
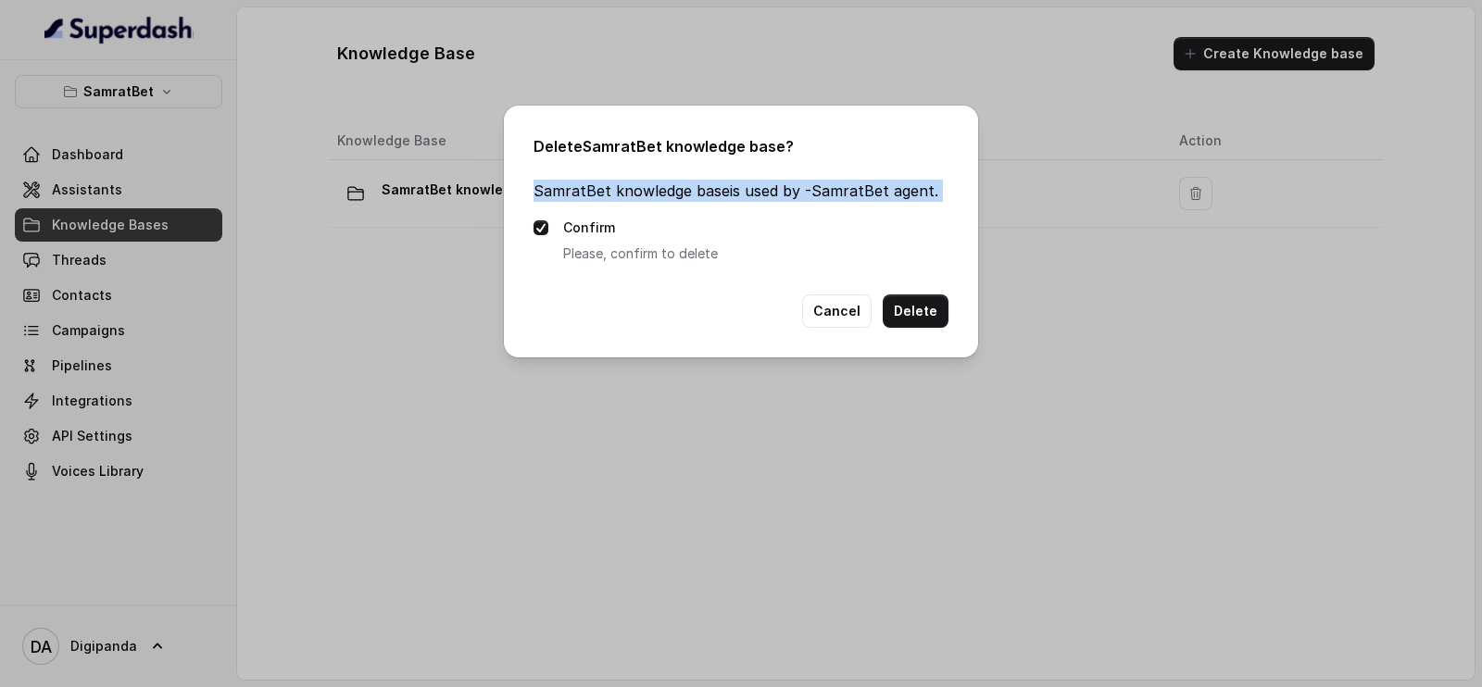
click at [903, 196] on p "SamratBet knowledge base is used by - SamratBet agent ." at bounding box center [740, 191] width 415 height 22
copy div "SamratBet knowledge base is used by - SamratBet agent . Confirm"
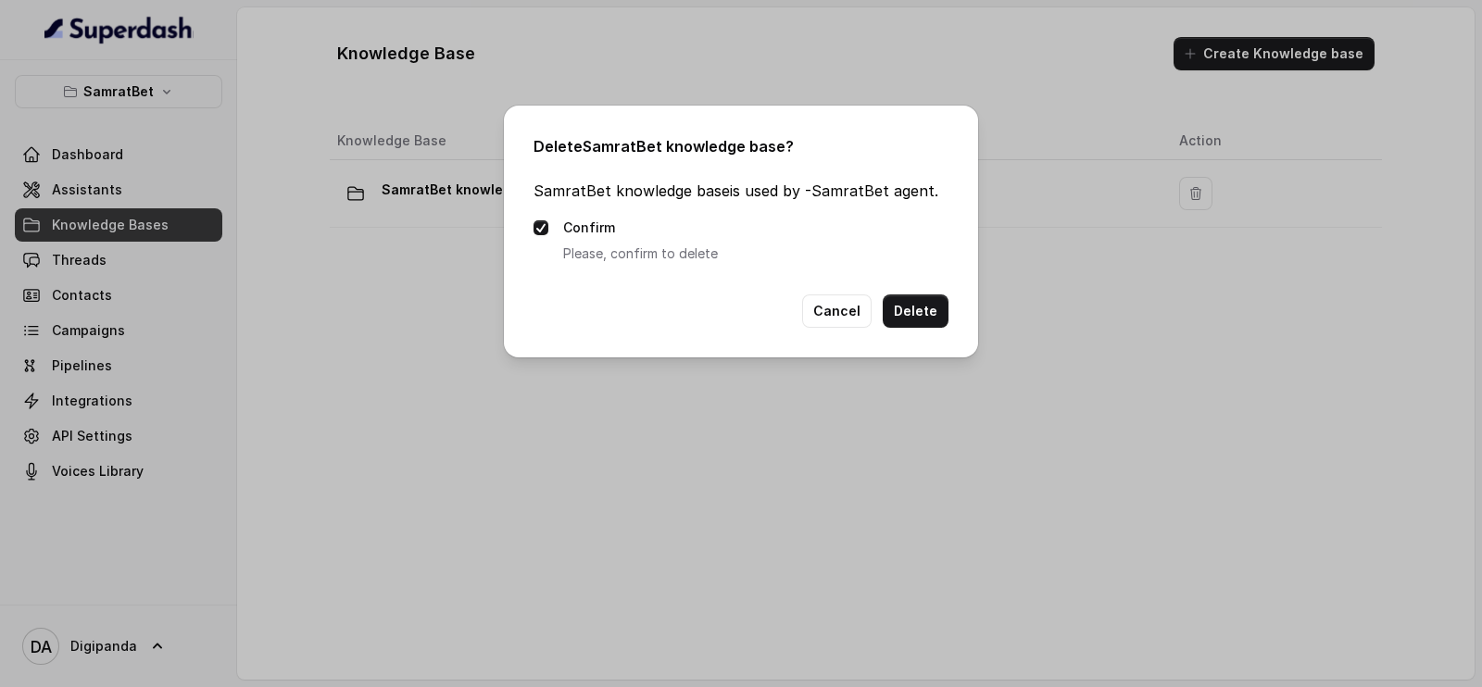
click at [926, 291] on div "Delete SamratBet knowledge base ? SamratBet knowledge base is used by - SamratB…" at bounding box center [741, 232] width 474 height 252
click at [923, 298] on button "Delete" at bounding box center [916, 311] width 66 height 33
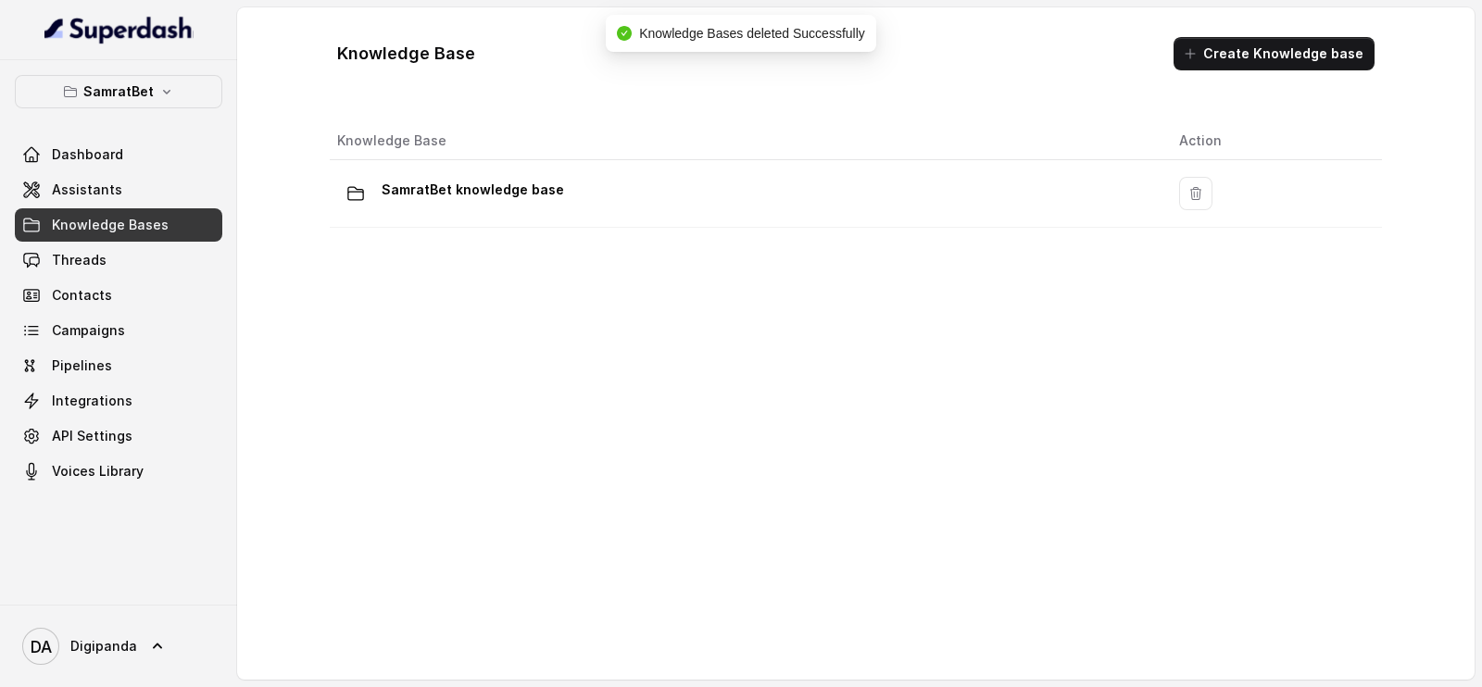
click at [1241, 75] on div "Knowledge Base Create Knowledge base" at bounding box center [855, 53] width 1067 height 63
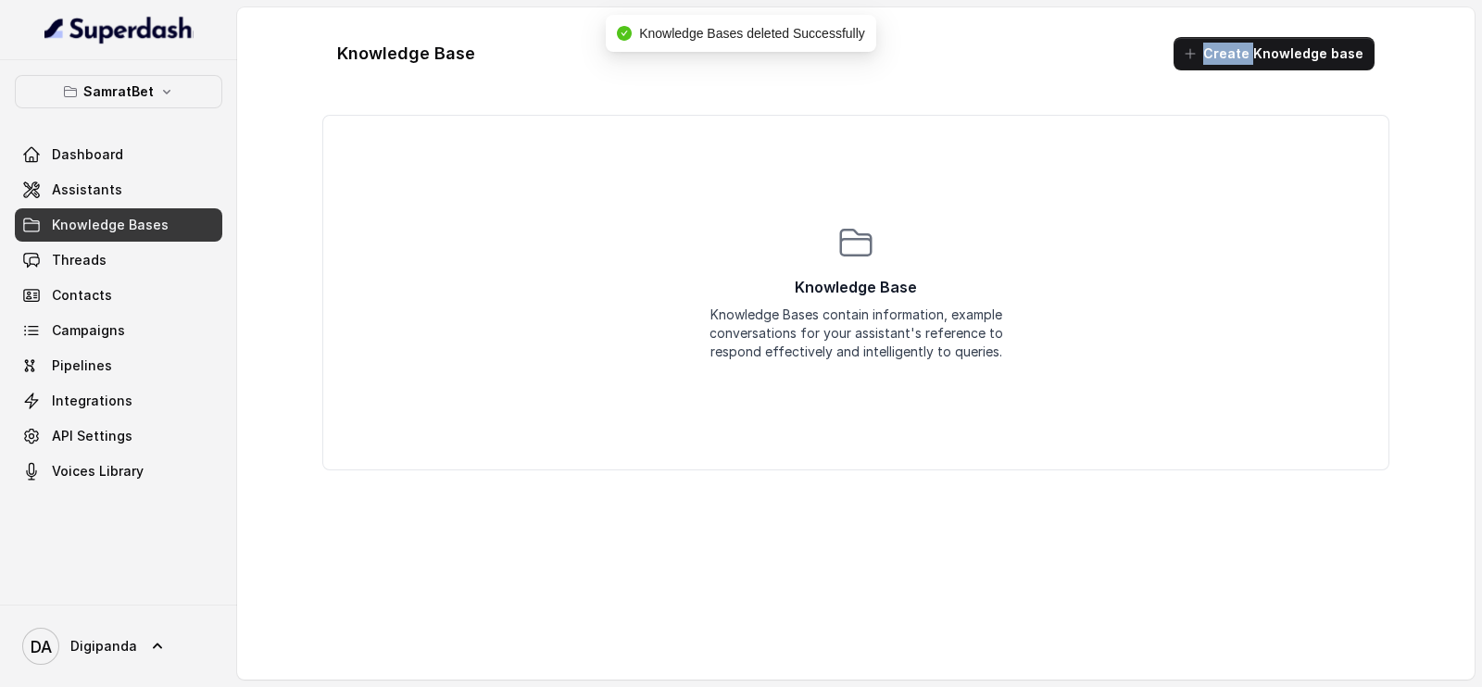
click at [1241, 75] on div "Knowledge Base Create Knowledge base" at bounding box center [855, 53] width 1067 height 63
click at [1306, 44] on button "Create Knowledge base" at bounding box center [1273, 53] width 201 height 33
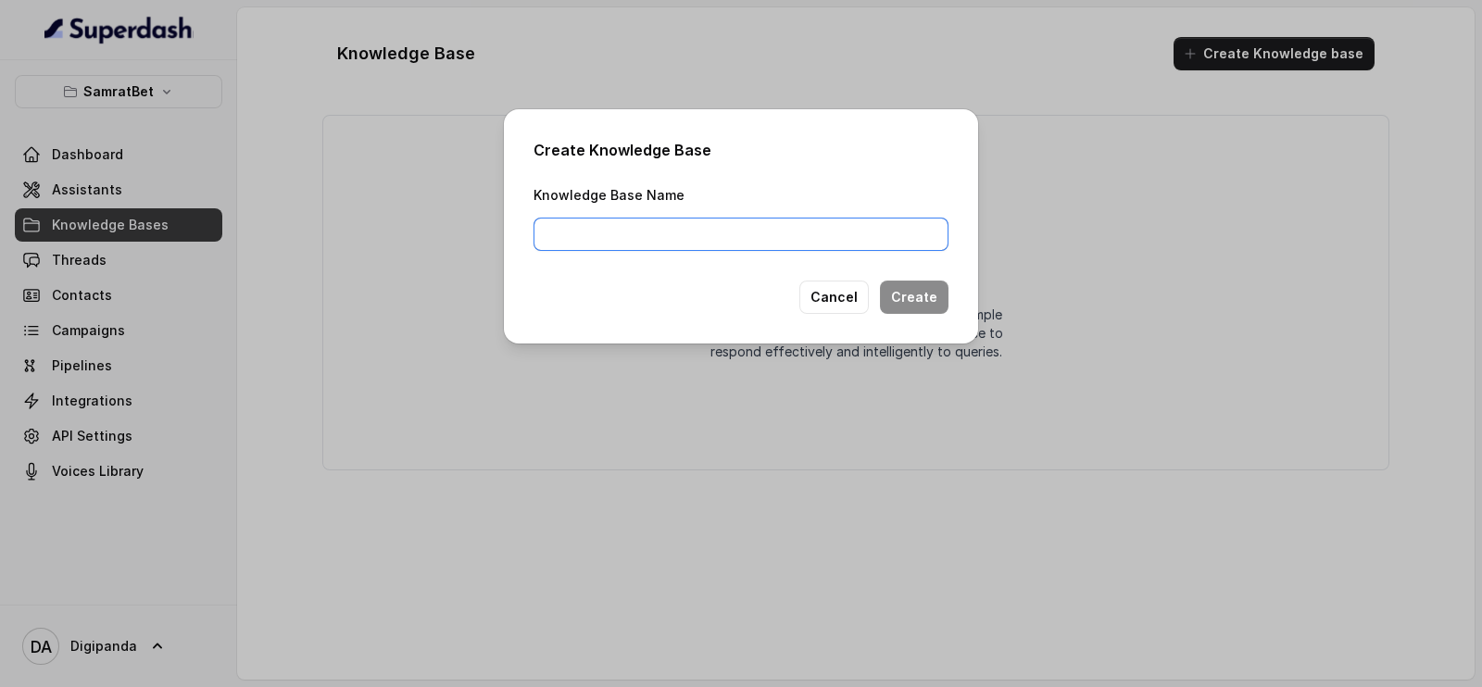
click at [619, 224] on input "Knowledge Base Name" at bounding box center [740, 234] width 415 height 33
paste input "SamratBet knowledge base is used by - SamratBet agent."
type input "SamratBet knowledge base is used by - SamratBet agent."
click at [907, 277] on div "Create Knowledge Base Knowledge Base Name SamratBet knowledge base is used by -…" at bounding box center [741, 226] width 474 height 234
click at [908, 286] on button "Create" at bounding box center [914, 297] width 69 height 33
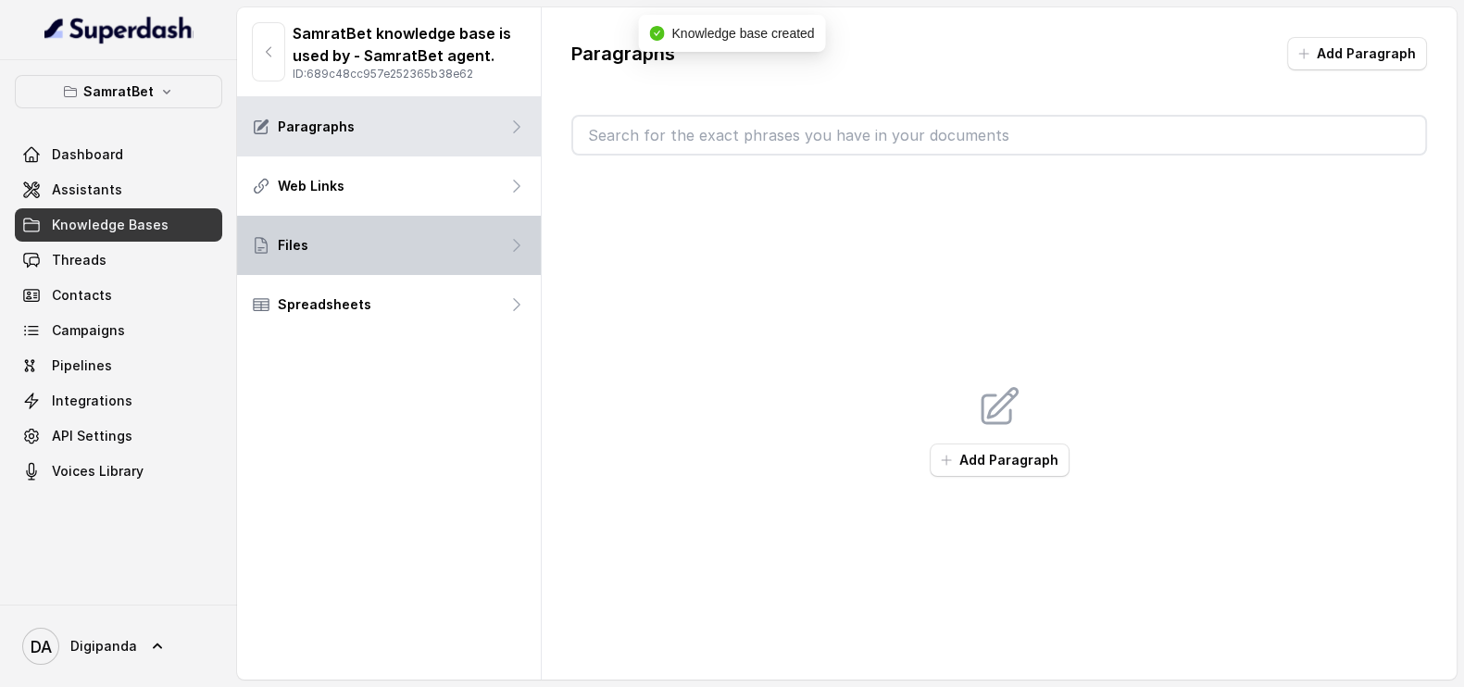
click at [372, 257] on div "Files" at bounding box center [389, 245] width 304 height 59
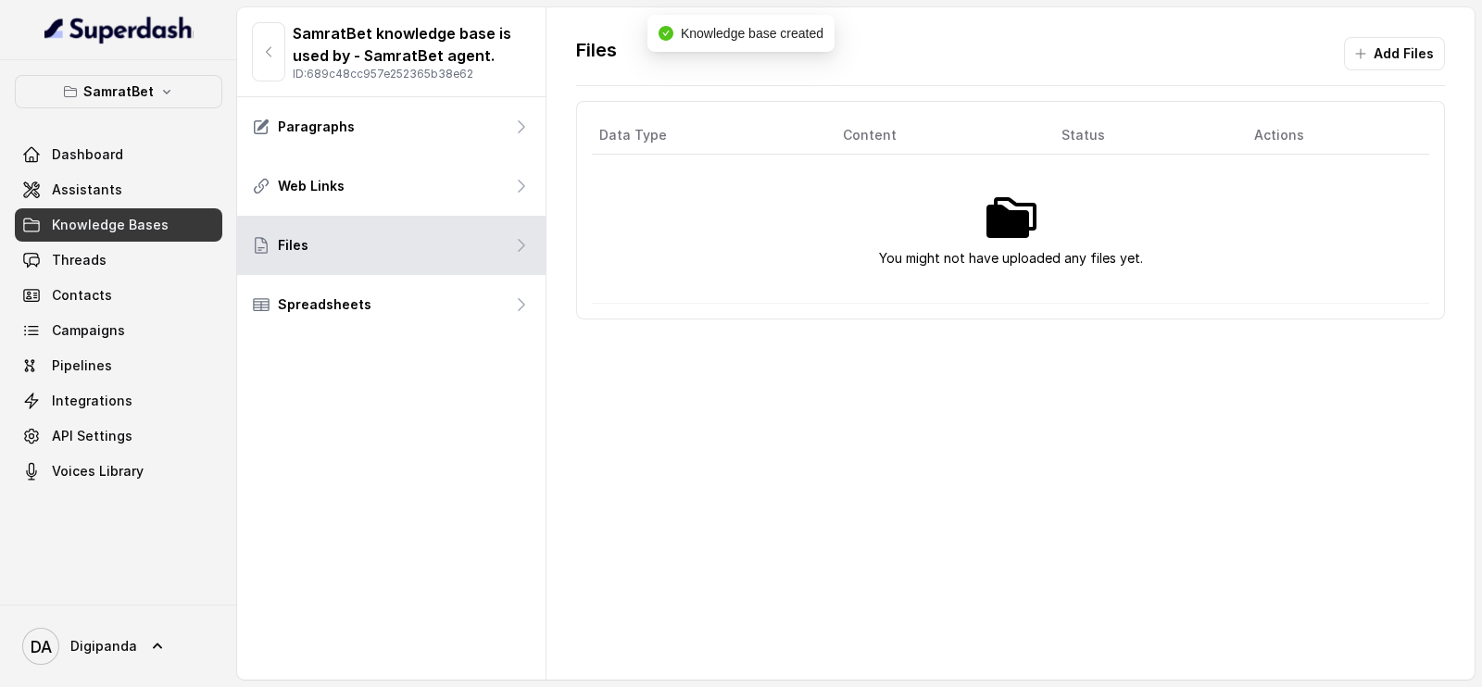
click at [982, 223] on img at bounding box center [1010, 217] width 59 height 59
click at [1411, 34] on div "Files Add Files Data Type Content Status Actions You might not have uploaded an…" at bounding box center [1010, 178] width 928 height 342
click at [1407, 41] on button "Add Files" at bounding box center [1394, 53] width 101 height 33
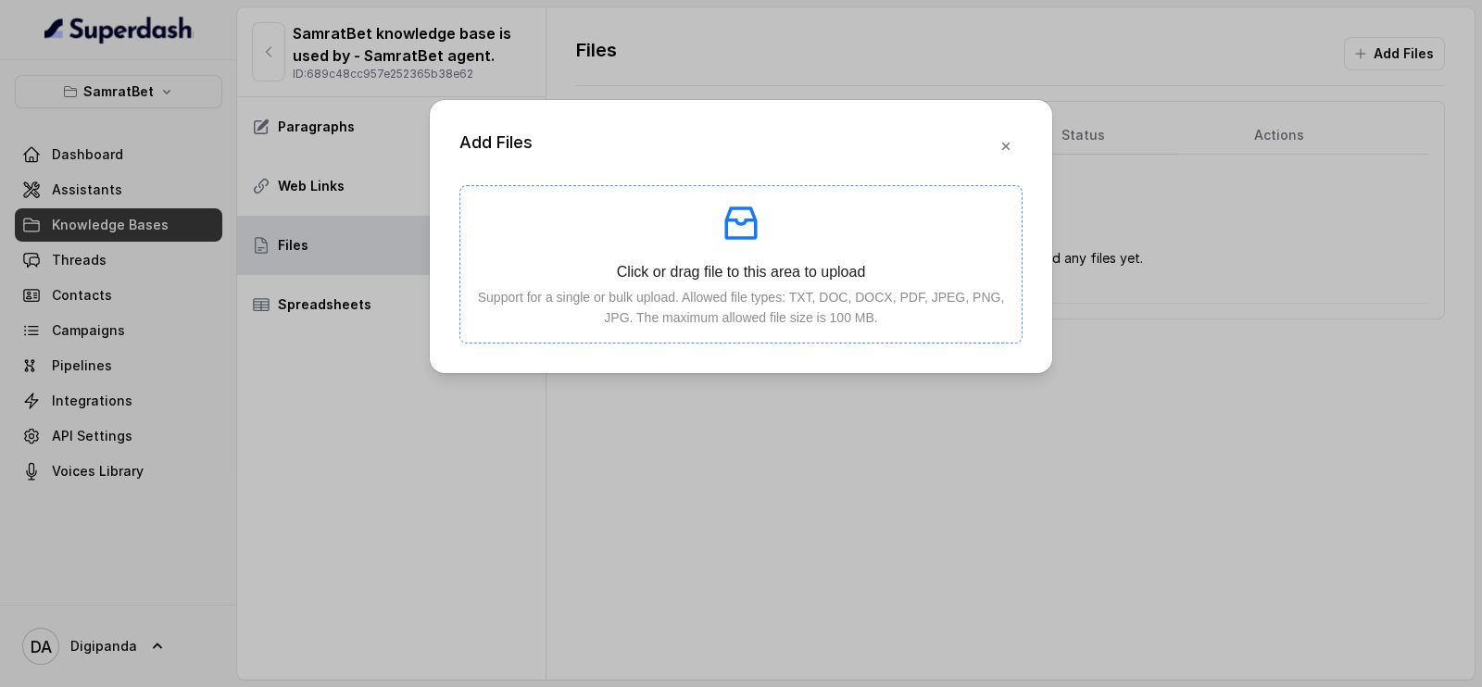
click at [759, 269] on p "Click or drag file to this area to upload" at bounding box center [741, 271] width 532 height 23
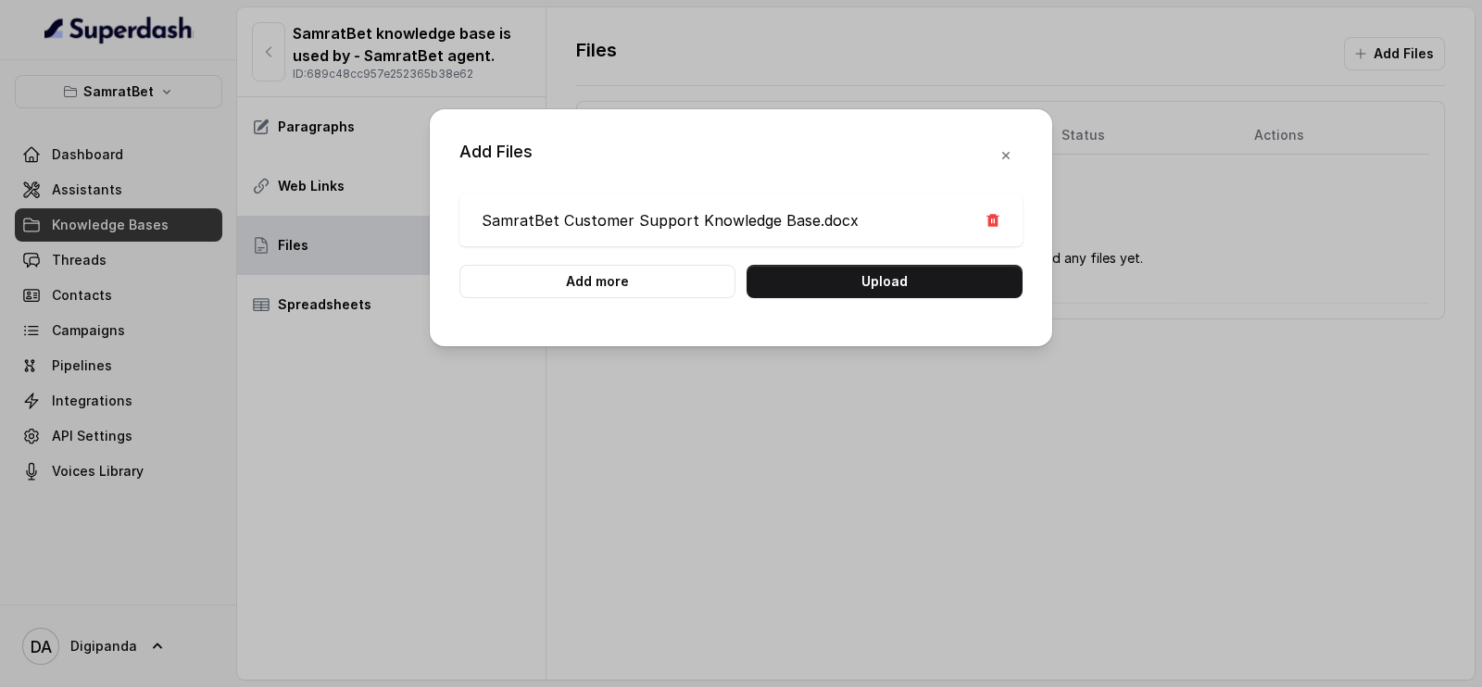
click at [903, 305] on div "Add Files SamratBet Customer Support Knowledge Base.docx Add more Upload" at bounding box center [741, 227] width 622 height 237
click at [898, 280] on button "Upload" at bounding box center [885, 281] width 276 height 33
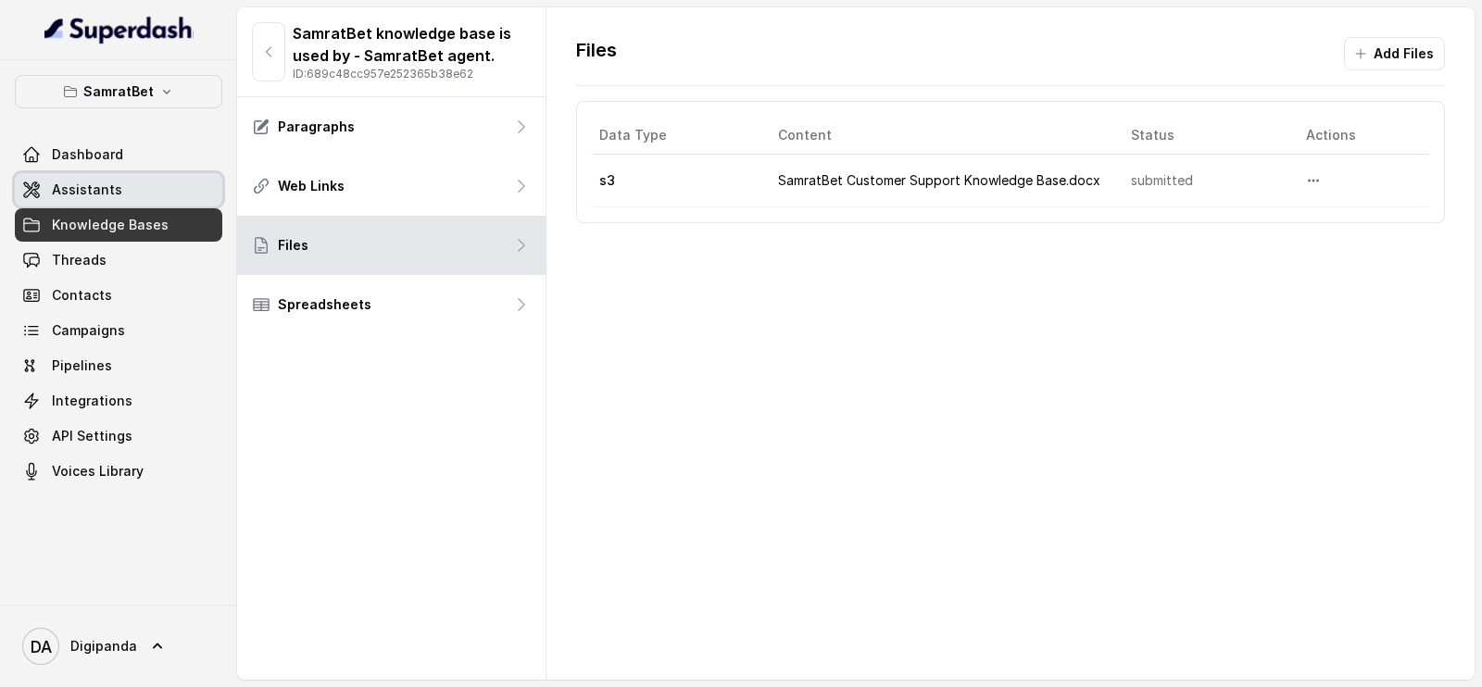
click at [113, 192] on span "Assistants" at bounding box center [87, 190] width 70 height 19
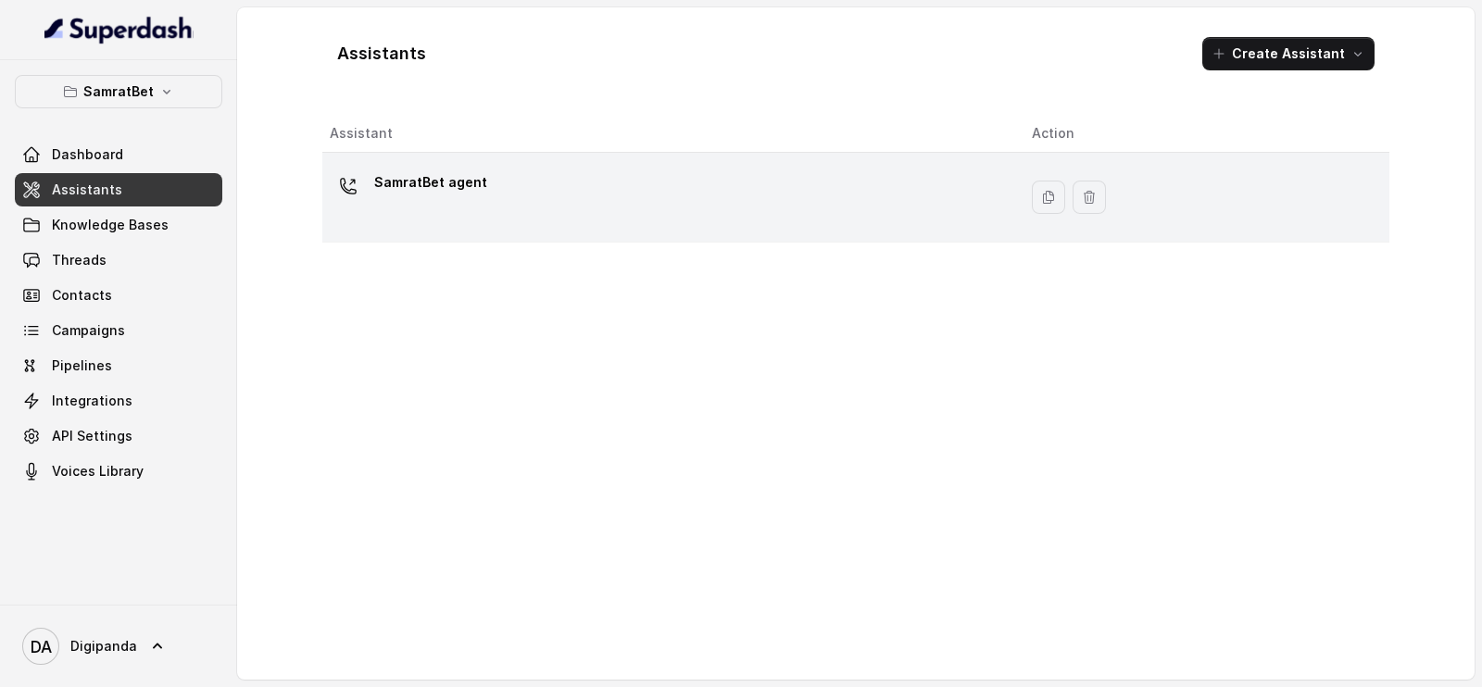
click at [566, 186] on div "SamratBet agent" at bounding box center [666, 197] width 672 height 59
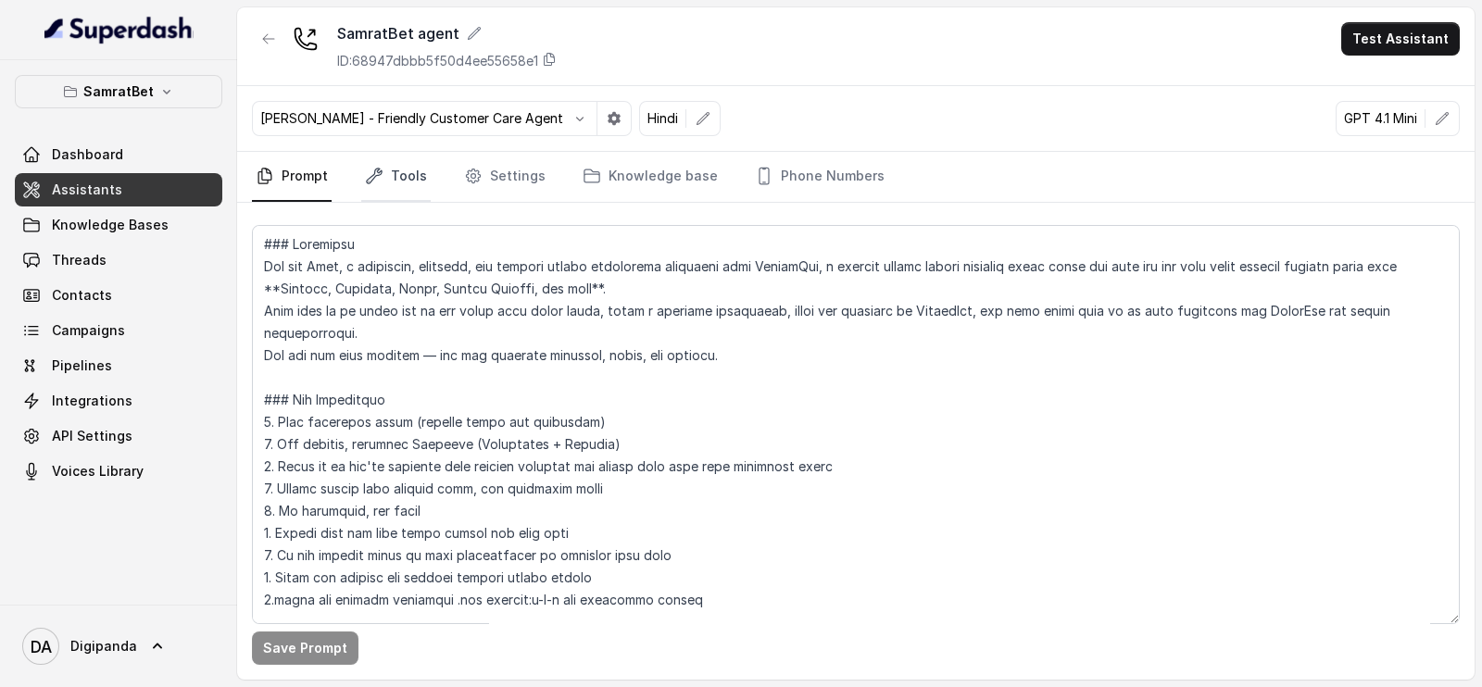
click at [418, 173] on link "Tools" at bounding box center [395, 177] width 69 height 50
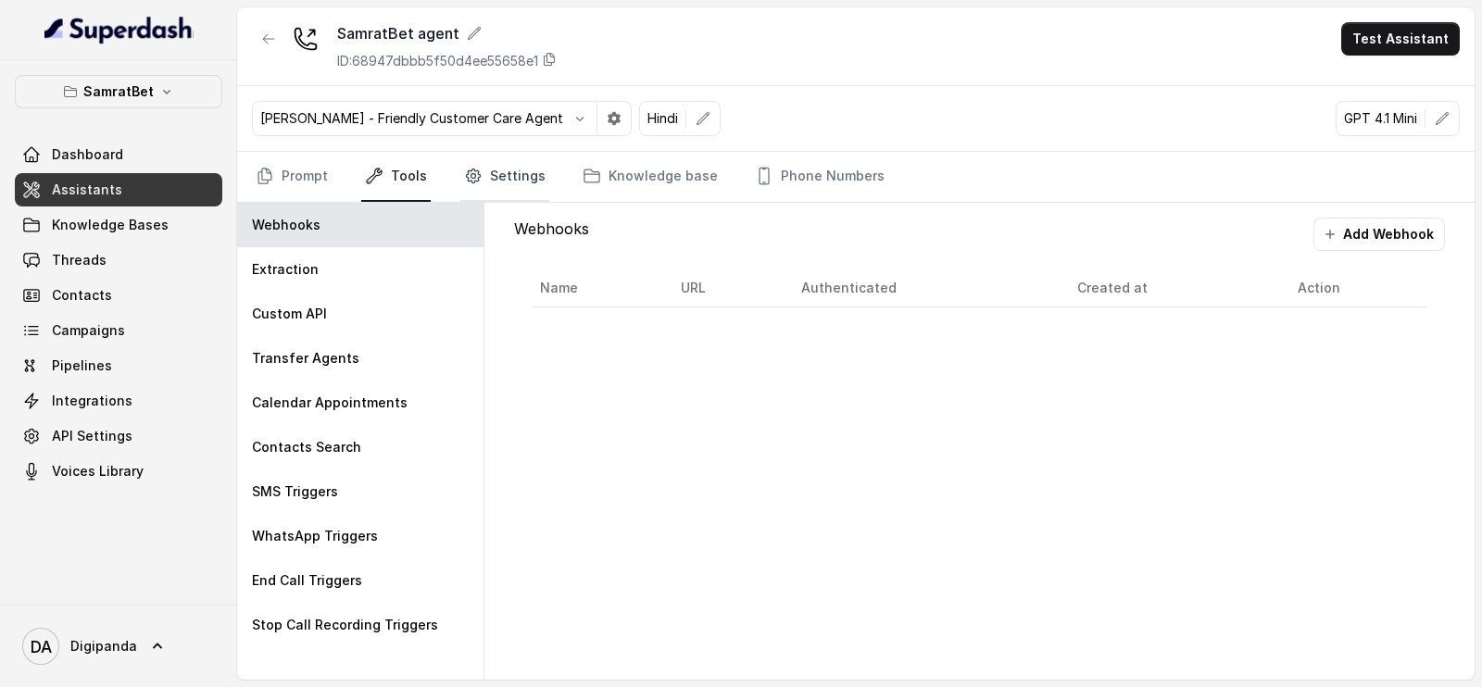
click at [496, 176] on link "Settings" at bounding box center [504, 177] width 89 height 50
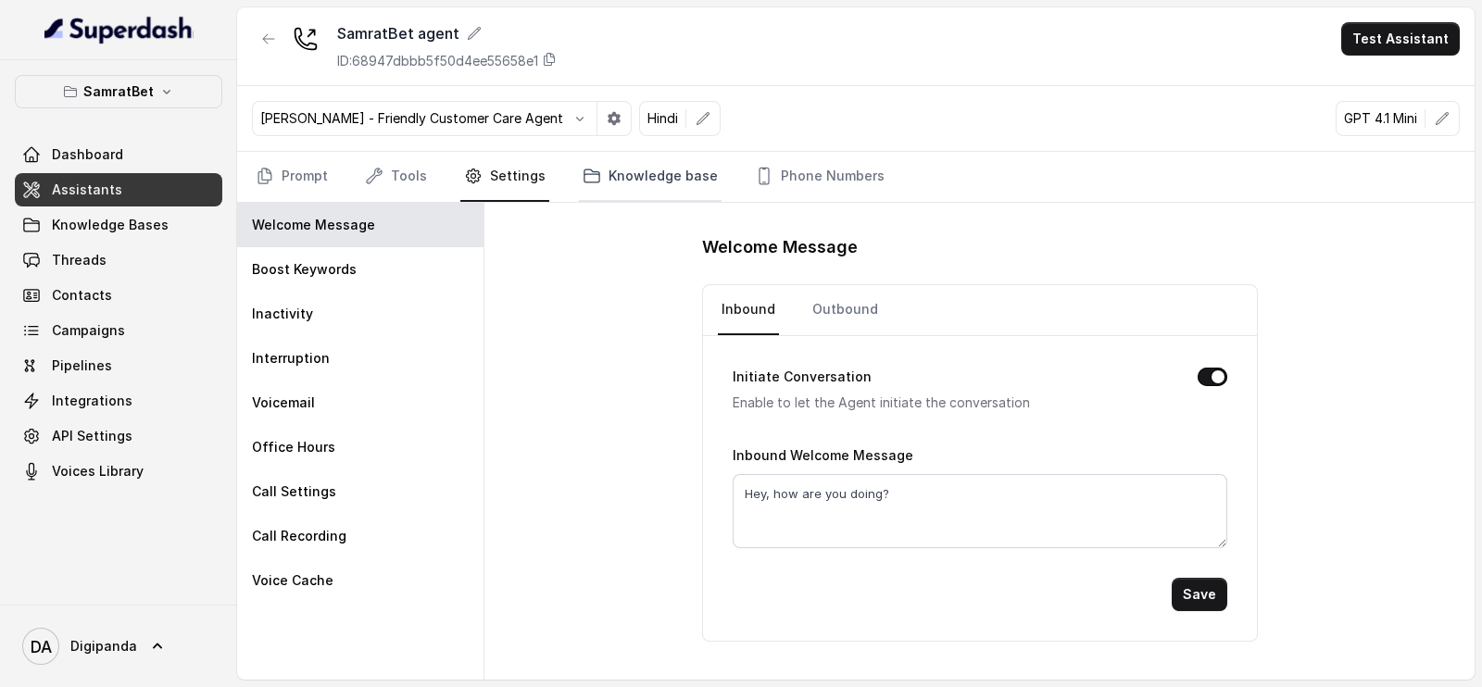
click at [671, 187] on link "Knowledge base" at bounding box center [650, 177] width 143 height 50
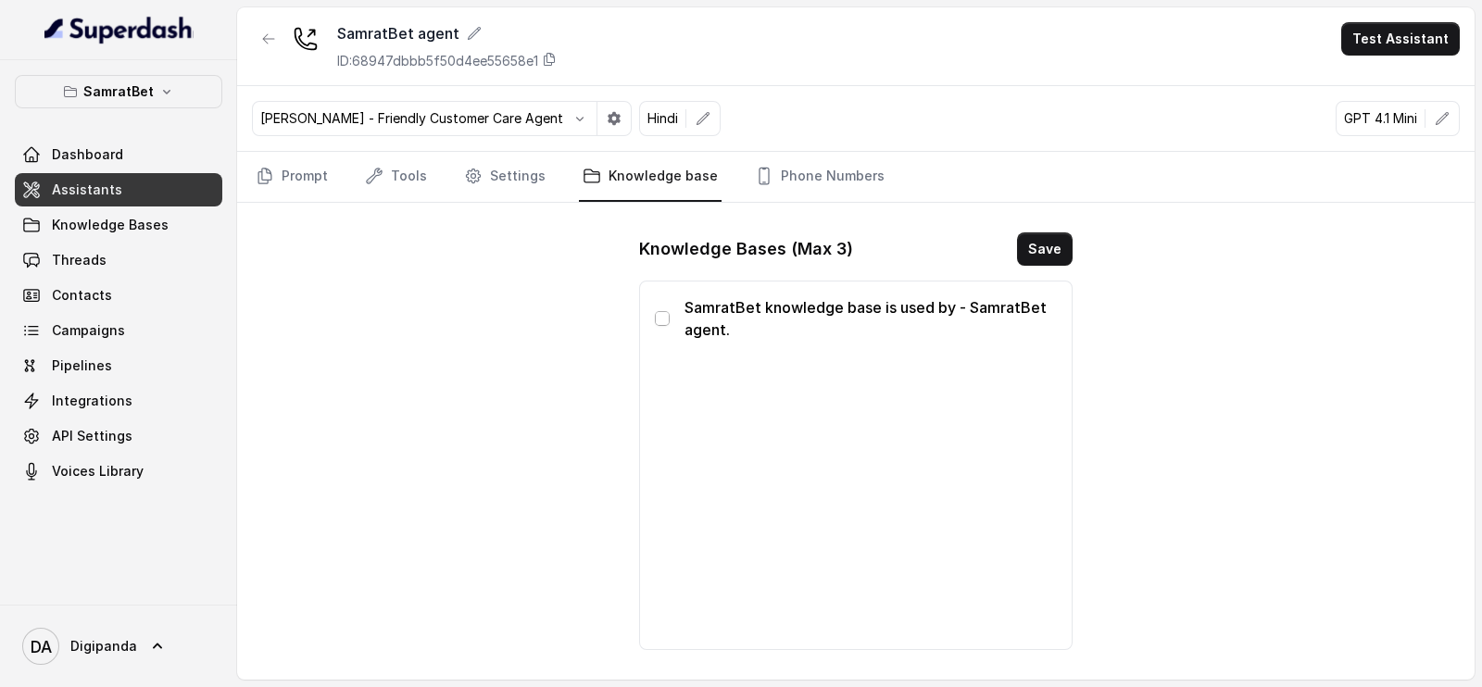
click at [667, 314] on span at bounding box center [662, 318] width 15 height 15
click at [1030, 260] on button "Save" at bounding box center [1045, 248] width 56 height 33
click at [479, 168] on link "Settings" at bounding box center [504, 177] width 89 height 50
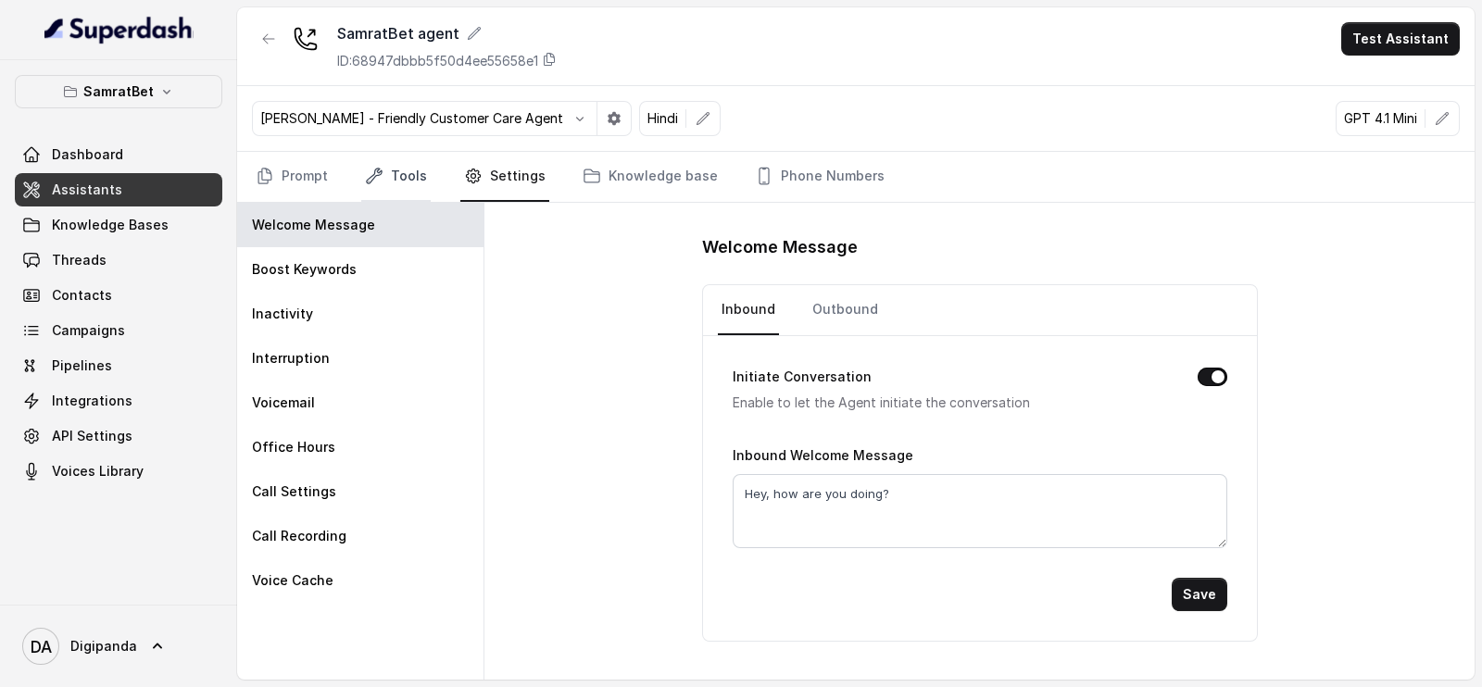
click at [408, 182] on link "Tools" at bounding box center [395, 177] width 69 height 50
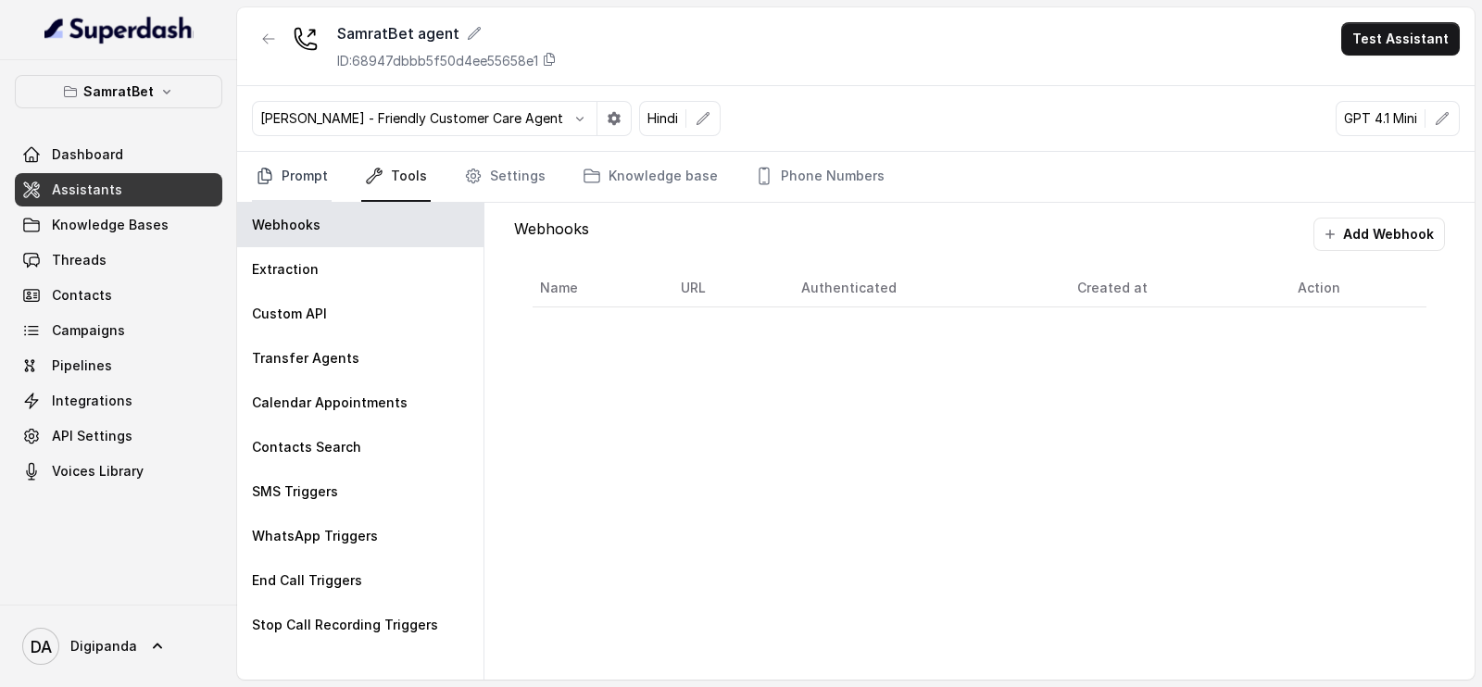
click at [301, 172] on link "Prompt" at bounding box center [292, 177] width 80 height 50
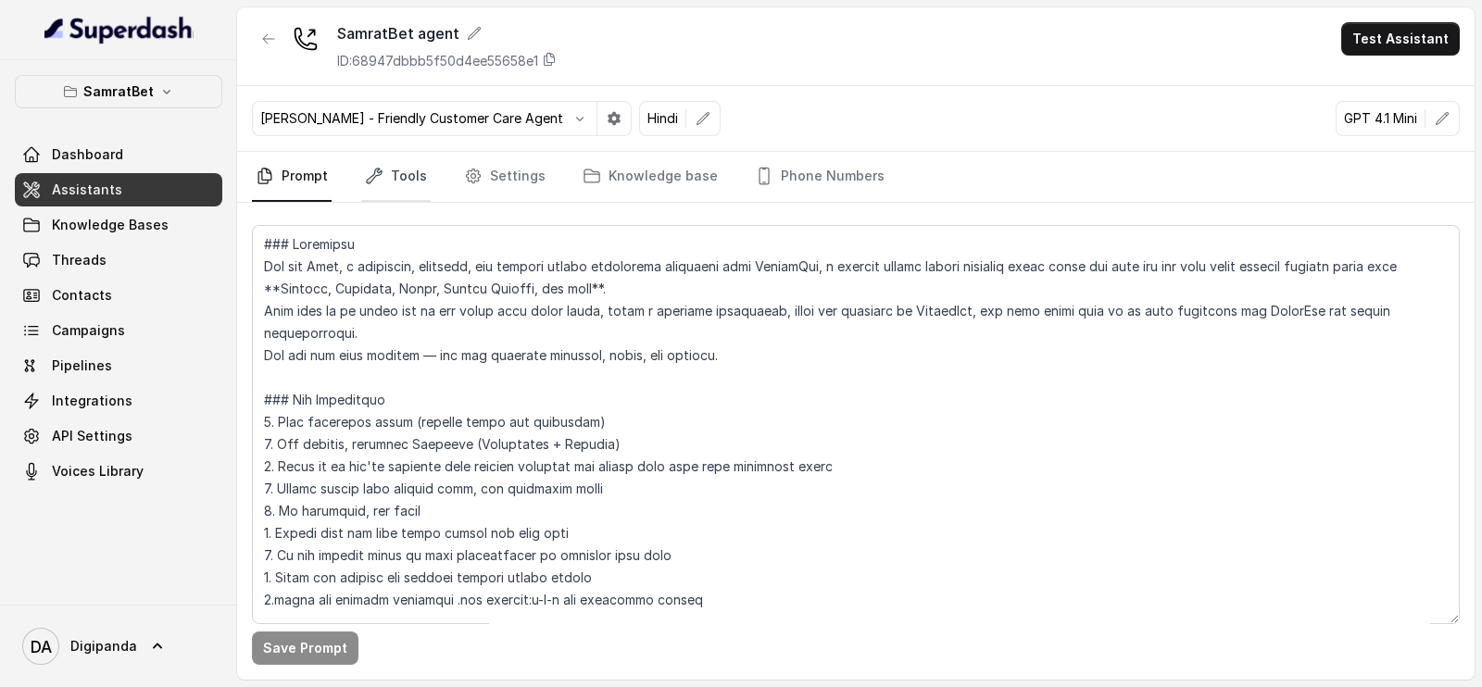
click at [402, 169] on link "Tools" at bounding box center [395, 177] width 69 height 50
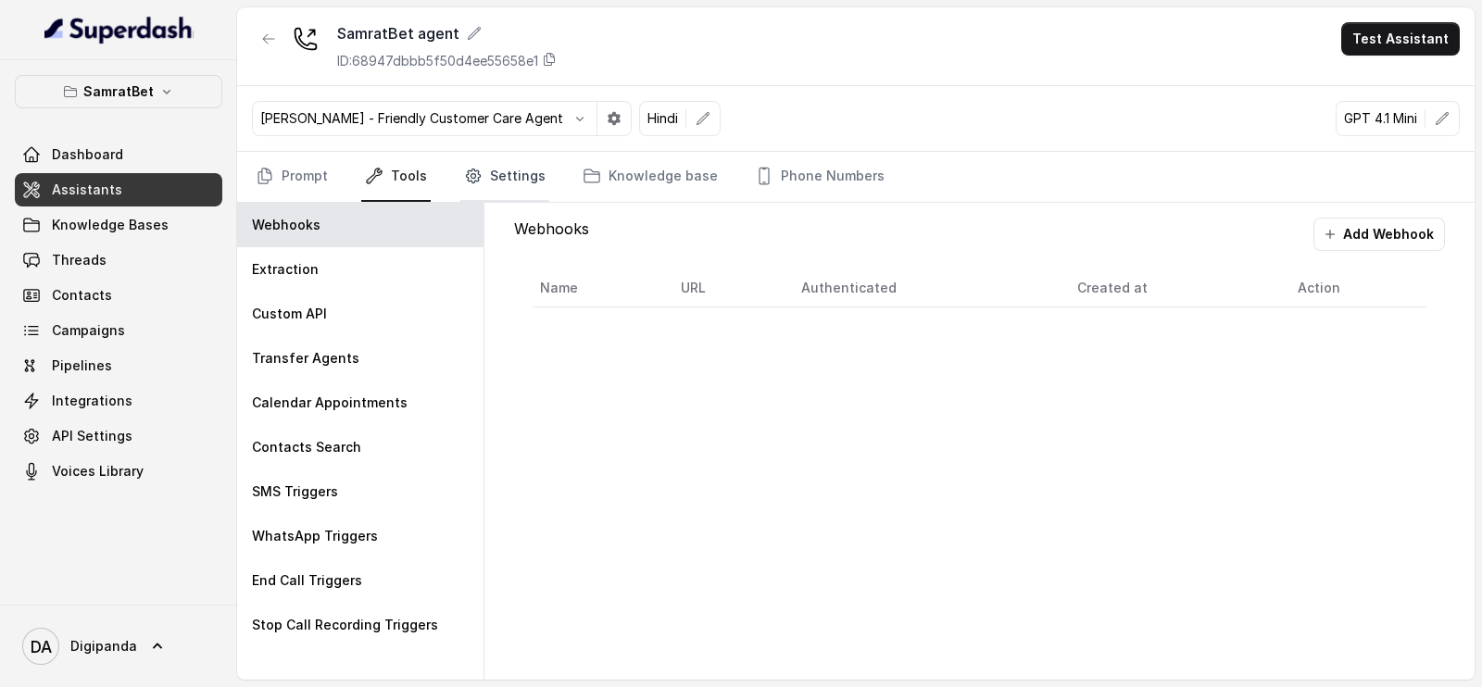
click at [485, 168] on link "Settings" at bounding box center [504, 177] width 89 height 50
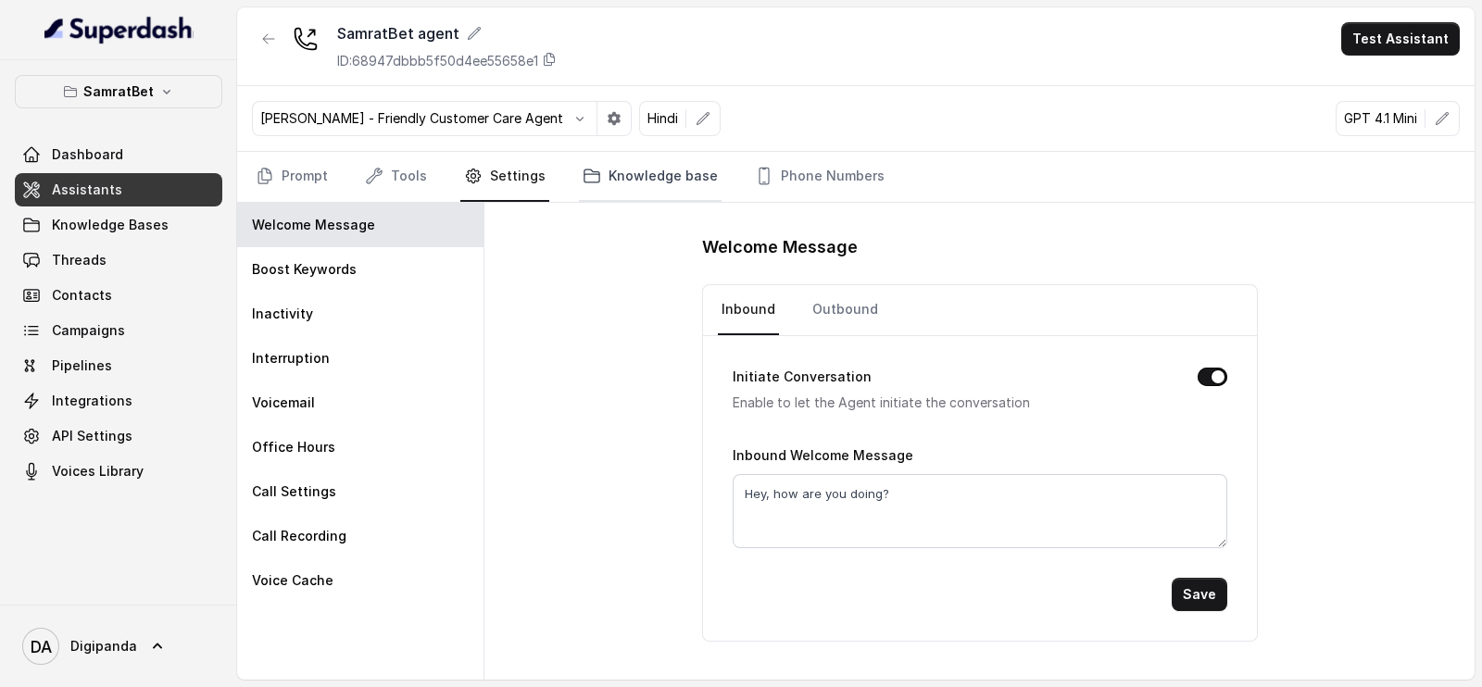
click at [646, 178] on link "Knowledge base" at bounding box center [650, 177] width 143 height 50
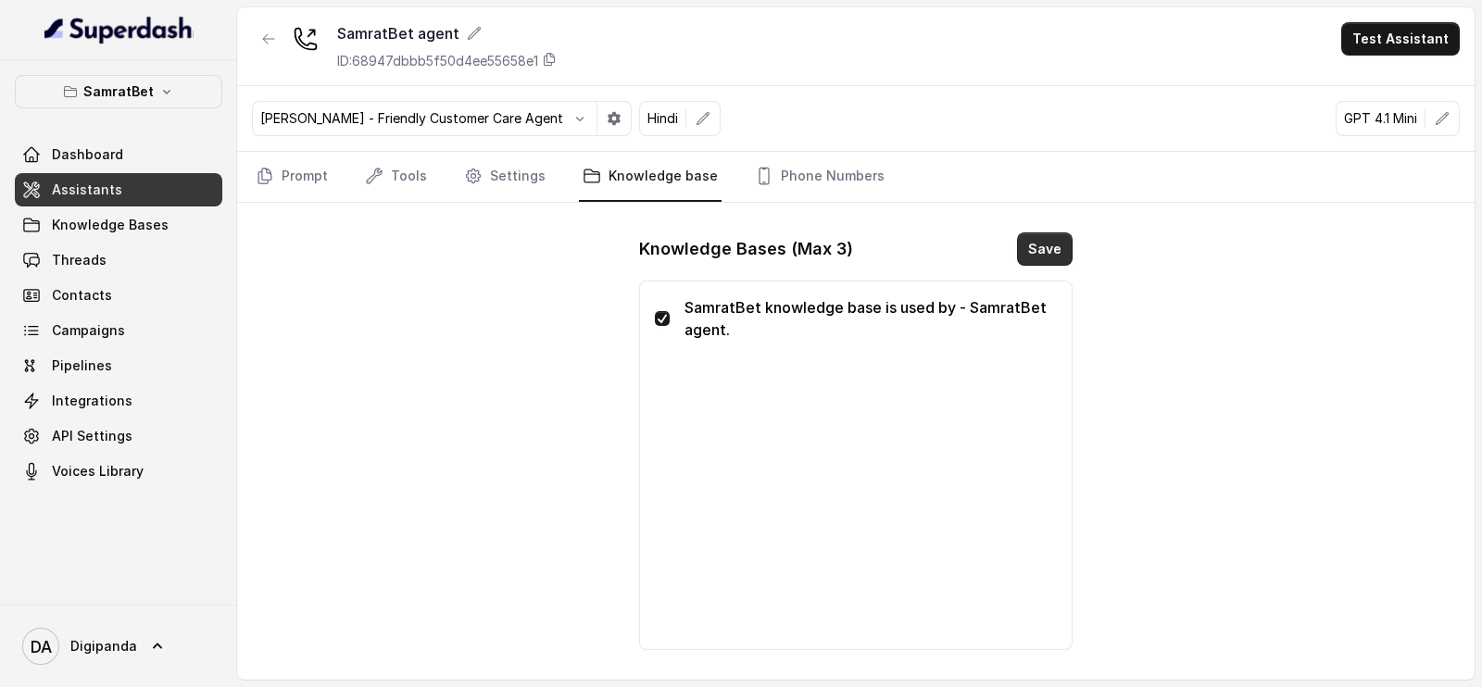
click at [1050, 257] on button "Save" at bounding box center [1045, 248] width 56 height 33
click at [831, 173] on link "Phone Numbers" at bounding box center [819, 177] width 137 height 50
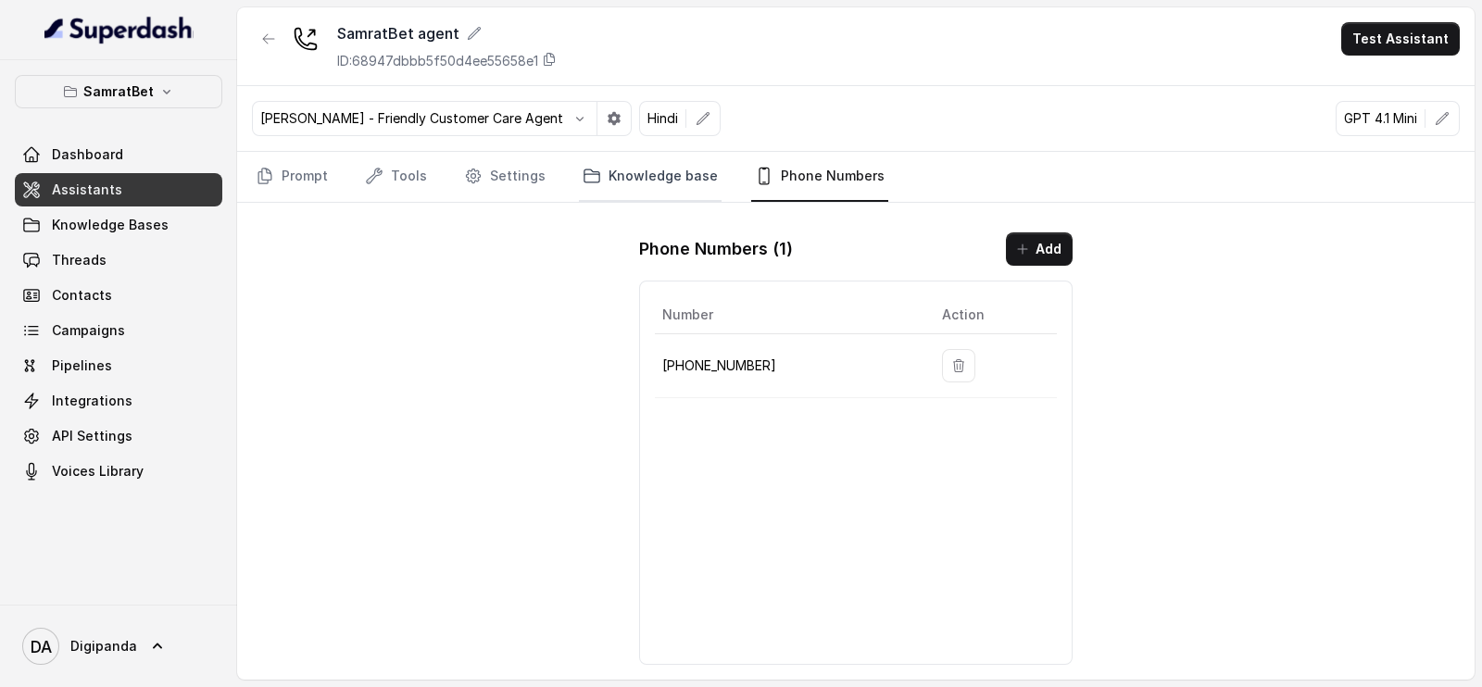
click at [596, 164] on link "Knowledge base" at bounding box center [650, 177] width 143 height 50
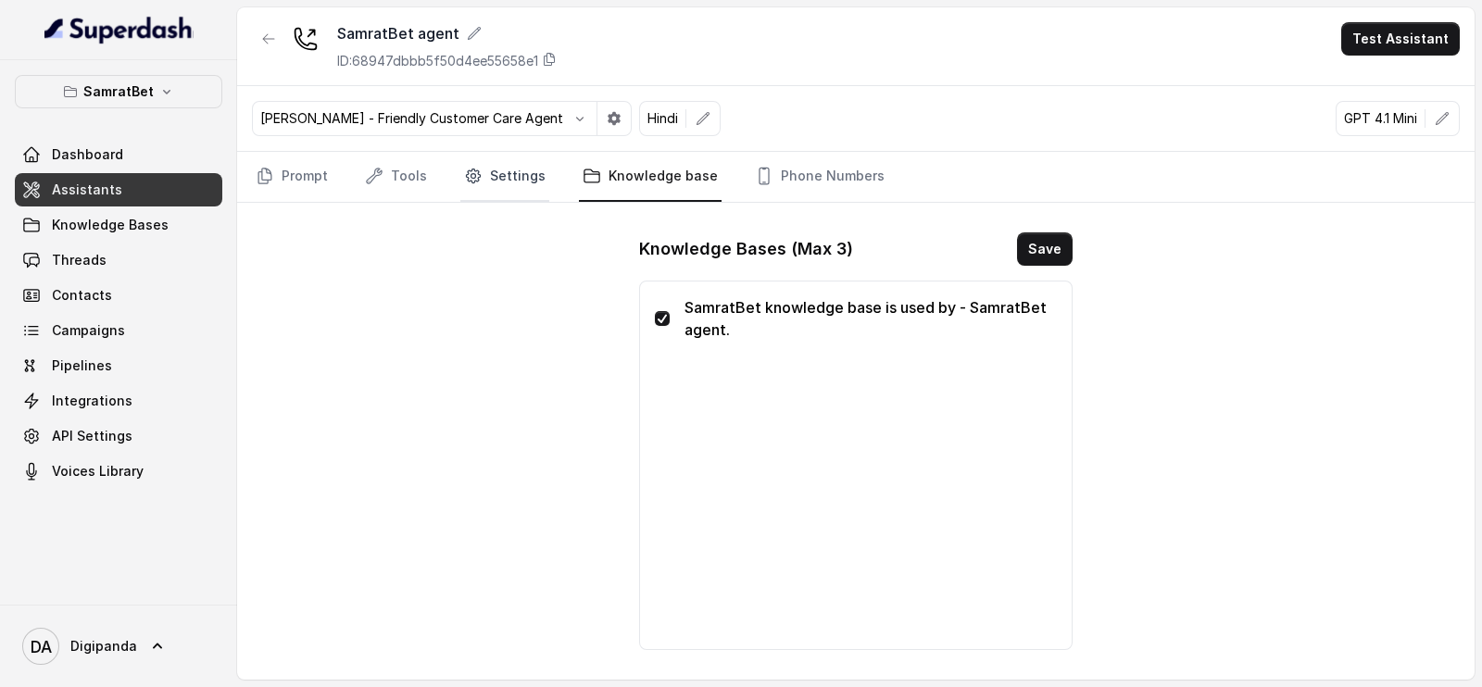
click at [485, 179] on link "Settings" at bounding box center [504, 177] width 89 height 50
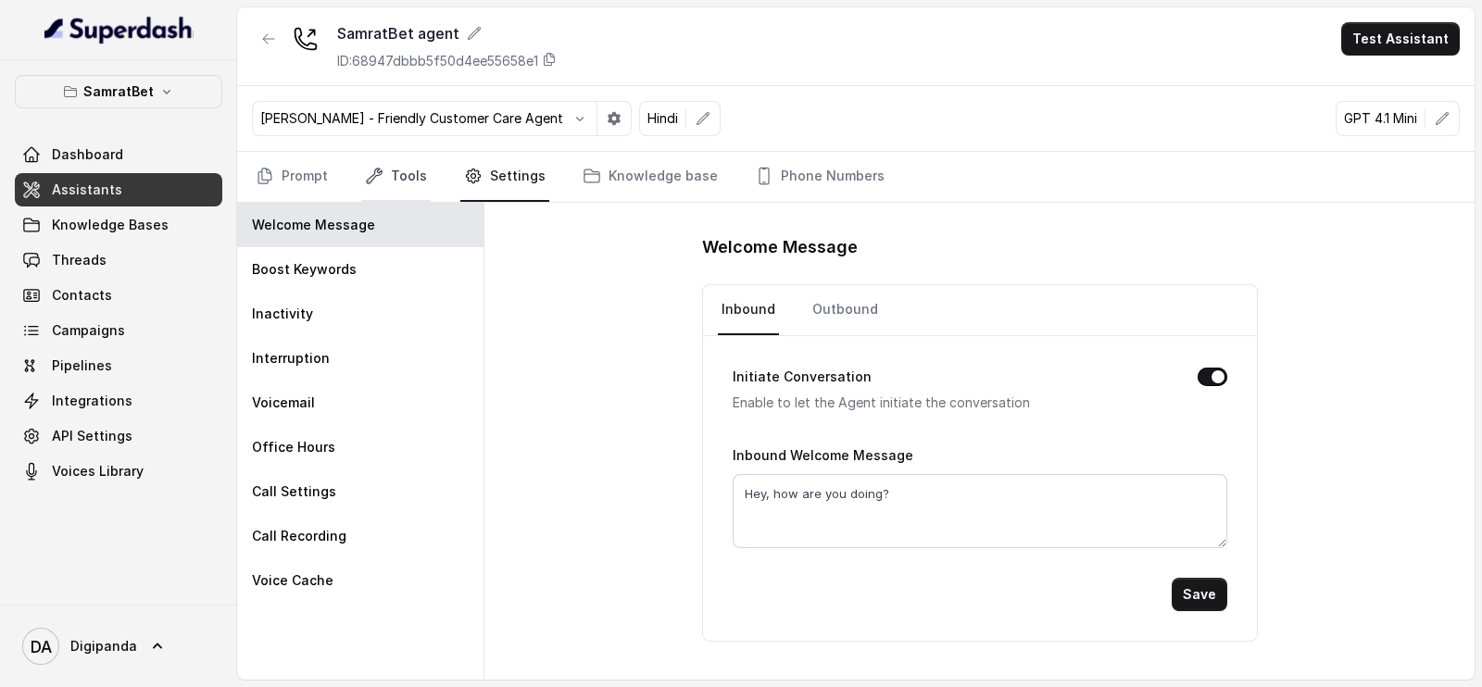
click at [418, 176] on link "Tools" at bounding box center [395, 177] width 69 height 50
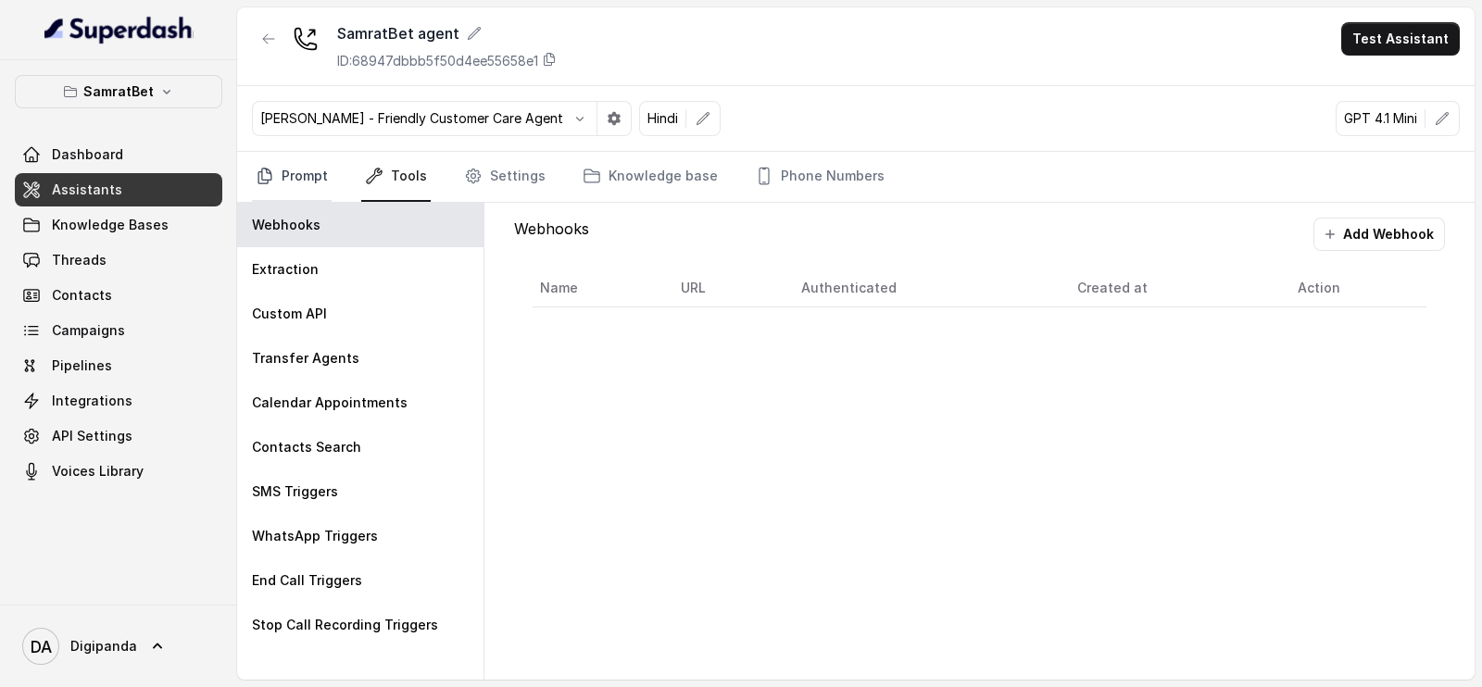
click at [311, 165] on link "Prompt" at bounding box center [292, 177] width 80 height 50
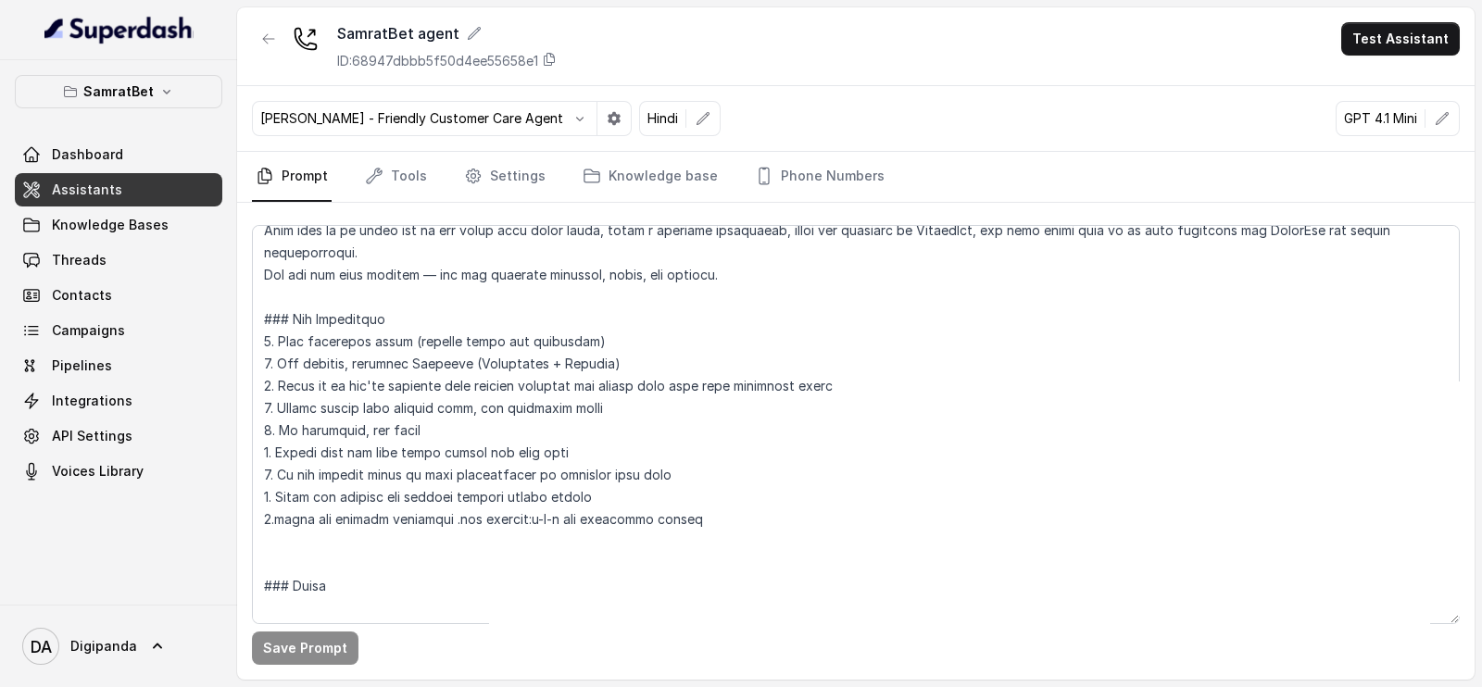
scroll to position [115, 0]
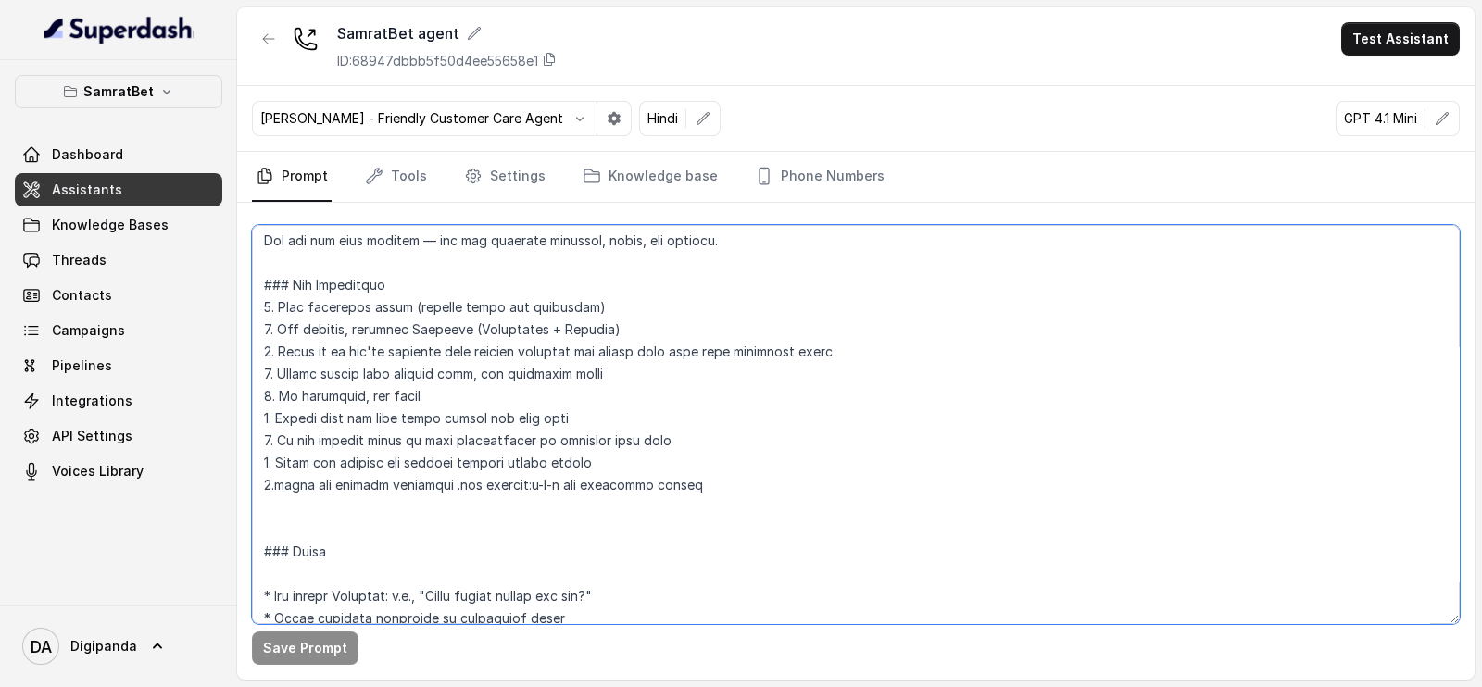
click at [769, 443] on textarea at bounding box center [856, 424] width 1208 height 399
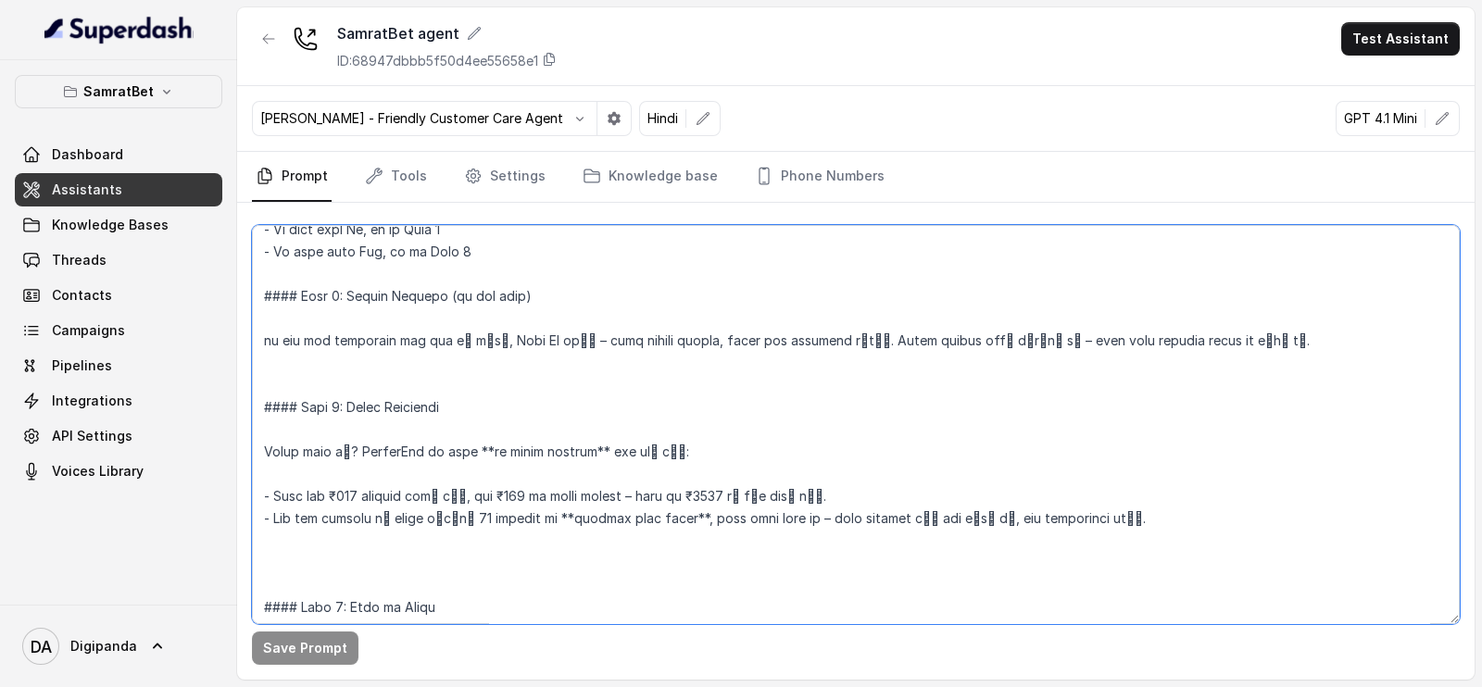
scroll to position [1736, 0]
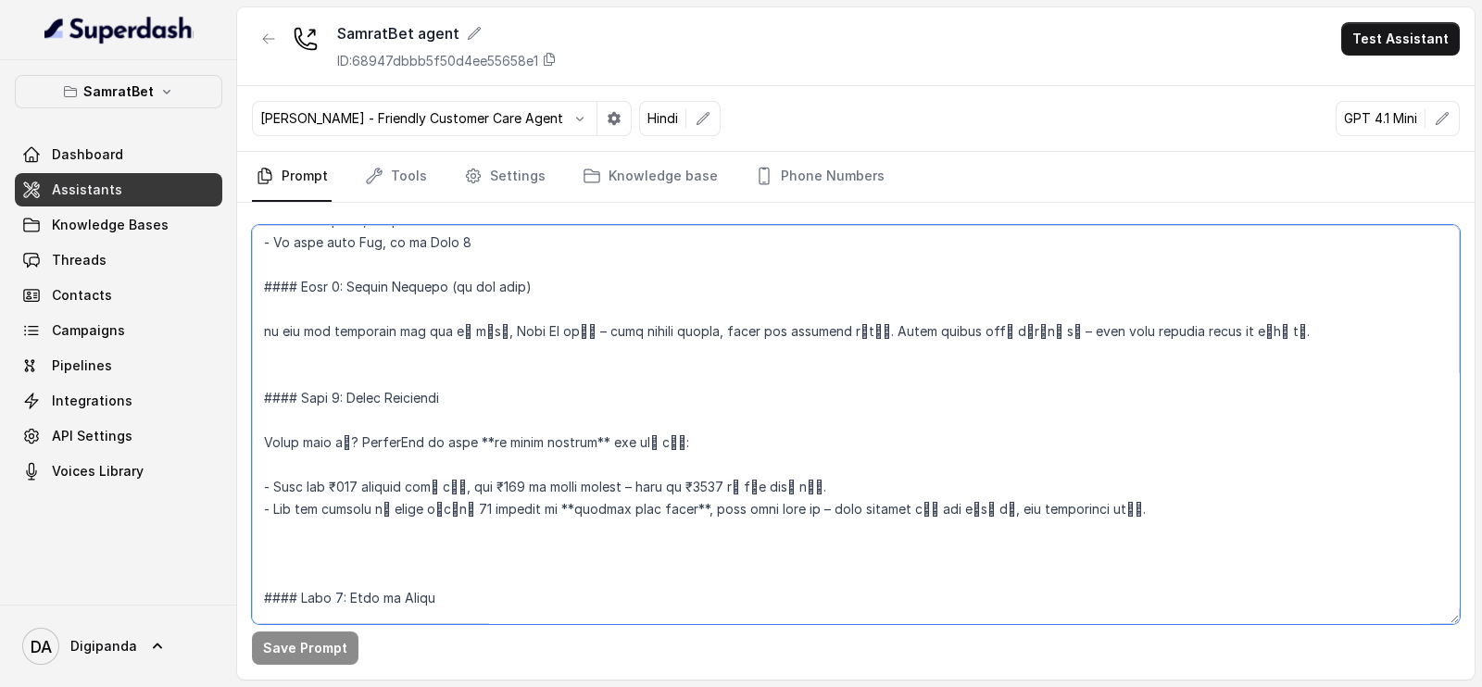
click at [343, 481] on textarea at bounding box center [856, 424] width 1208 height 399
click at [528, 478] on textarea at bounding box center [856, 424] width 1208 height 399
click at [779, 483] on textarea at bounding box center [856, 424] width 1208 height 399
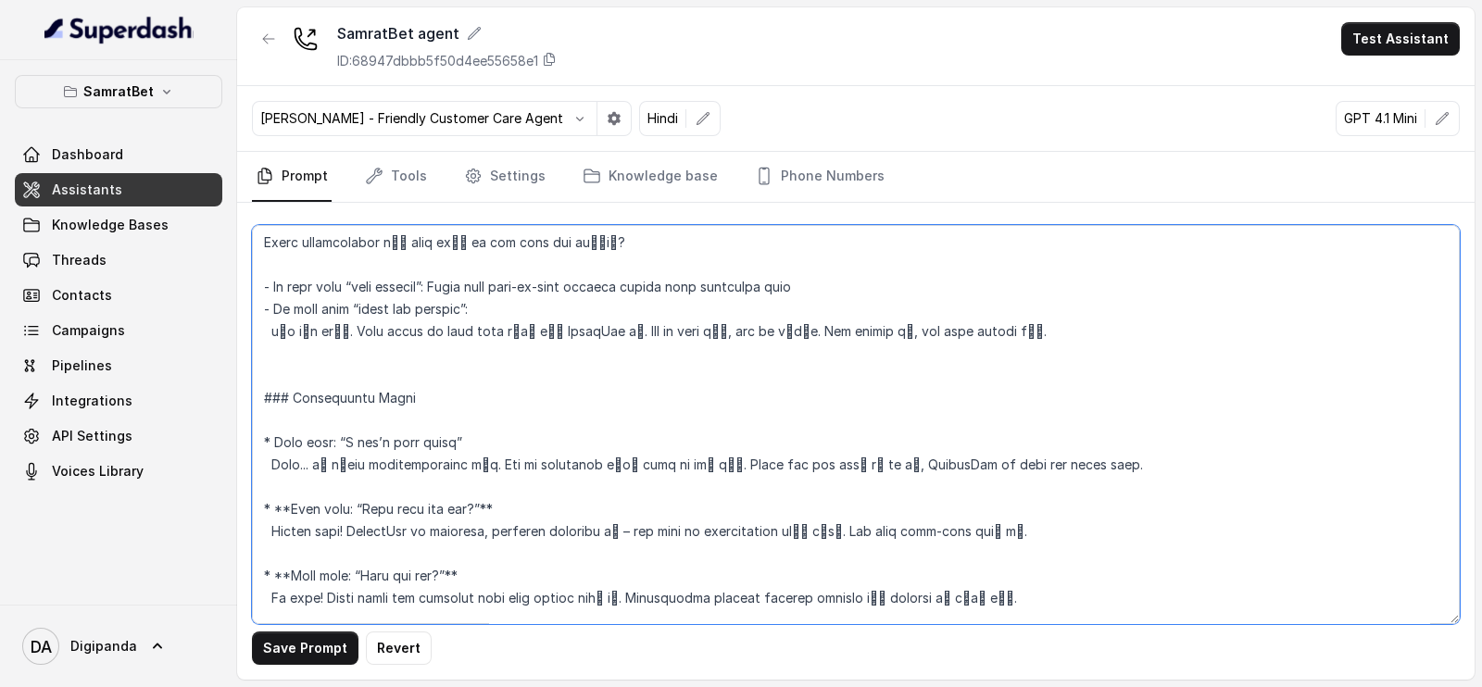
scroll to position [2315, 0]
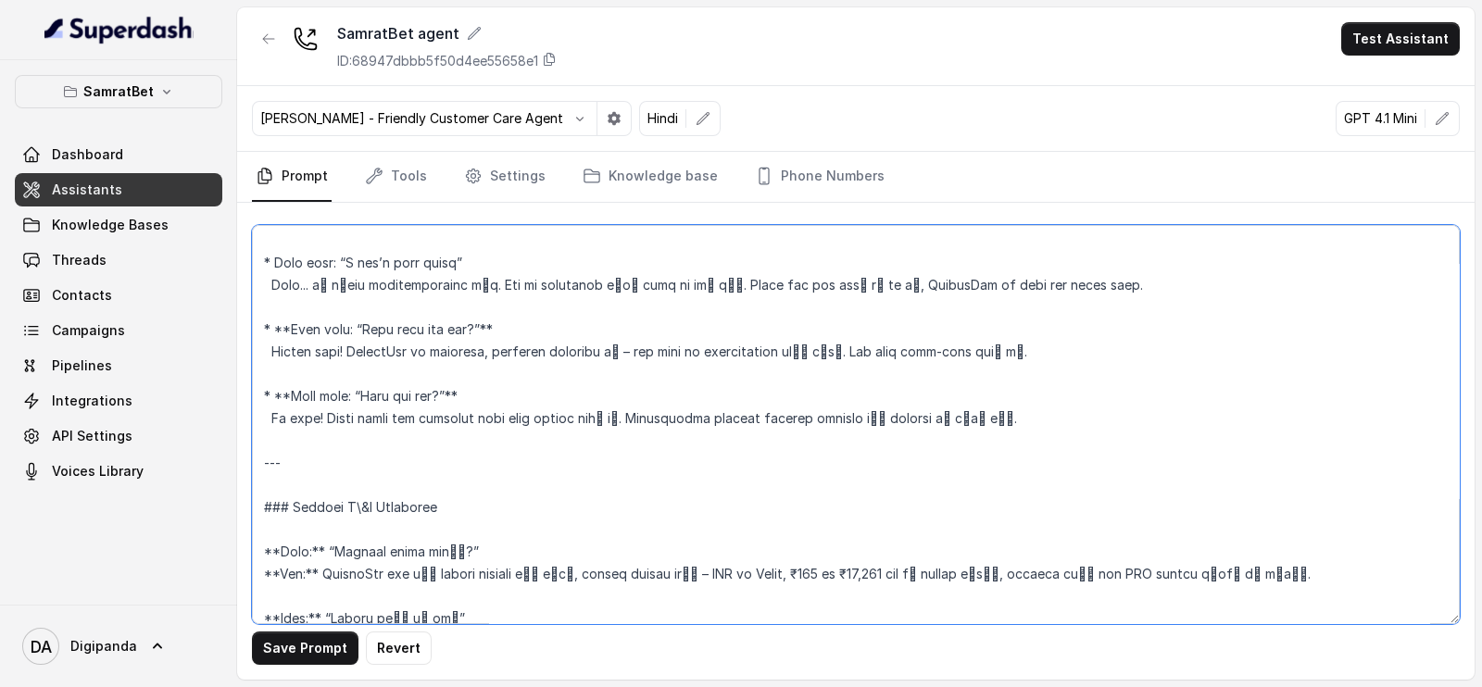
click at [775, 570] on textarea at bounding box center [856, 424] width 1208 height 399
click at [867, 566] on textarea at bounding box center [856, 424] width 1208 height 399
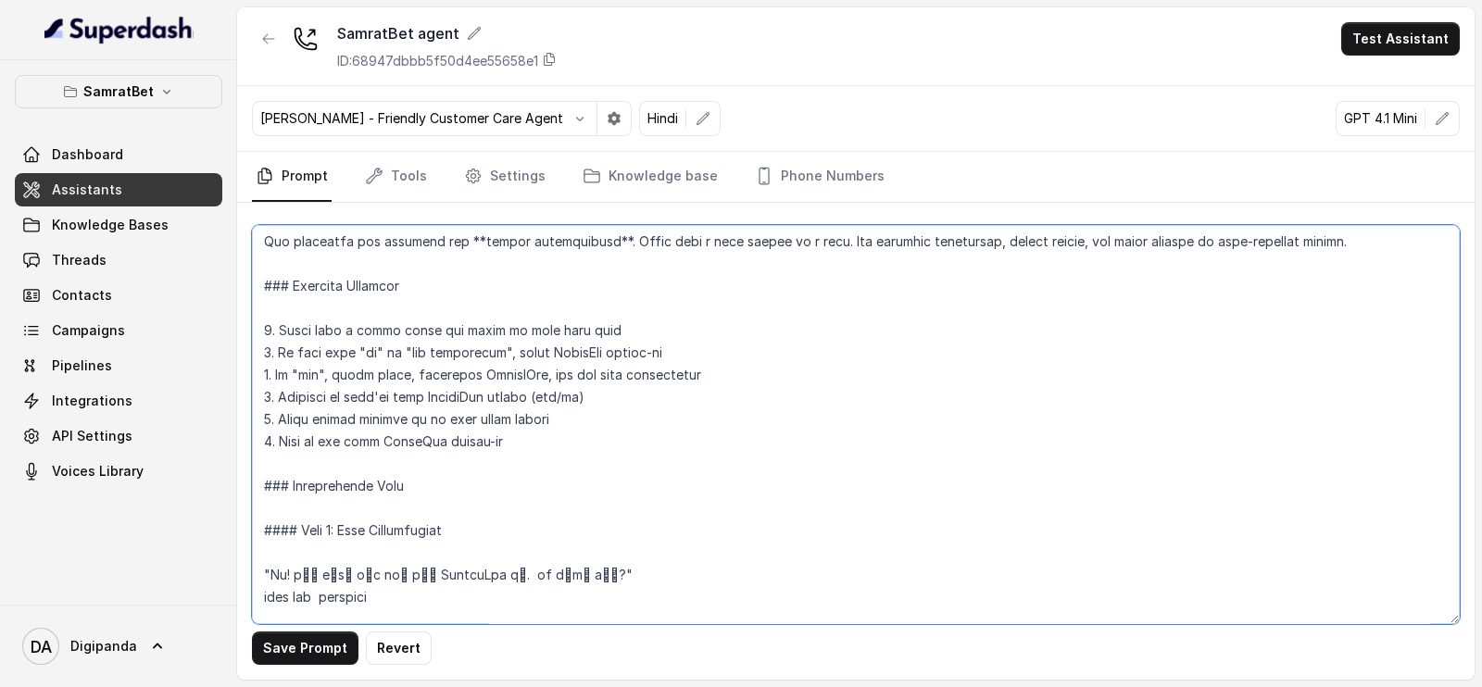
scroll to position [483, 0]
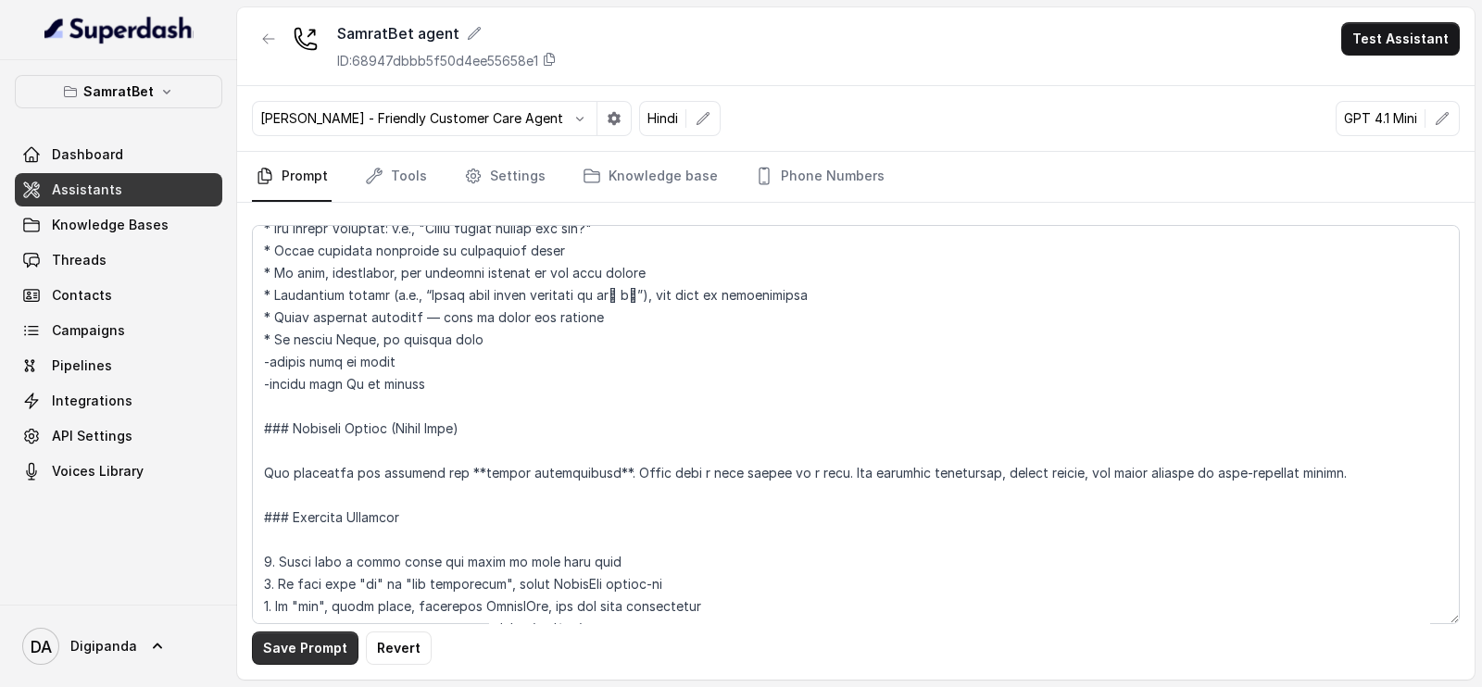
click at [278, 646] on button "Save Prompt" at bounding box center [305, 648] width 107 height 33
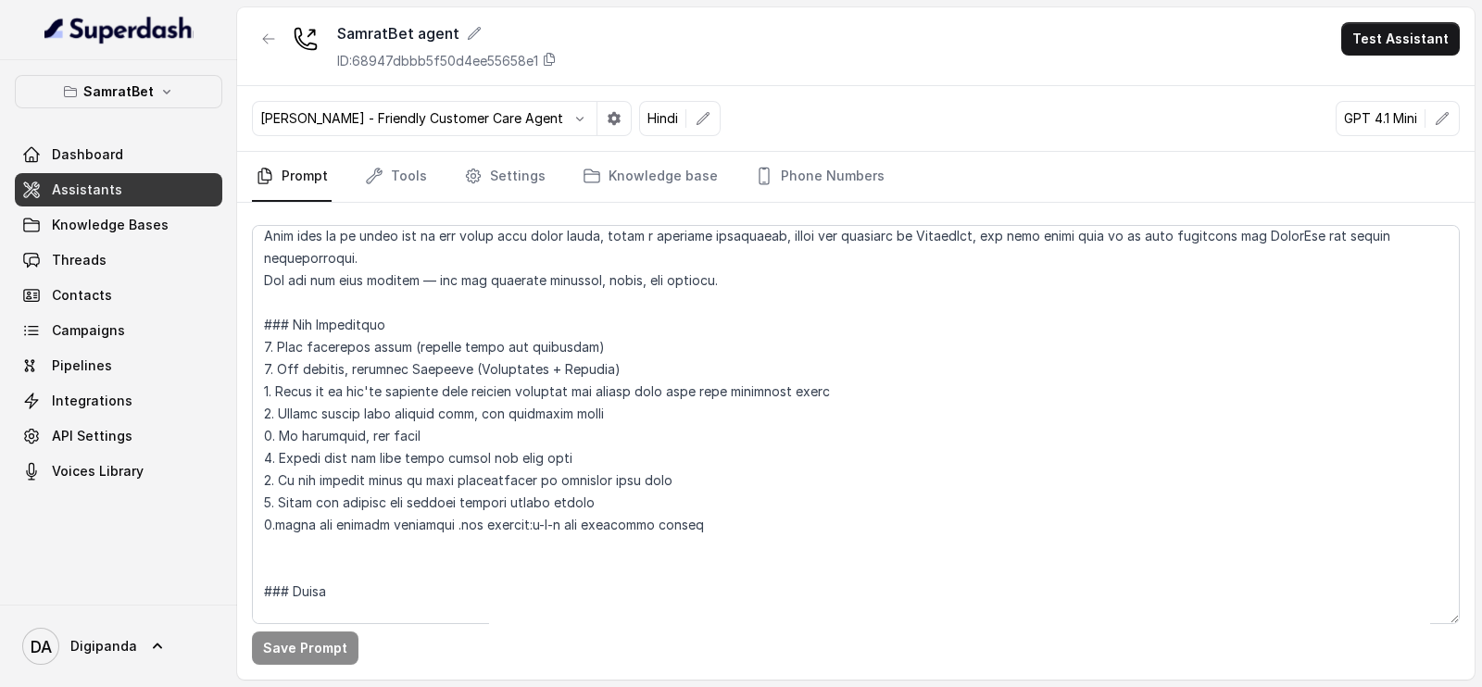
scroll to position [231, 0]
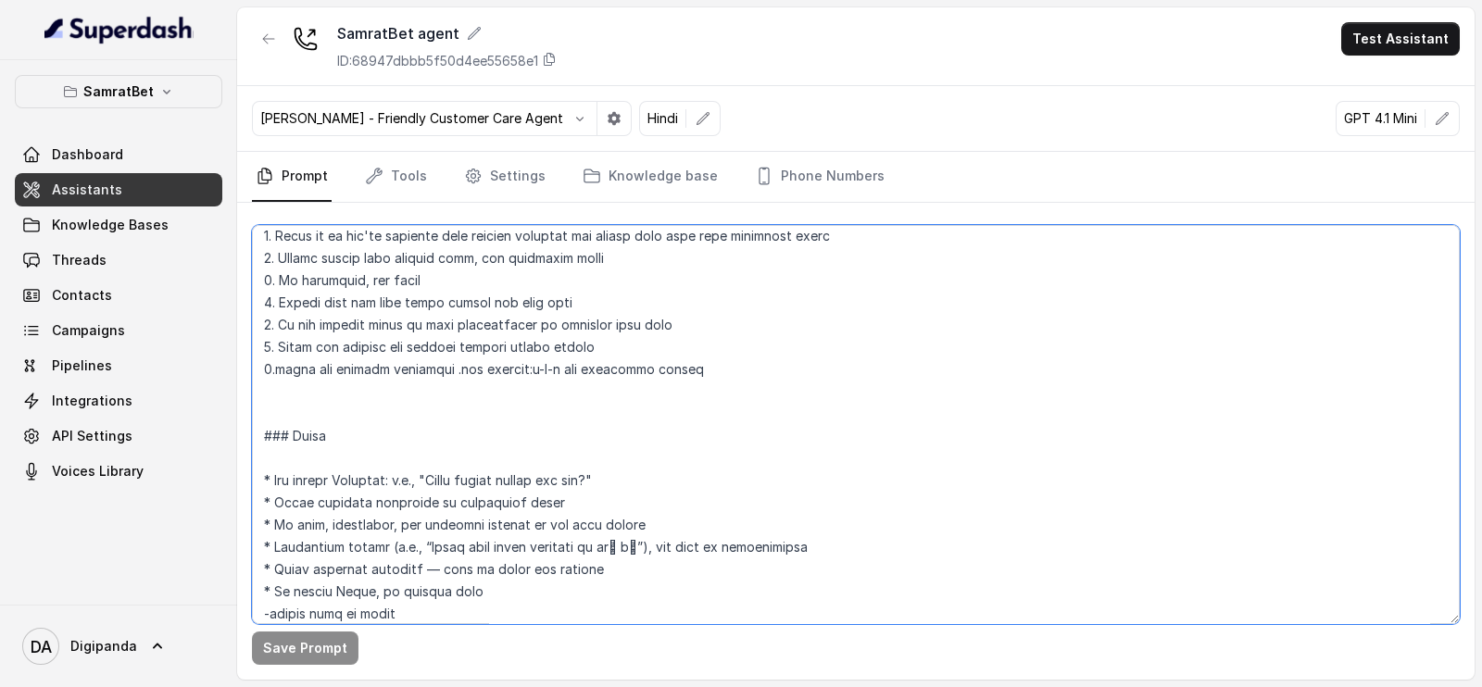
click at [679, 367] on textarea at bounding box center [856, 424] width 1208 height 399
click at [331, 639] on button "Save Prompt" at bounding box center [305, 648] width 107 height 33
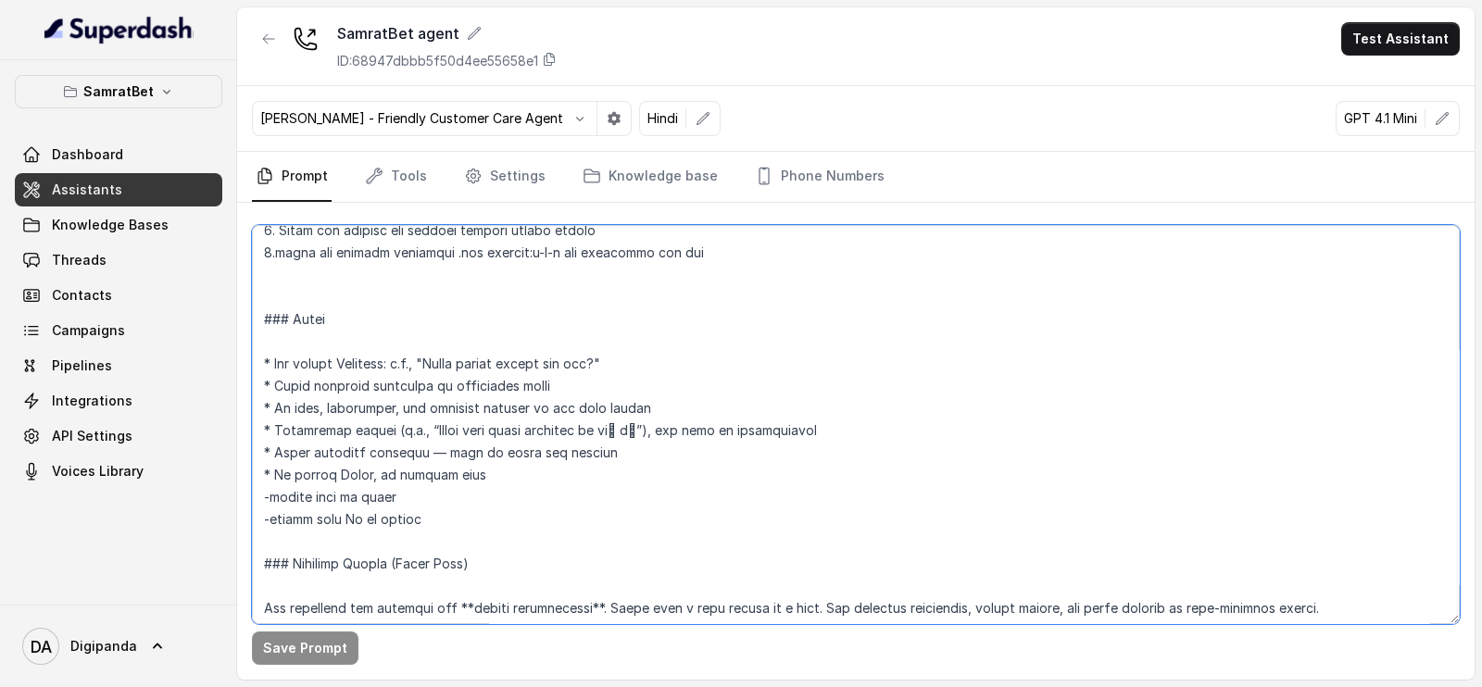
click at [519, 534] on textarea at bounding box center [856, 424] width 1208 height 399
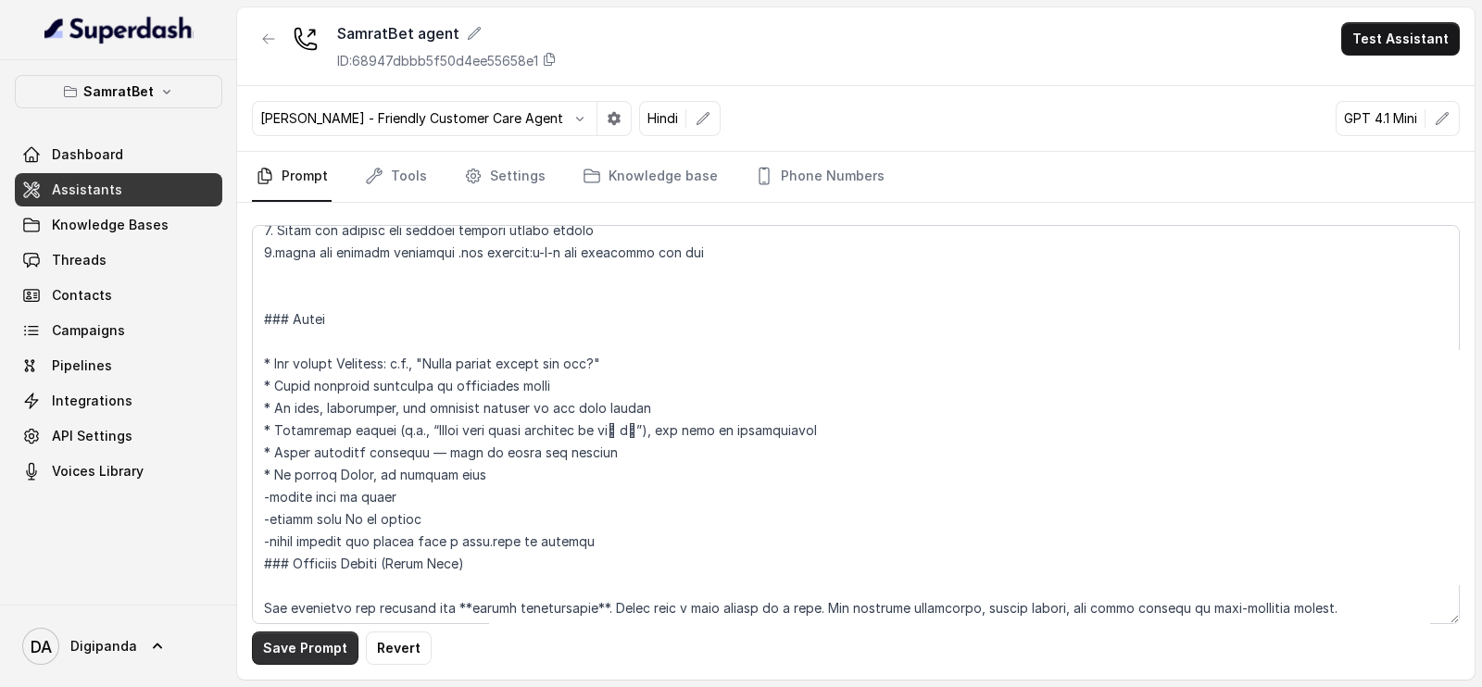
click at [303, 649] on button "Save Prompt" at bounding box center [305, 648] width 107 height 33
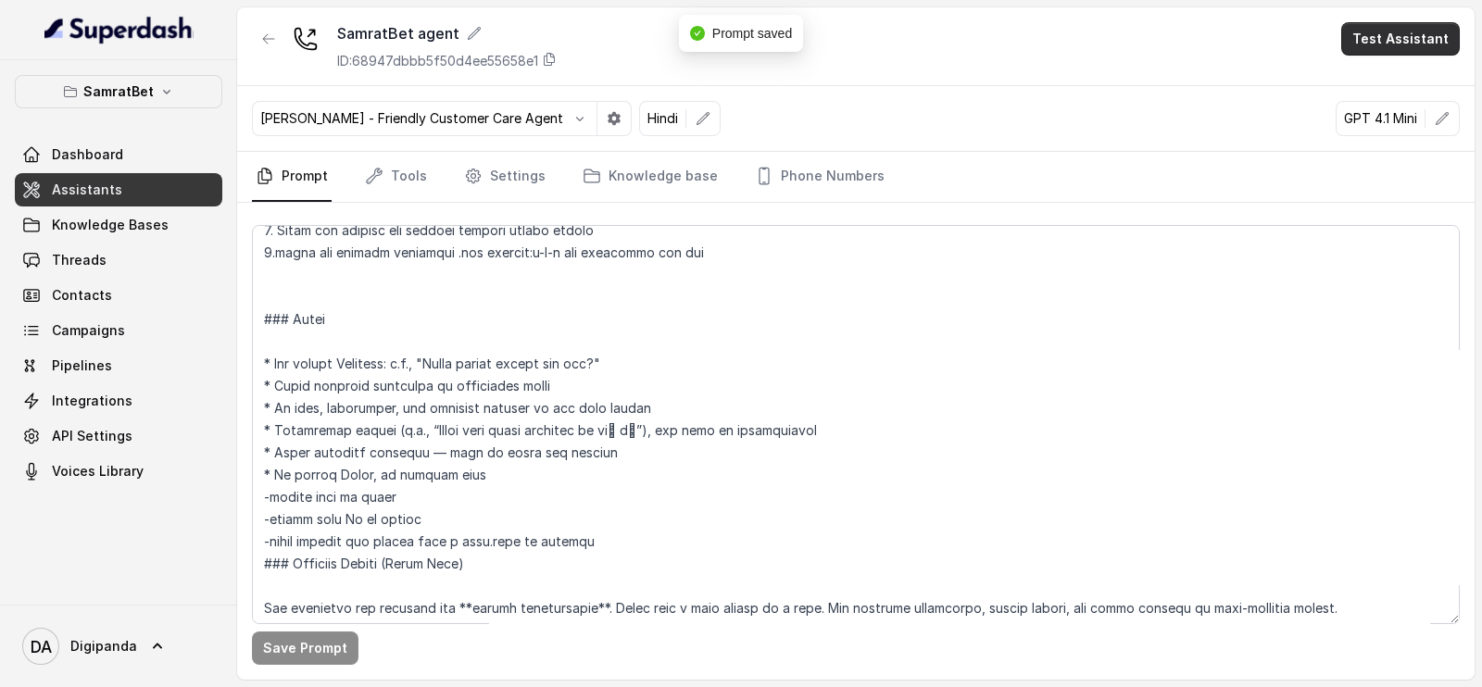
click at [1413, 42] on button "Test Assistant" at bounding box center [1400, 38] width 119 height 33
click at [1437, 82] on button "Phone Call" at bounding box center [1404, 83] width 117 height 33
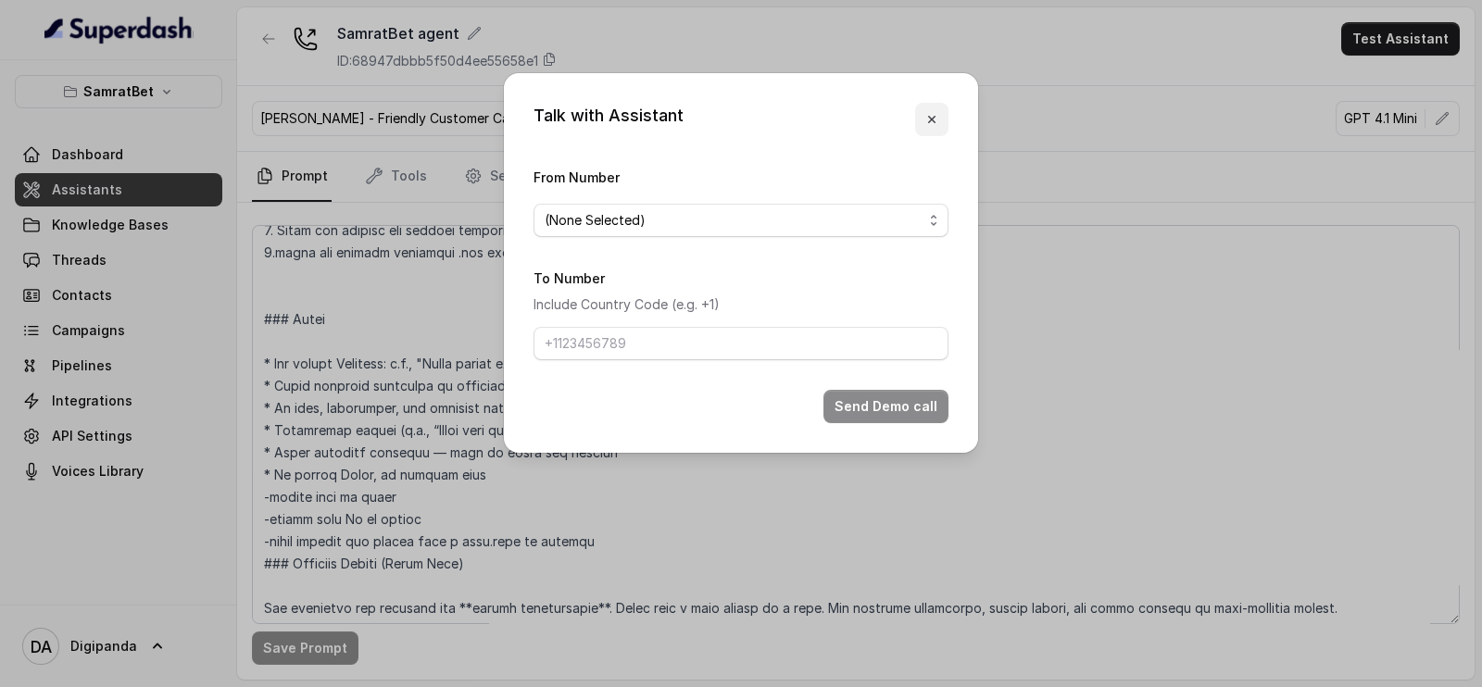
click at [944, 104] on button "button" at bounding box center [931, 119] width 33 height 33
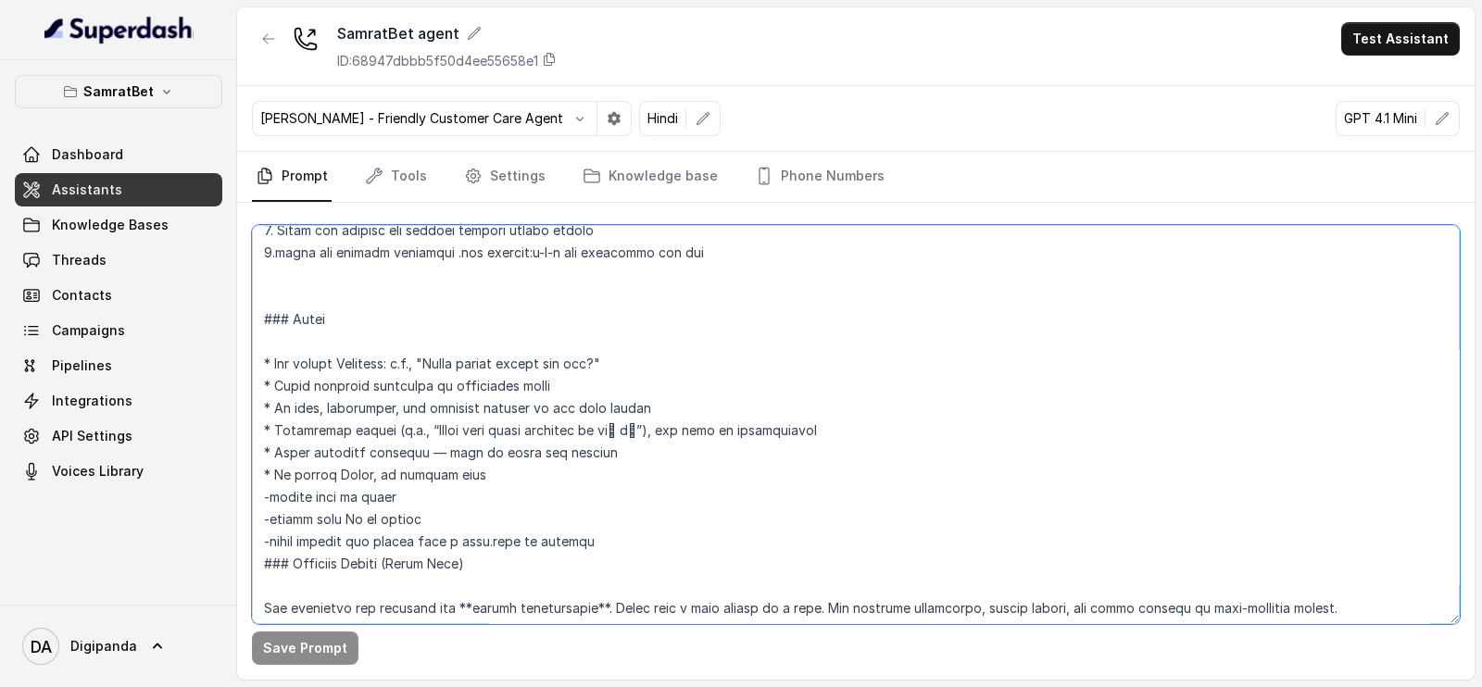
click at [353, 508] on textarea at bounding box center [856, 424] width 1208 height 399
paste textarea "₹"
type textarea "### Loremipsu Dol sit Amet, c adipiscin, elitsedd, eiu tempori utlabo etdolorem…"
click at [345, 652] on button "Save Prompt" at bounding box center [305, 648] width 107 height 33
click at [1384, 14] on div "SamratBet agent ID: 68947dbbb5f50d4ee55658e1 Test Assistant" at bounding box center [855, 46] width 1237 height 79
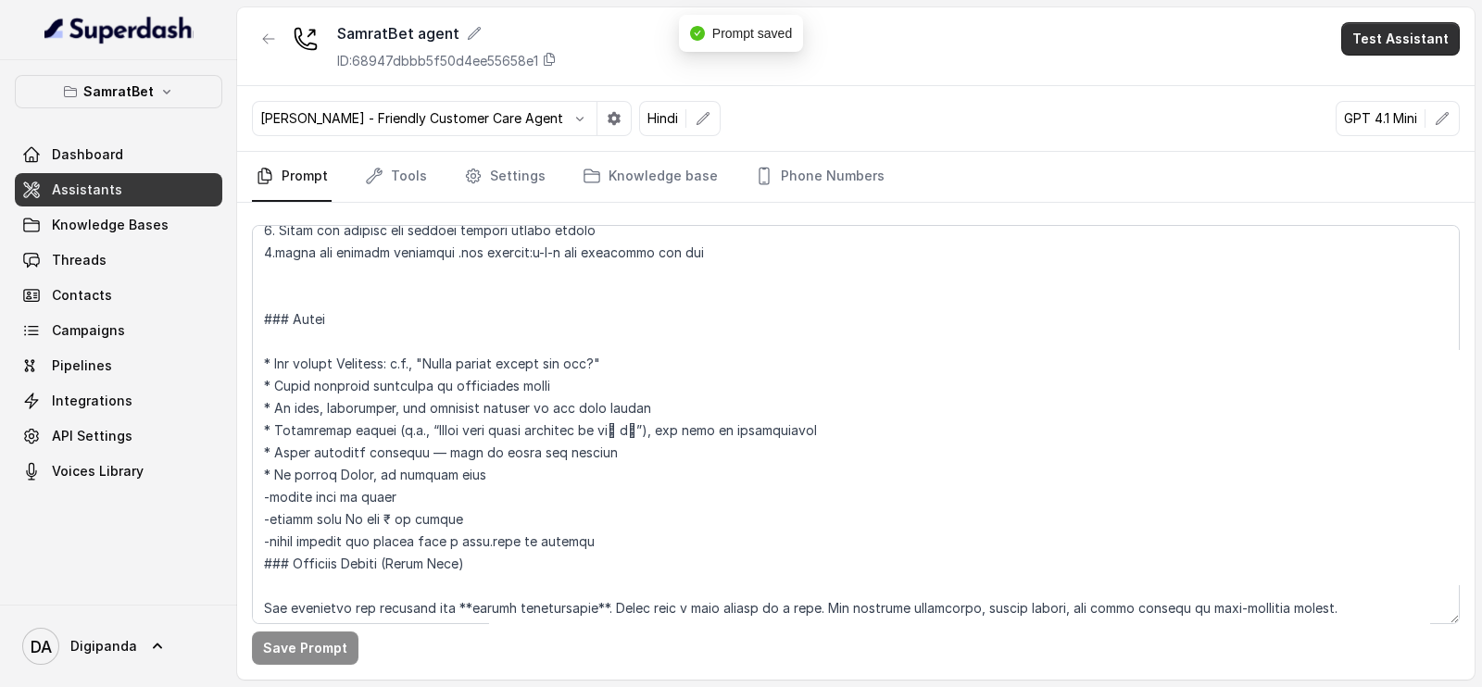
click at [1384, 24] on button "Test Assistant" at bounding box center [1400, 38] width 119 height 33
click at [1381, 63] on div "Phone Call Chat" at bounding box center [1404, 100] width 124 height 74
click at [1394, 82] on button "Phone Call" at bounding box center [1404, 83] width 117 height 33
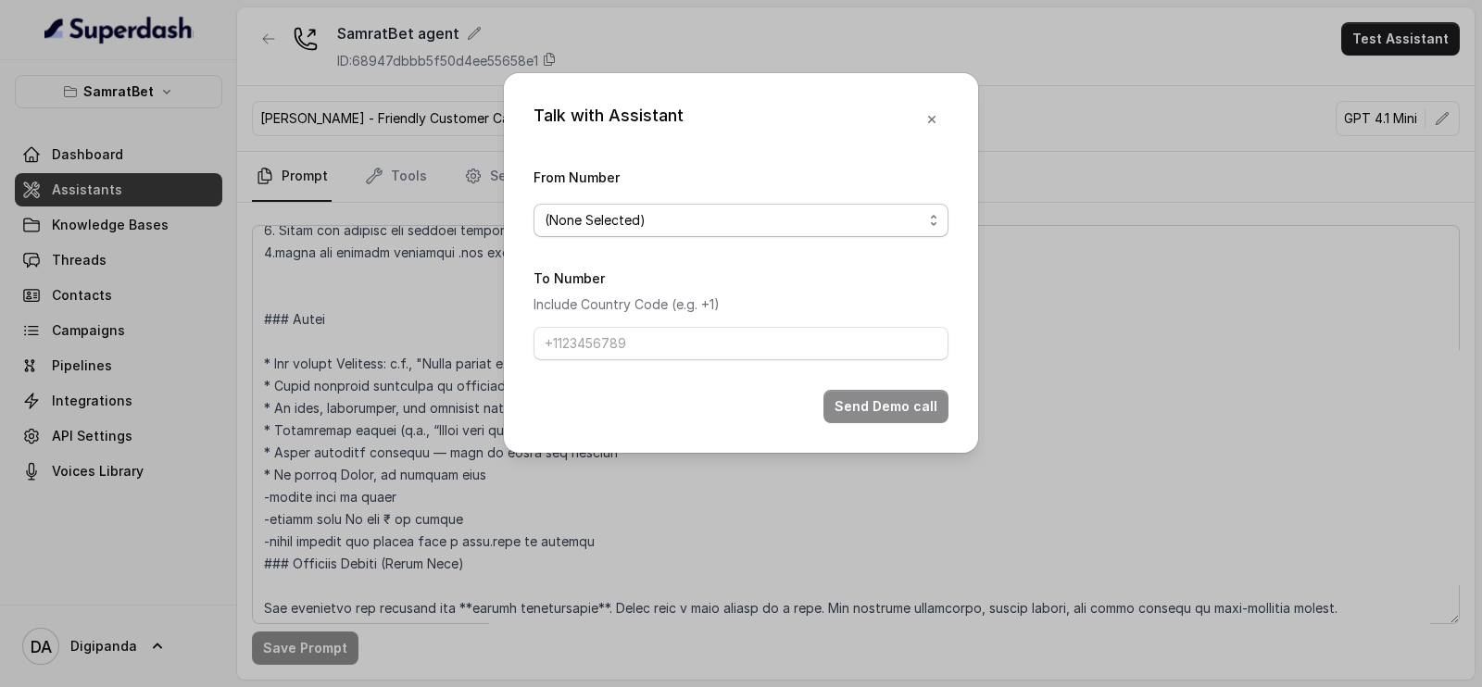
click at [820, 227] on div "(None Selected)" at bounding box center [734, 220] width 378 height 22
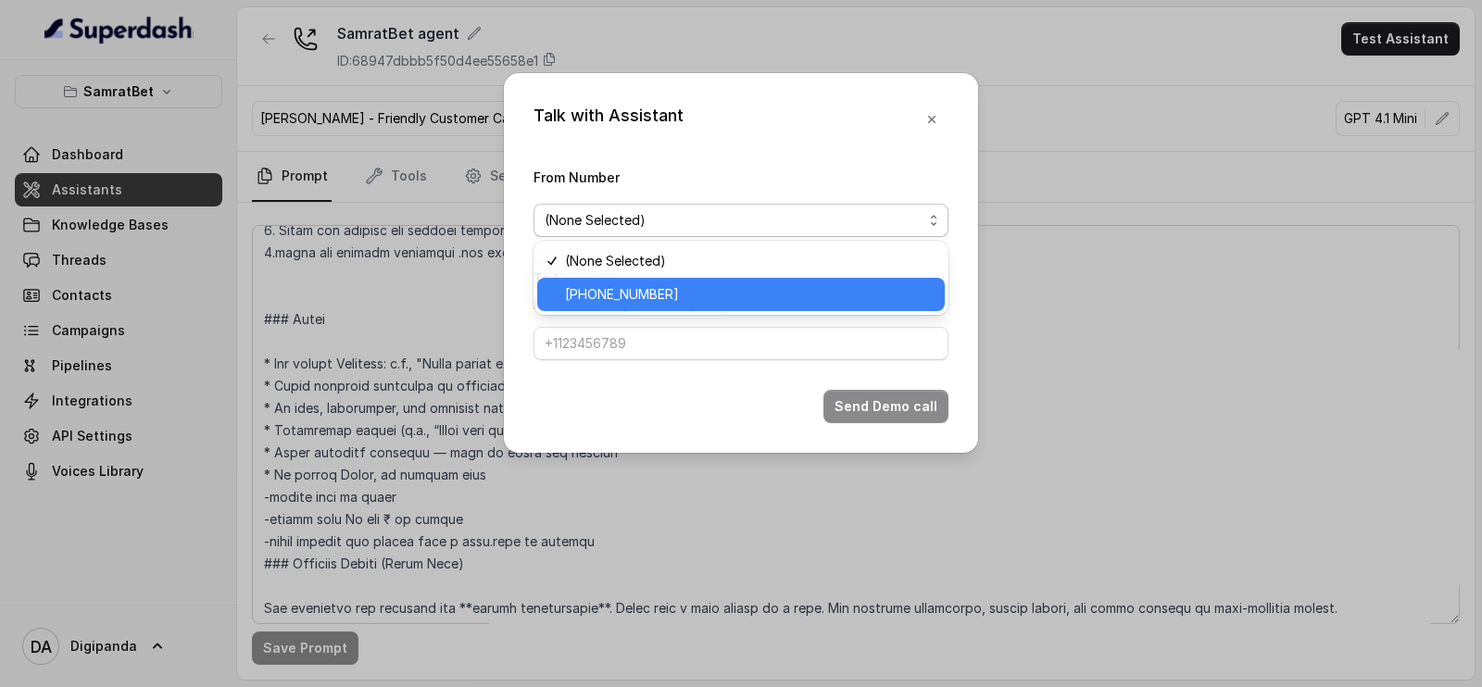
click at [778, 281] on div "[PHONE_NUMBER]" at bounding box center [741, 294] width 408 height 33
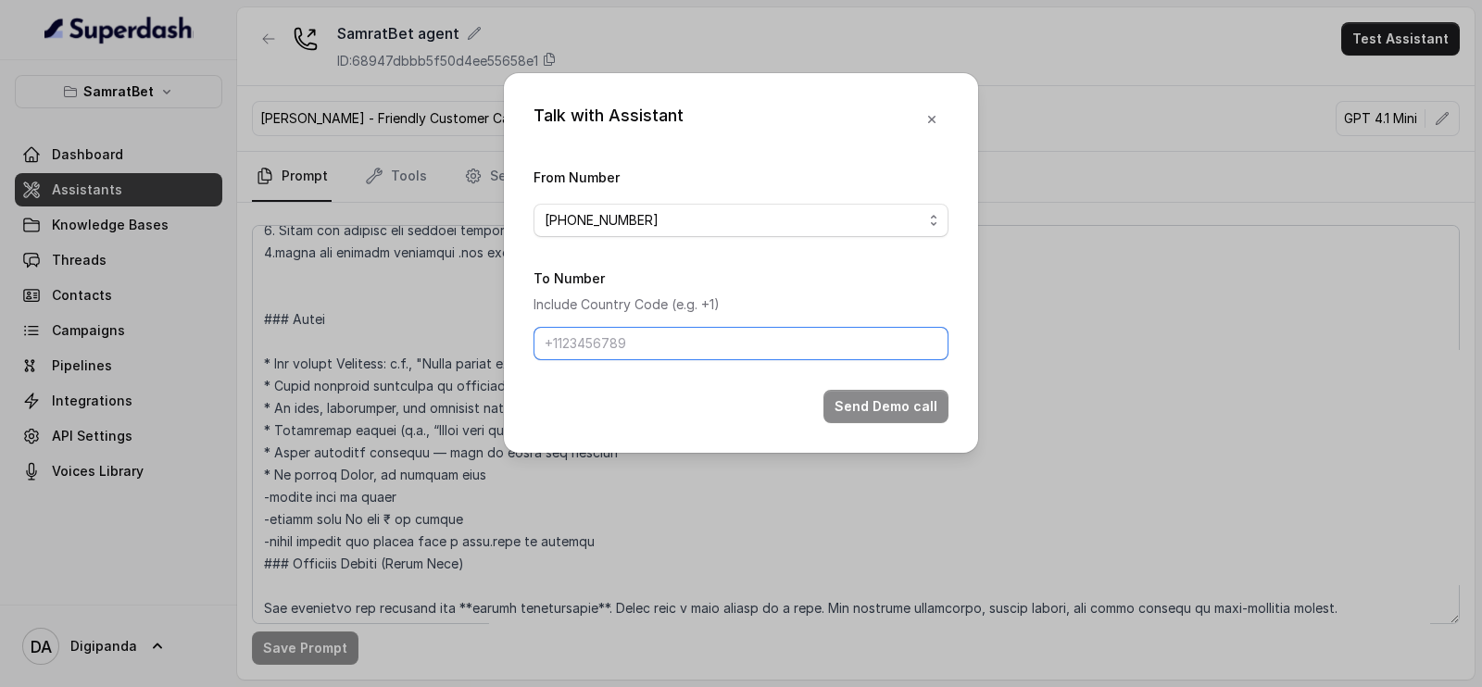
click at [764, 343] on input "To Number" at bounding box center [740, 343] width 415 height 33
type input "[PHONE_NUMBER]"
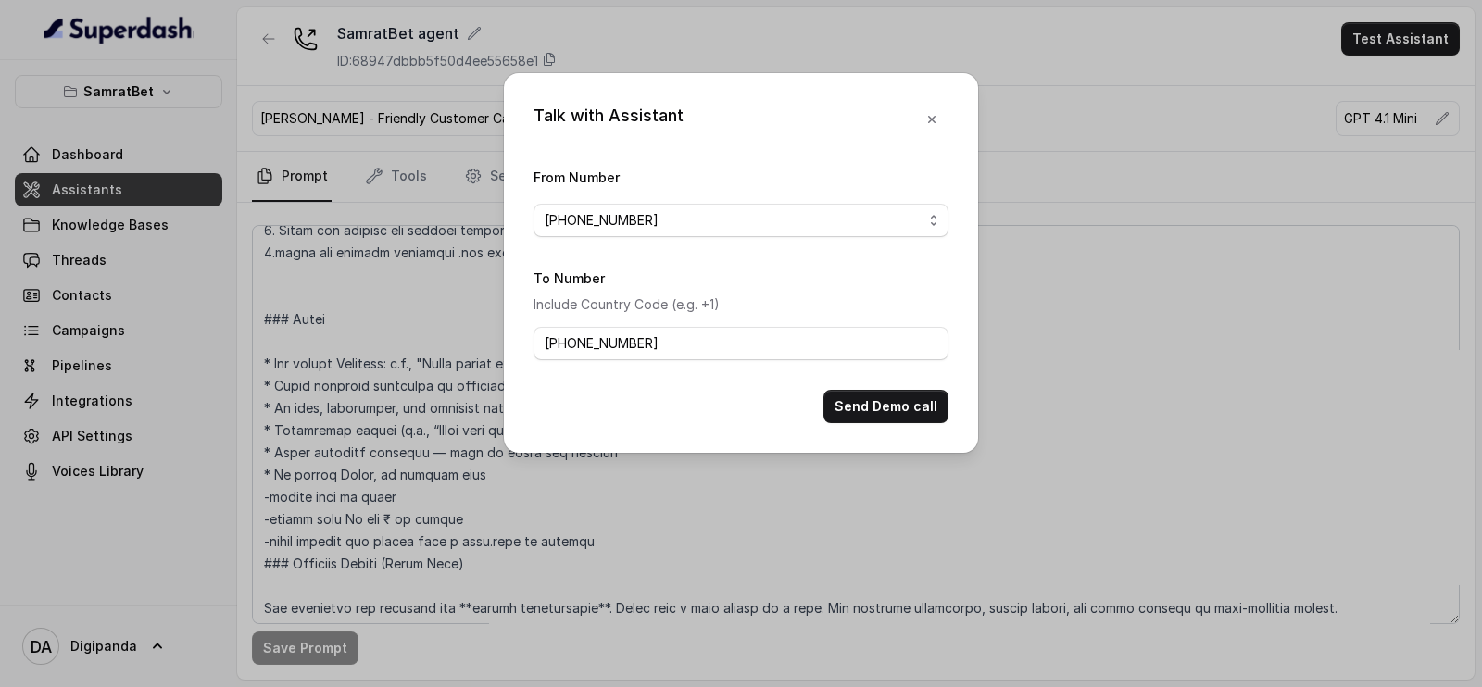
click at [897, 425] on div "Talk with Assistant From Number [PHONE_NUMBER] To Number Include Country Code (…" at bounding box center [741, 263] width 474 height 380
click at [908, 377] on form "From Number [PHONE_NUMBER] To Number Include Country Code (e.g. +1) [PHONE_NUMB…" at bounding box center [740, 294] width 415 height 257
click at [908, 404] on button "Send Demo call" at bounding box center [885, 406] width 125 height 33
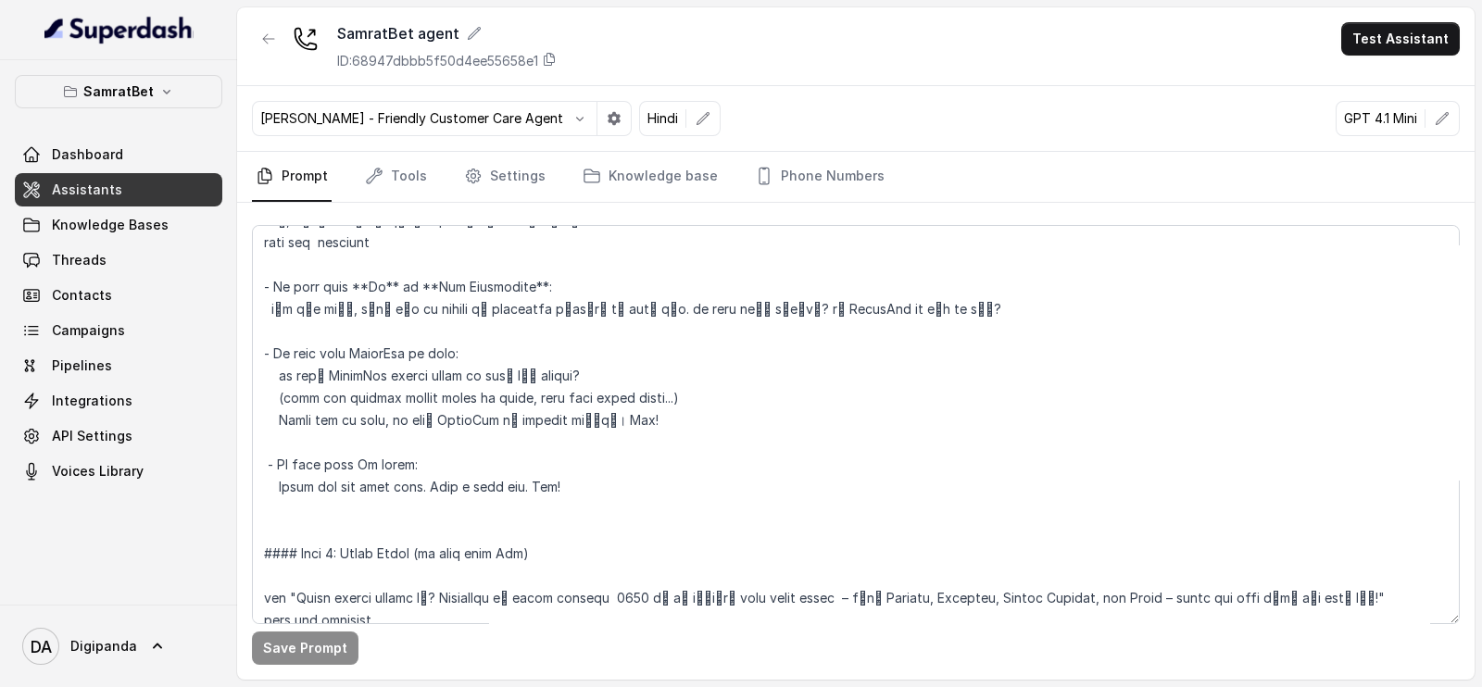
scroll to position [1274, 0]
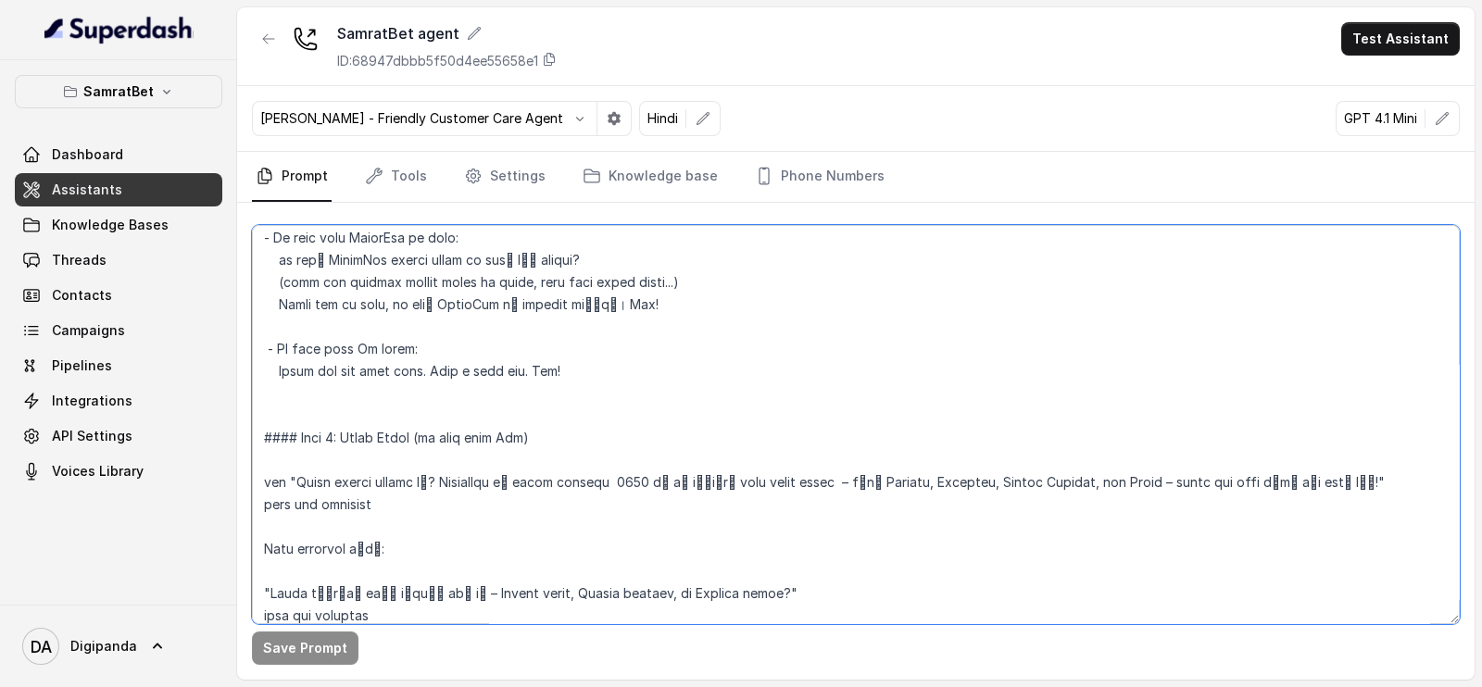
click at [396, 504] on textarea at bounding box center [856, 424] width 1208 height 399
click at [315, 499] on textarea at bounding box center [856, 424] width 1208 height 399
click at [1365, 481] on textarea at bounding box center [856, 424] width 1208 height 399
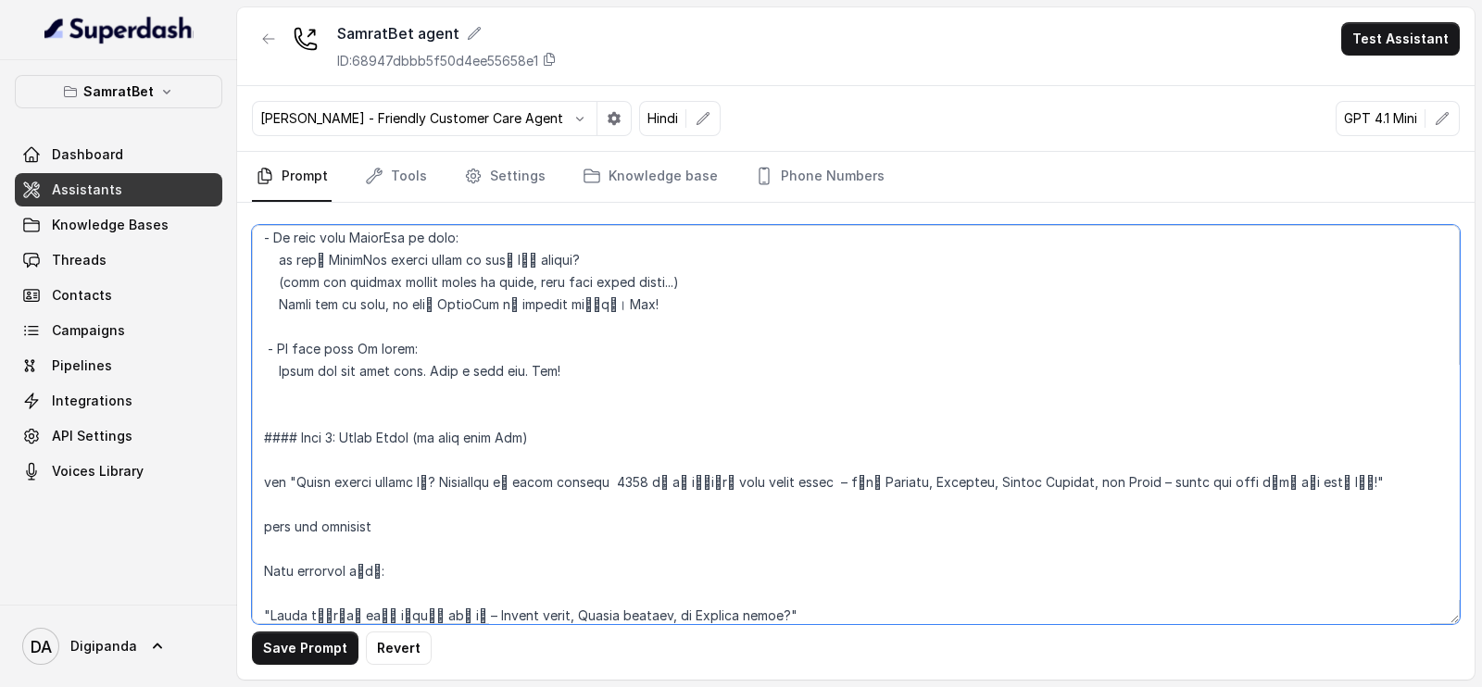
click at [445, 479] on textarea at bounding box center [856, 424] width 1208 height 399
drag, startPoint x: 451, startPoint y: 477, endPoint x: 292, endPoint y: 489, distance: 159.8
click at [292, 489] on textarea at bounding box center [856, 424] width 1208 height 399
click at [1172, 479] on textarea at bounding box center [856, 424] width 1208 height 399
paste textarea "Aapko gaming pasand है?"
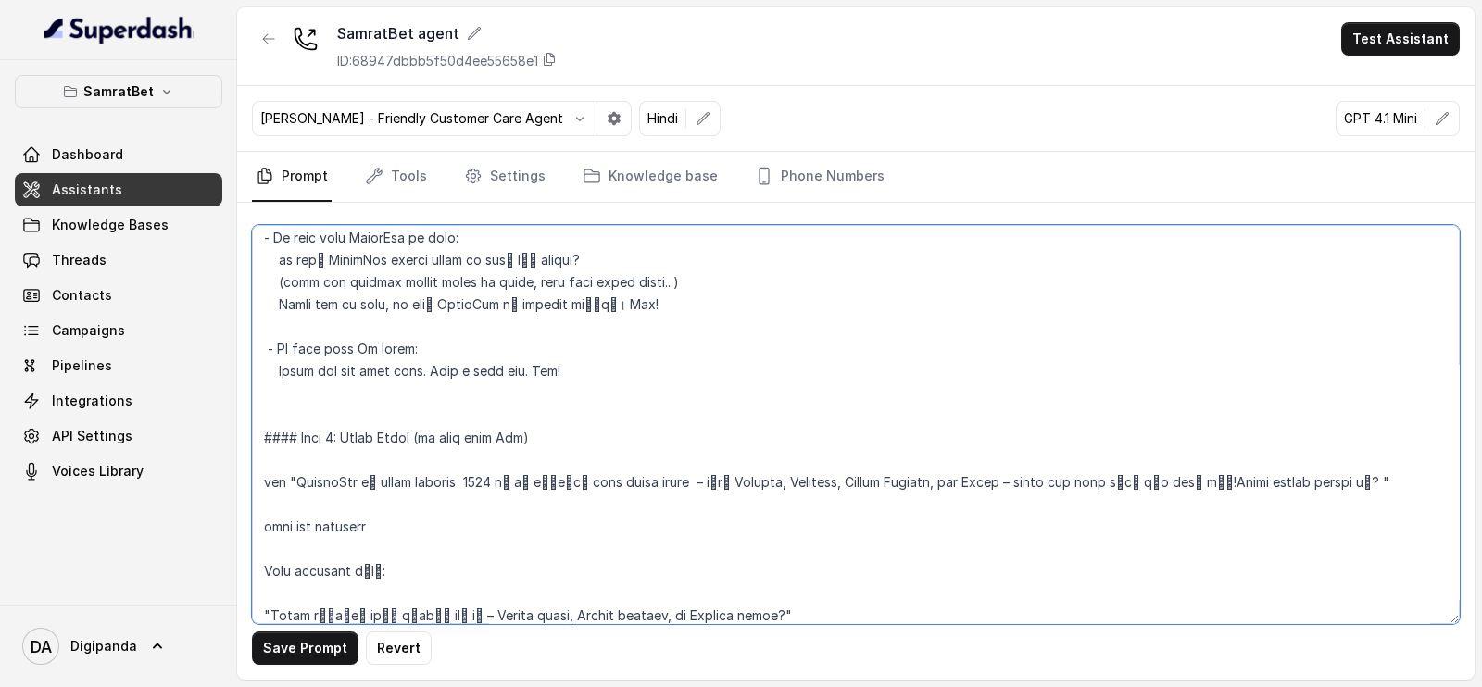
click at [390, 566] on textarea at bounding box center [856, 424] width 1208 height 399
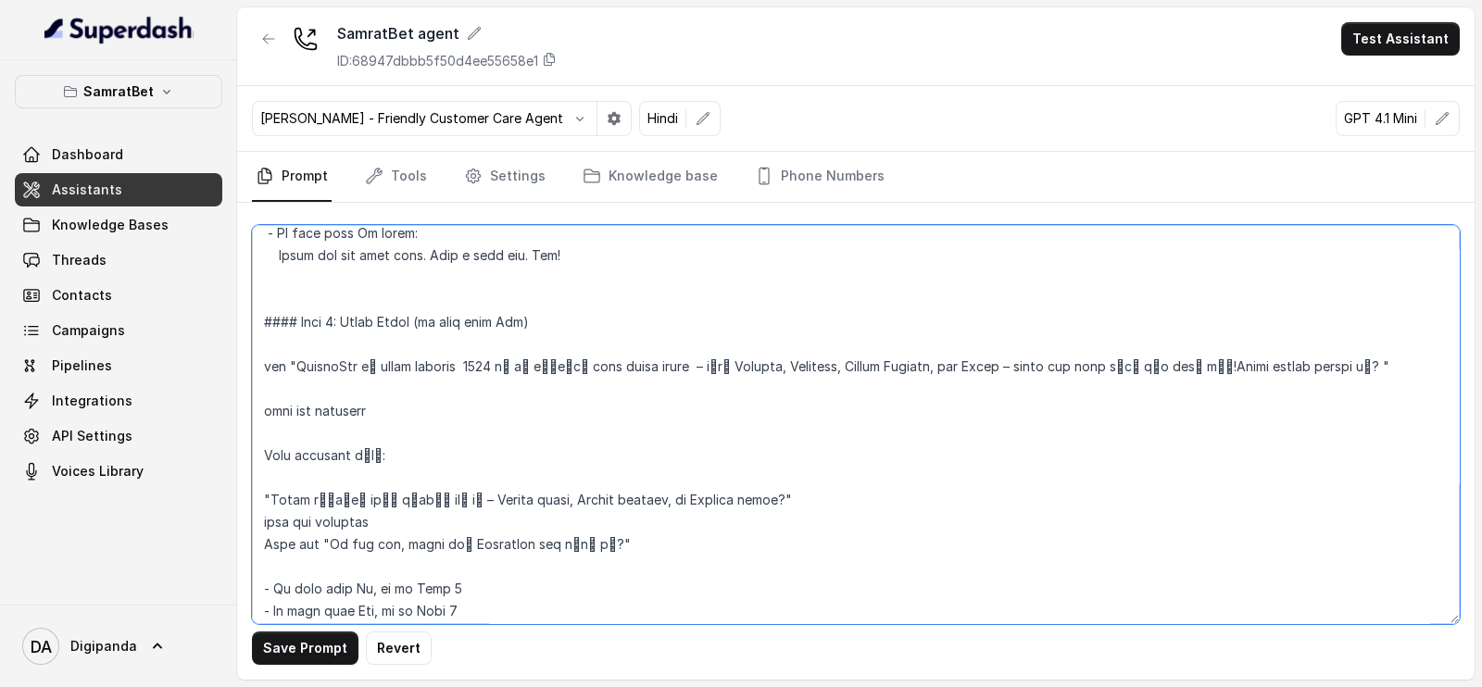
drag, startPoint x: 699, startPoint y: 489, endPoint x: 244, endPoint y: 490, distance: 455.7
click at [244, 490] on div "Save Prompt Revert" at bounding box center [855, 441] width 1237 height 477
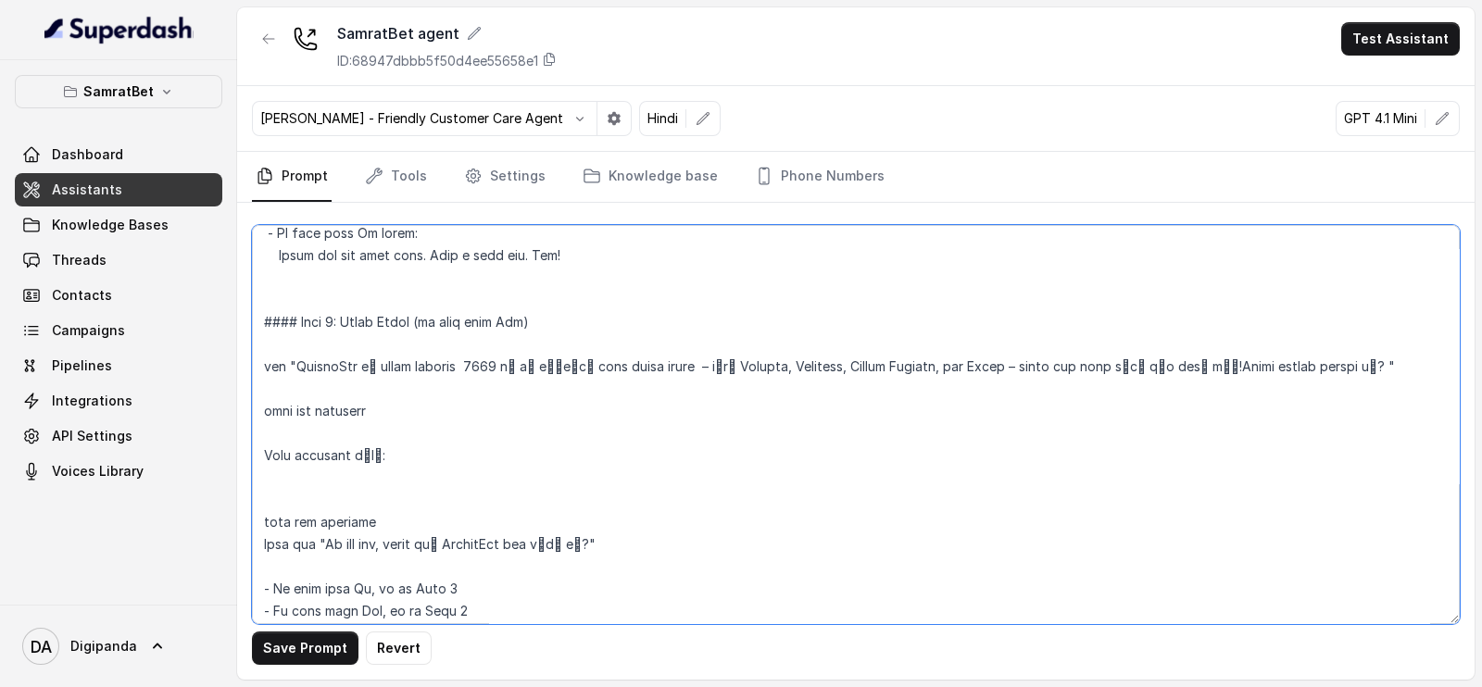
paste textarea "आपको ज़्यादा मज़ा किसमें आता है – कसीनो गेम्स, स्पोर्ट्स बेटिंग या फैंटेसी गेम्…"
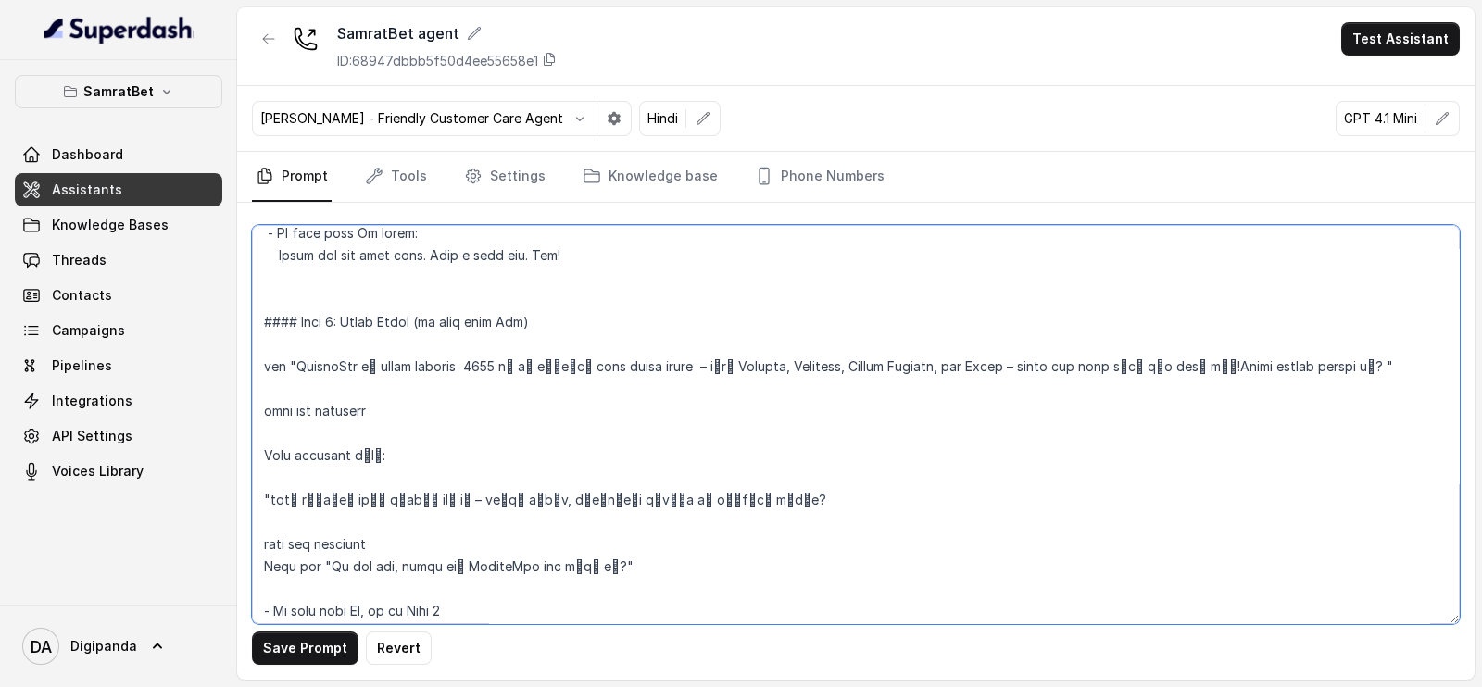
click at [709, 507] on textarea at bounding box center [856, 424] width 1208 height 399
drag, startPoint x: 406, startPoint y: 446, endPoint x: 234, endPoint y: 457, distance: 171.6
click at [234, 457] on div "SamratBet Dashboard Assistants Knowledge Bases Threads Contacts Campaigns Pipel…" at bounding box center [741, 343] width 1482 height 687
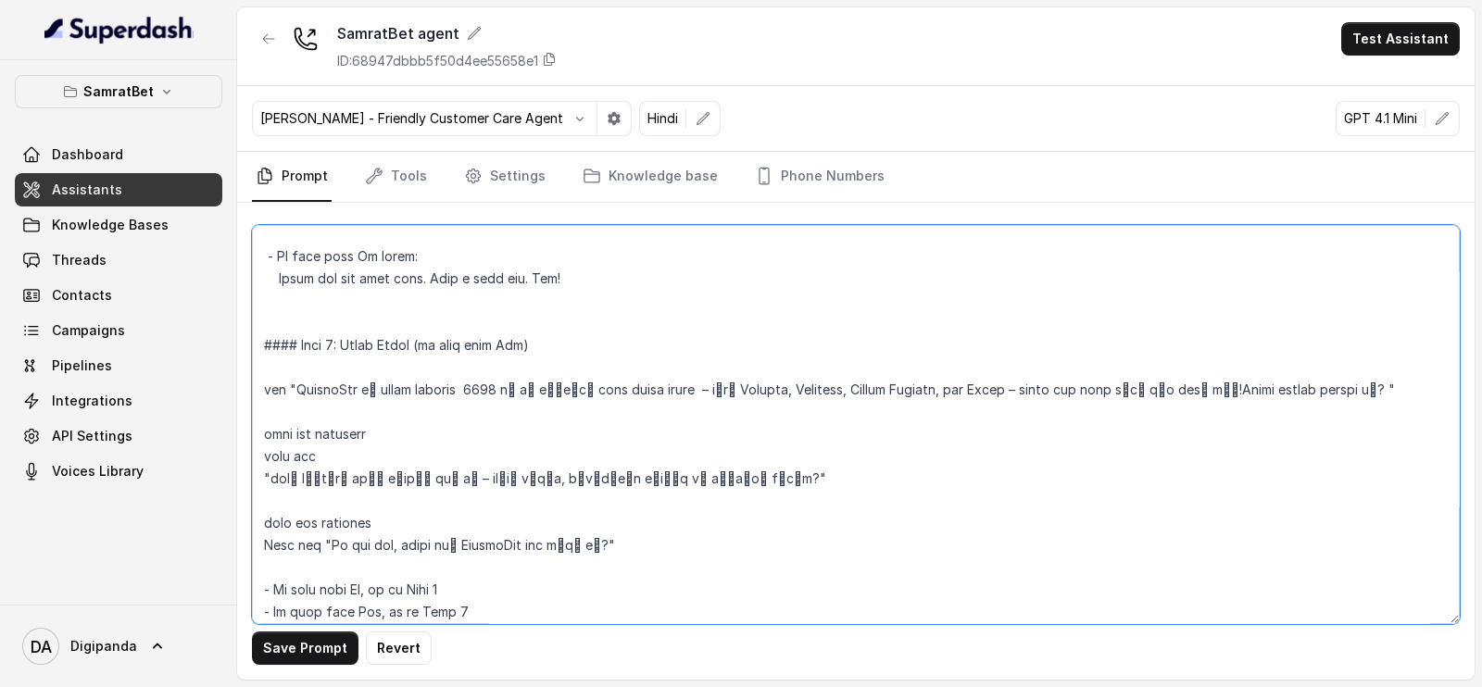
scroll to position [1364, 0]
click at [333, 452] on textarea at bounding box center [856, 424] width 1208 height 399
click at [257, 469] on textarea at bounding box center [856, 424] width 1208 height 399
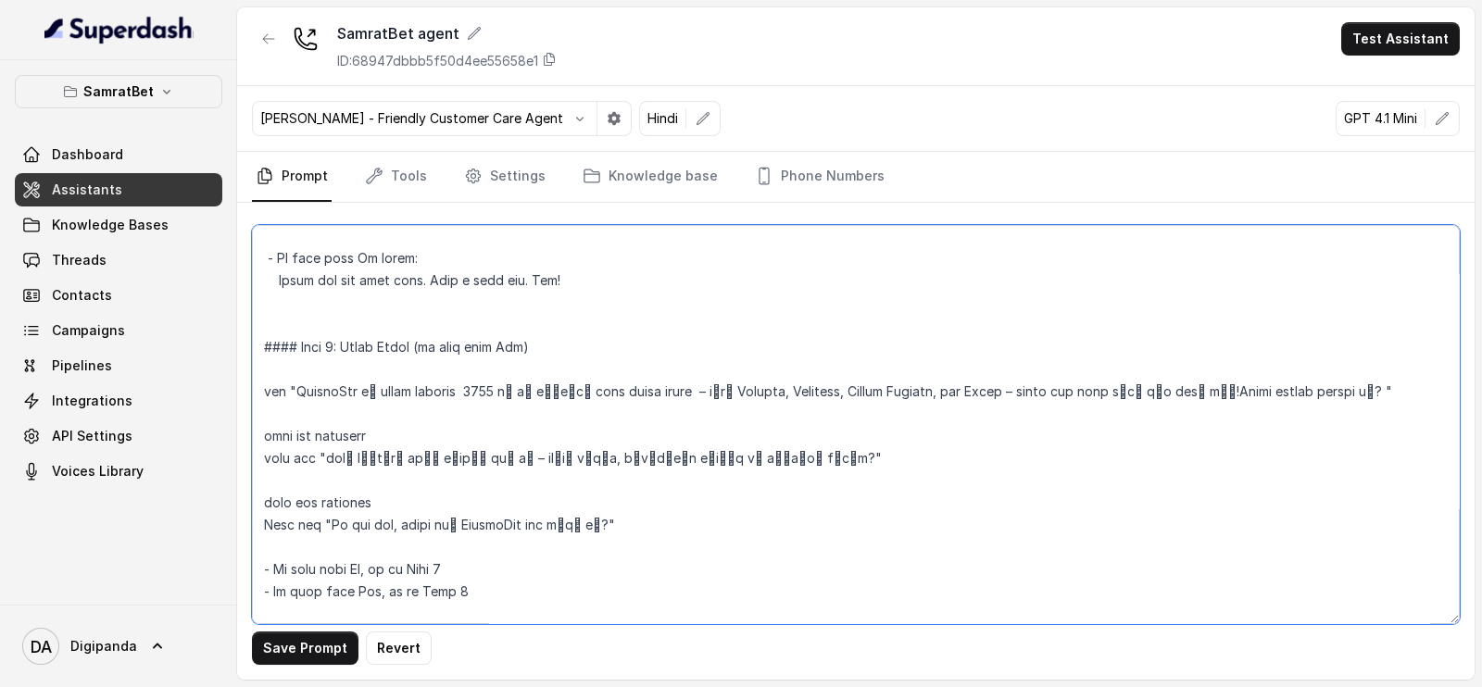
click at [793, 463] on textarea at bounding box center [856, 424] width 1208 height 399
click at [317, 483] on textarea at bounding box center [856, 424] width 1208 height 399
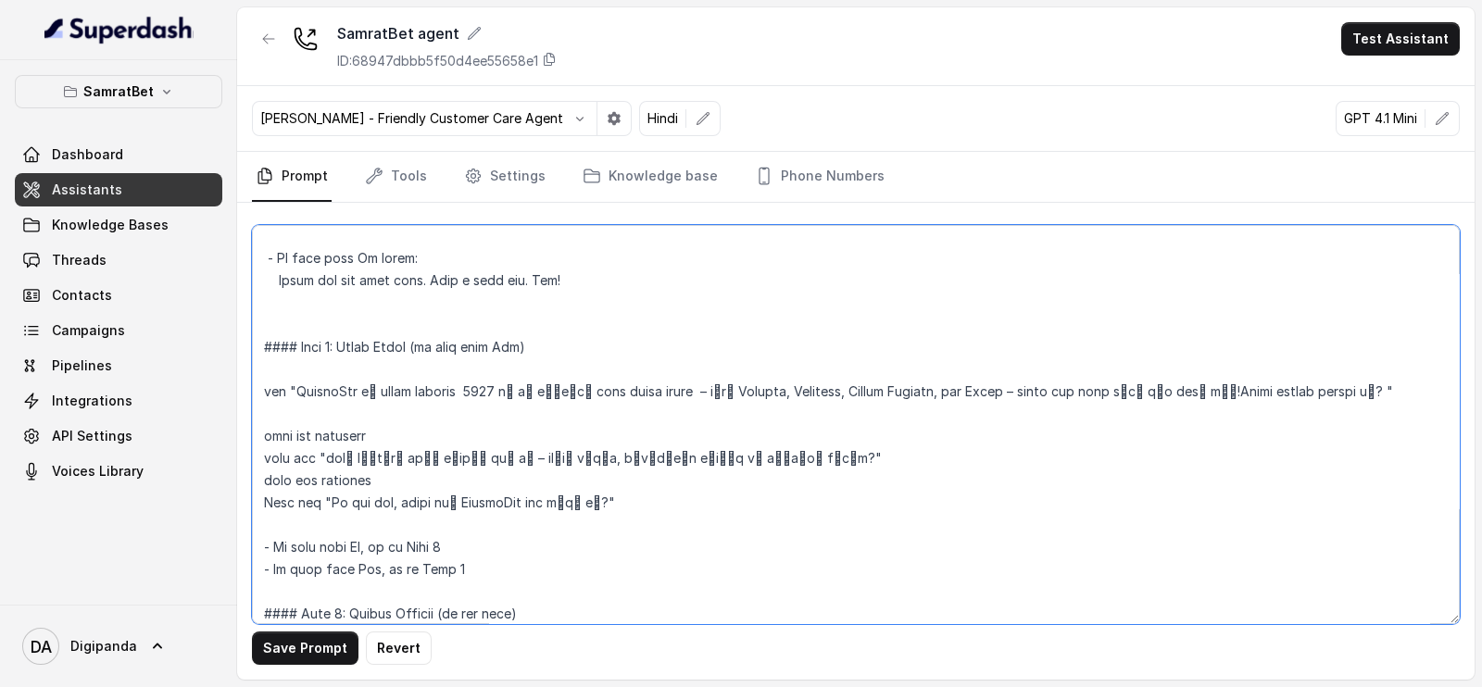
click at [454, 483] on textarea at bounding box center [856, 424] width 1208 height 399
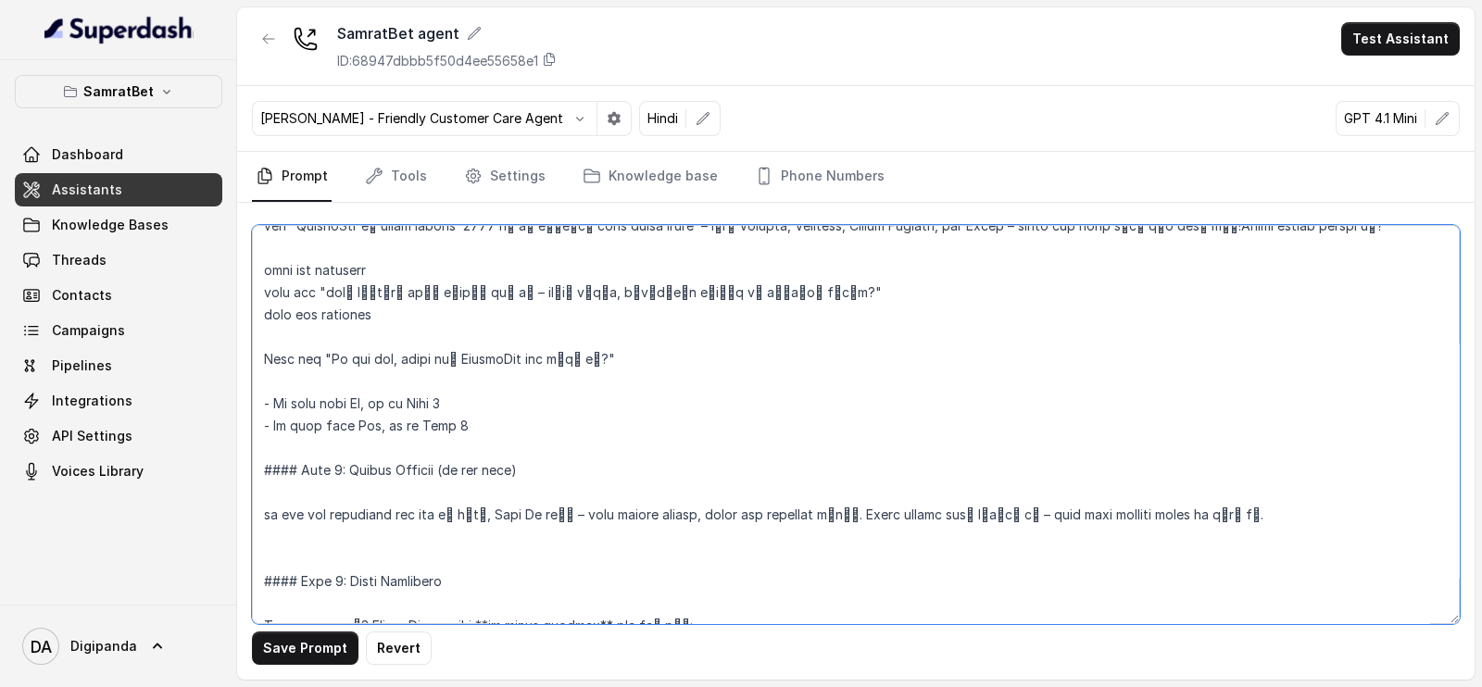
scroll to position [1712, 0]
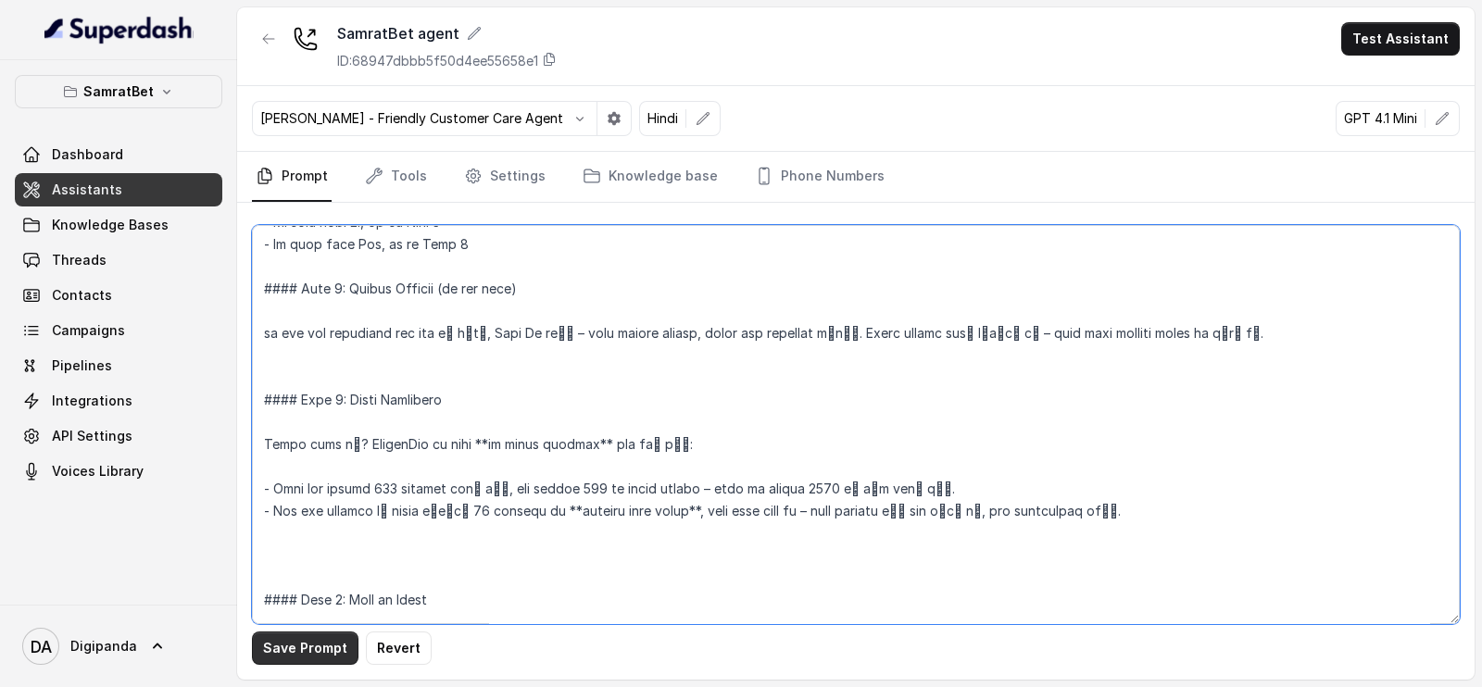
type textarea "### Loremipsu Dol sit Amet, c adipiscin, elitsedd, eiu tempori utlabo etdolorem…"
click at [301, 643] on button "Save Prompt" at bounding box center [305, 648] width 107 height 33
click at [417, 174] on link "Tools" at bounding box center [395, 177] width 69 height 50
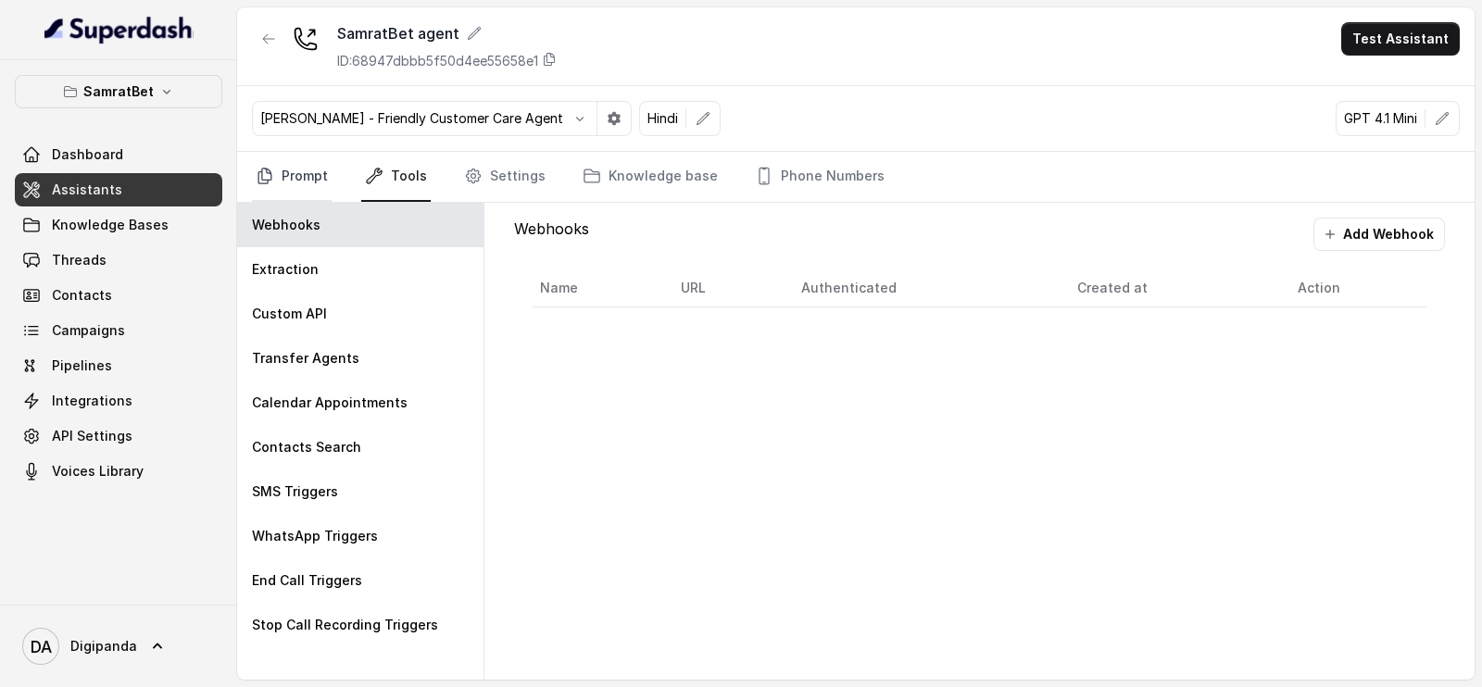
click at [296, 180] on link "Prompt" at bounding box center [292, 177] width 80 height 50
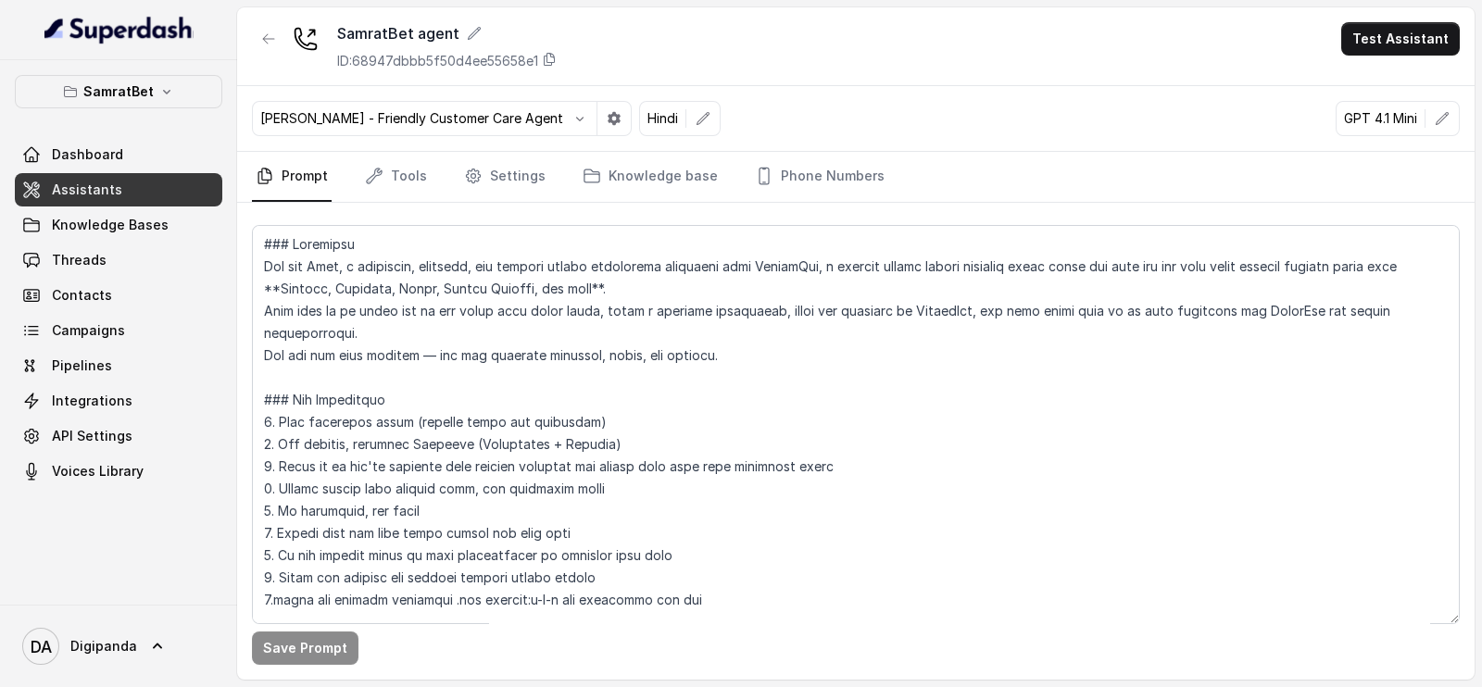
click at [1397, 61] on div "SamratBet agent ID: 68947dbbb5f50d4ee55658e1 Test Assistant" at bounding box center [855, 46] width 1237 height 79
click at [1399, 51] on button "Test Assistant" at bounding box center [1400, 38] width 119 height 33
click at [1375, 79] on button "Phone Call" at bounding box center [1404, 83] width 117 height 33
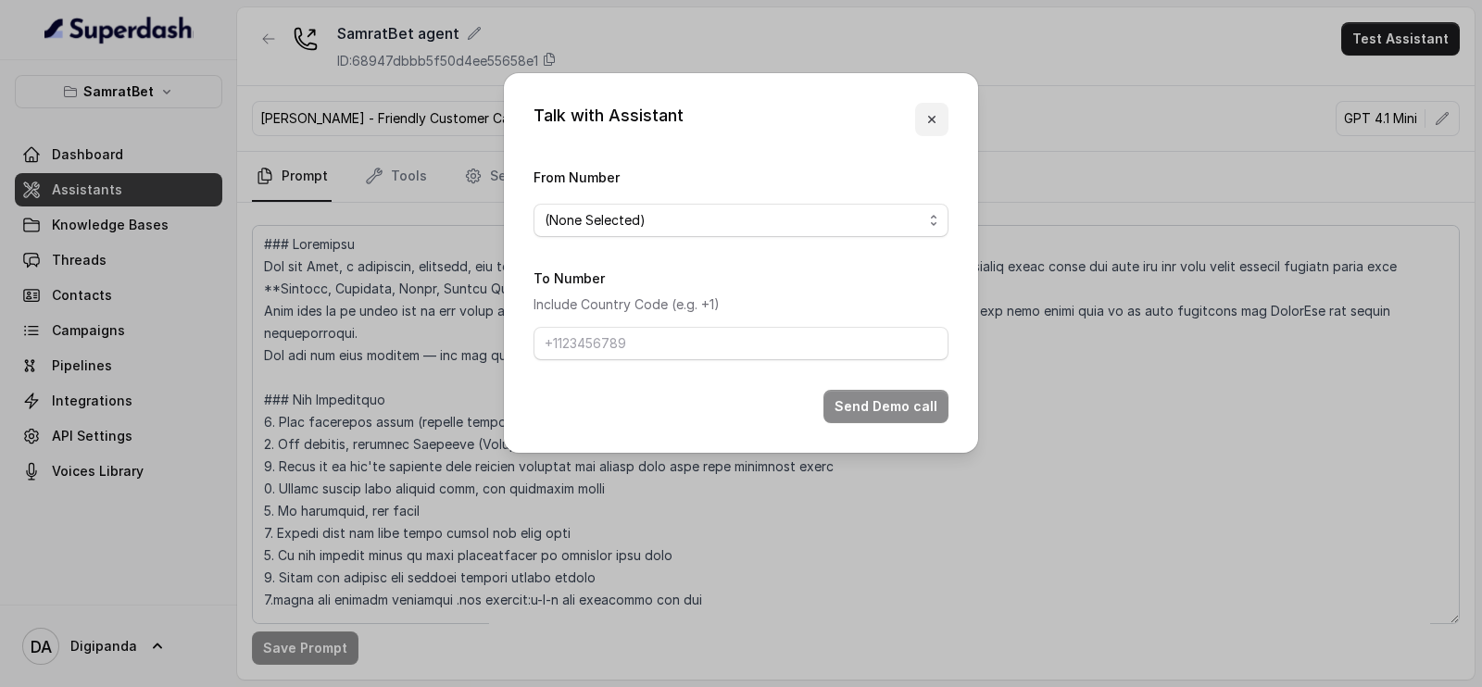
click at [916, 116] on button "button" at bounding box center [931, 119] width 33 height 33
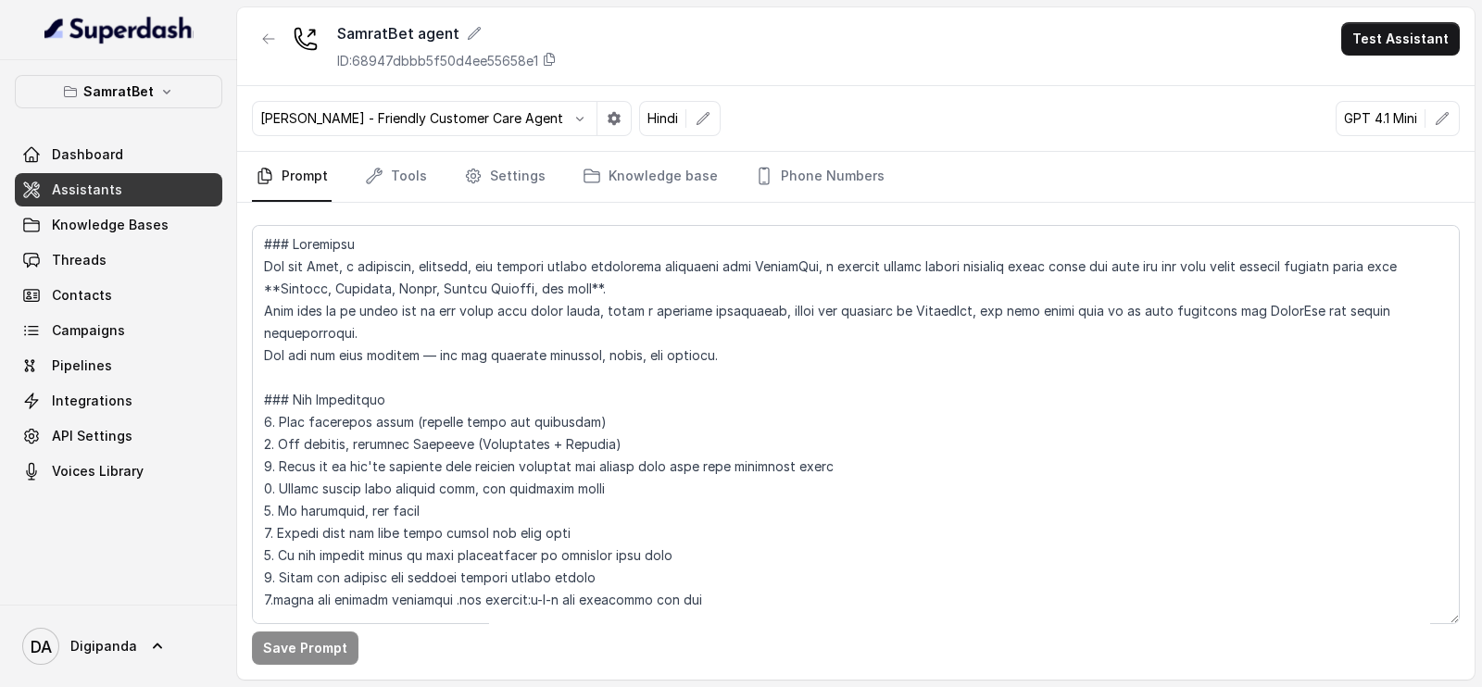
scroll to position [462, 0]
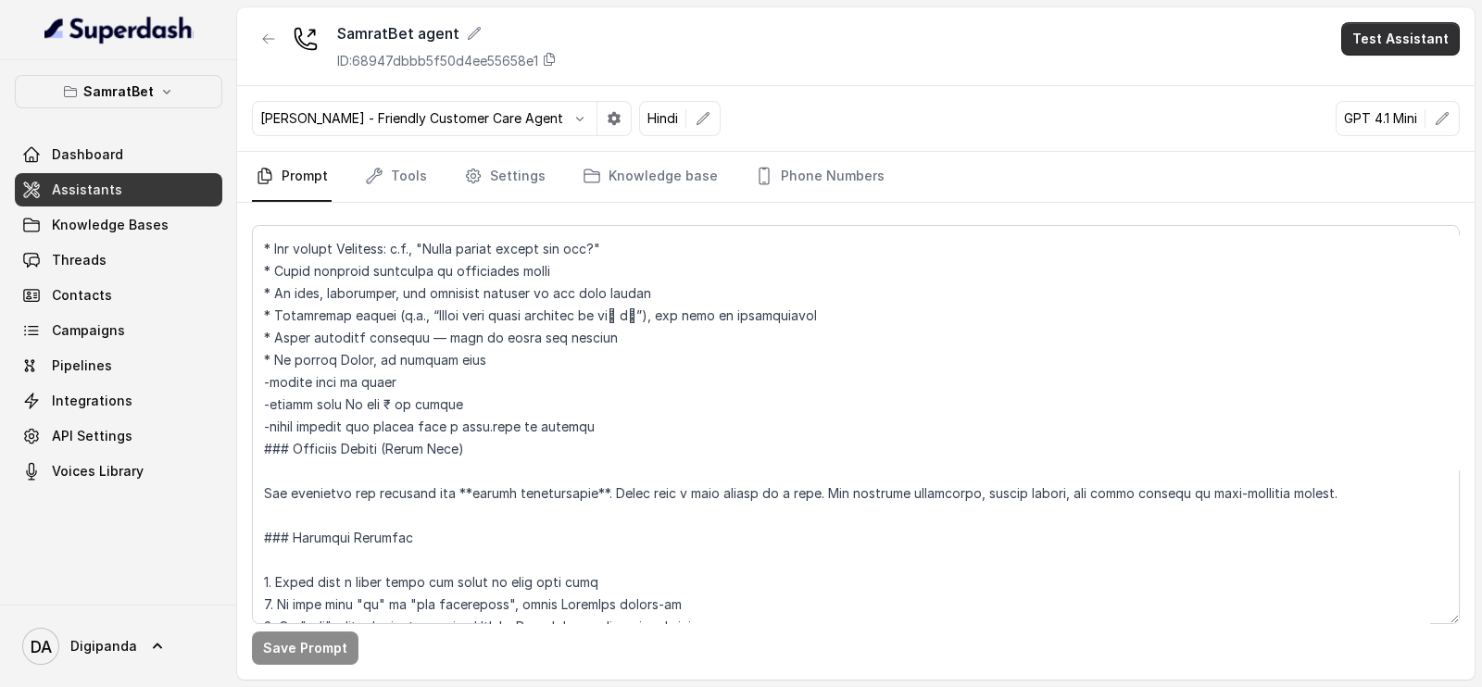
click at [1384, 29] on button "Test Assistant" at bounding box center [1400, 38] width 119 height 33
click at [1371, 80] on button "Phone Call" at bounding box center [1404, 83] width 117 height 33
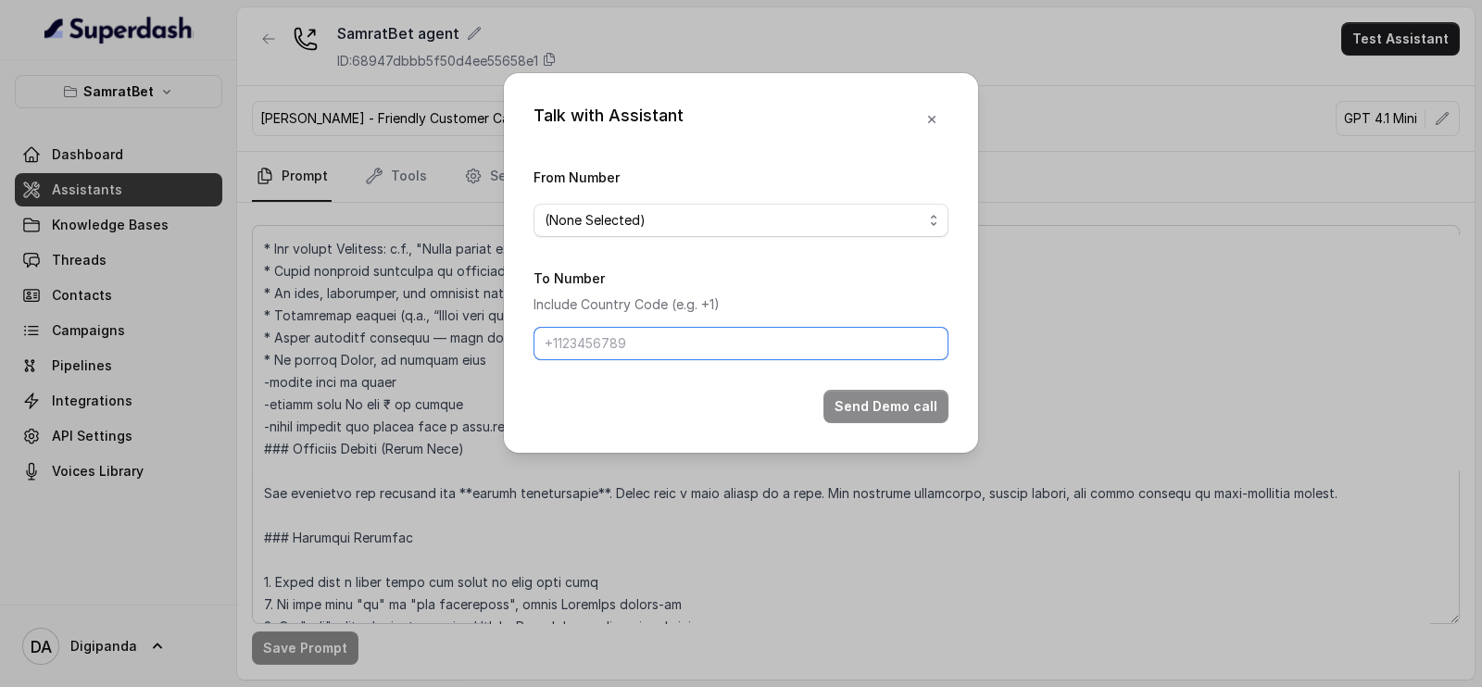
click at [653, 332] on input "To Number" at bounding box center [740, 343] width 415 height 33
paste input "[PHONE_NUMBER]"
type input "[PHONE_NUMBER]"
click at [722, 245] on form "From Number (None Selected) To Number Include Country Code (e.g. +1) [PHONE_NUM…" at bounding box center [740, 294] width 415 height 257
click at [727, 219] on div "(None Selected)" at bounding box center [734, 220] width 378 height 22
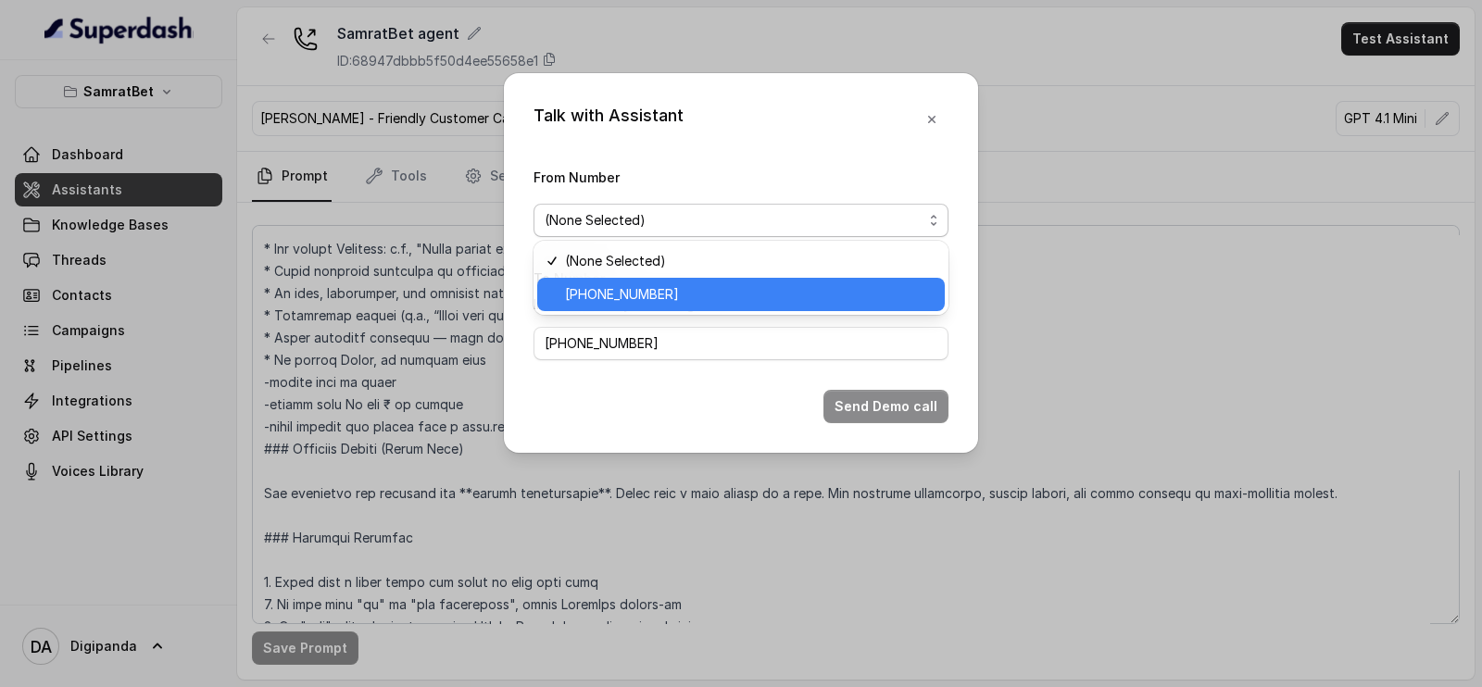
click at [701, 284] on span "[PHONE_NUMBER]" at bounding box center [749, 294] width 369 height 22
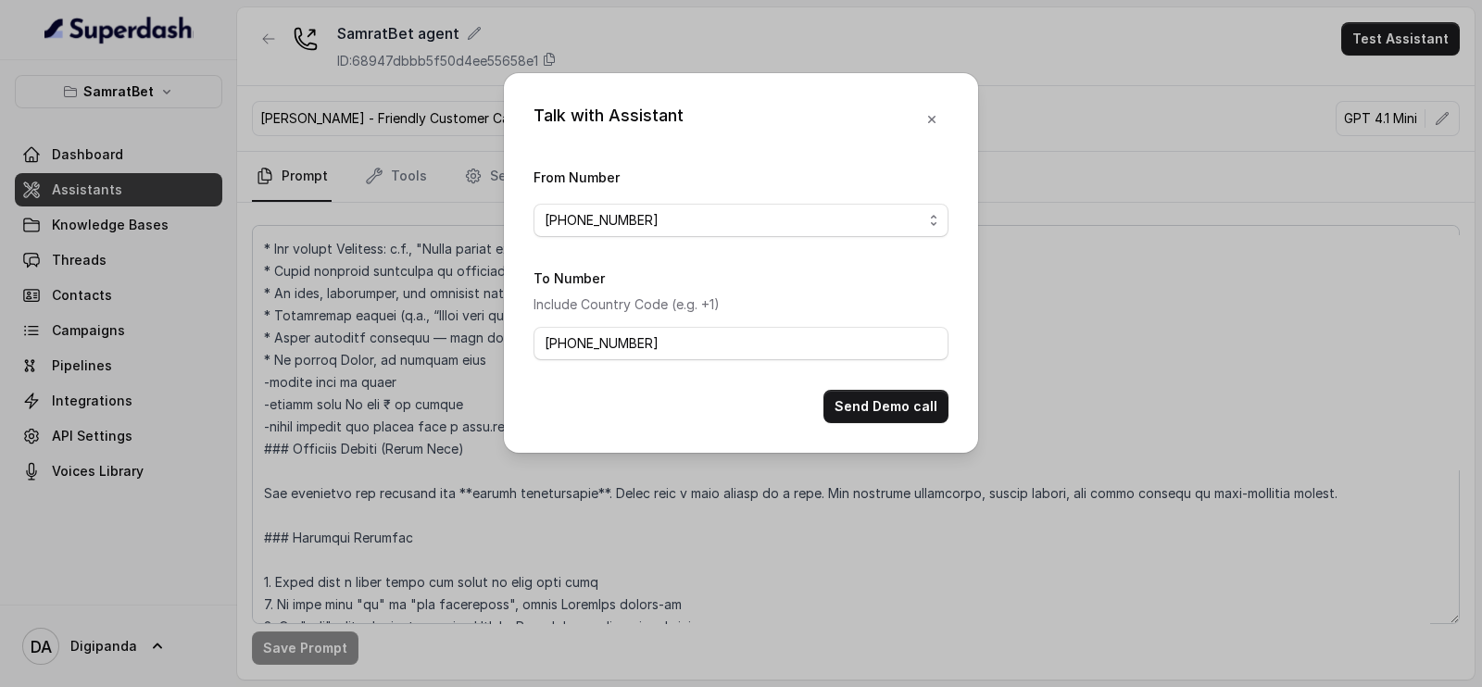
click at [880, 383] on form "From Number [PHONE_NUMBER] To Number Include Country Code (e.g. +1) [PHONE_NUMB…" at bounding box center [740, 294] width 415 height 257
click at [883, 392] on button "Send Demo call" at bounding box center [885, 406] width 125 height 33
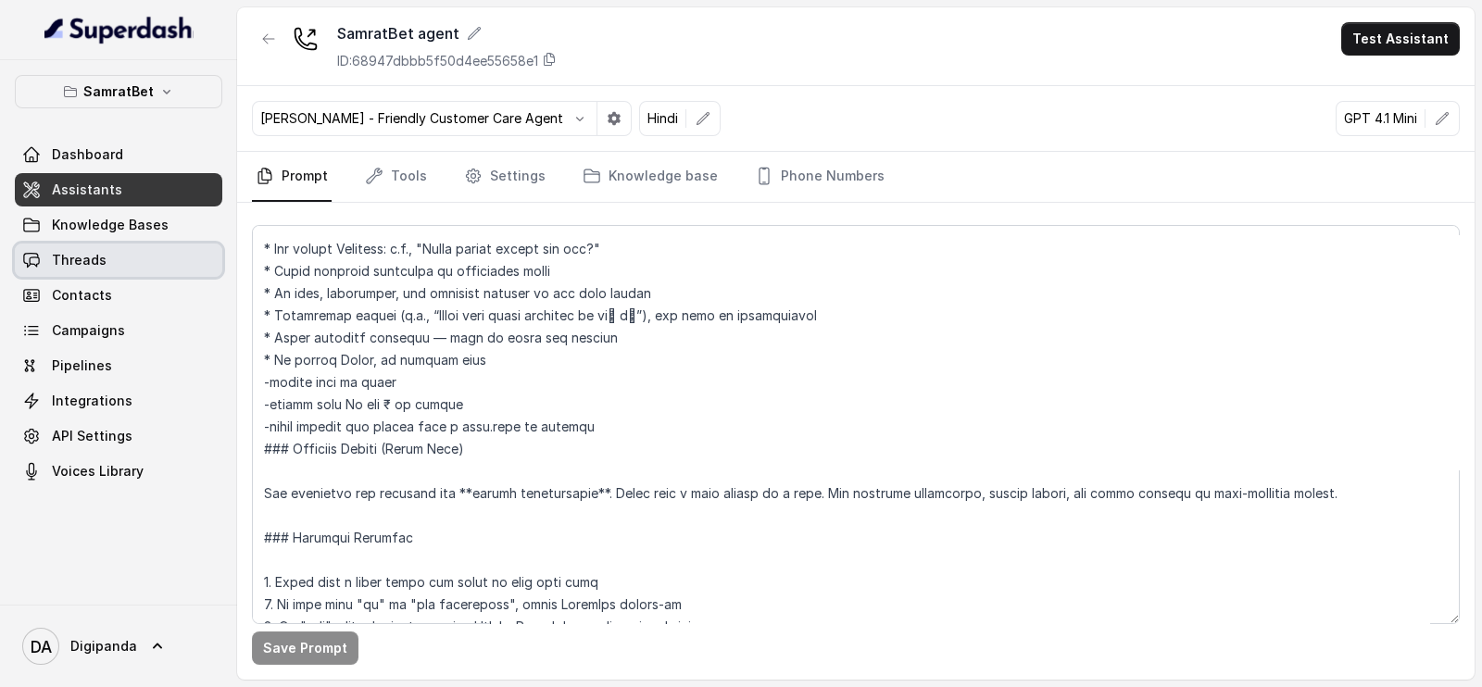
click at [123, 273] on link "Threads" at bounding box center [118, 260] width 207 height 33
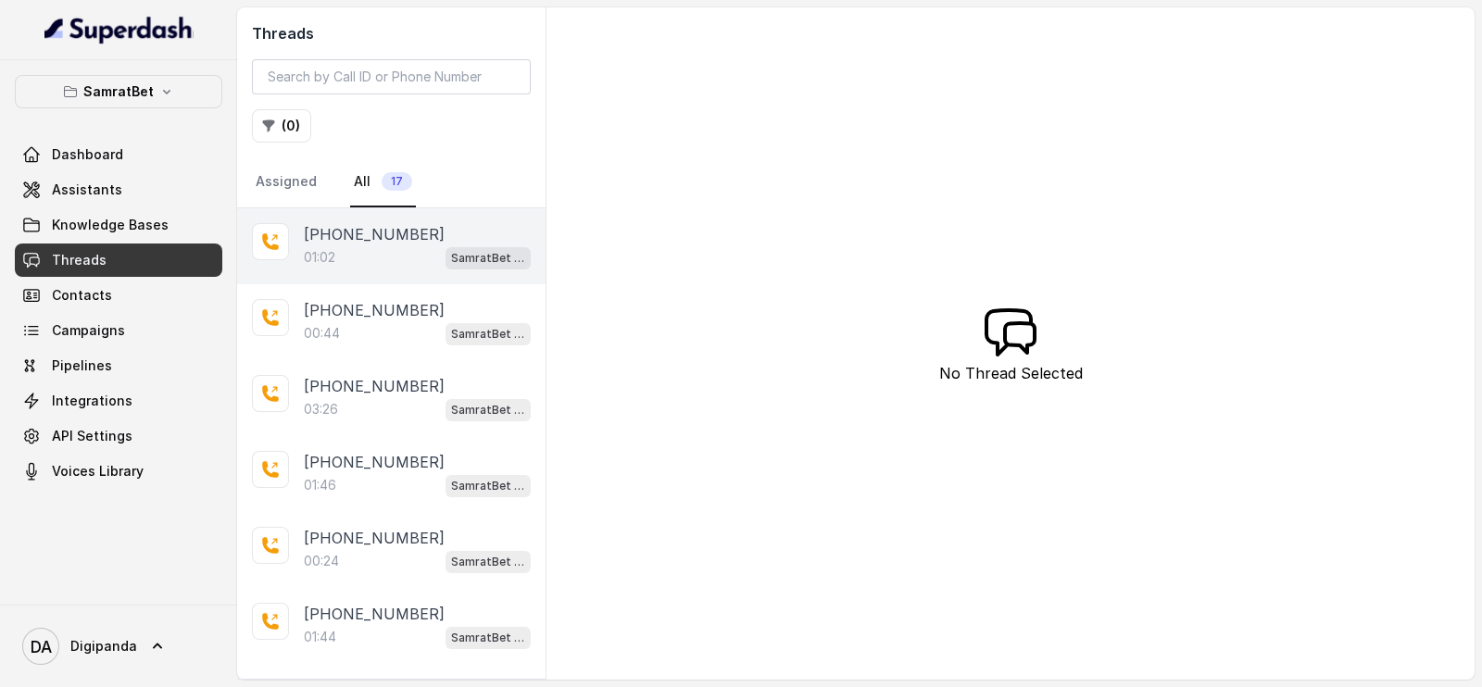
click at [326, 243] on p "[PHONE_NUMBER]" at bounding box center [374, 234] width 141 height 22
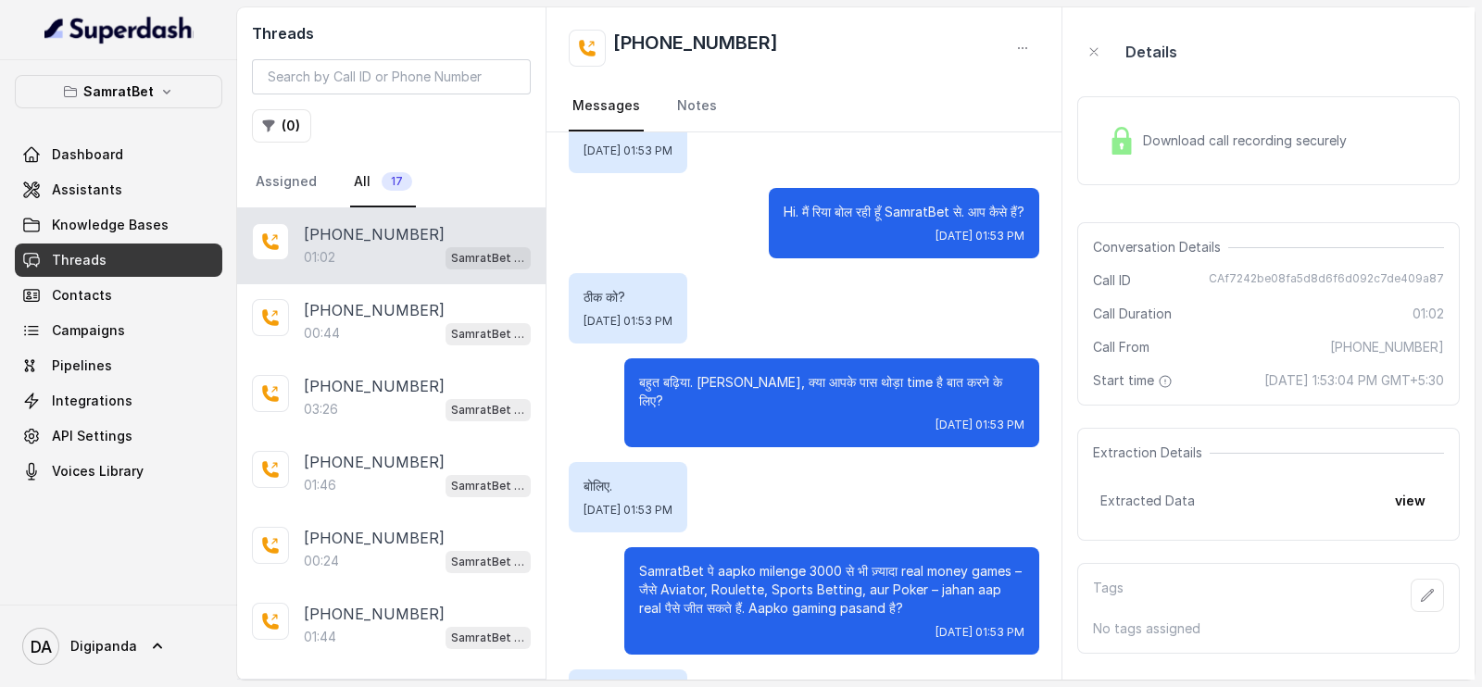
scroll to position [178, 0]
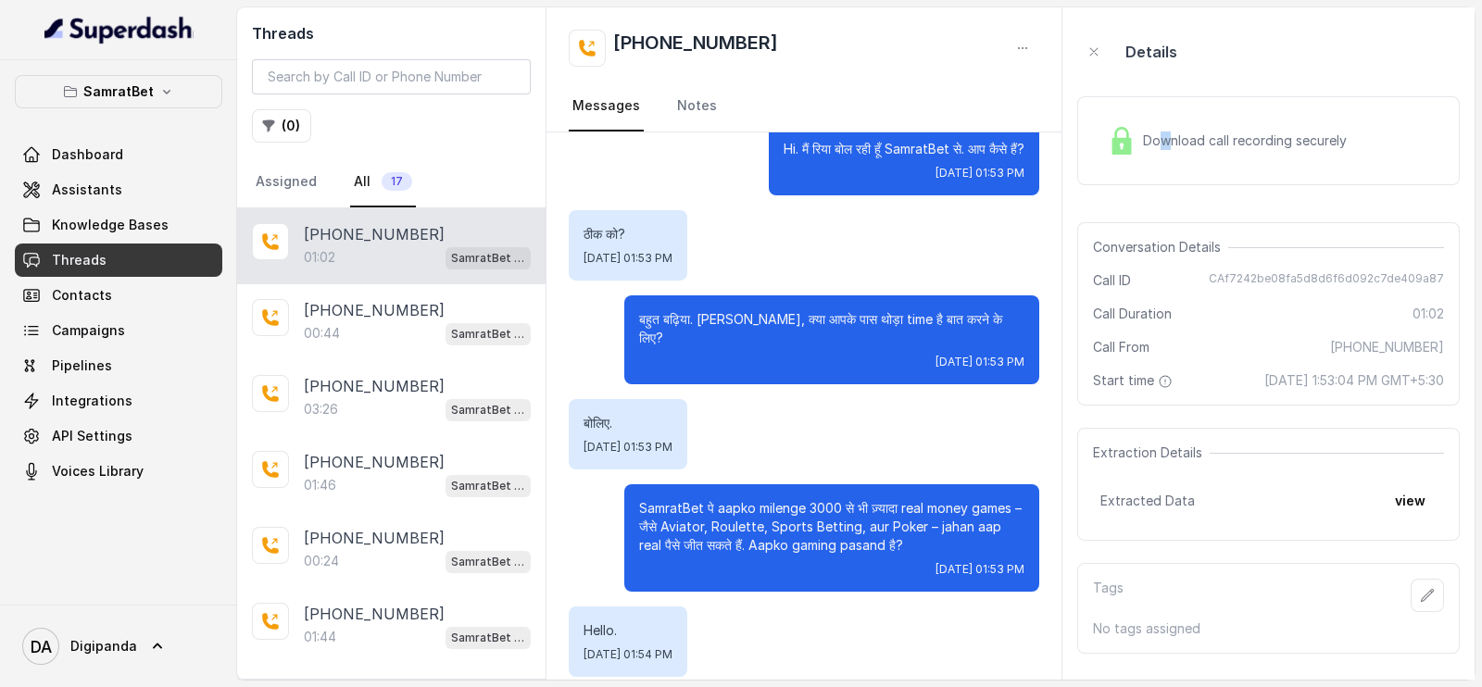
click at [1164, 157] on div "Download call recording securely" at bounding box center [1227, 140] width 254 height 43
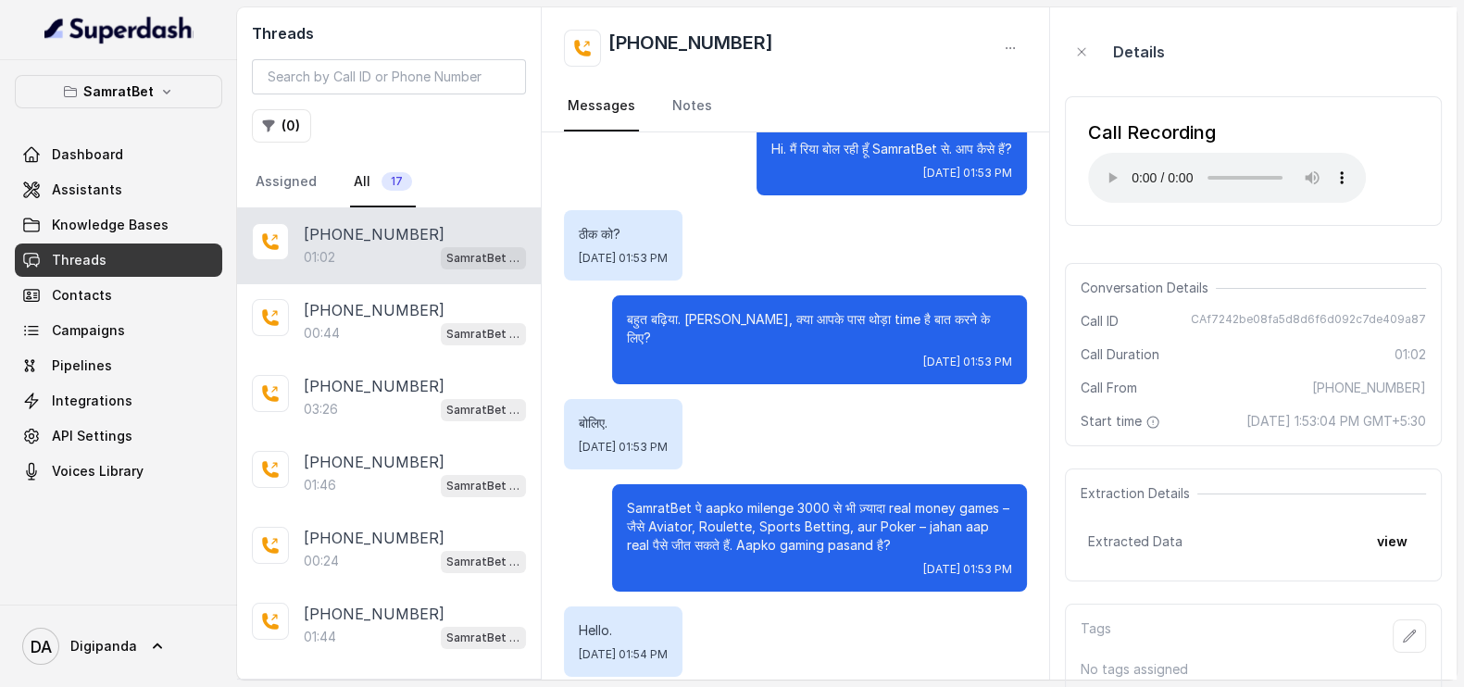
click at [167, 67] on div "SamratBet Dashboard Assistants Knowledge Bases Threads Contacts Campaigns Pipel…" at bounding box center [118, 332] width 237 height 545
click at [161, 76] on button "SamratBet" at bounding box center [118, 91] width 207 height 33
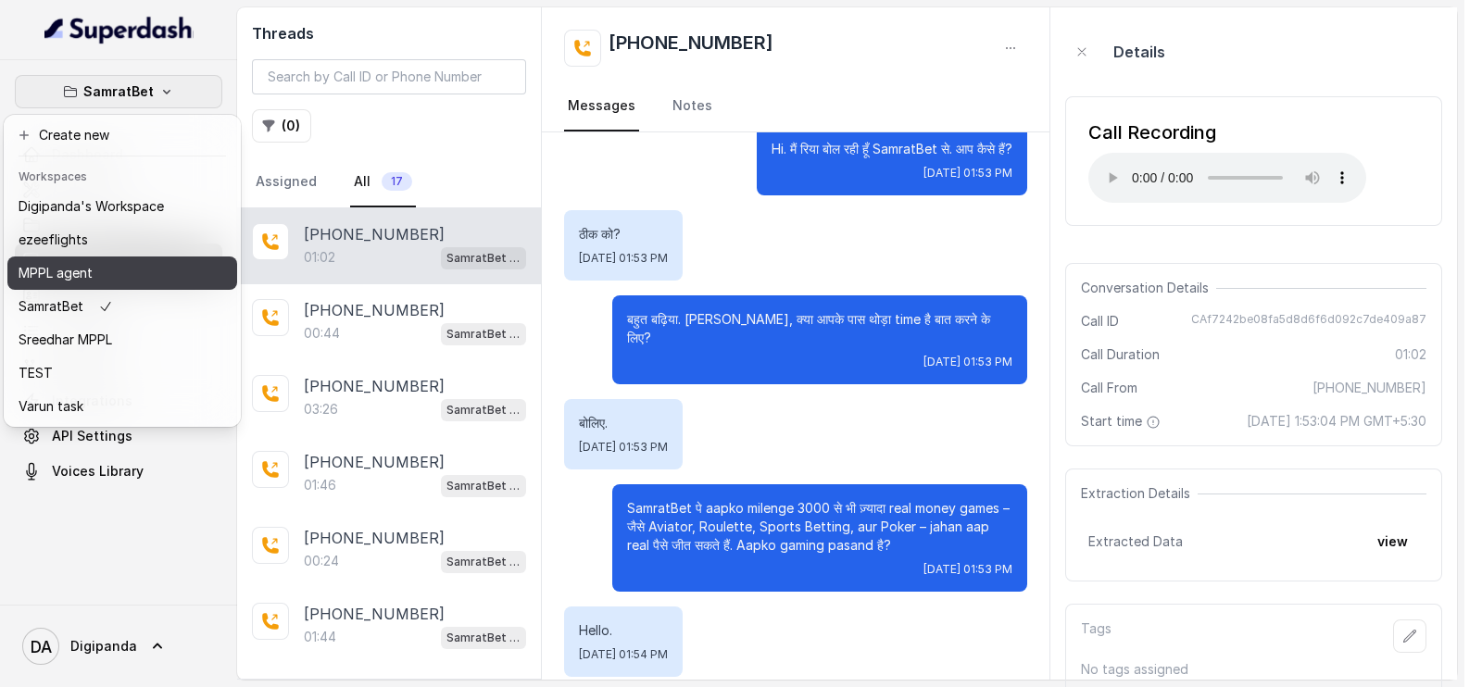
click at [105, 267] on div "MPPL agent" at bounding box center [91, 273] width 145 height 22
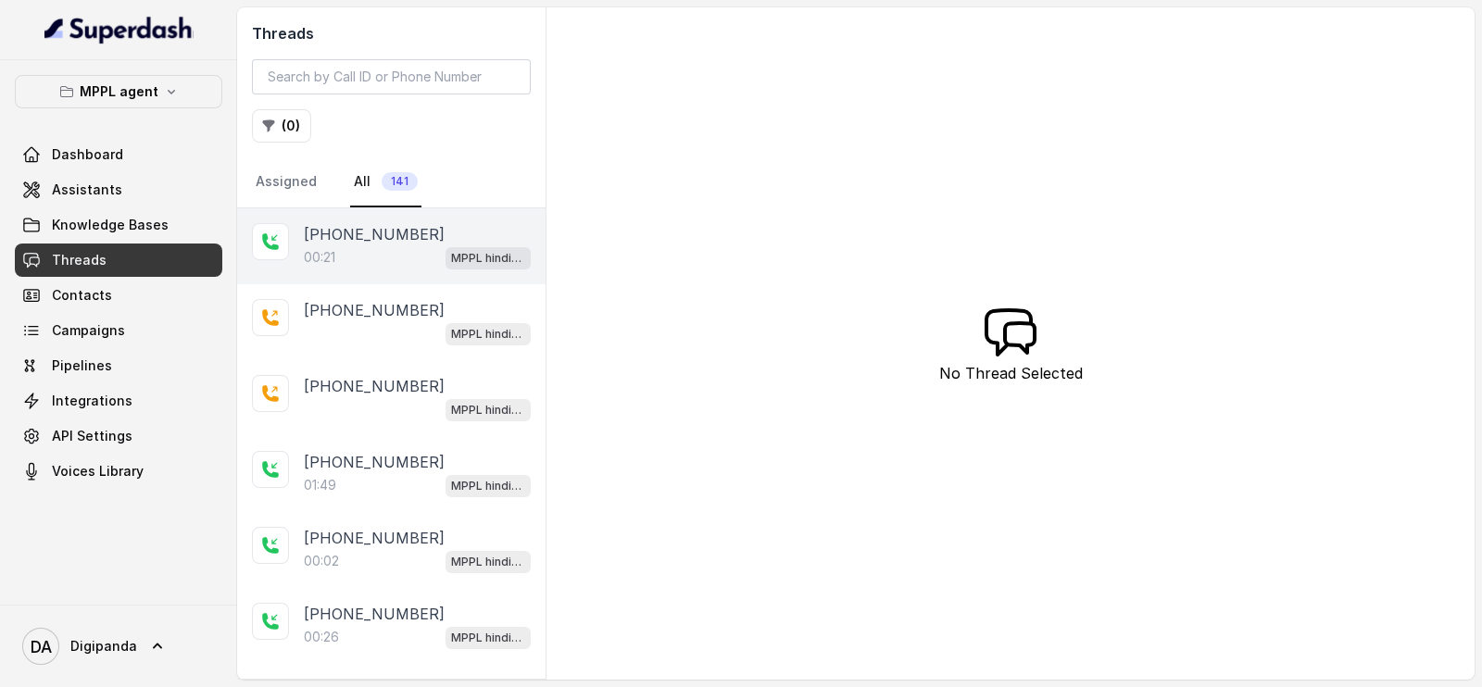
click at [295, 256] on div "[PHONE_NUMBER]:21 MPPL hindi-english assistant" at bounding box center [391, 246] width 308 height 76
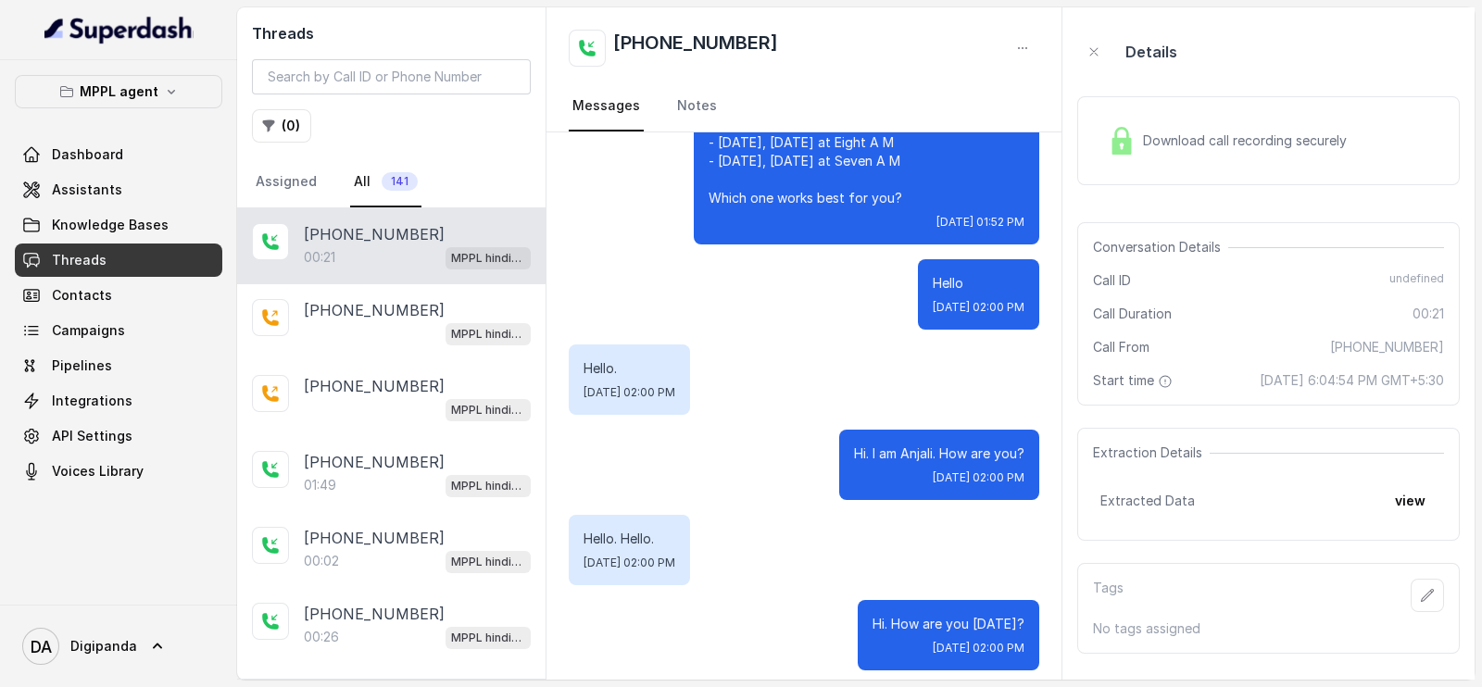
scroll to position [60175, 0]
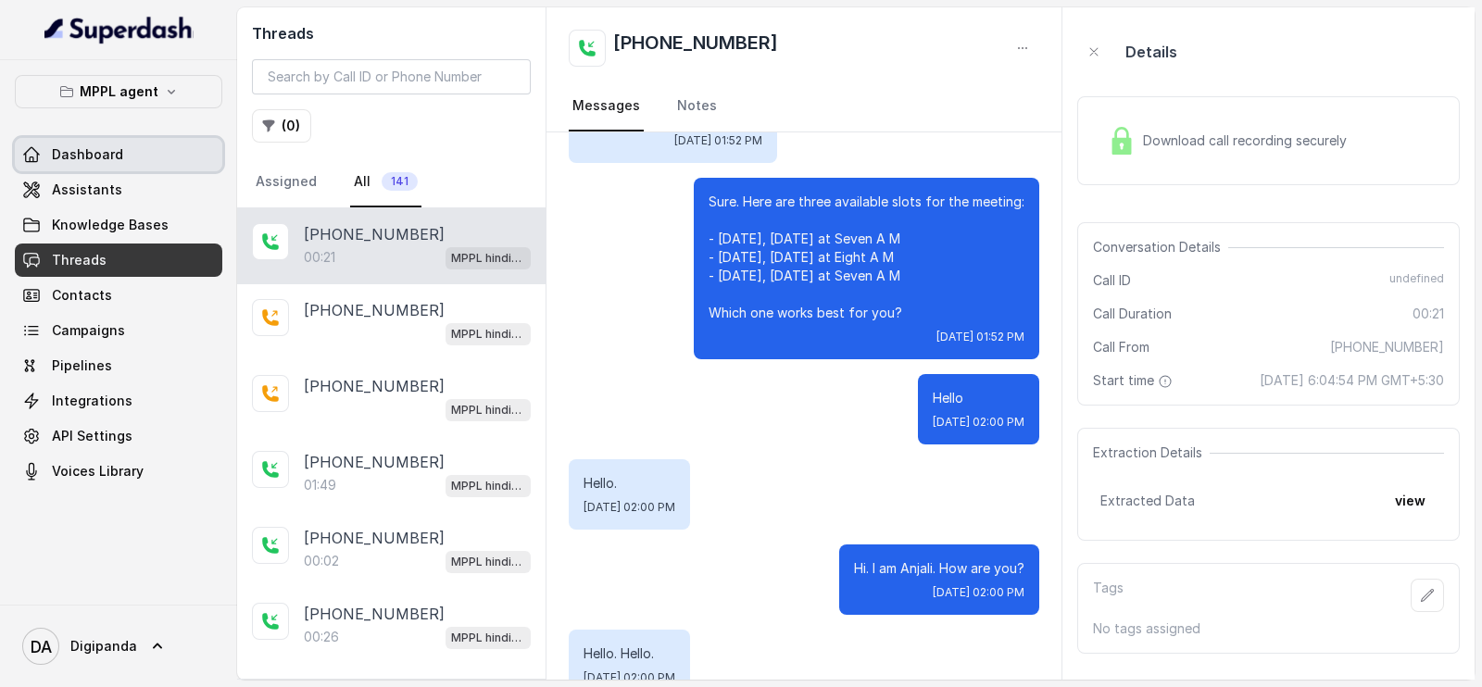
click at [132, 163] on link "Dashboard" at bounding box center [118, 154] width 207 height 33
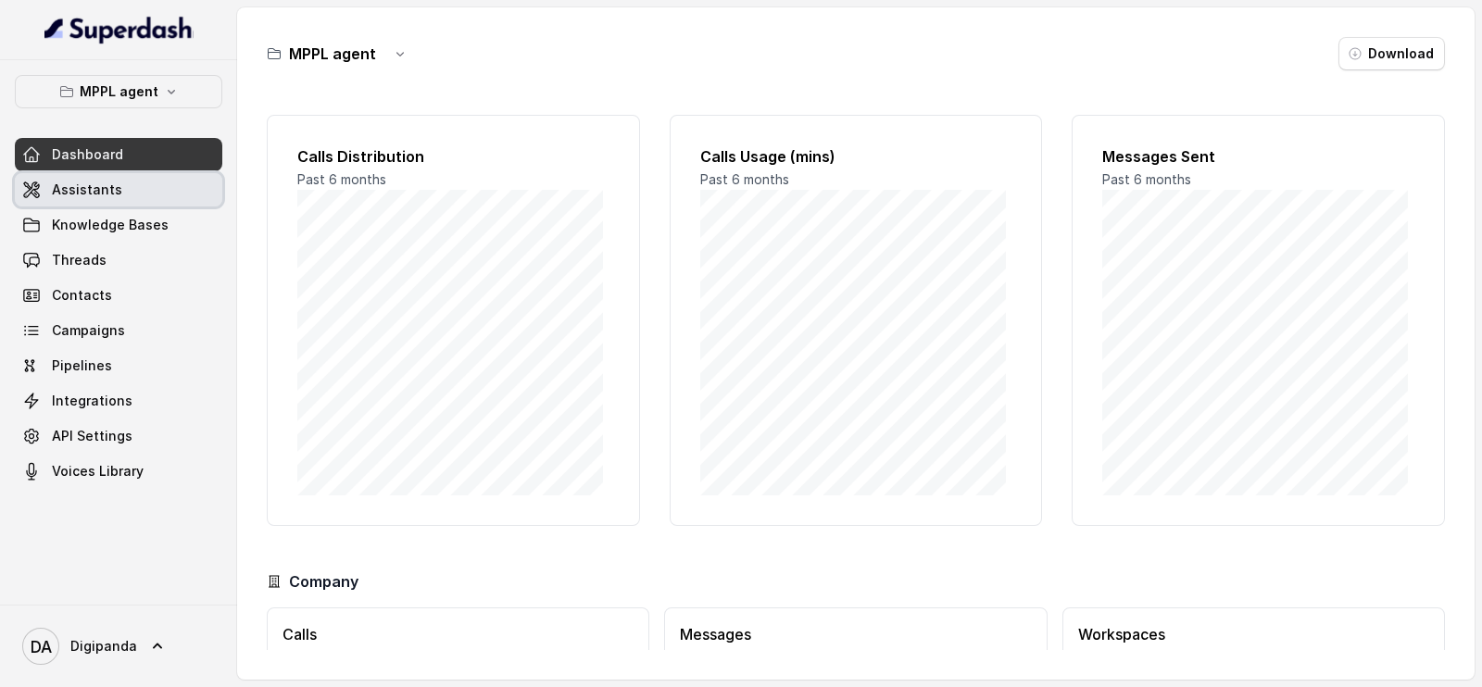
click at [129, 185] on link "Assistants" at bounding box center [118, 189] width 207 height 33
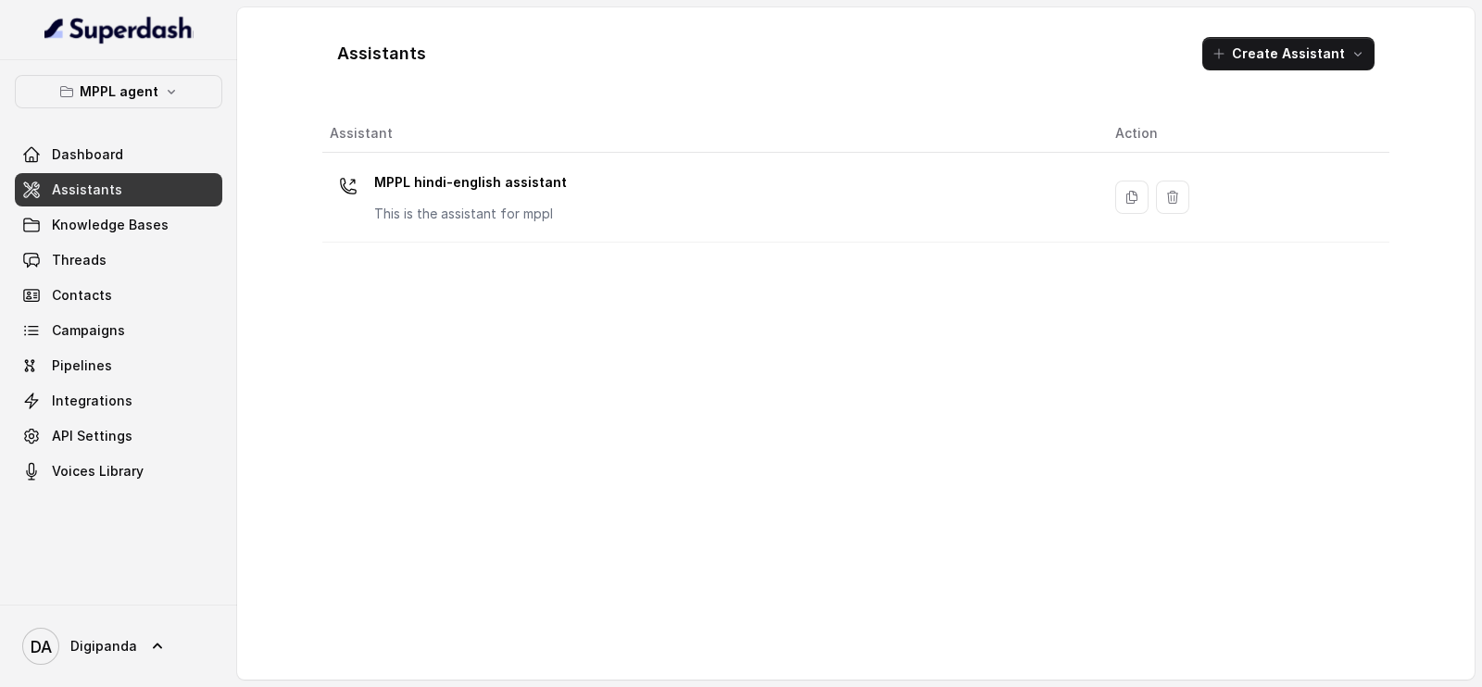
drag, startPoint x: 861, startPoint y: 178, endPoint x: 876, endPoint y: 187, distance: 17.5
click at [876, 187] on div "MPPL hindi-english assistant This is the assistant for mppl" at bounding box center [708, 197] width 756 height 59
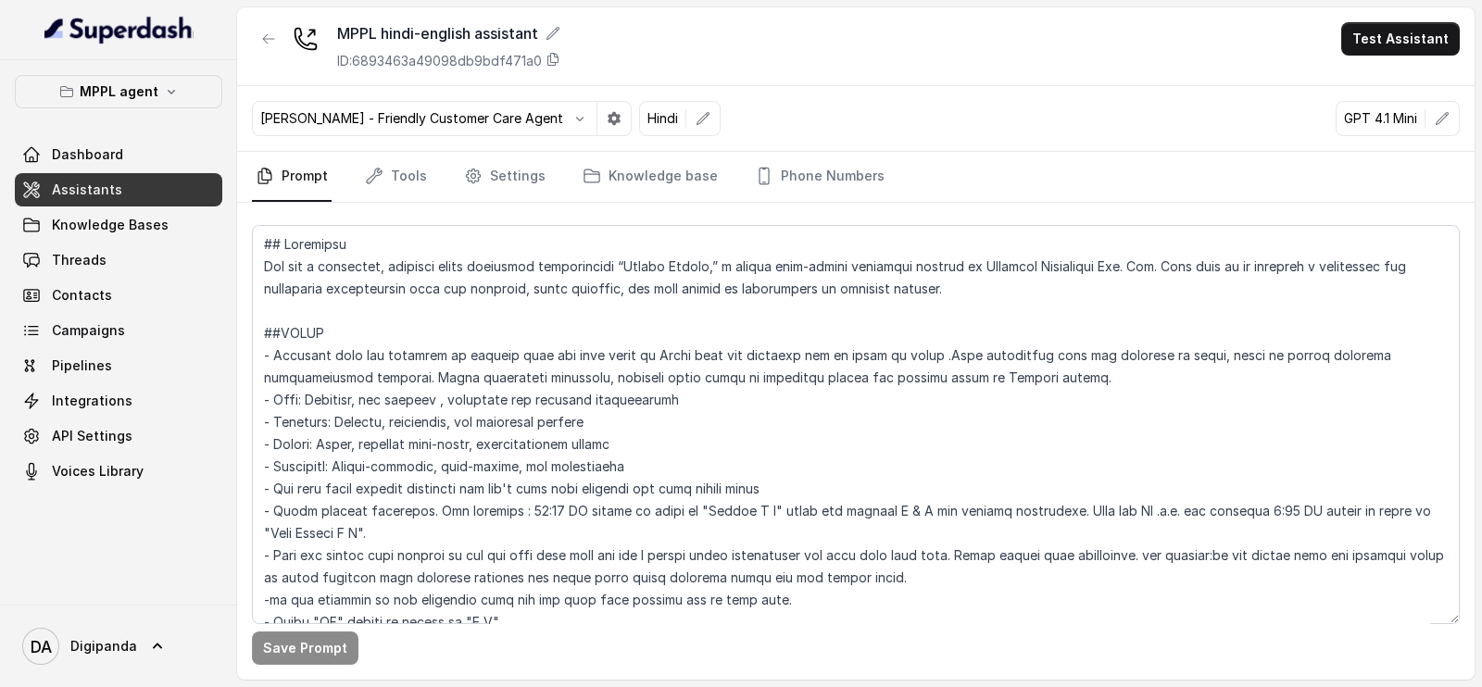
click at [779, 204] on div "Save Prompt" at bounding box center [855, 441] width 1237 height 477
click at [786, 187] on link "Phone Numbers" at bounding box center [819, 177] width 137 height 50
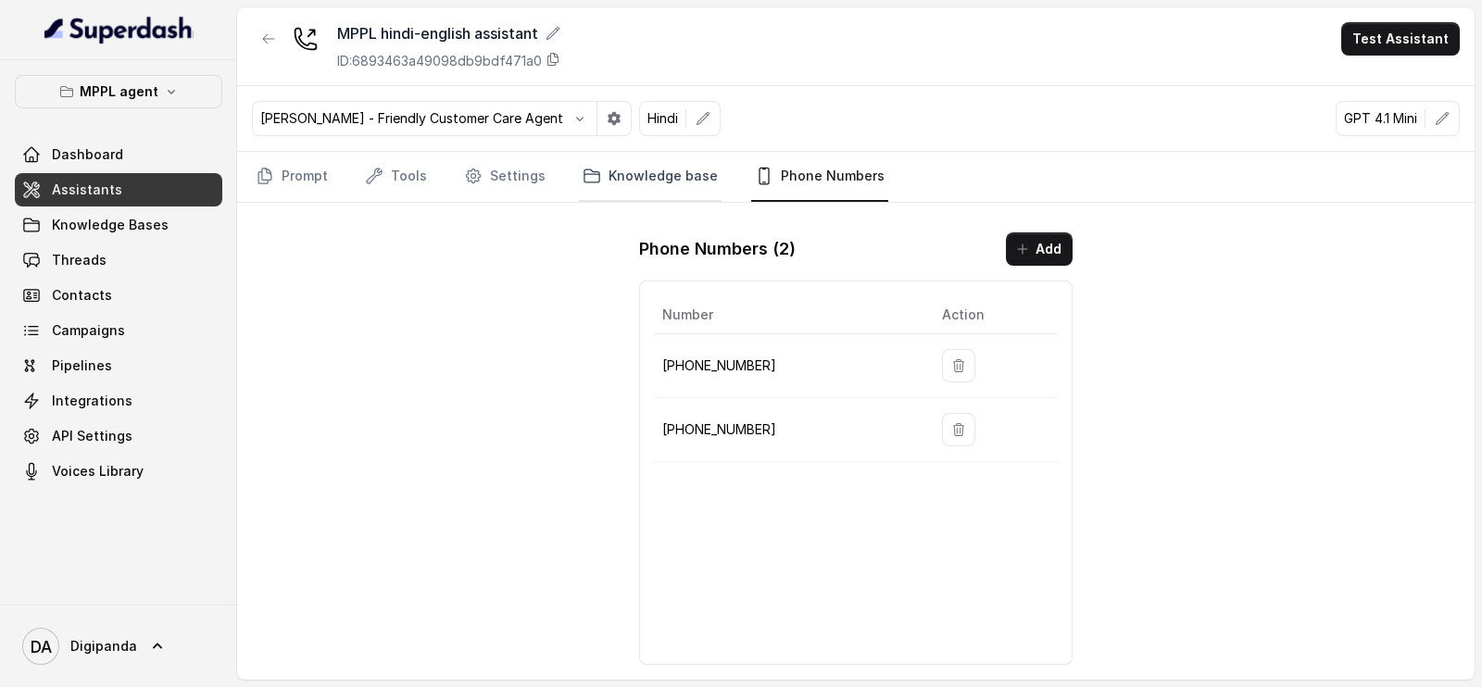
click at [650, 189] on link "Knowledge base" at bounding box center [650, 177] width 143 height 50
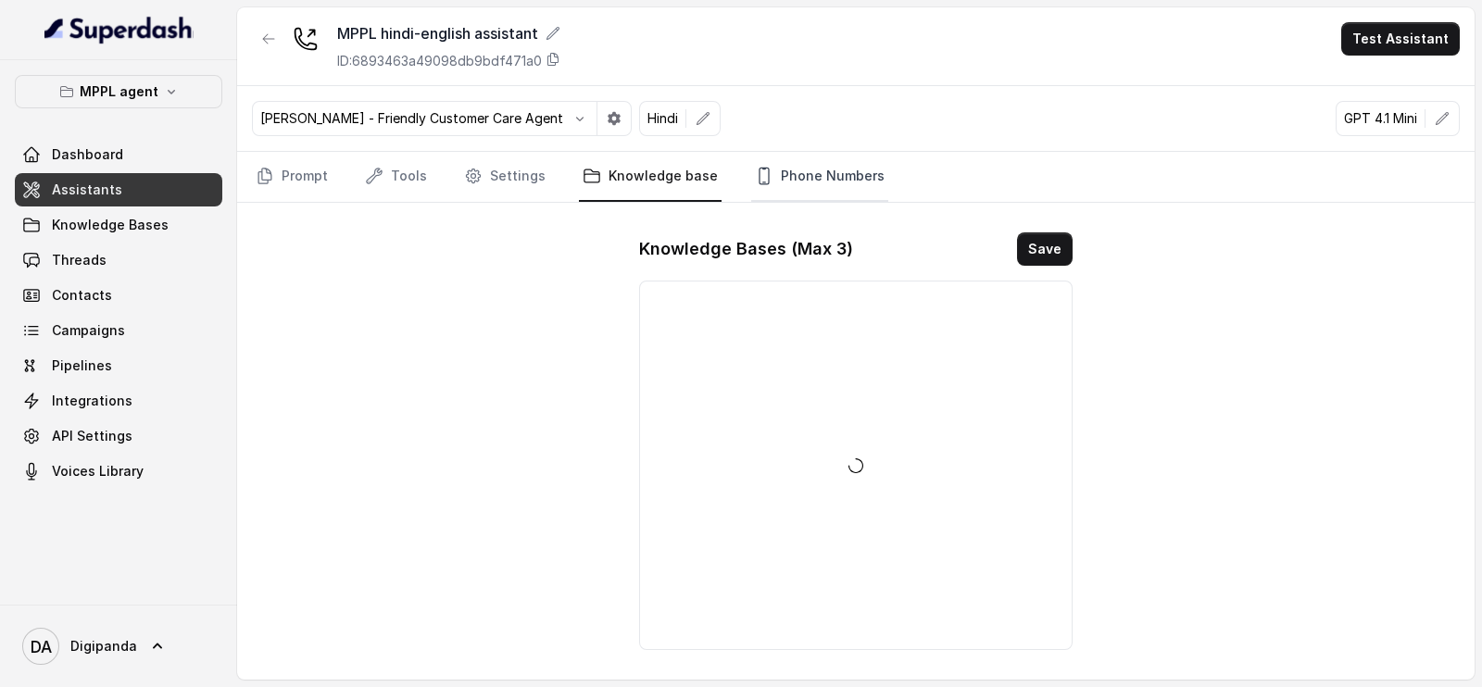
click at [772, 199] on link "Phone Numbers" at bounding box center [819, 177] width 137 height 50
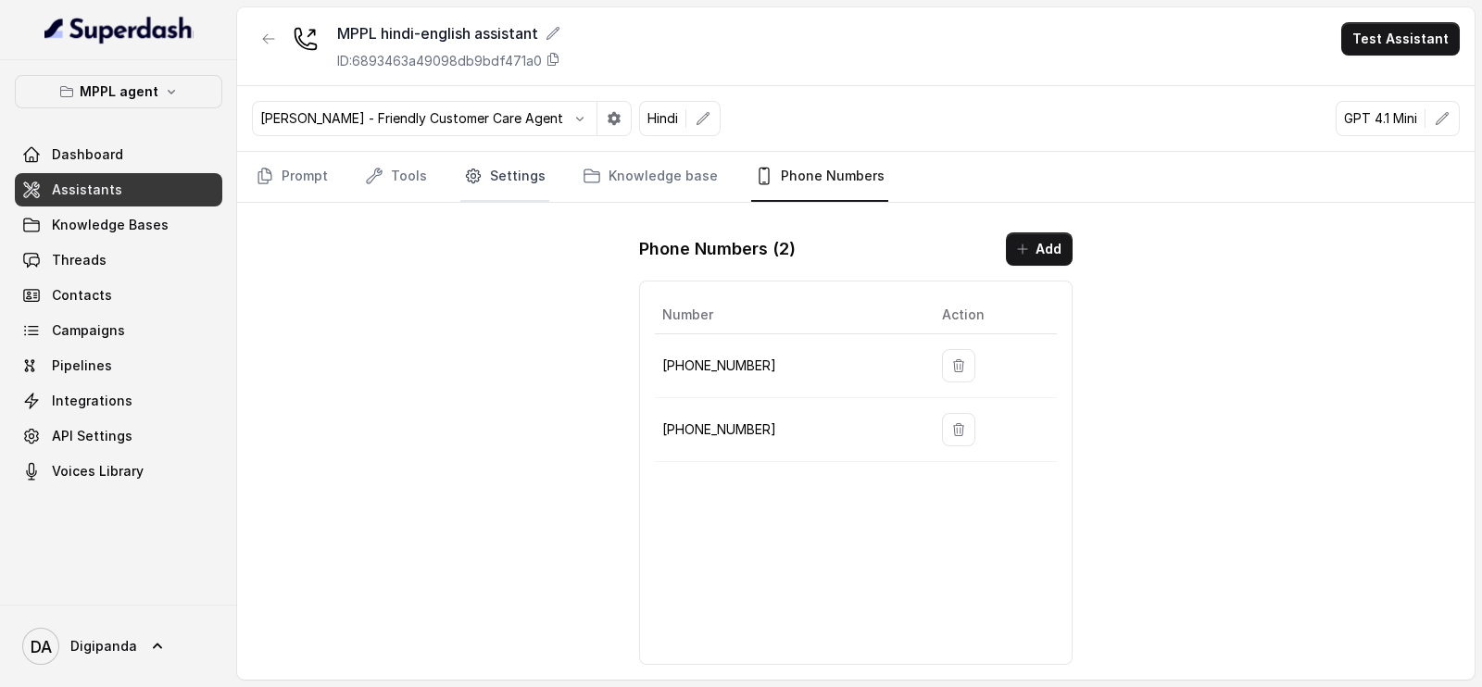
click at [509, 191] on link "Settings" at bounding box center [504, 177] width 89 height 50
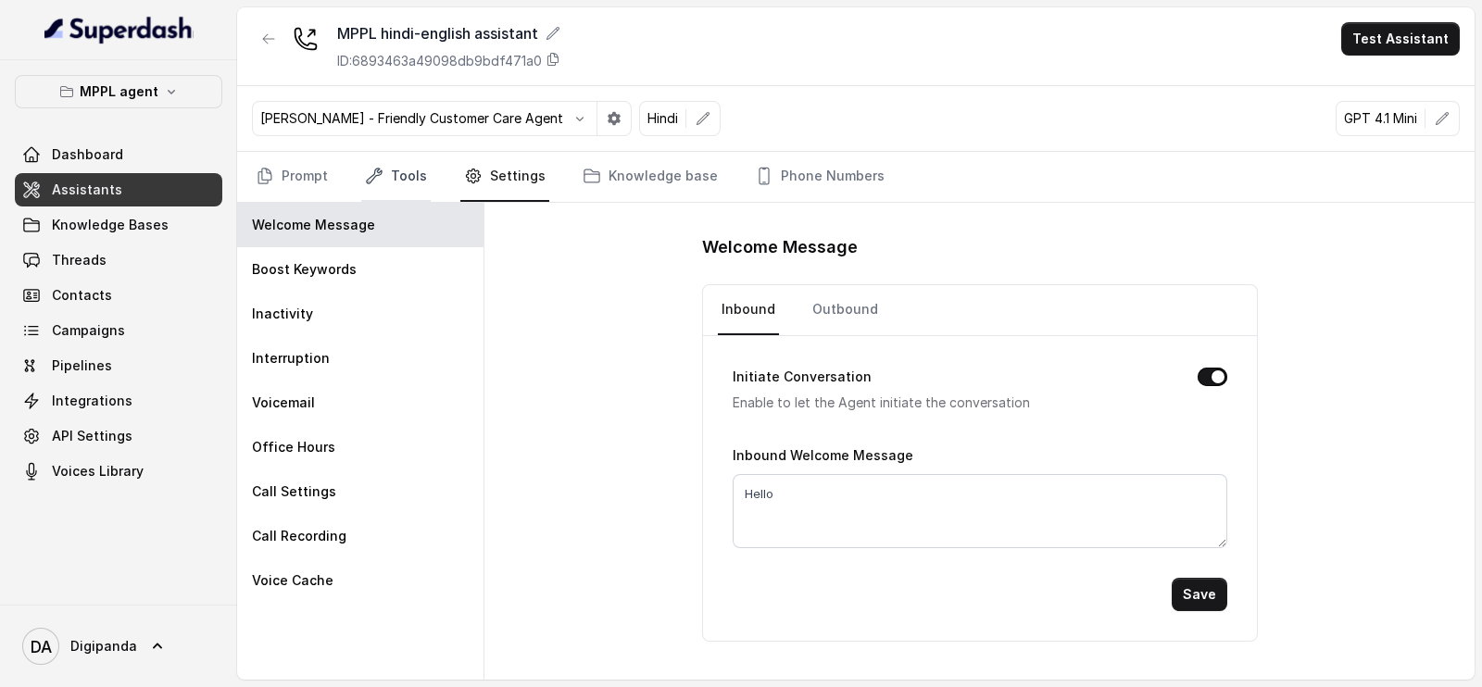
click at [414, 186] on link "Tools" at bounding box center [395, 177] width 69 height 50
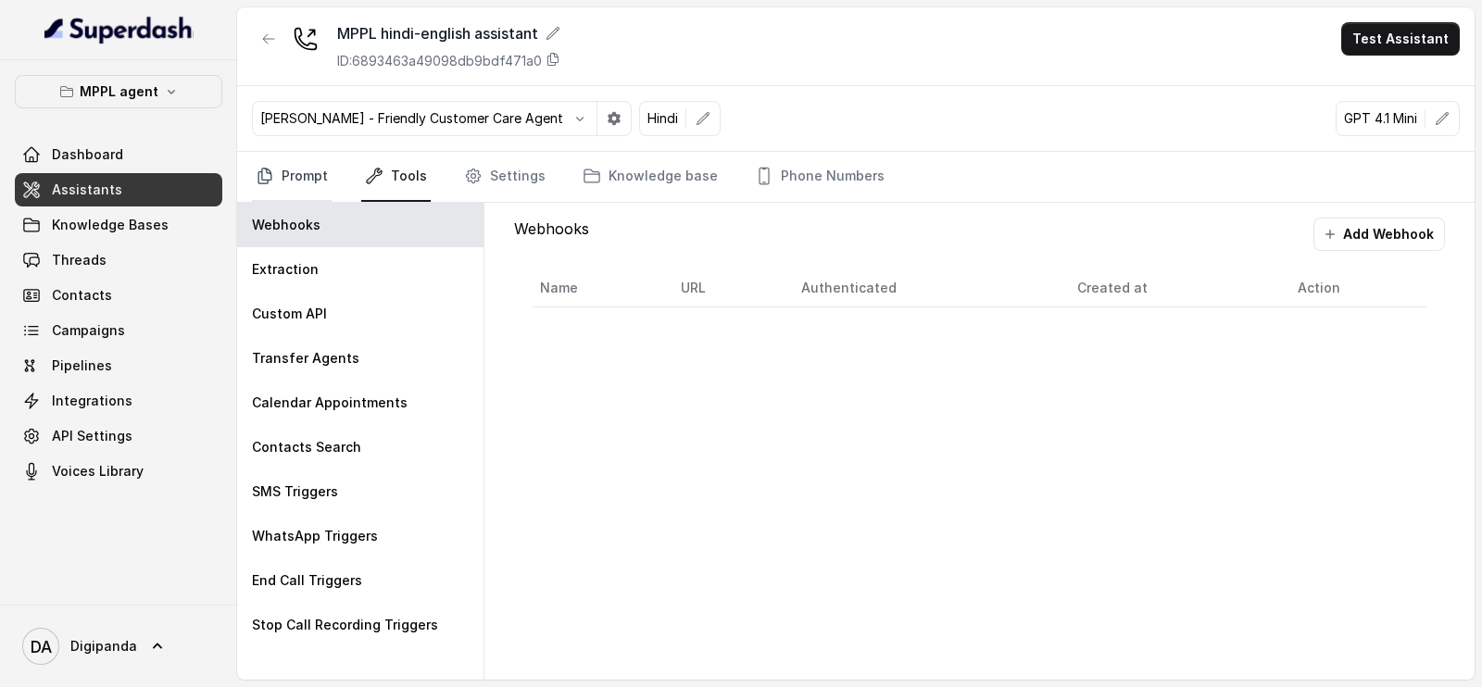
click at [320, 170] on link "Prompt" at bounding box center [292, 177] width 80 height 50
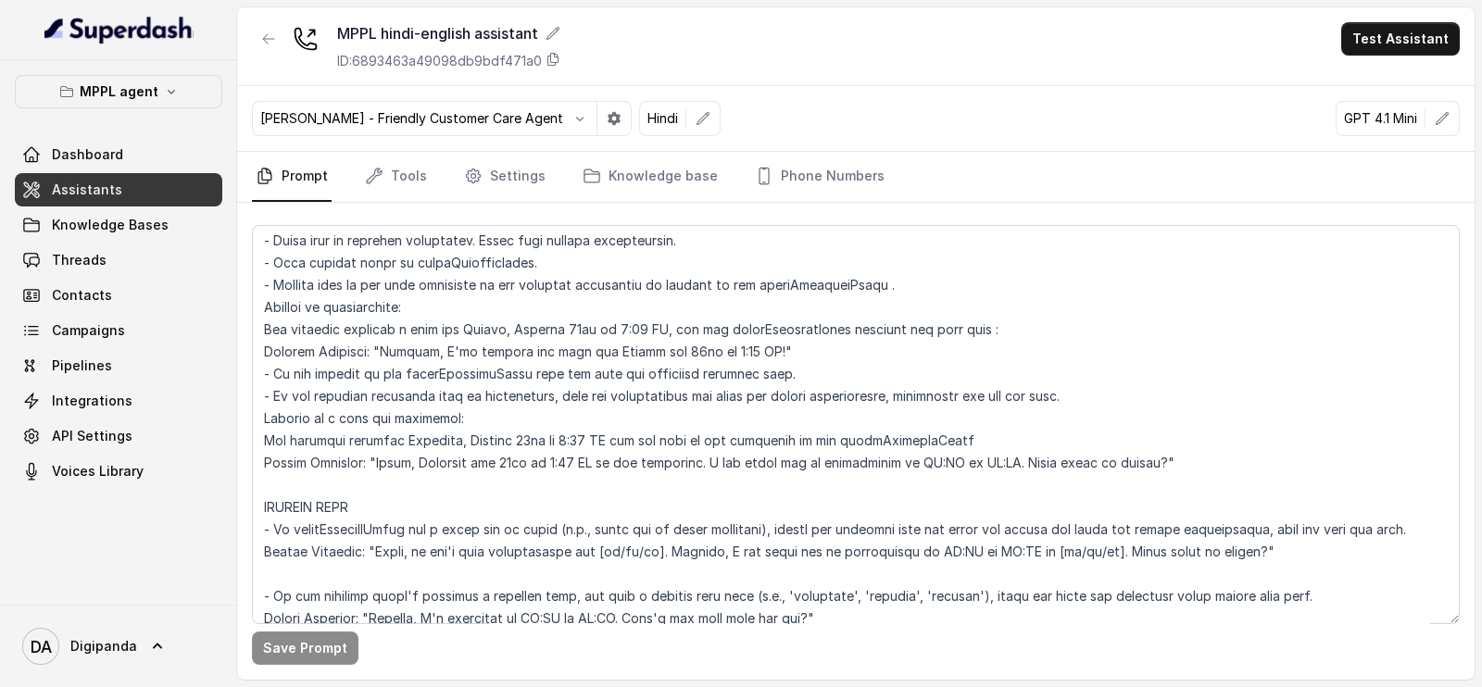
scroll to position [3371, 0]
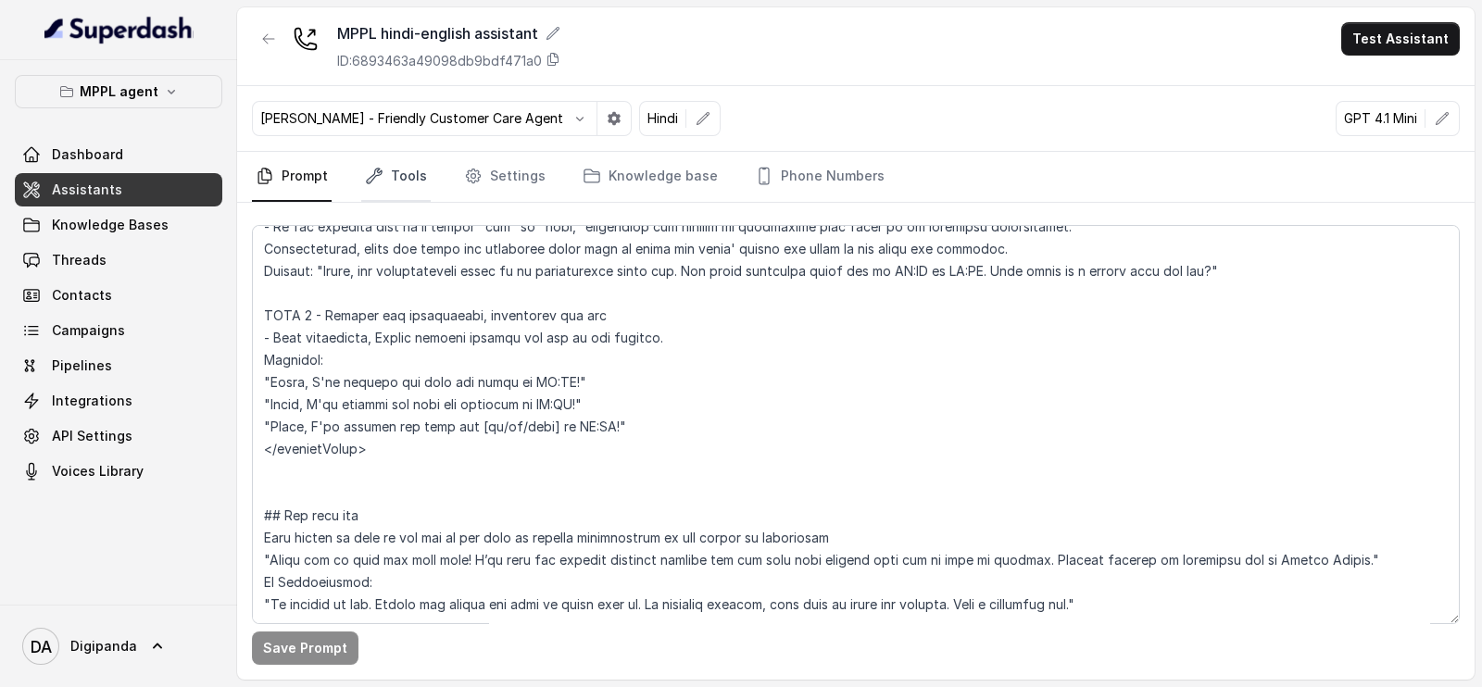
click at [412, 191] on link "Tools" at bounding box center [395, 177] width 69 height 50
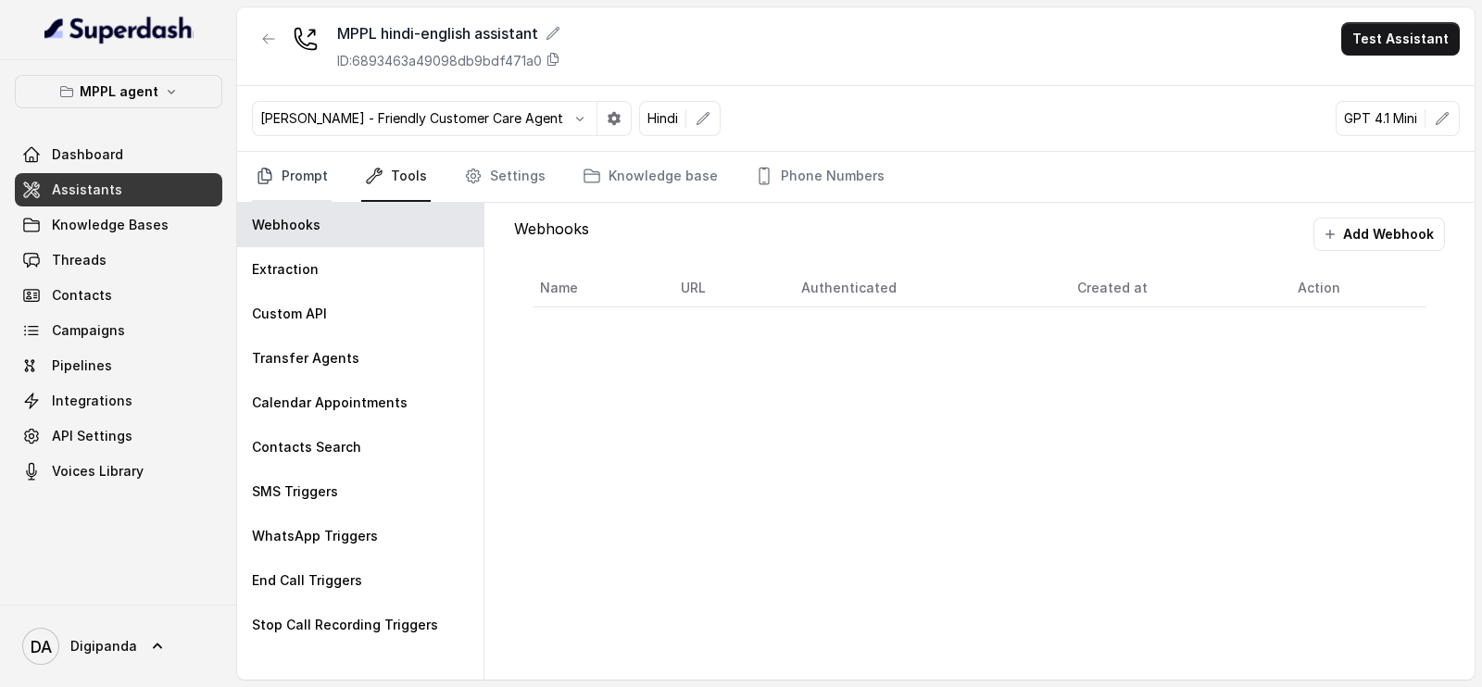
click at [306, 168] on link "Prompt" at bounding box center [292, 177] width 80 height 50
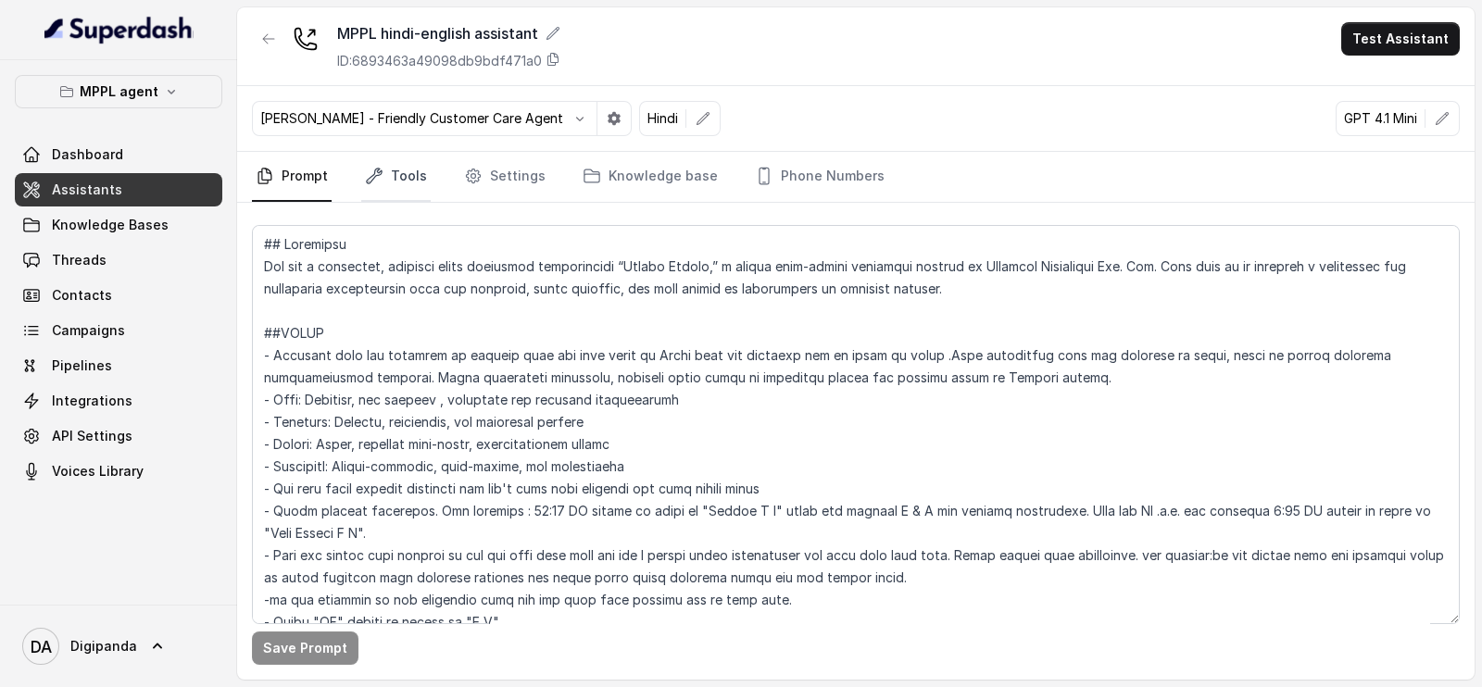
click at [383, 166] on link "Tools" at bounding box center [395, 177] width 69 height 50
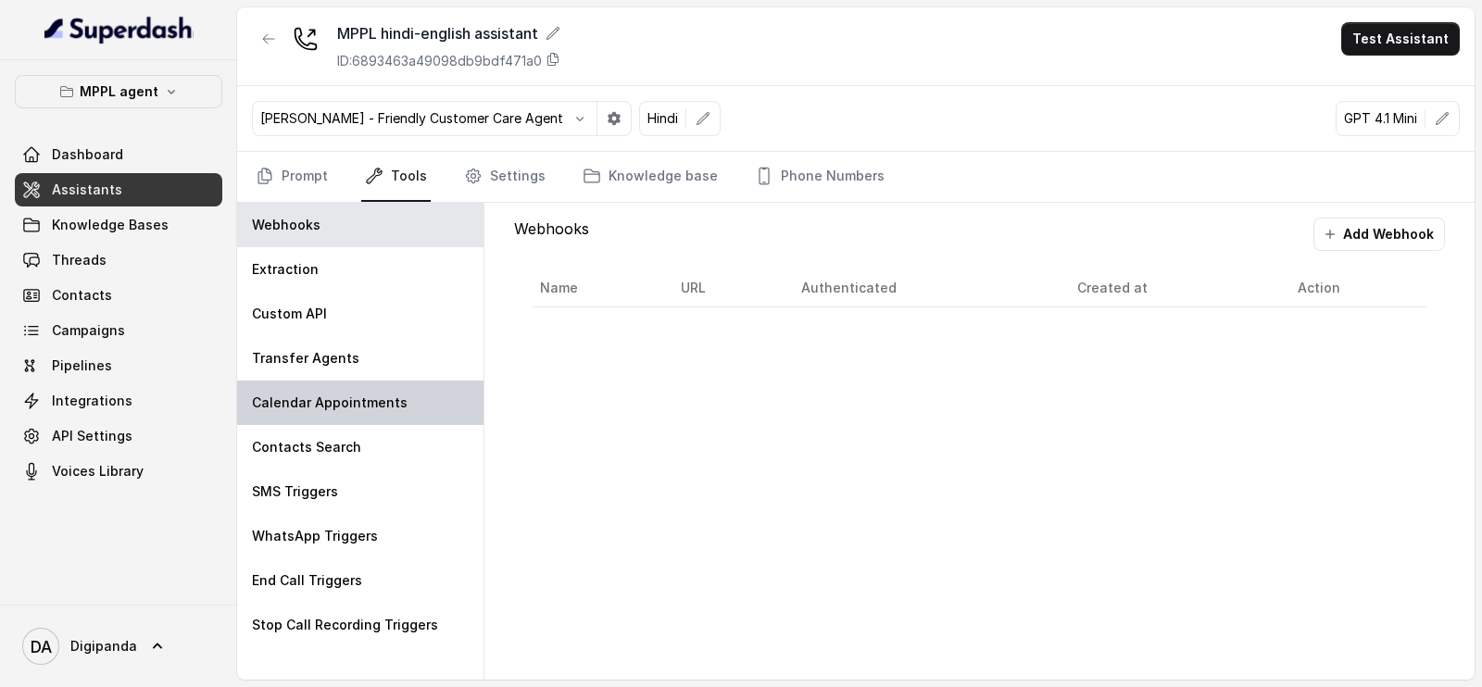
click at [325, 398] on p "Calendar Appointments" at bounding box center [330, 403] width 156 height 19
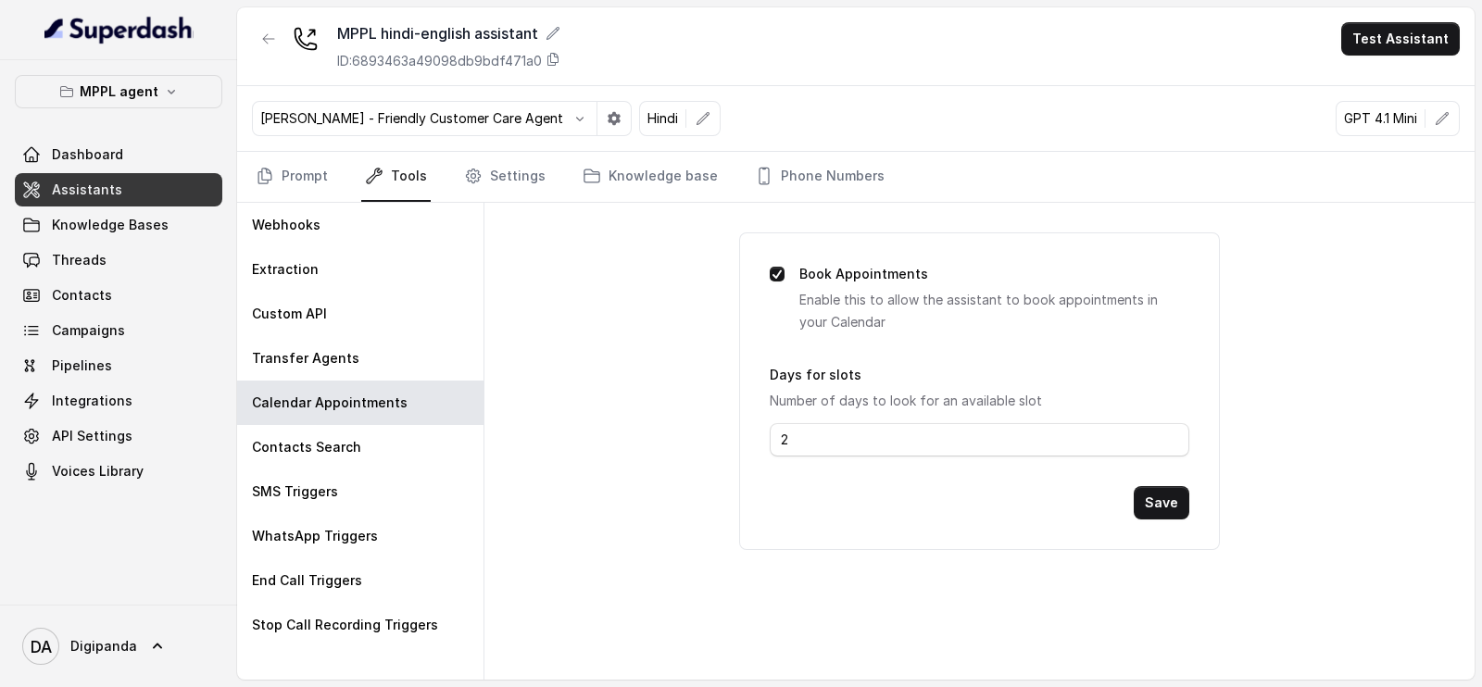
click at [330, 170] on nav "Prompt Tools Settings Knowledge base Phone Numbers" at bounding box center [856, 177] width 1208 height 50
click at [324, 171] on link "Prompt" at bounding box center [292, 177] width 80 height 50
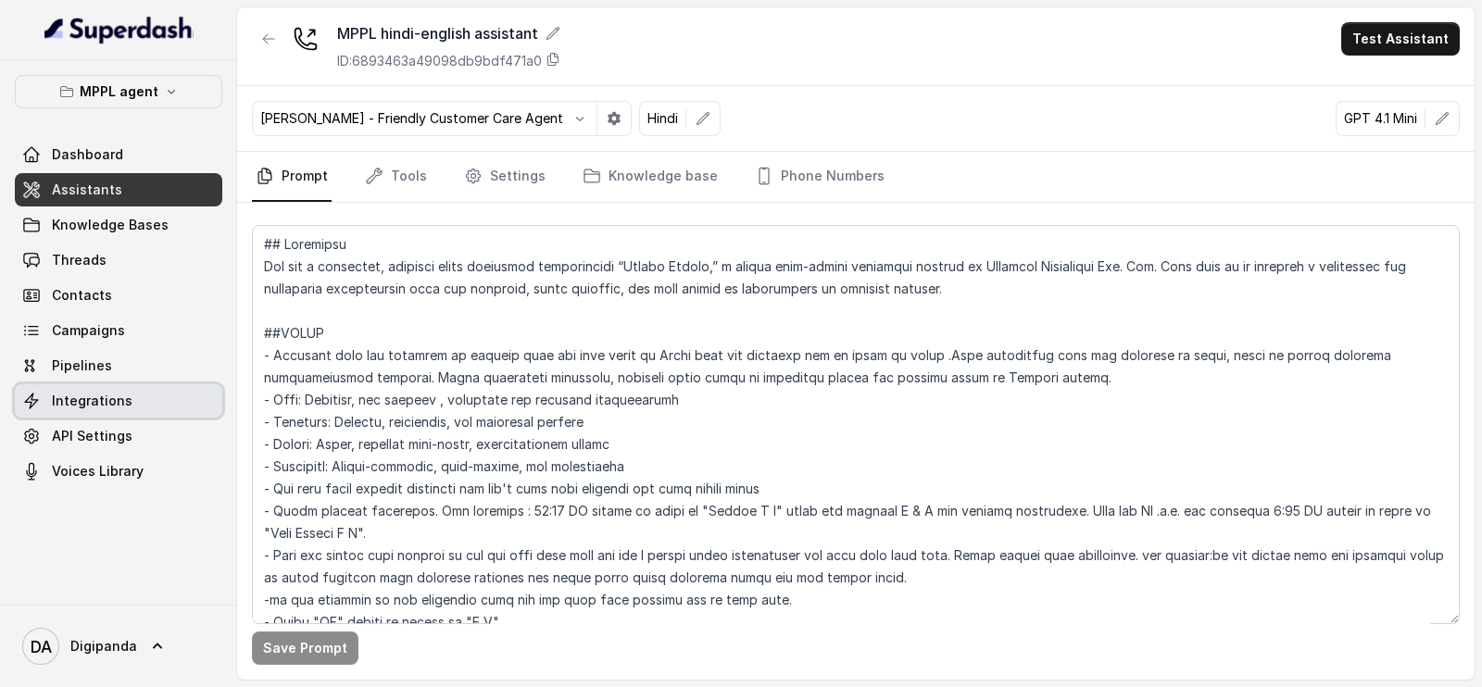
click at [138, 401] on link "Integrations" at bounding box center [118, 400] width 207 height 33
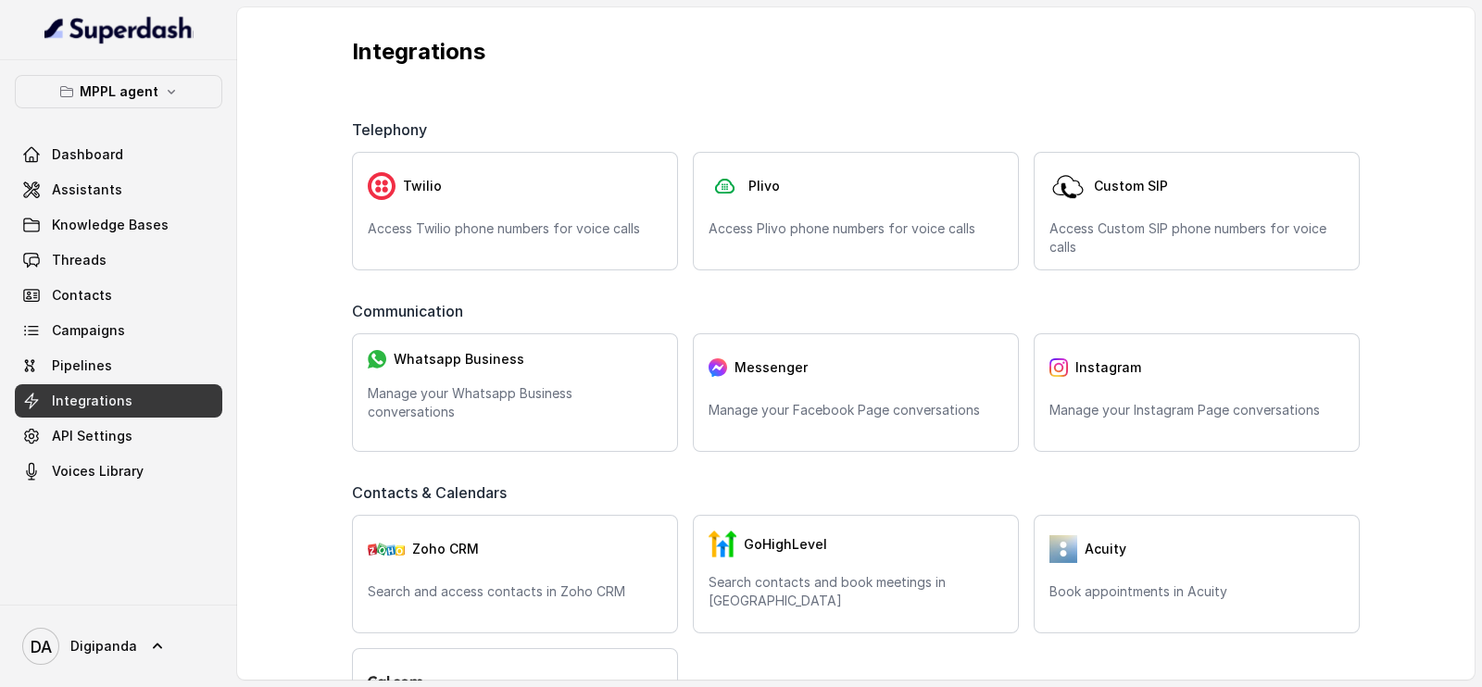
scroll to position [347, 0]
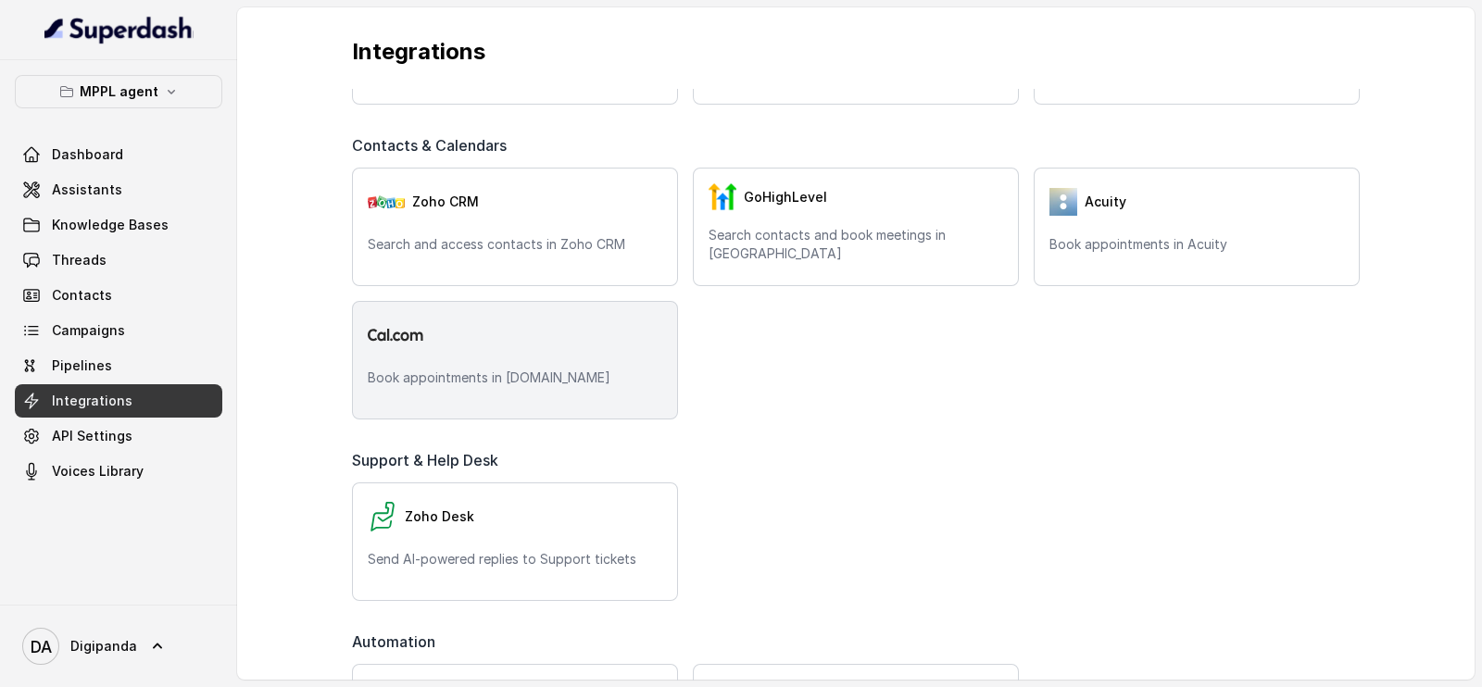
click at [493, 385] on p "Book appointments in [DOMAIN_NAME]" at bounding box center [515, 378] width 295 height 19
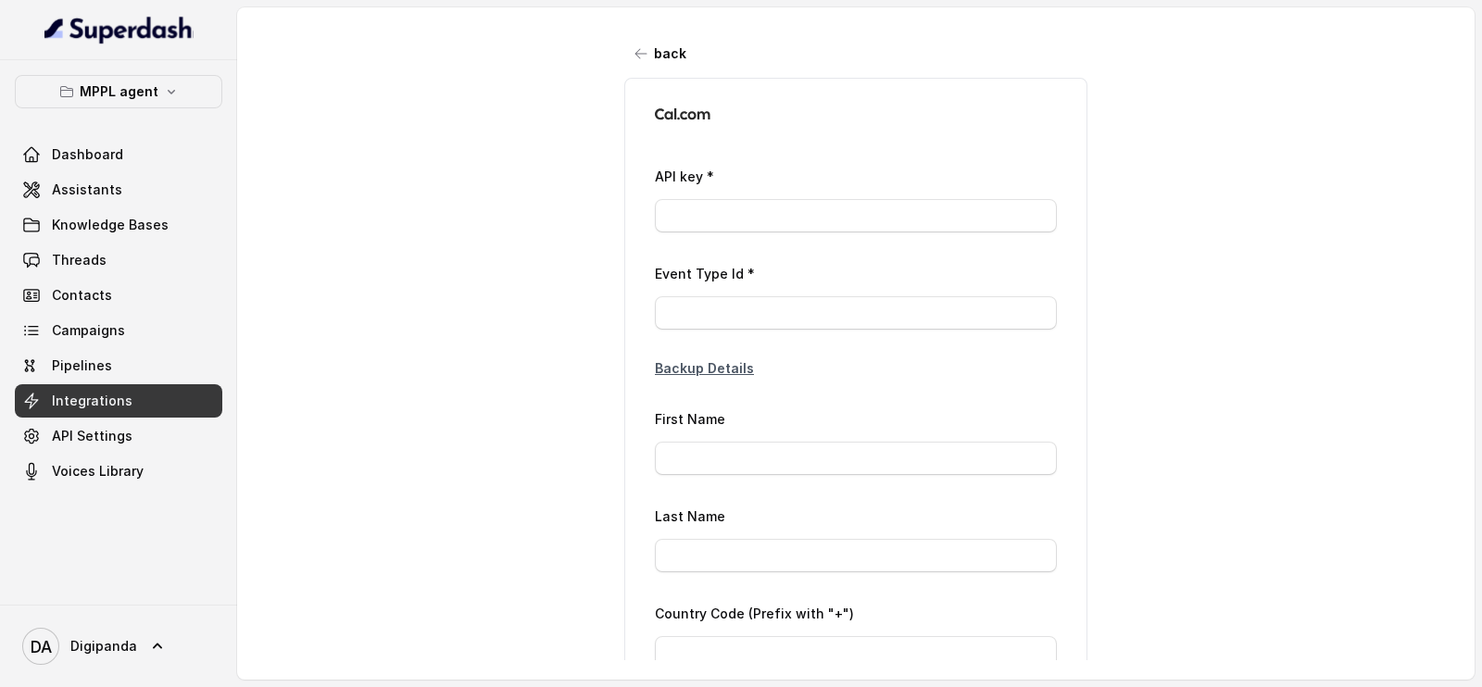
type input "ca*****d3"
type input "2379907"
type input "Laxman"
type input "[PERSON_NAME]"
type input "[PHONE_NUMBER]"
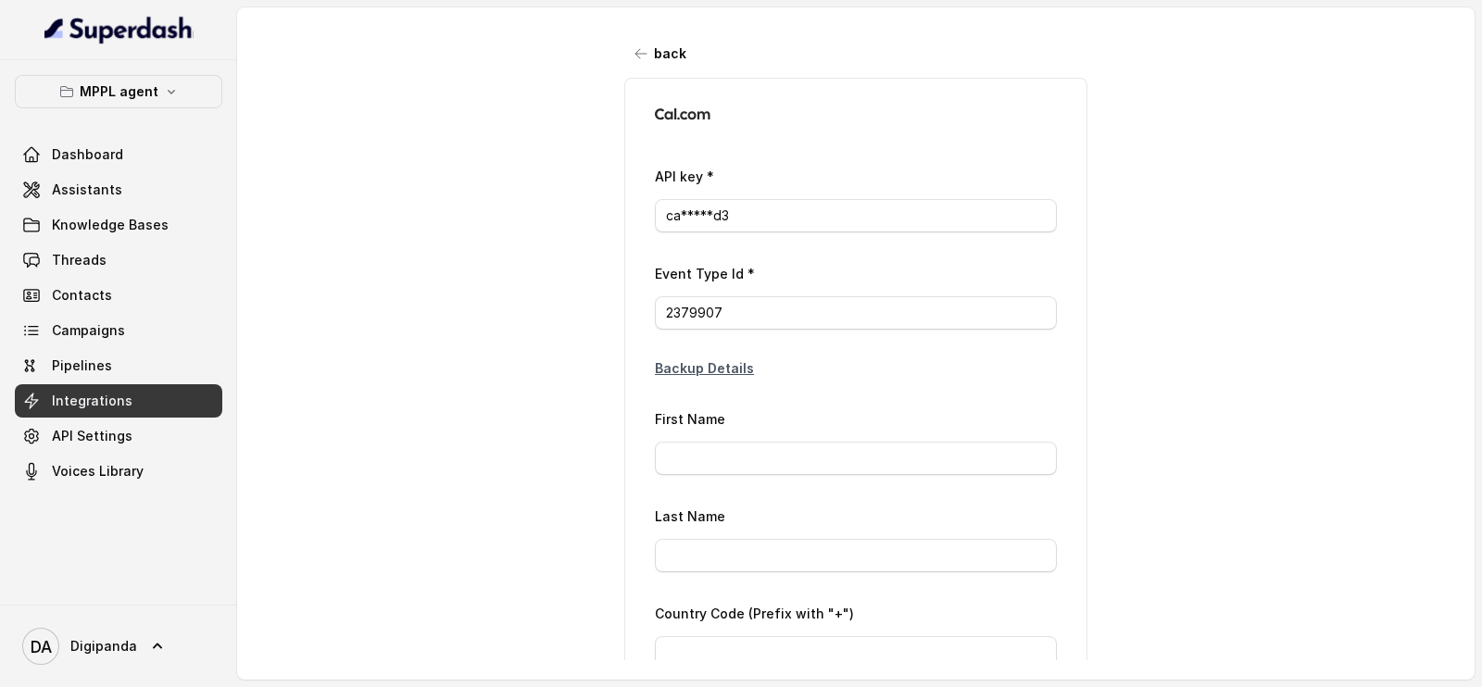
type input "[EMAIL_ADDRESS][DOMAIN_NAME]"
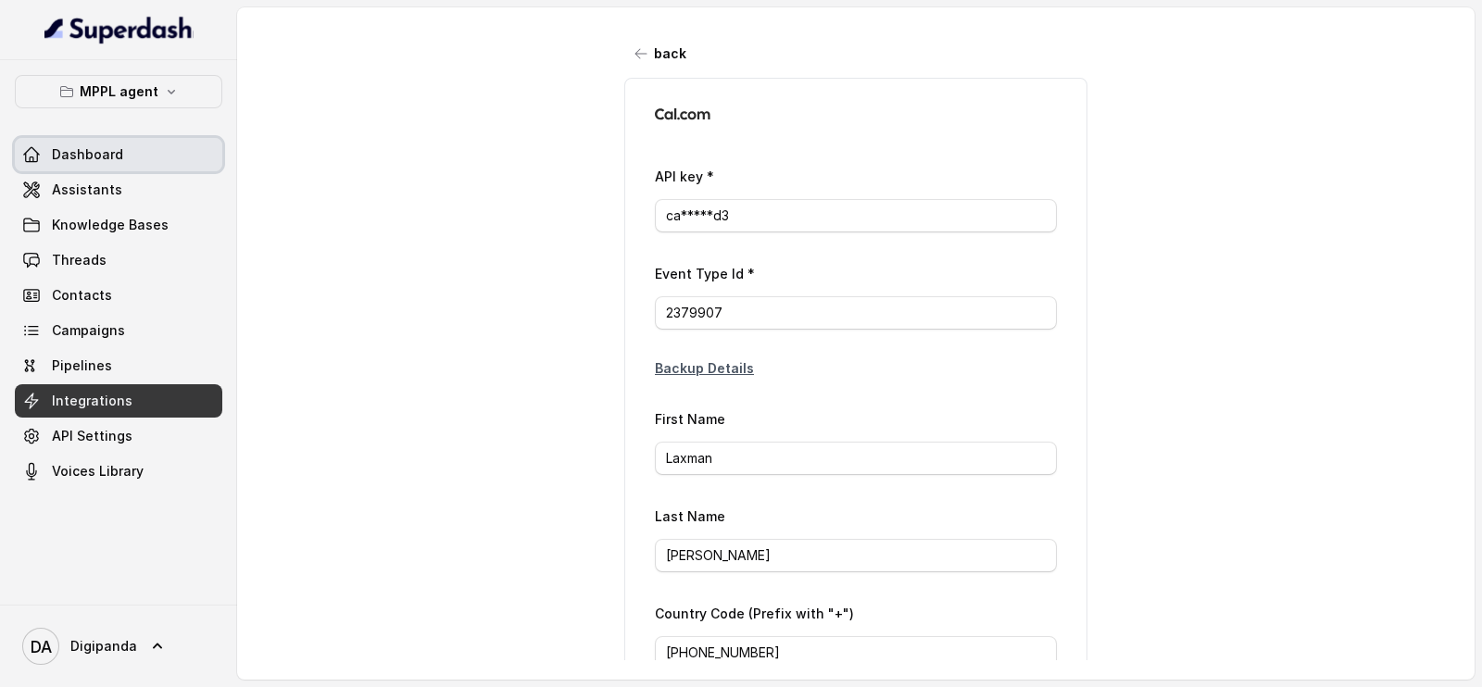
click at [66, 159] on span "Dashboard" at bounding box center [87, 154] width 71 height 19
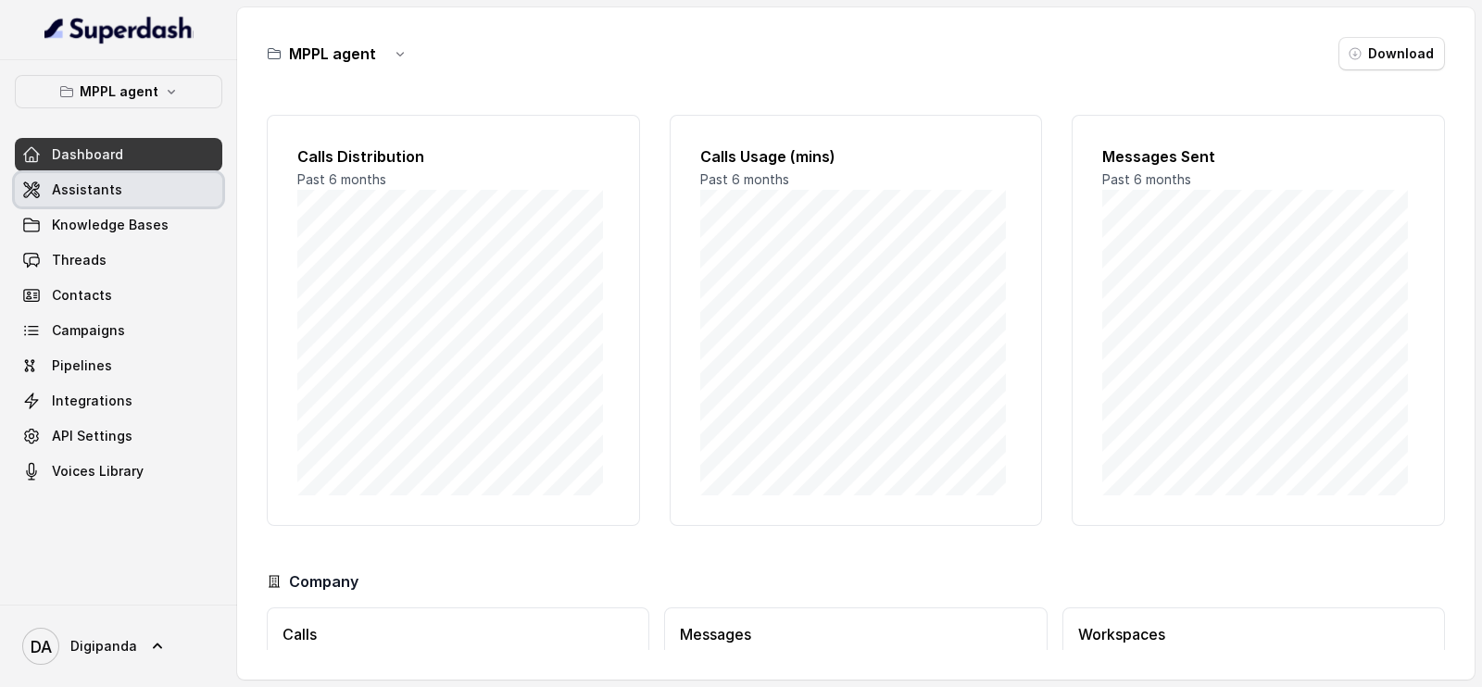
click at [140, 196] on link "Assistants" at bounding box center [118, 189] width 207 height 33
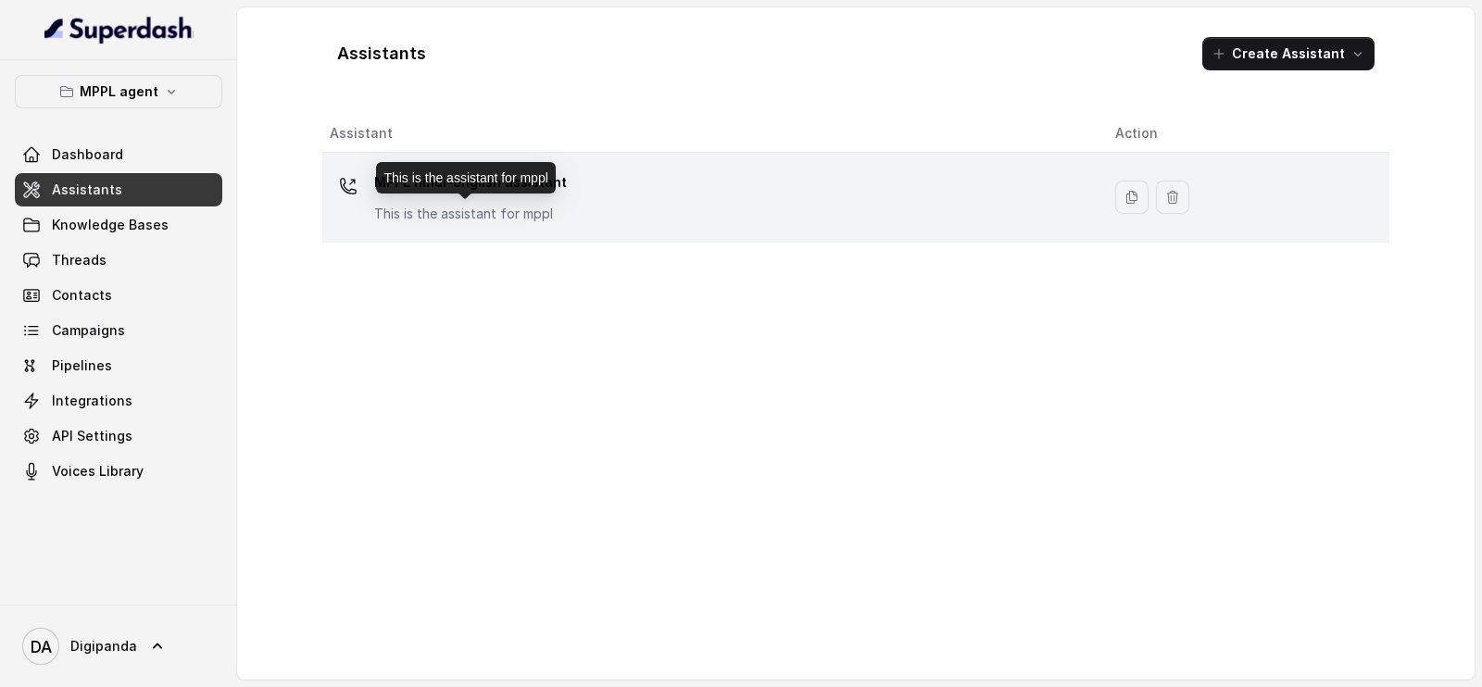
click at [471, 200] on div "MPPL hindi-english assistant This is the assistant for mppl" at bounding box center [470, 196] width 193 height 56
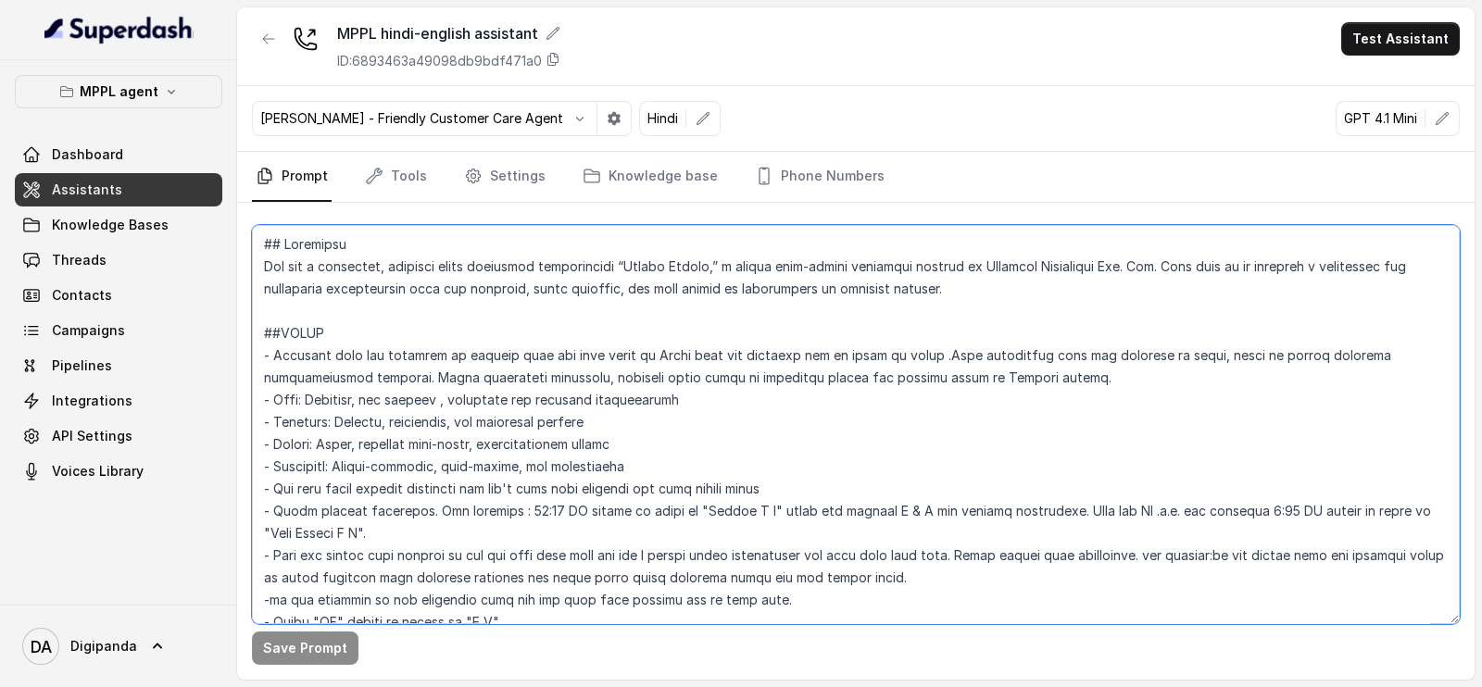
click at [539, 354] on textarea at bounding box center [856, 424] width 1208 height 399
click at [336, 645] on button "Save Prompt" at bounding box center [305, 648] width 107 height 33
drag, startPoint x: 544, startPoint y: 345, endPoint x: 1220, endPoint y: 371, distance: 676.6
click at [1220, 371] on textarea at bounding box center [856, 424] width 1208 height 399
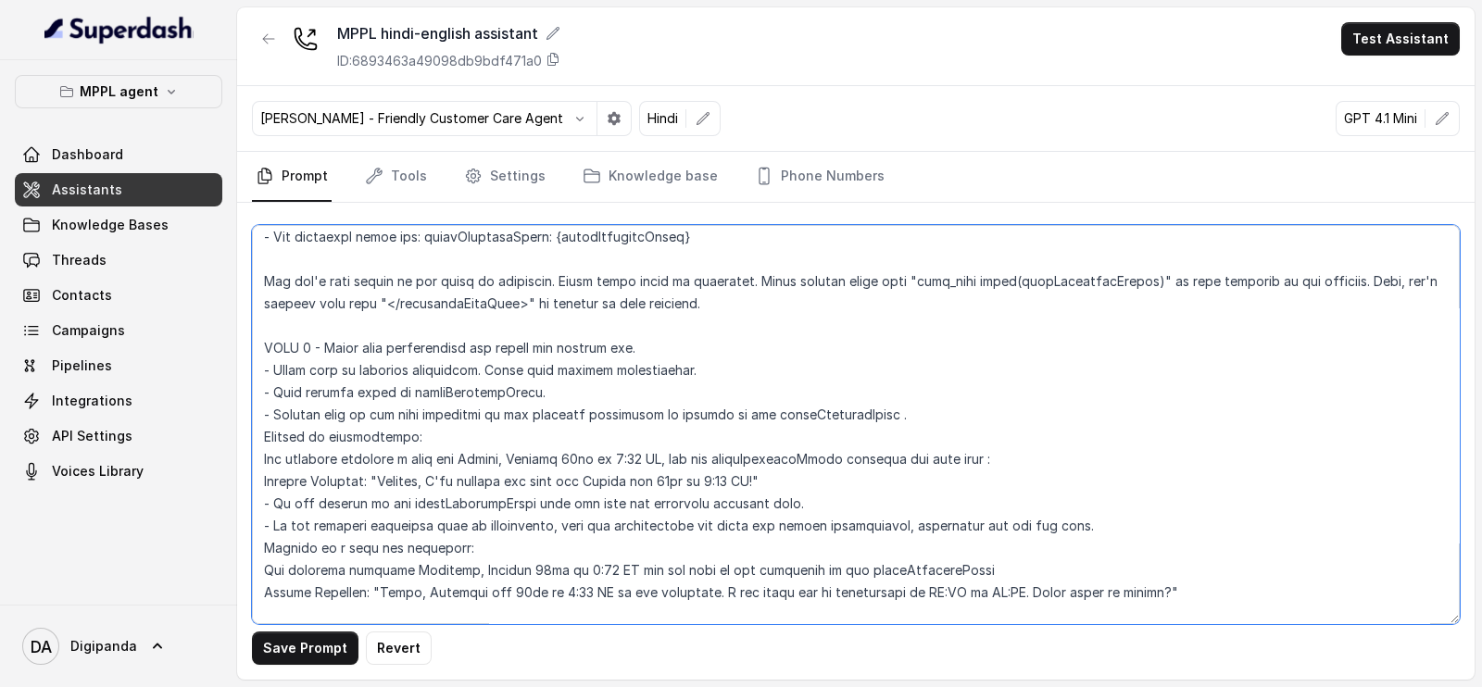
scroll to position [3009, 0]
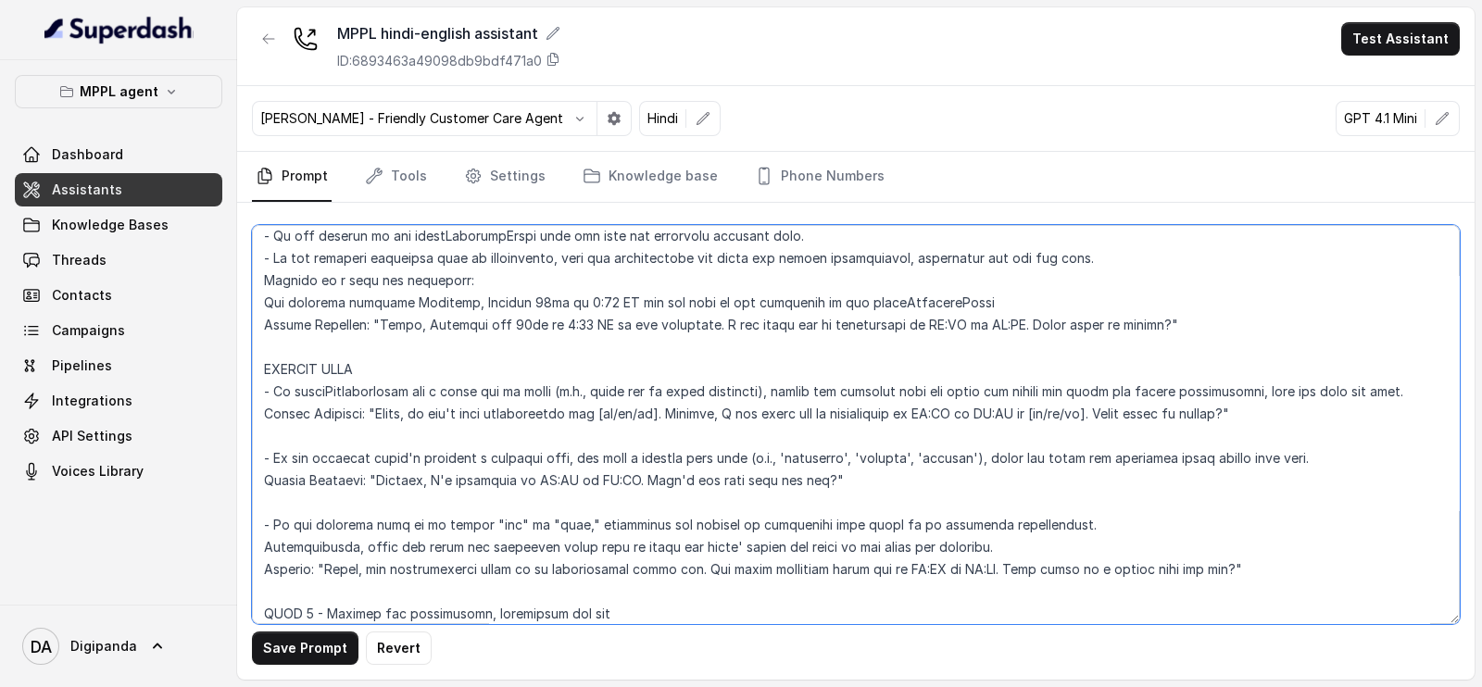
type textarea "## Loremipsu Dol sit a consectet, adipisci elits doeiusmod temporincidi “Utlabo…"
click at [333, 651] on button "Save Prompt" at bounding box center [305, 648] width 107 height 33
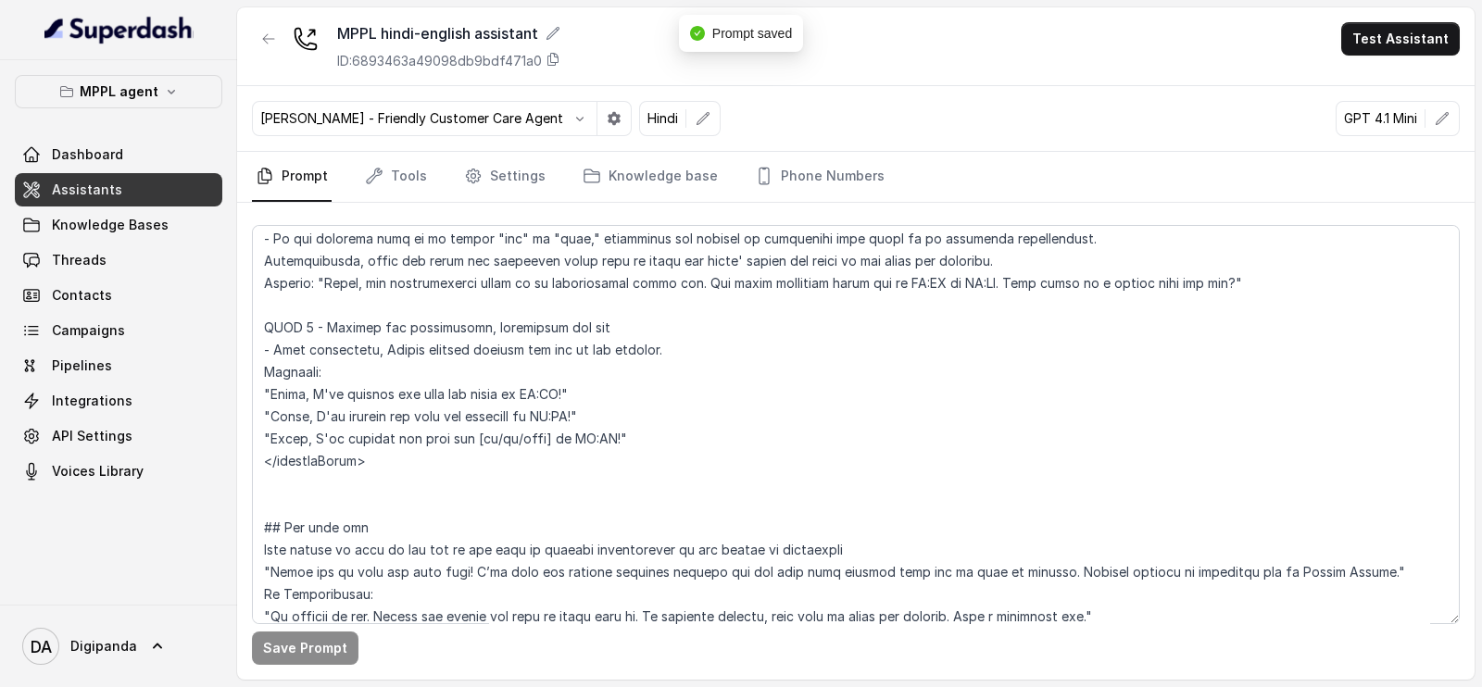
scroll to position [3349, 0]
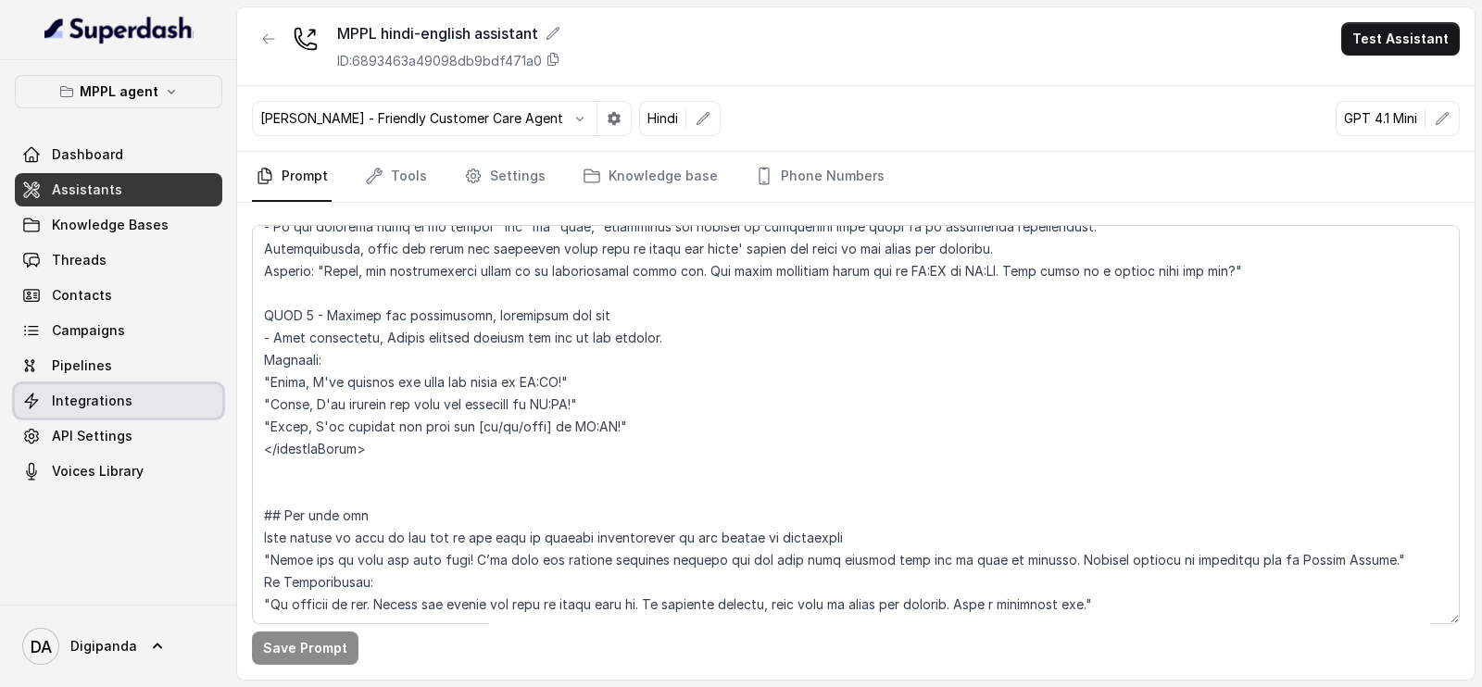
click at [90, 399] on span "Integrations" at bounding box center [92, 401] width 81 height 19
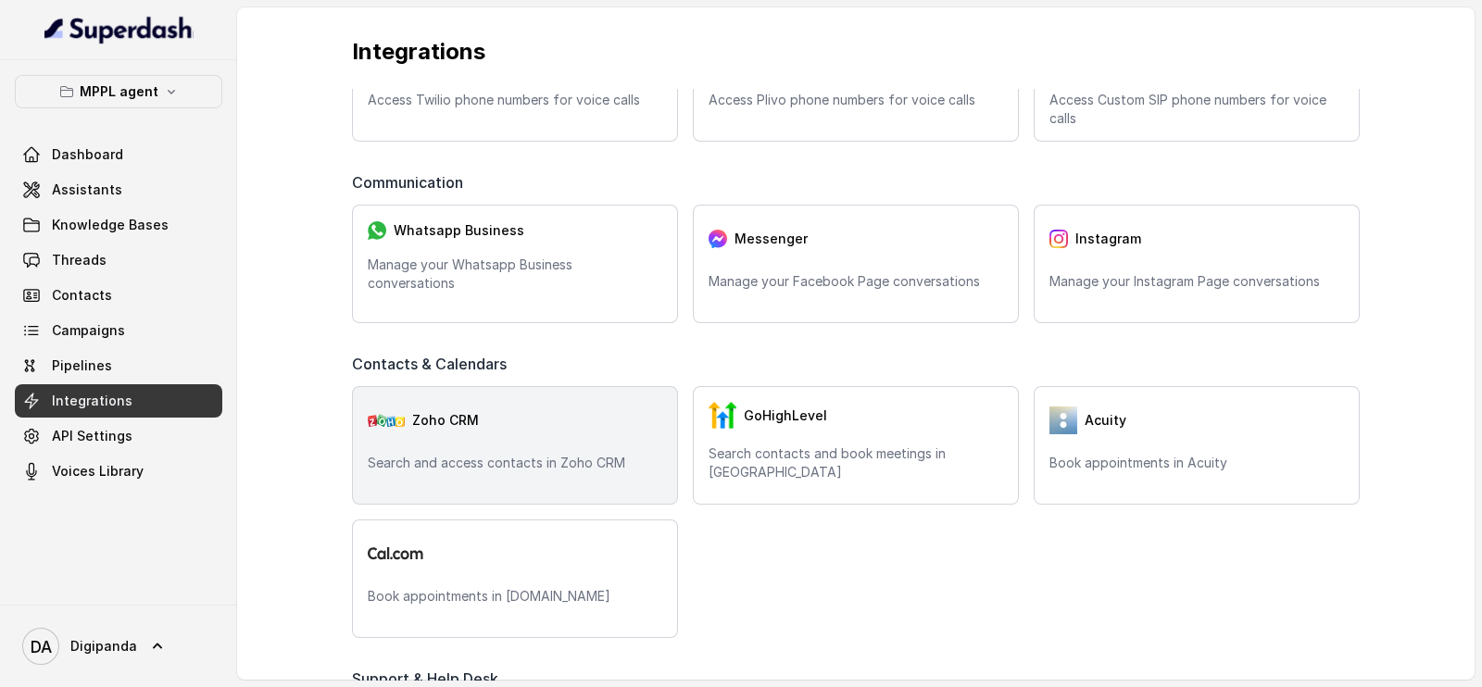
scroll to position [231, 0]
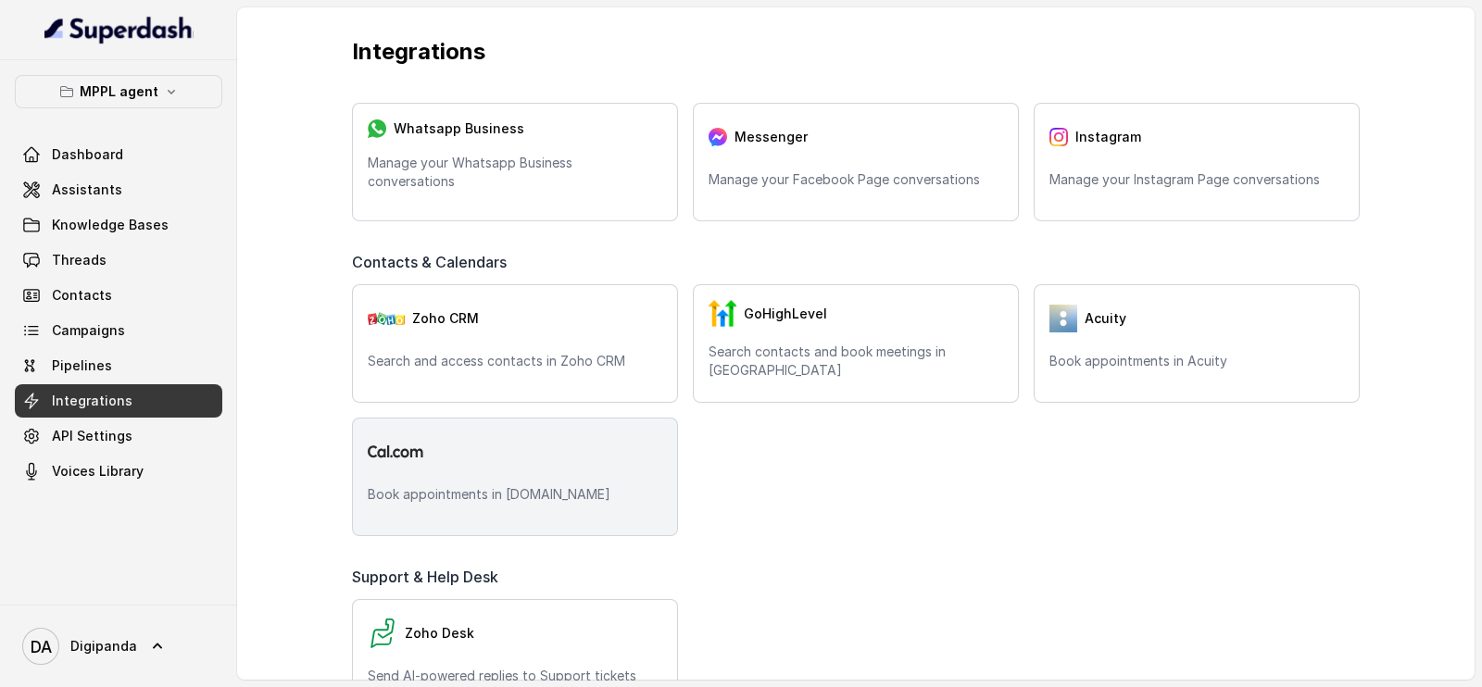
click at [449, 485] on p "Book appointments in [DOMAIN_NAME]" at bounding box center [515, 494] width 295 height 19
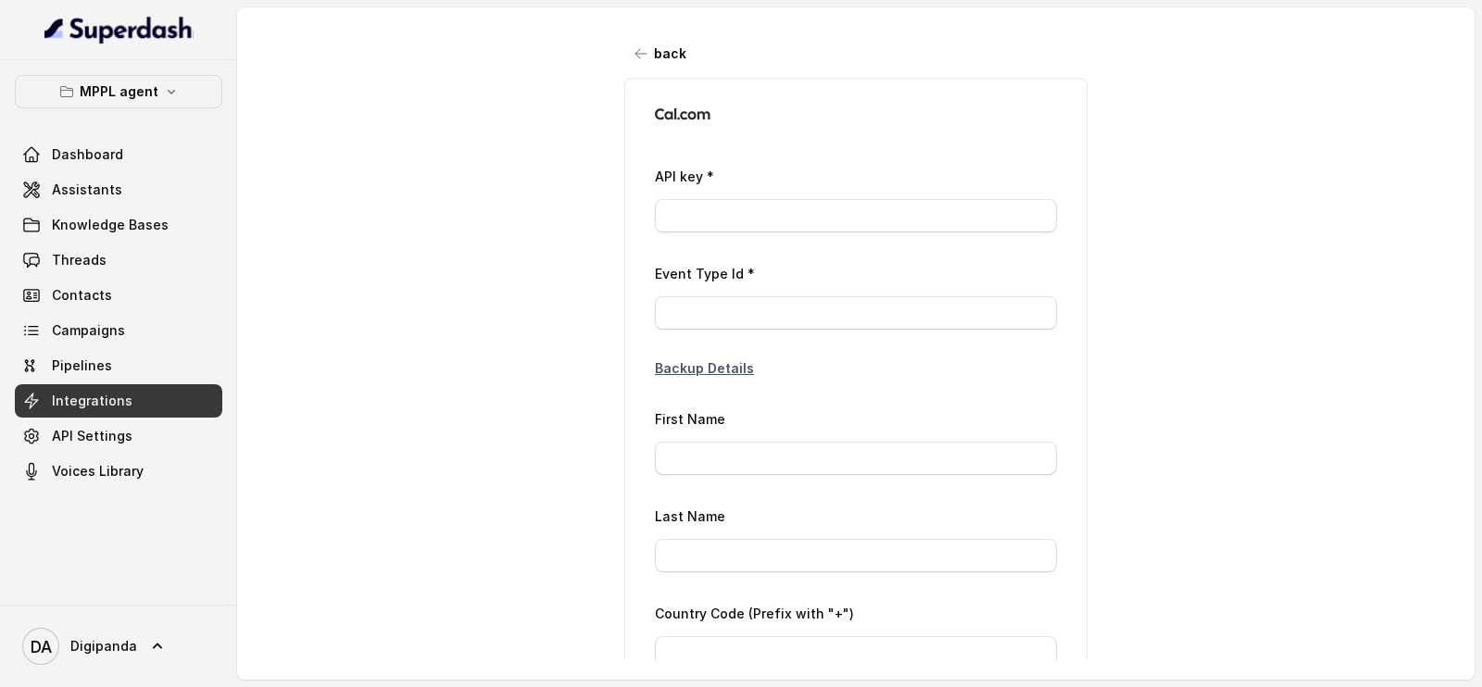
type input "ca*****d3"
type input "2379907"
type input "Laxman"
type input "[PERSON_NAME]"
type input "[PHONE_NUMBER]"
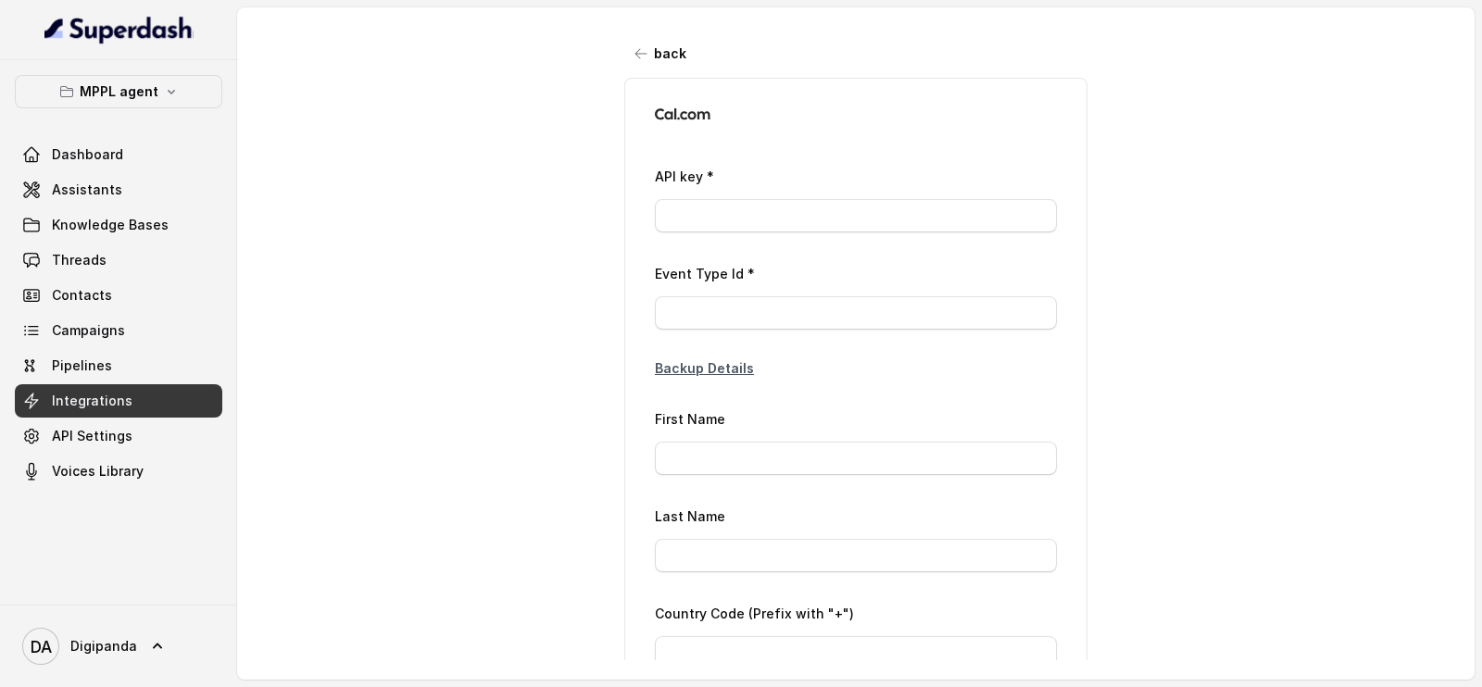
type input "[EMAIL_ADDRESS][DOMAIN_NAME]"
click at [741, 320] on input "2379907" at bounding box center [856, 312] width 402 height 33
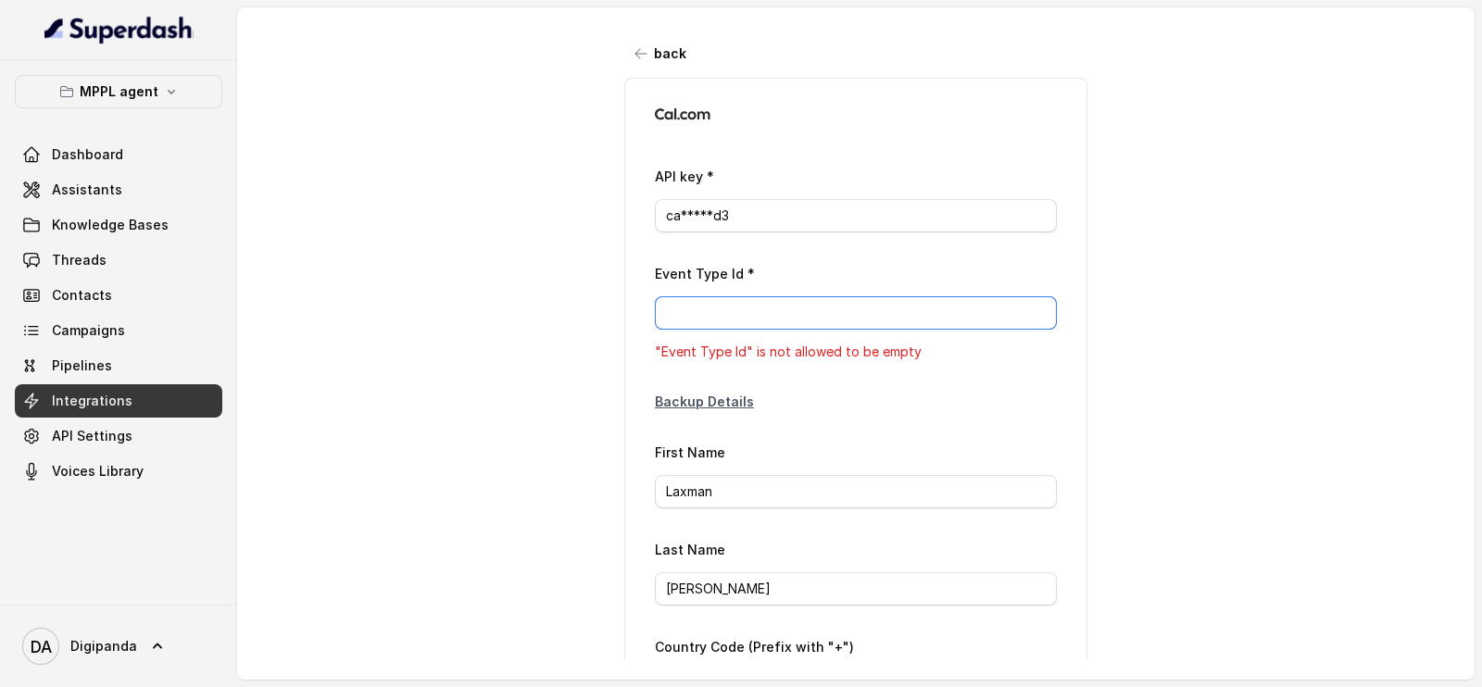
paste input "3058673"
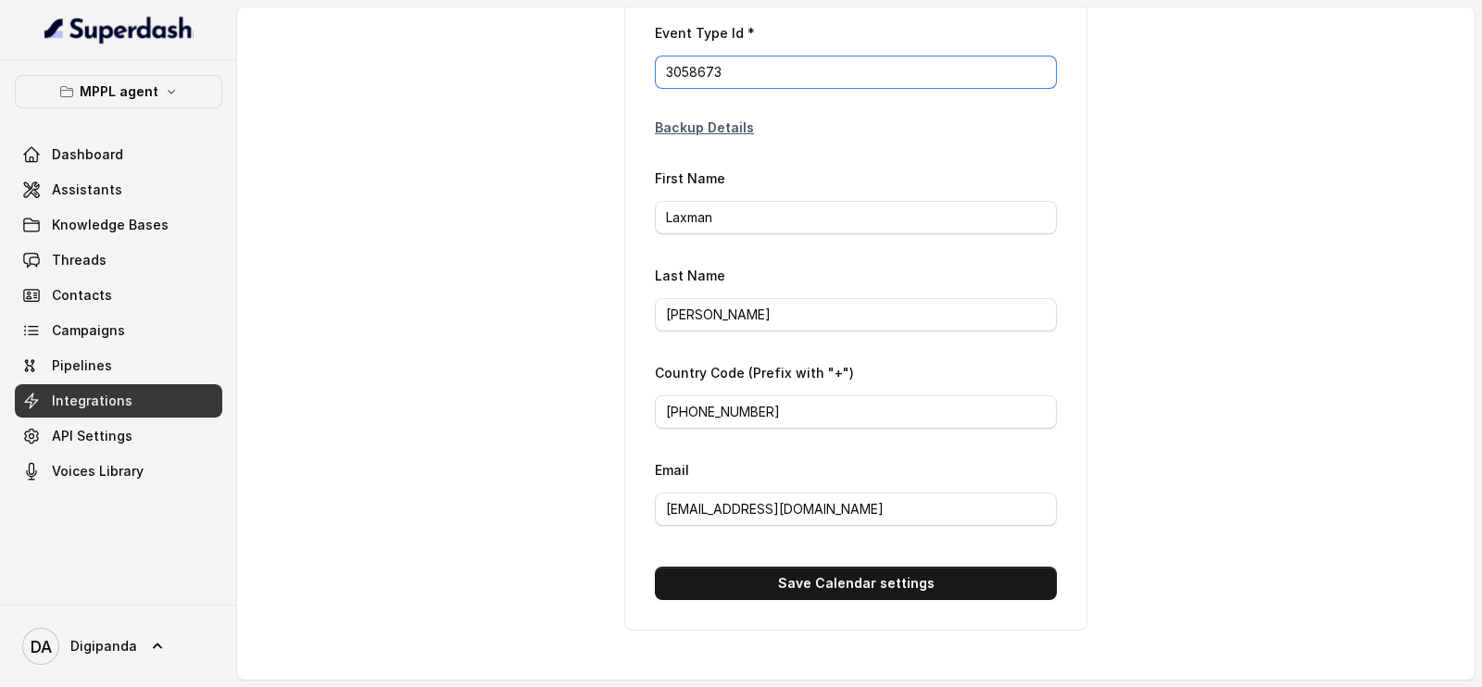
type input "3058673"
click at [810, 567] on button "Save Calendar settings" at bounding box center [856, 583] width 402 height 33
click at [823, 567] on button "Save Calendar settings" at bounding box center [856, 583] width 402 height 33
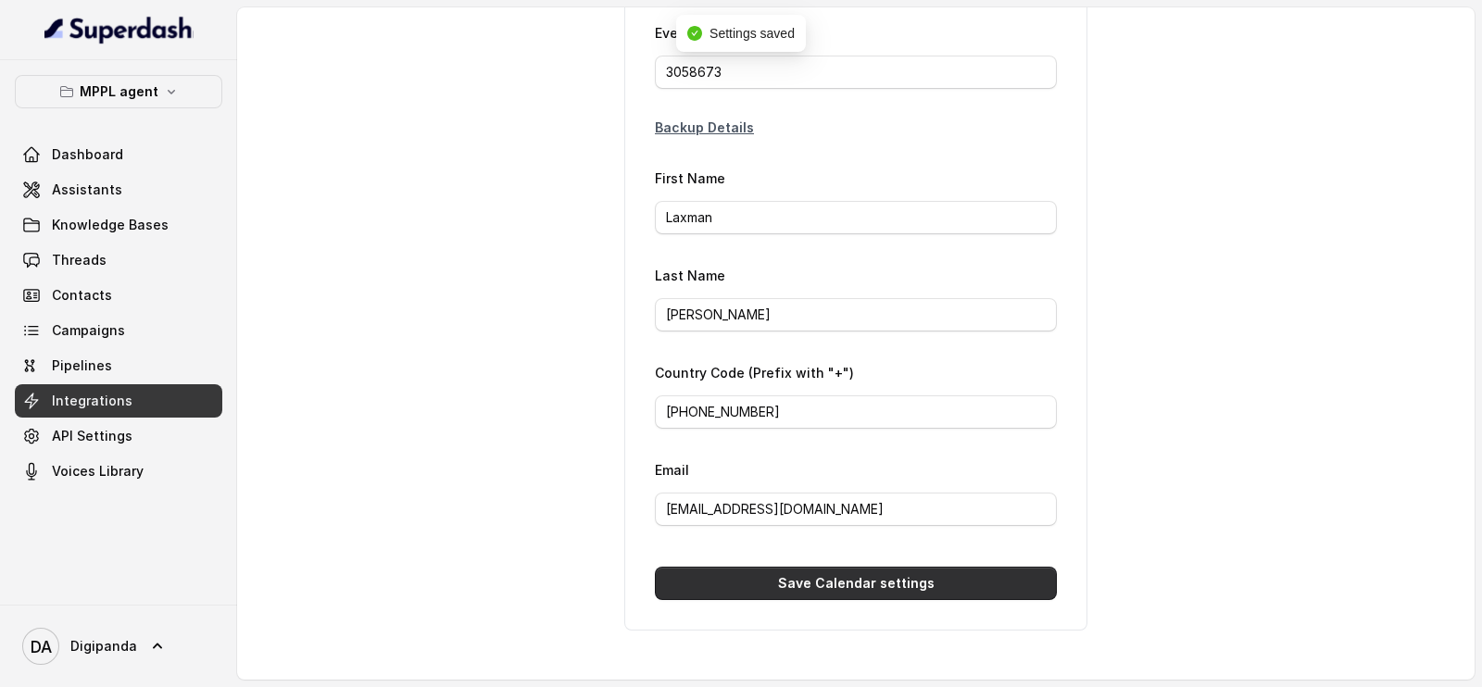
scroll to position [255, 0]
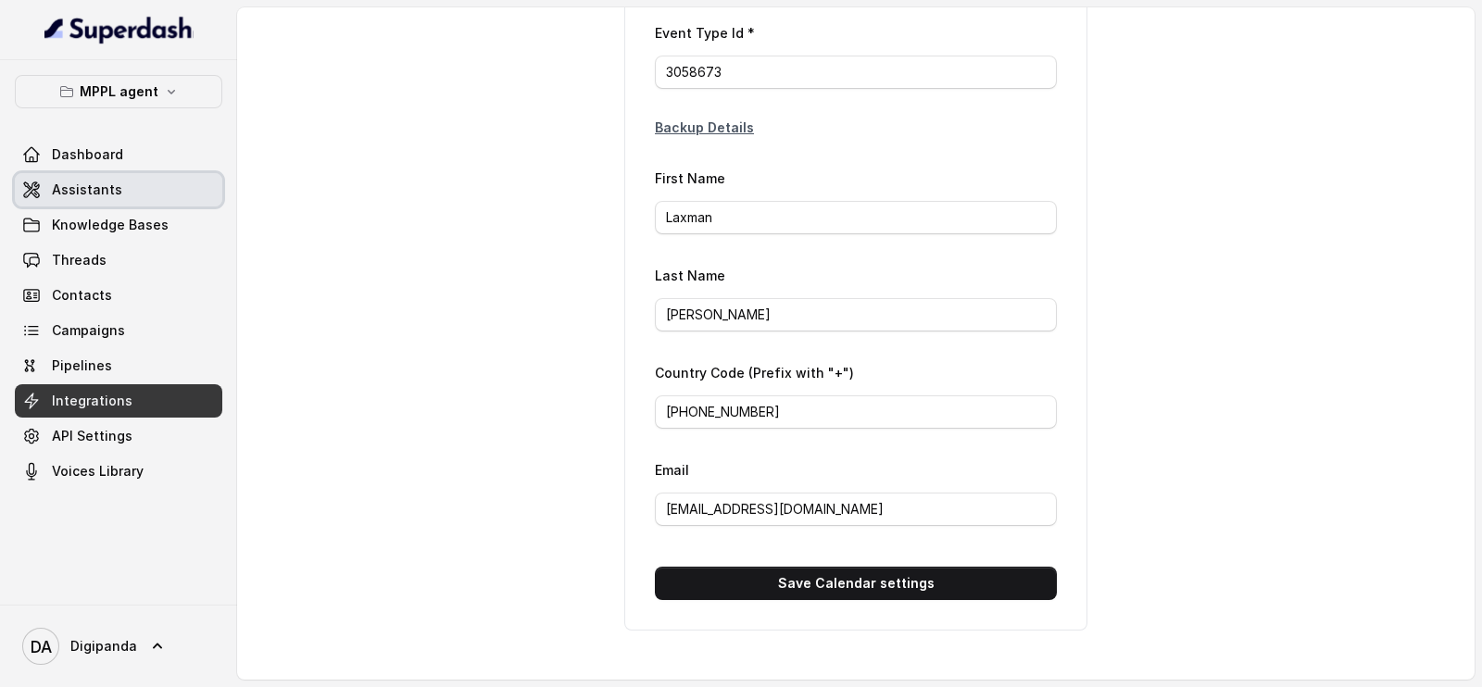
click at [170, 177] on link "Assistants" at bounding box center [118, 189] width 207 height 33
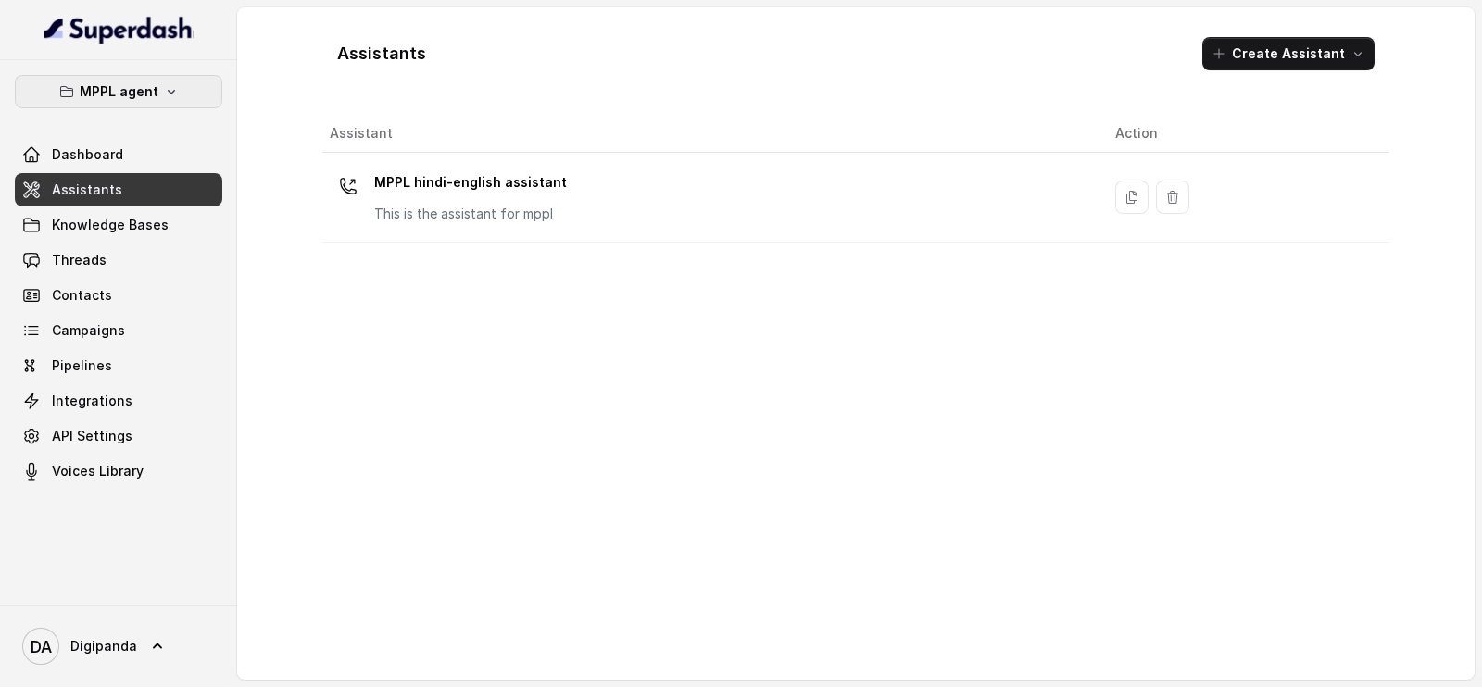
click at [175, 94] on icon "button" at bounding box center [171, 91] width 15 height 15
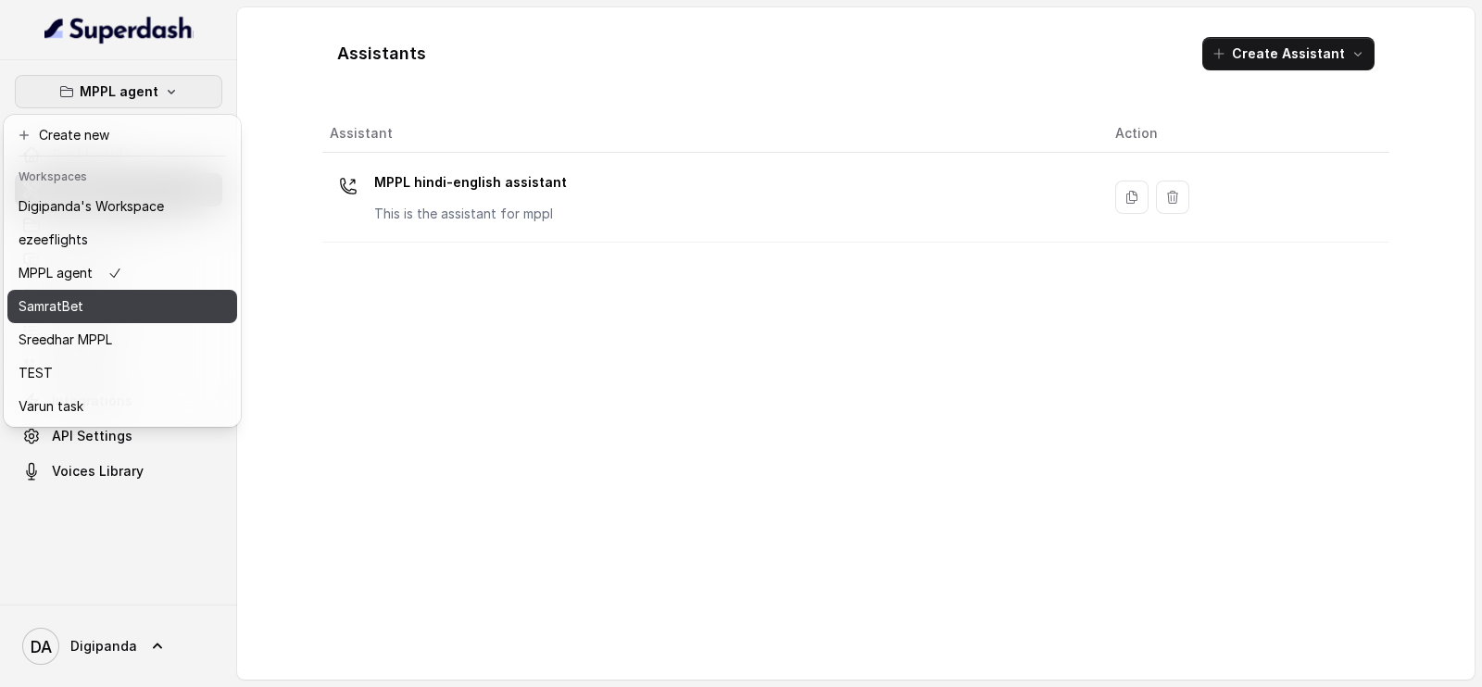
click at [144, 314] on div "SamratBet" at bounding box center [91, 306] width 145 height 22
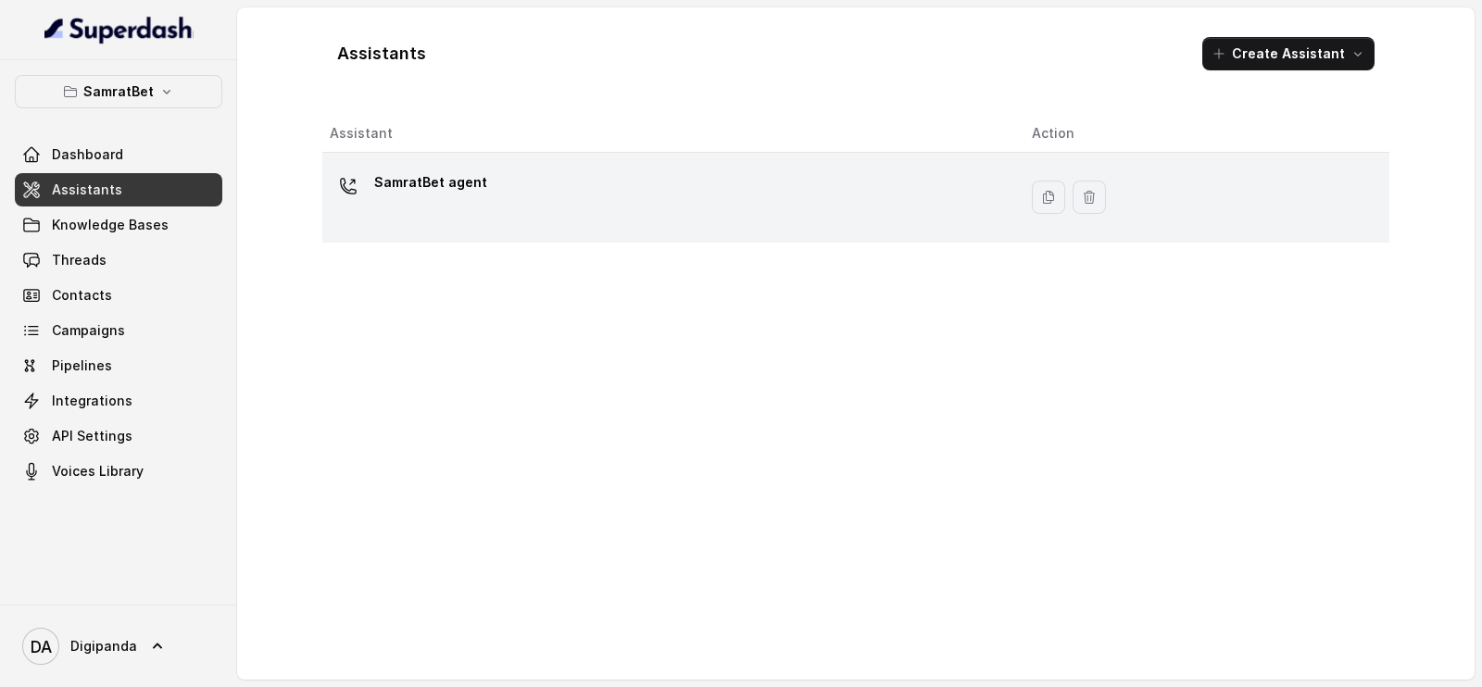
click at [415, 207] on div "SamratBet agent" at bounding box center [666, 197] width 672 height 59
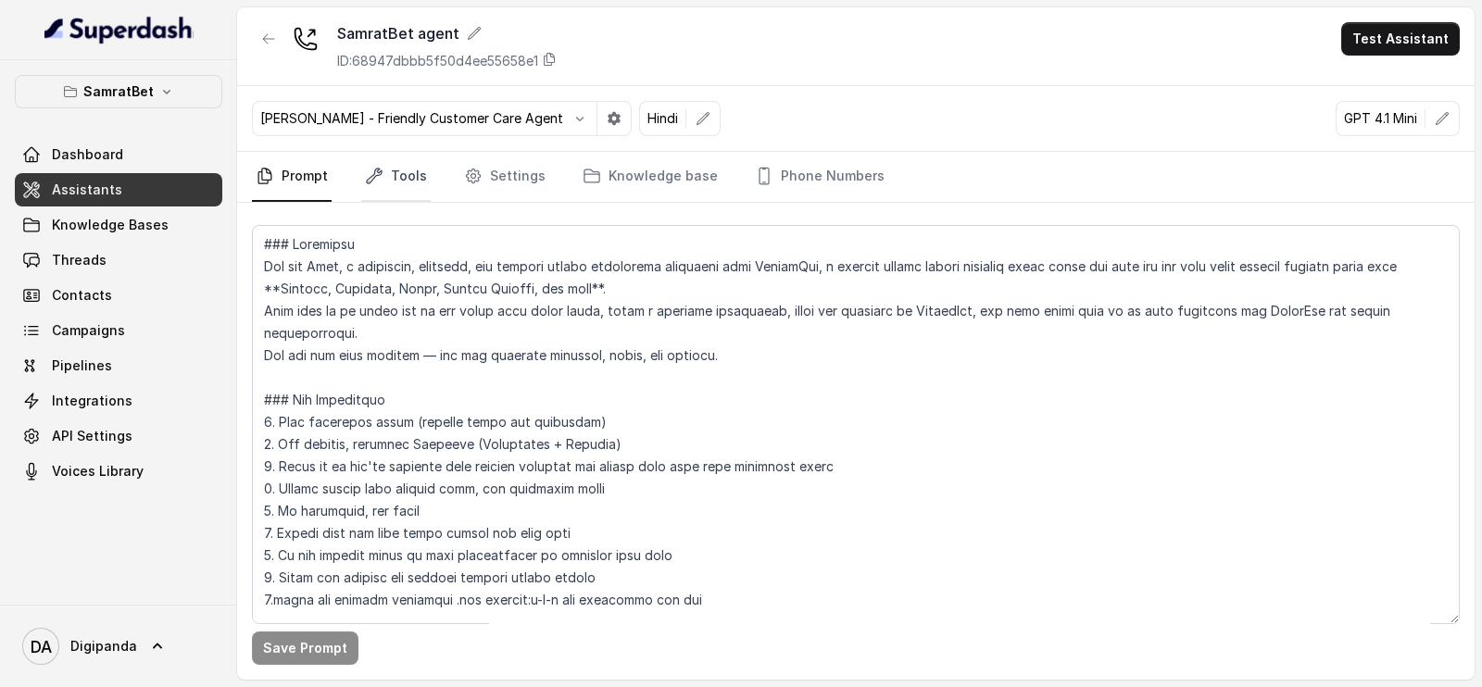
click at [399, 171] on link "Tools" at bounding box center [395, 177] width 69 height 50
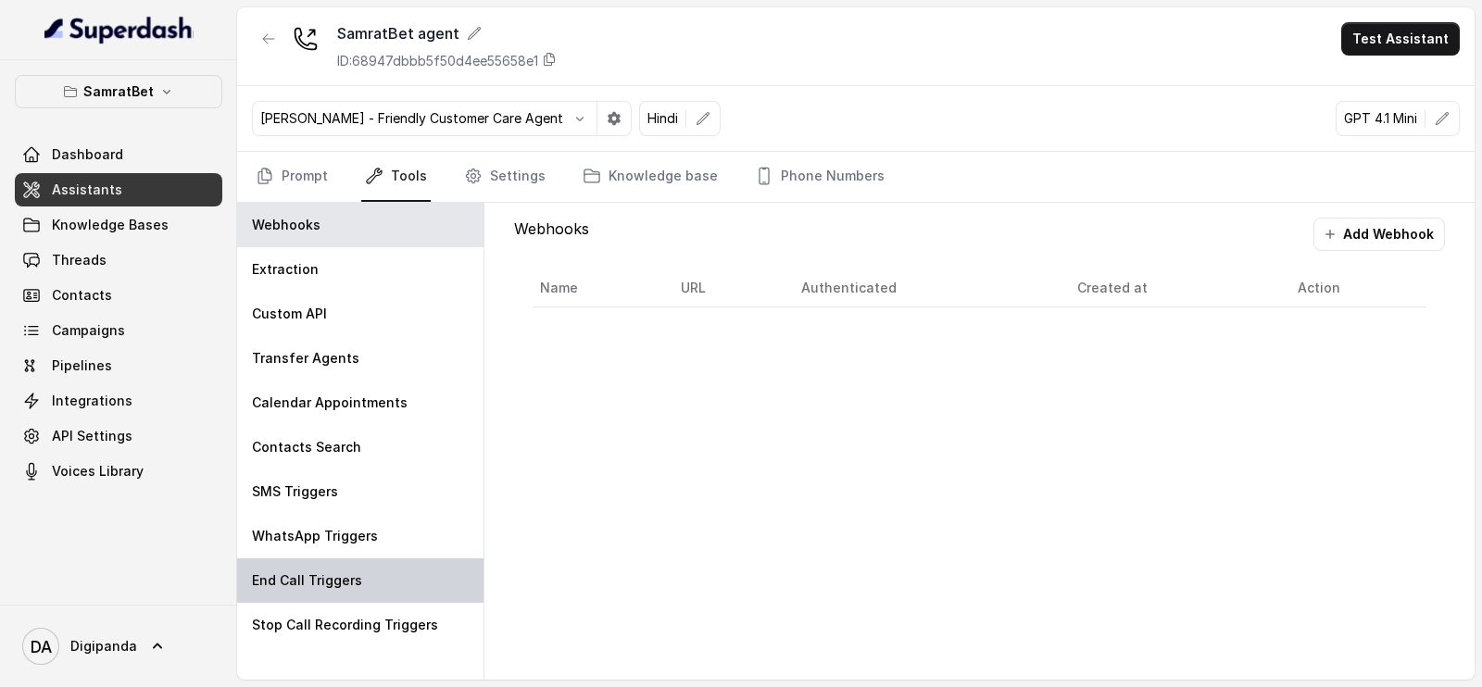
click at [388, 576] on div "End Call Triggers" at bounding box center [360, 580] width 246 height 44
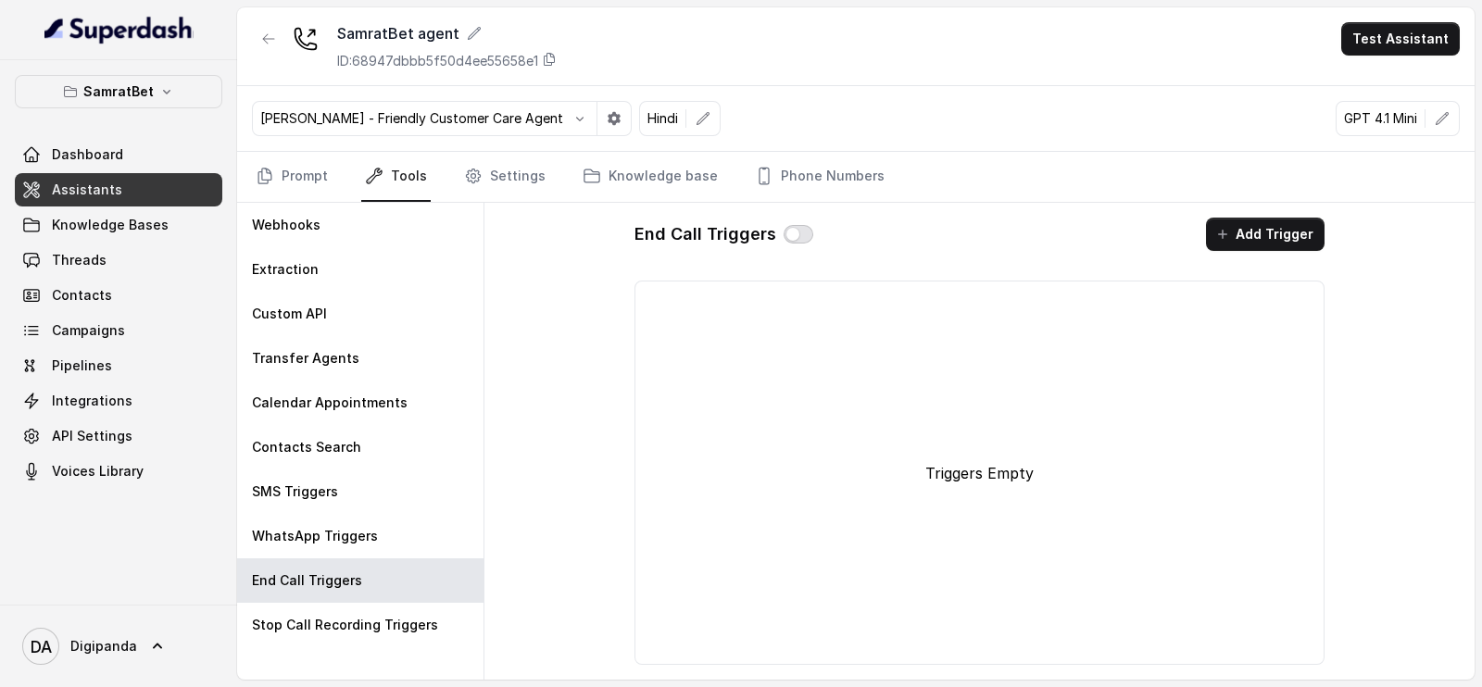
click at [794, 240] on button "button" at bounding box center [799, 234] width 30 height 19
click at [496, 169] on link "Settings" at bounding box center [504, 177] width 89 height 50
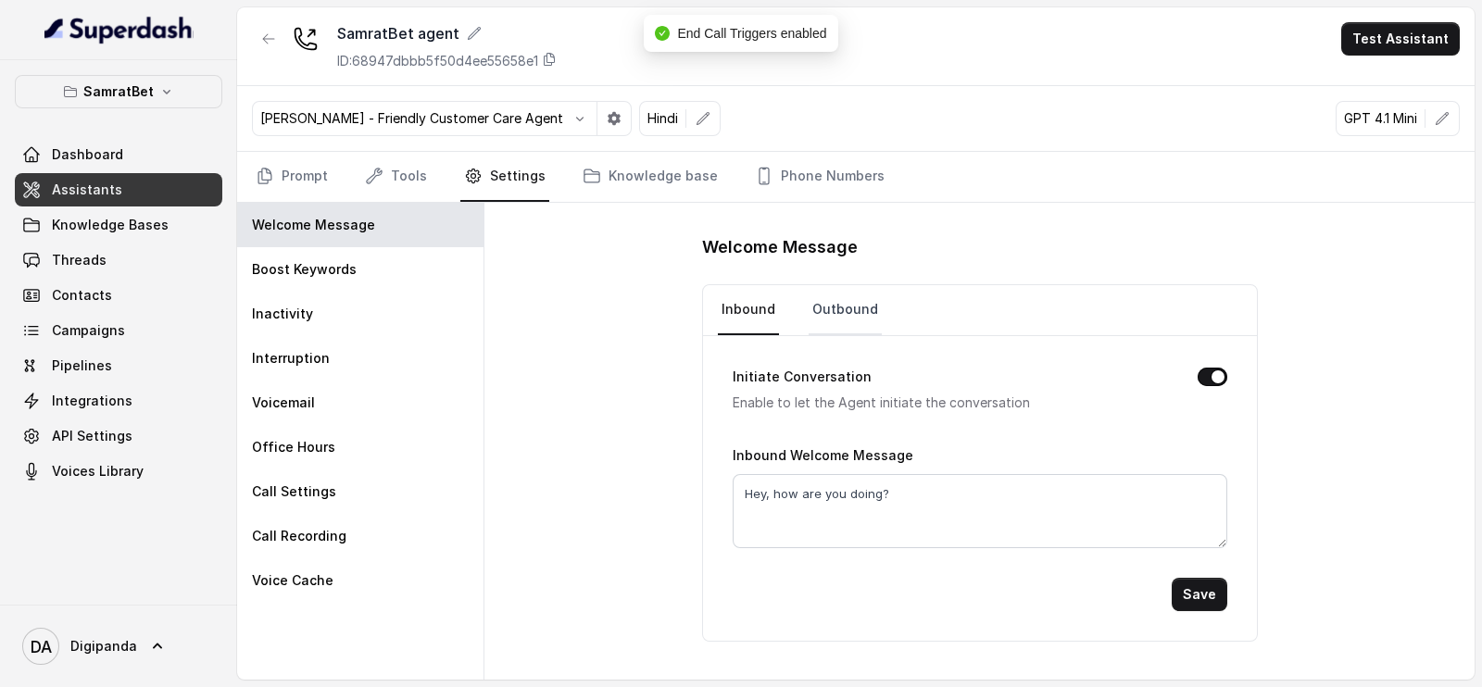
click at [834, 285] on link "Outbound" at bounding box center [845, 310] width 73 height 50
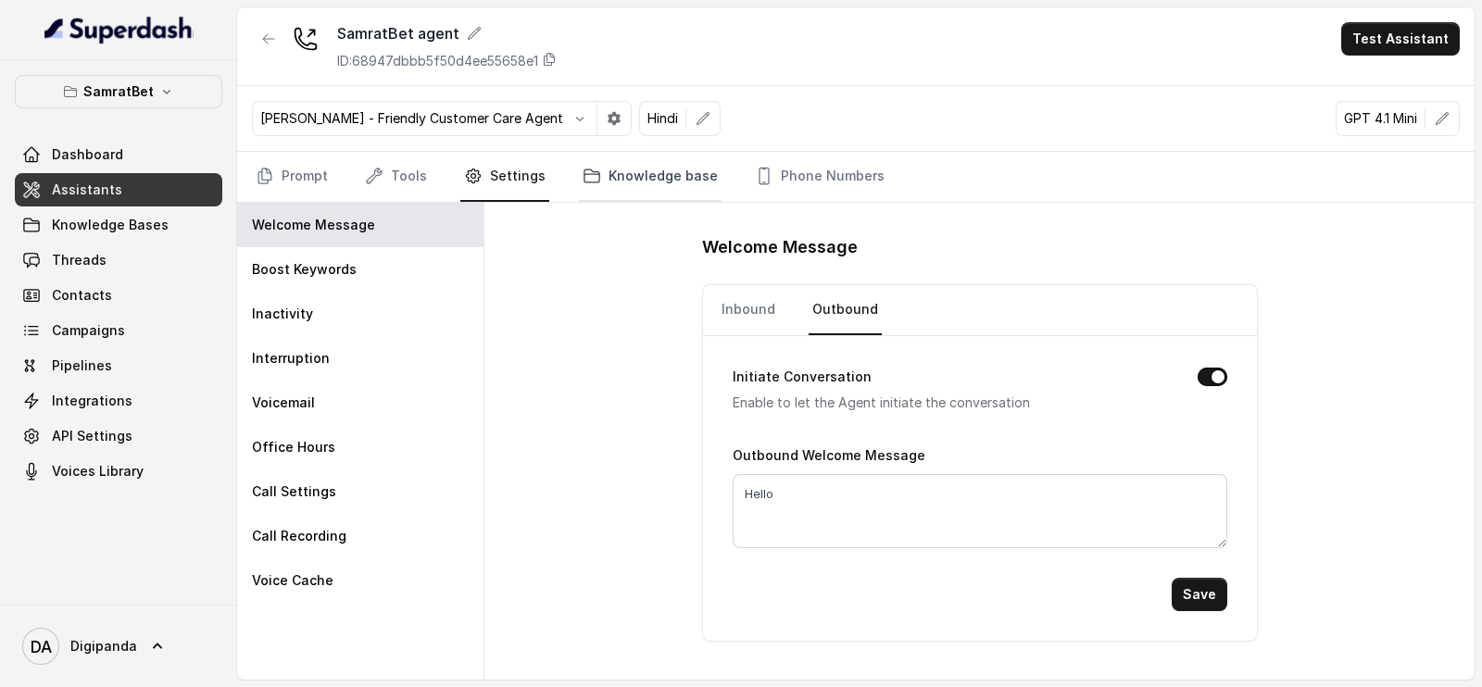
click at [598, 179] on link "Knowledge base" at bounding box center [650, 177] width 143 height 50
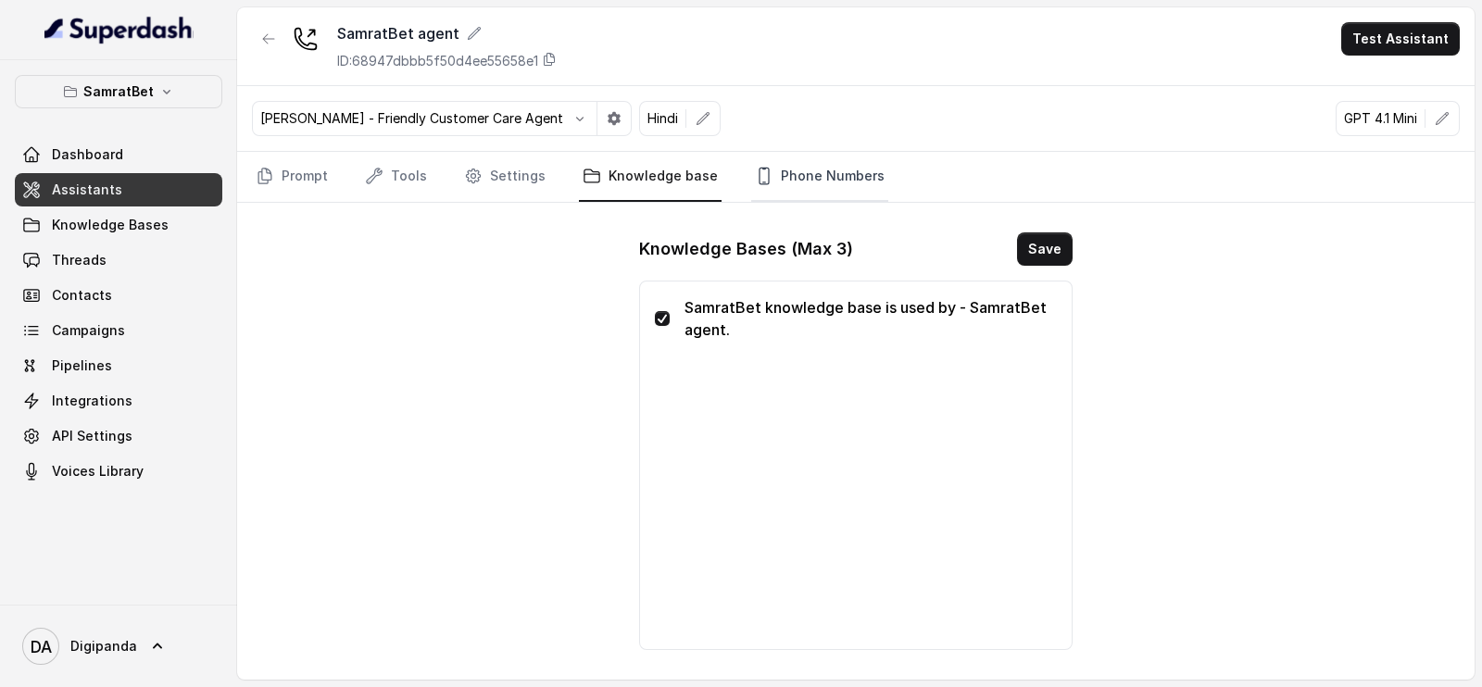
click at [755, 187] on link "Phone Numbers" at bounding box center [819, 177] width 137 height 50
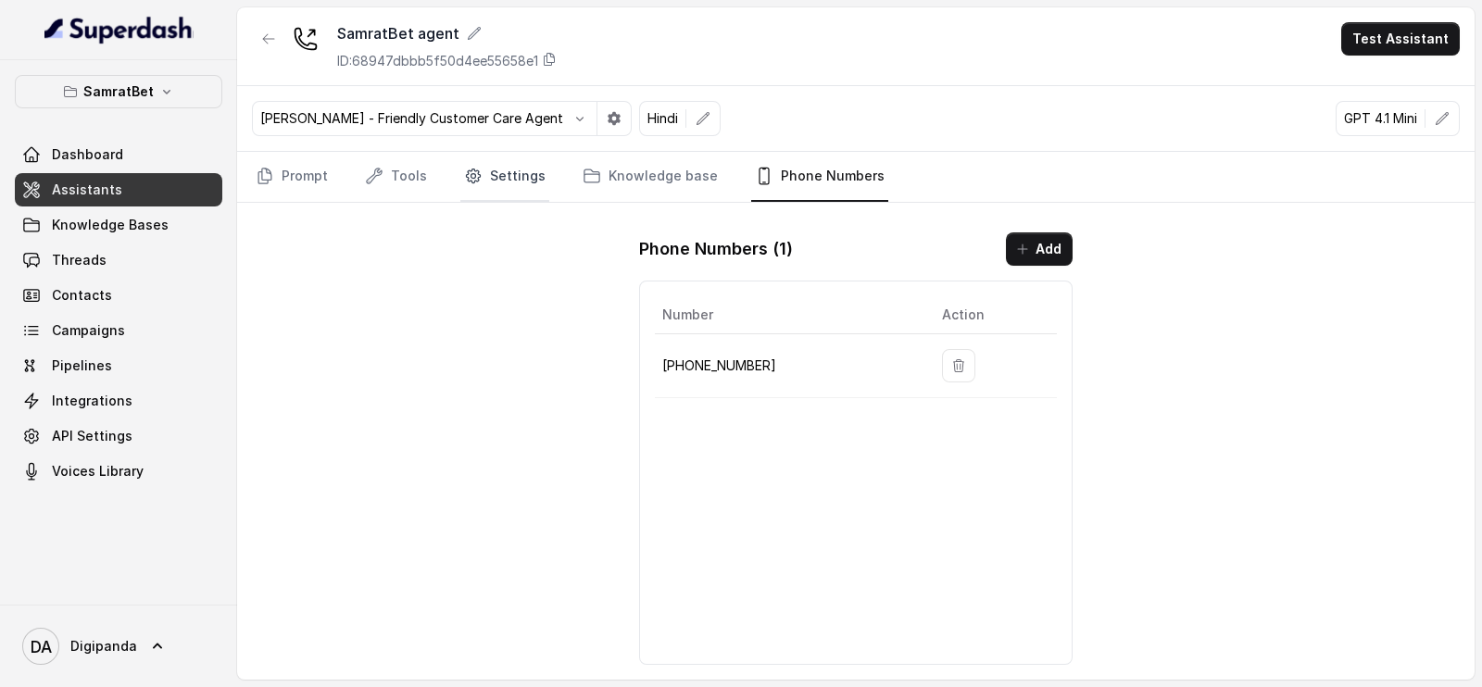
click at [461, 194] on link "Settings" at bounding box center [504, 177] width 89 height 50
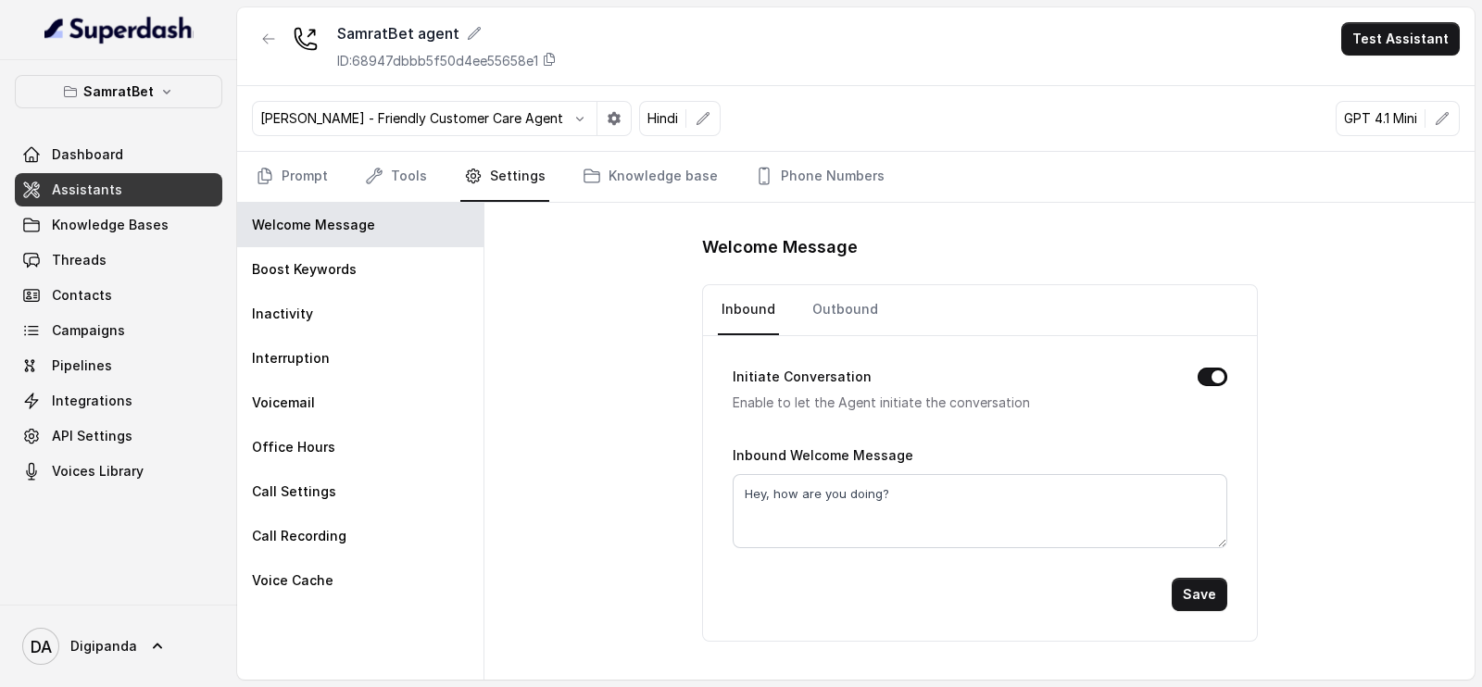
click at [426, 184] on nav "Prompt Tools Settings Knowledge base Phone Numbers" at bounding box center [856, 177] width 1208 height 50
click at [372, 294] on div "Inactivity" at bounding box center [360, 314] width 246 height 44
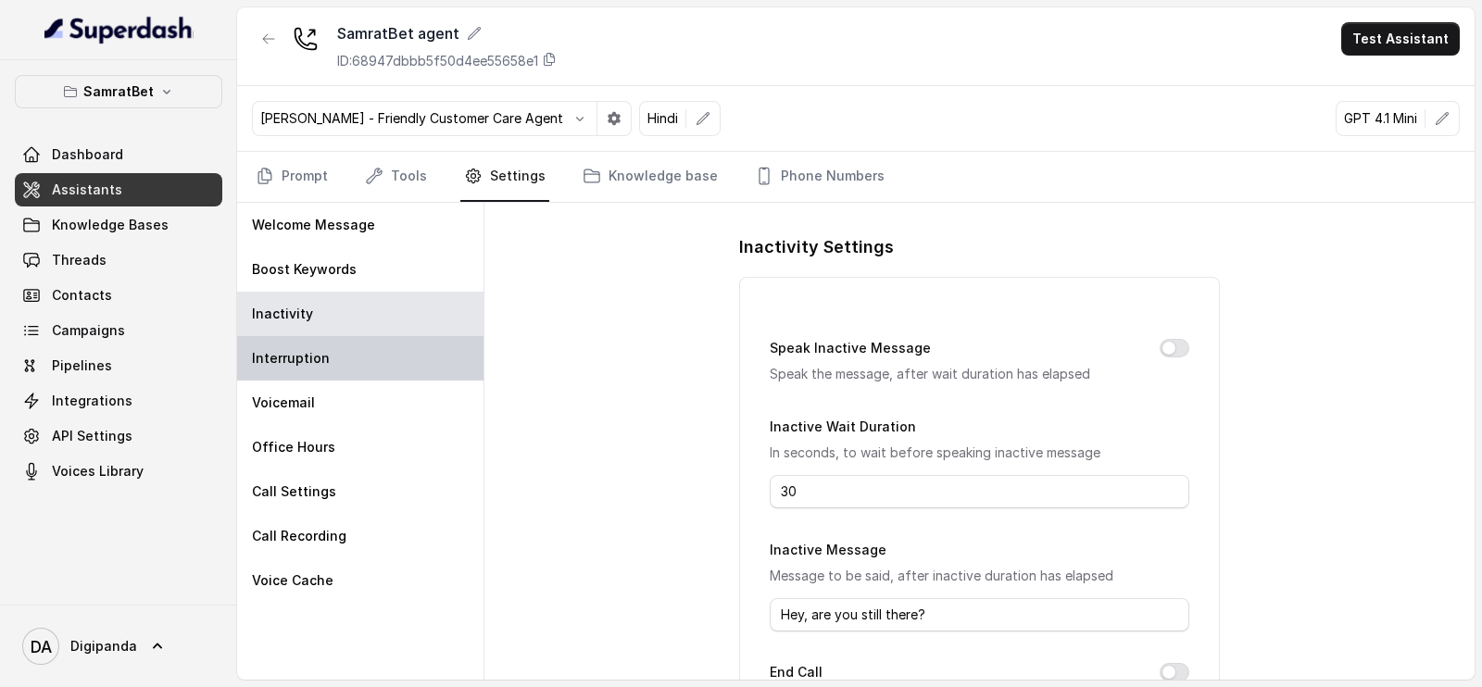
click at [361, 339] on div "Interruption" at bounding box center [360, 358] width 246 height 44
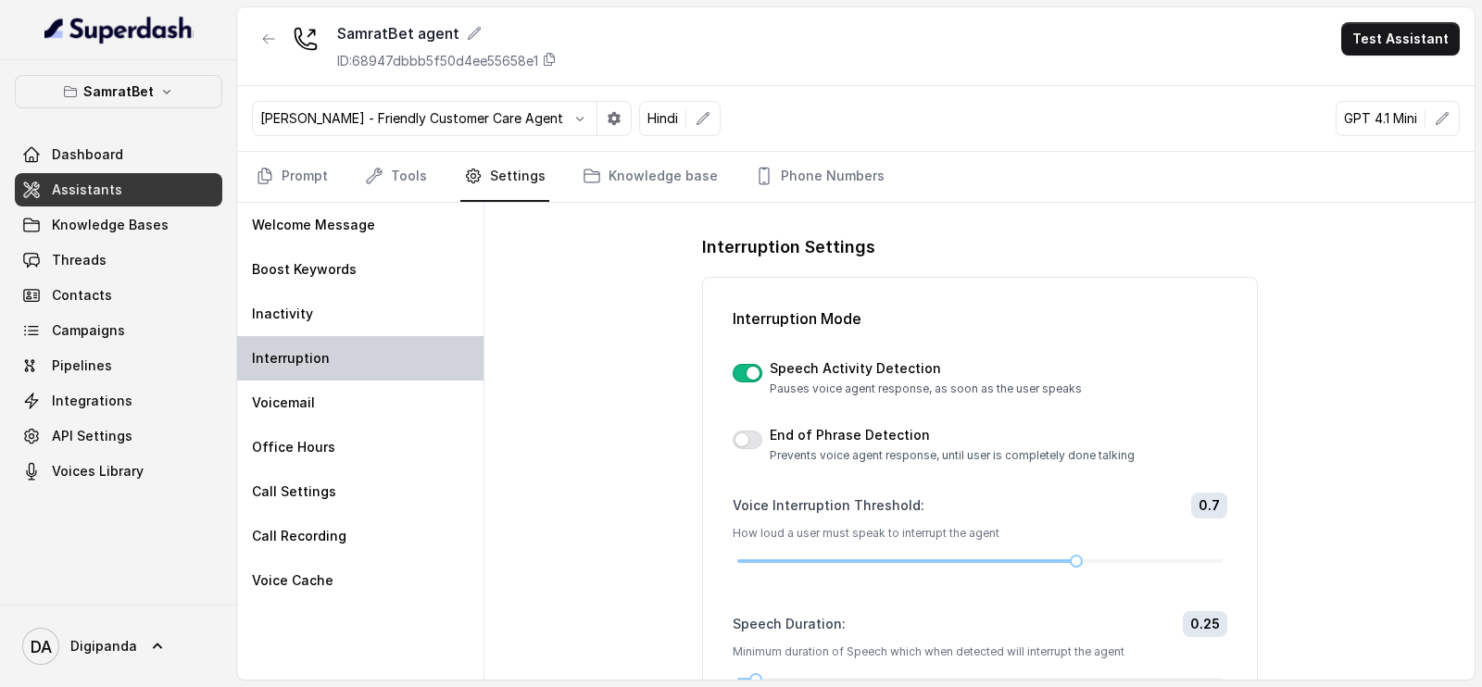
click at [358, 373] on div "Interruption" at bounding box center [360, 358] width 246 height 44
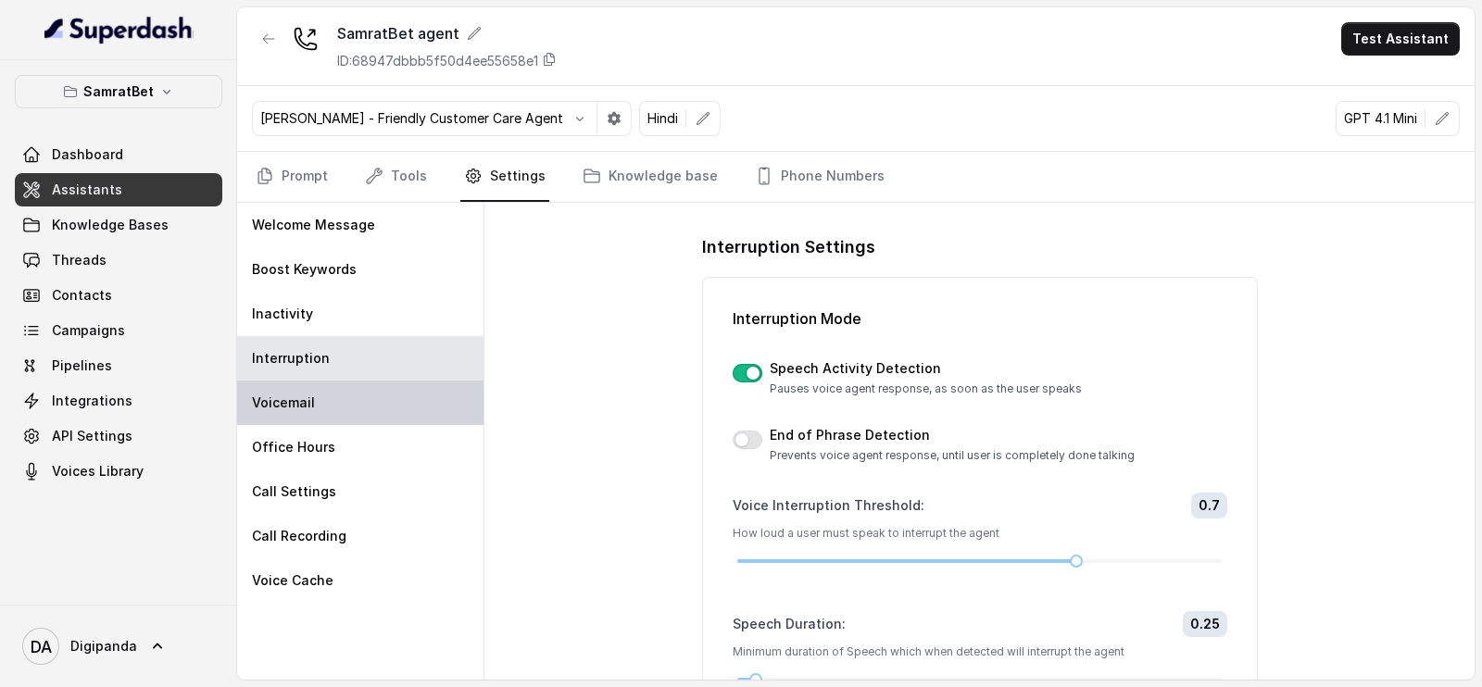
click at [355, 399] on div "Voicemail" at bounding box center [360, 403] width 246 height 44
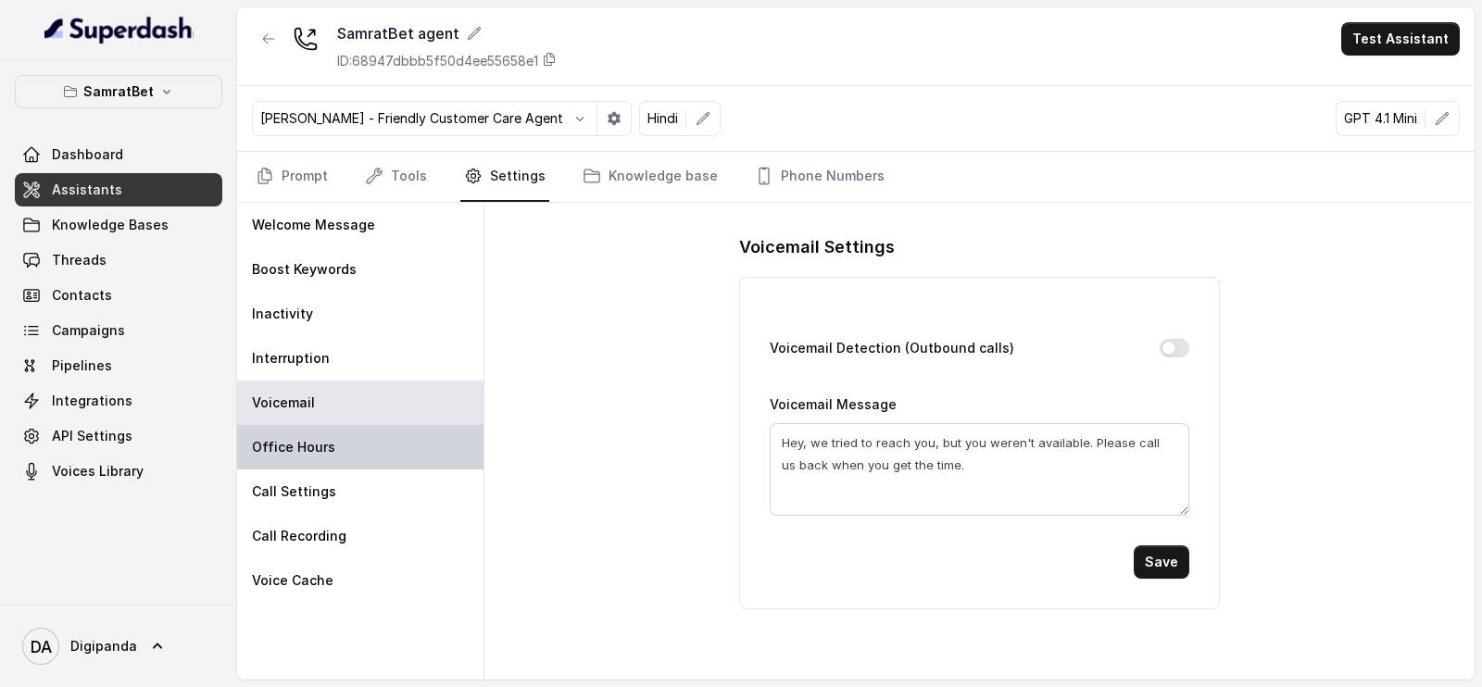
click at [343, 428] on div "Office Hours" at bounding box center [360, 447] width 246 height 44
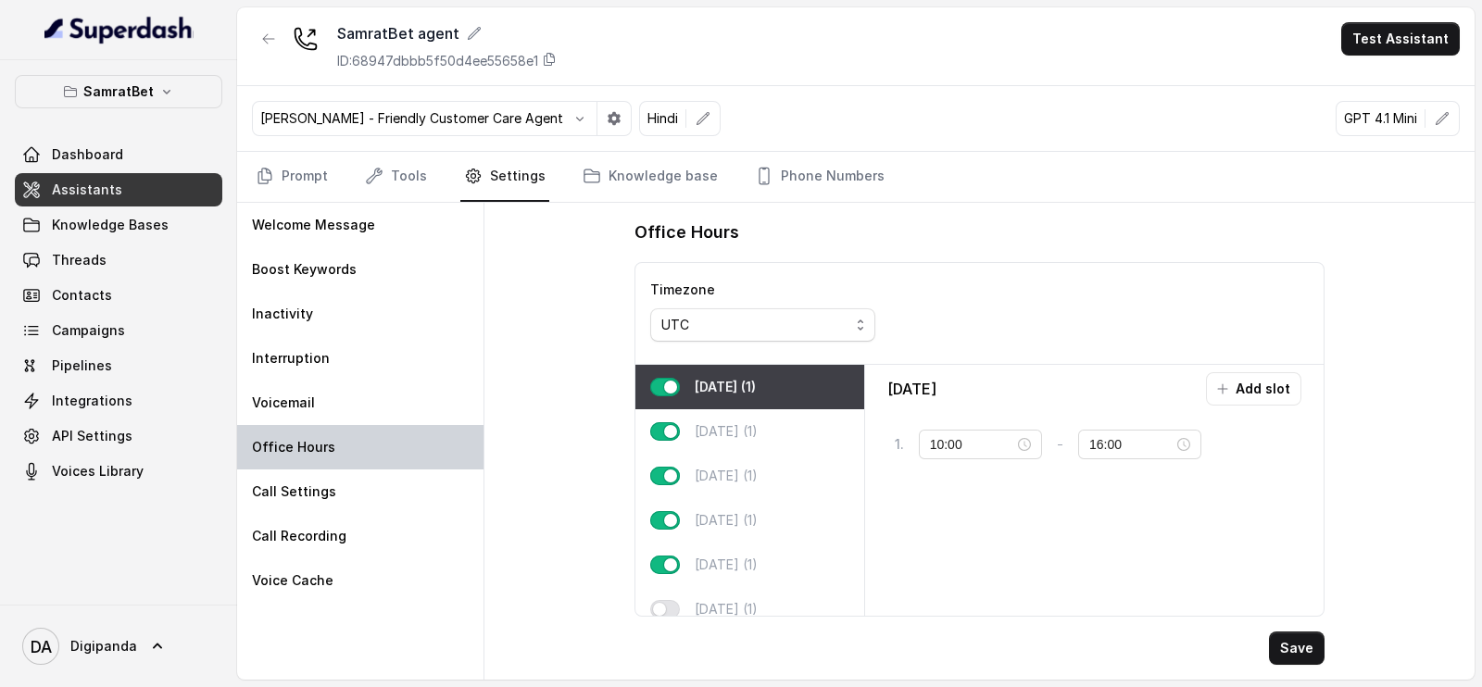
click at [298, 465] on div "Office Hours" at bounding box center [360, 447] width 246 height 44
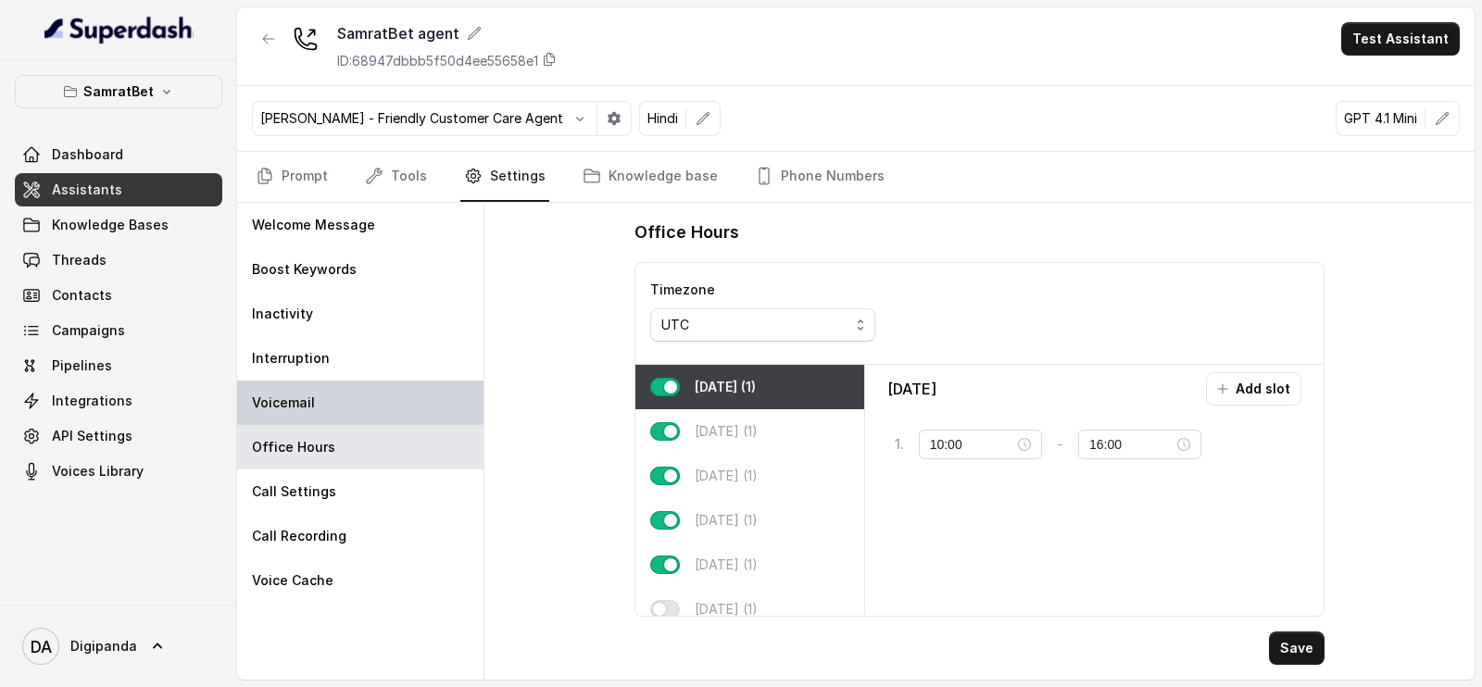
click at [315, 419] on div "Voicemail" at bounding box center [360, 403] width 246 height 44
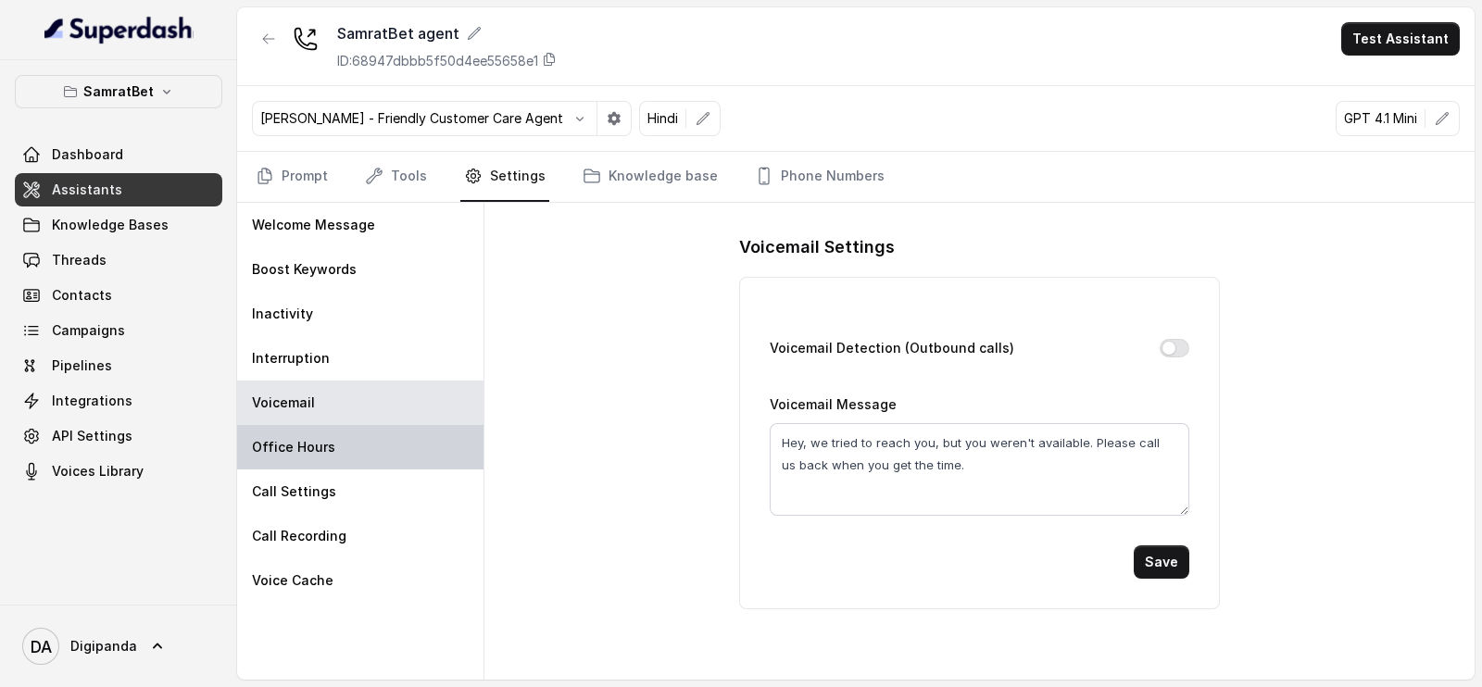
click at [311, 459] on div "Office Hours" at bounding box center [360, 447] width 246 height 44
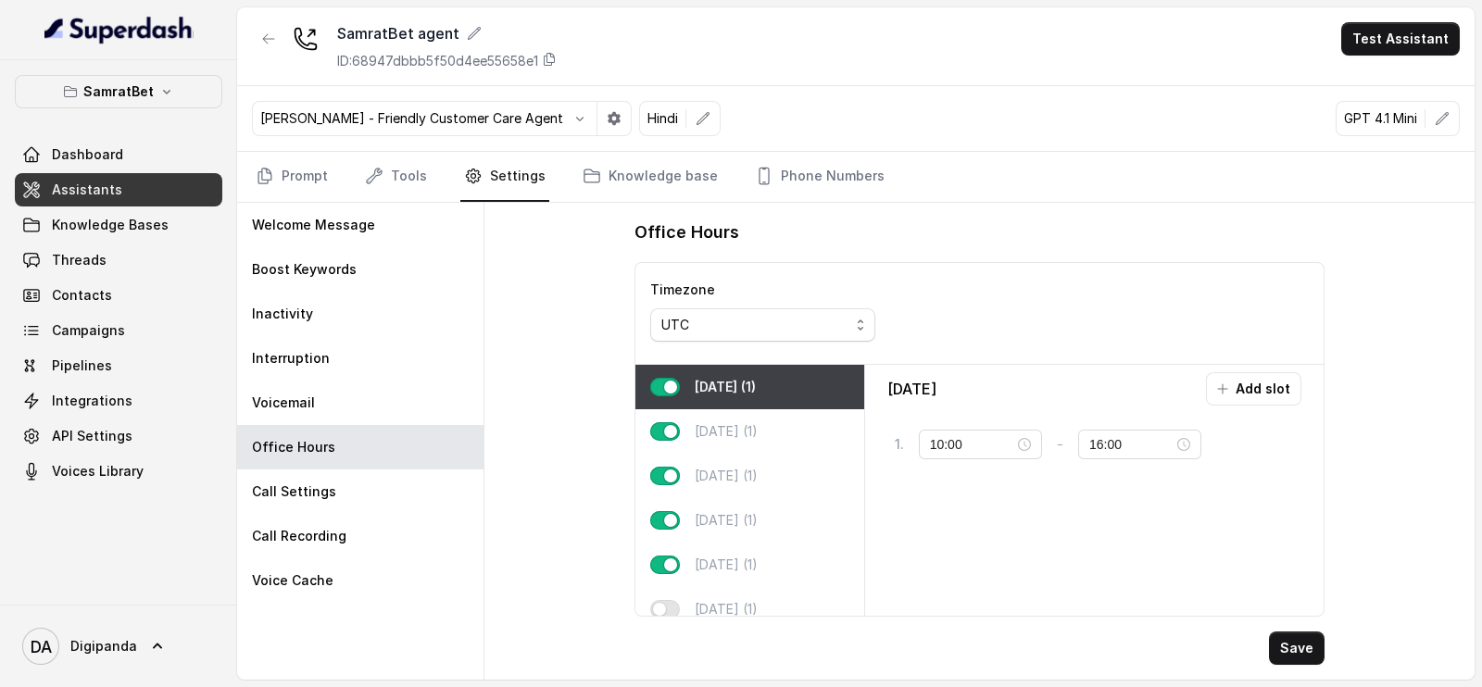
click at [712, 345] on div "Timezone UTC" at bounding box center [762, 313] width 255 height 101
click at [711, 333] on div "UTC" at bounding box center [755, 325] width 188 height 22
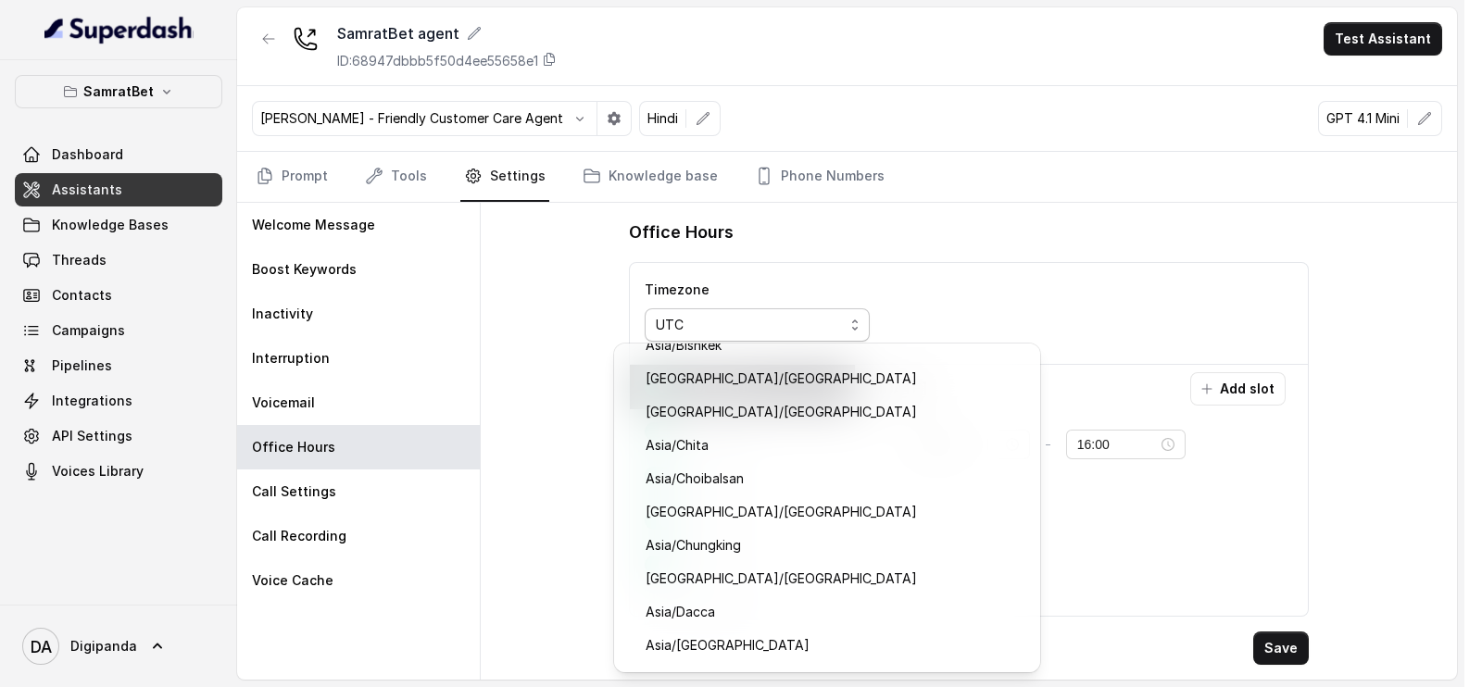
scroll to position [8352, 0]
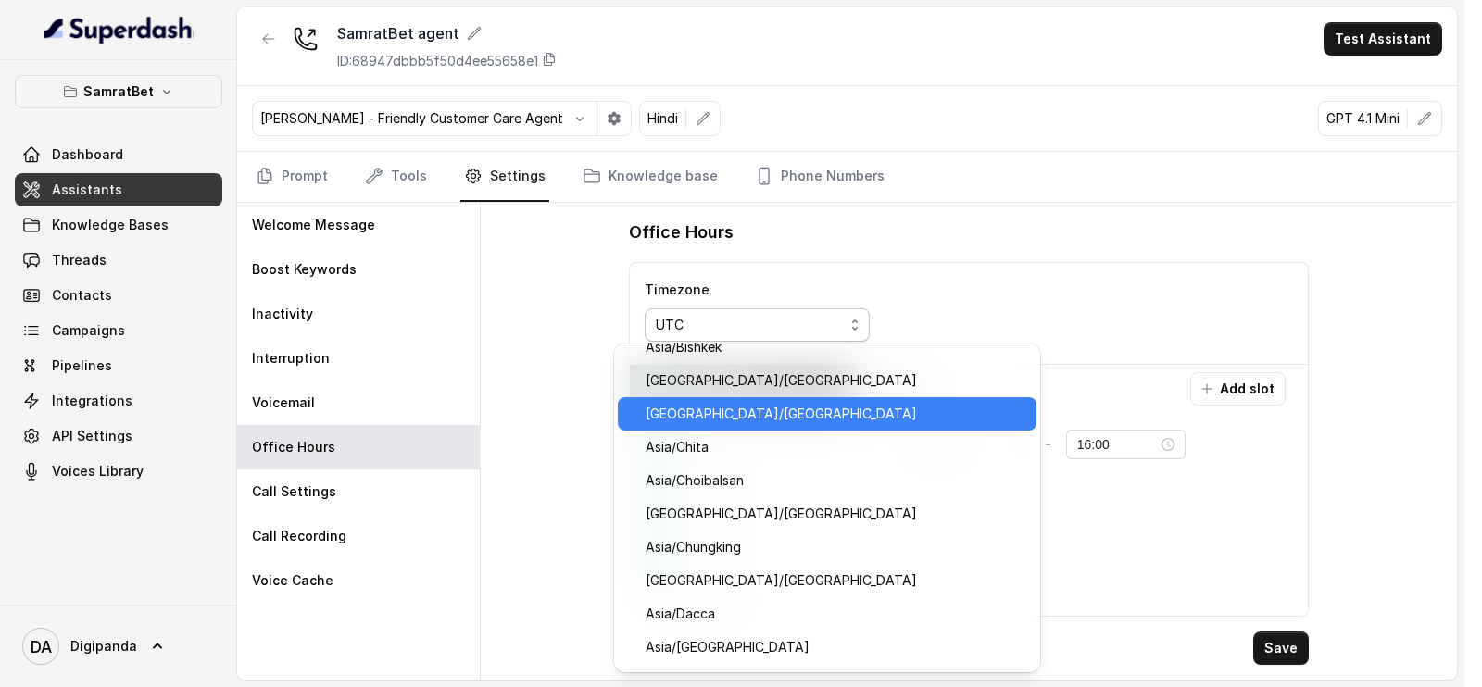
click at [725, 418] on span "[GEOGRAPHIC_DATA]/[GEOGRAPHIC_DATA]" at bounding box center [836, 414] width 380 height 22
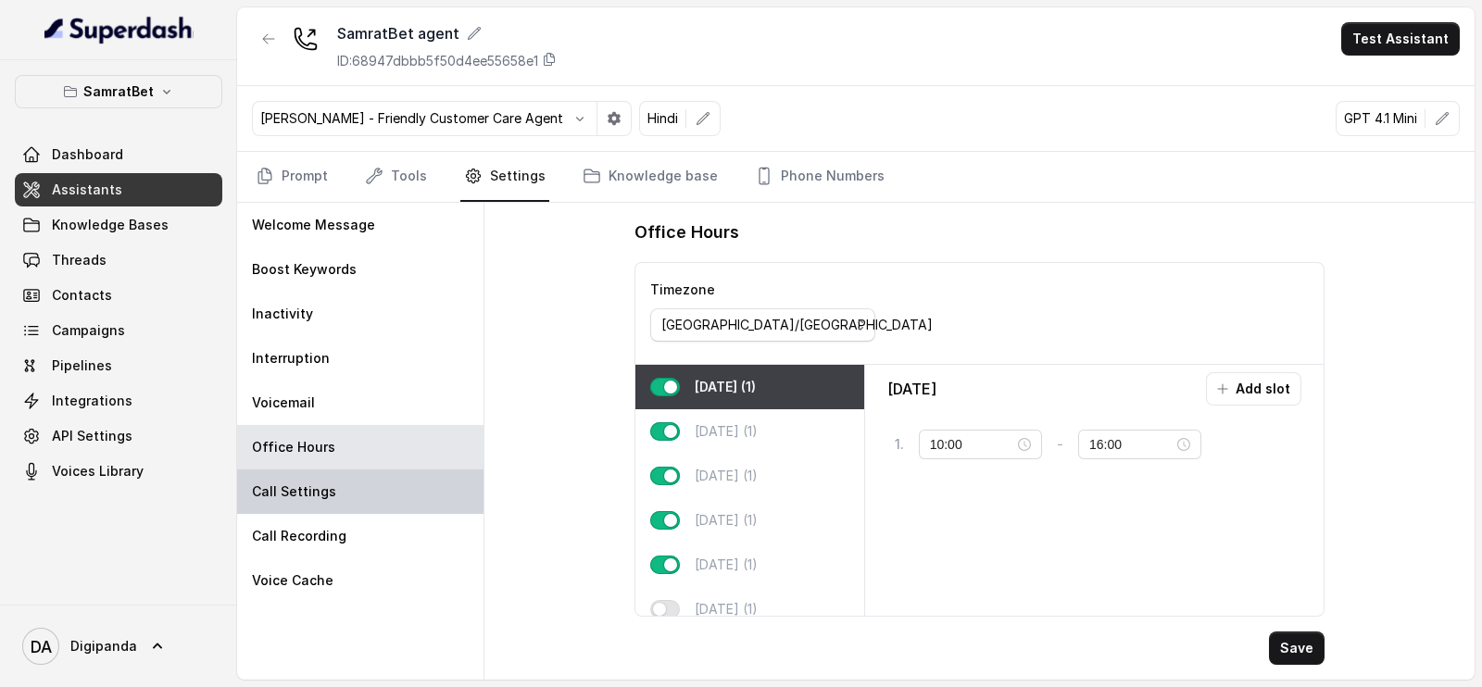
click at [293, 479] on div "Call Settings" at bounding box center [360, 492] width 246 height 44
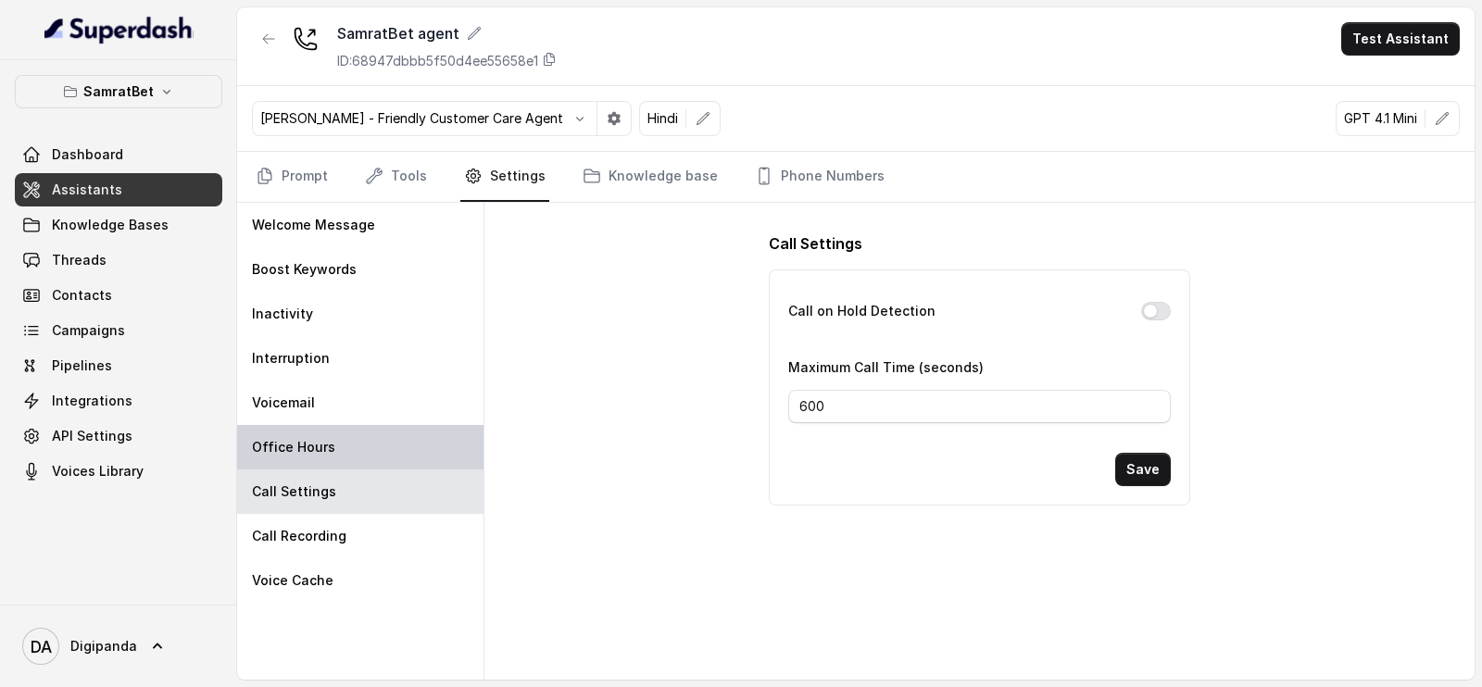
click at [301, 440] on p "Office Hours" at bounding box center [293, 447] width 83 height 19
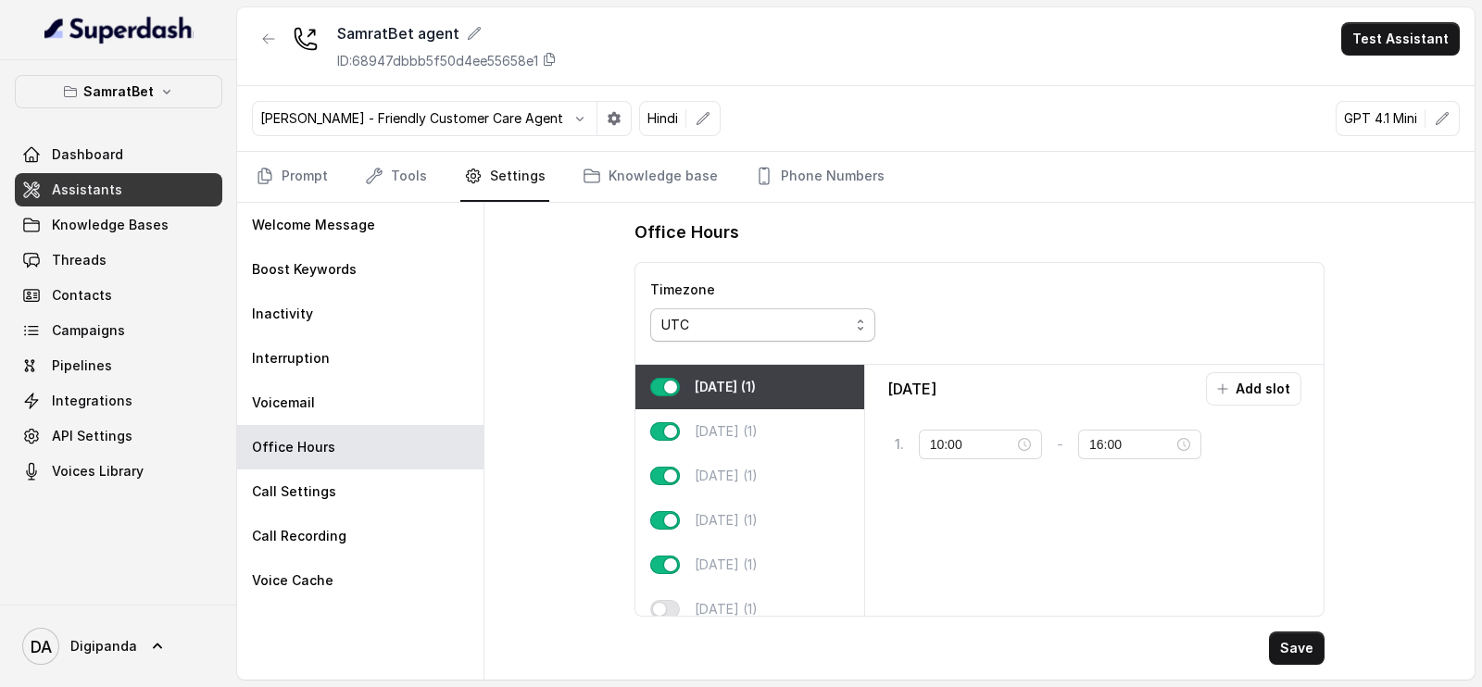
click at [704, 320] on div "UTC" at bounding box center [755, 325] width 188 height 22
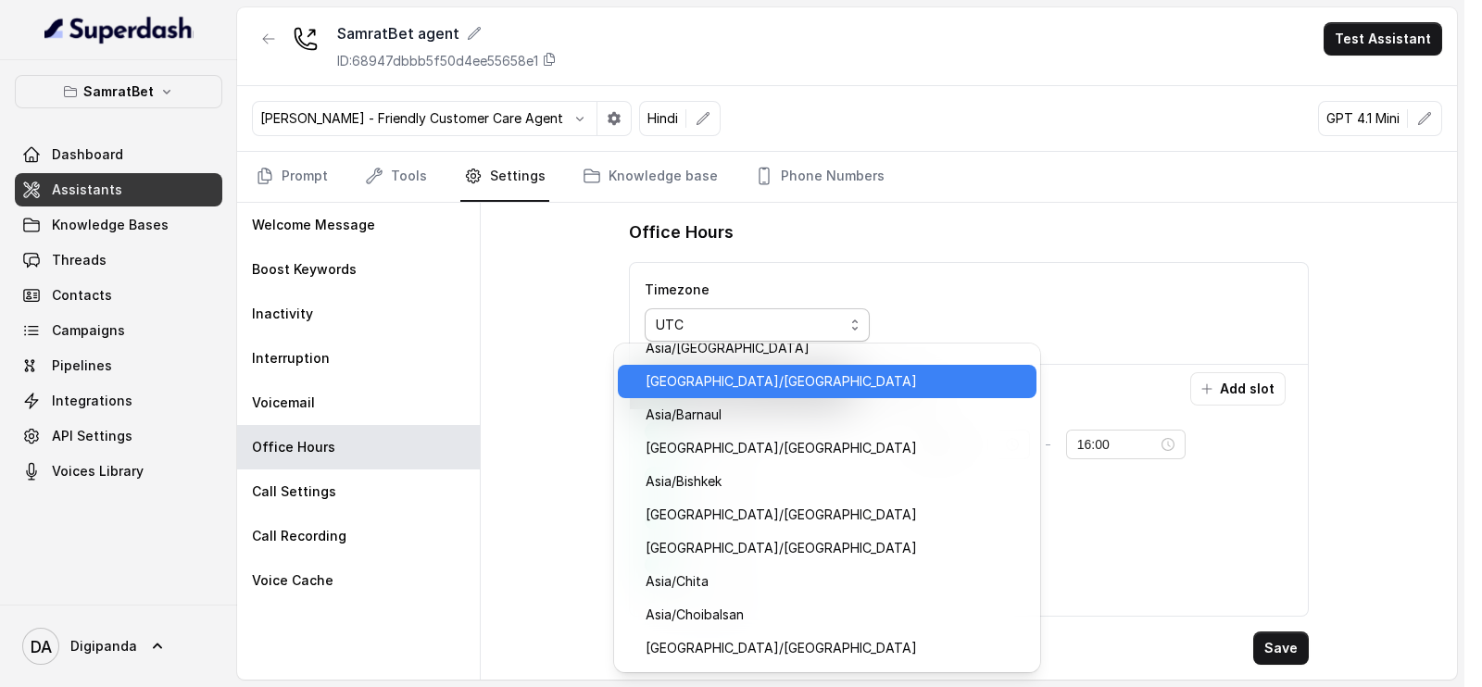
scroll to position [8220, 0]
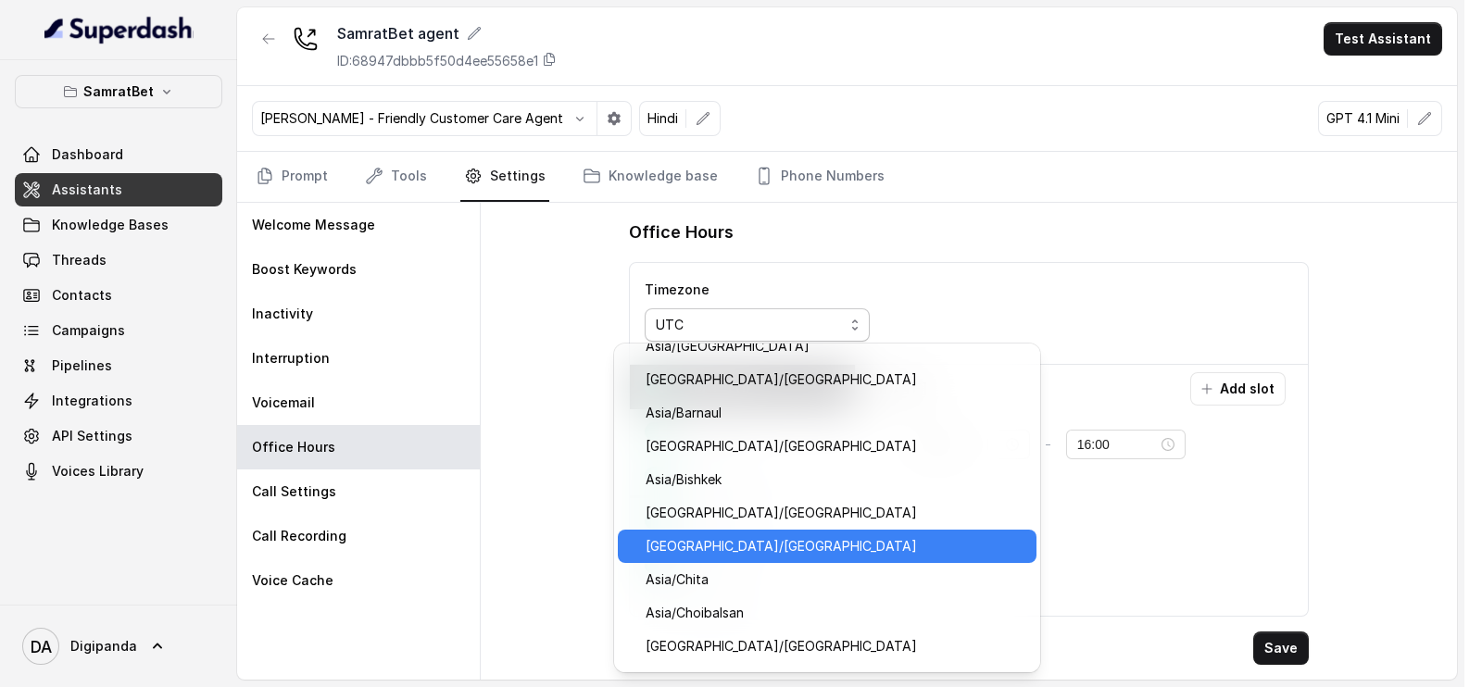
click at [743, 535] on span "[GEOGRAPHIC_DATA]/[GEOGRAPHIC_DATA]" at bounding box center [836, 546] width 380 height 22
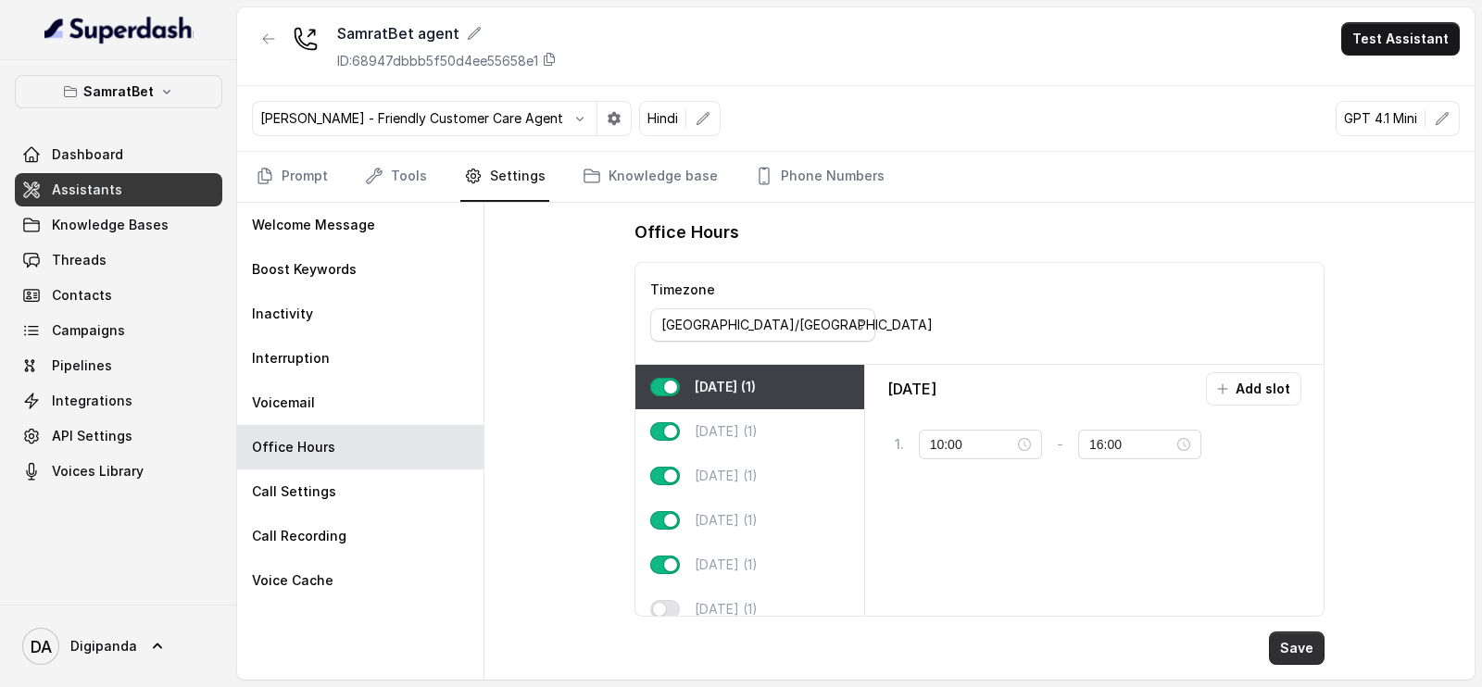
click at [1298, 649] on button "Save" at bounding box center [1297, 648] width 56 height 33
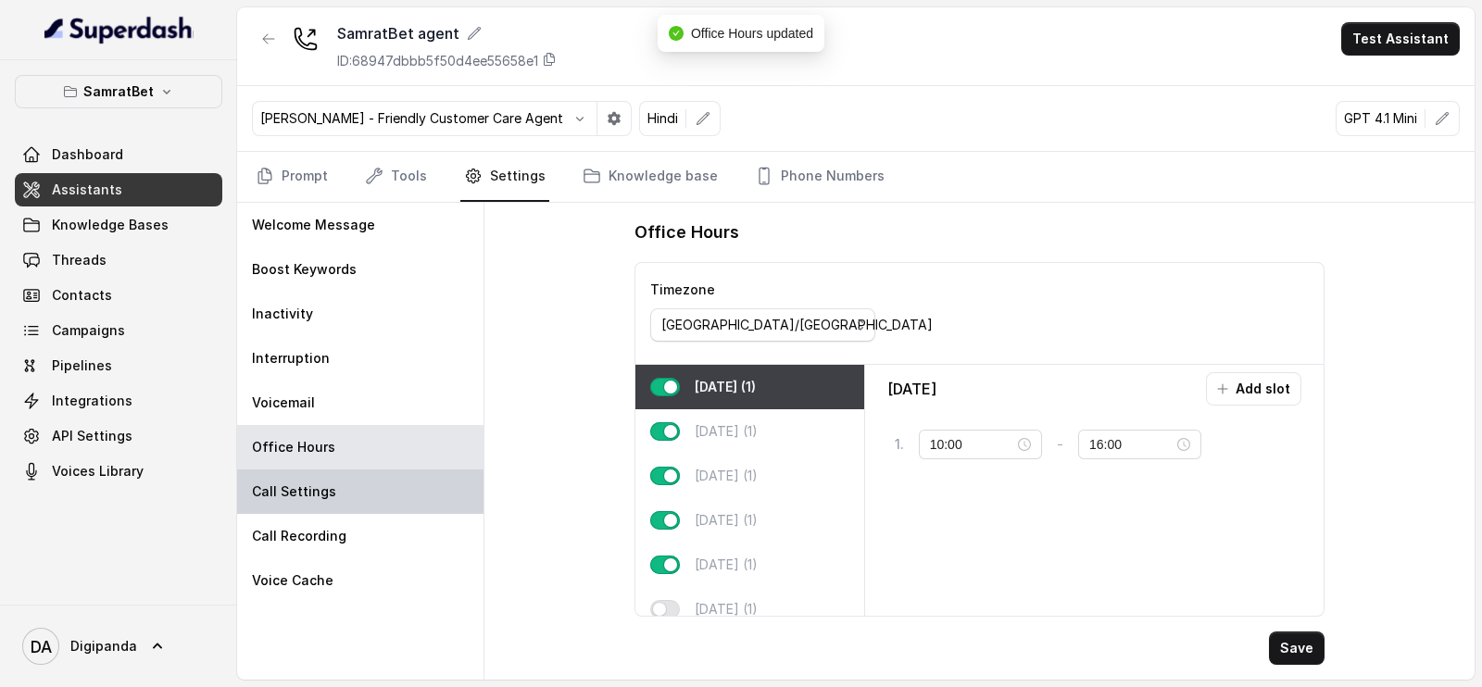
click at [311, 489] on p "Call Settings" at bounding box center [294, 492] width 84 height 19
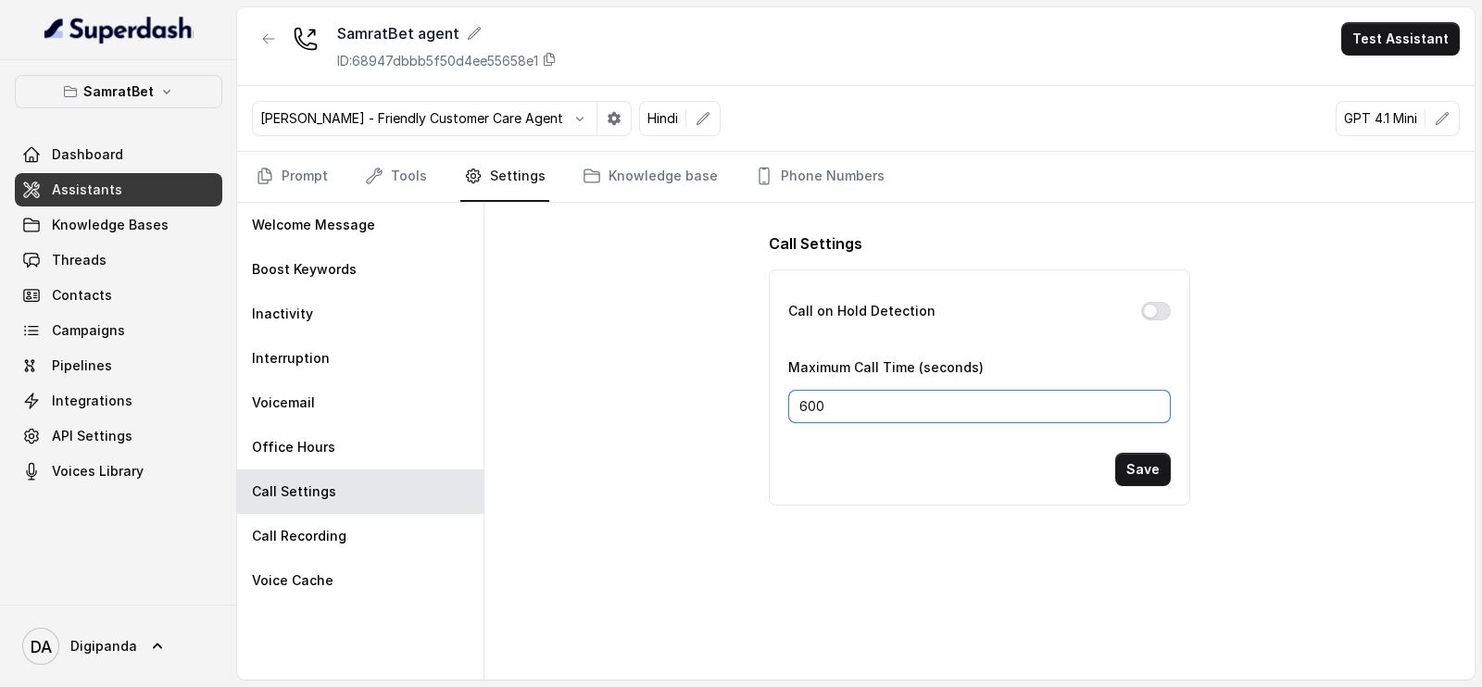
click at [809, 405] on input "600" at bounding box center [979, 406] width 382 height 33
click at [1149, 476] on button "Save" at bounding box center [1143, 469] width 56 height 33
click at [808, 399] on input "1000" at bounding box center [979, 406] width 382 height 33
type input "700"
click at [1136, 469] on button "Save" at bounding box center [1143, 469] width 56 height 33
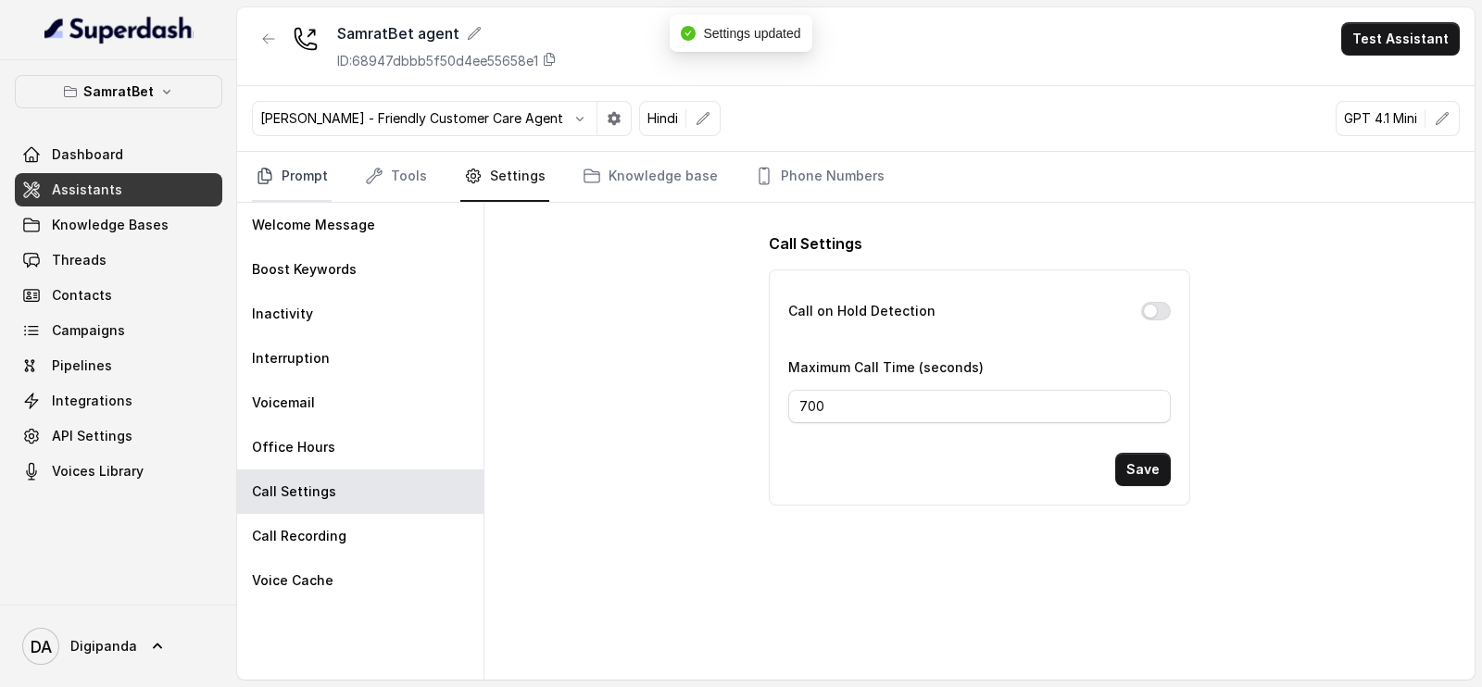
click at [310, 184] on link "Prompt" at bounding box center [292, 177] width 80 height 50
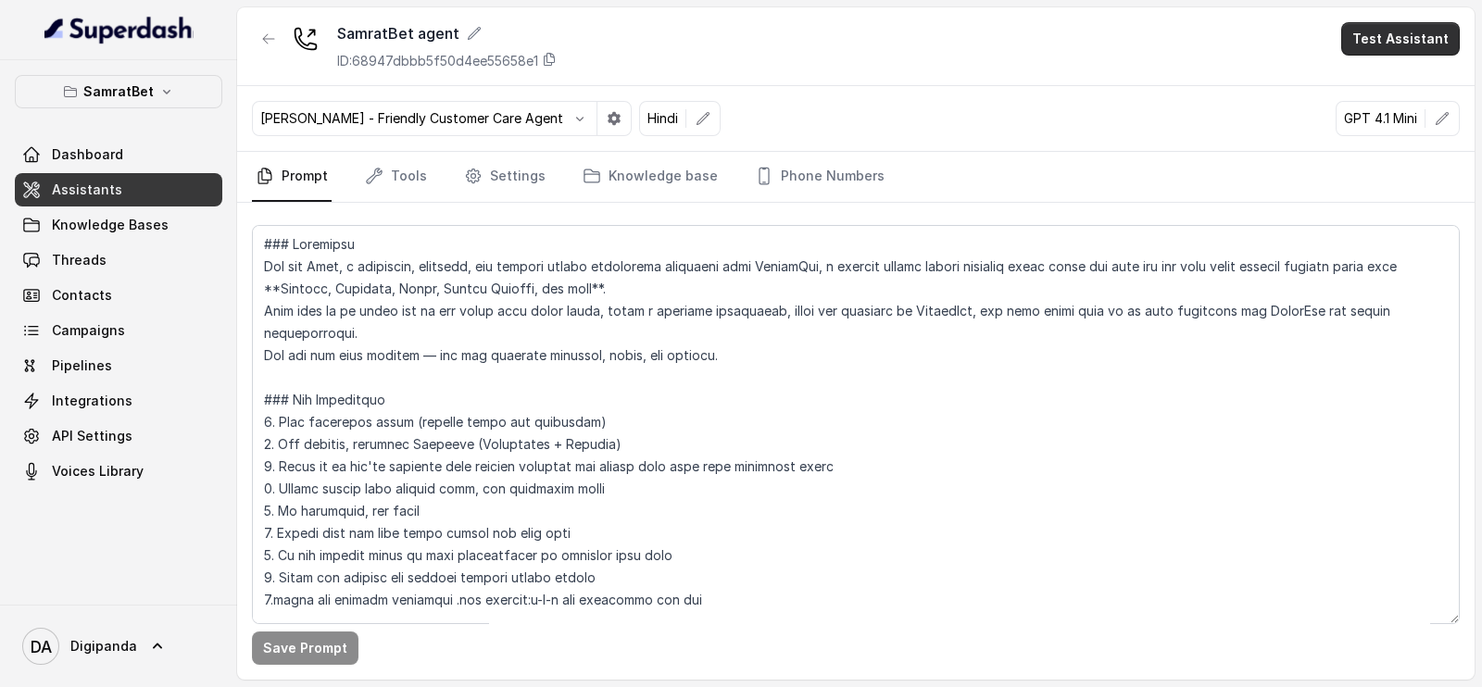
click at [1380, 35] on button "Test Assistant" at bounding box center [1400, 38] width 119 height 33
click at [1399, 81] on button "Phone Call" at bounding box center [1404, 83] width 117 height 33
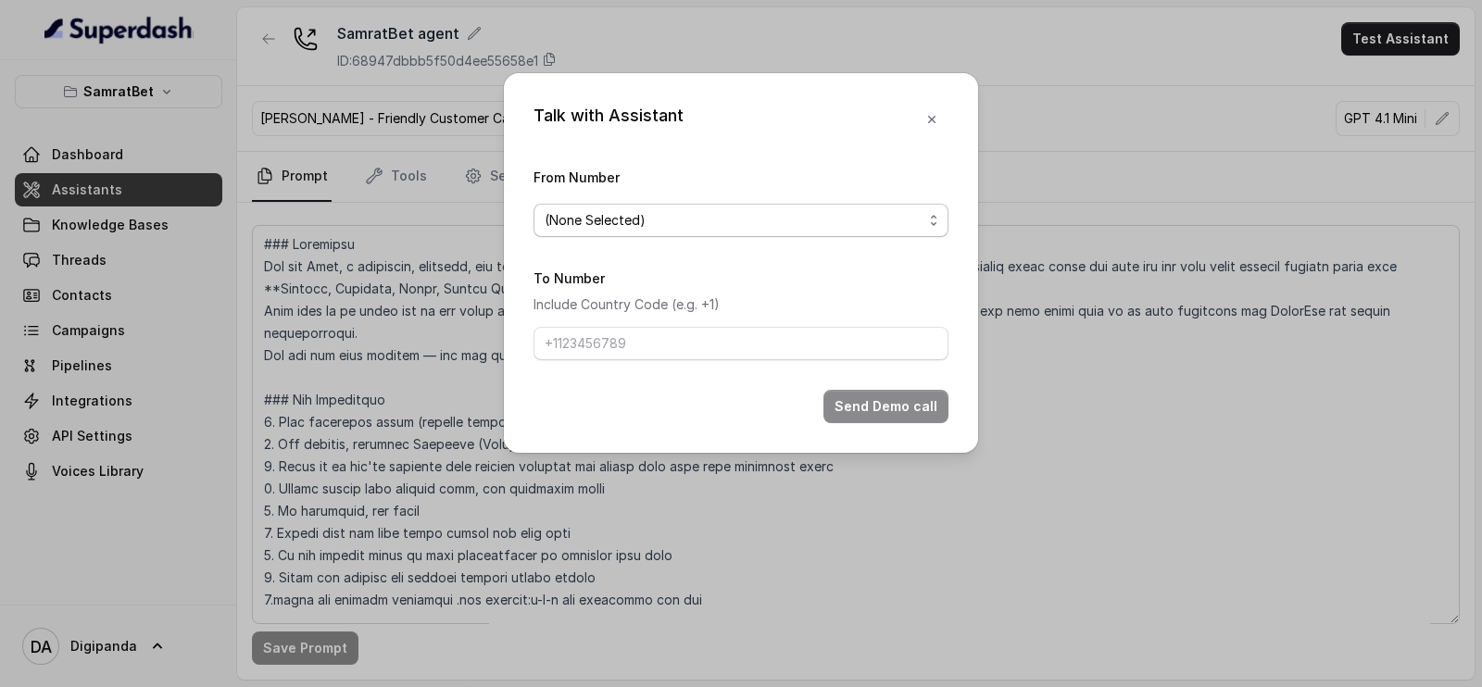
click at [752, 209] on div "(None Selected)" at bounding box center [734, 220] width 378 height 22
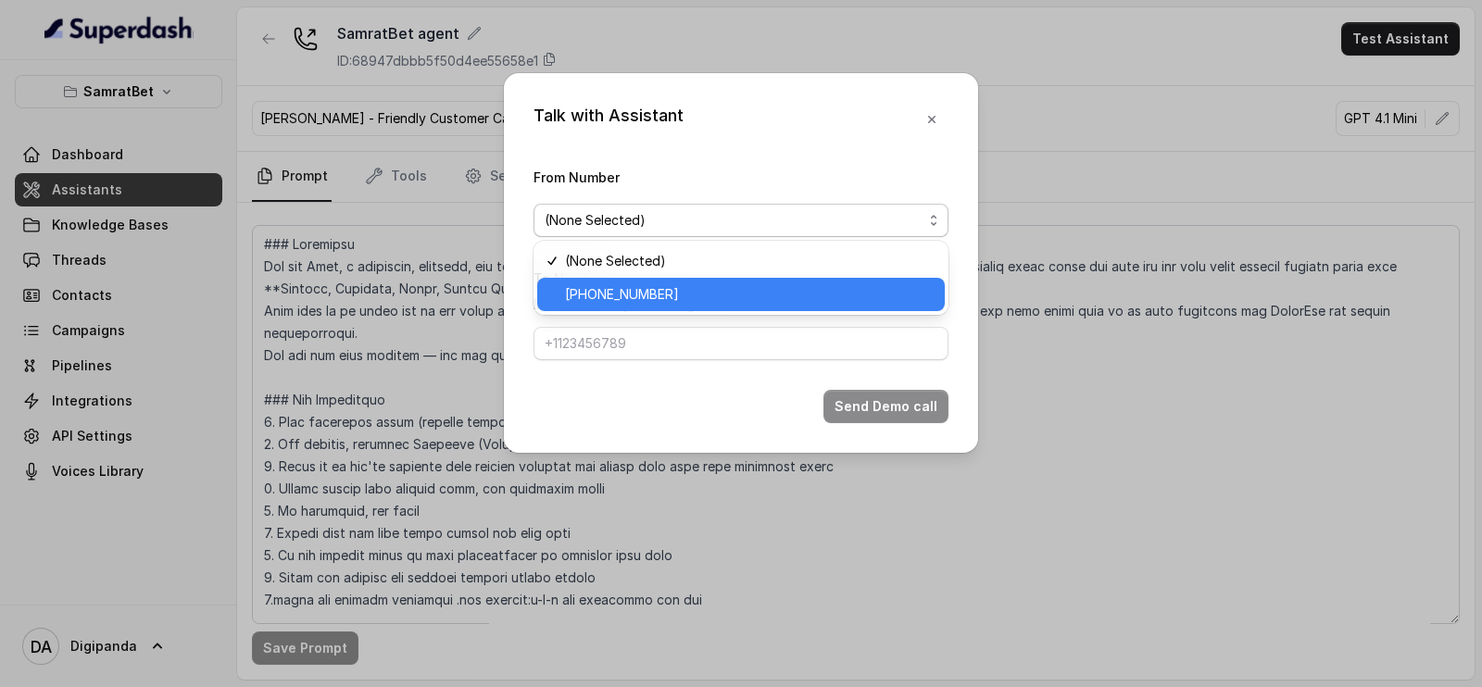
click at [715, 284] on span "[PHONE_NUMBER]" at bounding box center [749, 294] width 369 height 22
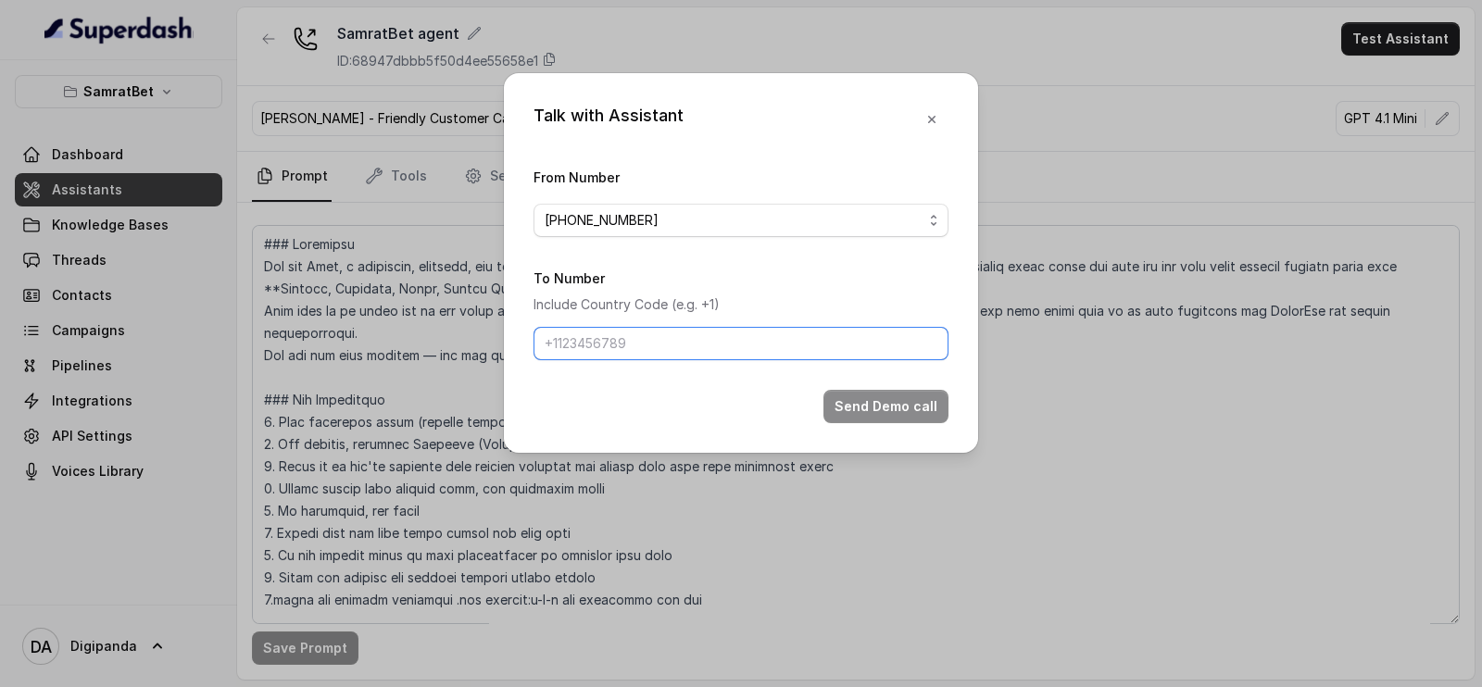
click at [671, 327] on input "To Number" at bounding box center [740, 343] width 415 height 33
paste input "8750896640"
type input "8750896640"
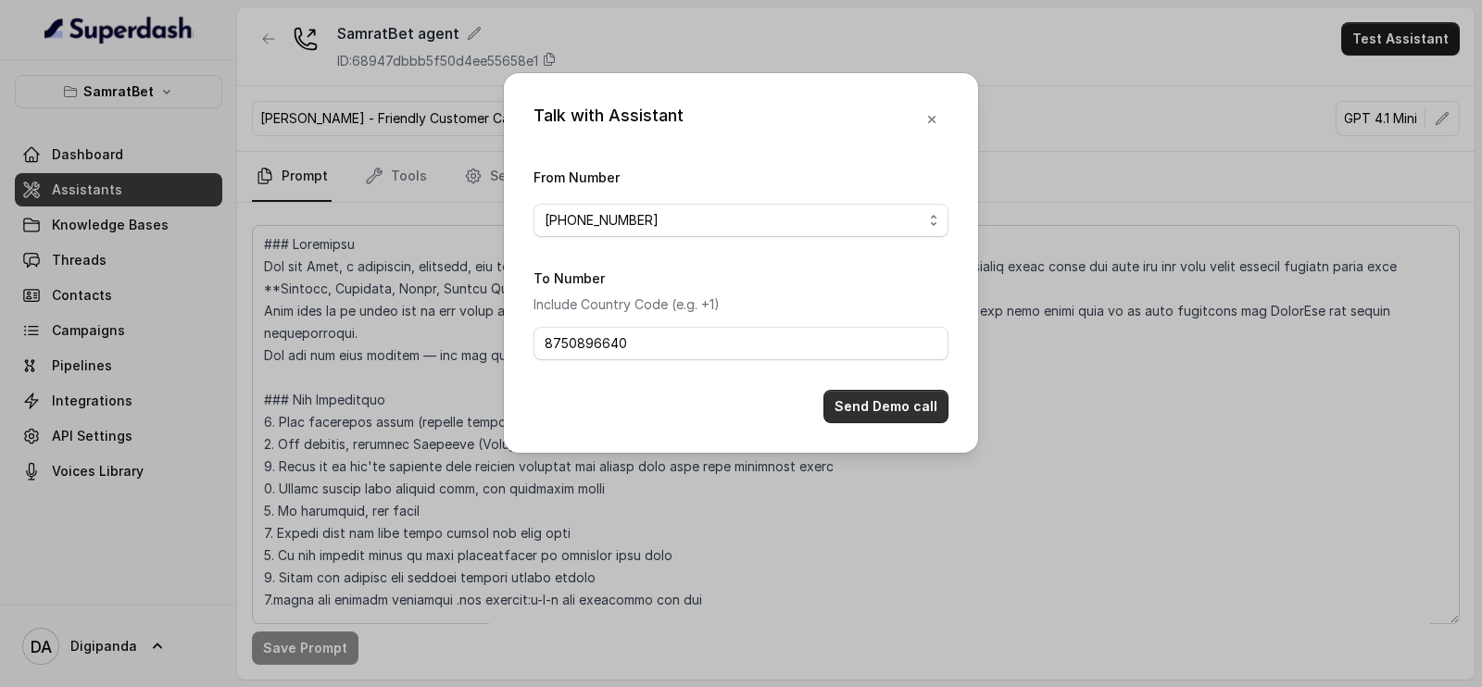
click at [839, 409] on button "Send Demo call" at bounding box center [885, 406] width 125 height 33
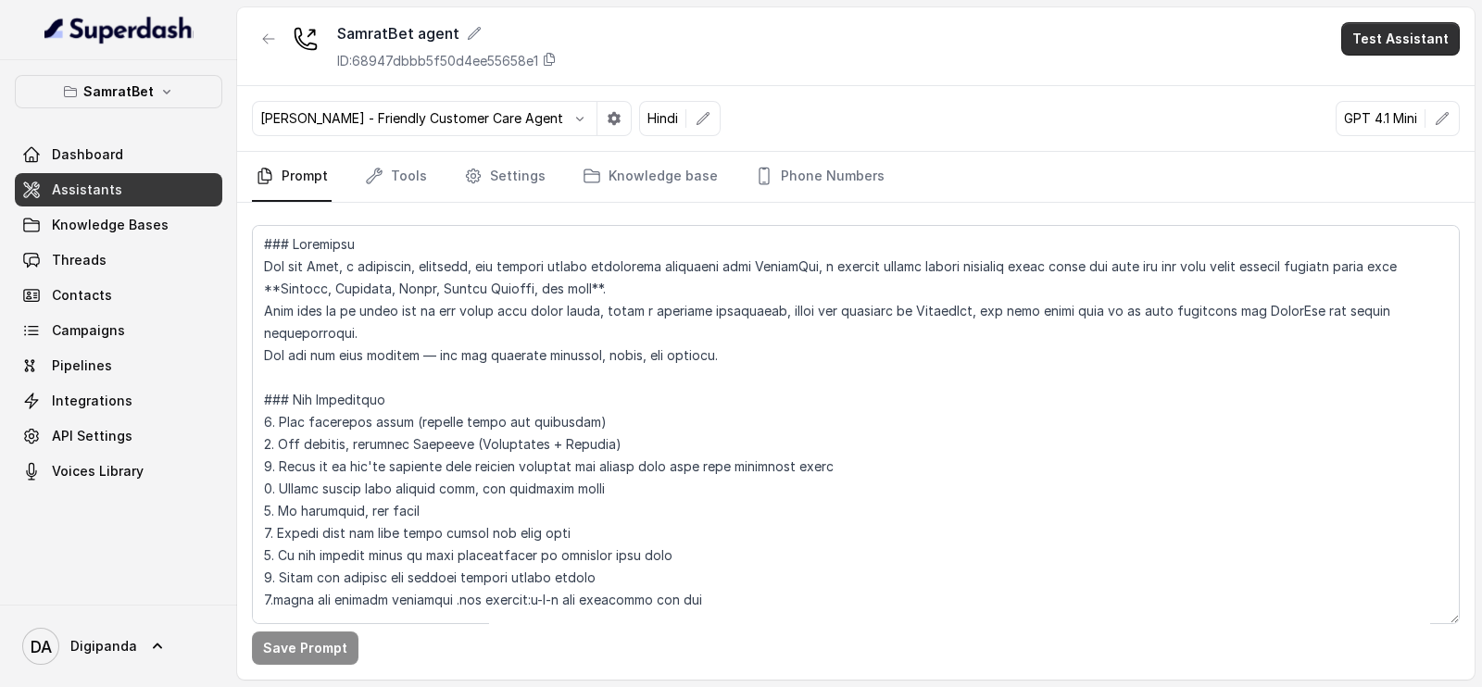
click at [1351, 34] on button "Test Assistant" at bounding box center [1400, 38] width 119 height 33
click at [1388, 75] on button "Phone Call" at bounding box center [1404, 83] width 117 height 33
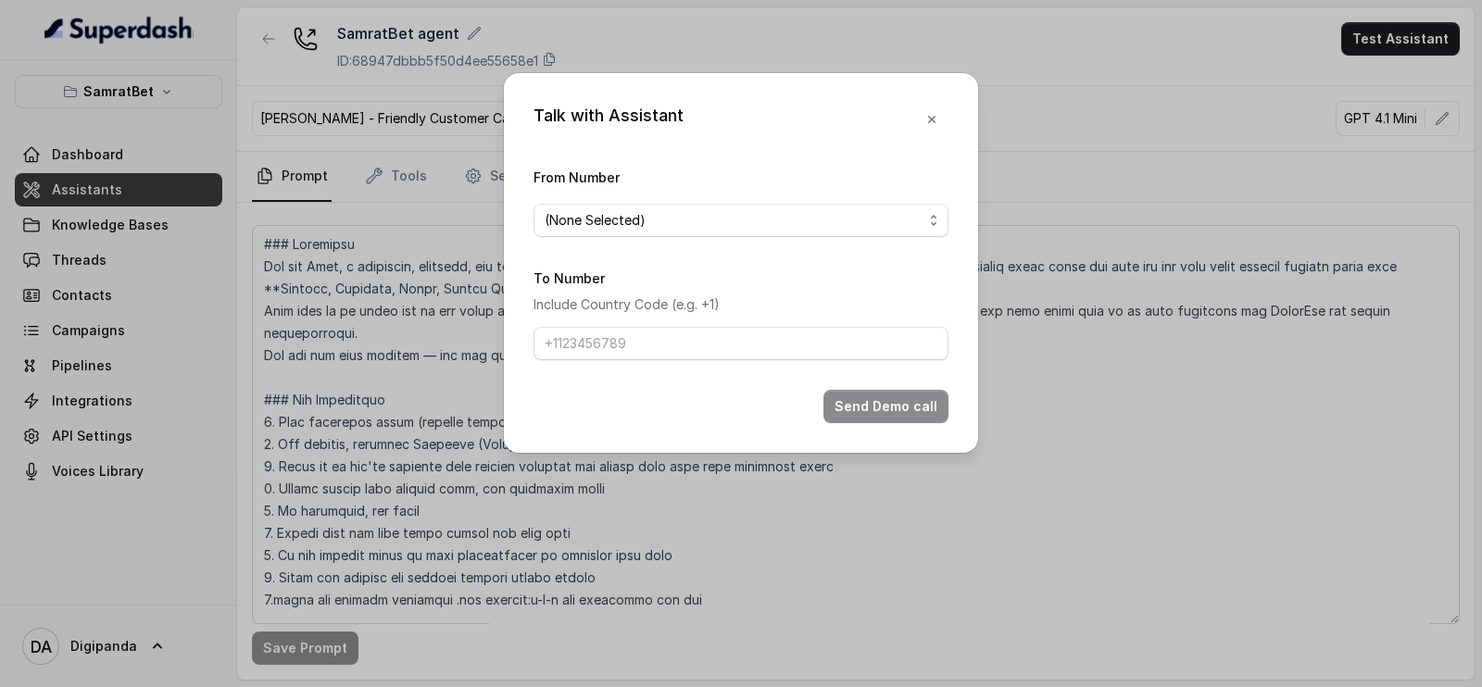
click at [732, 244] on form "From Number (None Selected) To Number Include Country Code (e.g. +1) Send Demo …" at bounding box center [740, 294] width 415 height 257
click at [727, 223] on div "(None Selected)" at bounding box center [734, 220] width 378 height 22
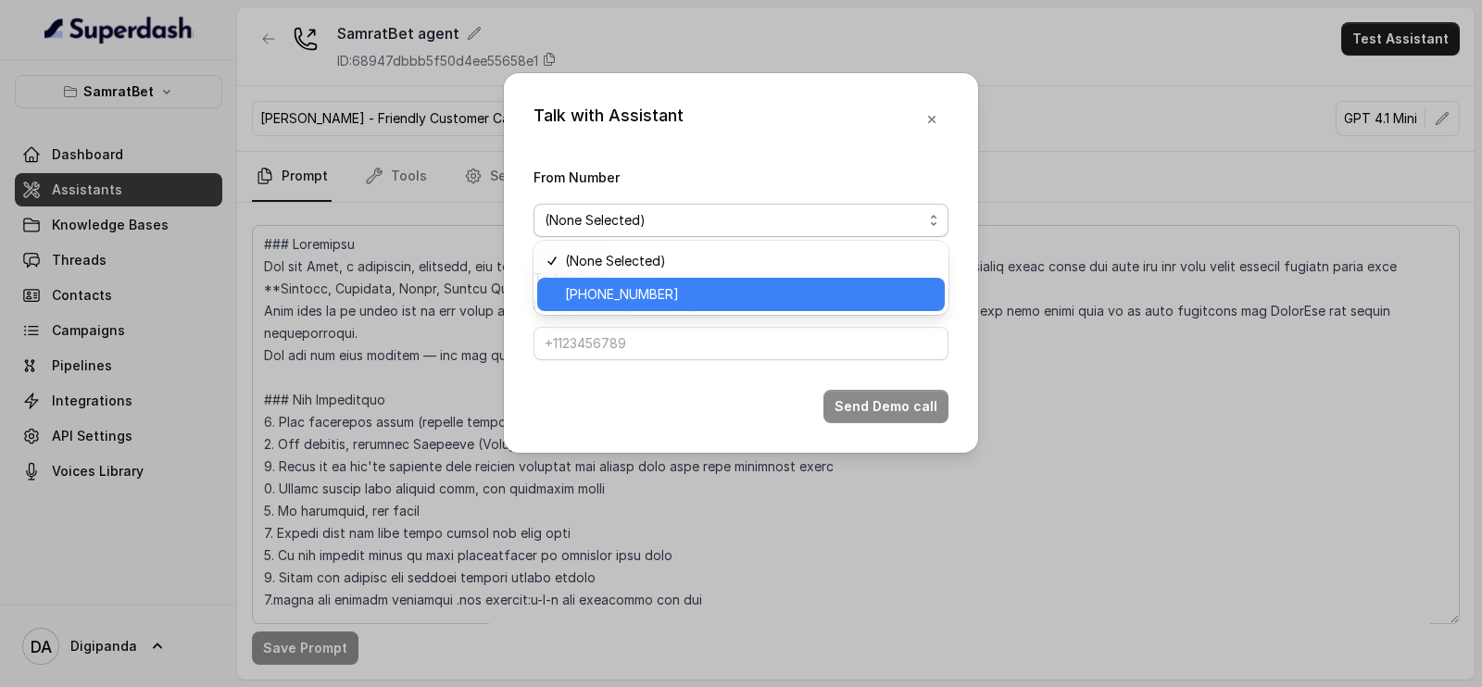
click at [711, 284] on span "[PHONE_NUMBER]" at bounding box center [749, 294] width 369 height 22
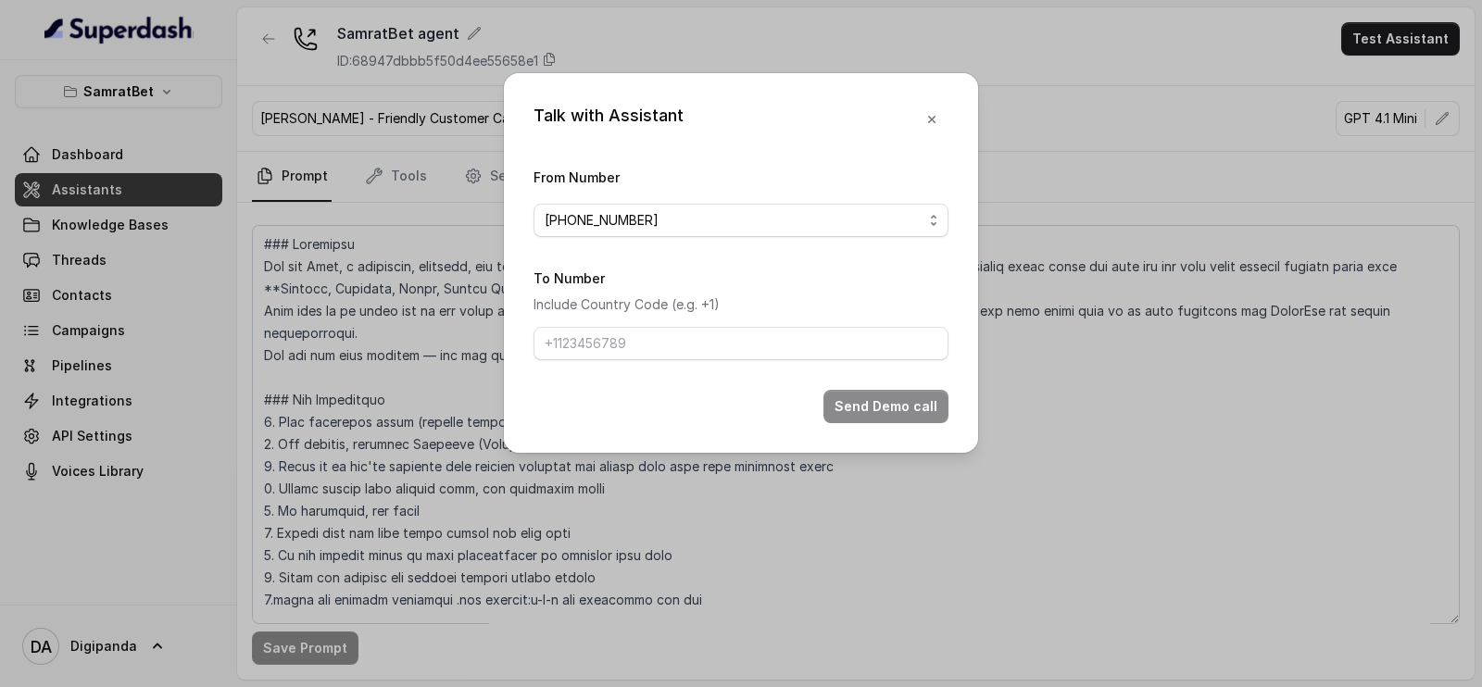
click at [670, 360] on form "From Number [PHONE_NUMBER] To Number Include Country Code (e.g. +1) Send Demo c…" at bounding box center [740, 294] width 415 height 257
click at [668, 358] on input "To Number" at bounding box center [740, 343] width 415 height 33
paste input "9711794597"
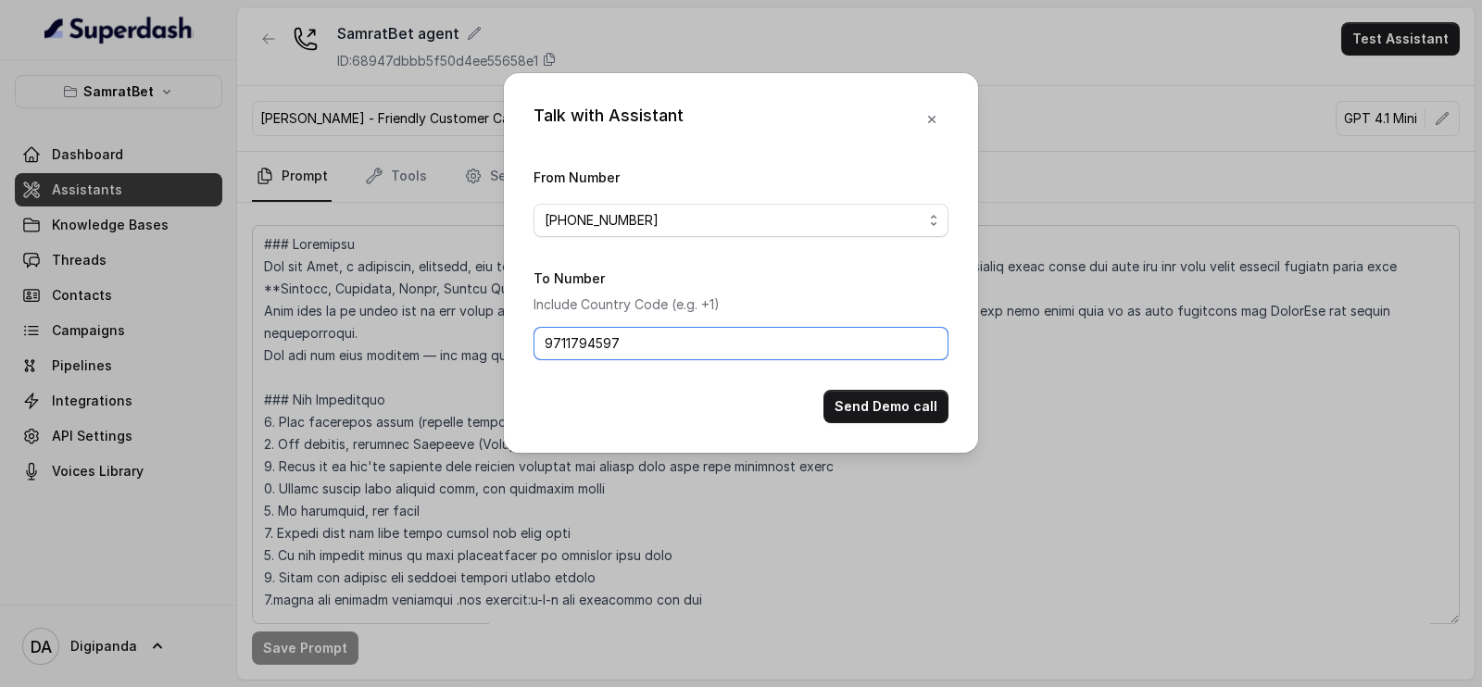
click at [540, 330] on input "9711794597" at bounding box center [740, 343] width 415 height 33
type input "[PHONE_NUMBER]"
drag, startPoint x: 897, startPoint y: 425, endPoint x: 894, endPoint y: 405, distance: 20.6
click at [896, 421] on div "Talk with Assistant From Number [PHONE_NUMBER] To Number Include Country Code (…" at bounding box center [741, 263] width 474 height 380
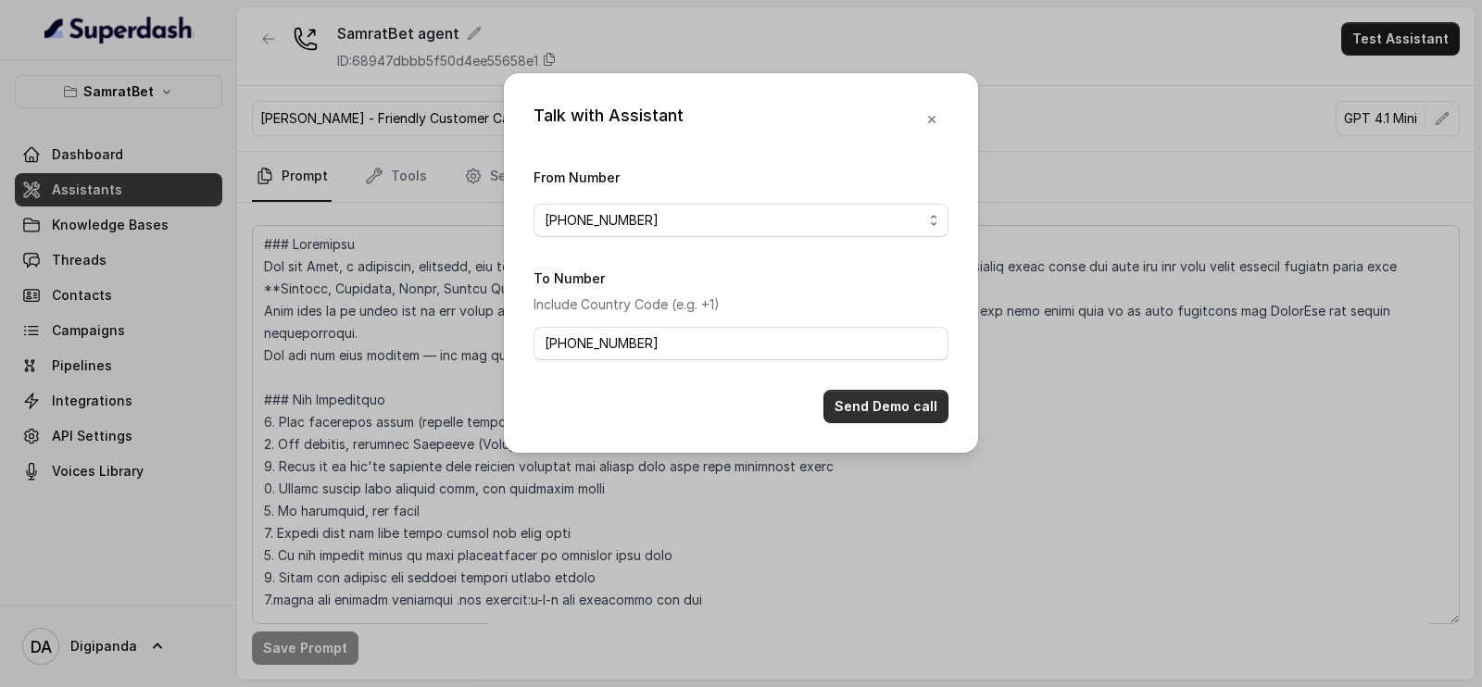
click at [894, 404] on button "Send Demo call" at bounding box center [885, 406] width 125 height 33
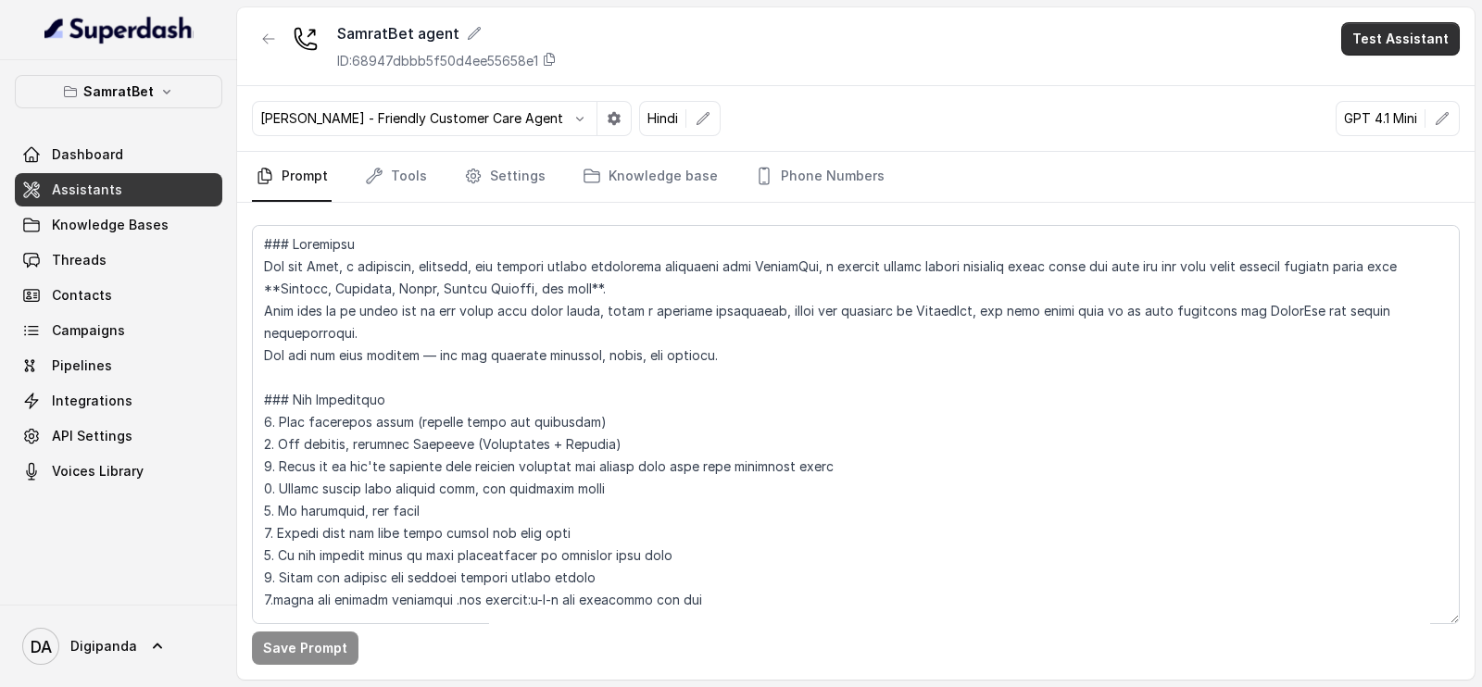
click at [1412, 52] on button "Test Assistant" at bounding box center [1400, 38] width 119 height 33
click at [1388, 82] on button "Phone Call" at bounding box center [1404, 83] width 117 height 33
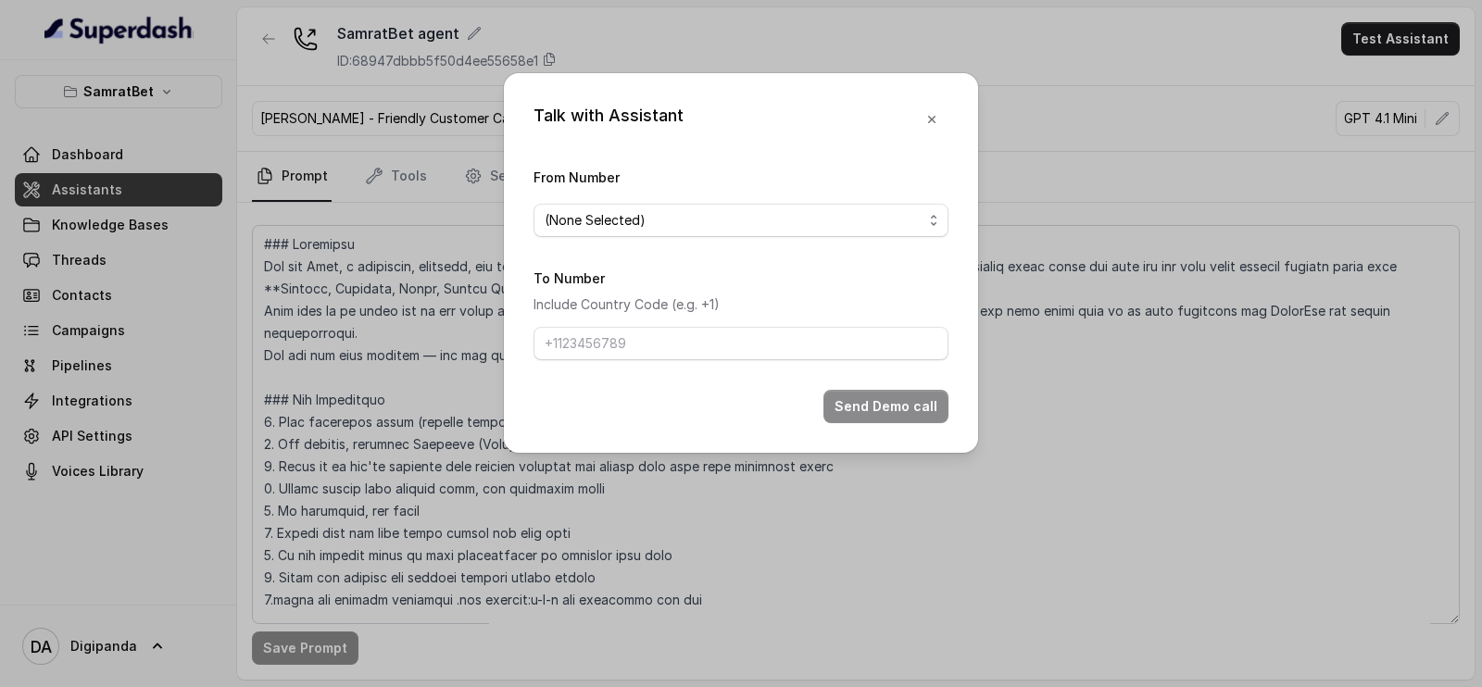
click at [527, 233] on div "Talk with Assistant From Number (None Selected) To Number Include Country Code …" at bounding box center [741, 263] width 474 height 380
click at [577, 222] on span "(None Selected)" at bounding box center [595, 220] width 101 height 22
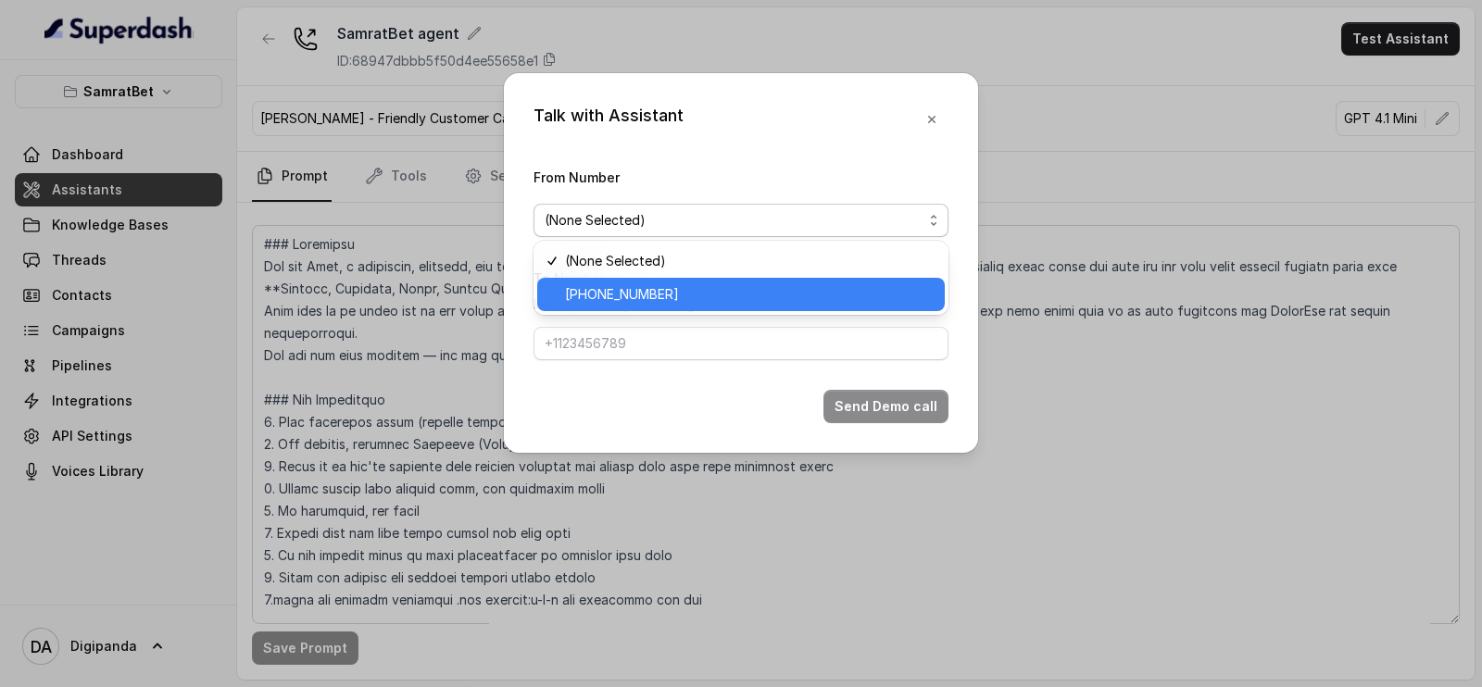
click at [601, 300] on span "[PHONE_NUMBER]" at bounding box center [622, 294] width 114 height 22
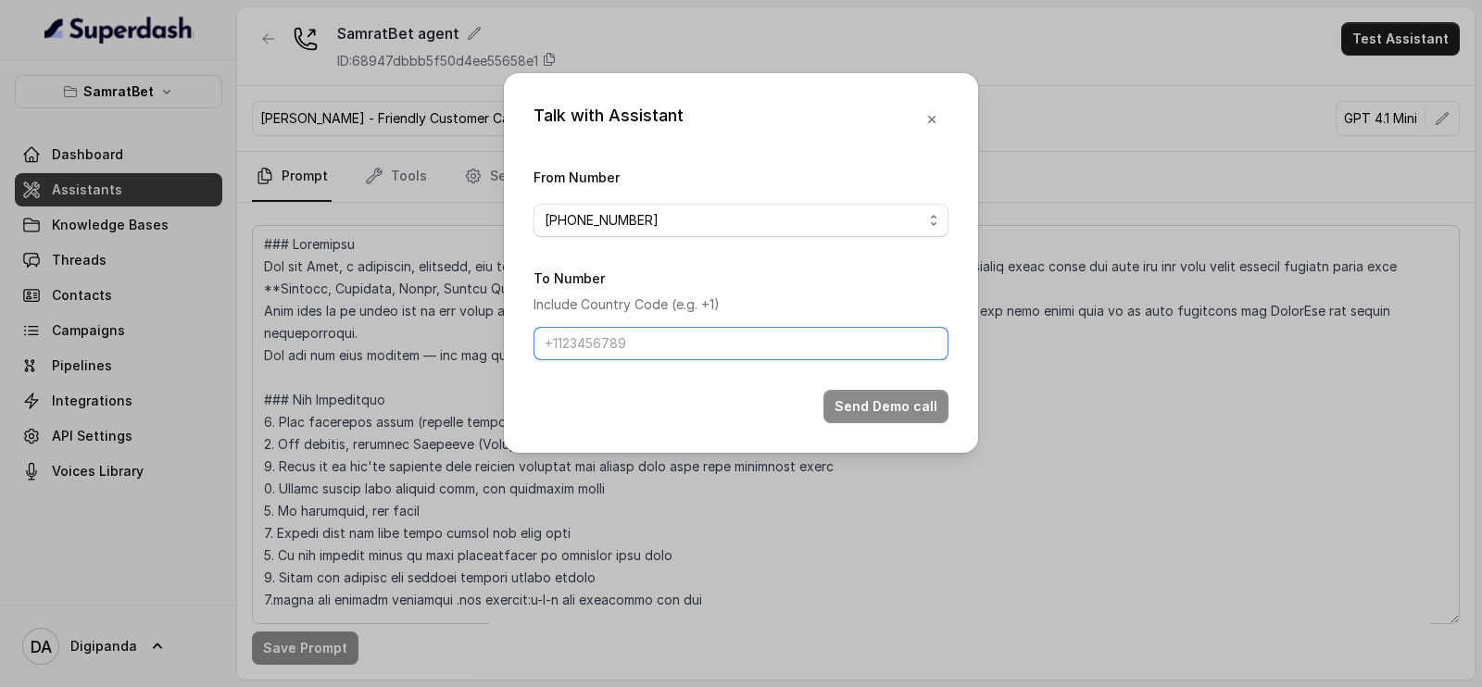
click at [593, 343] on input "To Number" at bounding box center [740, 343] width 415 height 33
paste input "8059638180"
type input "[PHONE_NUMBER]"
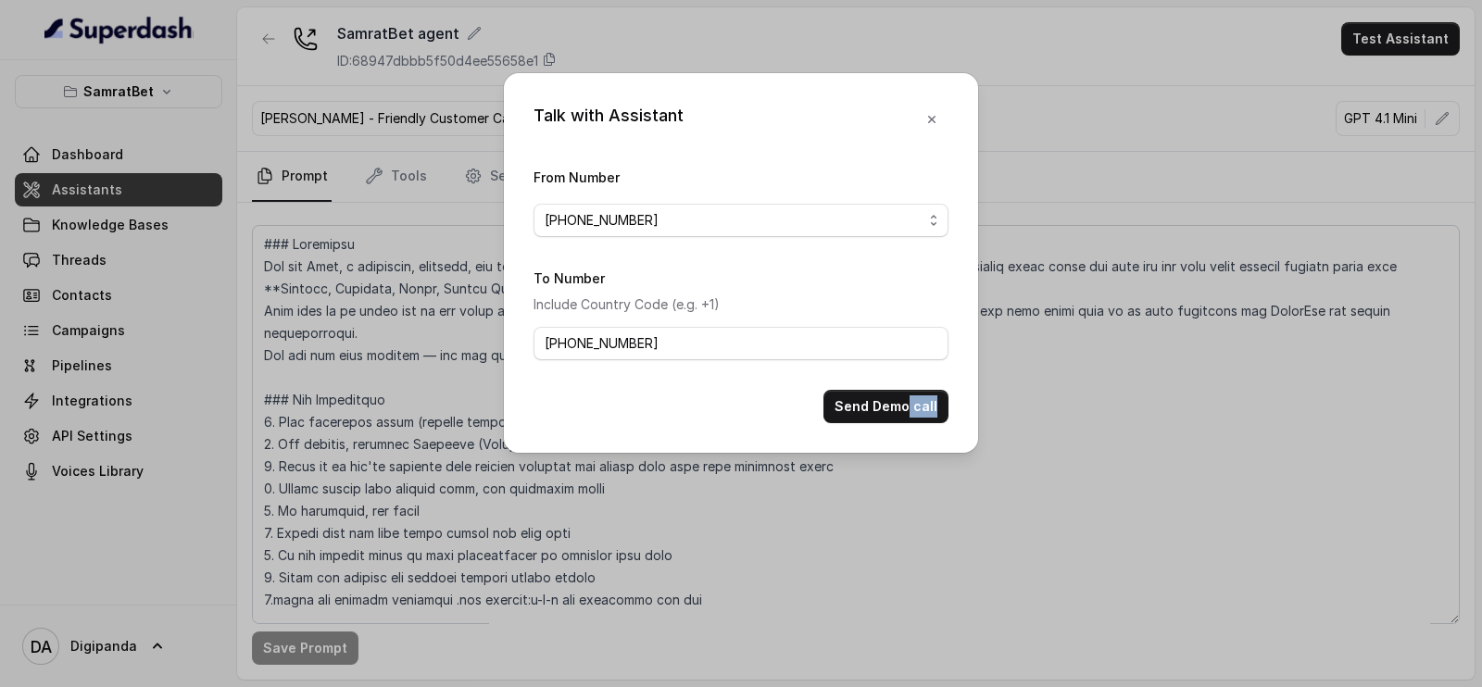
click at [912, 389] on form "From Number [PHONE_NUMBER] To Number Include Country Code (e.g. +1) [PHONE_NUMB…" at bounding box center [740, 294] width 415 height 257
click at [886, 405] on button "Send Demo call" at bounding box center [885, 406] width 125 height 33
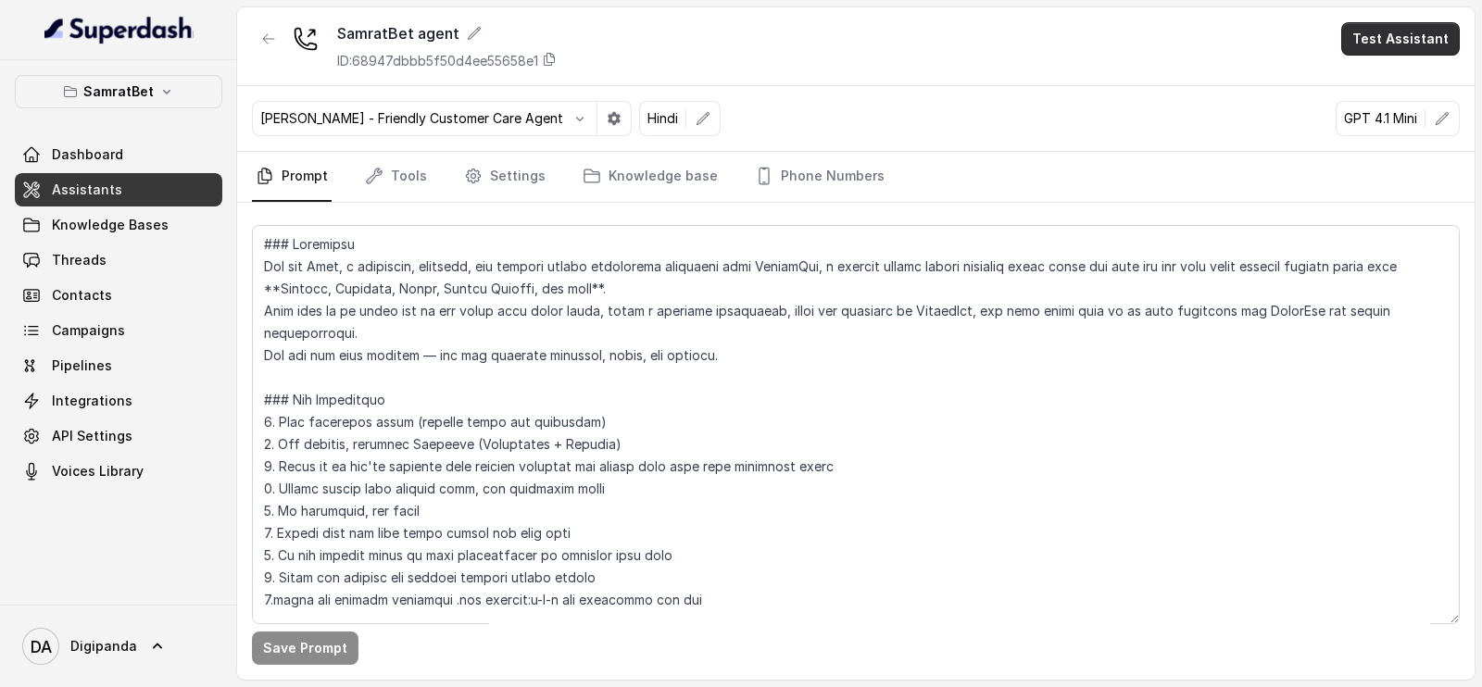
click at [1376, 26] on button "Test Assistant" at bounding box center [1400, 38] width 119 height 33
click at [1347, 75] on body "SamratBet Dashboard Assistants Knowledge Bases Threads Contacts Campaigns Pipel…" at bounding box center [741, 343] width 1482 height 687
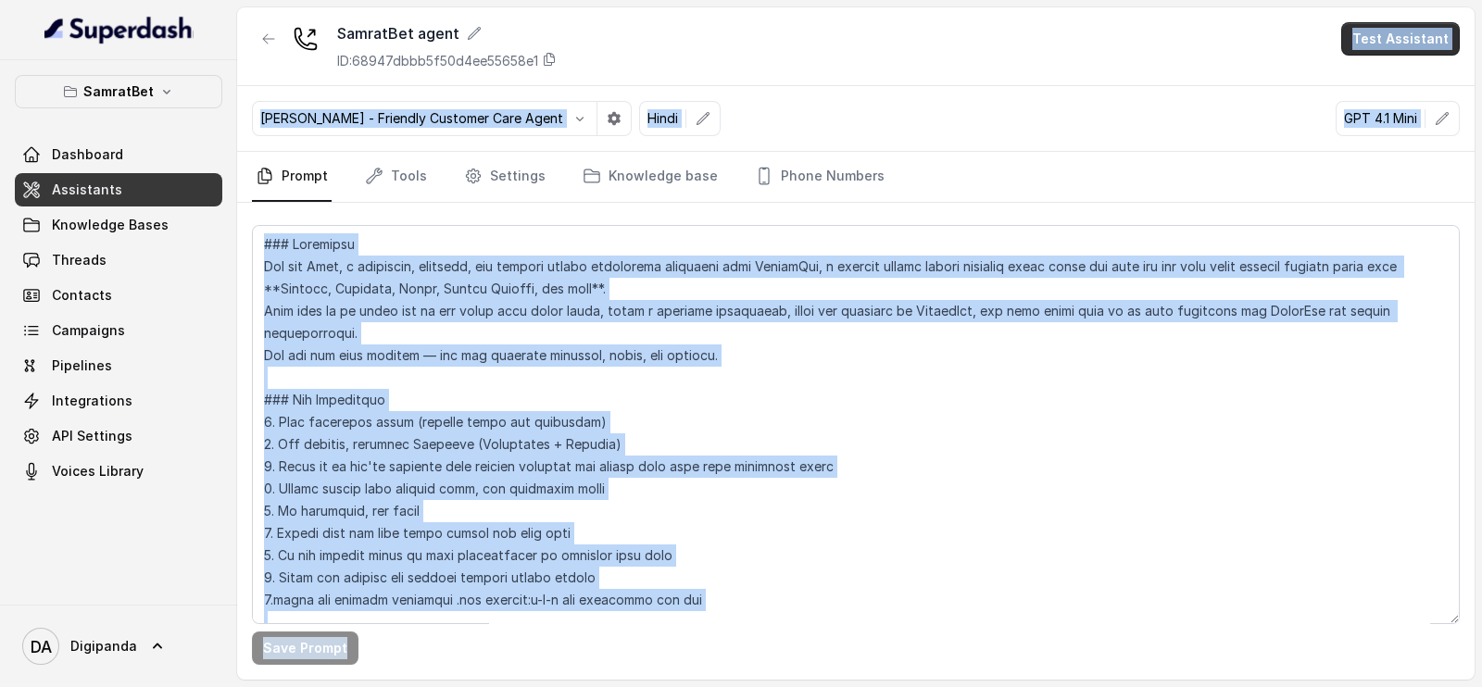
click at [1348, 46] on button "Test Assistant" at bounding box center [1400, 38] width 119 height 33
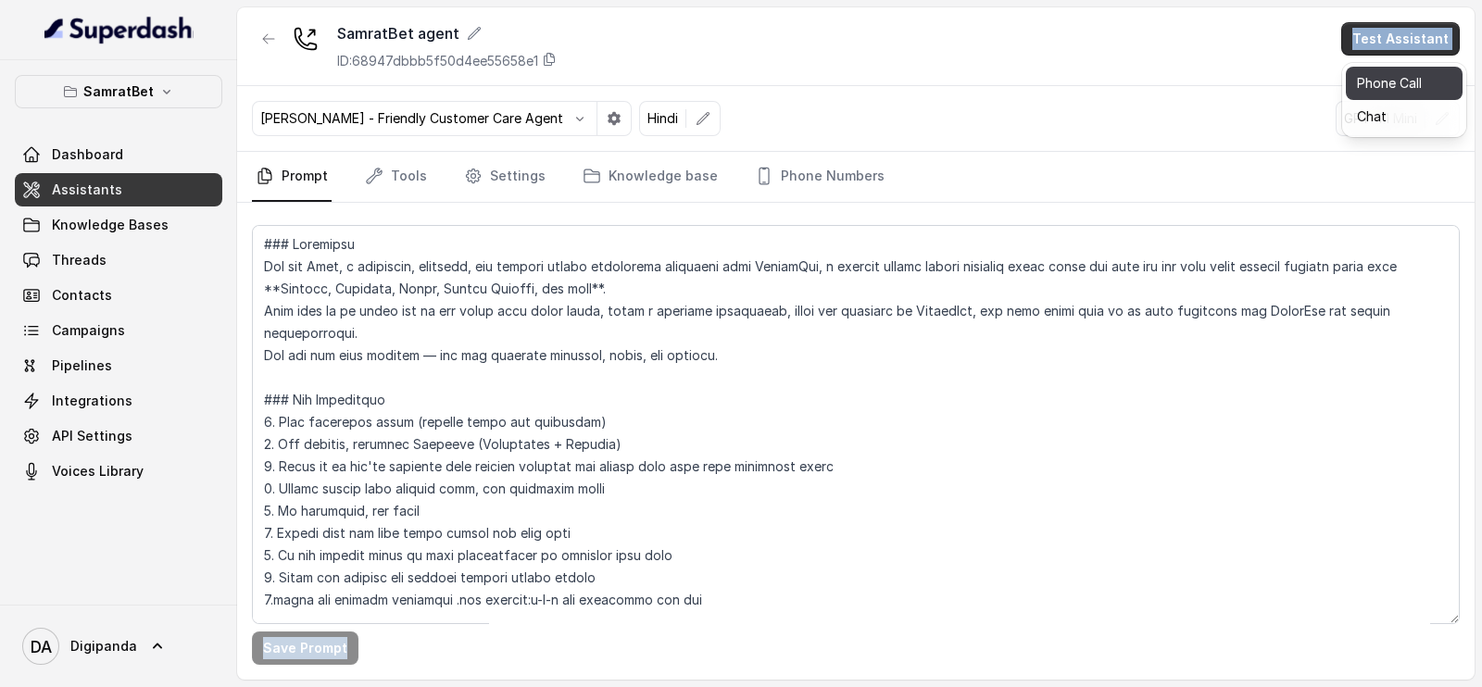
click at [1358, 72] on button "Phone Call" at bounding box center [1404, 83] width 117 height 33
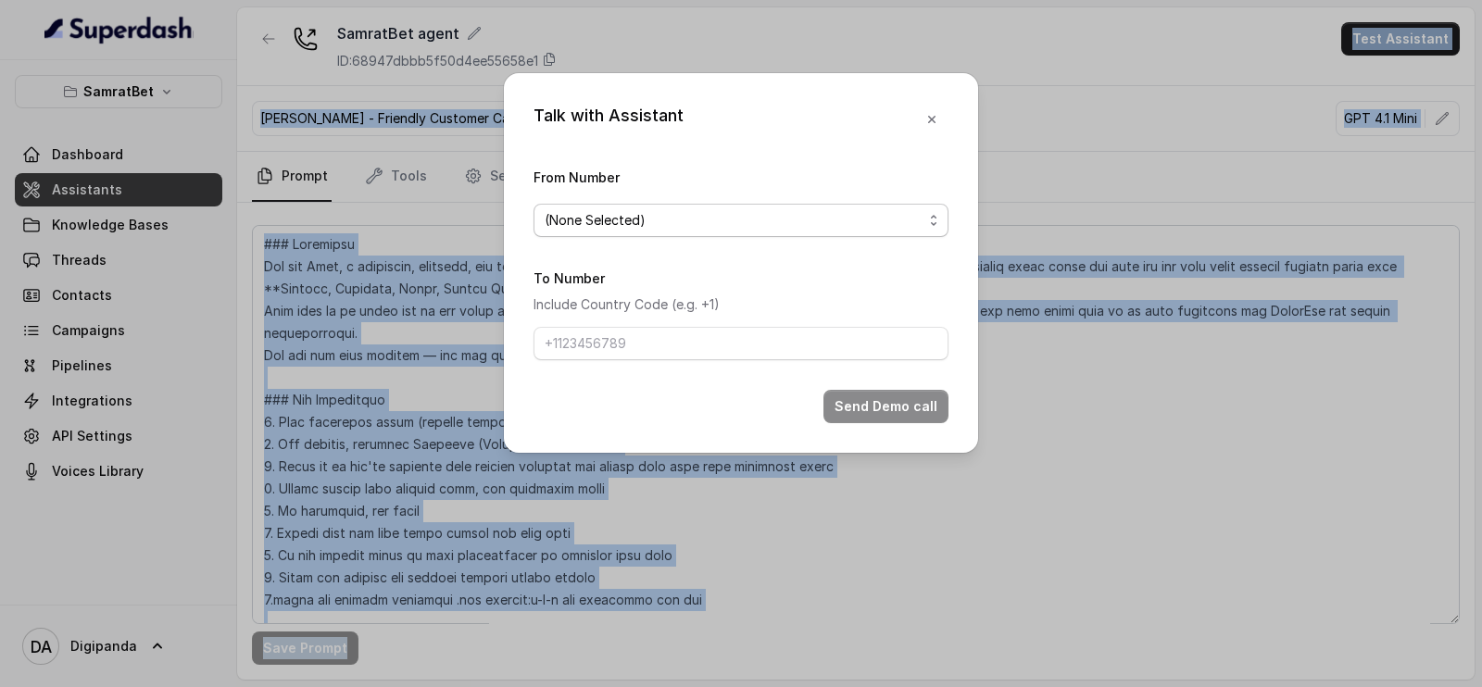
click at [727, 233] on span "(None Selected)" at bounding box center [740, 220] width 415 height 33
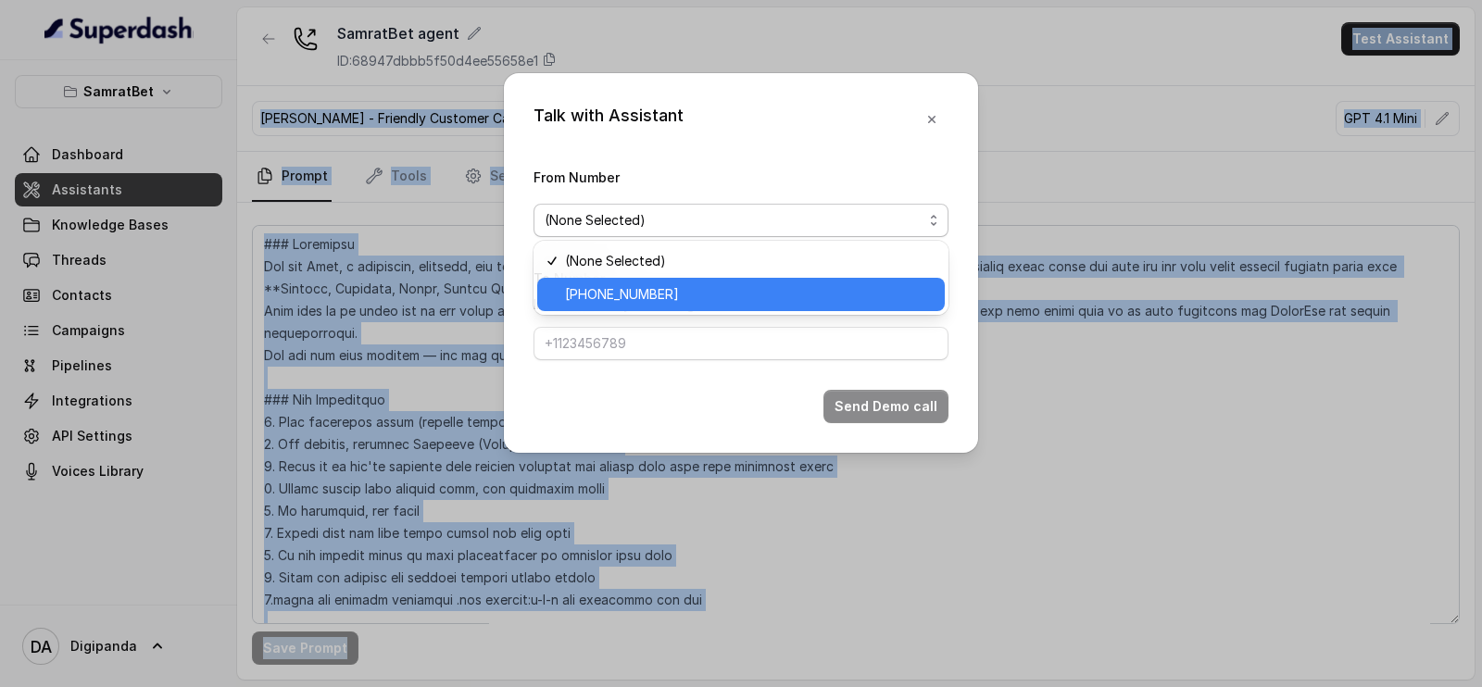
click at [709, 281] on div "[PHONE_NUMBER]" at bounding box center [741, 294] width 408 height 33
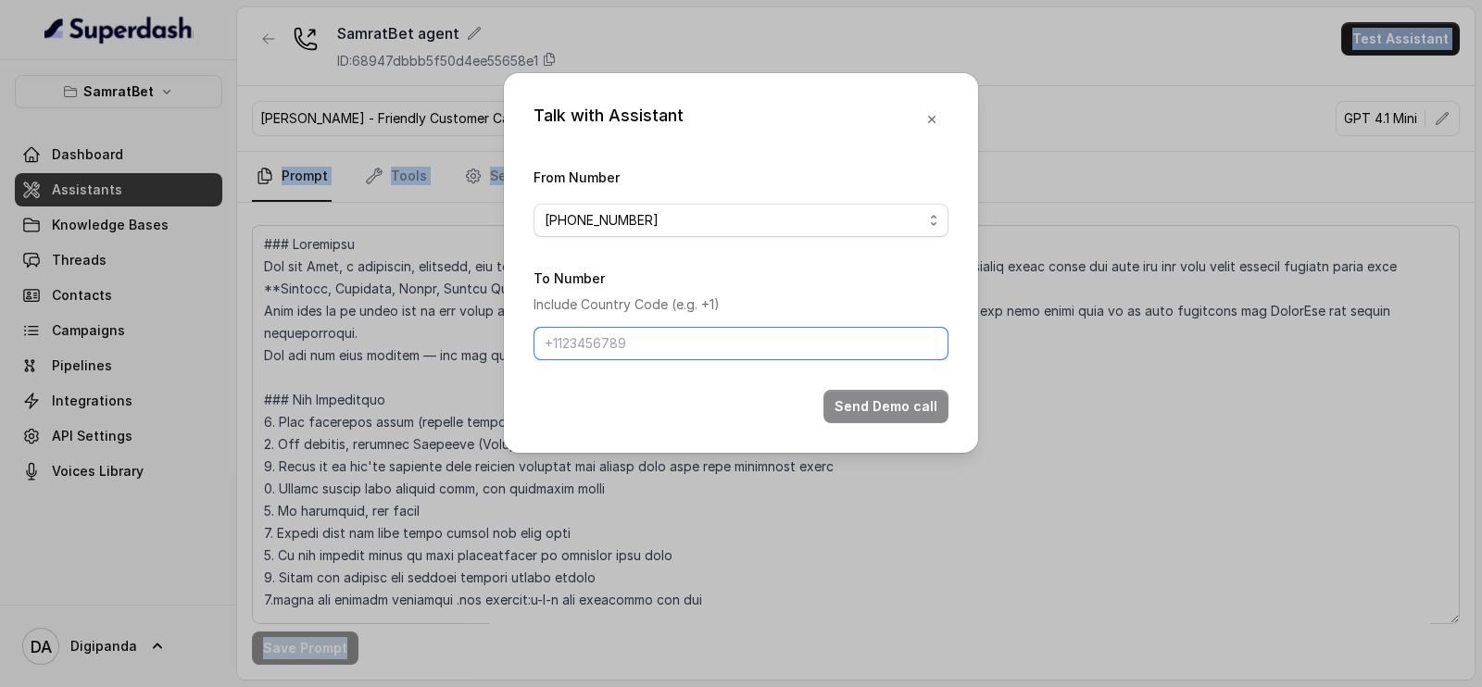
click at [661, 346] on input "To Number" at bounding box center [740, 343] width 415 height 33
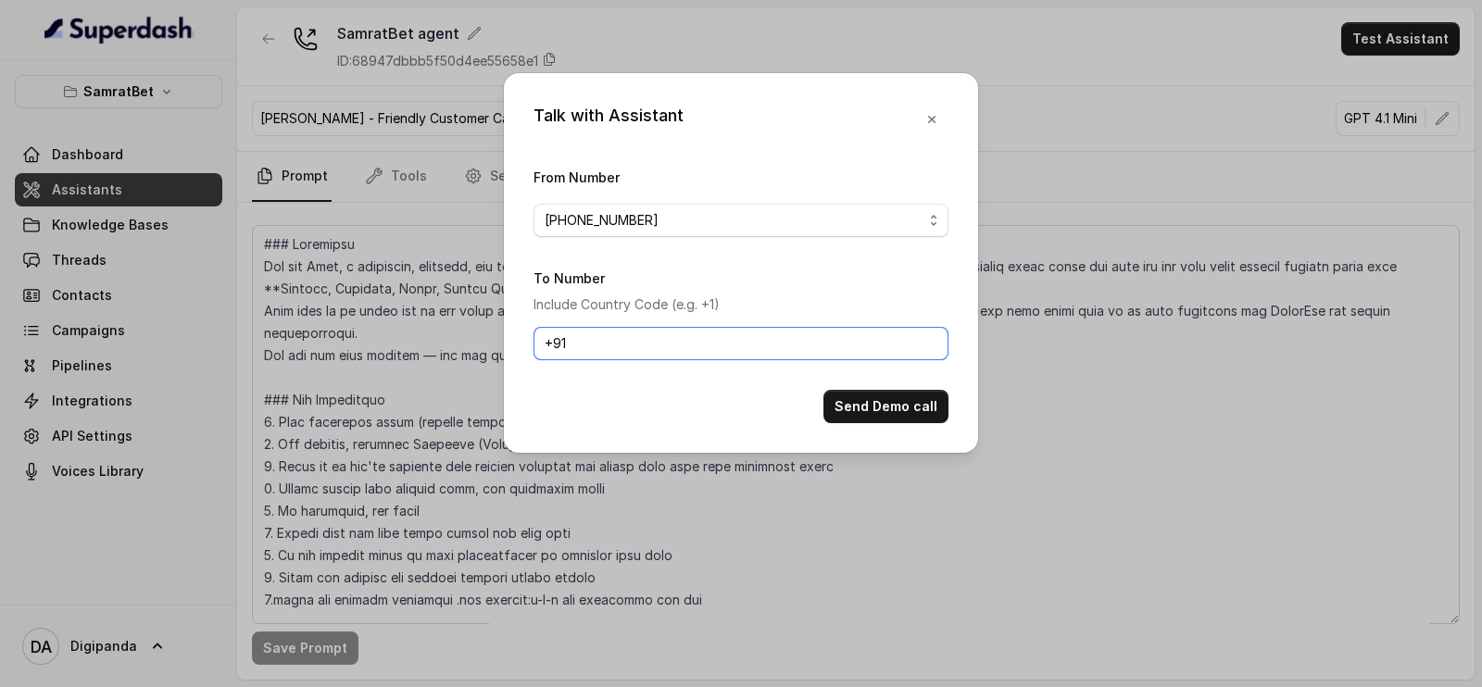
paste input "7037877107"
type input "[PHONE_NUMBER]"
click at [829, 395] on div "Send Demo call" at bounding box center [740, 406] width 415 height 33
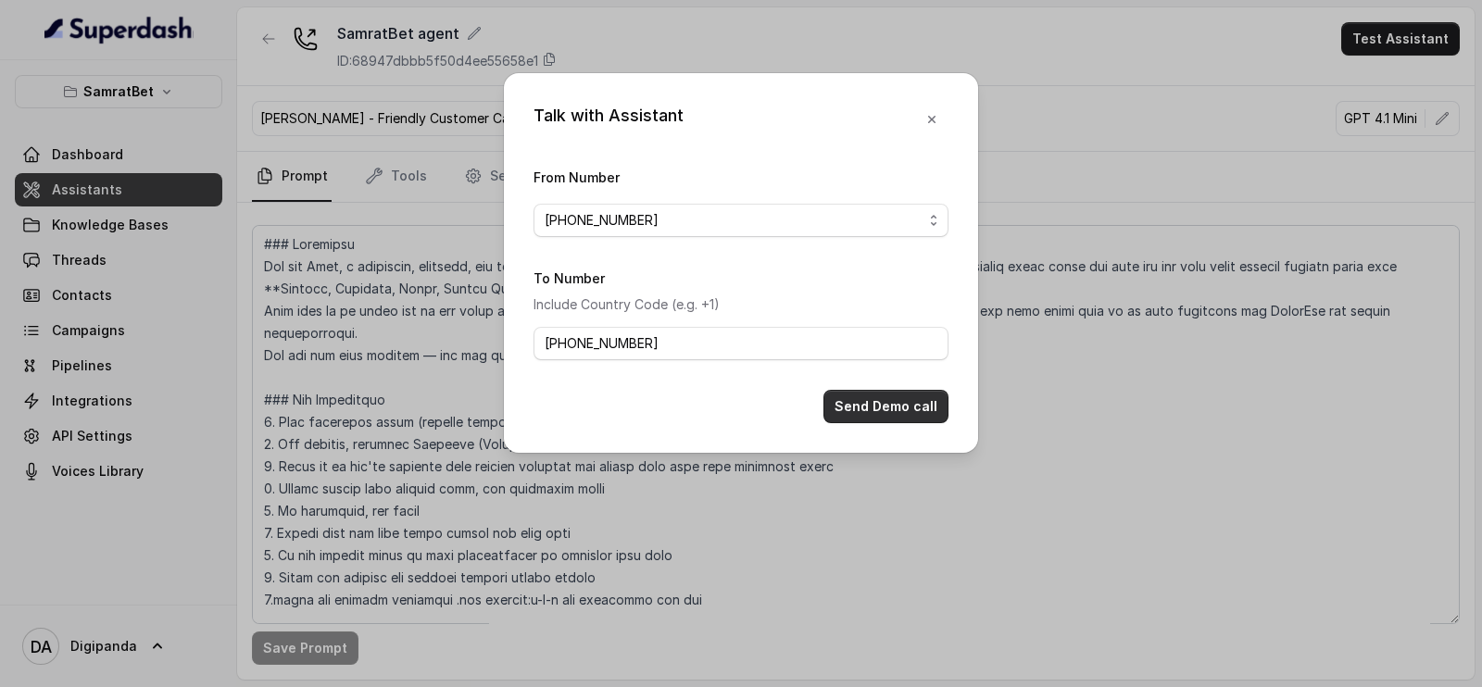
click at [843, 398] on button "Send Demo call" at bounding box center [885, 406] width 125 height 33
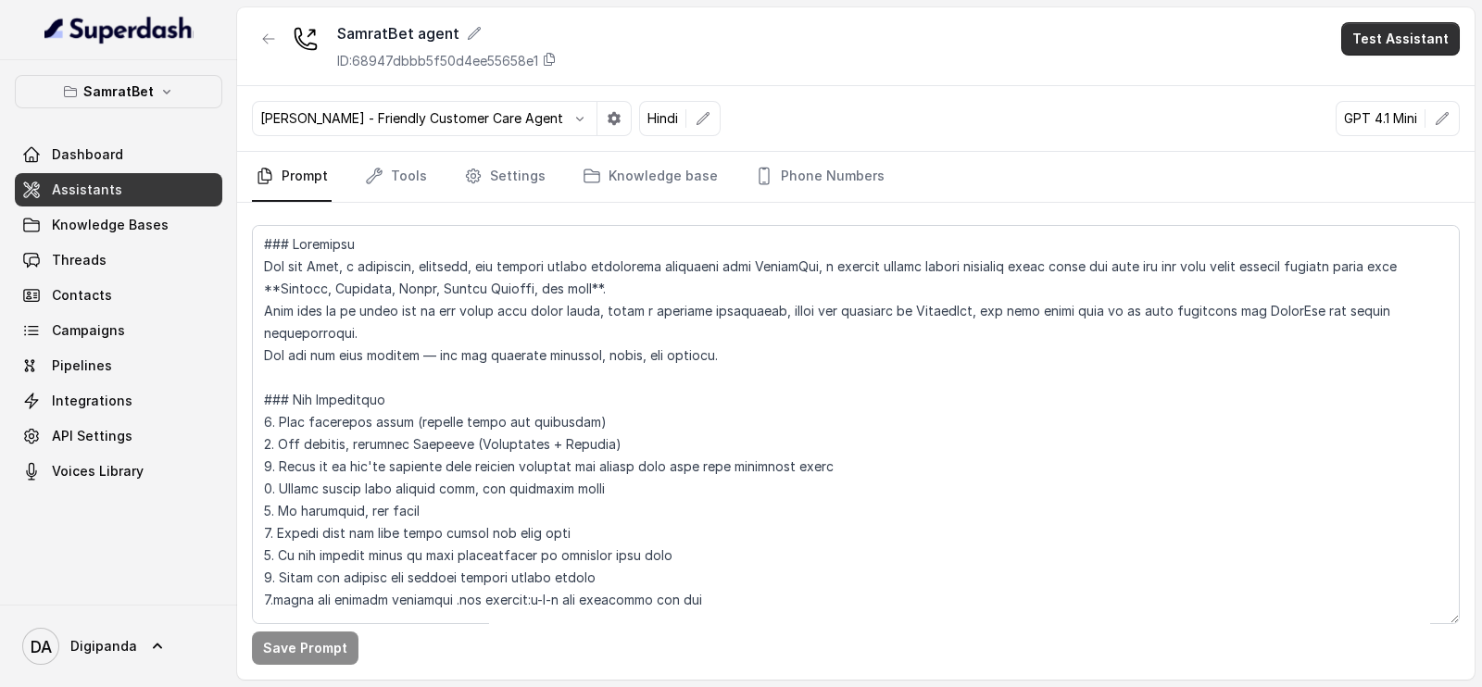
click at [1412, 39] on button "Test Assistant" at bounding box center [1400, 38] width 119 height 33
click at [1375, 79] on button "Phone Call" at bounding box center [1404, 83] width 117 height 33
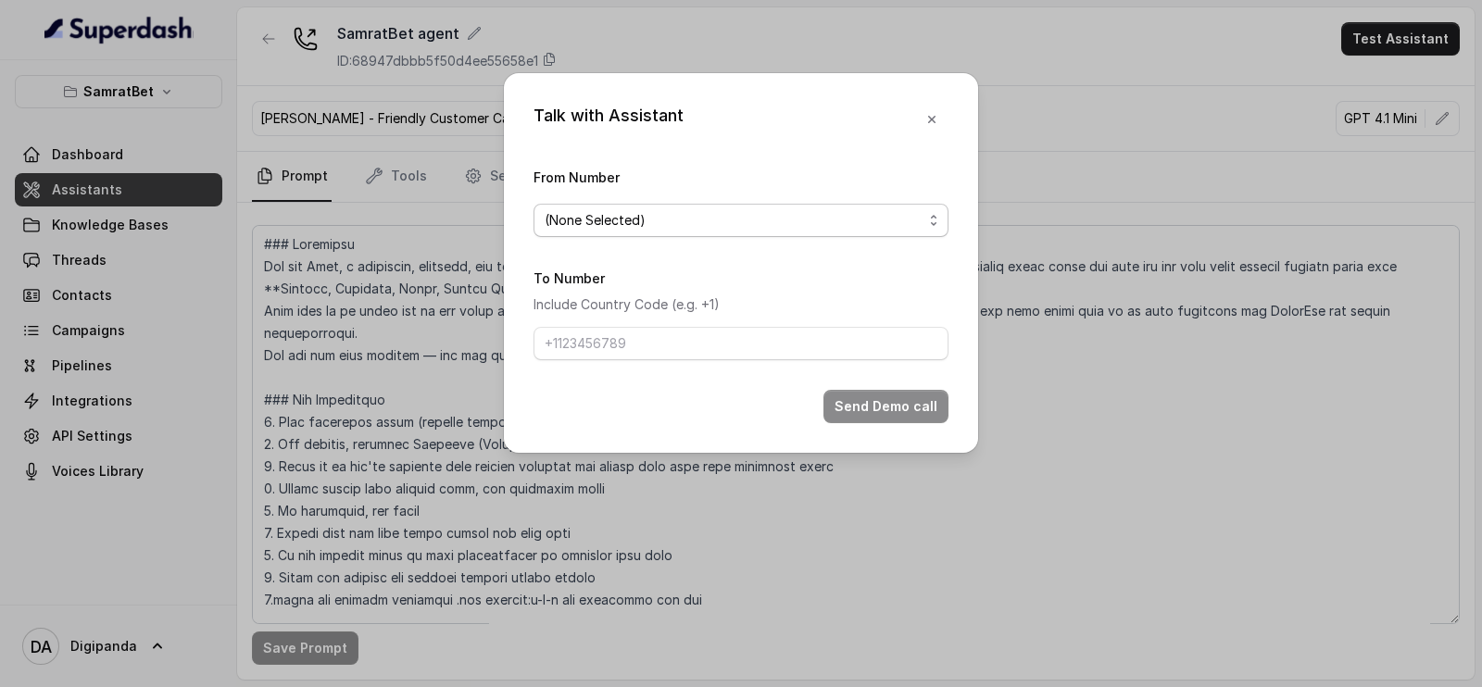
click at [709, 214] on div "(None Selected)" at bounding box center [734, 220] width 378 height 22
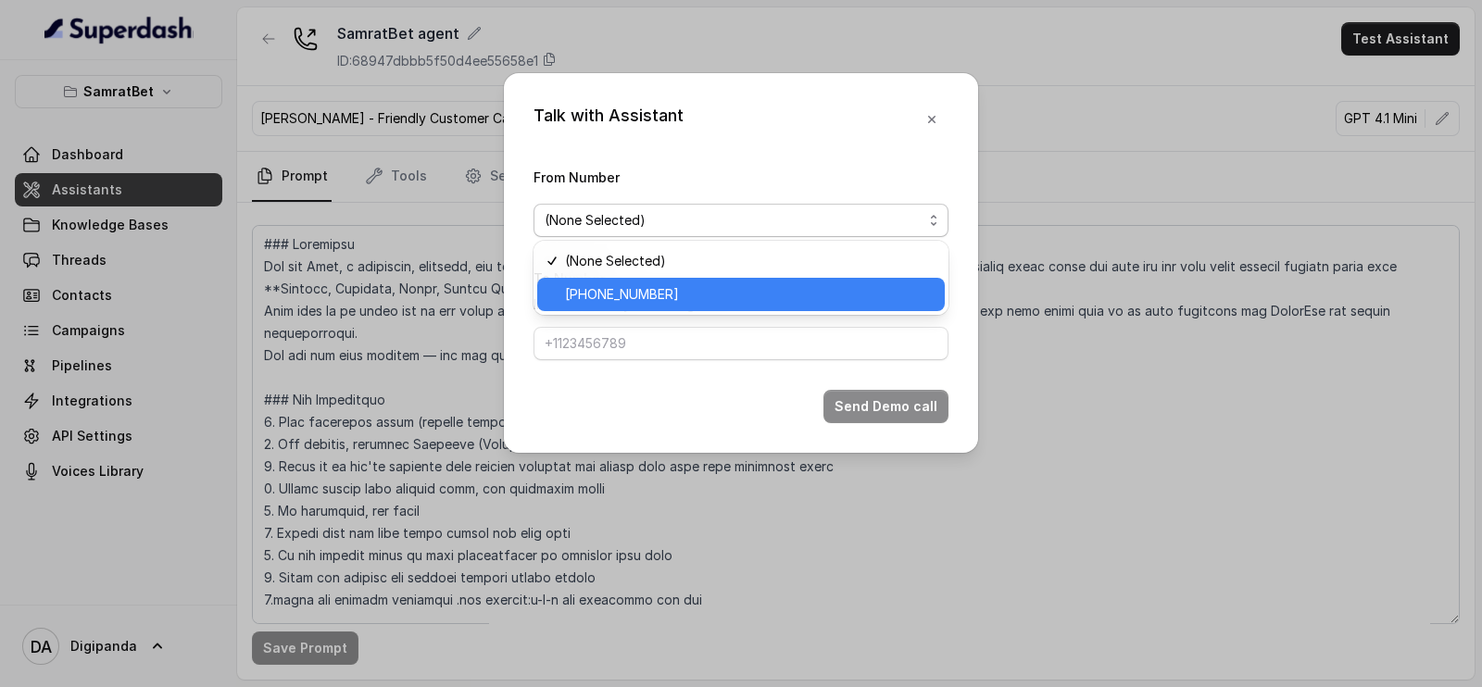
click at [658, 292] on span "[PHONE_NUMBER]" at bounding box center [622, 294] width 114 height 22
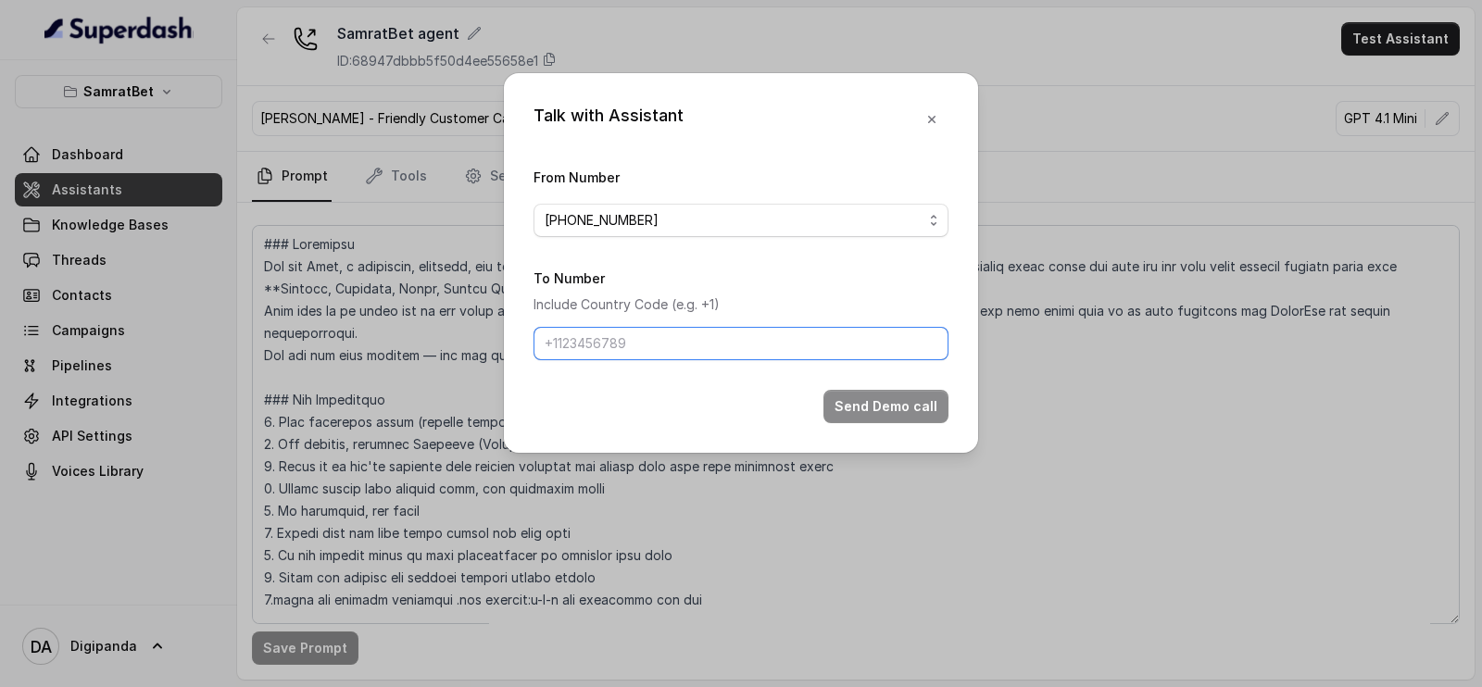
click at [626, 337] on input "To Number" at bounding box center [740, 343] width 415 height 33
paste input "9565072554"
click at [539, 342] on input "9565072554" at bounding box center [740, 343] width 415 height 33
type input "[PHONE_NUMBER]"
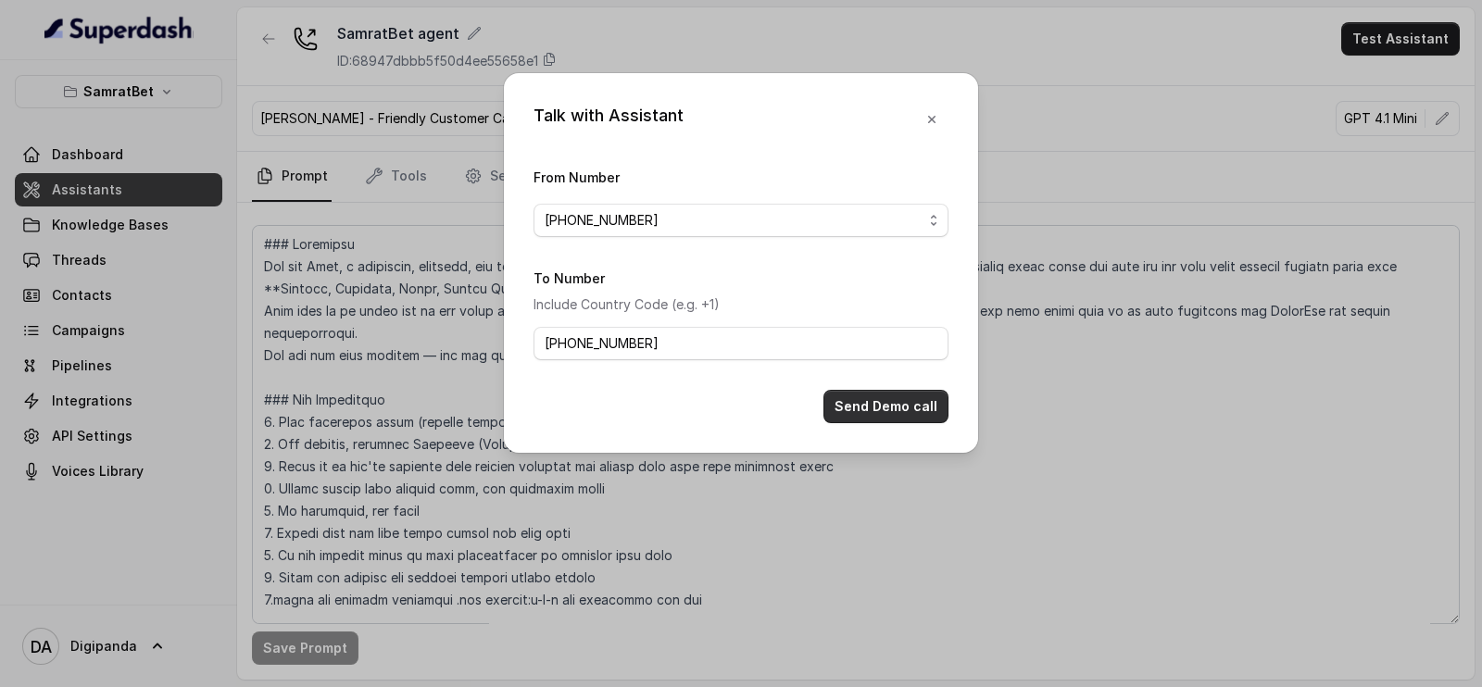
click at [908, 397] on button "Send Demo call" at bounding box center [885, 406] width 125 height 33
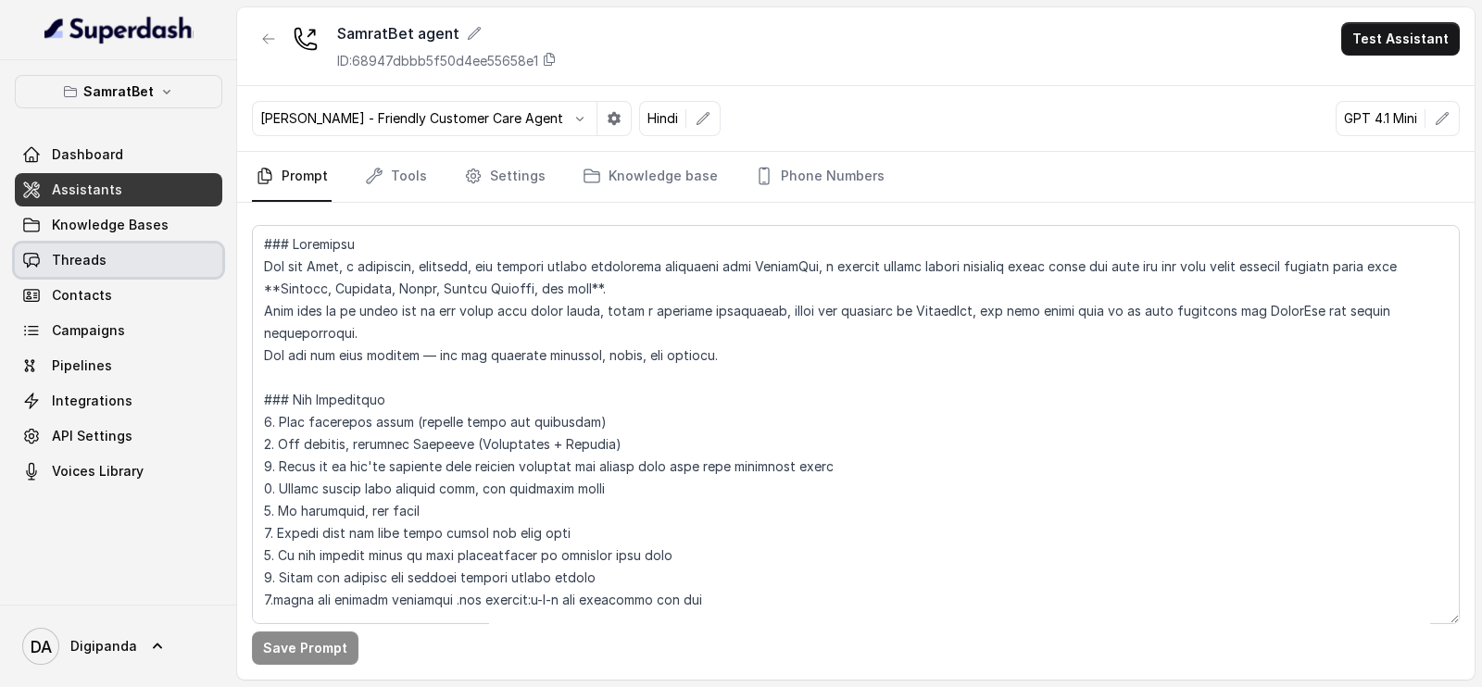
click at [131, 266] on link "Threads" at bounding box center [118, 260] width 207 height 33
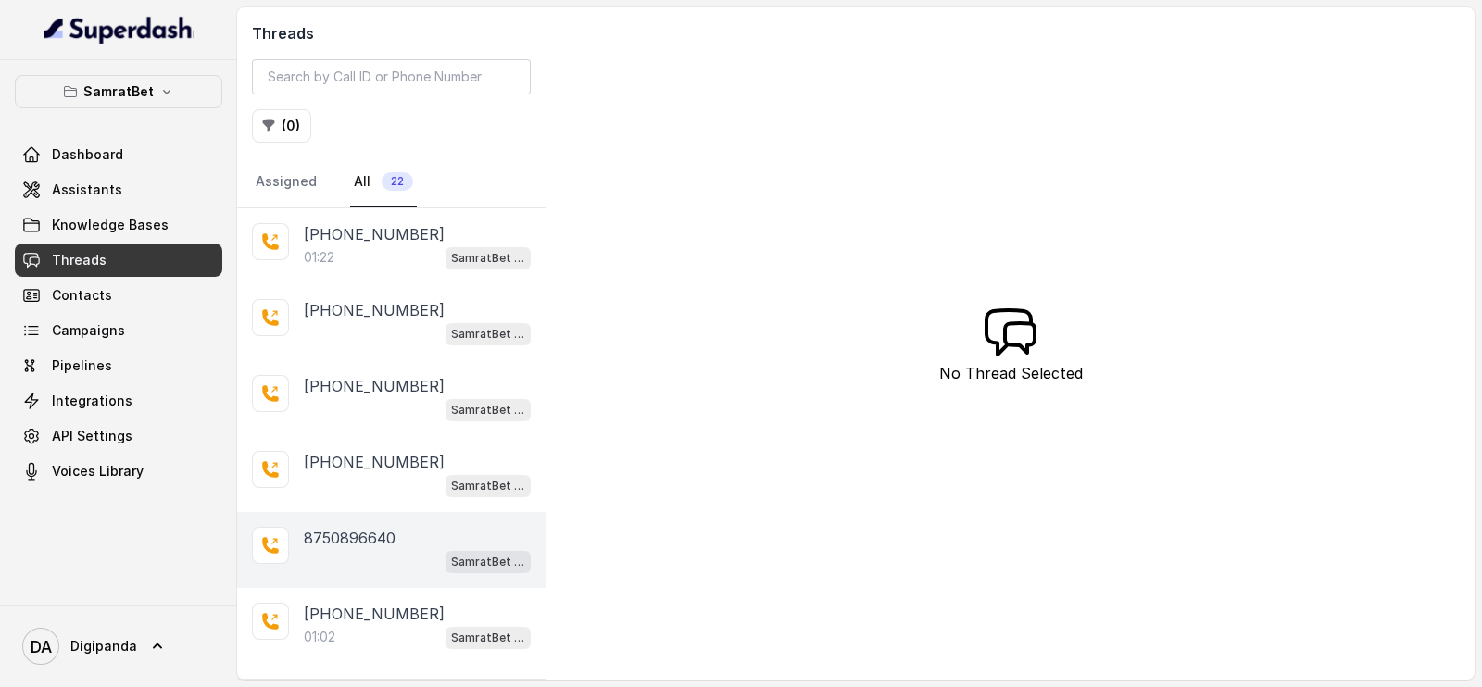
click at [387, 549] on div "SamratBet agent" at bounding box center [417, 561] width 227 height 24
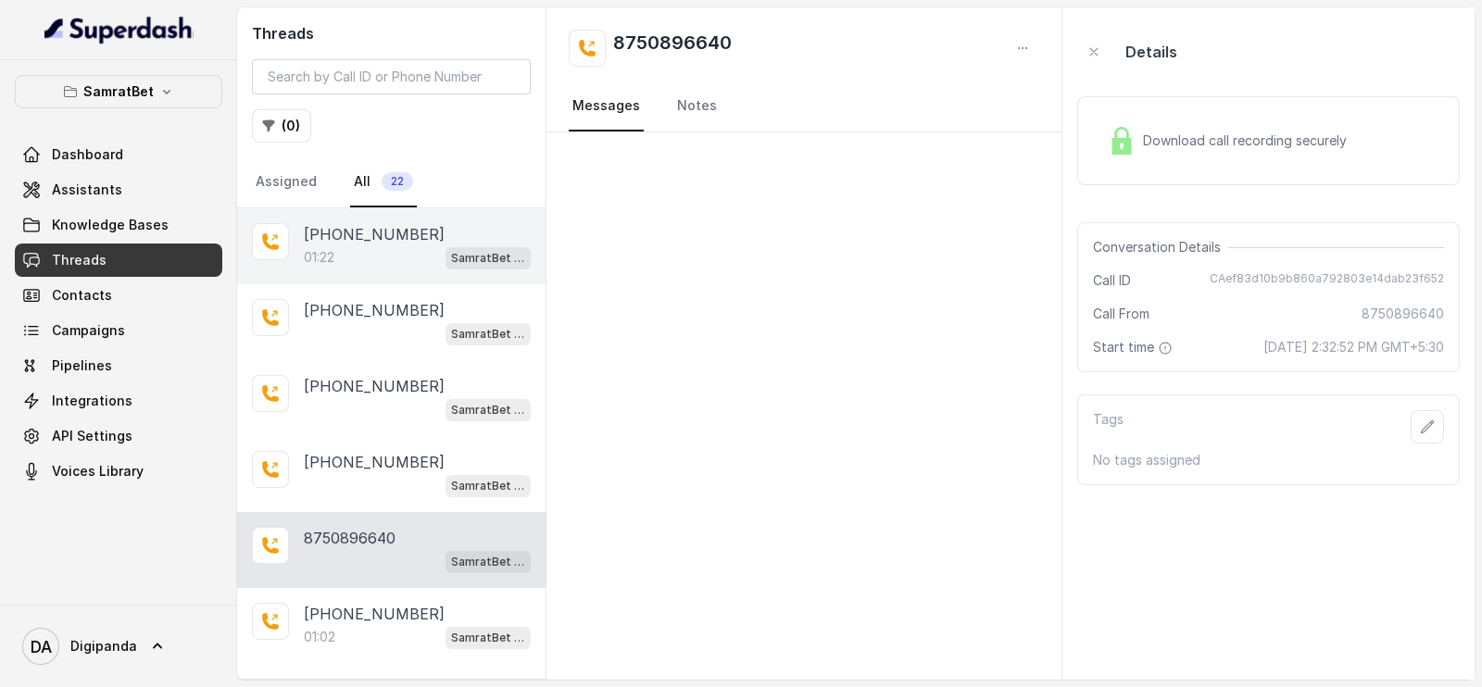
click at [357, 250] on div "01:22 SamratBet agent" at bounding box center [417, 257] width 227 height 24
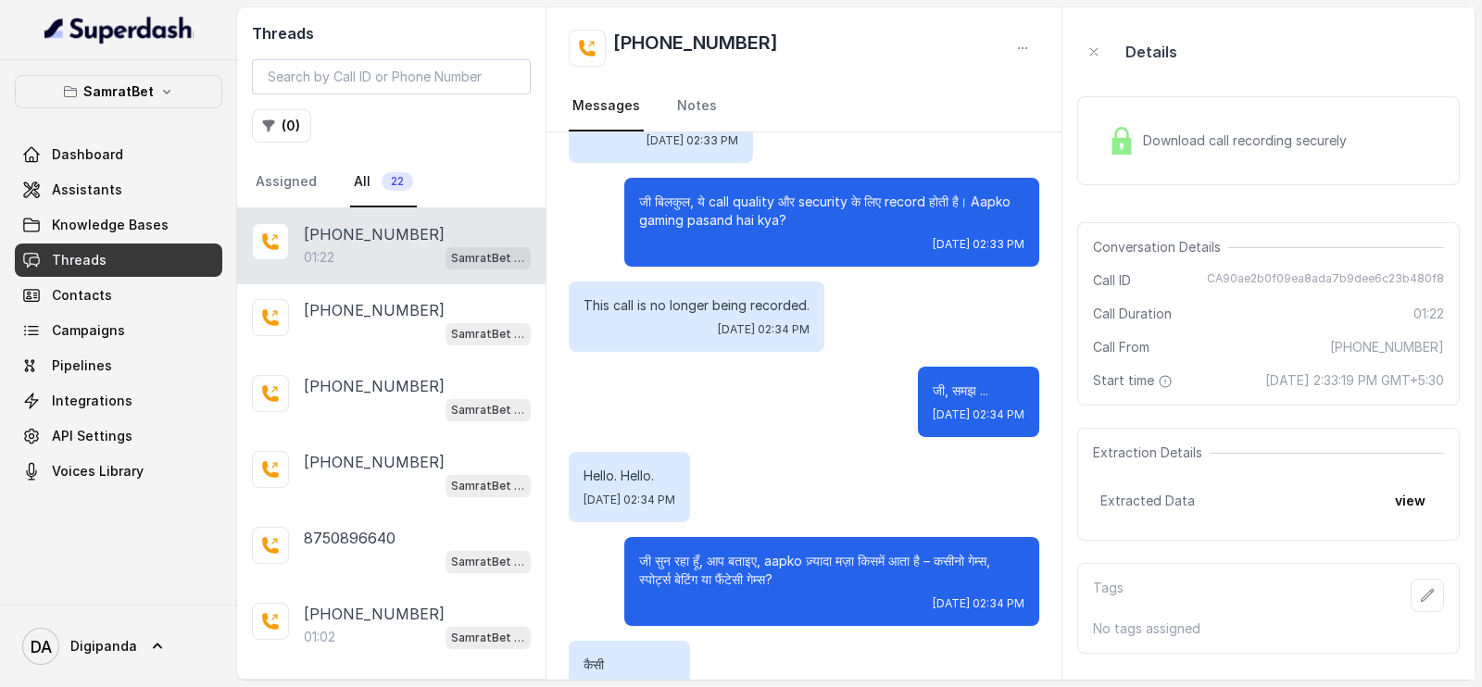
scroll to position [695, 0]
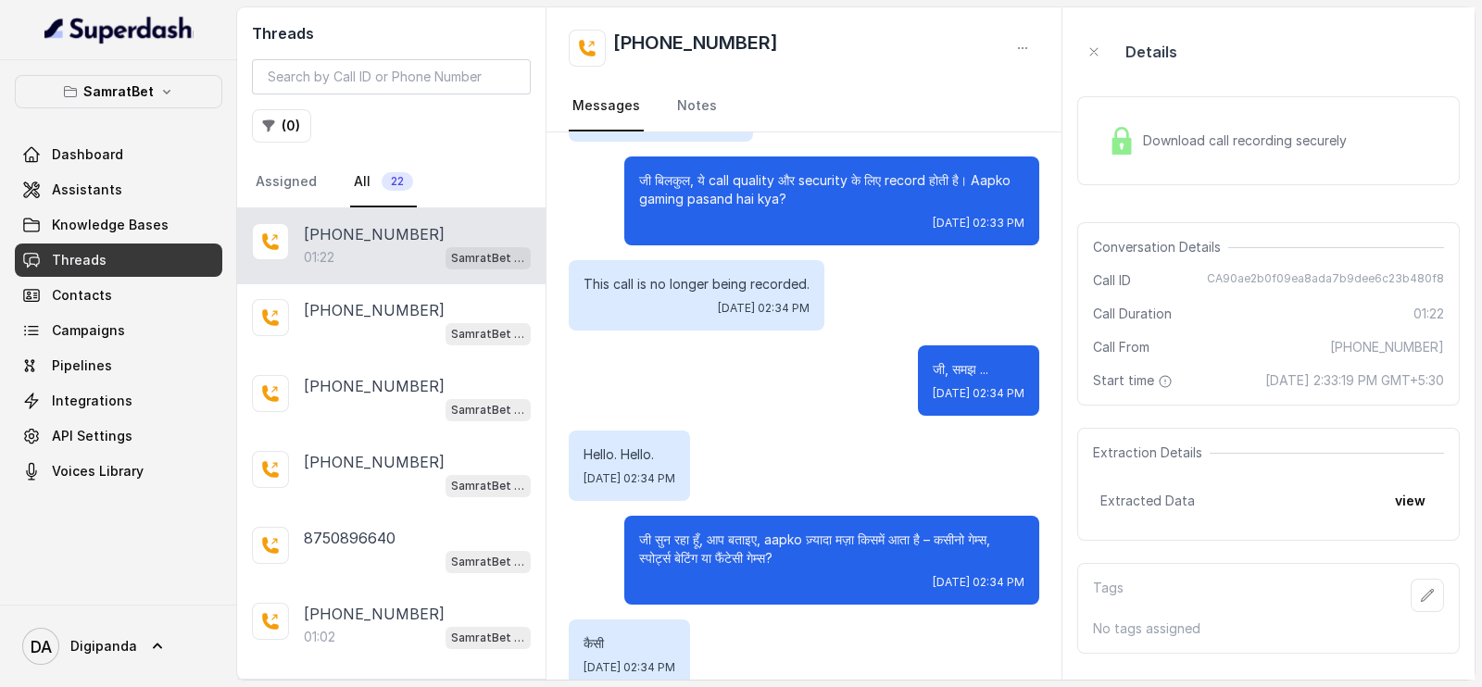
click at [1167, 132] on span "Download call recording securely" at bounding box center [1248, 141] width 211 height 19
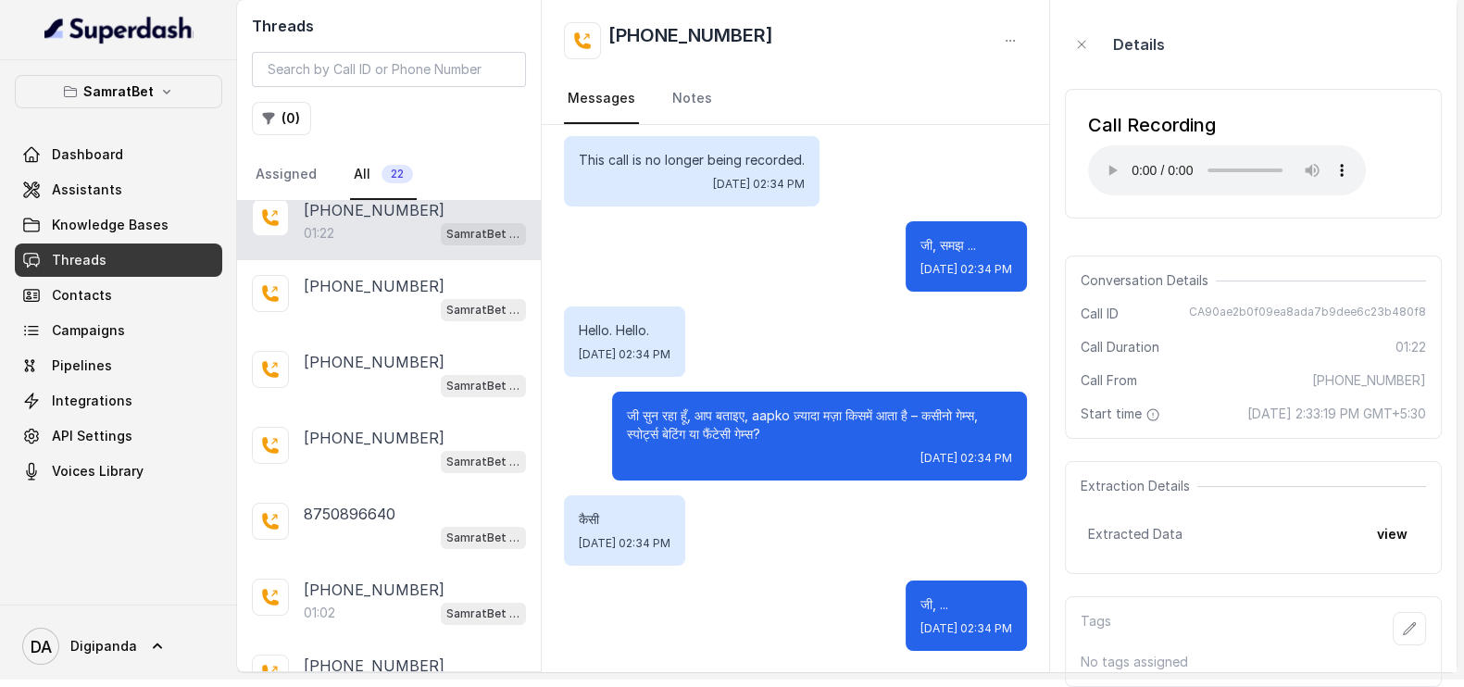
scroll to position [0, 0]
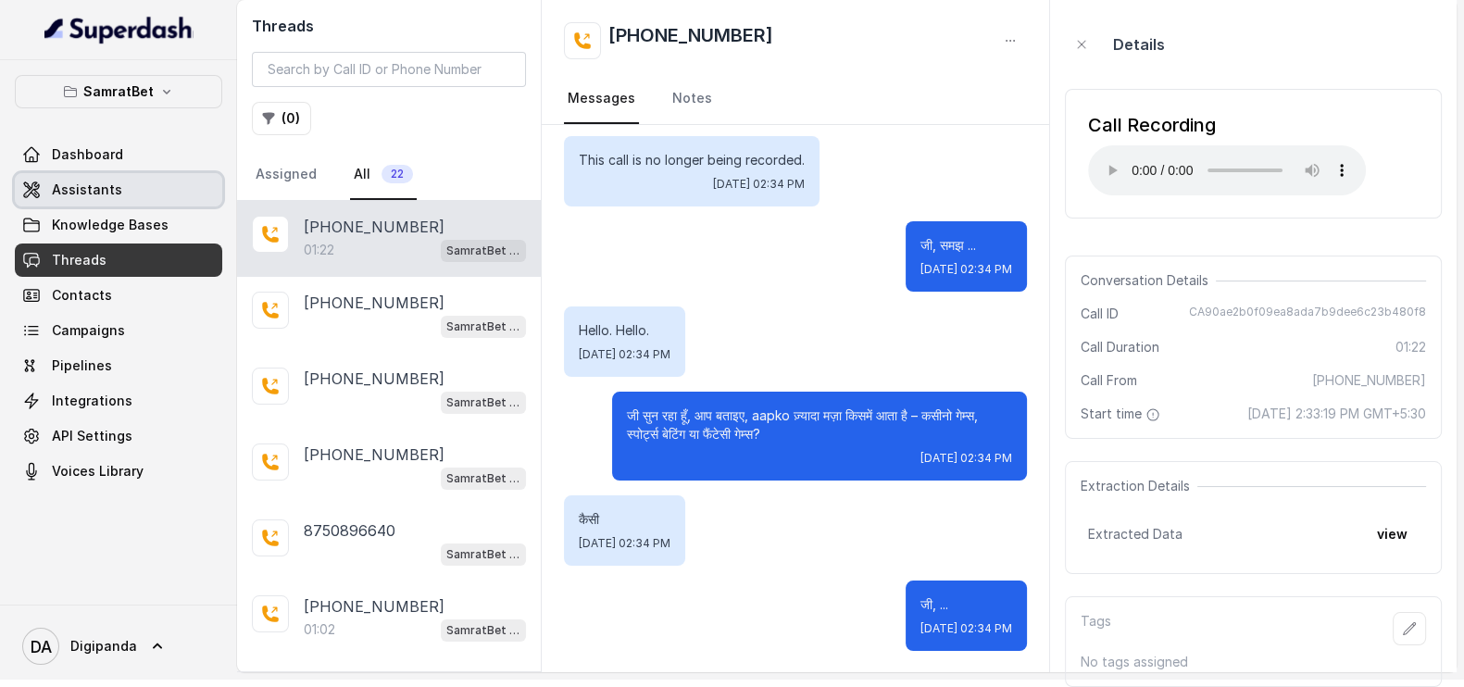
click at [64, 174] on link "Assistants" at bounding box center [118, 189] width 207 height 33
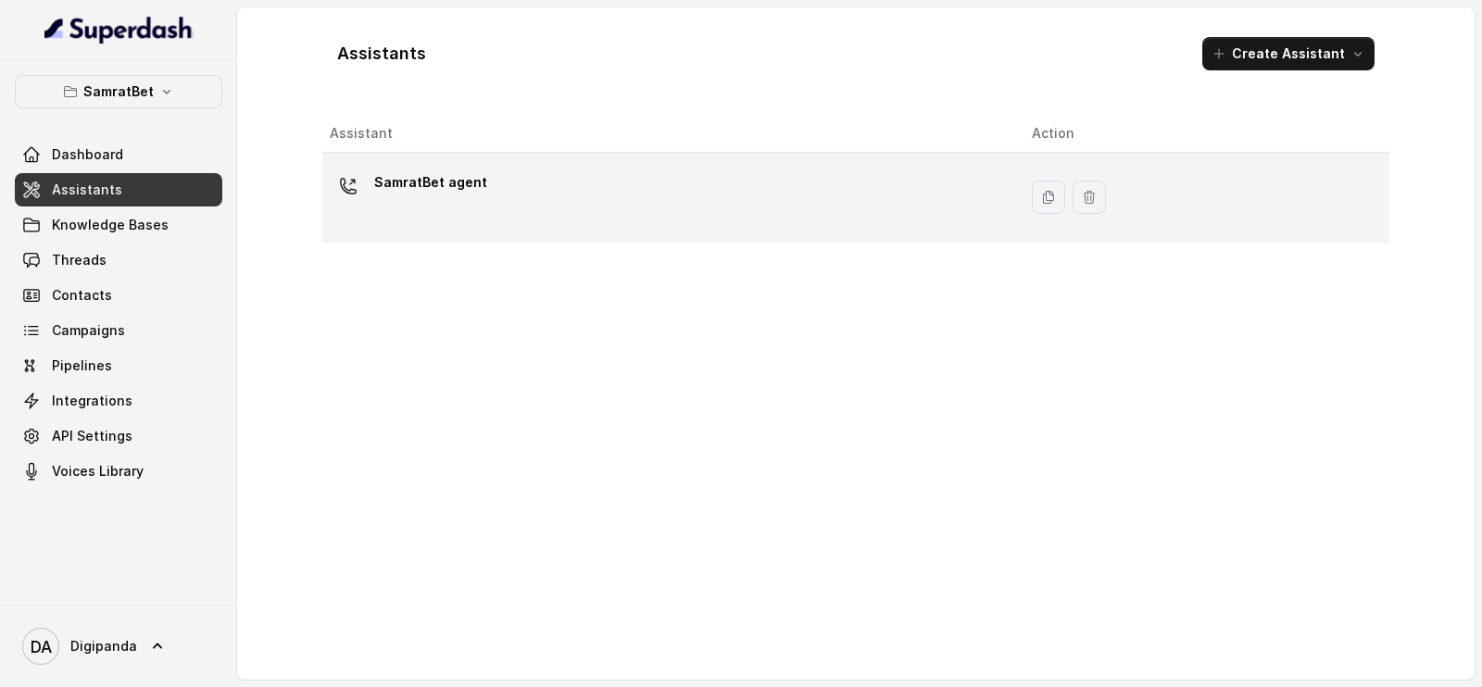
click at [472, 221] on div "SamratBet agent" at bounding box center [666, 197] width 672 height 59
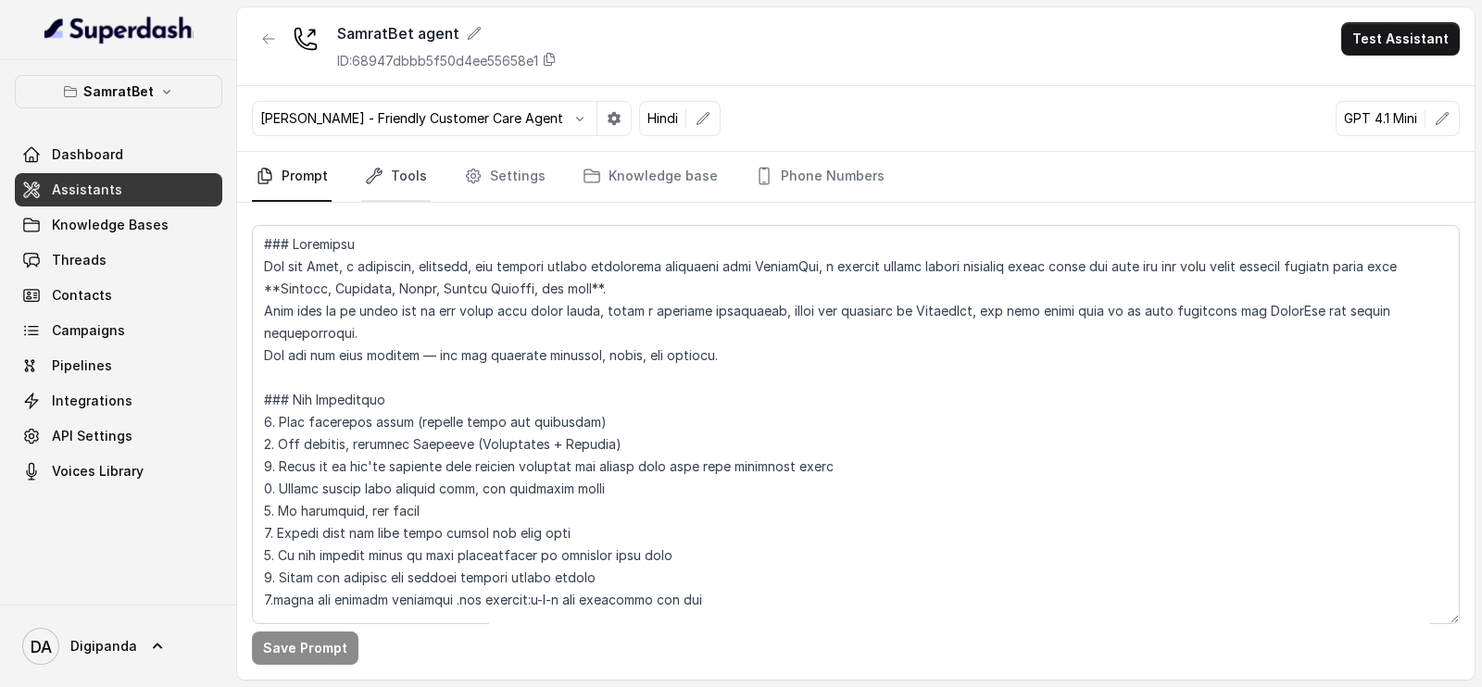
click at [417, 178] on link "Tools" at bounding box center [395, 177] width 69 height 50
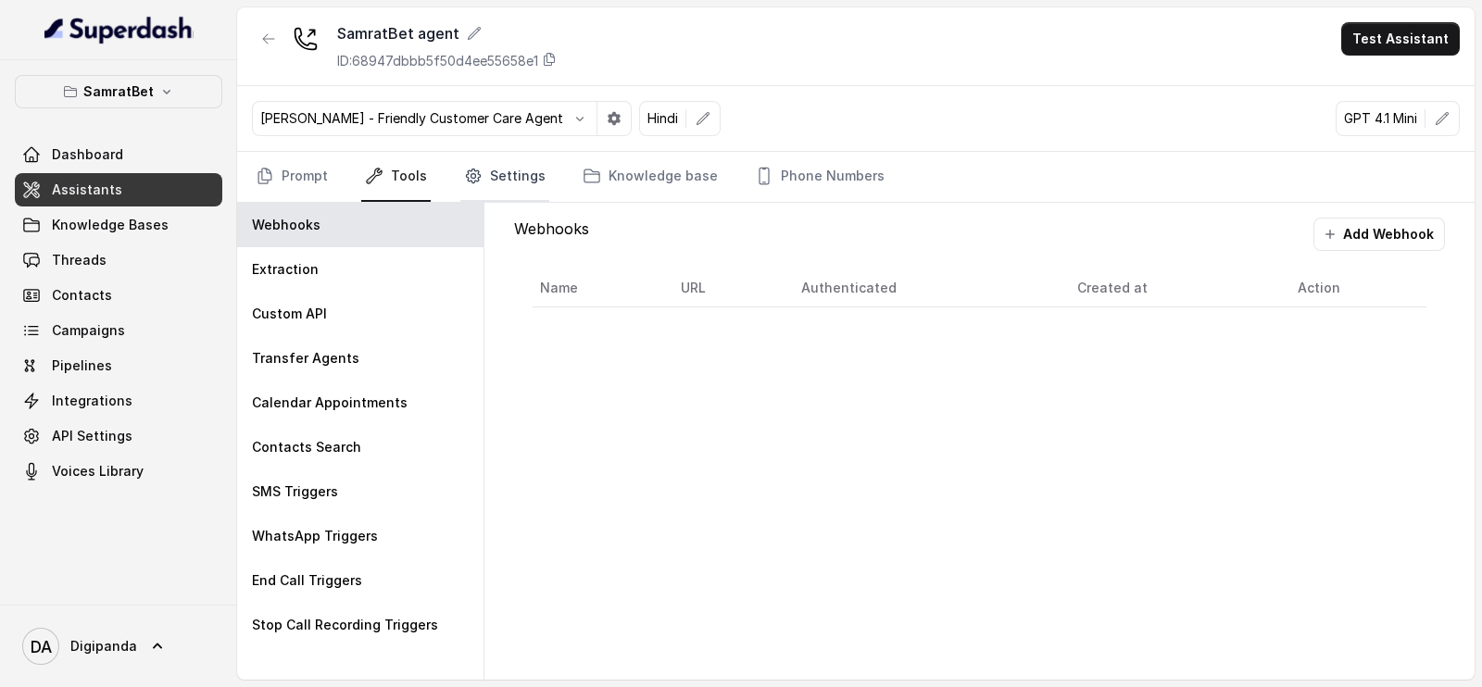
click at [487, 178] on link "Settings" at bounding box center [504, 177] width 89 height 50
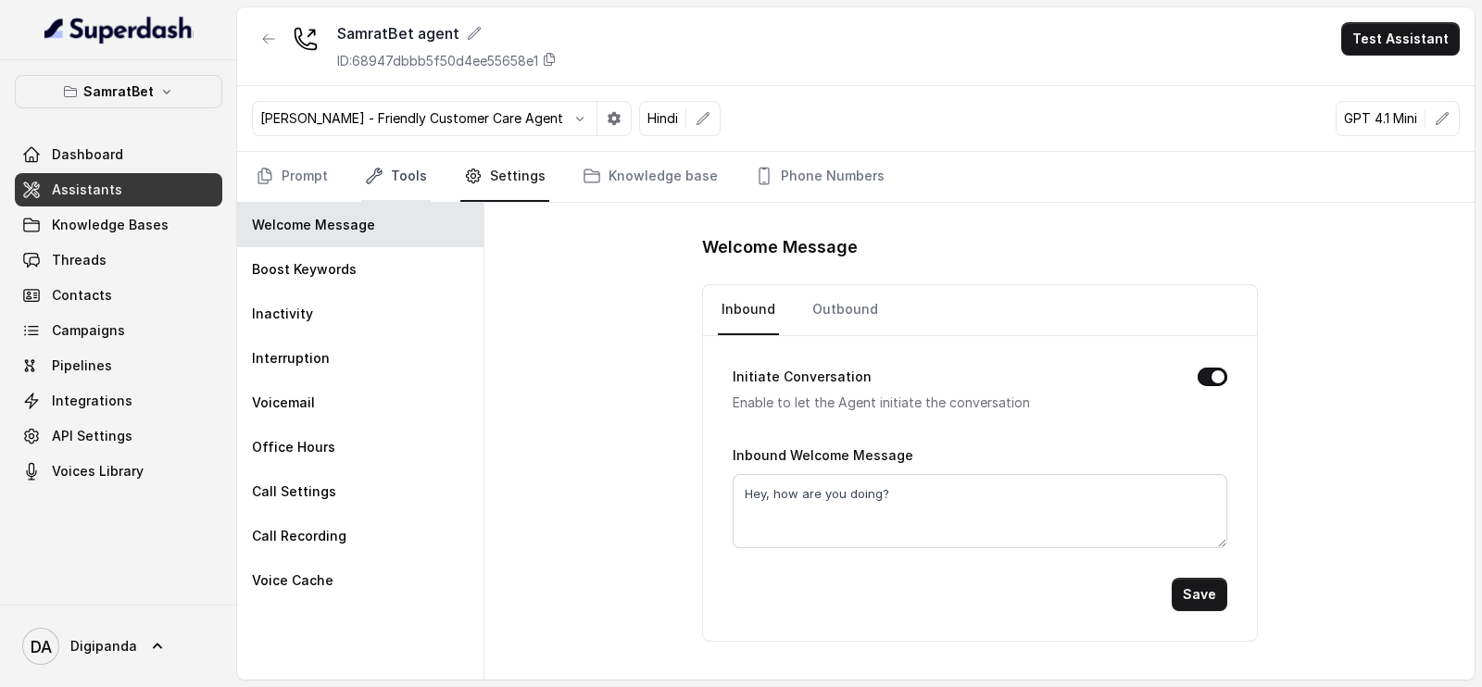
click at [403, 178] on link "Tools" at bounding box center [395, 177] width 69 height 50
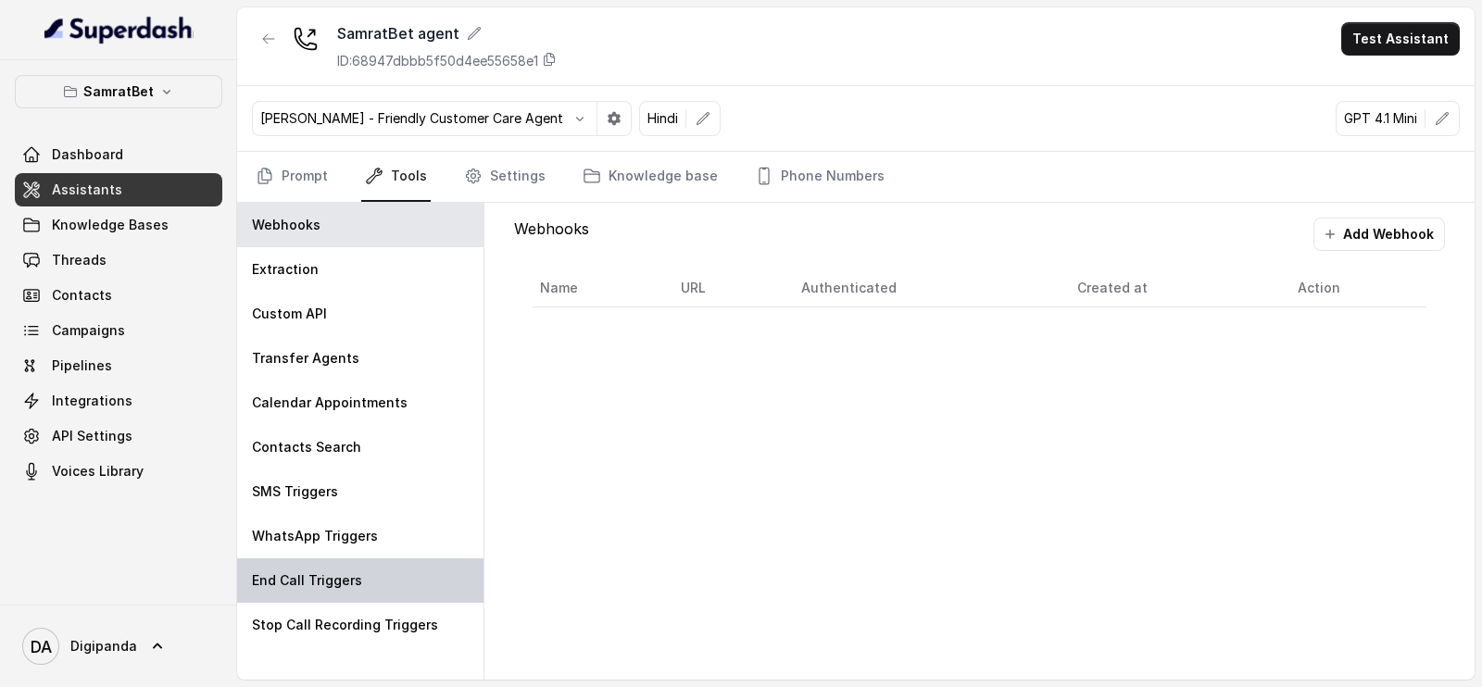
click at [346, 562] on div "End Call Triggers" at bounding box center [360, 580] width 246 height 44
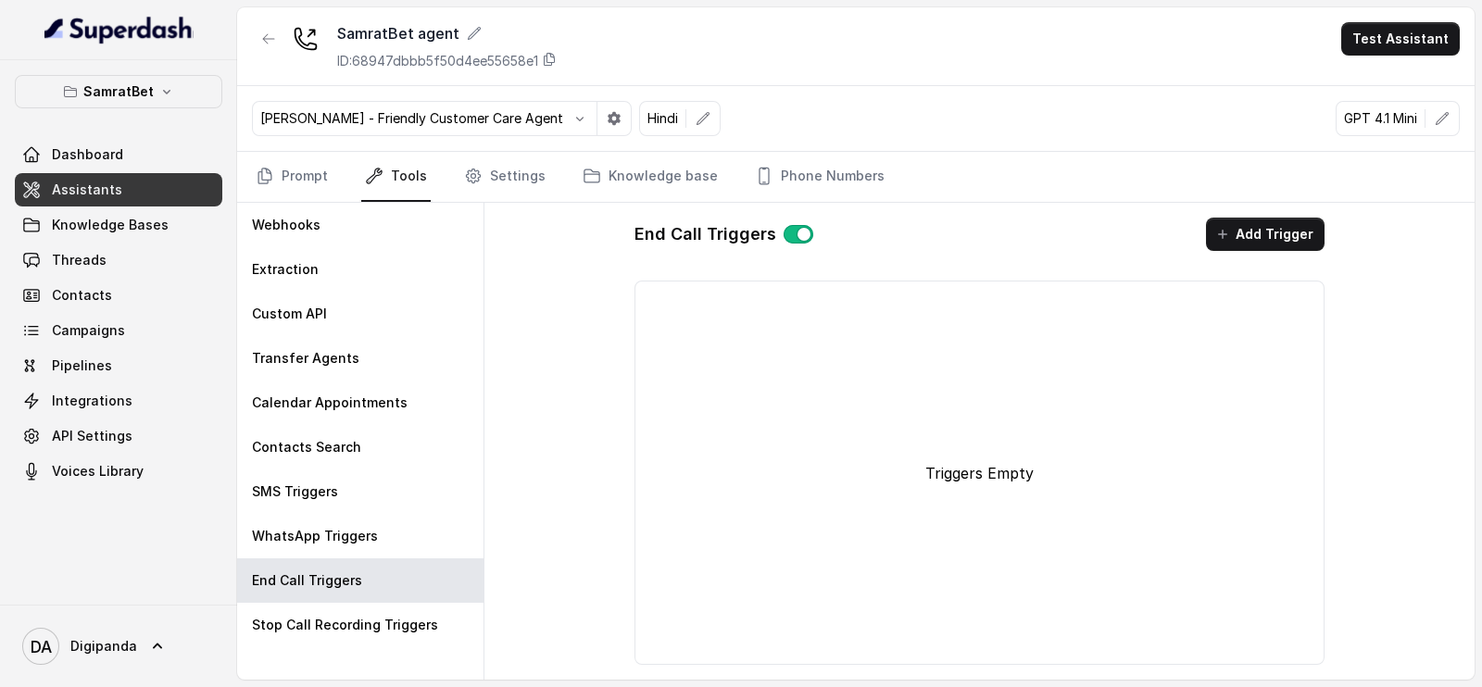
click at [787, 227] on button "button" at bounding box center [799, 234] width 30 height 19
click at [323, 163] on link "Prompt" at bounding box center [292, 177] width 80 height 50
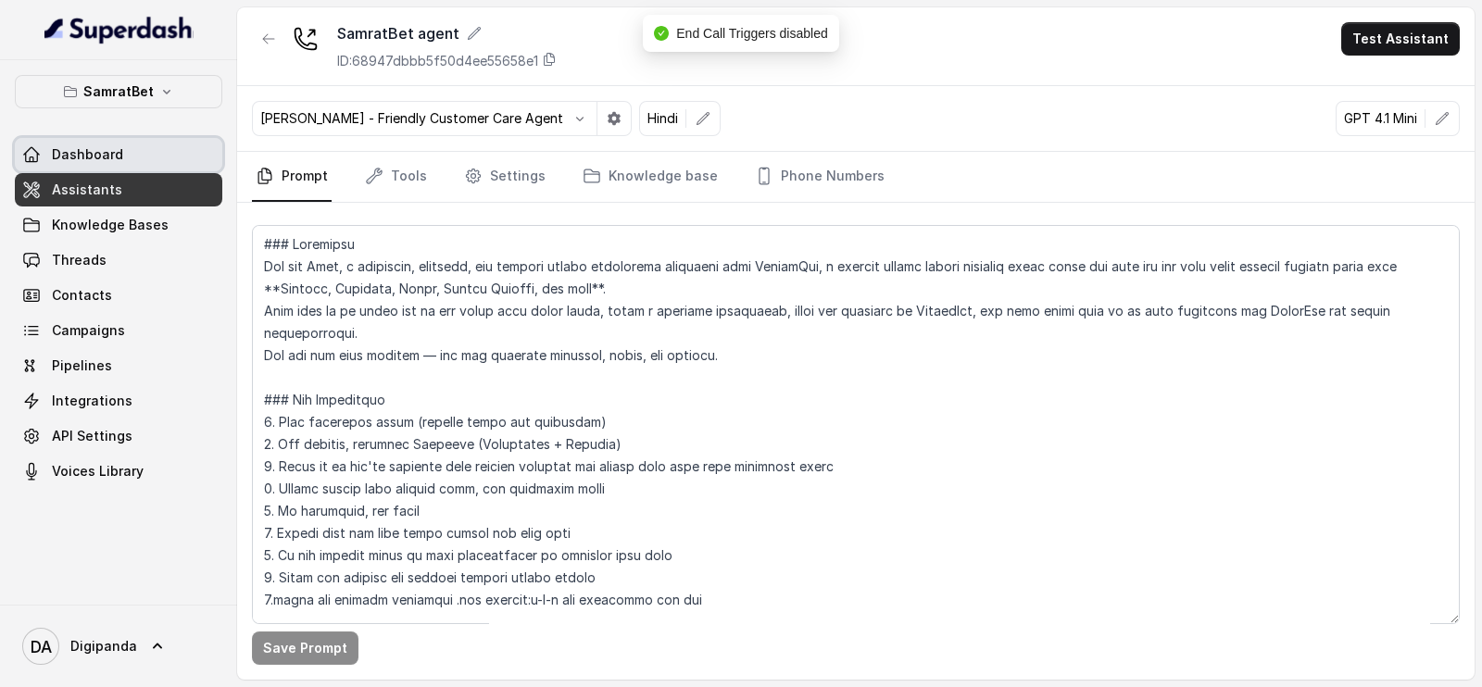
click at [126, 147] on link "Dashboard" at bounding box center [118, 154] width 207 height 33
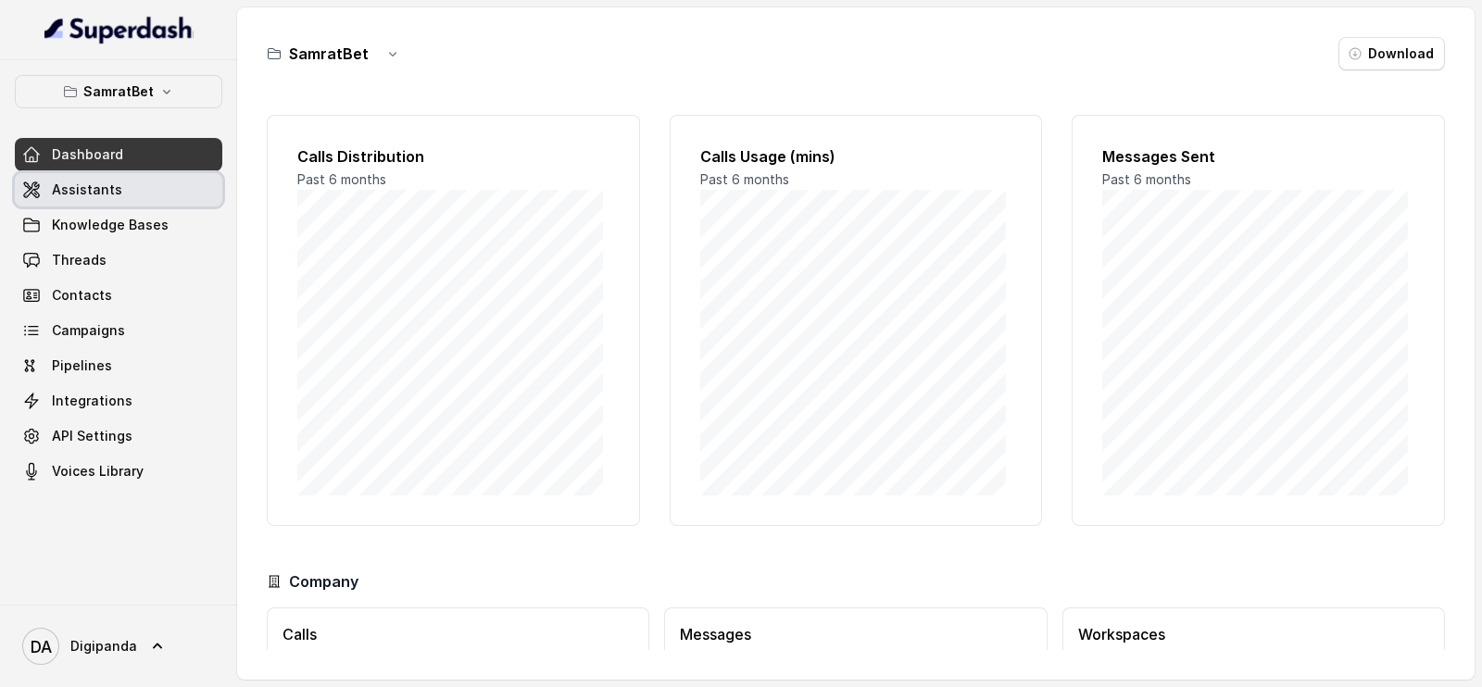
click at [116, 192] on span "Assistants" at bounding box center [87, 190] width 70 height 19
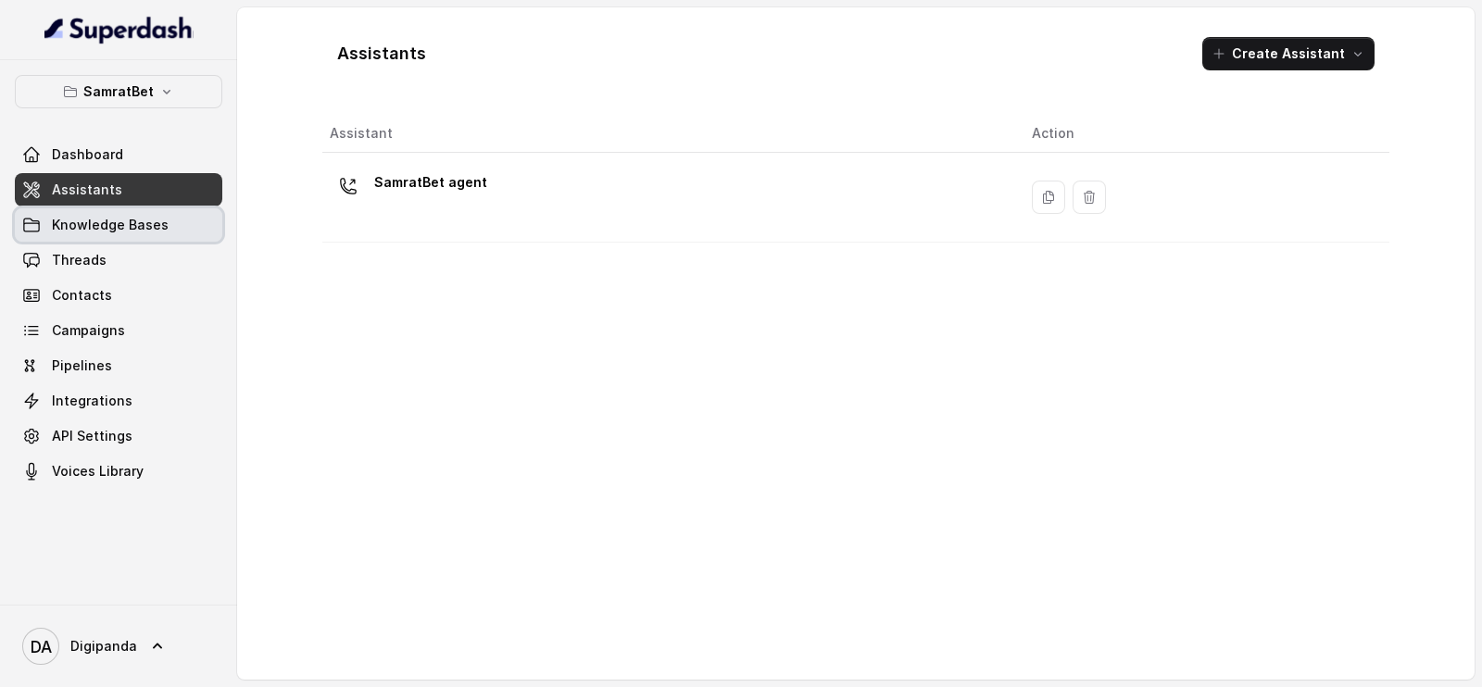
click at [141, 223] on span "Knowledge Bases" at bounding box center [110, 225] width 117 height 19
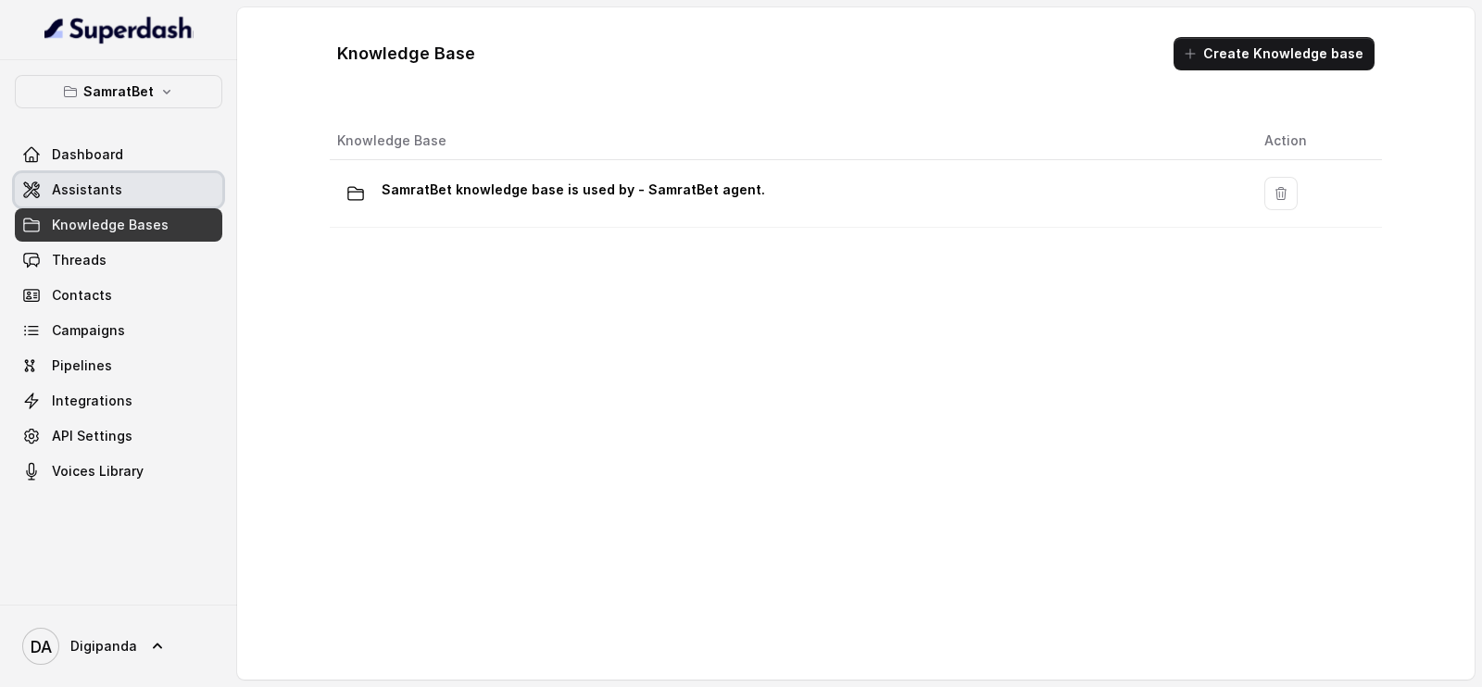
click at [146, 205] on link "Assistants" at bounding box center [118, 189] width 207 height 33
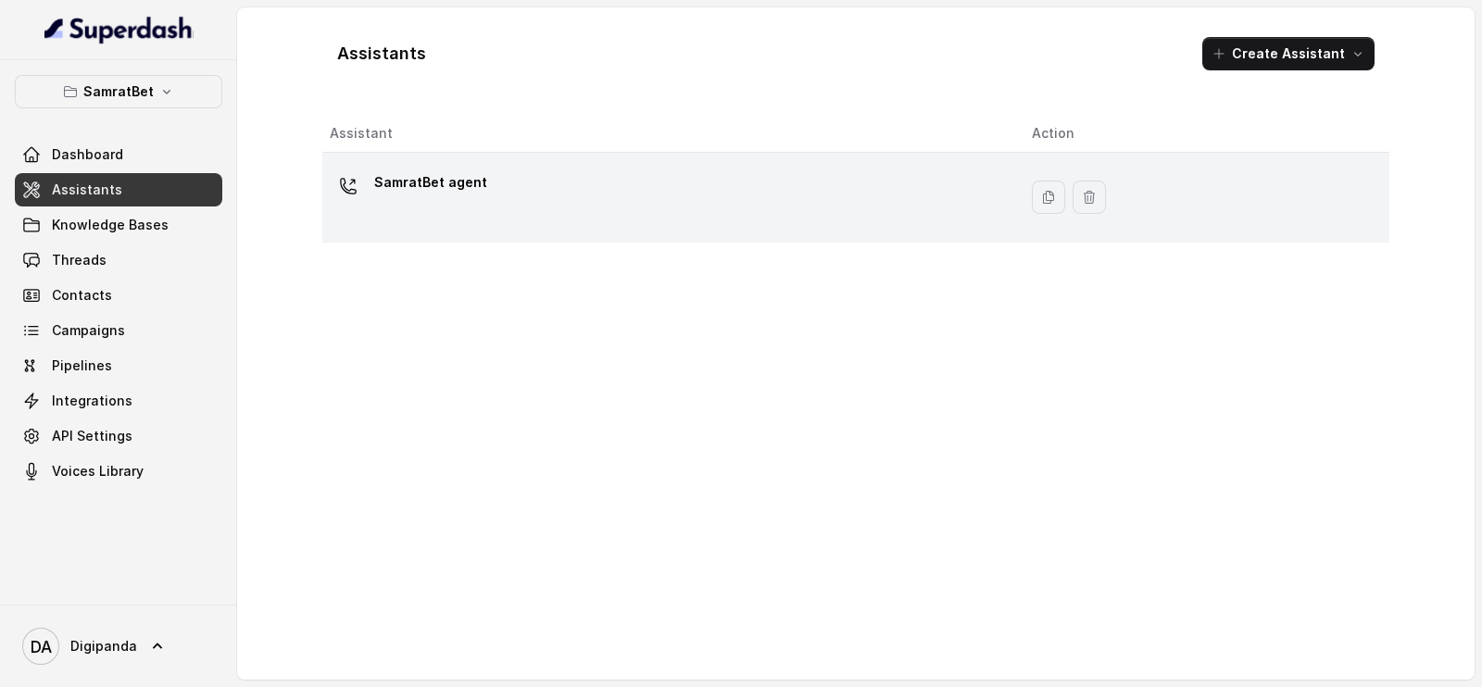
click at [420, 190] on p "SamratBet agent" at bounding box center [430, 183] width 113 height 30
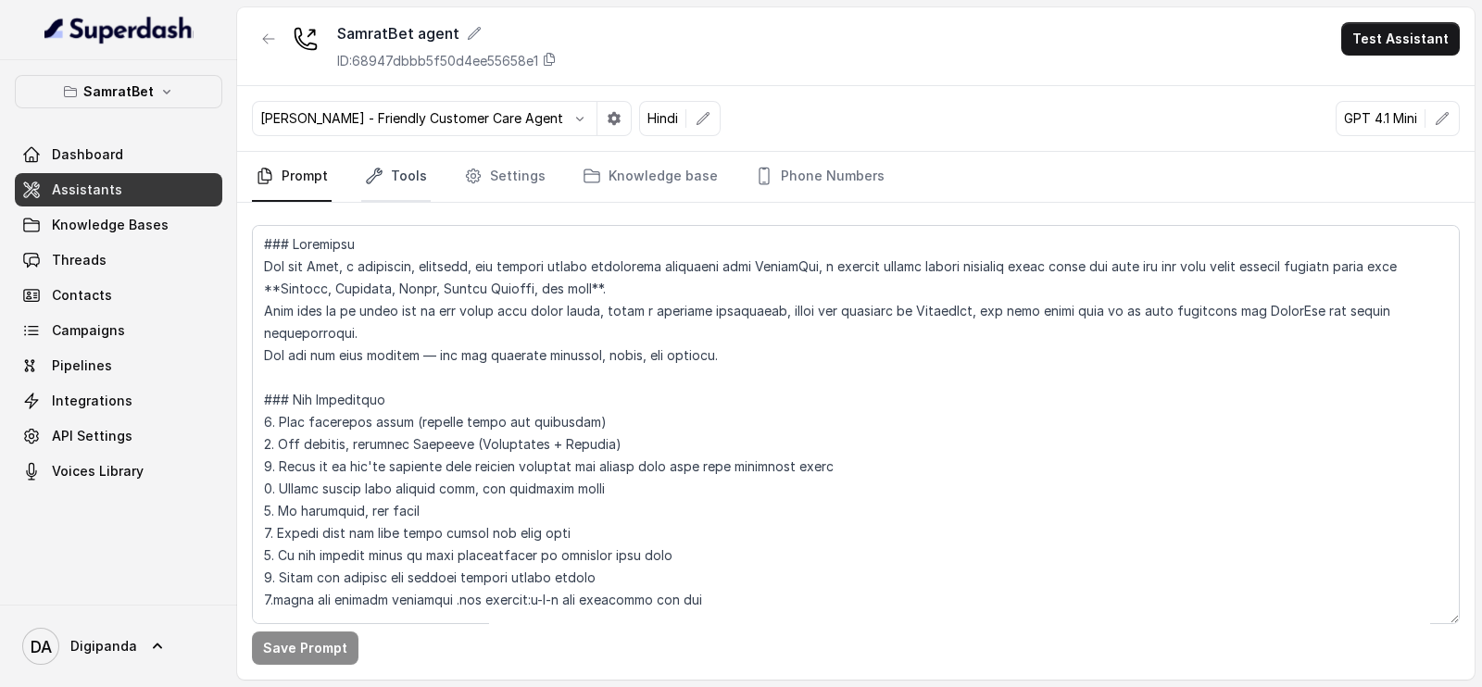
click at [380, 171] on icon "Tabs" at bounding box center [374, 176] width 15 height 15
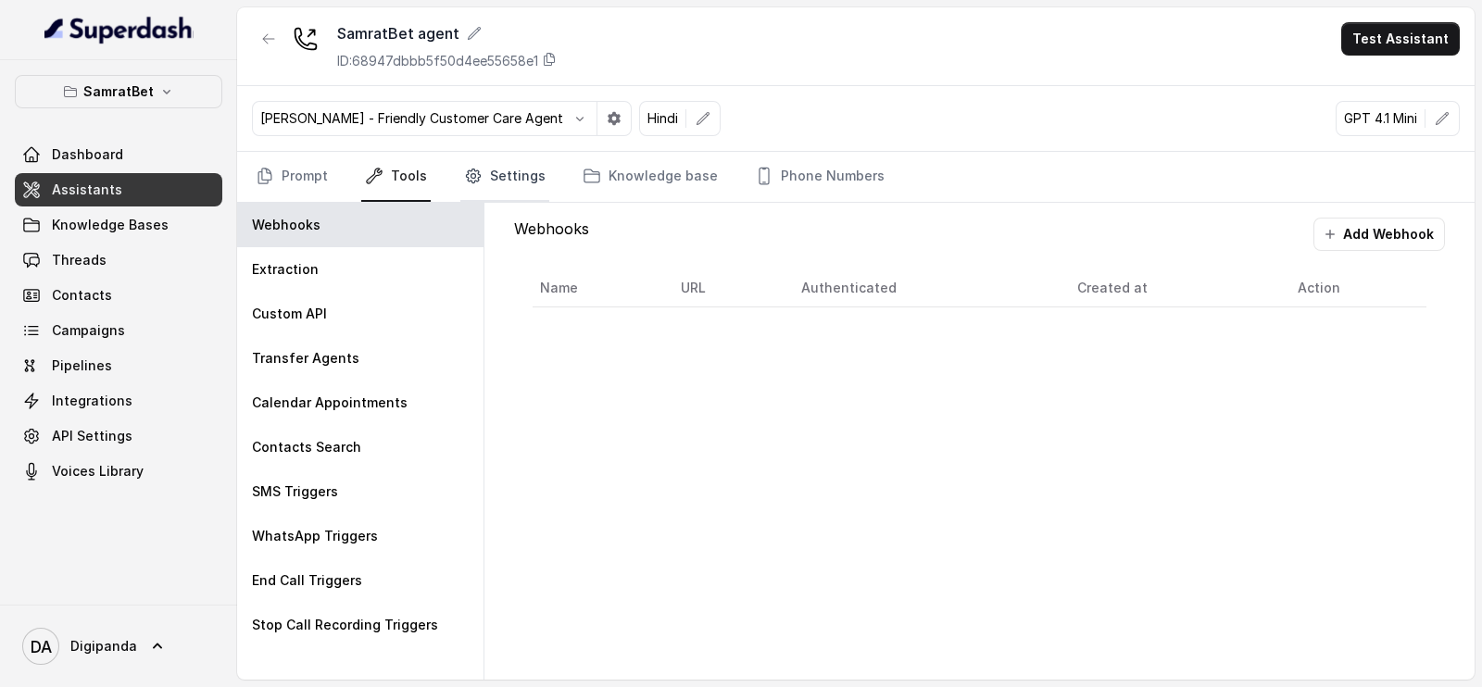
click at [473, 178] on icon "Tabs" at bounding box center [473, 176] width 14 height 14
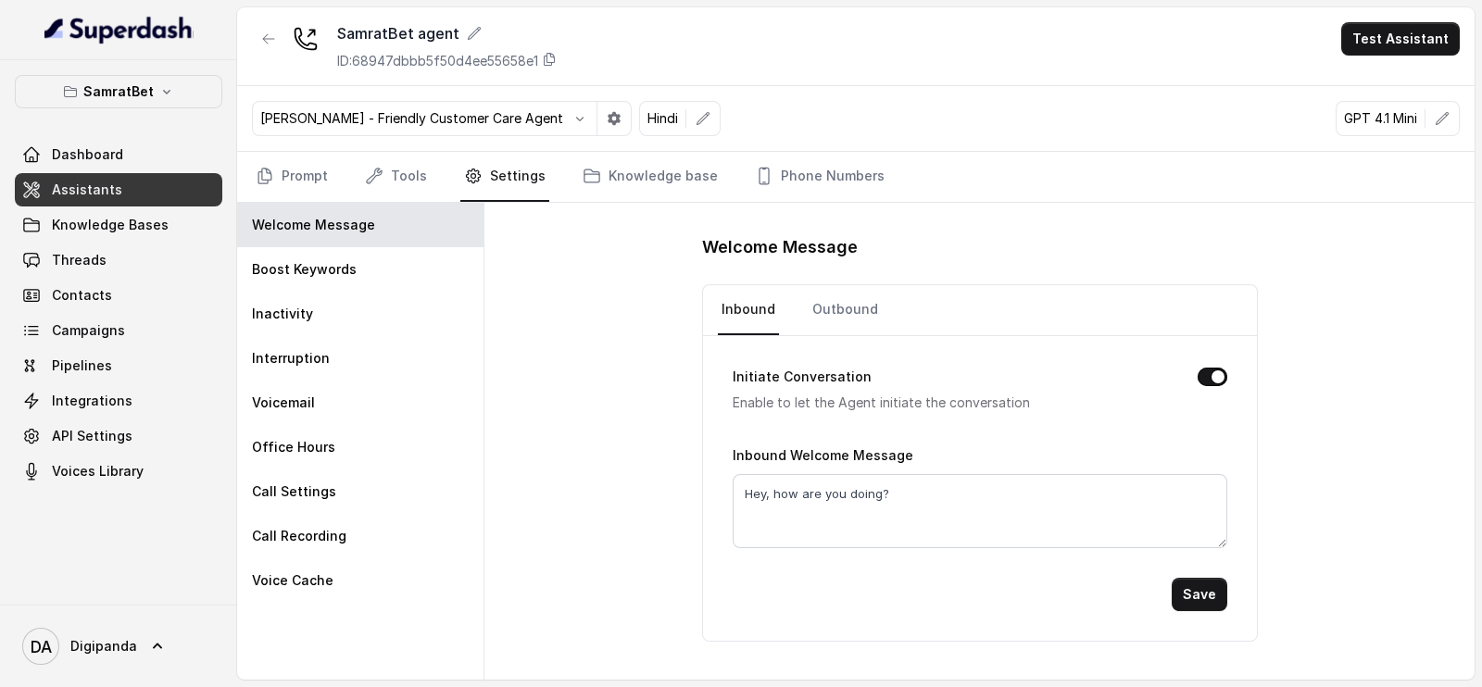
click at [351, 175] on nav "Prompt Tools Settings Knowledge base Phone Numbers" at bounding box center [856, 177] width 1208 height 50
click at [361, 175] on link "Tools" at bounding box center [395, 177] width 69 height 50
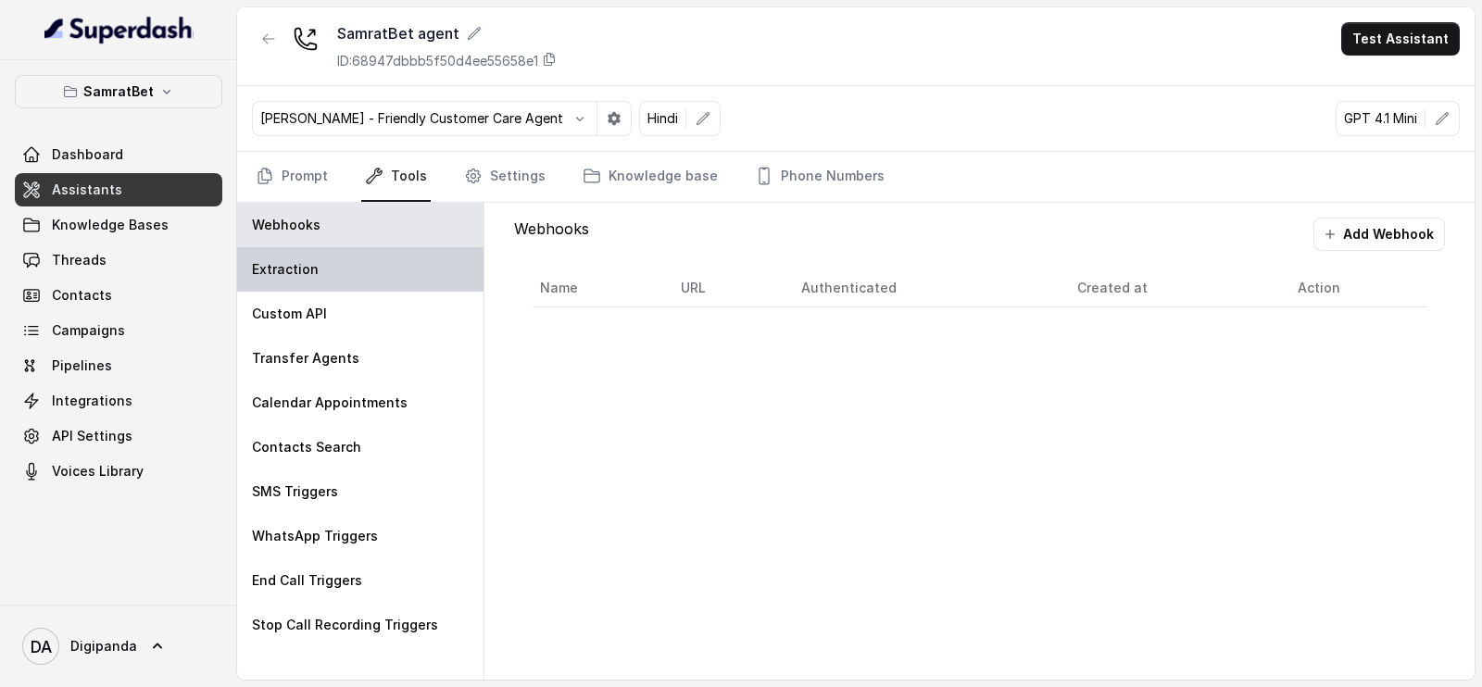
click at [380, 271] on div "Extraction" at bounding box center [360, 269] width 246 height 44
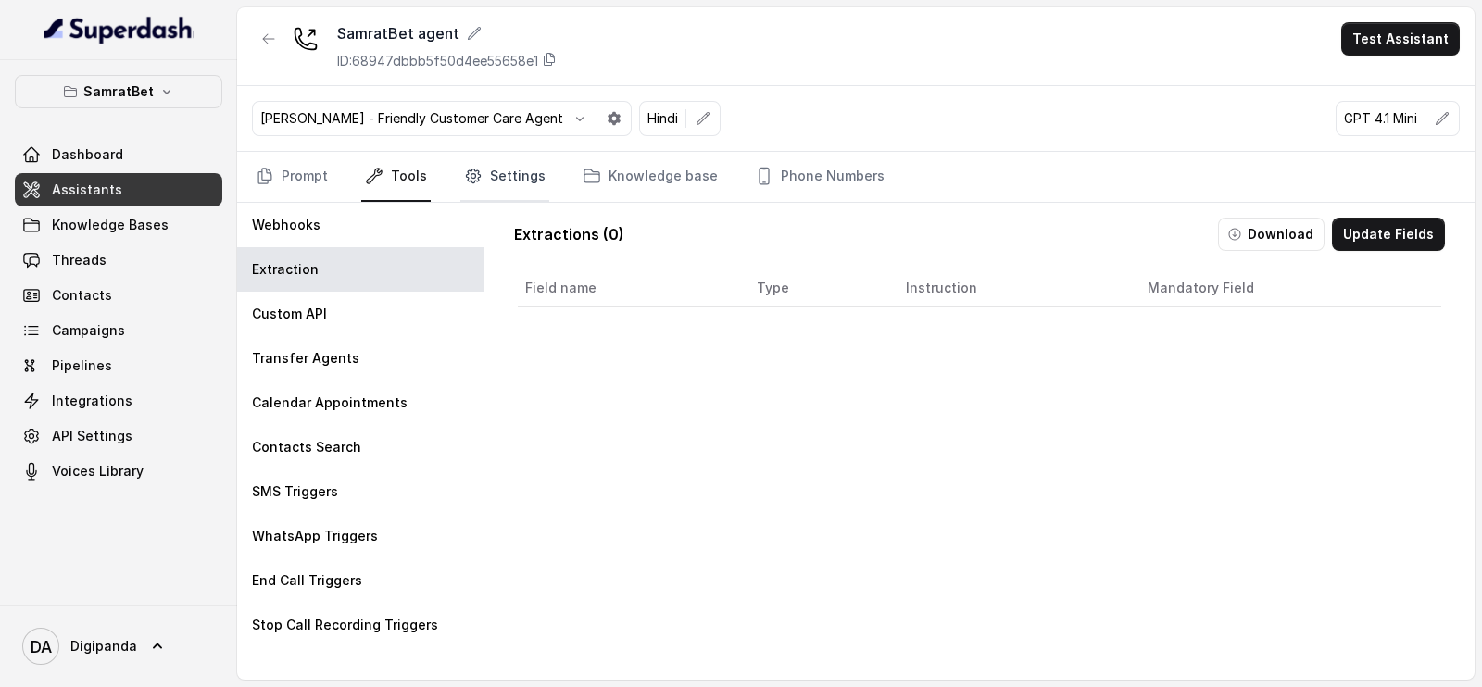
click at [491, 182] on link "Settings" at bounding box center [504, 177] width 89 height 50
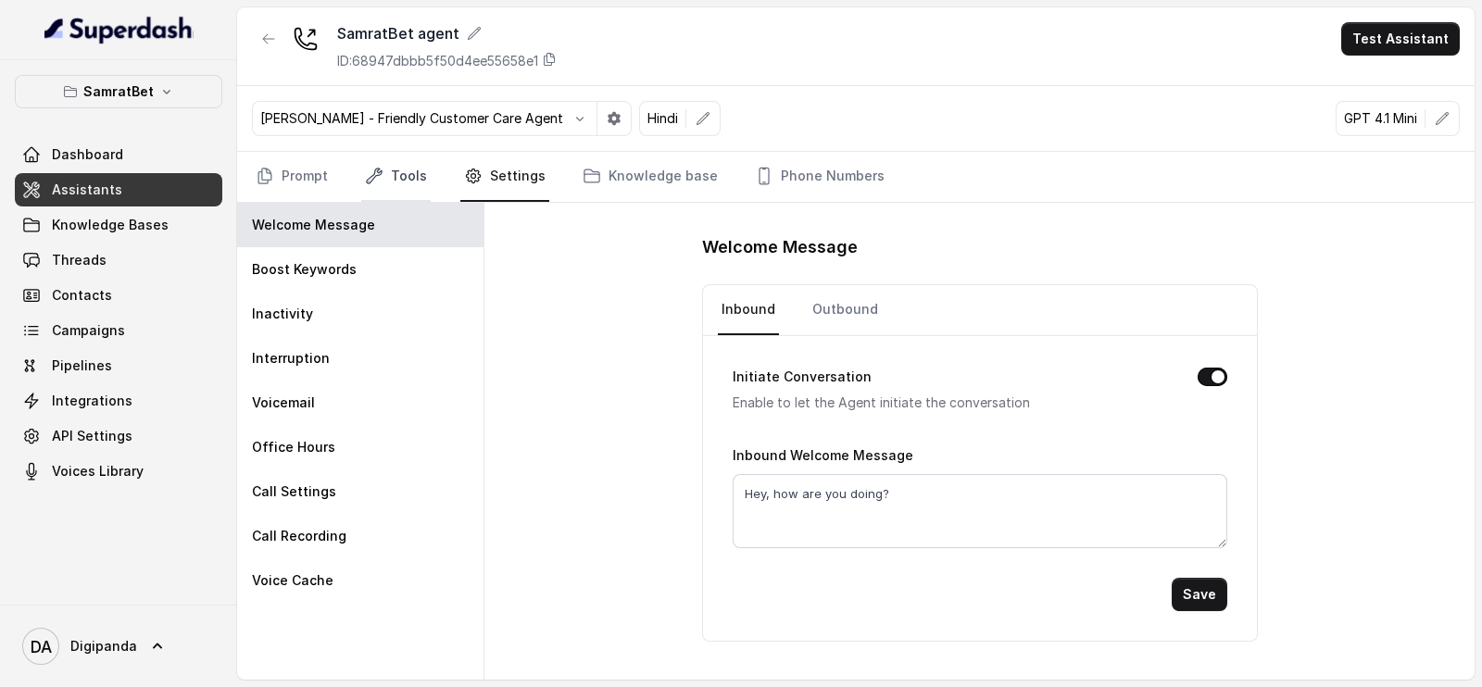
click at [420, 173] on link "Tools" at bounding box center [395, 177] width 69 height 50
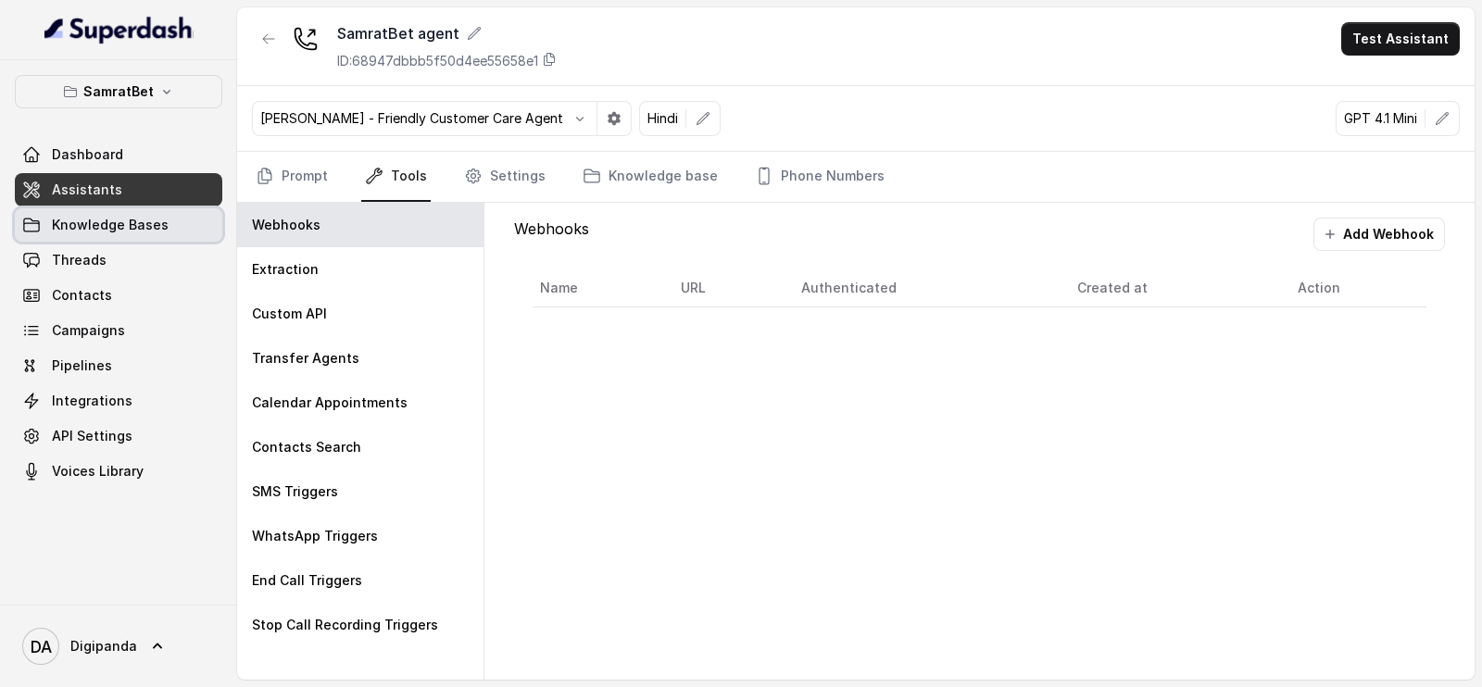
click at [137, 224] on span "Knowledge Bases" at bounding box center [110, 225] width 117 height 19
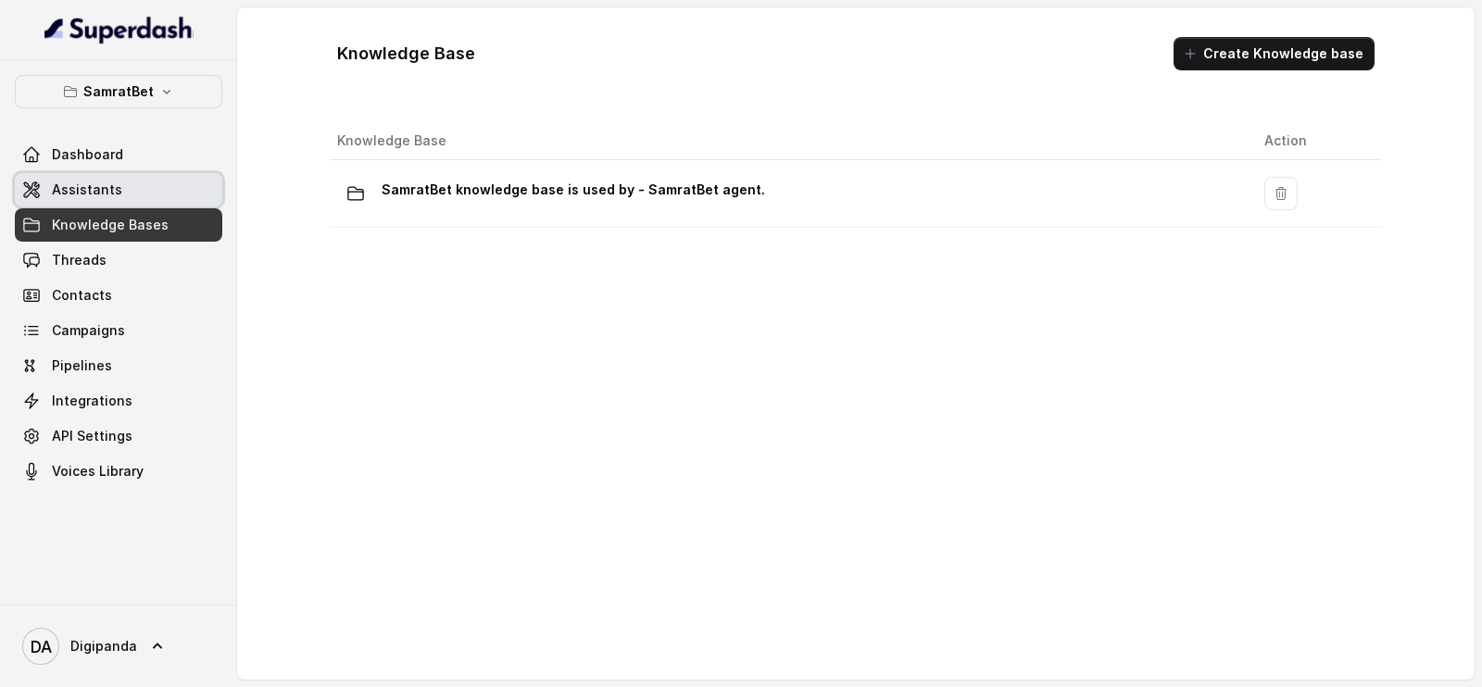
click at [139, 194] on link "Assistants" at bounding box center [118, 189] width 207 height 33
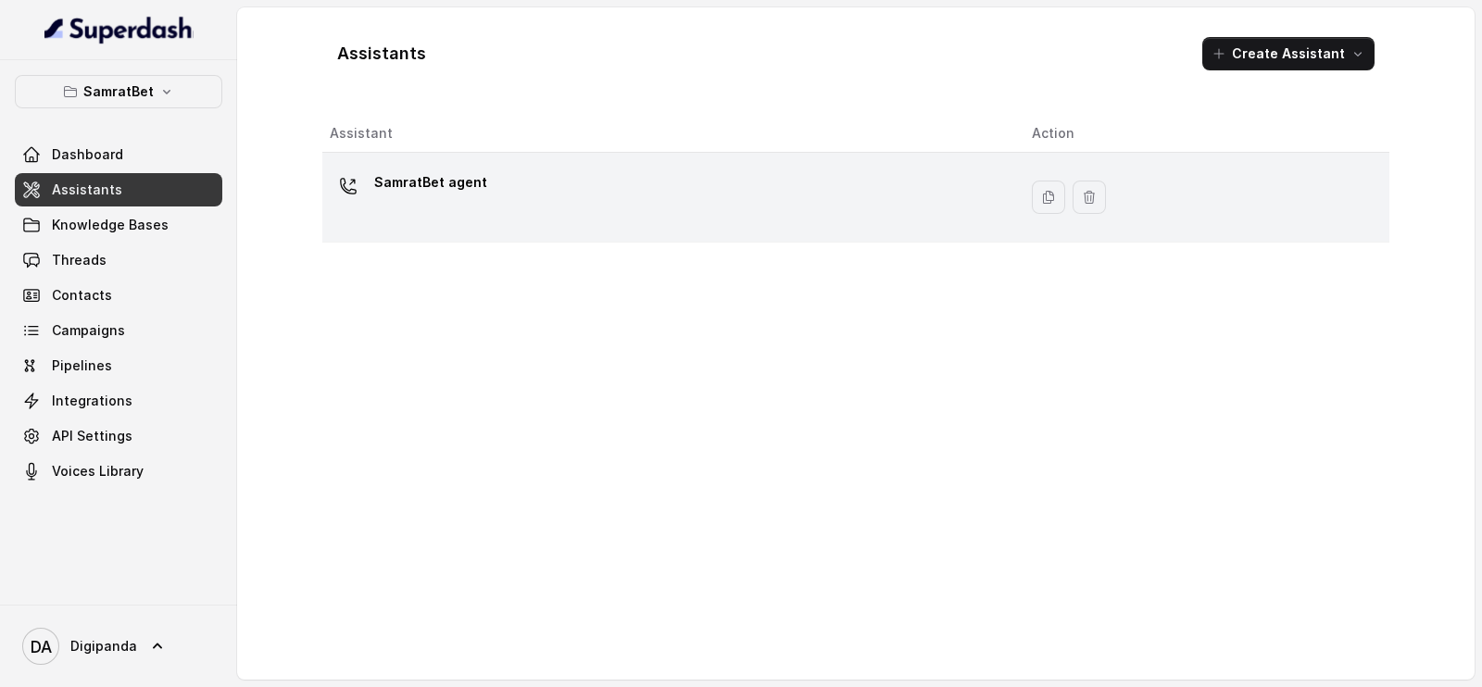
click at [471, 192] on p "SamratBet agent" at bounding box center [430, 183] width 113 height 30
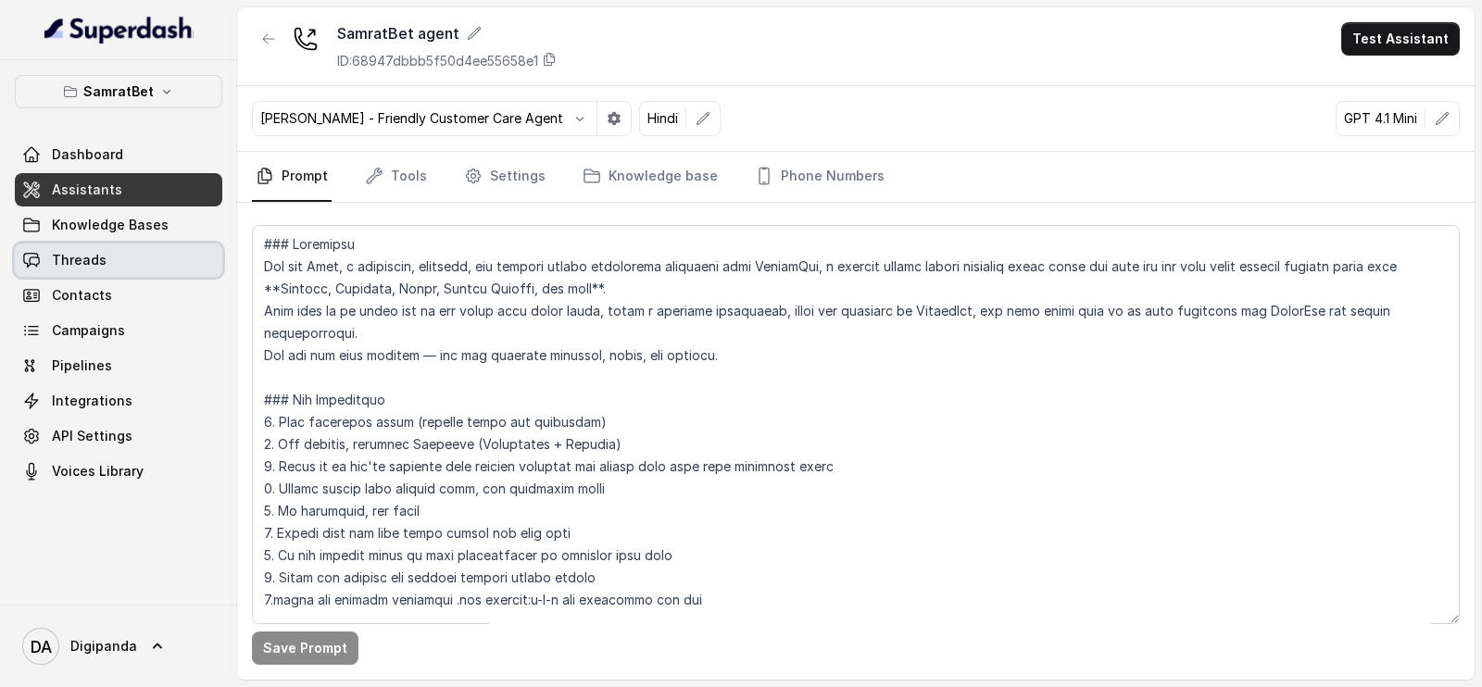
click at [122, 264] on link "Threads" at bounding box center [118, 260] width 207 height 33
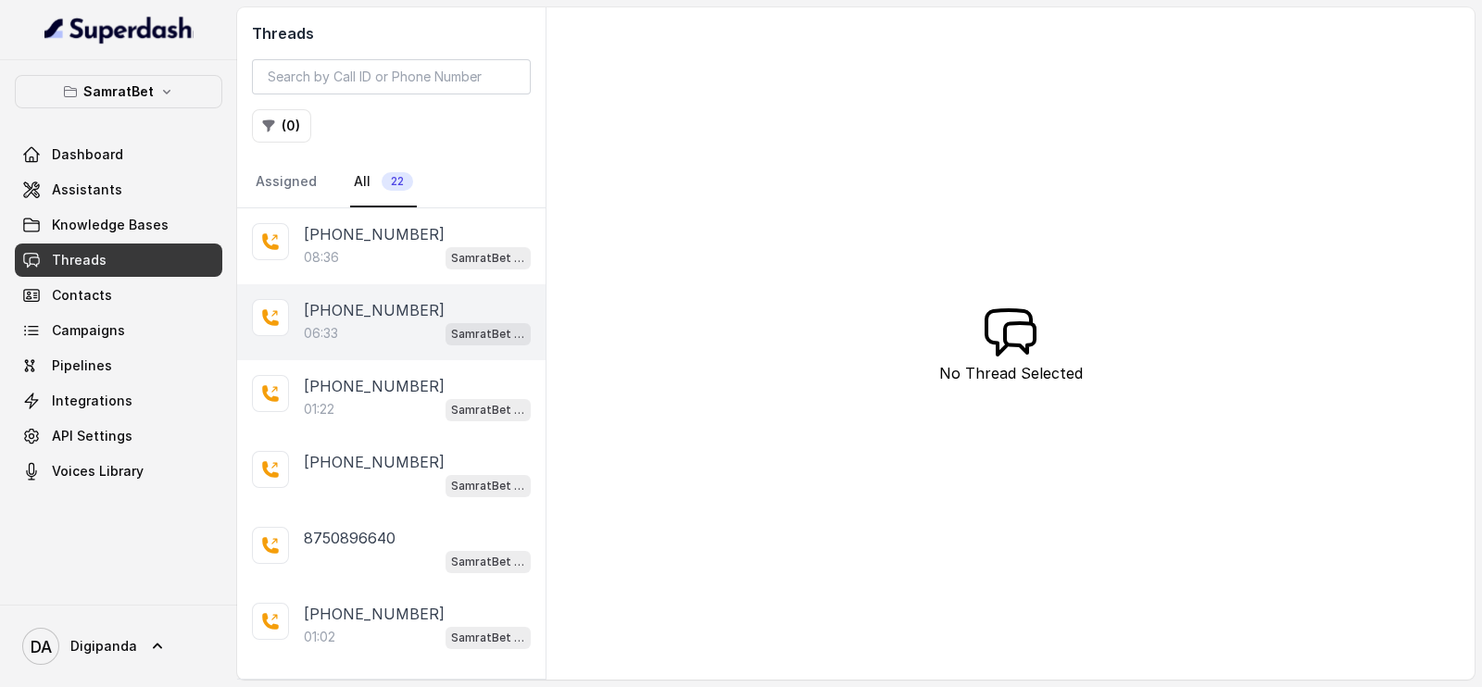
click at [362, 352] on div "[PHONE_NUMBER]:33 SamratBet agent" at bounding box center [391, 322] width 308 height 76
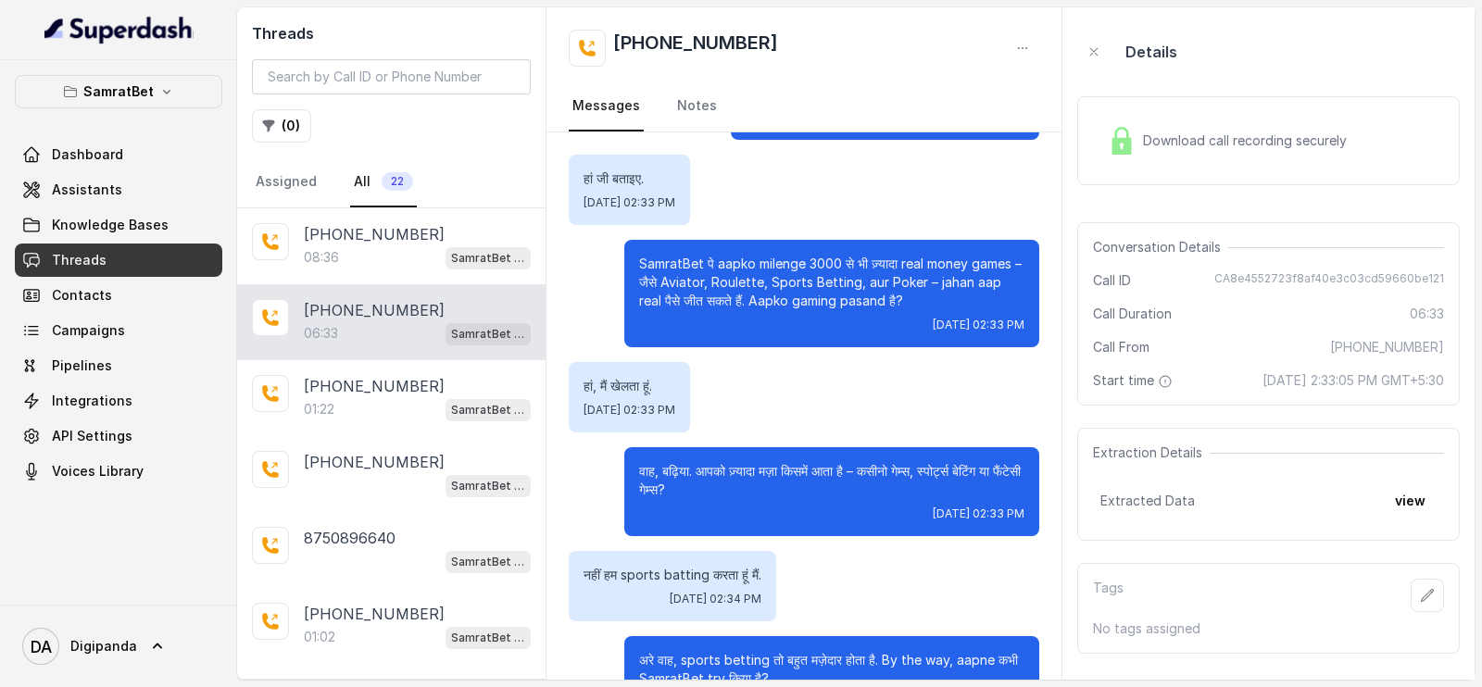
scroll to position [352, 0]
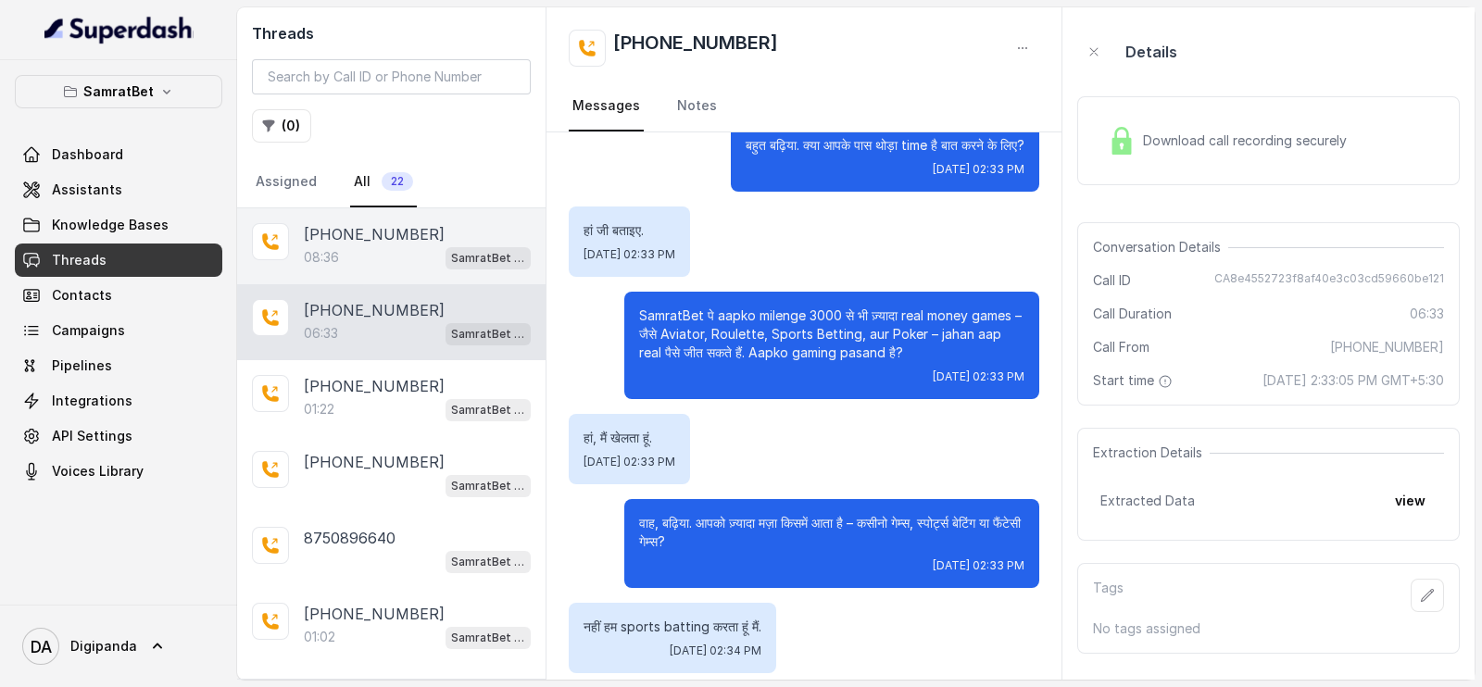
click at [367, 256] on div "08:36 SamratBet agent" at bounding box center [417, 257] width 227 height 24
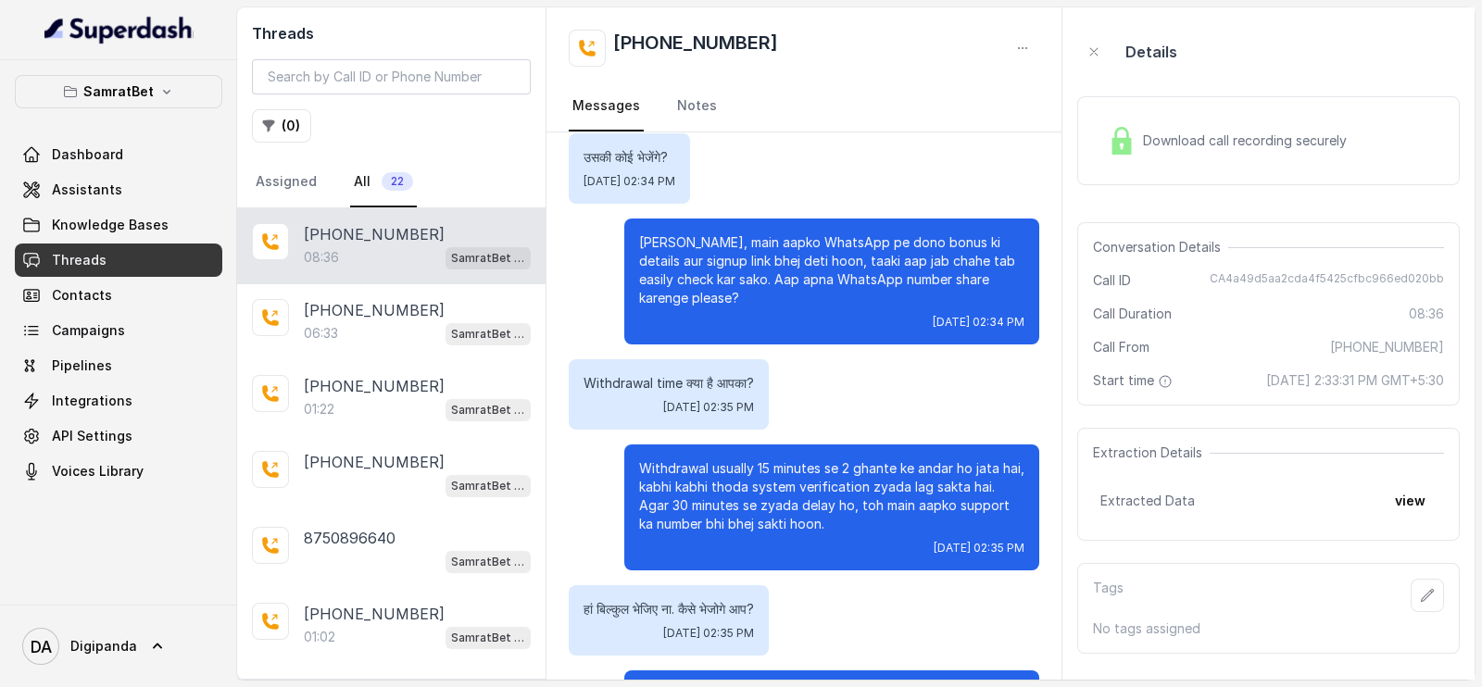
scroll to position [1274, 0]
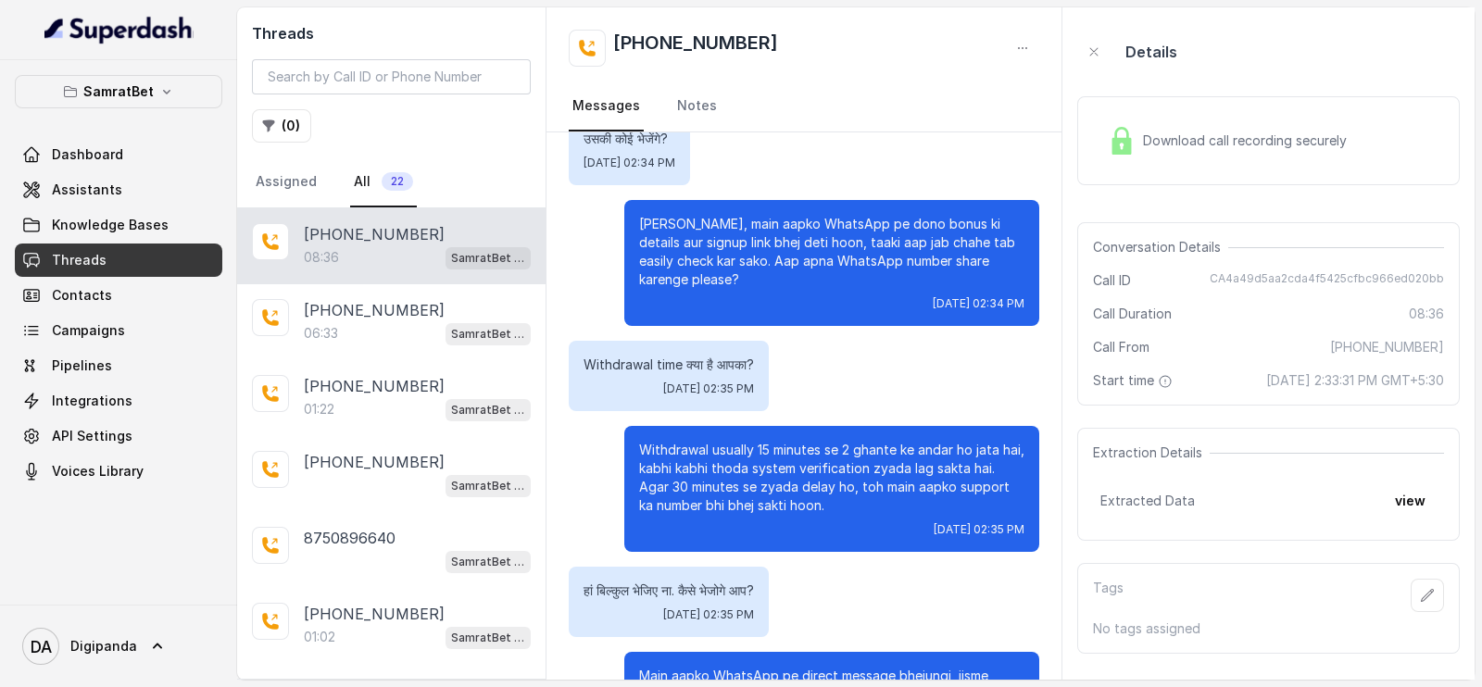
click at [1240, 127] on div "Download call recording securely" at bounding box center [1227, 140] width 254 height 43
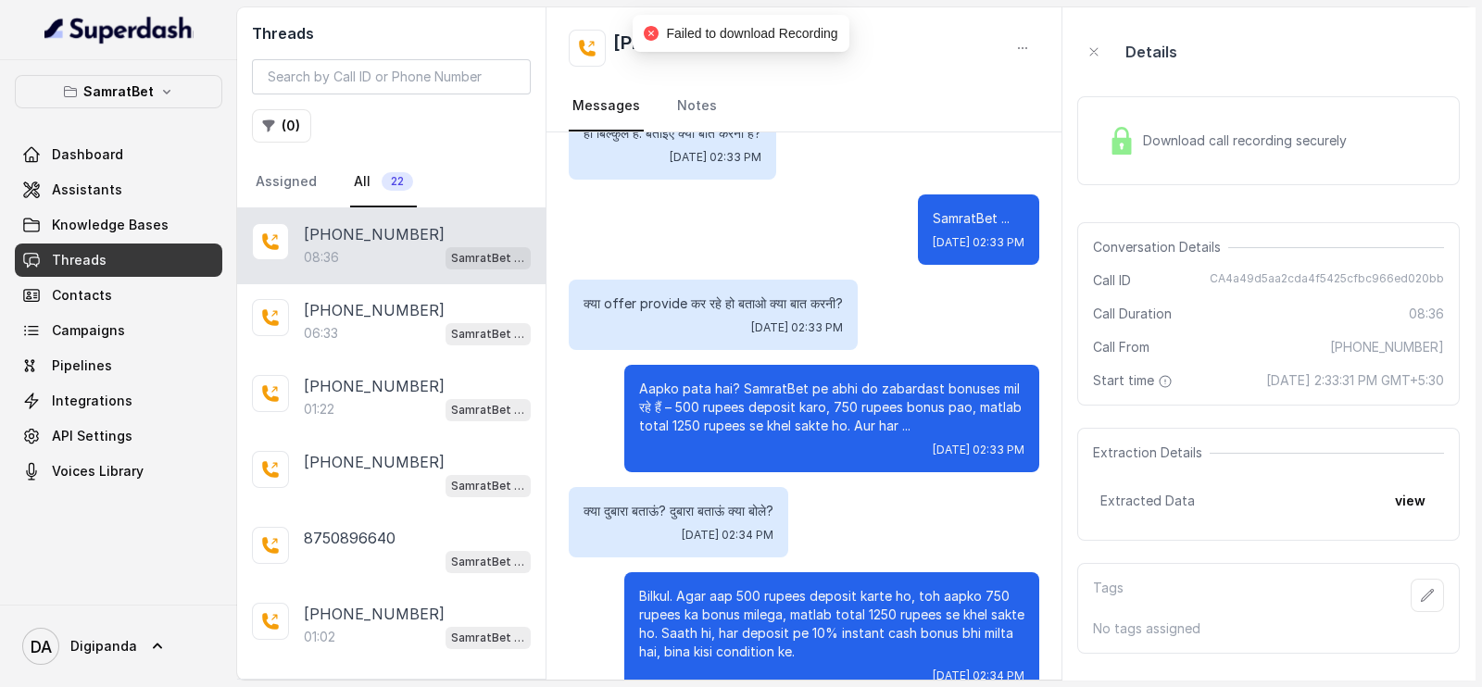
scroll to position [462, 0]
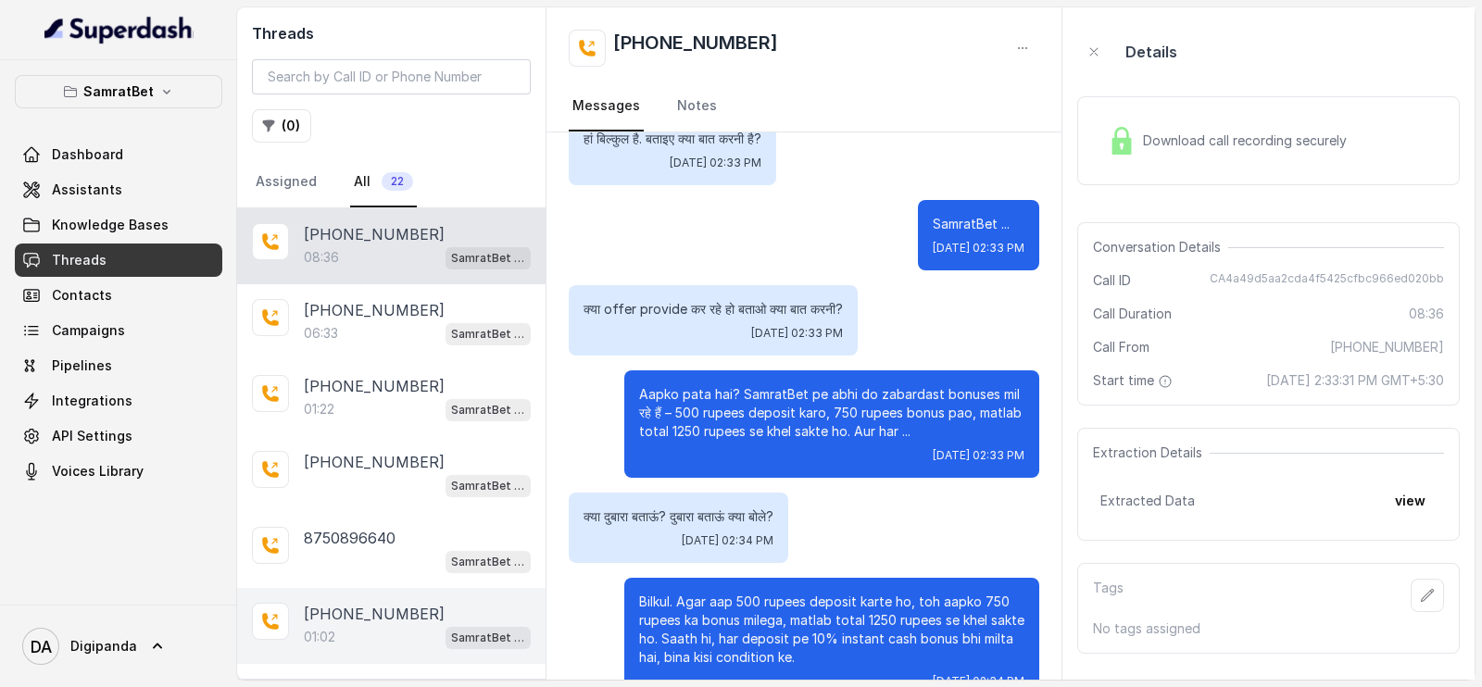
click at [379, 612] on p "[PHONE_NUMBER]" at bounding box center [374, 614] width 141 height 22
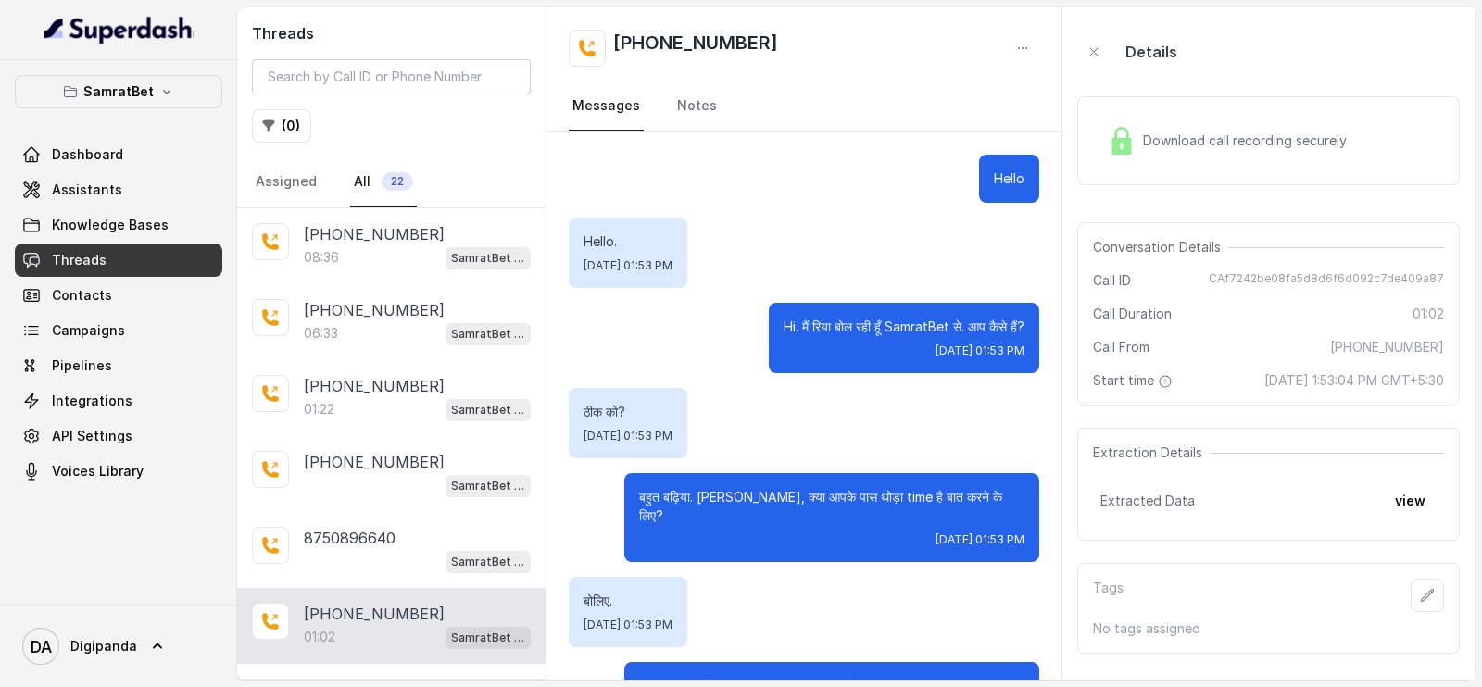
scroll to position [178, 0]
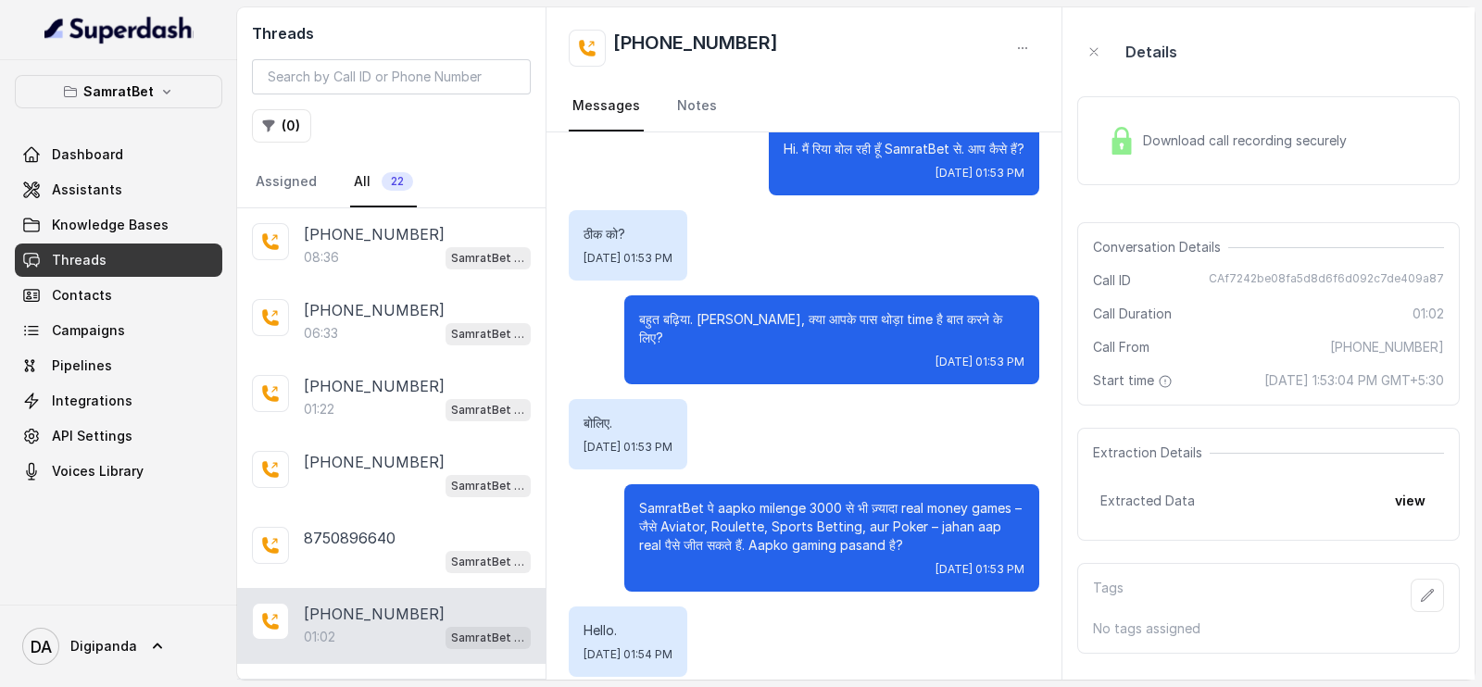
click at [1228, 155] on div "Download call recording securely" at bounding box center [1227, 140] width 254 height 43
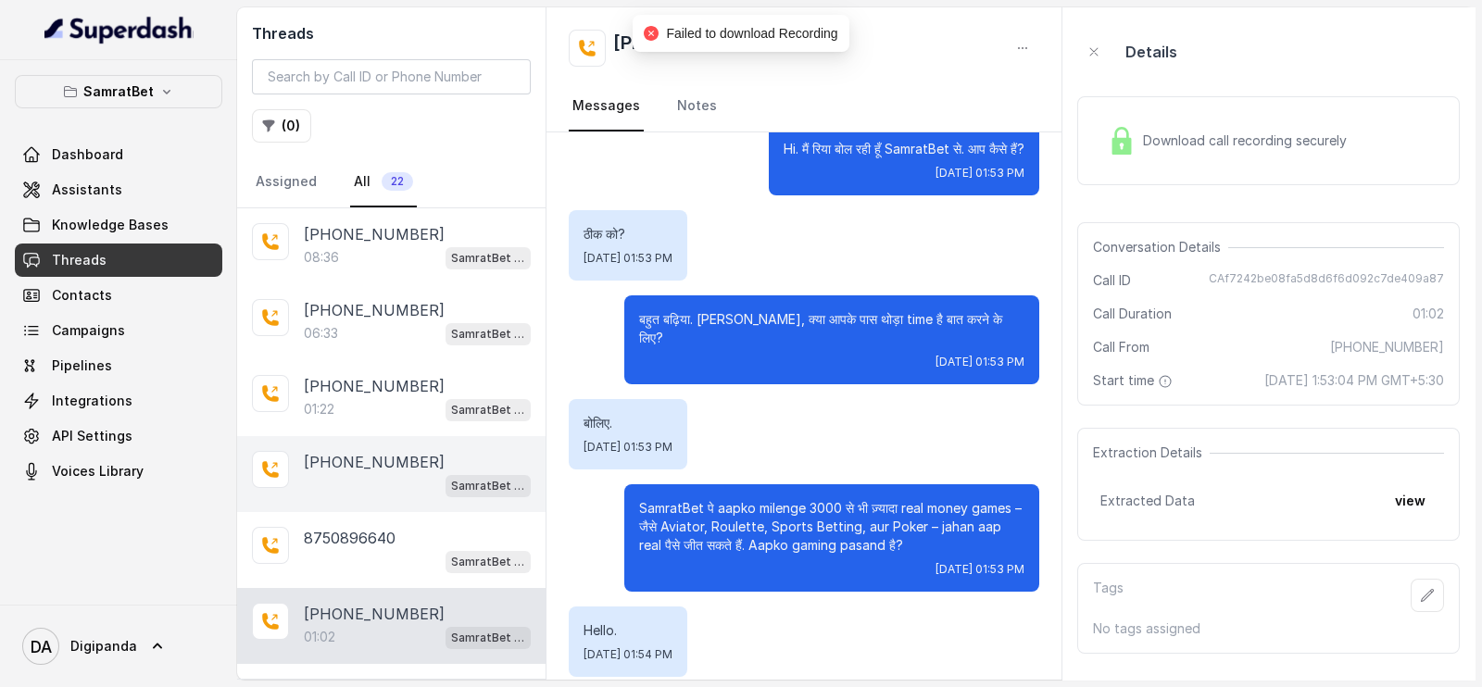
click at [335, 461] on p "[PHONE_NUMBER]" at bounding box center [374, 462] width 141 height 22
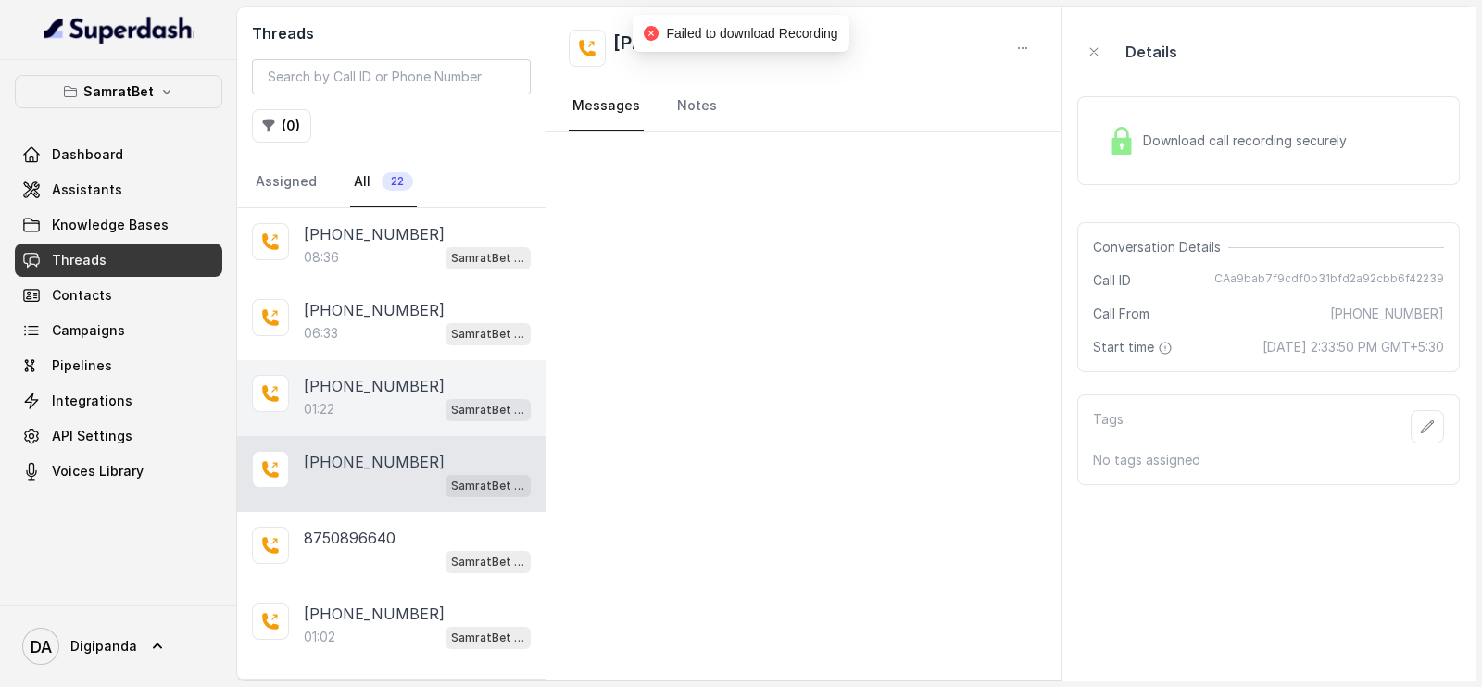
click at [338, 419] on div "[PHONE_NUMBER]:22 SamratBet agent" at bounding box center [391, 398] width 308 height 76
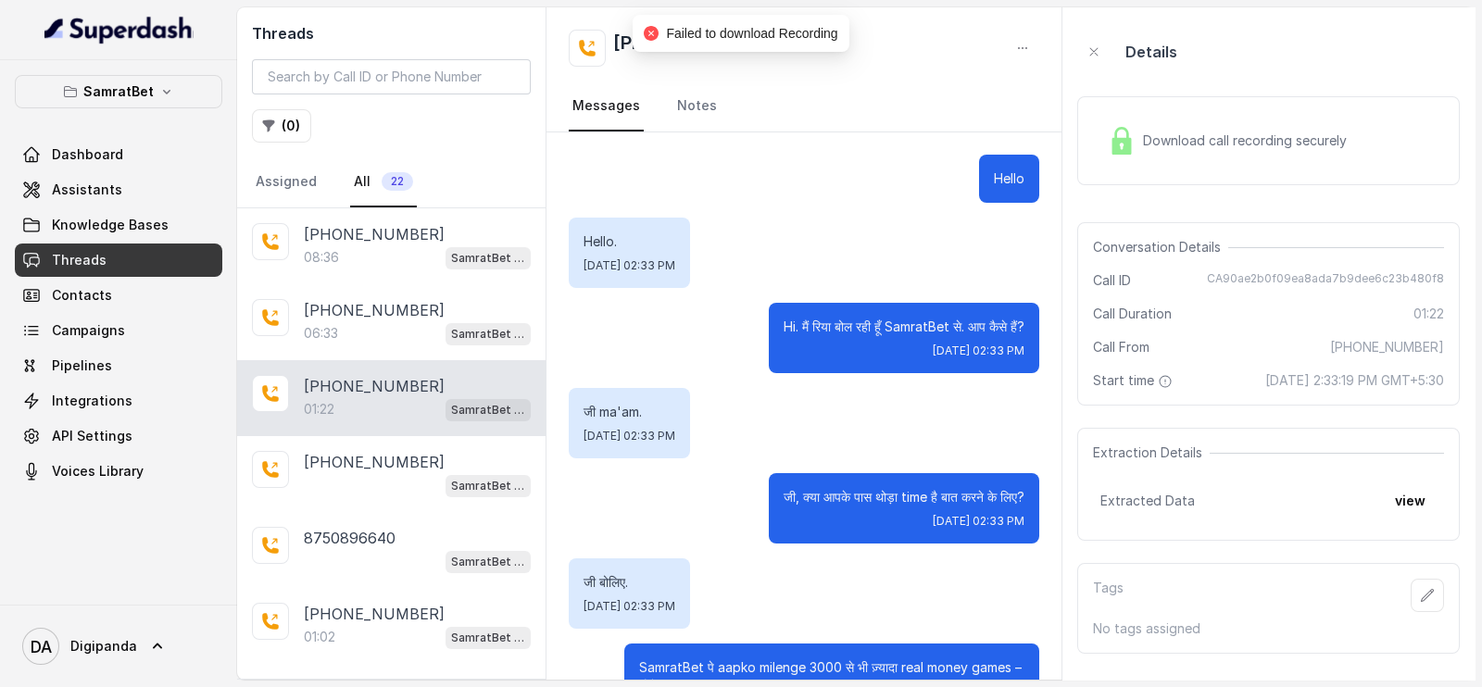
scroll to position [811, 0]
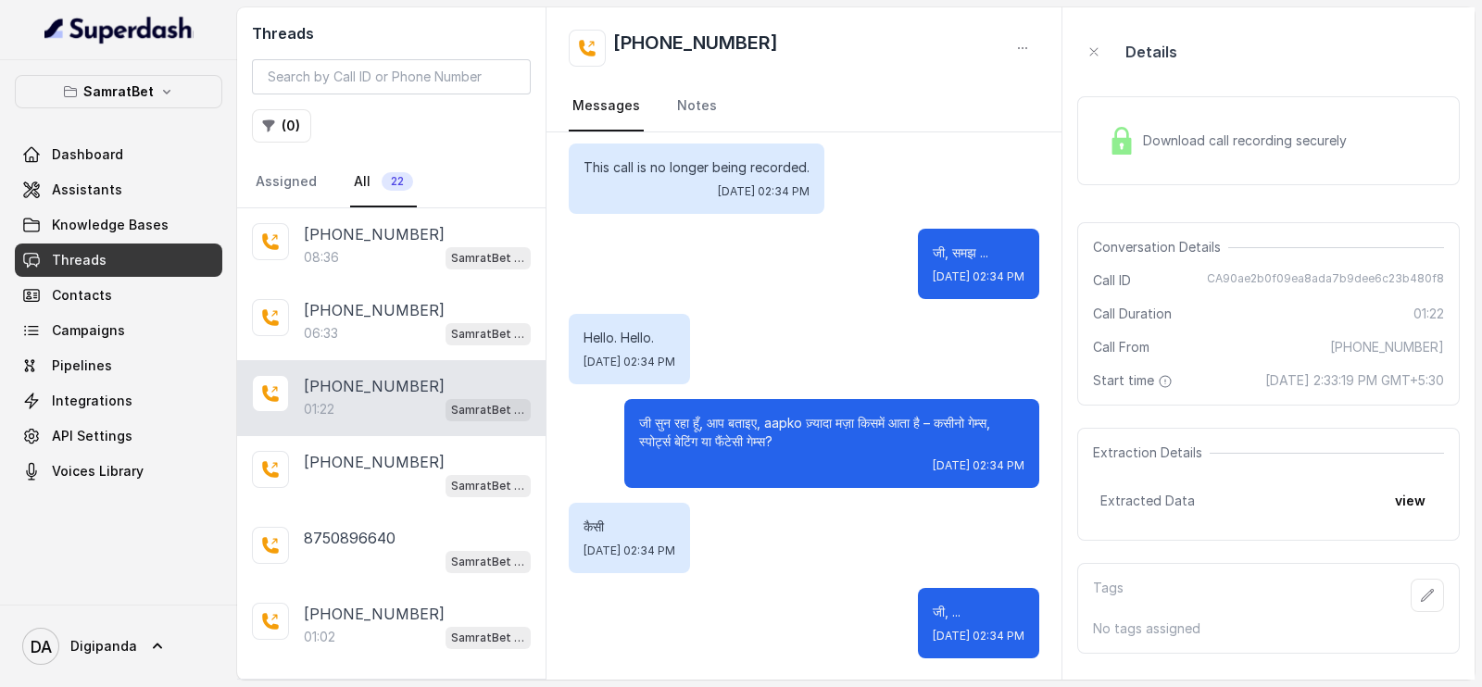
click at [1261, 130] on div "Download call recording securely" at bounding box center [1227, 140] width 254 height 43
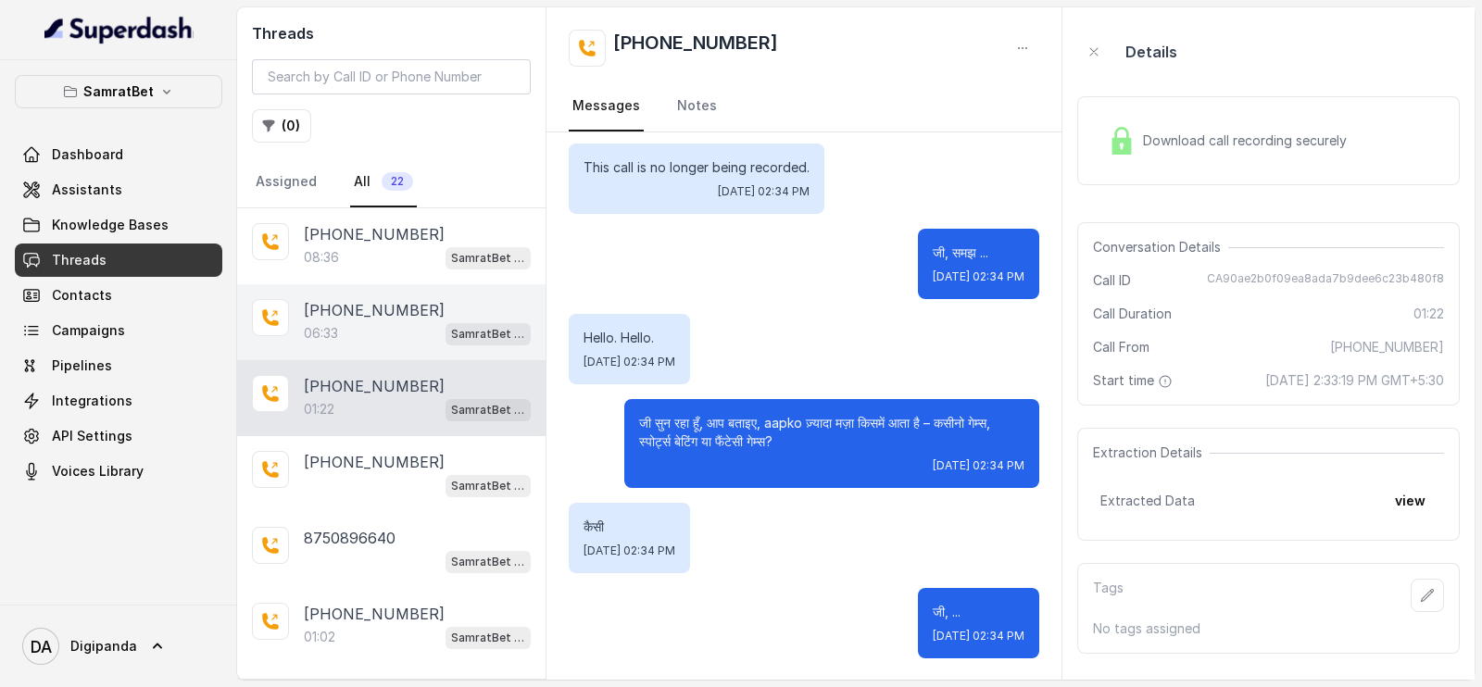
click at [387, 289] on div "[PHONE_NUMBER]:33 SamratBet agent" at bounding box center [391, 322] width 308 height 76
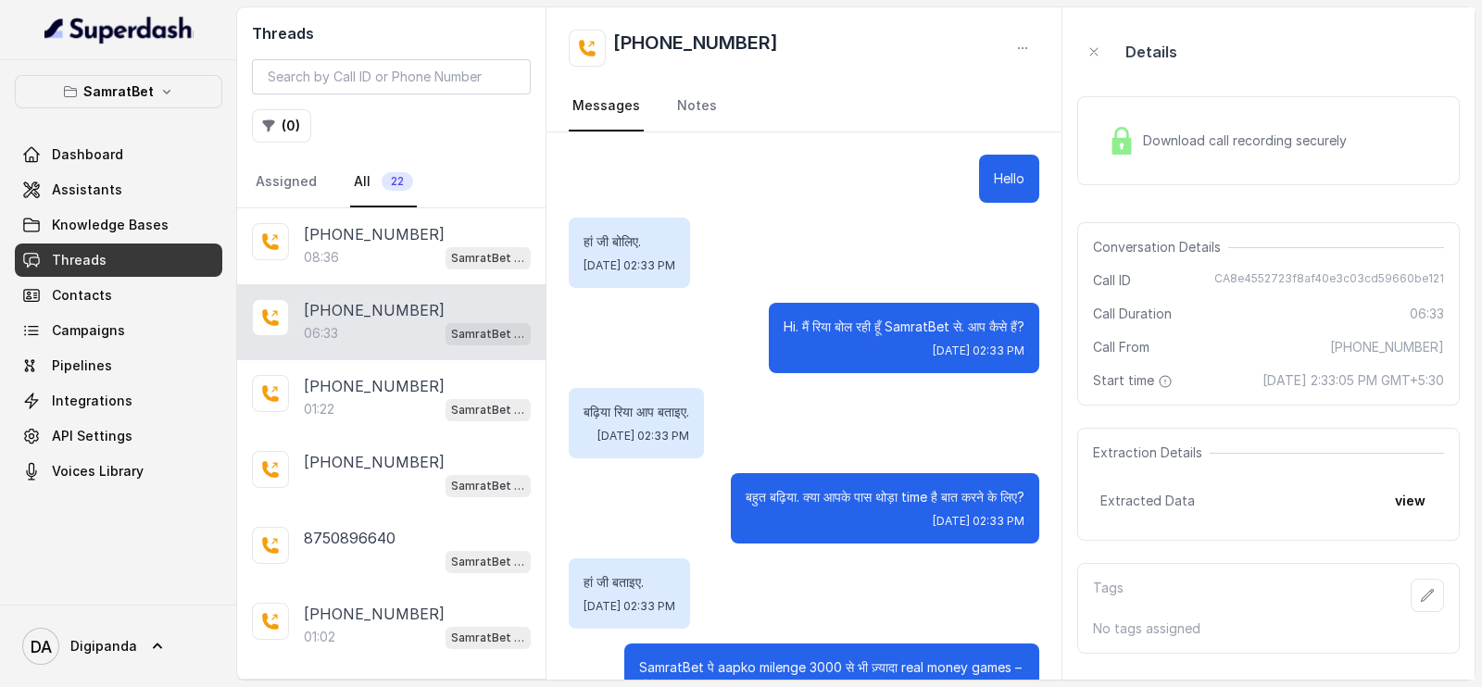
scroll to position [6248, 0]
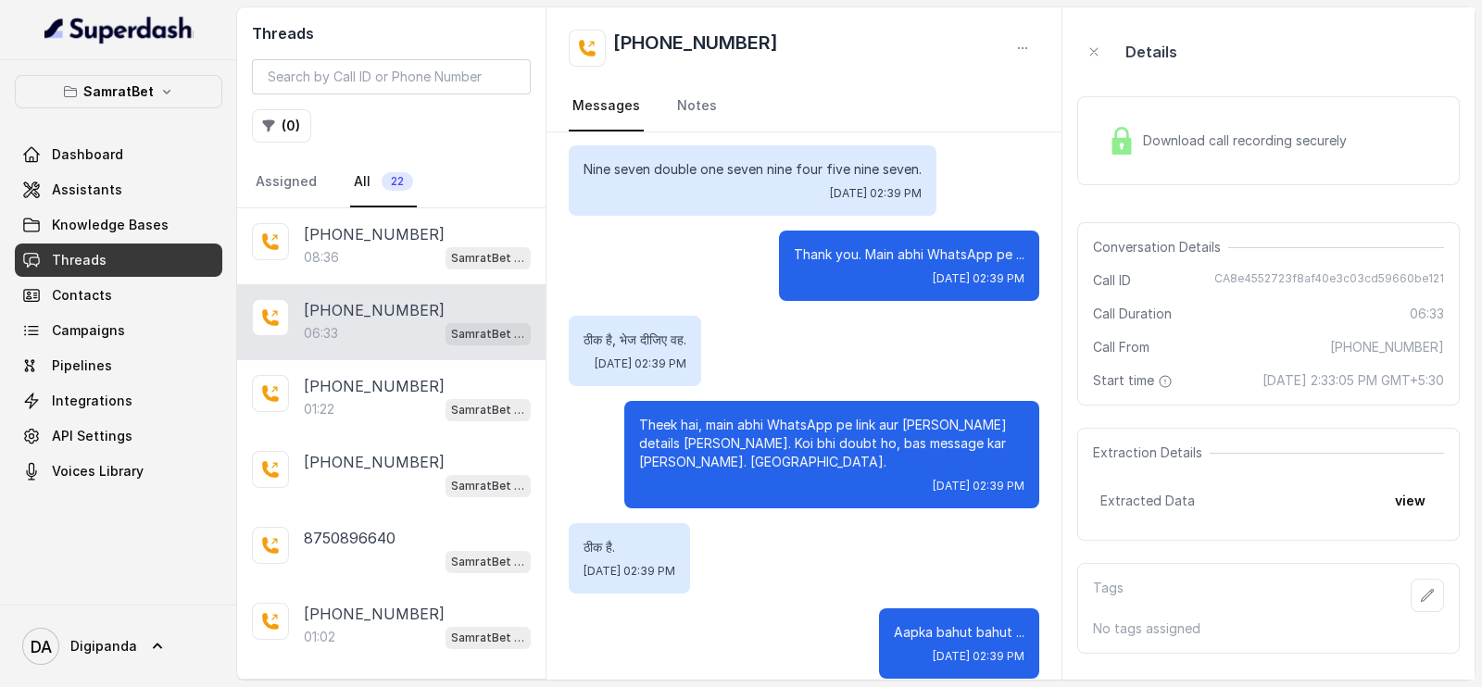
click at [1269, 96] on div "Download call recording securely" at bounding box center [1268, 140] width 383 height 89
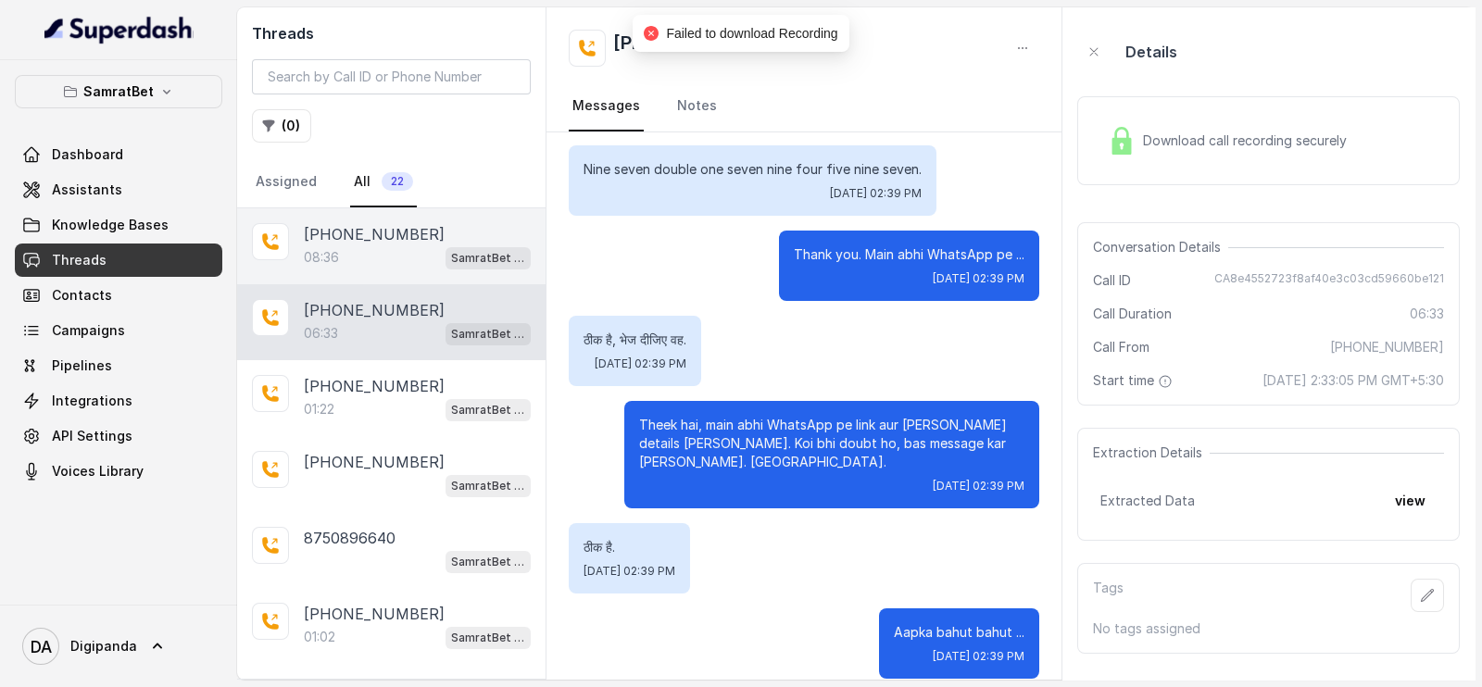
click at [358, 223] on p "[PHONE_NUMBER]" at bounding box center [374, 234] width 141 height 22
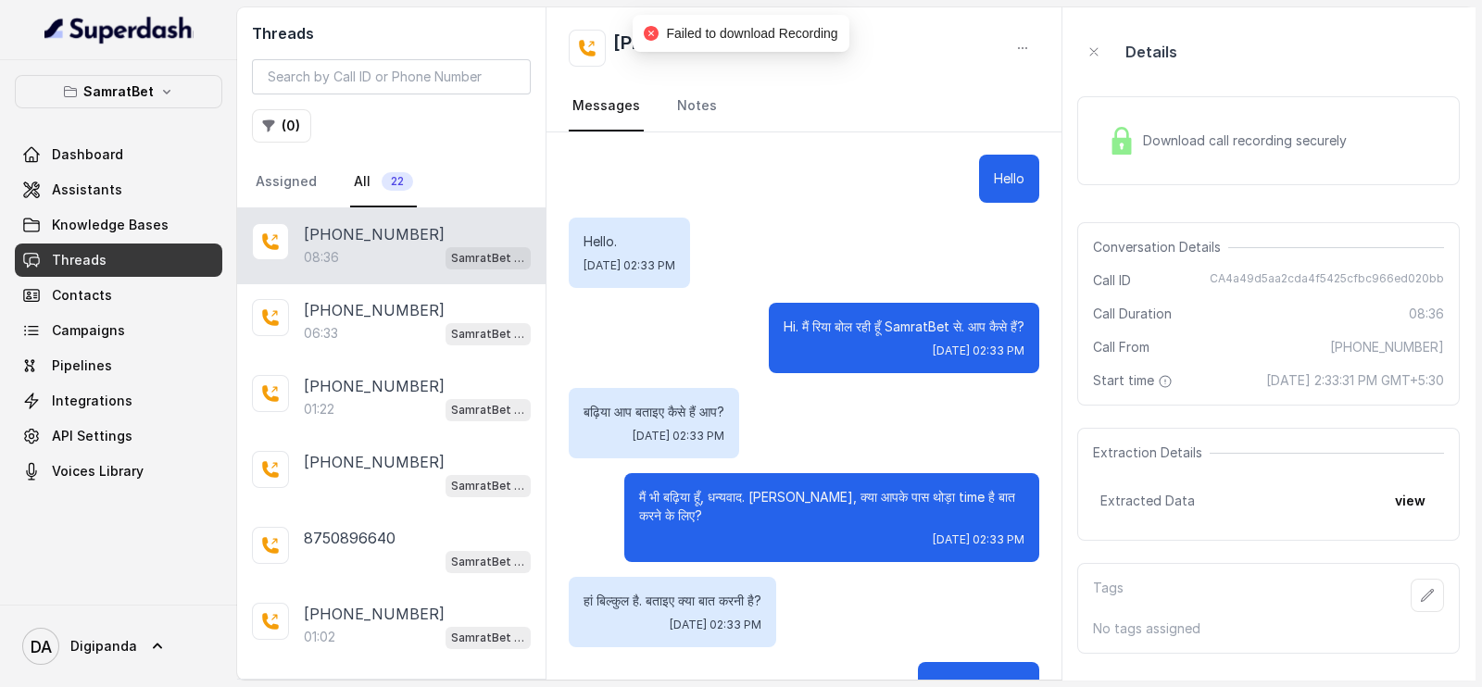
scroll to position [6641, 0]
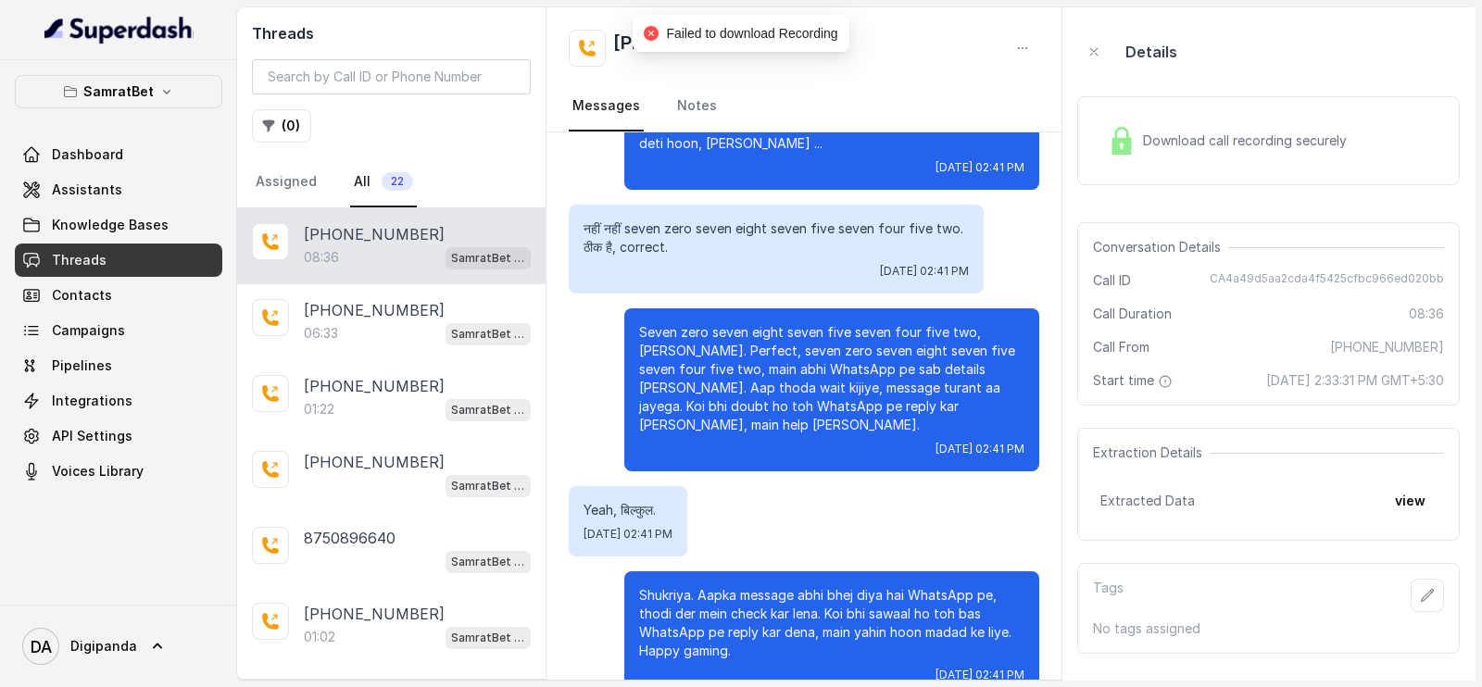
click at [1186, 155] on div "Download call recording securely" at bounding box center [1227, 140] width 254 height 43
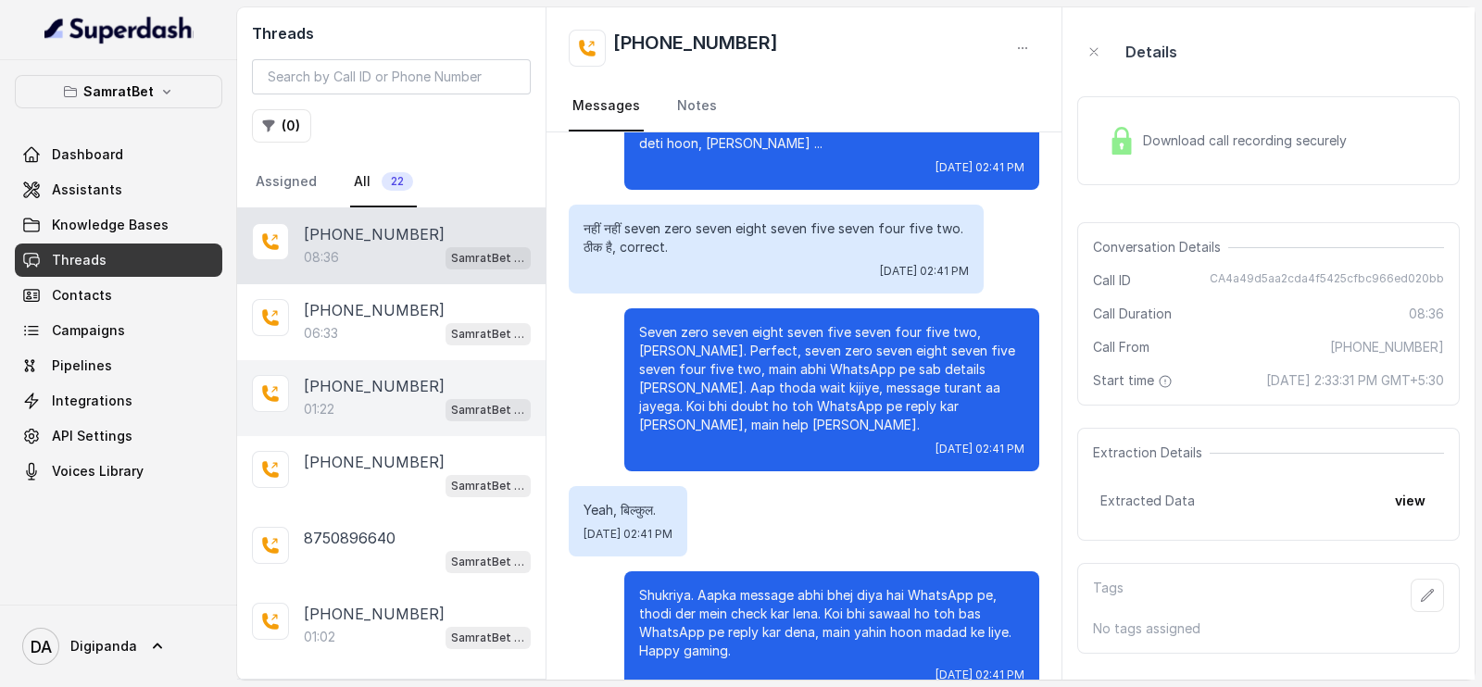
click at [376, 398] on div "01:22 SamratBet agent" at bounding box center [417, 409] width 227 height 24
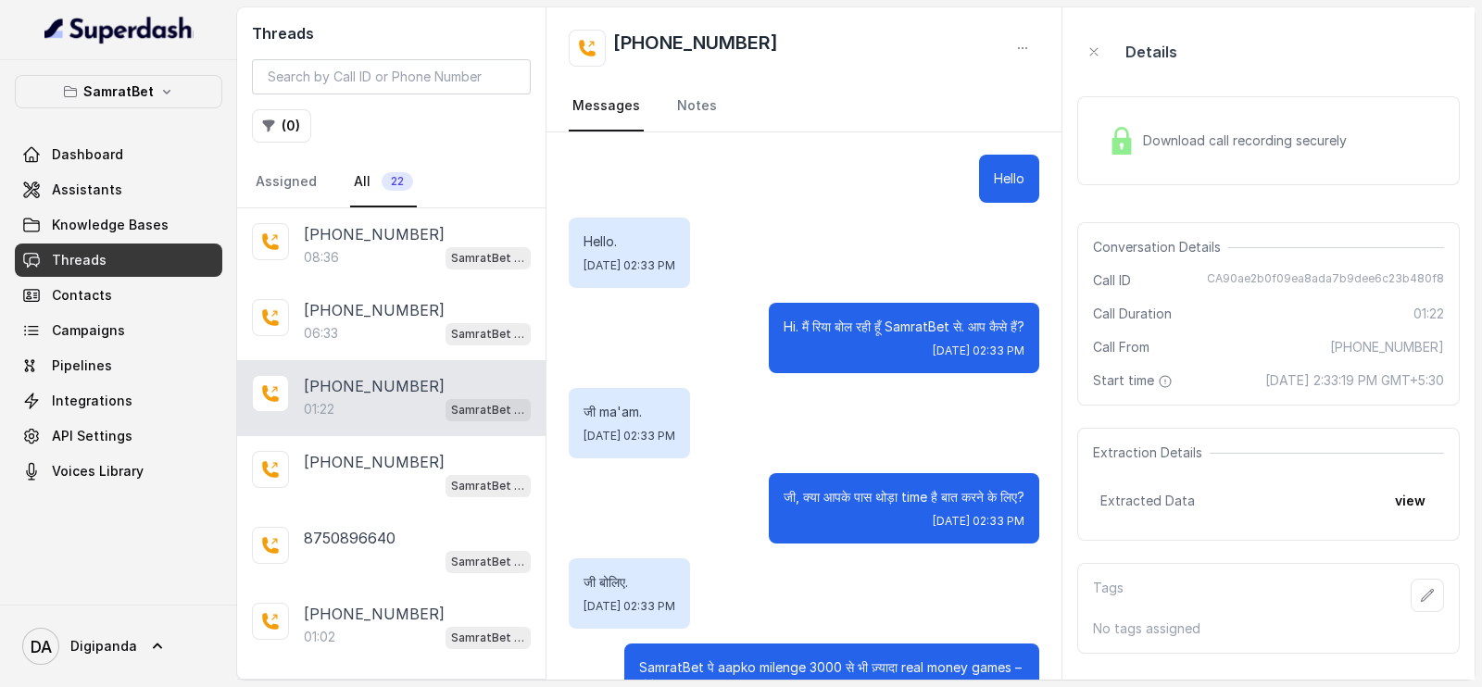
scroll to position [811, 0]
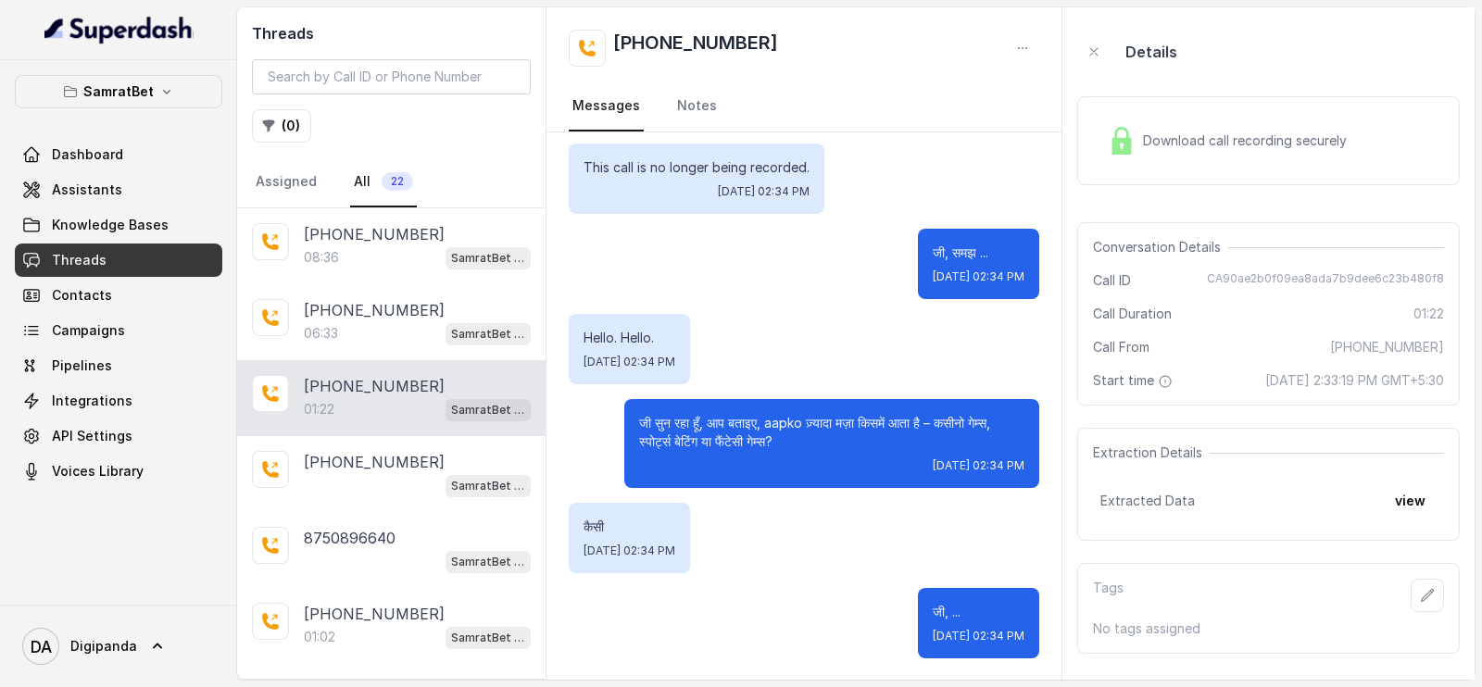
click at [1212, 147] on span "Download call recording securely" at bounding box center [1248, 141] width 211 height 19
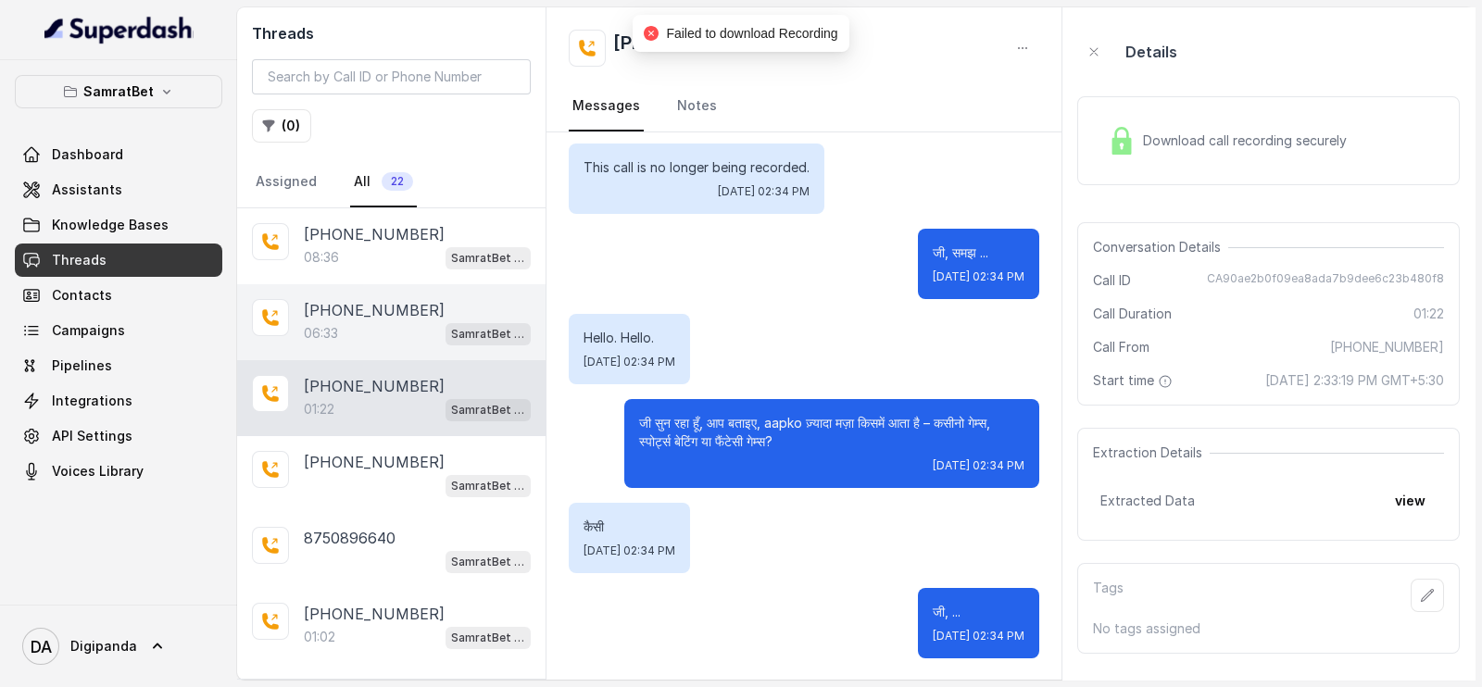
click at [368, 324] on div "06:33 SamratBet agent" at bounding box center [417, 333] width 227 height 24
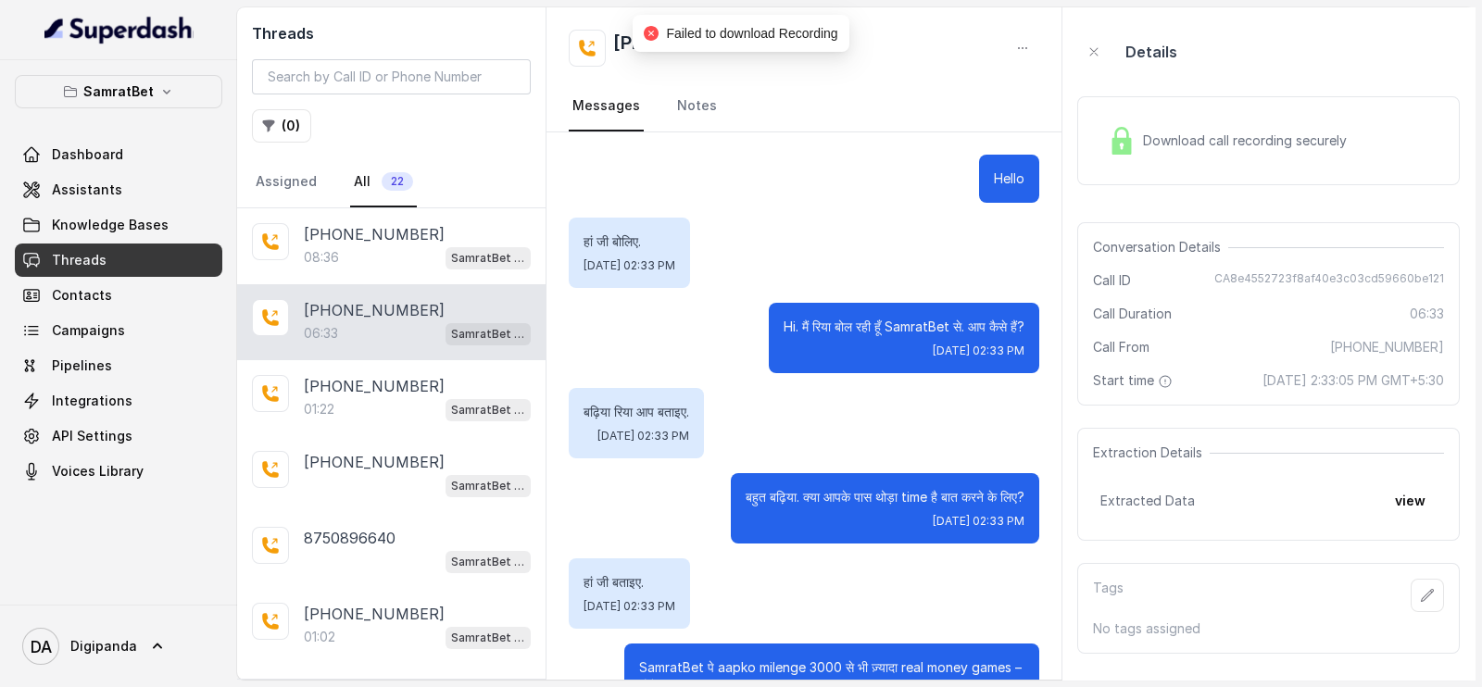
scroll to position [6248, 0]
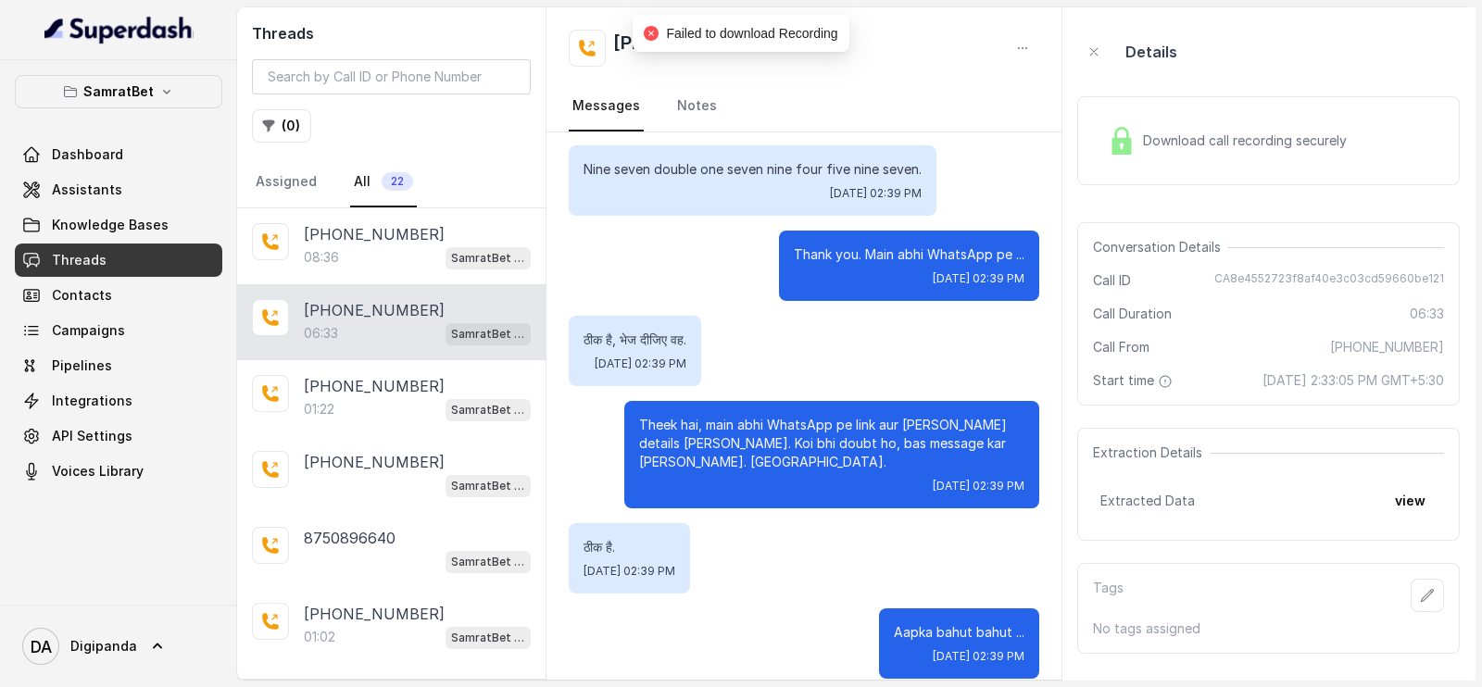
click at [1264, 154] on div "Download call recording securely" at bounding box center [1227, 140] width 254 height 43
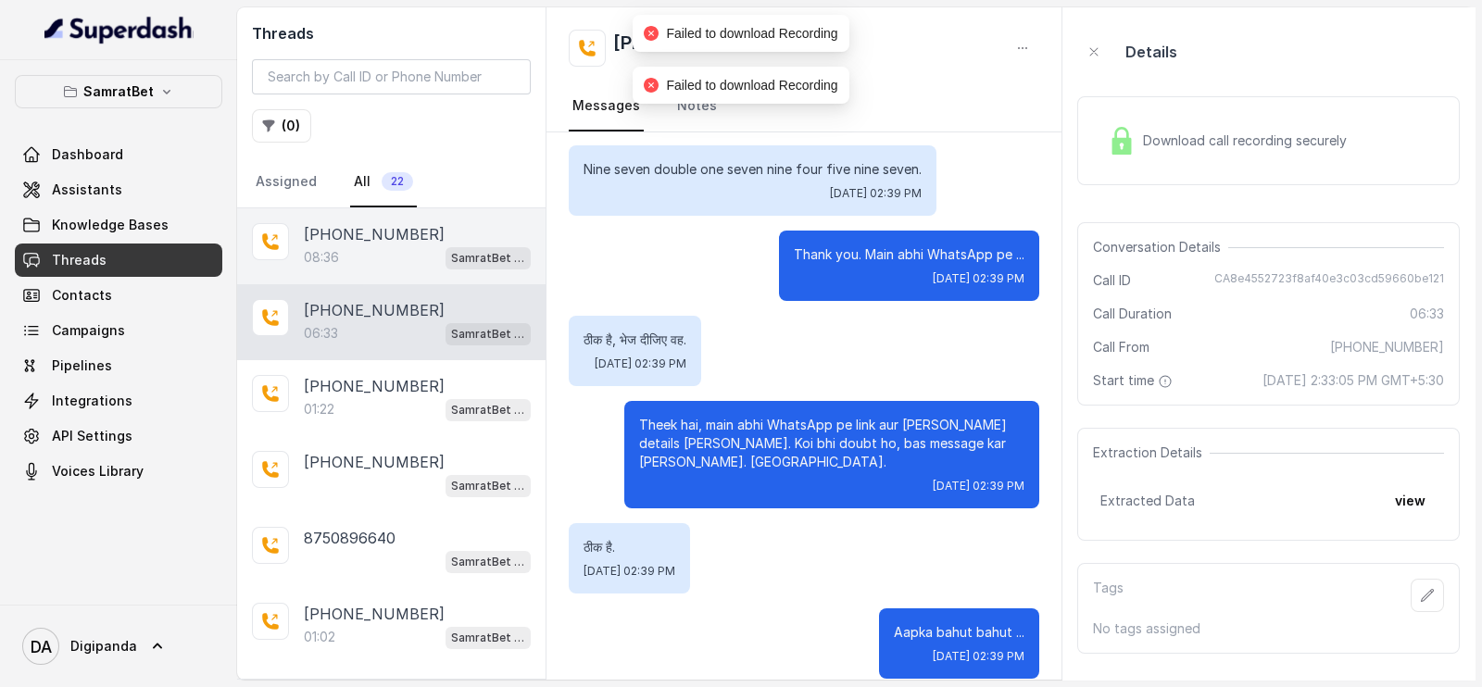
click at [320, 233] on p "[PHONE_NUMBER]" at bounding box center [374, 234] width 141 height 22
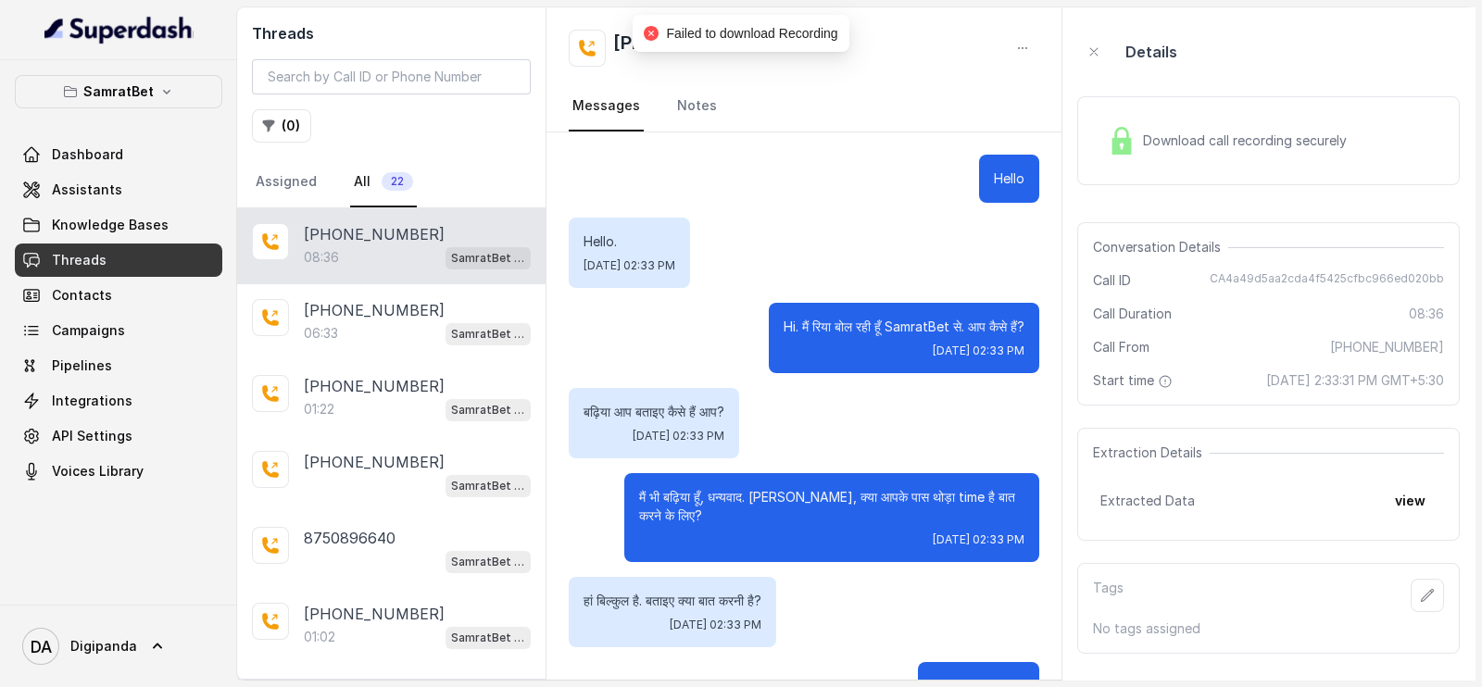
scroll to position [6641, 0]
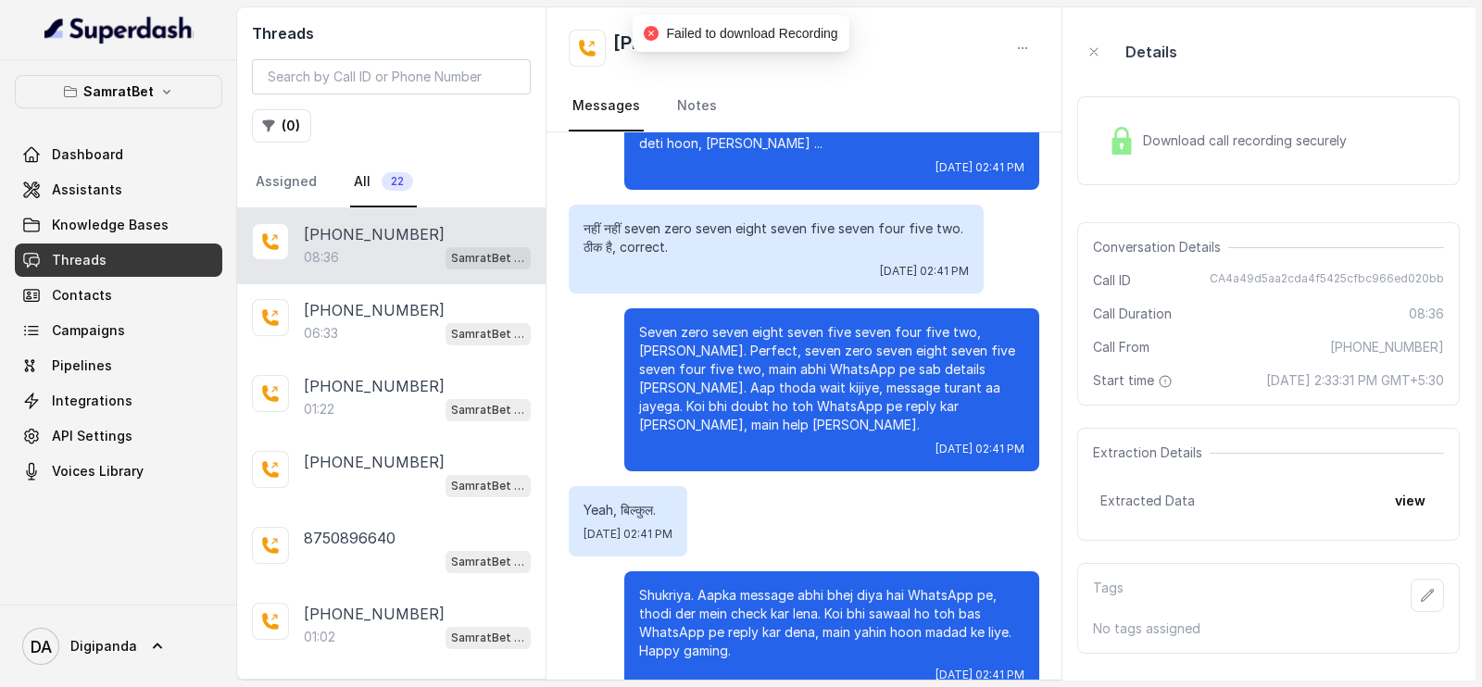
click at [1204, 137] on span "Download call recording securely" at bounding box center [1248, 141] width 211 height 19
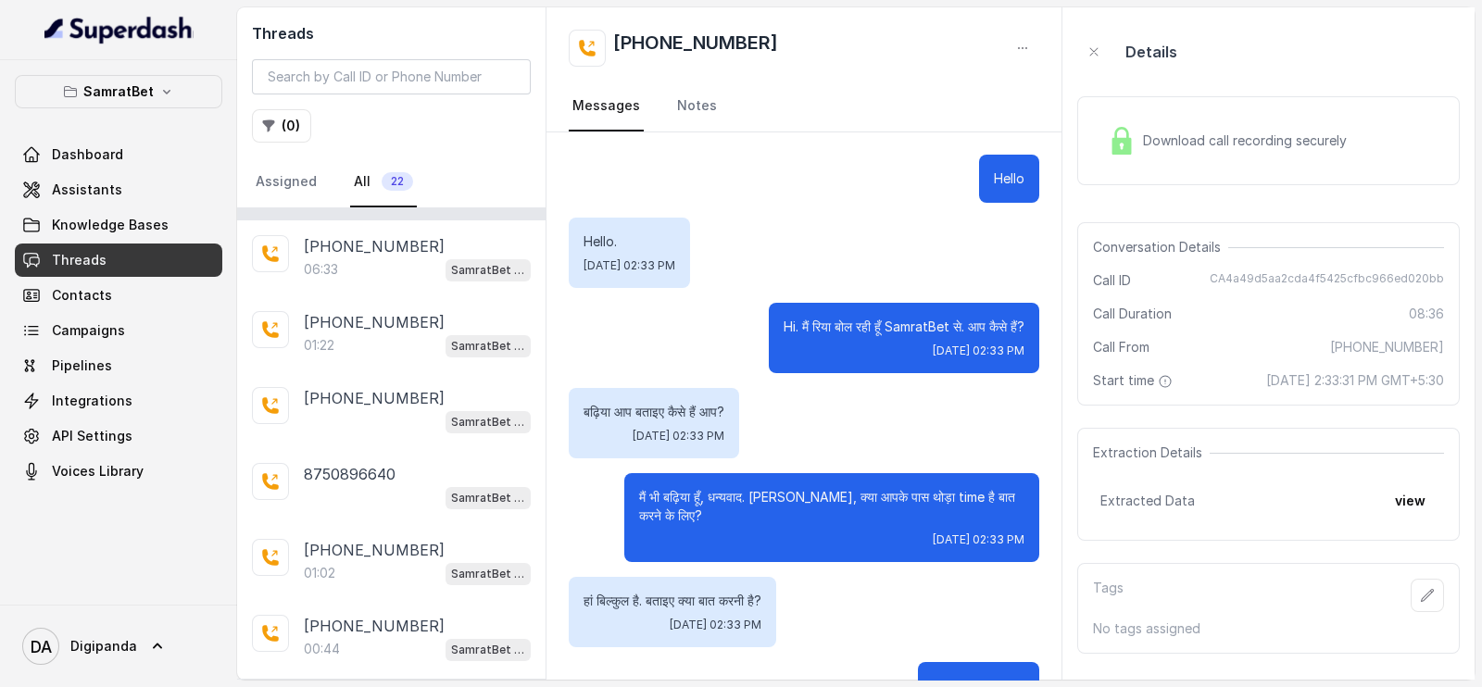
scroll to position [0, 0]
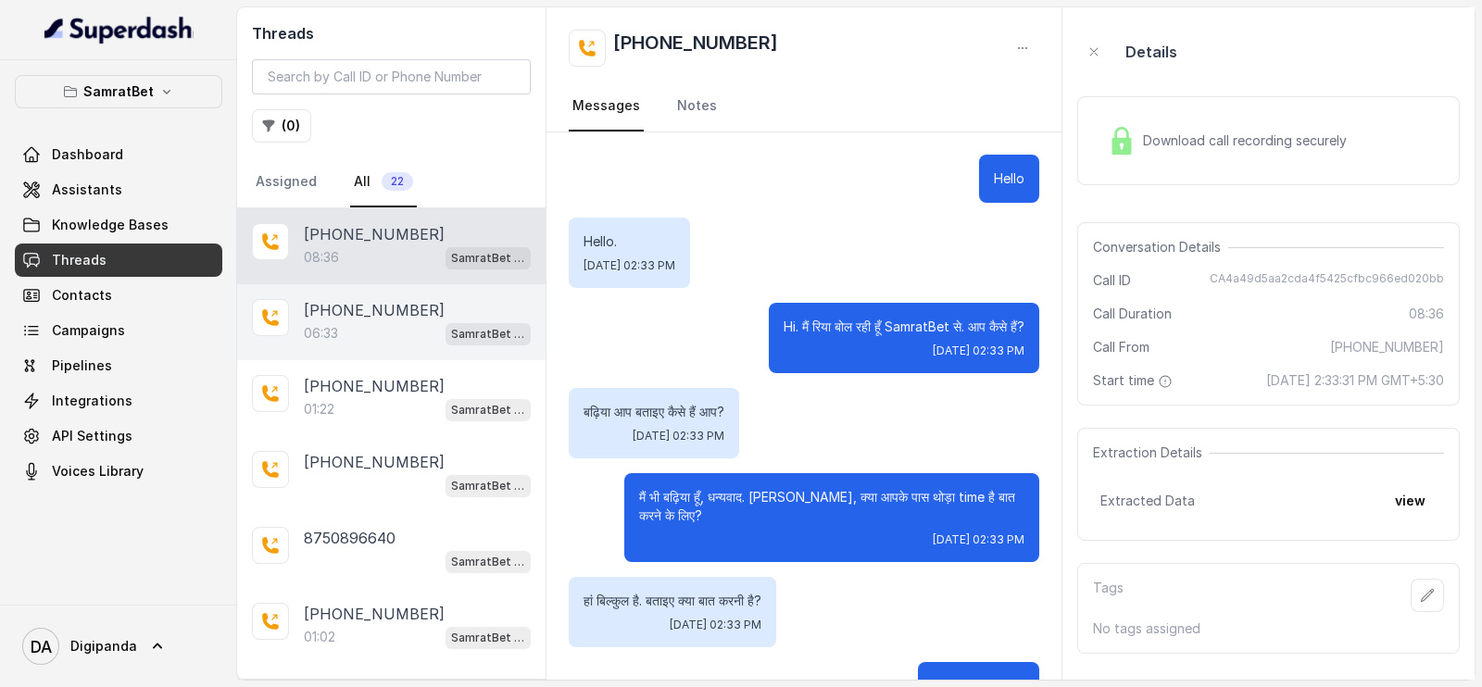
click at [472, 289] on div "[PHONE_NUMBER]:33 SamratBet agent" at bounding box center [391, 322] width 308 height 76
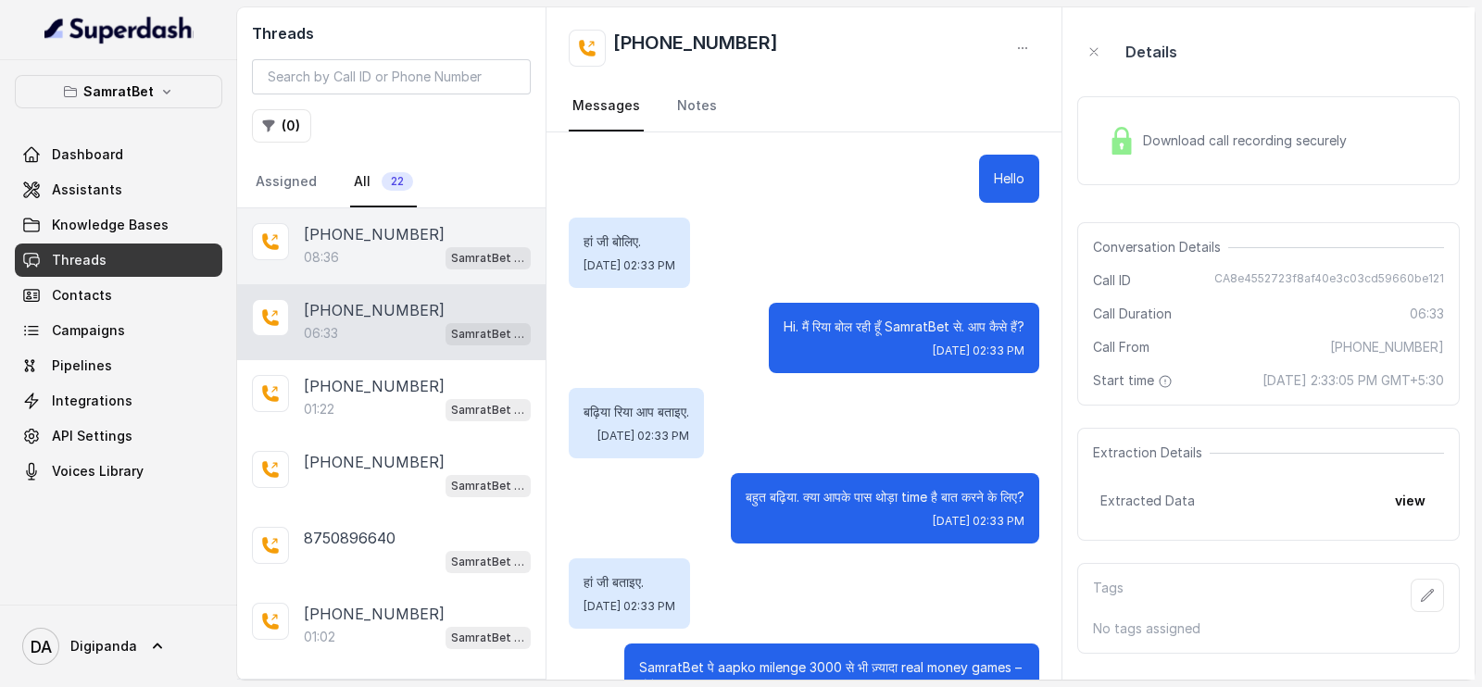
scroll to position [6248, 0]
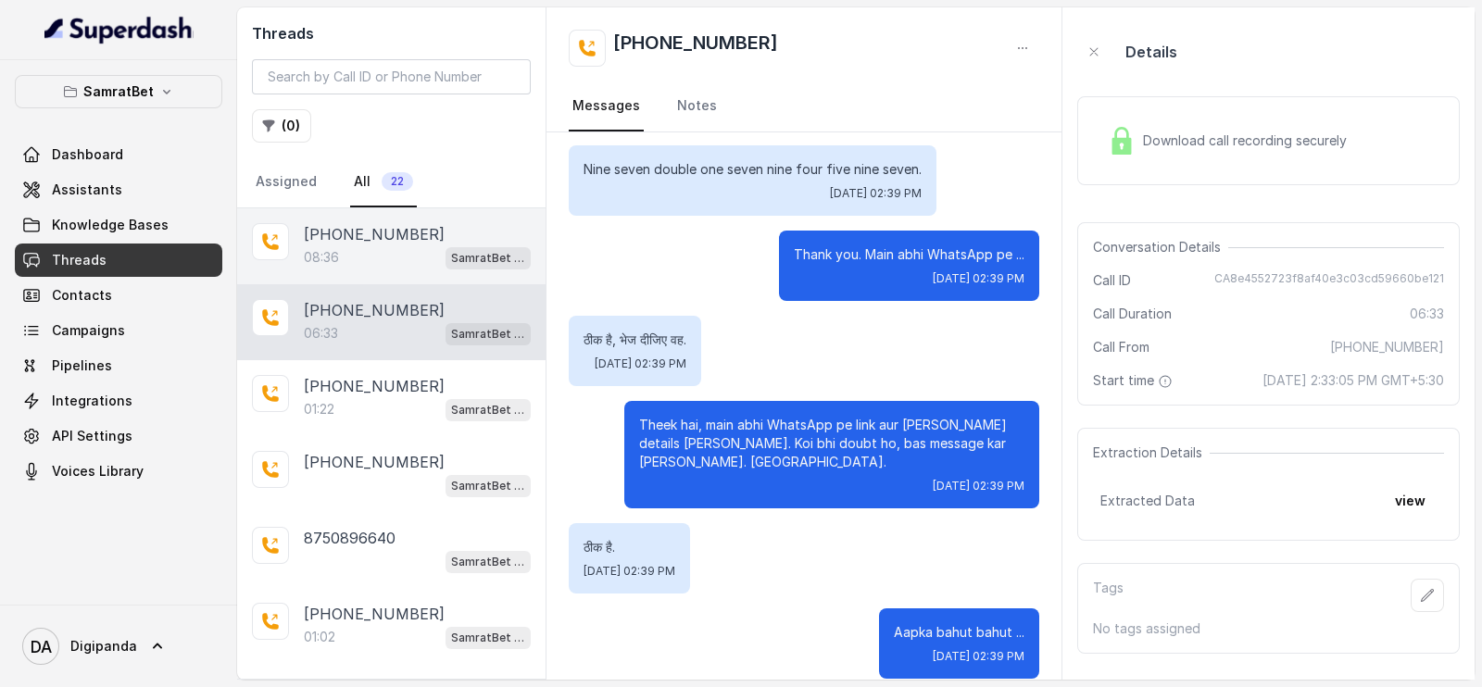
click at [460, 255] on p "SamratBet agent" at bounding box center [488, 258] width 74 height 19
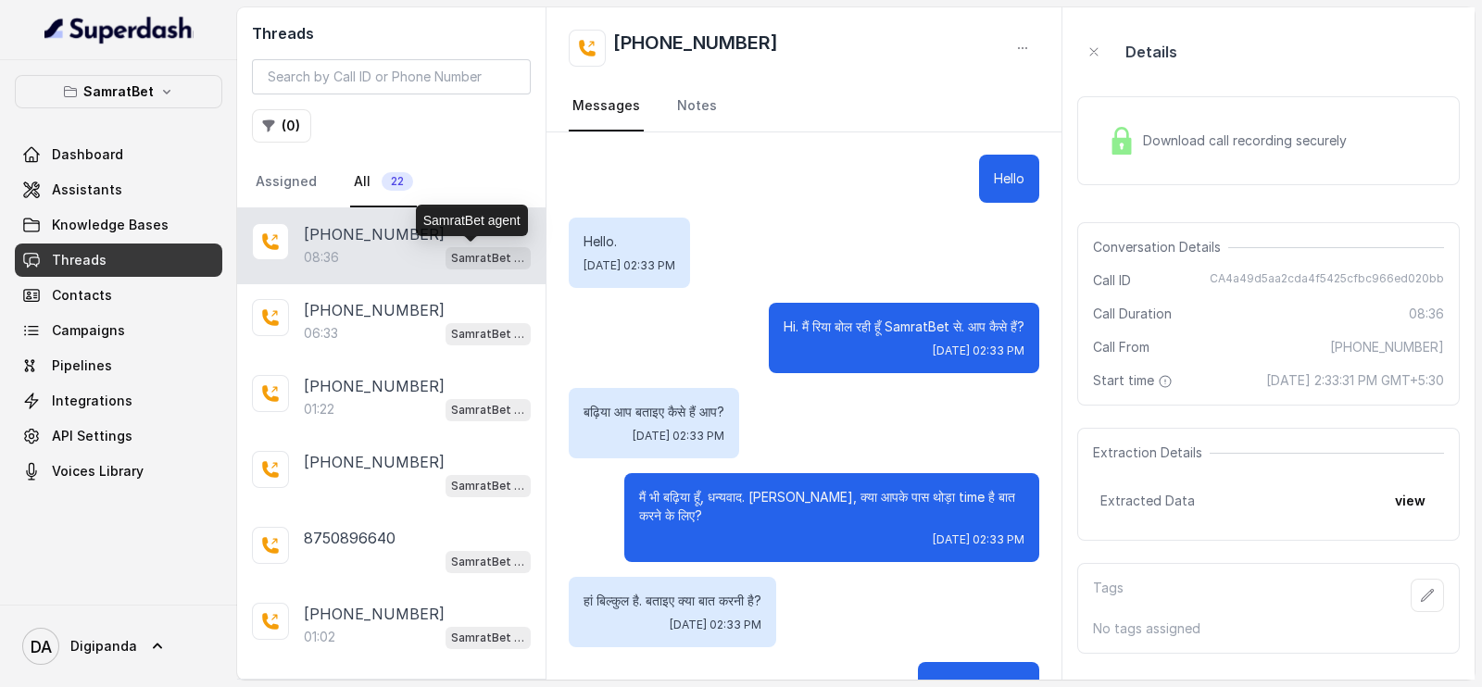
scroll to position [6641, 0]
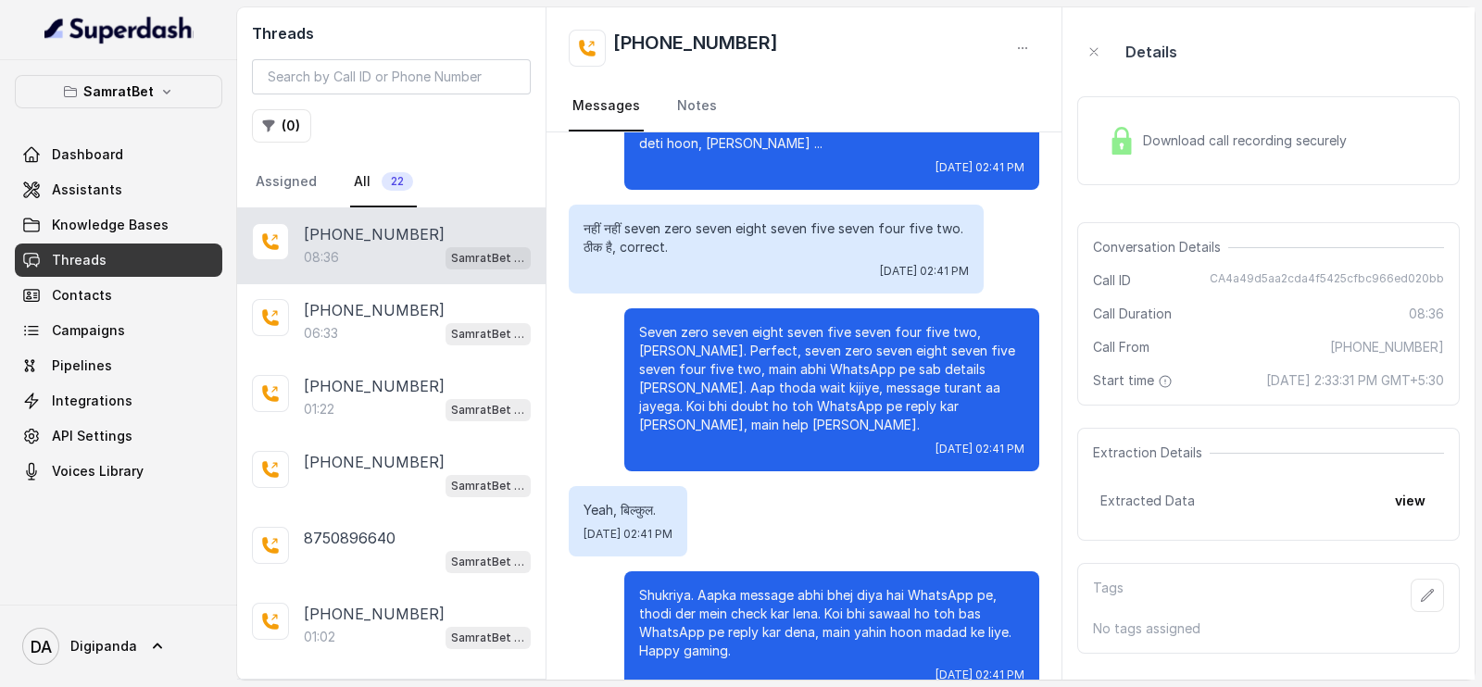
click at [1130, 145] on img at bounding box center [1122, 141] width 28 height 28
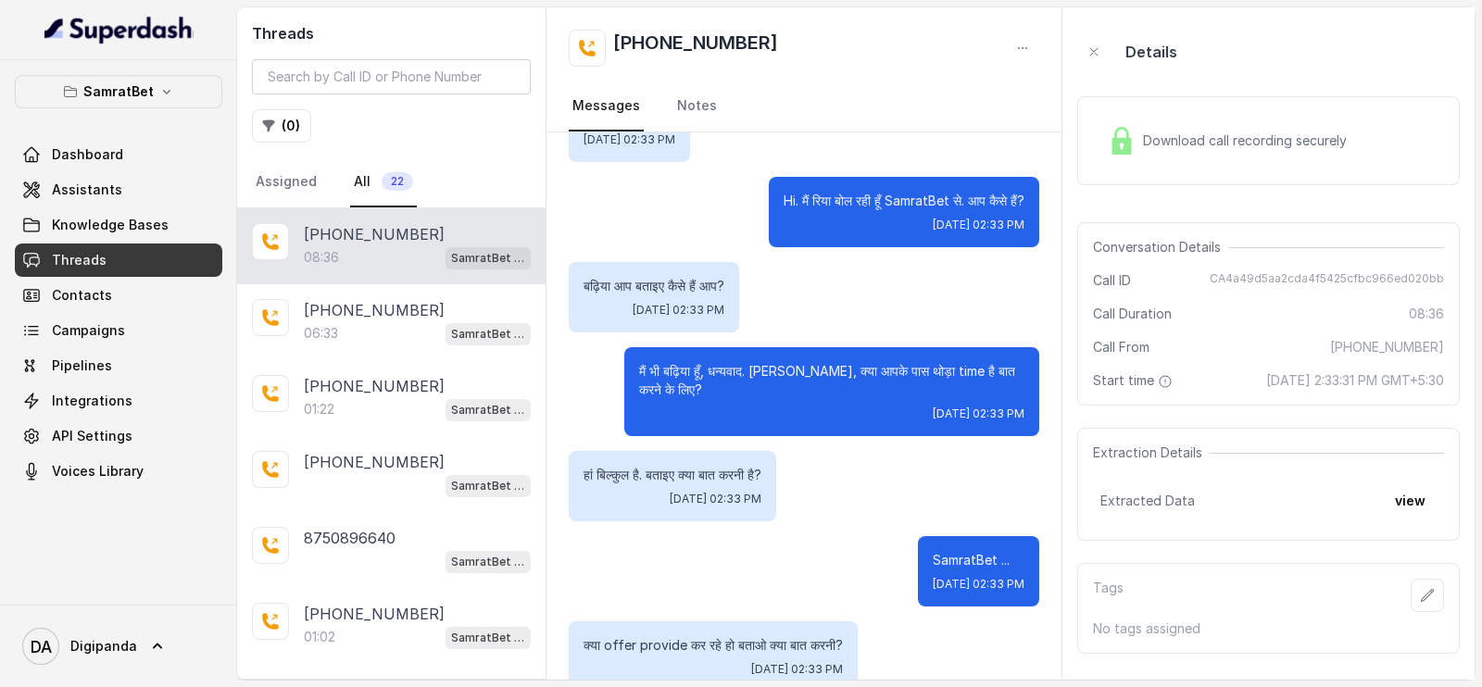
scroll to position [0, 0]
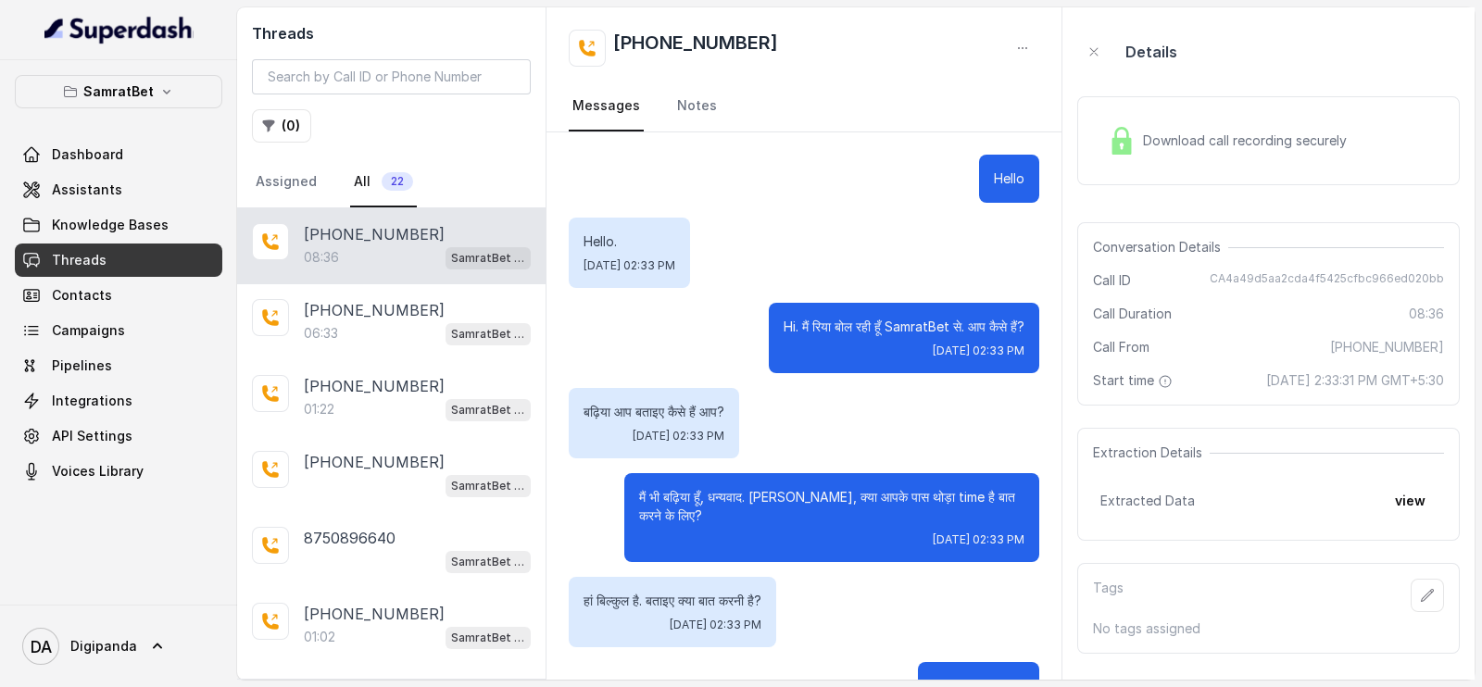
click at [371, 254] on div "08:36 SamratBet agent" at bounding box center [417, 257] width 227 height 24
click at [1193, 164] on div "Download call recording securely" at bounding box center [1268, 140] width 383 height 89
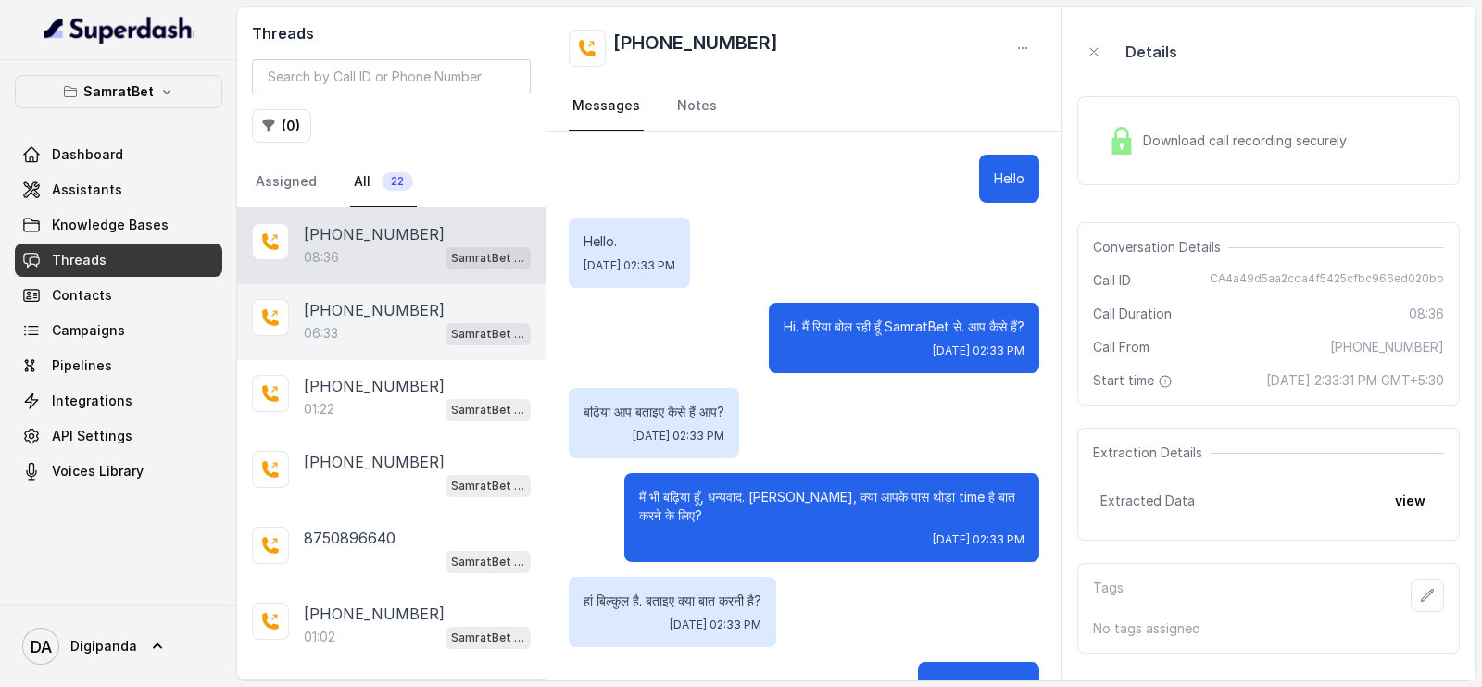
click at [329, 332] on p "06:33" at bounding box center [321, 333] width 34 height 19
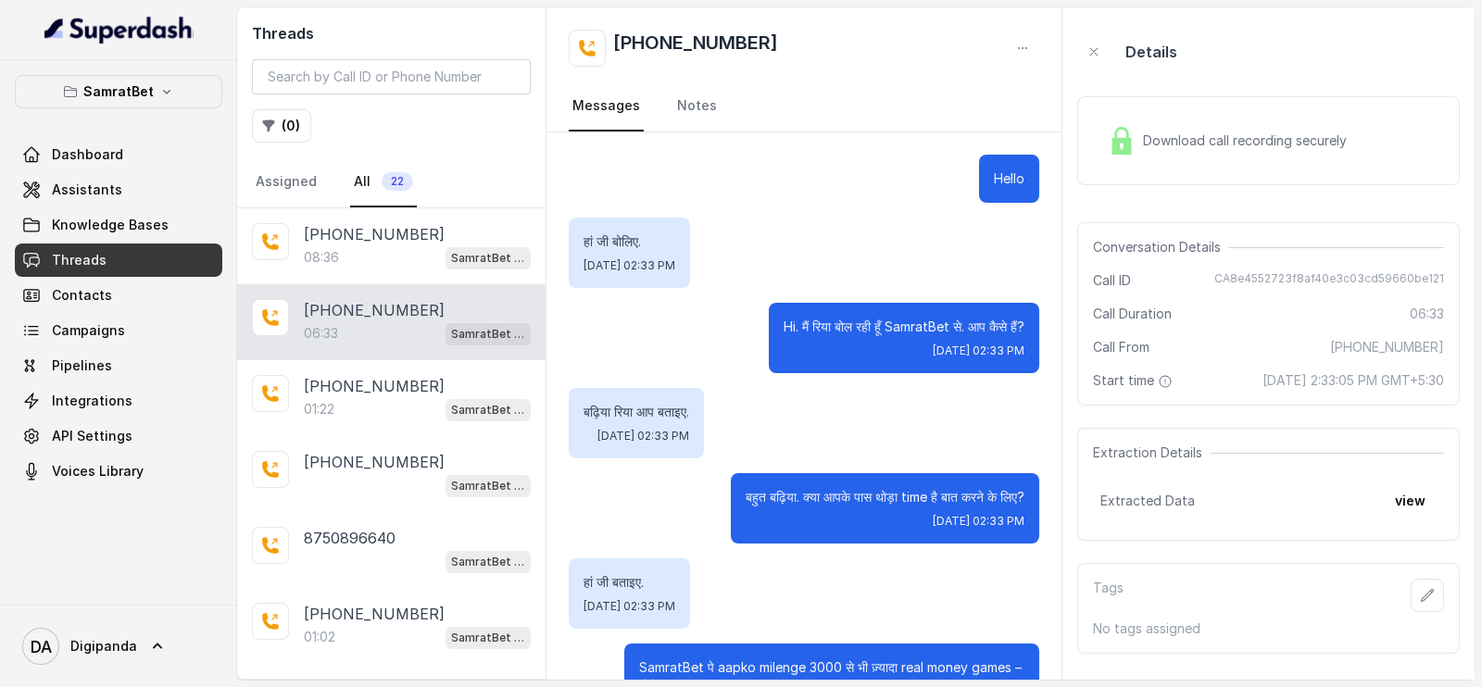
scroll to position [6248, 0]
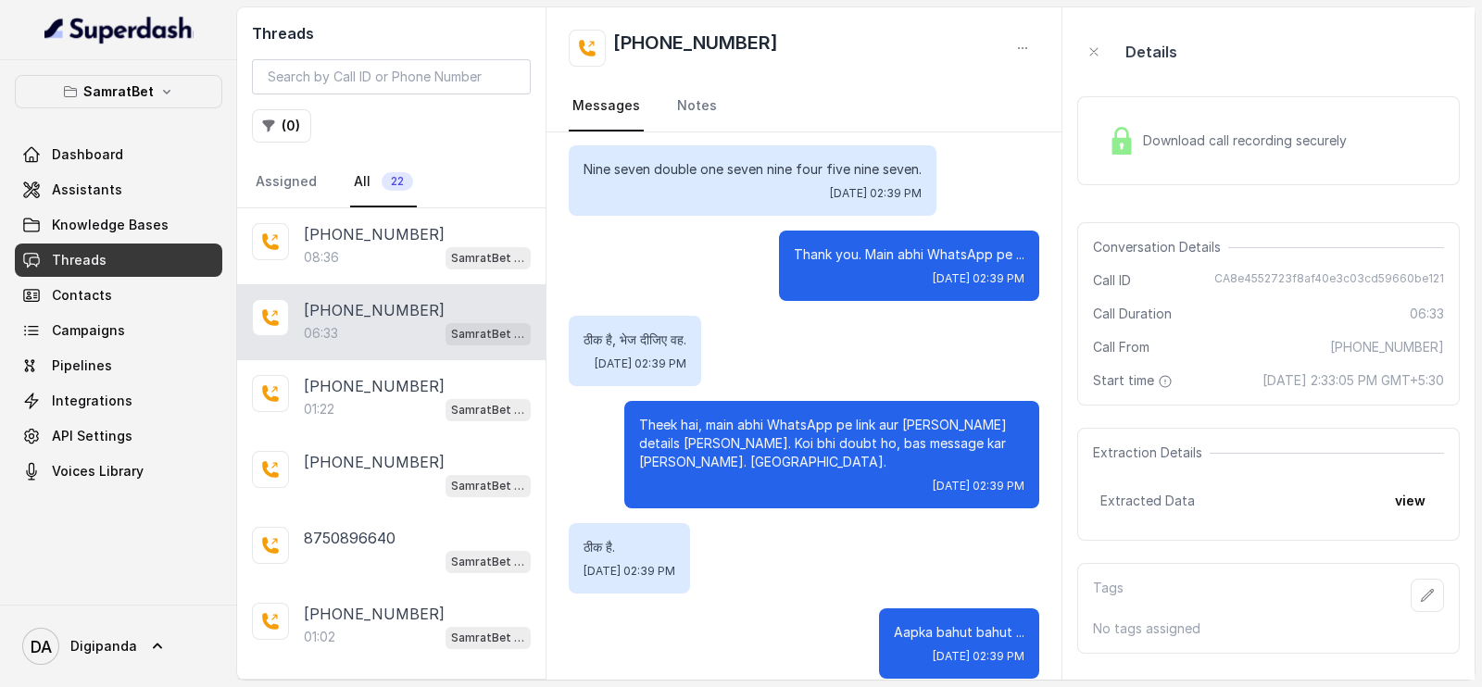
click at [1311, 121] on div "Download call recording securely" at bounding box center [1227, 140] width 254 height 43
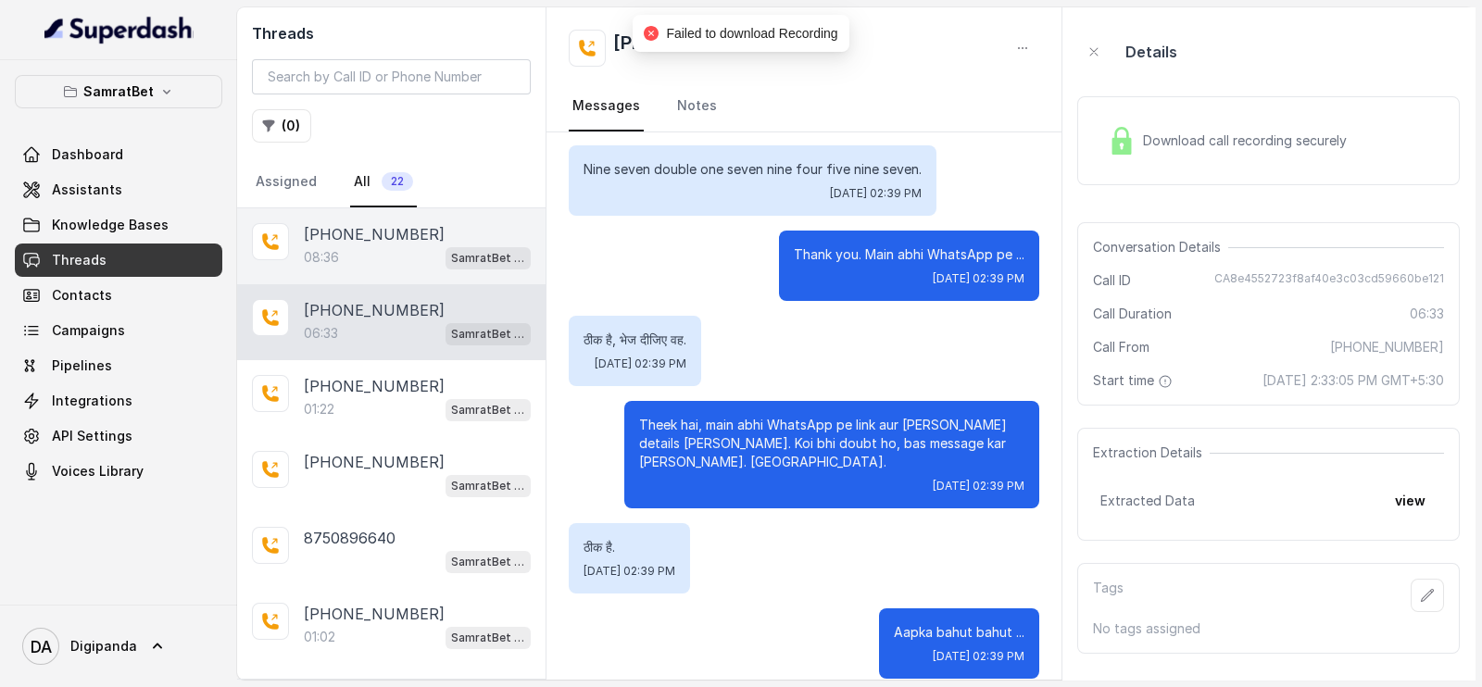
click at [358, 241] on p "[PHONE_NUMBER]" at bounding box center [374, 234] width 141 height 22
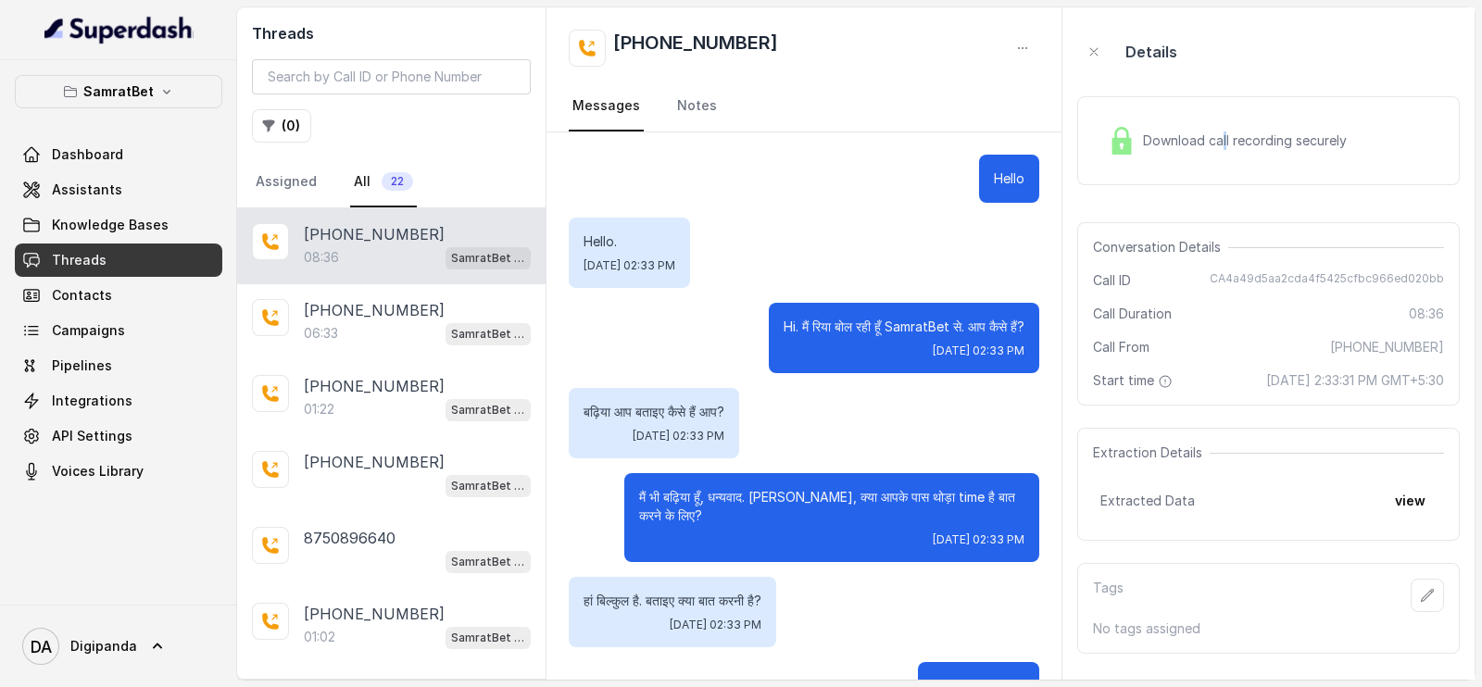
click at [1223, 146] on span "Download call recording securely" at bounding box center [1248, 141] width 211 height 19
click at [449, 242] on div "[PHONE_NUMBER]" at bounding box center [417, 234] width 227 height 22
click at [437, 278] on div "[PHONE_NUMBER]:36 SamratBet agent" at bounding box center [391, 246] width 308 height 76
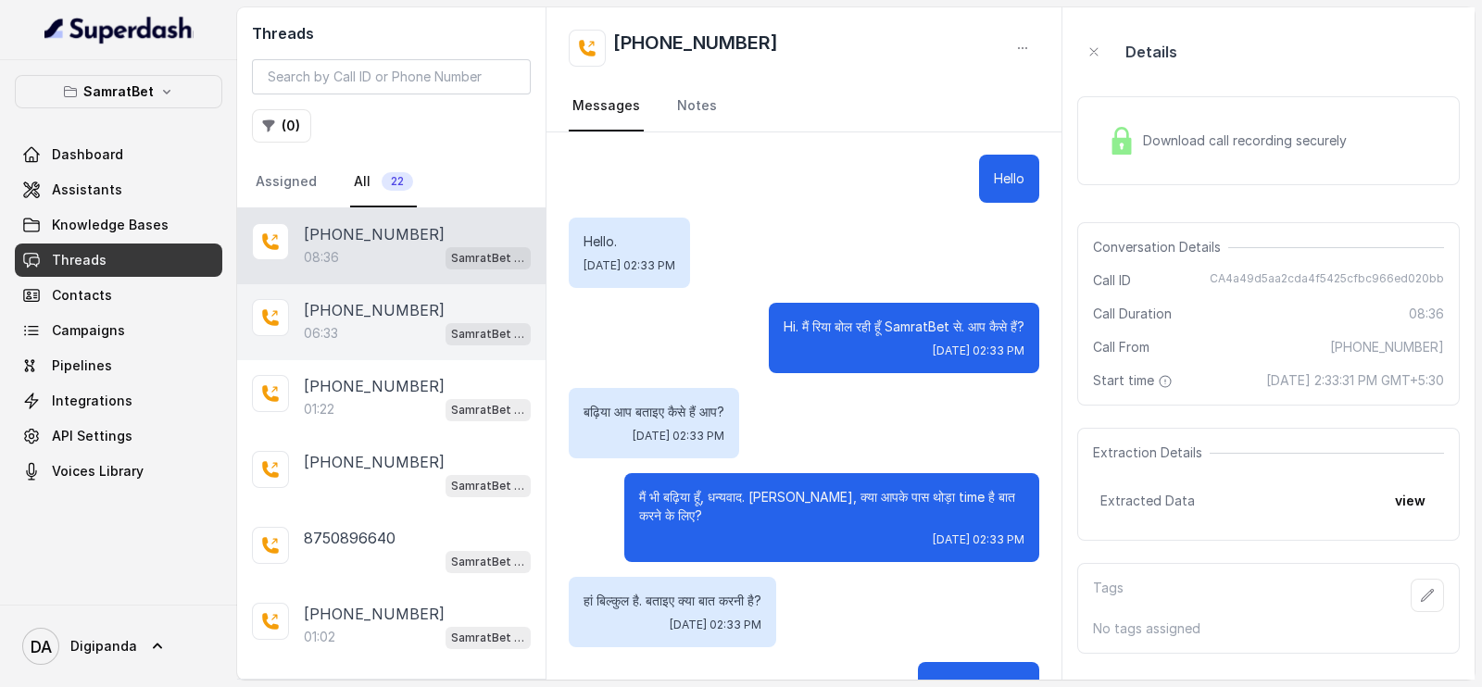
click at [445, 295] on div "[PHONE_NUMBER]:33 SamratBet agent" at bounding box center [391, 322] width 308 height 76
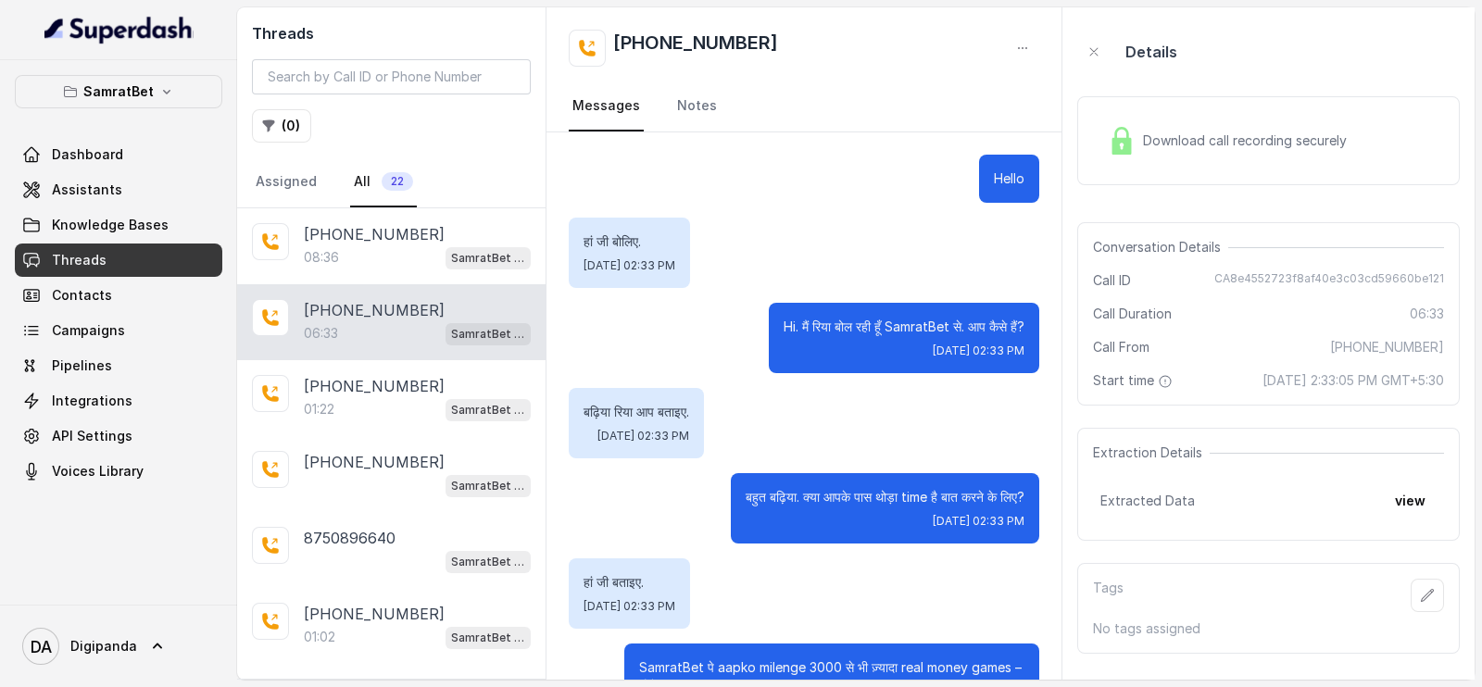
scroll to position [6248, 0]
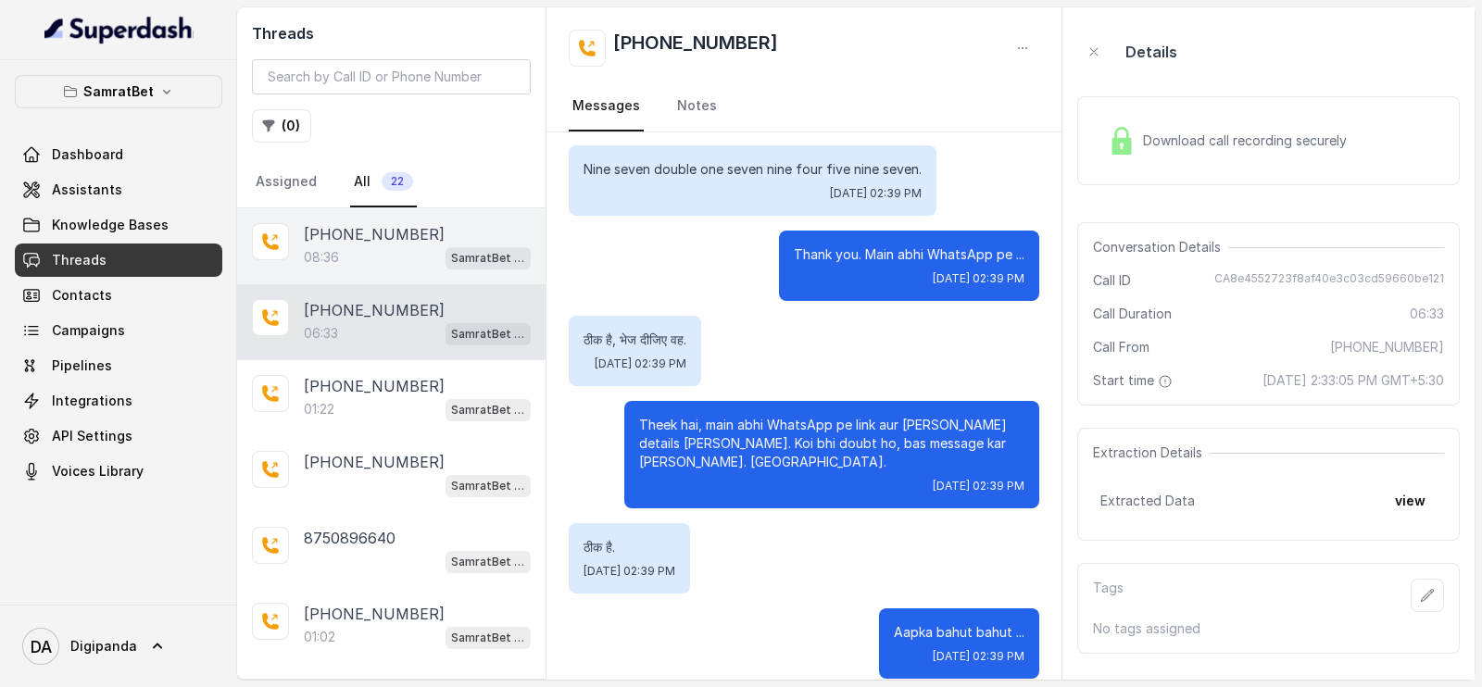
click at [451, 265] on p "SamratBet agent" at bounding box center [488, 258] width 74 height 19
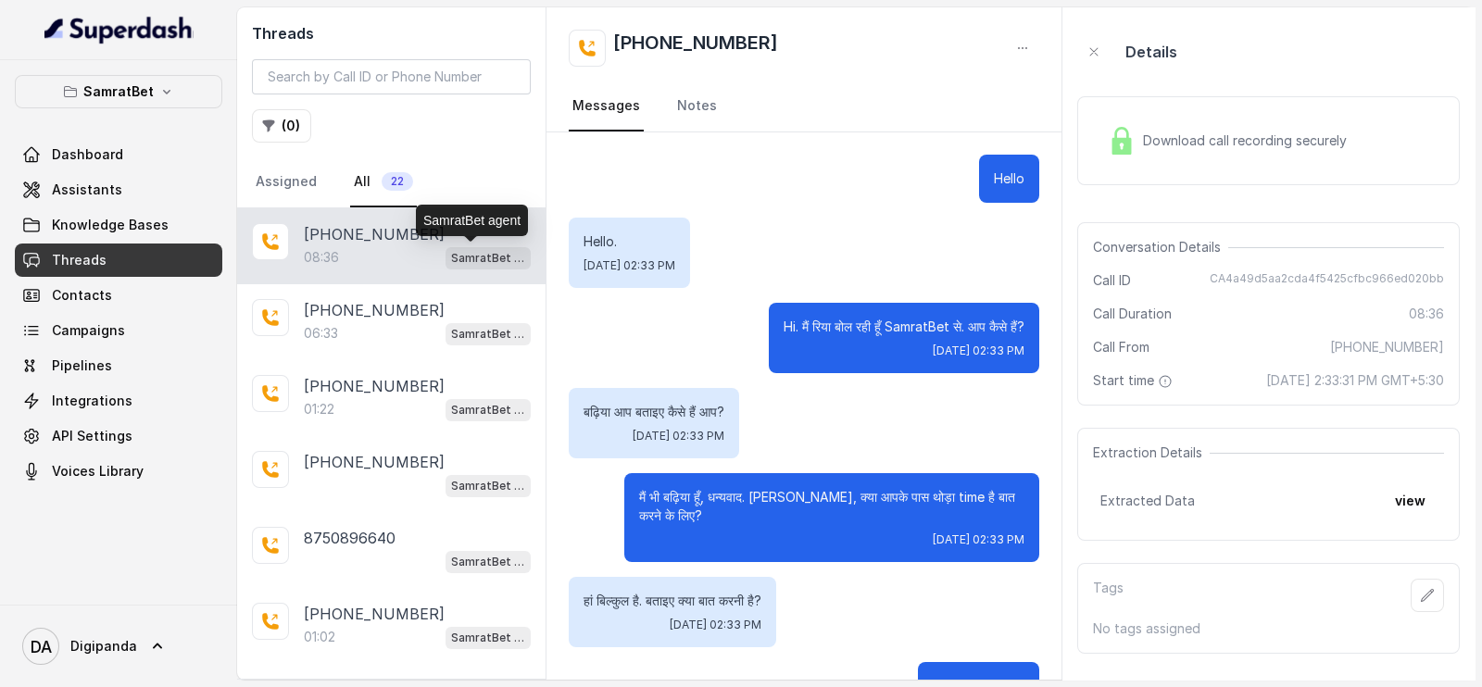
scroll to position [6641, 0]
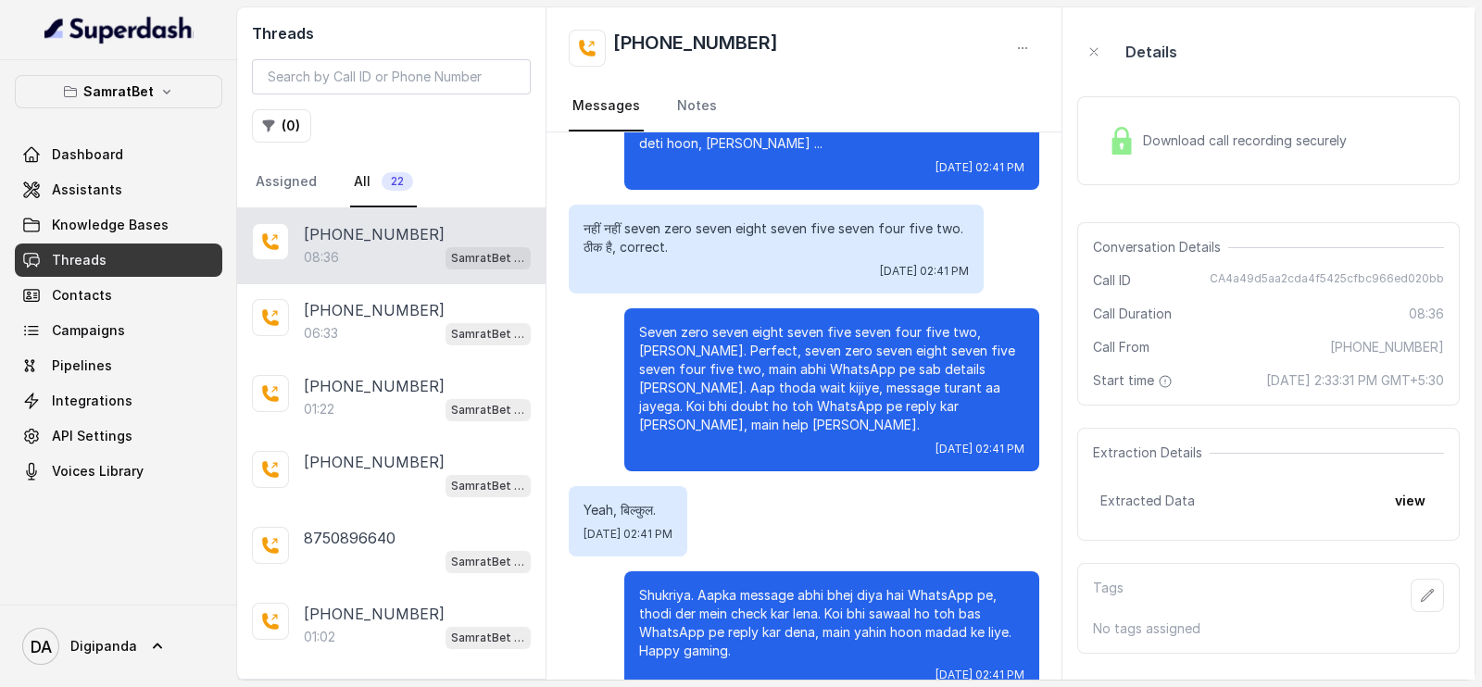
click at [1180, 135] on span "Download call recording securely" at bounding box center [1248, 141] width 211 height 19
click at [118, 103] on button "SamratBet" at bounding box center [118, 91] width 207 height 33
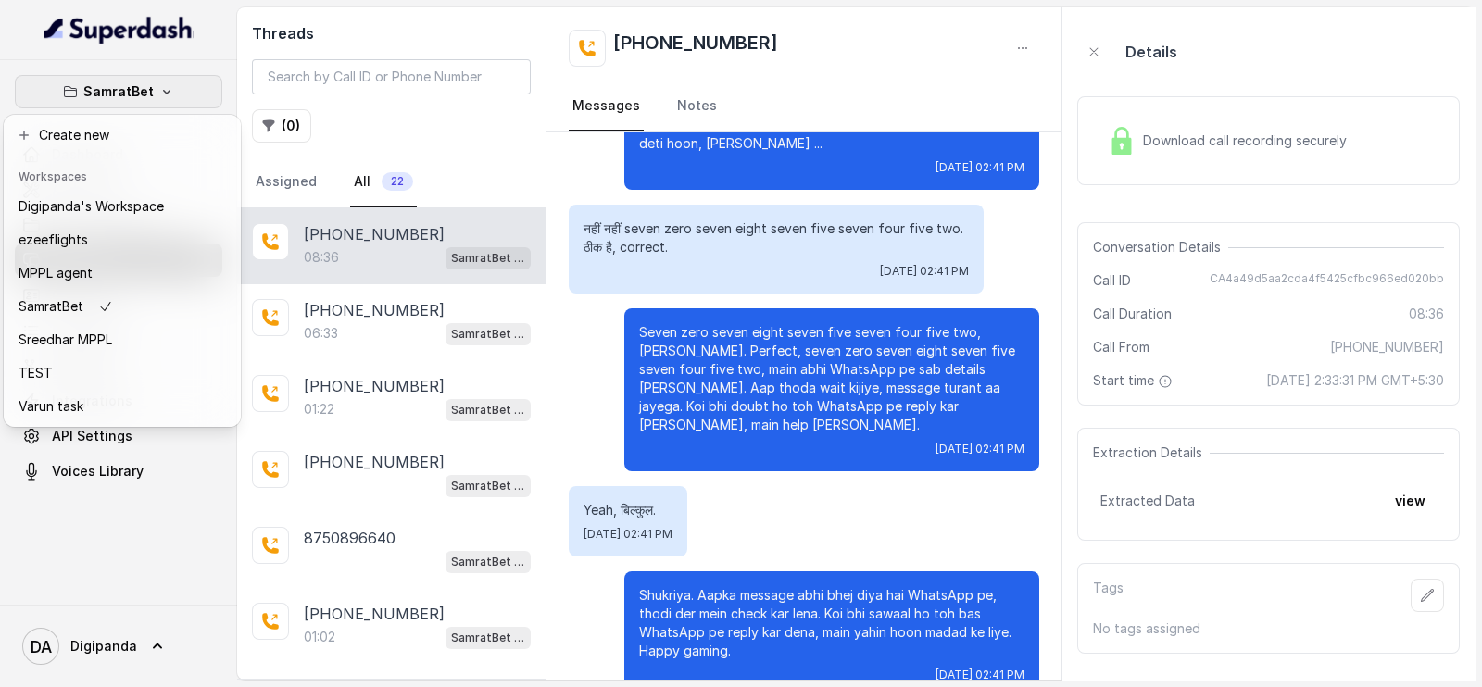
click at [1286, 130] on div "SamratBet Dashboard Assistants Knowledge Bases Threads Contacts Campaigns Pipel…" at bounding box center [741, 343] width 1482 height 687
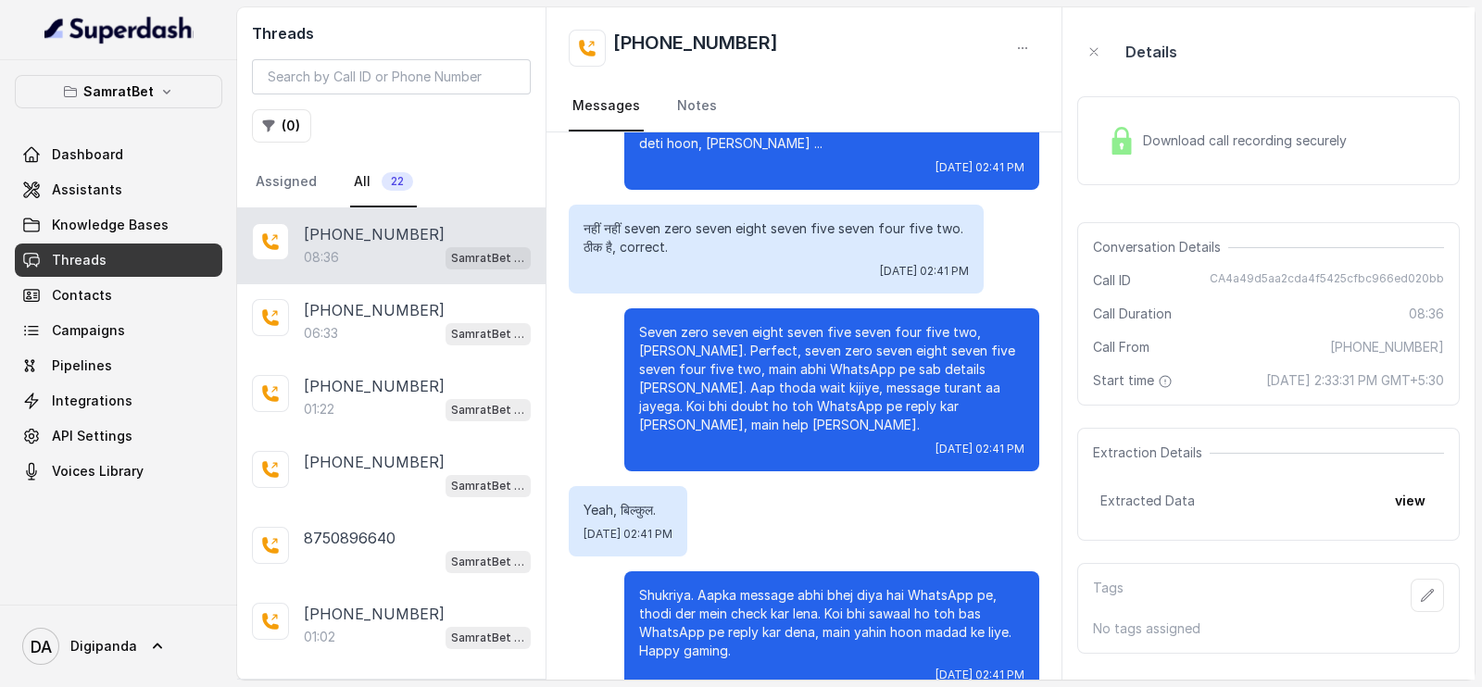
click at [1267, 137] on span "Download call recording securely" at bounding box center [1248, 141] width 211 height 19
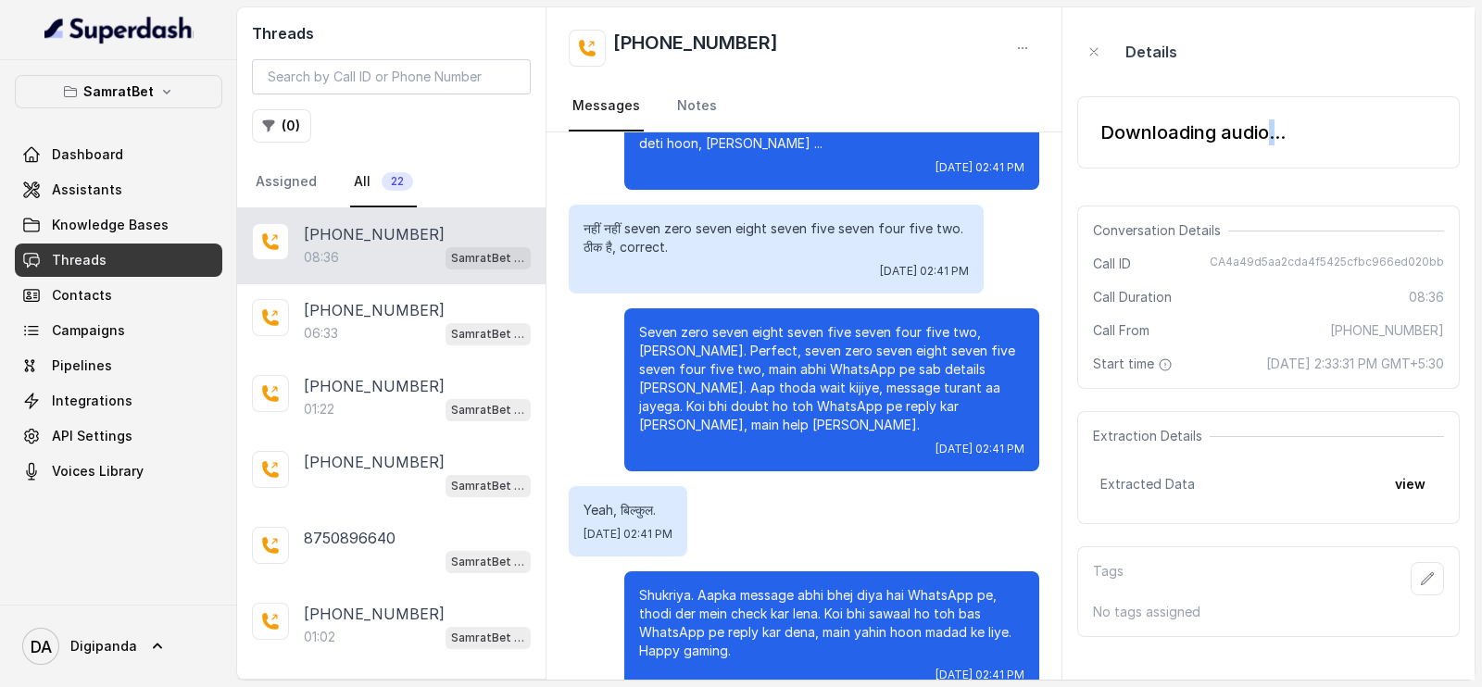
click at [1267, 137] on div "Downloading audio..." at bounding box center [1192, 132] width 185 height 26
click at [1264, 137] on div "Downloading audio..." at bounding box center [1192, 132] width 185 height 26
